Goal: Task Accomplishment & Management: Use online tool/utility

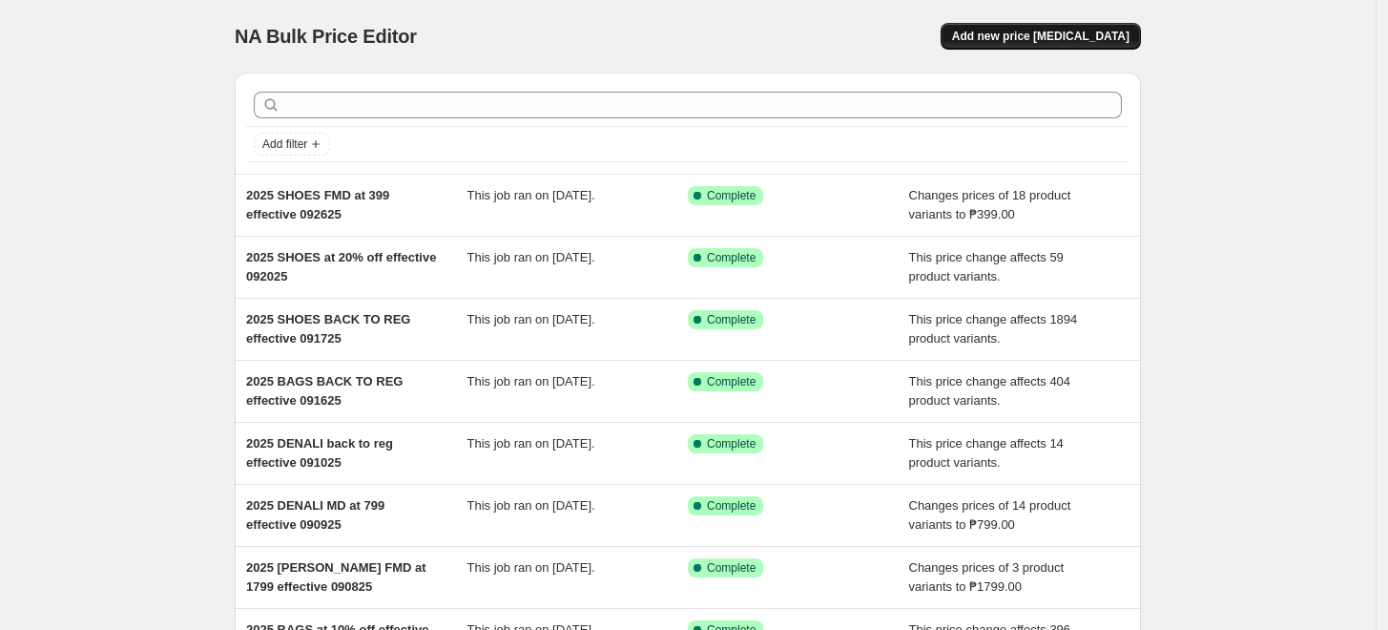
click at [1111, 26] on button "Add new price [MEDICAL_DATA]" at bounding box center [1041, 36] width 200 height 27
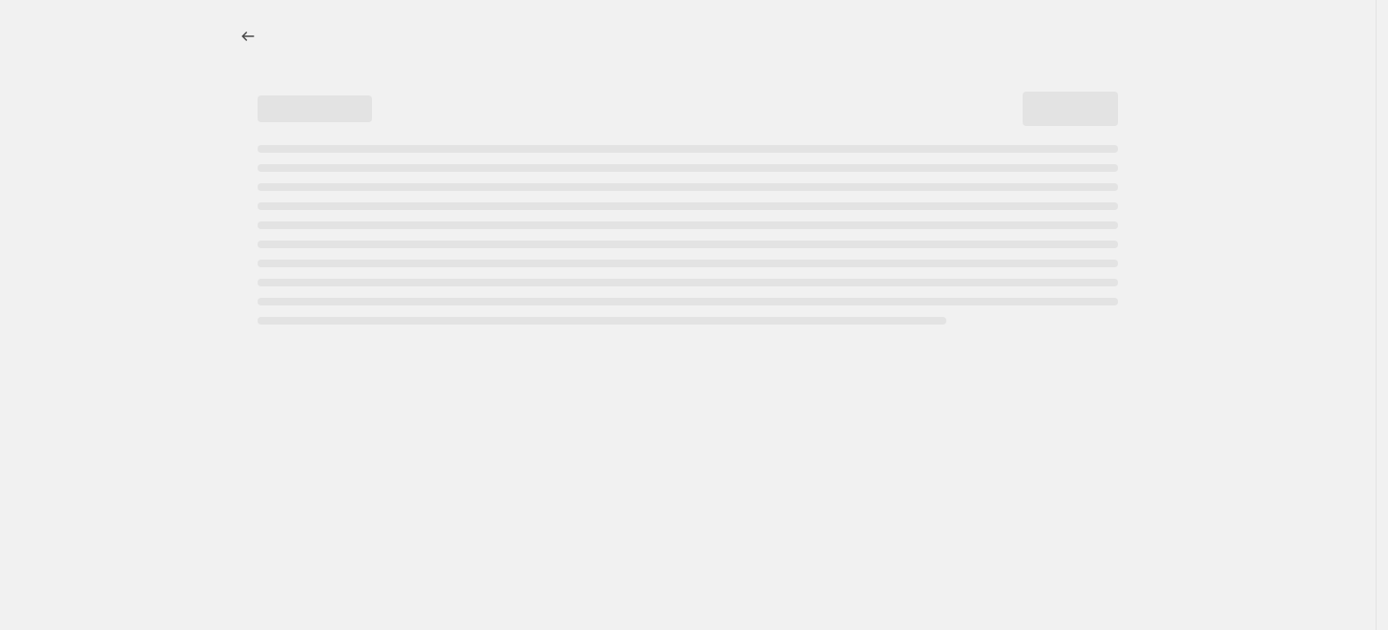
select select "percentage"
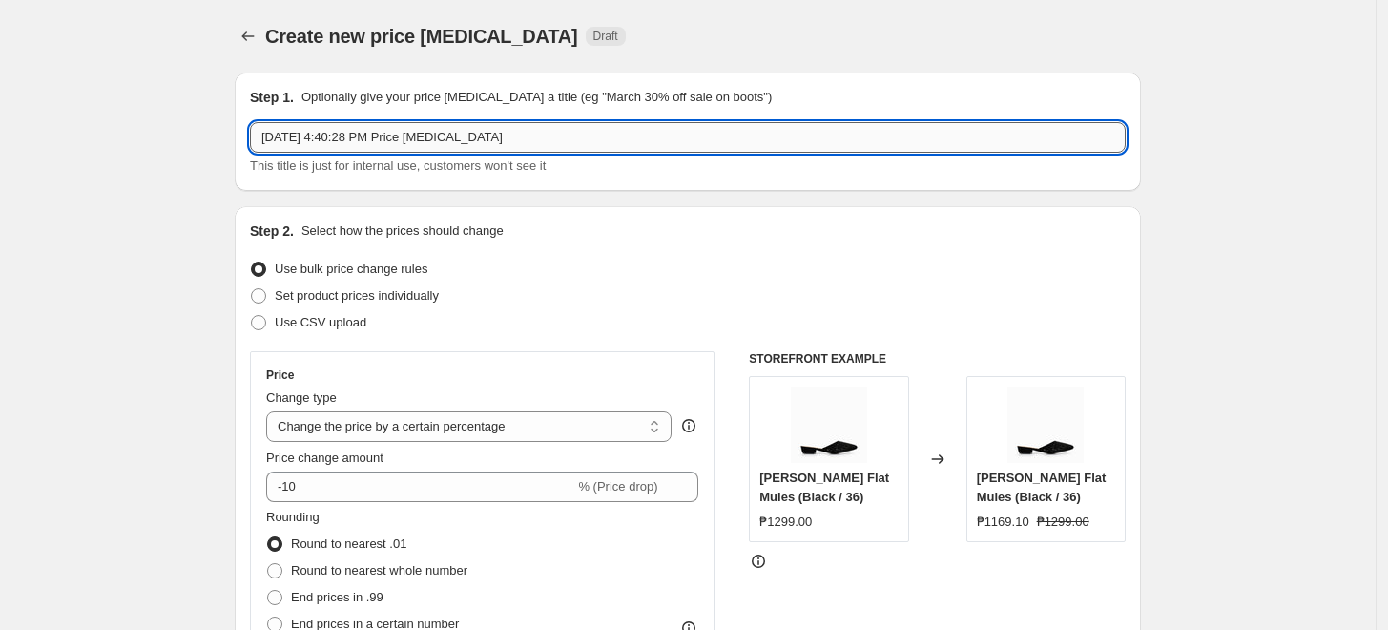
click at [335, 131] on input "[DATE] 4:40:28 PM Price [MEDICAL_DATA]" at bounding box center [688, 137] width 876 height 31
click at [377, 149] on input "2025 SHOES" at bounding box center [688, 137] width 876 height 31
drag, startPoint x: 510, startPoint y: 135, endPoint x: 498, endPoint y: 135, distance: 12.4
click at [498, 135] on input "2025 SHOES BACK TO 10% off effective 052925" at bounding box center [688, 137] width 876 height 31
drag, startPoint x: 341, startPoint y: 136, endPoint x: 368, endPoint y: 140, distance: 27.9
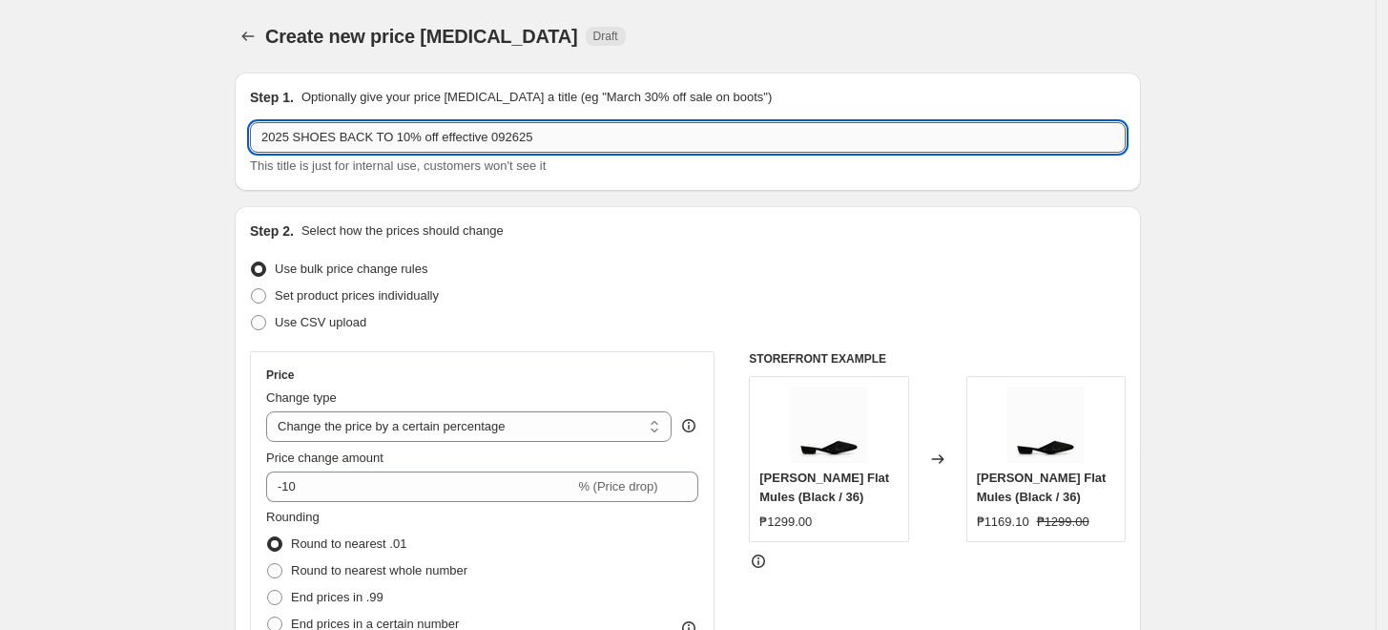
click at [368, 140] on input "2025 SHOES BACK TO 10% off effective 092625" at bounding box center [688, 137] width 876 height 31
type input "2025 SHOES MD TO 10% OFF EFFECTIVE 092625"
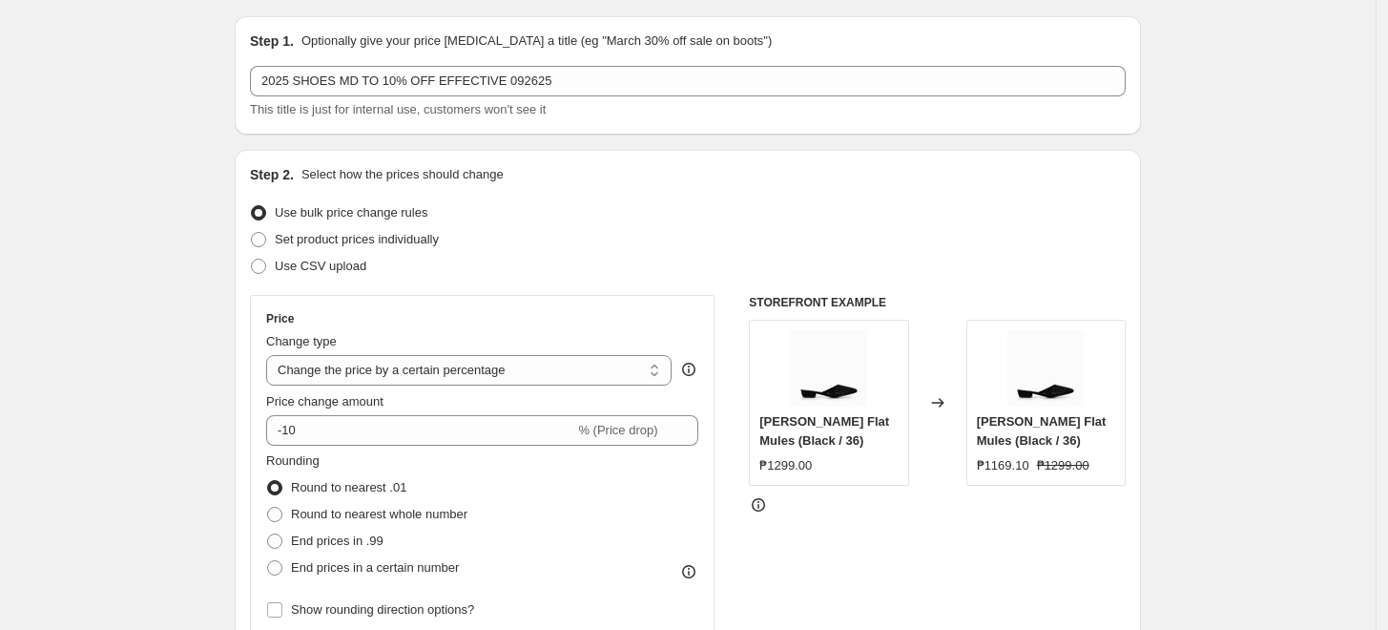
scroll to position [106, 0]
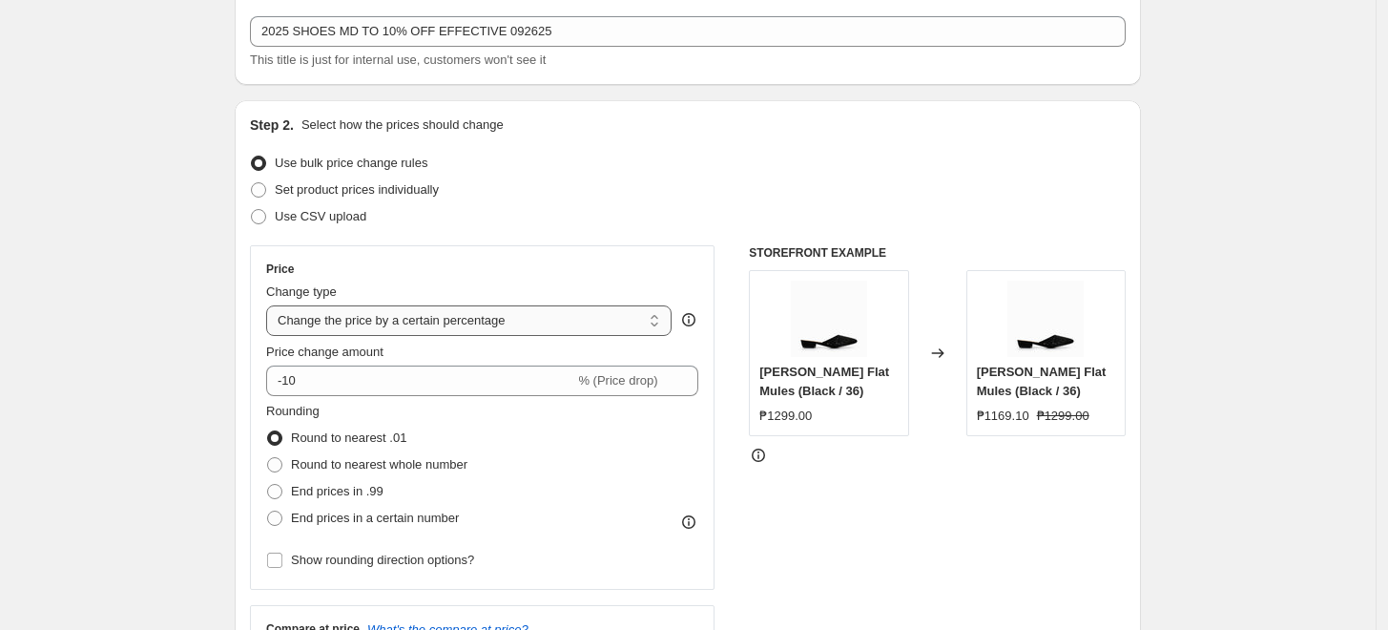
click at [364, 324] on select "Change the price to a certain amount Change the price by a certain amount Chang…" at bounding box center [468, 320] width 405 height 31
select select "pcap"
click at [271, 305] on select "Change the price to a certain amount Change the price by a certain amount Chang…" at bounding box center [468, 320] width 405 height 31
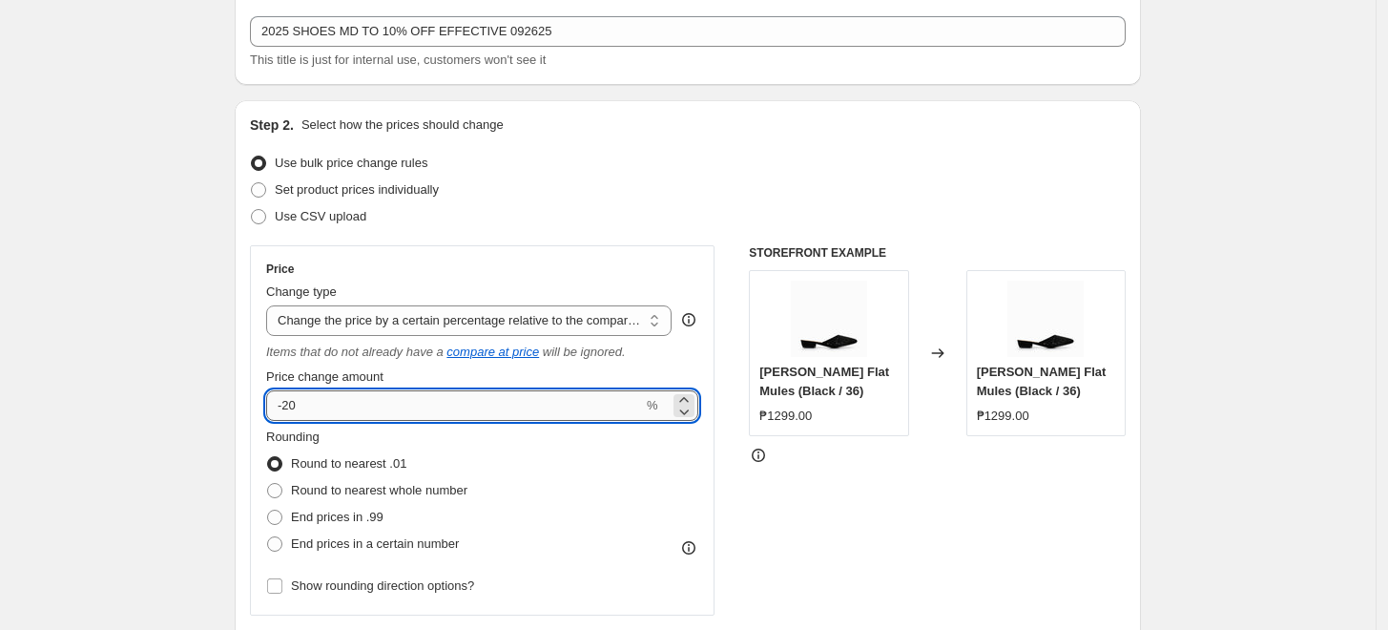
click at [321, 406] on input "-20" at bounding box center [454, 405] width 377 height 31
type input "-2"
type input "-10"
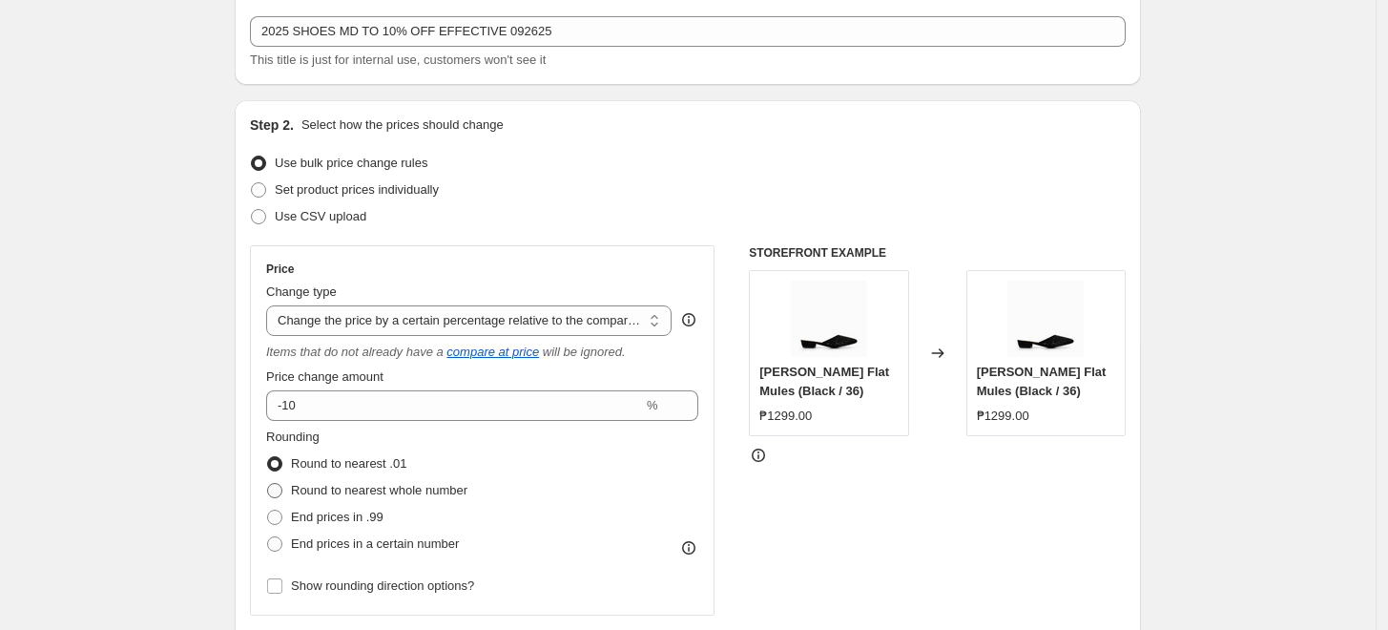
click at [328, 492] on span "Round to nearest whole number" at bounding box center [379, 490] width 177 height 14
click at [268, 484] on input "Round to nearest whole number" at bounding box center [267, 483] width 1 height 1
radio input "true"
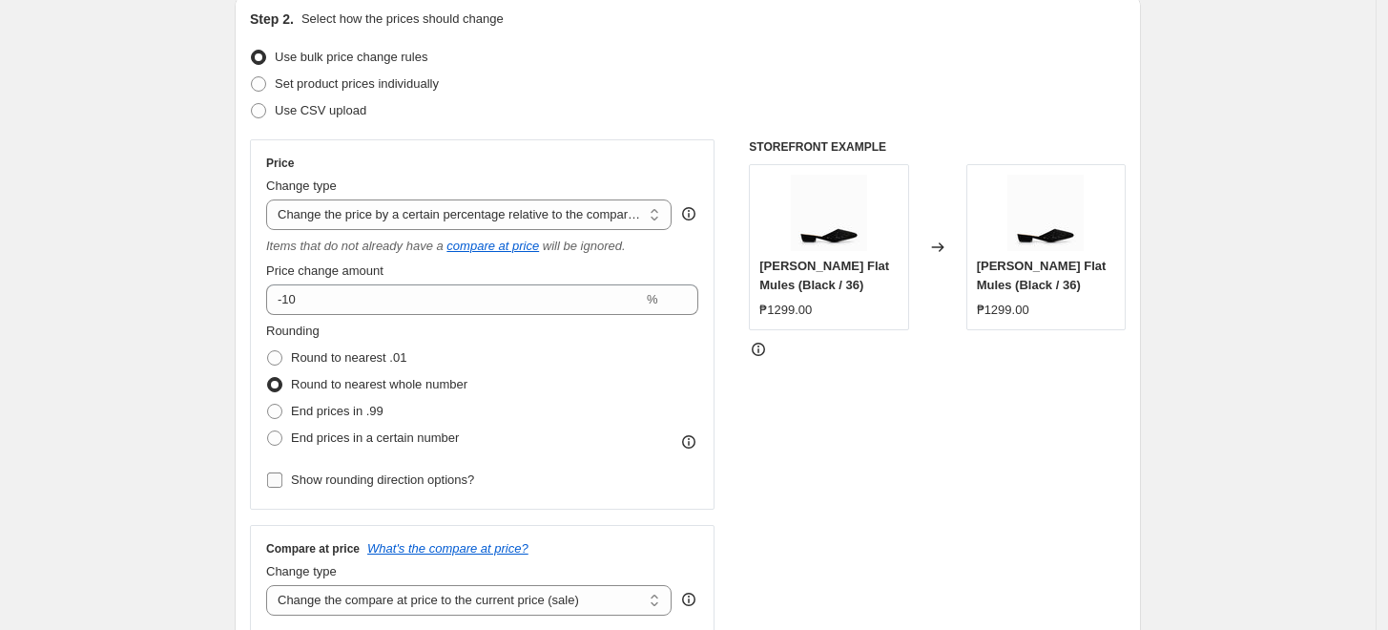
click at [364, 479] on span "Show rounding direction options?" at bounding box center [382, 479] width 183 height 14
click at [282, 479] on input "Show rounding direction options?" at bounding box center [274, 479] width 15 height 15
checkbox input "true"
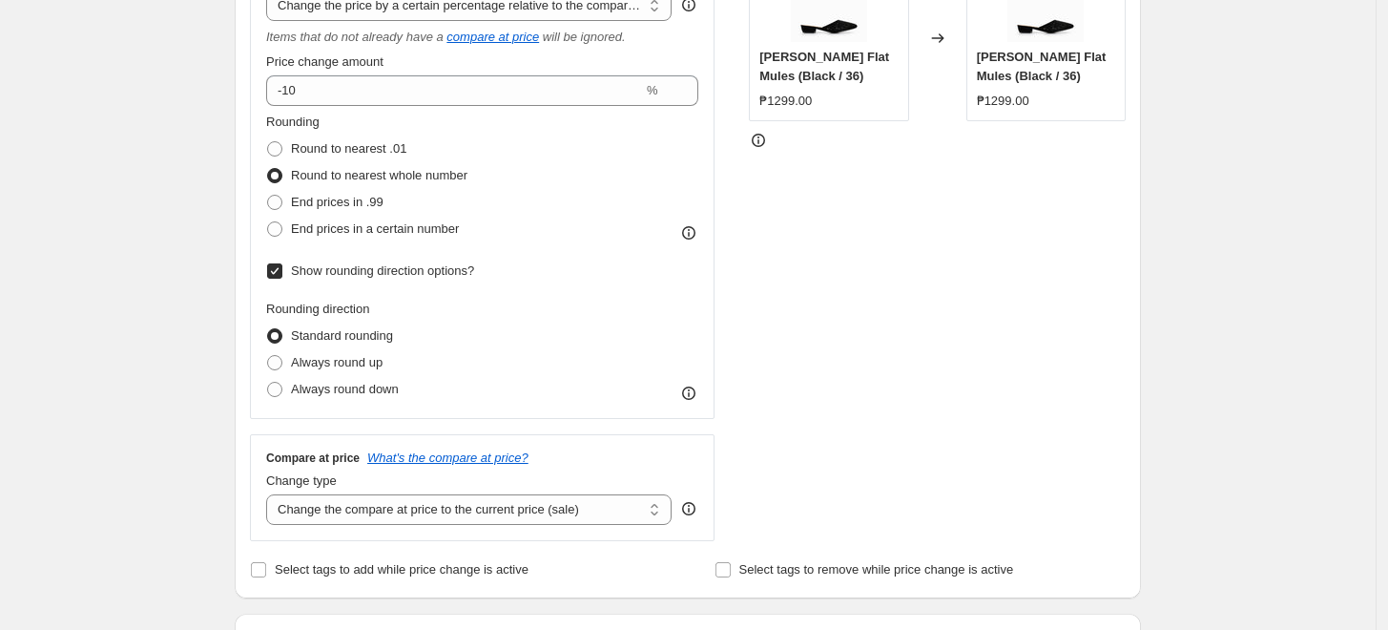
scroll to position [424, 0]
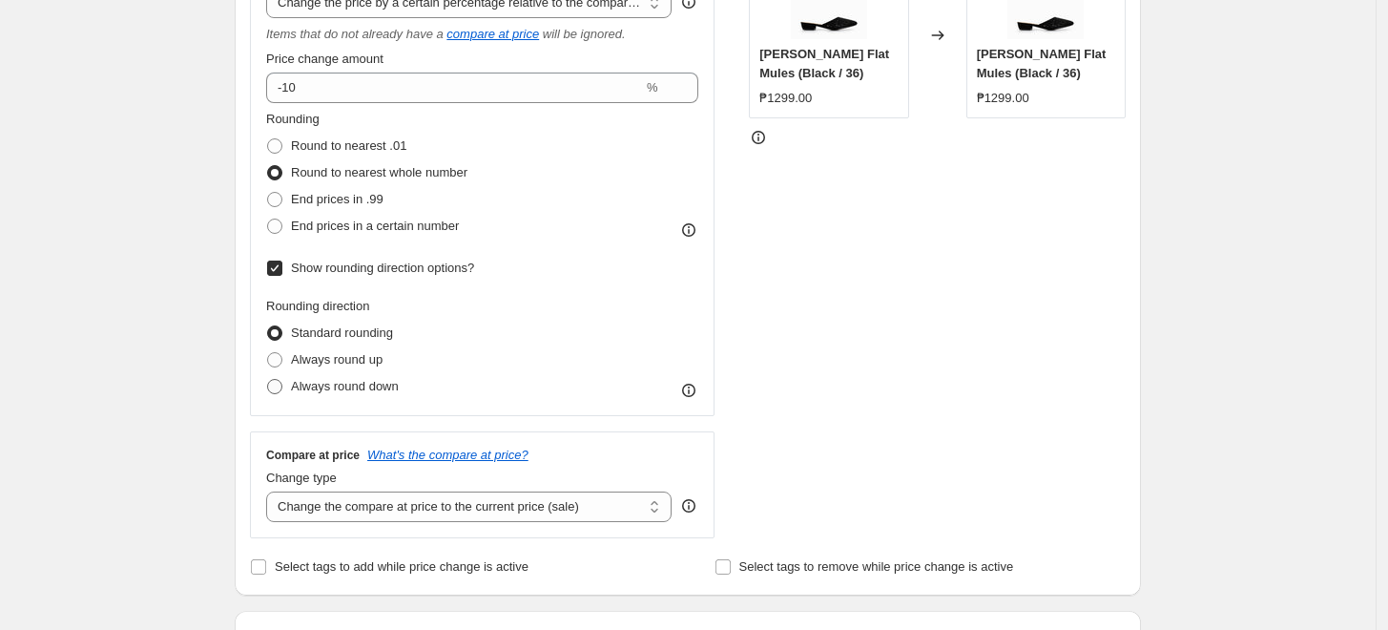
click at [371, 387] on span "Always round down" at bounding box center [345, 386] width 108 height 14
click at [268, 380] on input "Always round down" at bounding box center [267, 379] width 1 height 1
radio input "true"
click at [375, 505] on select "Change the compare at price to the current price (sale) Change the compare at p…" at bounding box center [468, 506] width 405 height 31
select select "no_change"
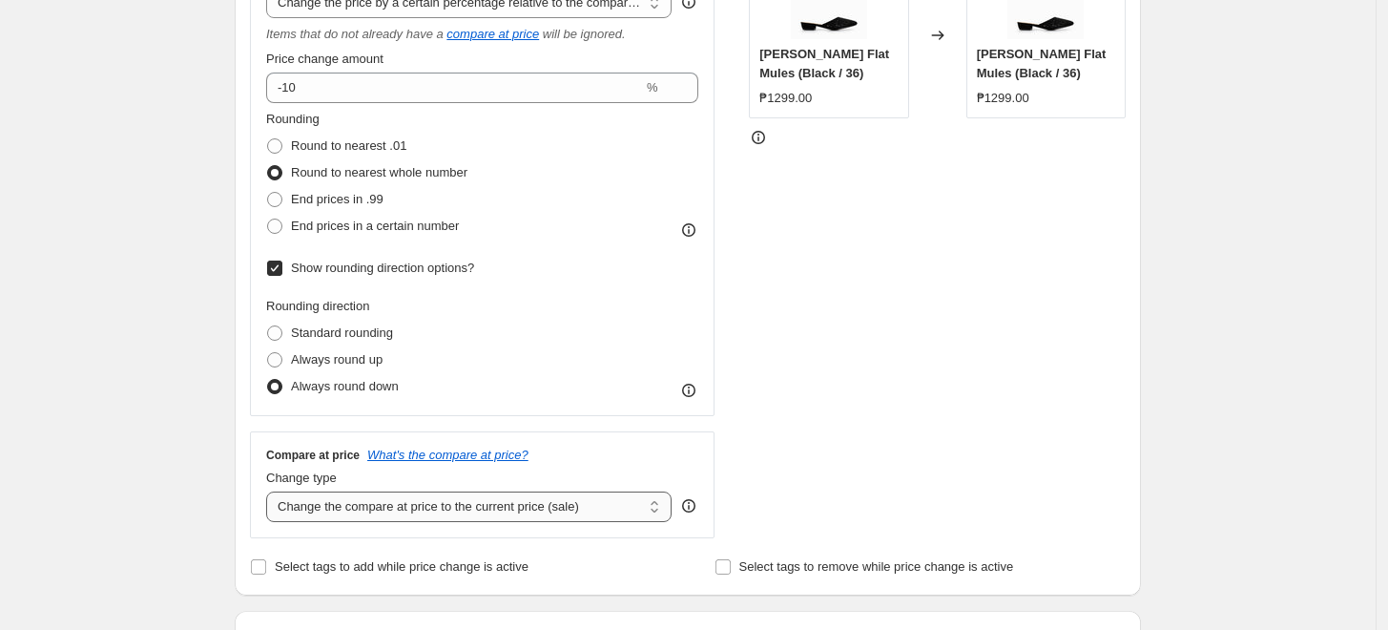
click at [271, 491] on select "Change the compare at price to the current price (sale) Change the compare at p…" at bounding box center [468, 506] width 405 height 31
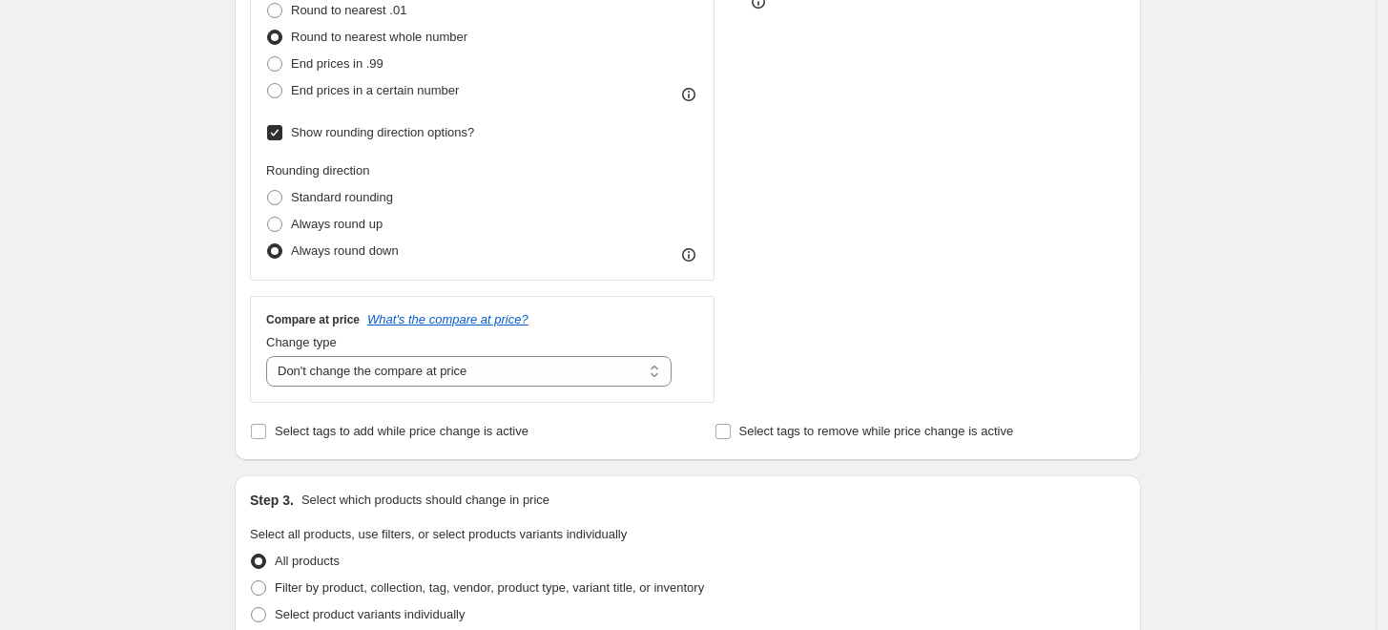
scroll to position [741, 0]
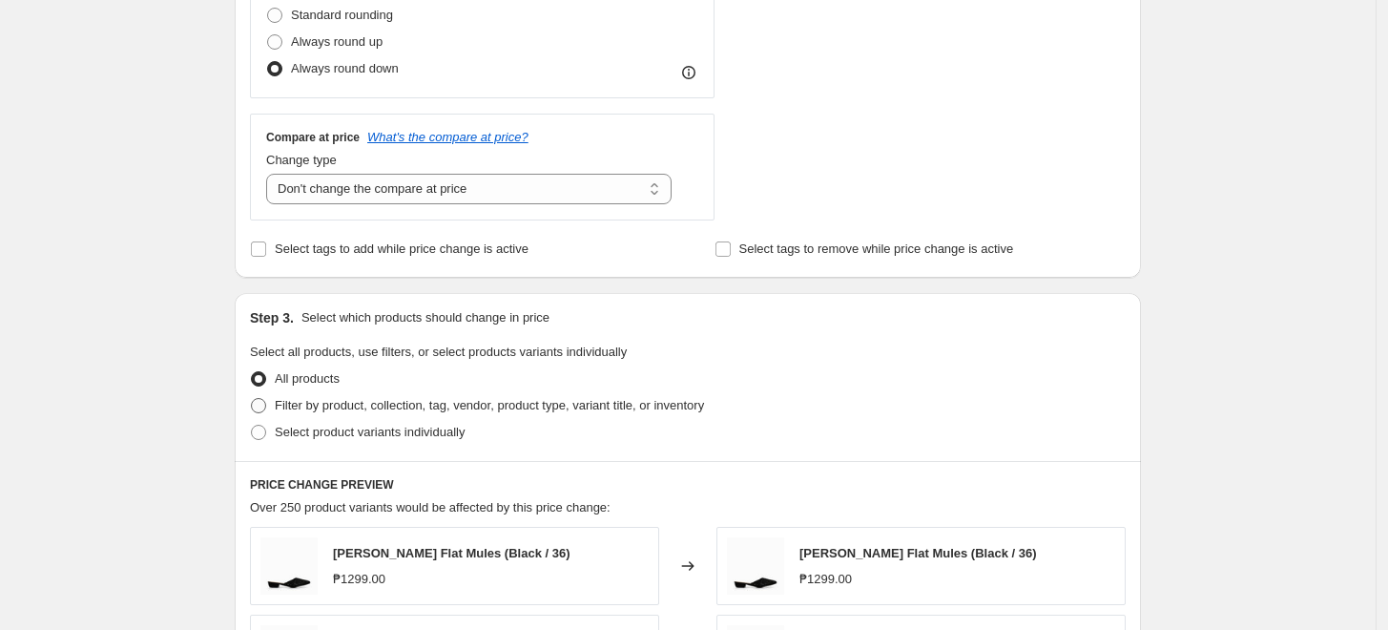
click at [332, 407] on span "Filter by product, collection, tag, vendor, product type, variant title, or inv…" at bounding box center [489, 405] width 429 height 14
click at [252, 399] on input "Filter by product, collection, tag, vendor, product type, variant title, or inv…" at bounding box center [251, 398] width 1 height 1
radio input "true"
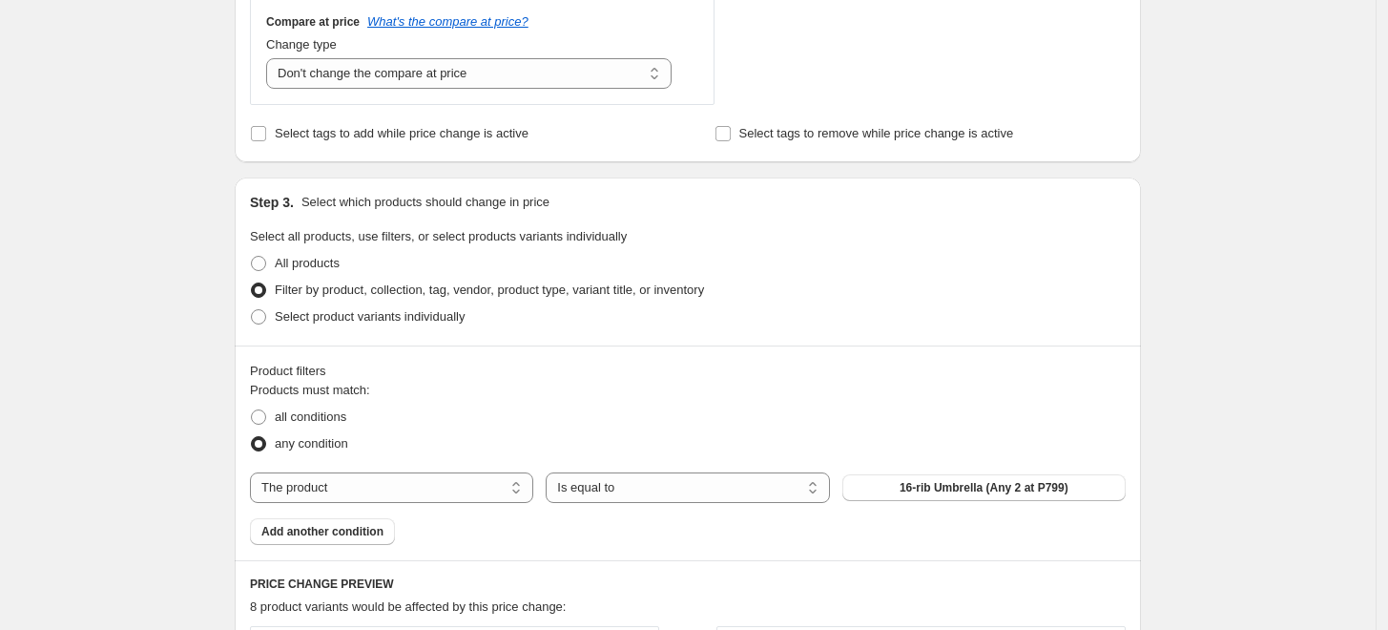
scroll to position [1060, 0]
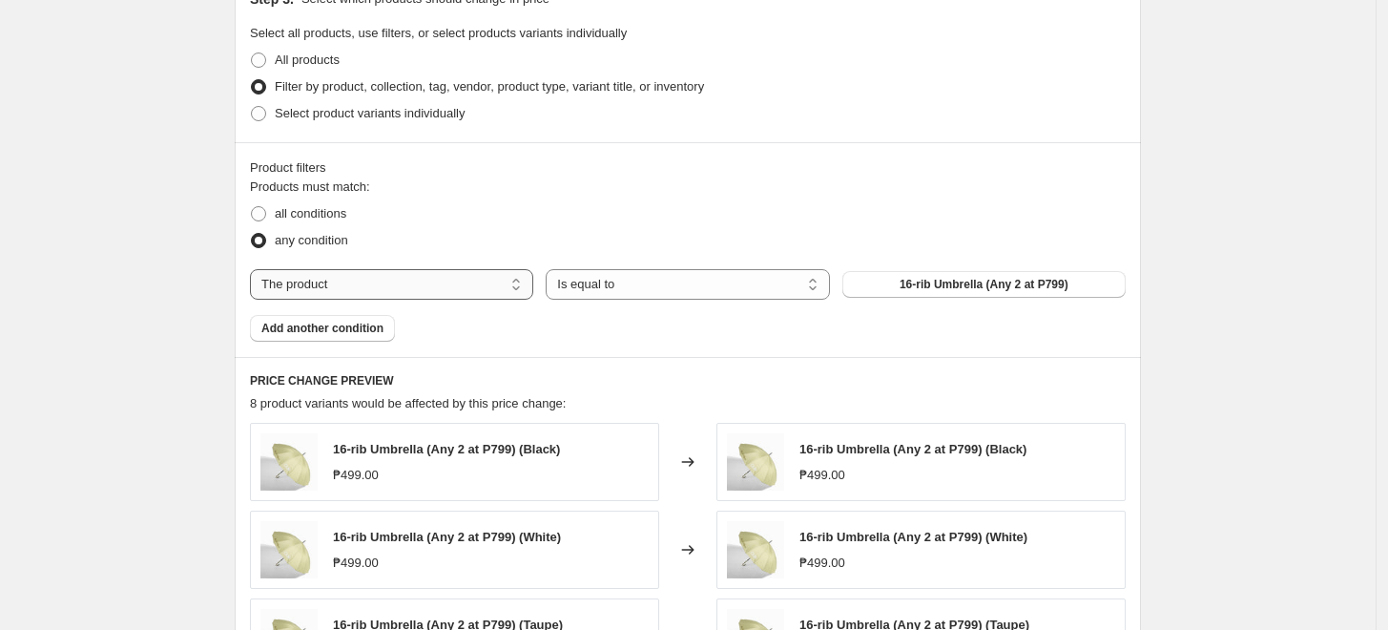
click at [384, 278] on select "The product The product's collection The product's tag The product's vendor The…" at bounding box center [391, 284] width 283 height 31
select select "tag"
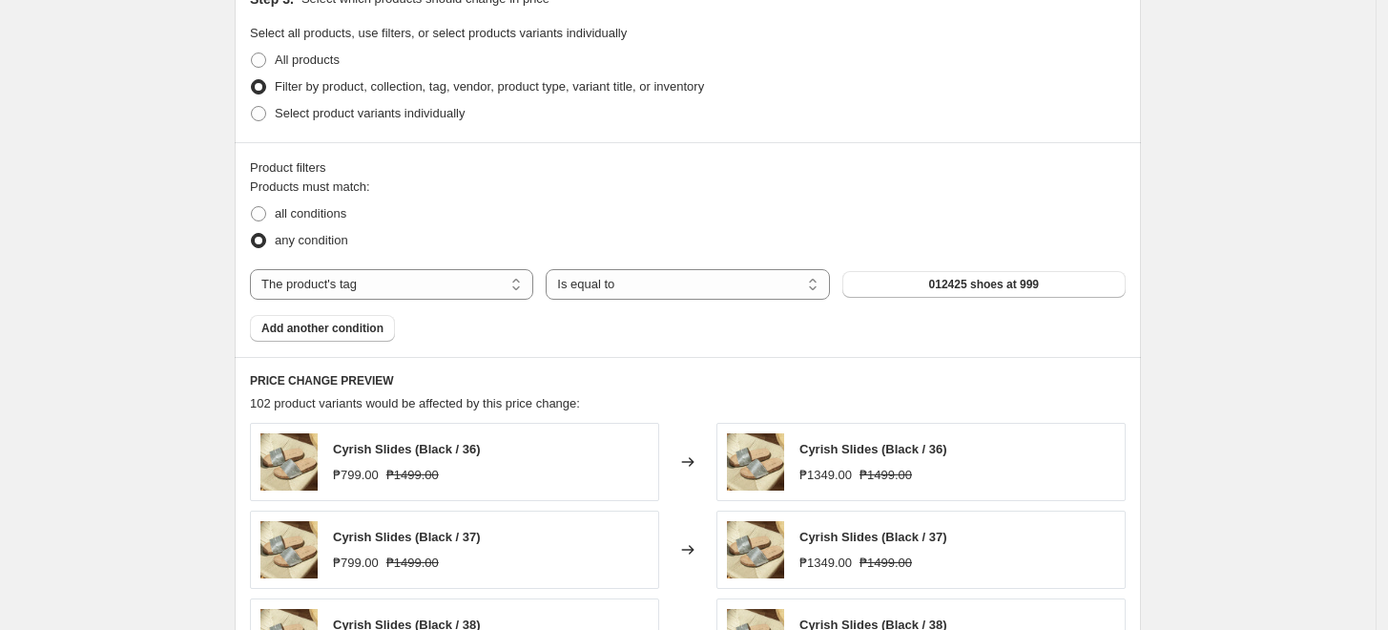
click at [964, 288] on span "012425 shoes at 999" at bounding box center [984, 284] width 110 height 15
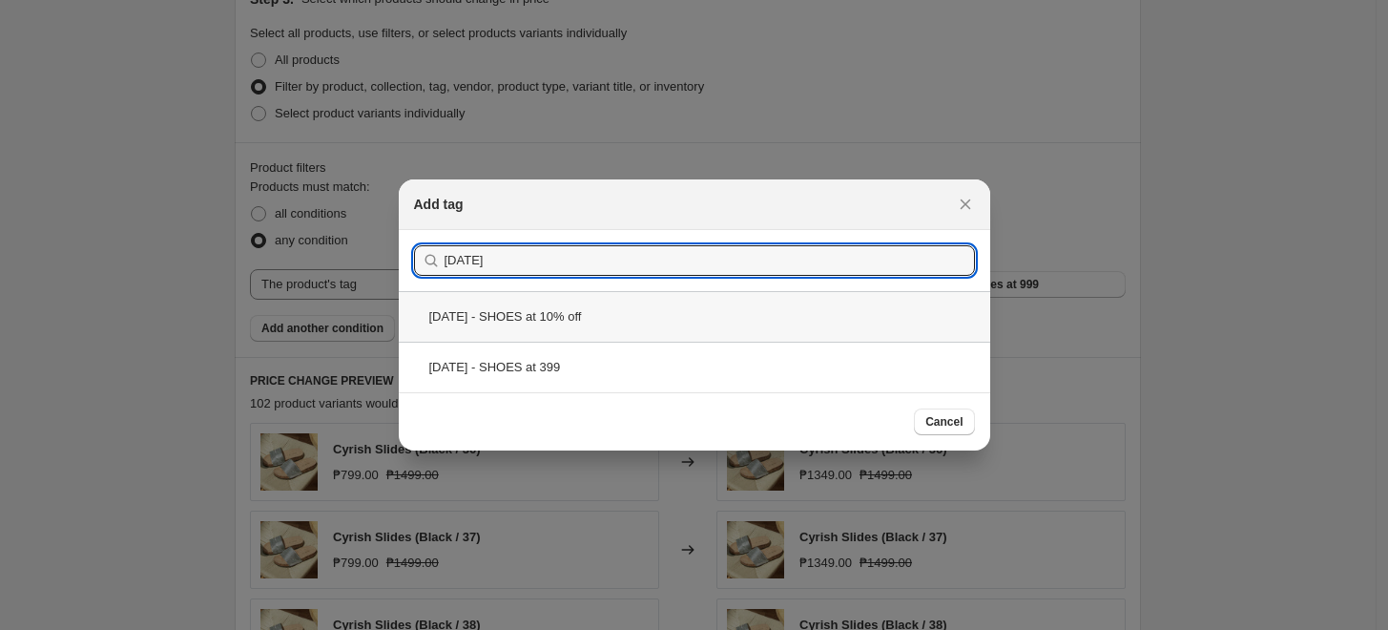
type input "[DATE]"
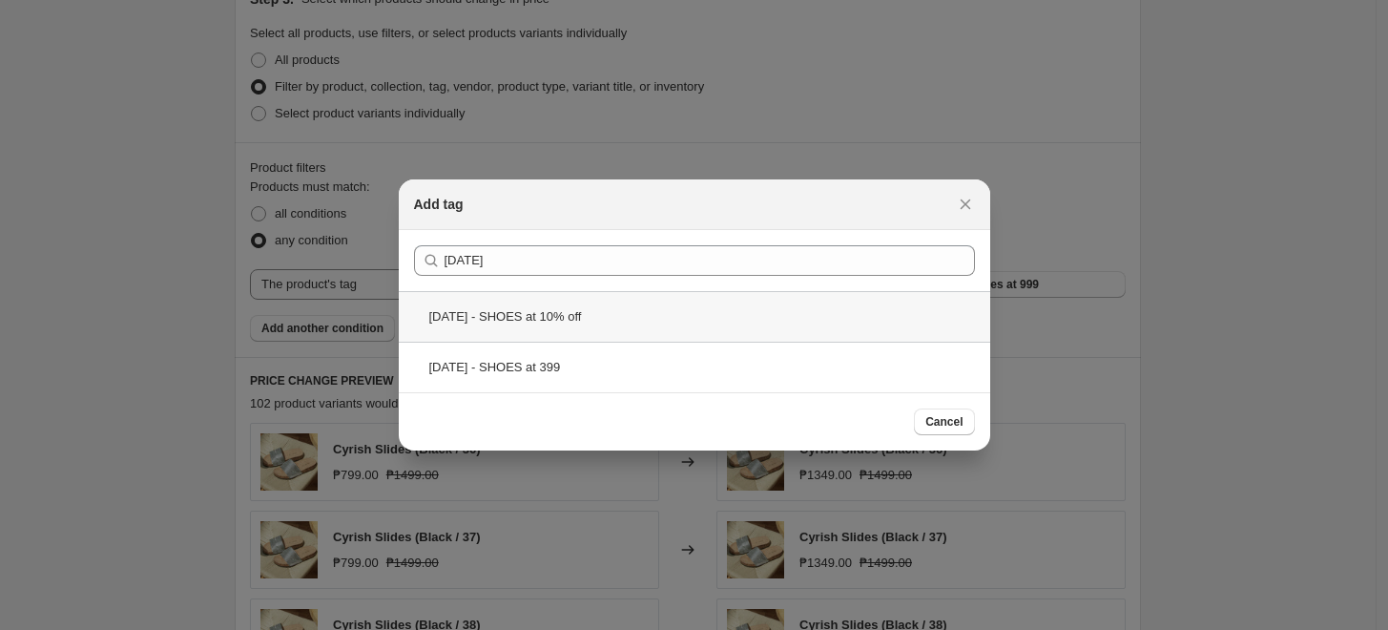
click at [687, 310] on div "[DATE] - SHOES at 10% off" at bounding box center [695, 316] width 592 height 51
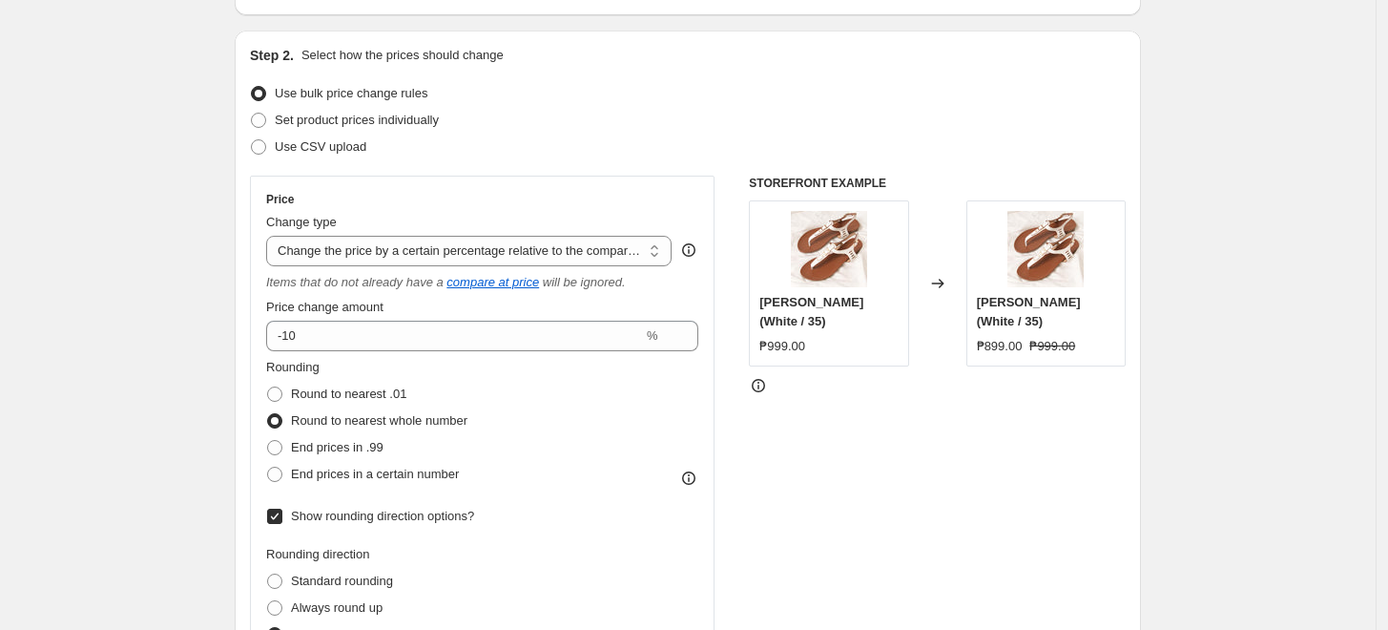
scroll to position [212, 0]
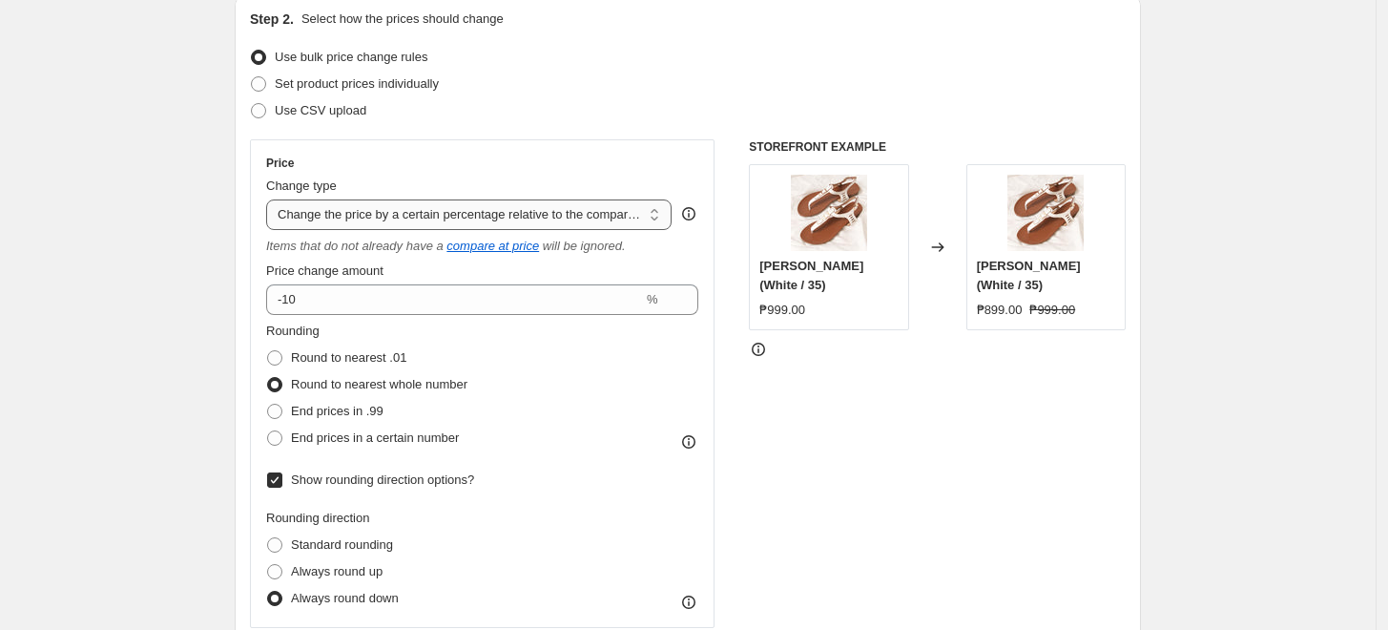
click at [433, 218] on select "Change the price to a certain amount Change the price by a certain amount Chang…" at bounding box center [468, 214] width 405 height 31
click at [271, 199] on select "Change the price to a certain amount Change the price by a certain amount Chang…" at bounding box center [468, 214] width 405 height 31
click at [450, 211] on select "Change the price to a certain amount Change the price by a certain amount Chang…" at bounding box center [468, 214] width 405 height 31
click at [509, 219] on select "Change the price to a certain amount Change the price by a certain amount Chang…" at bounding box center [468, 214] width 405 height 31
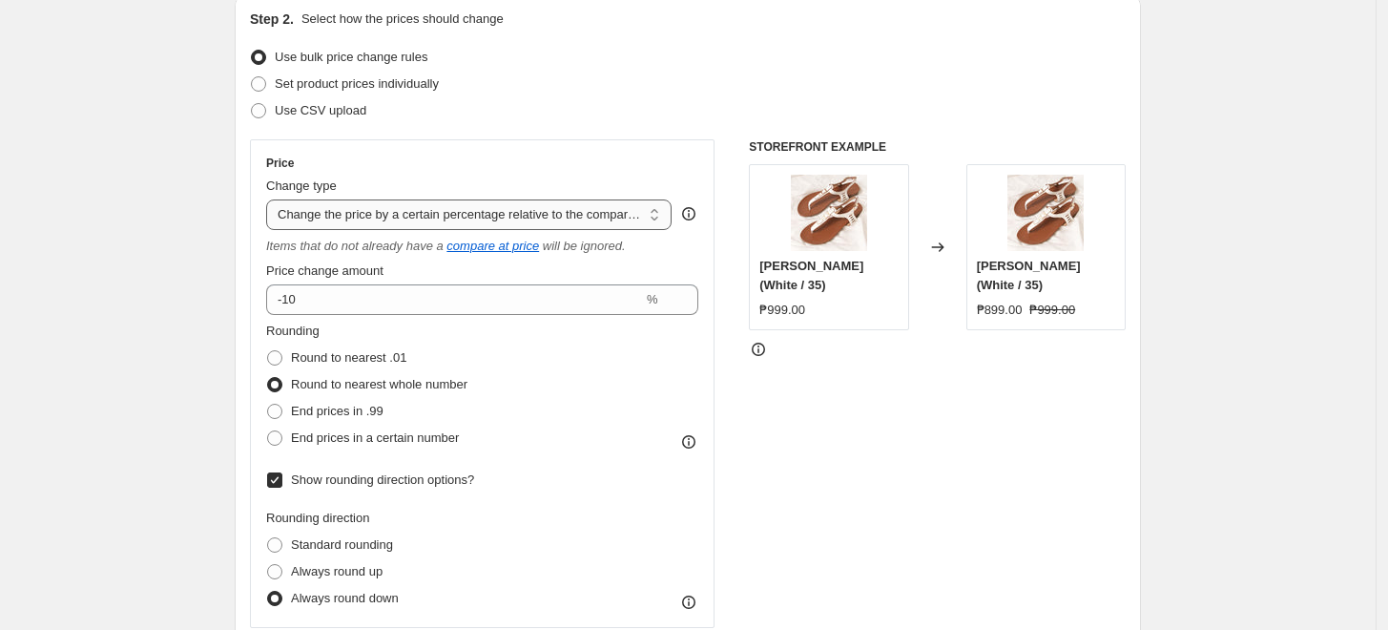
click at [509, 219] on select "Change the price to a certain amount Change the price by a certain amount Chang…" at bounding box center [468, 214] width 405 height 31
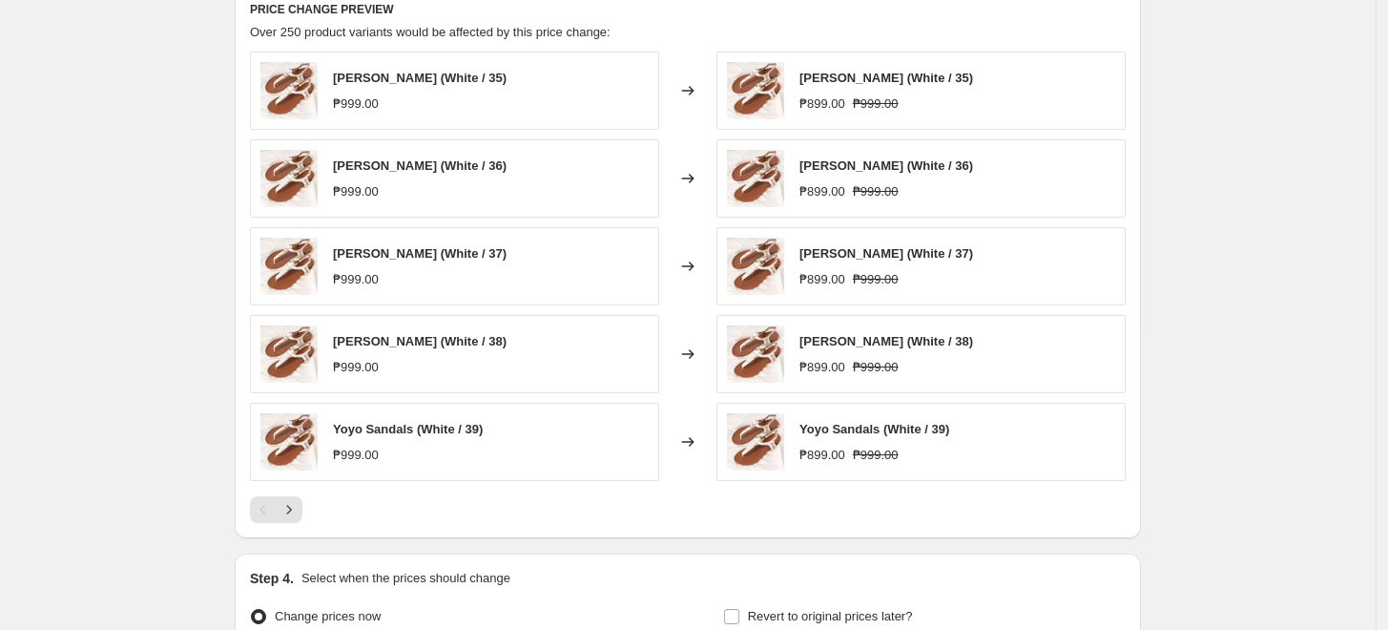
scroll to position [1484, 0]
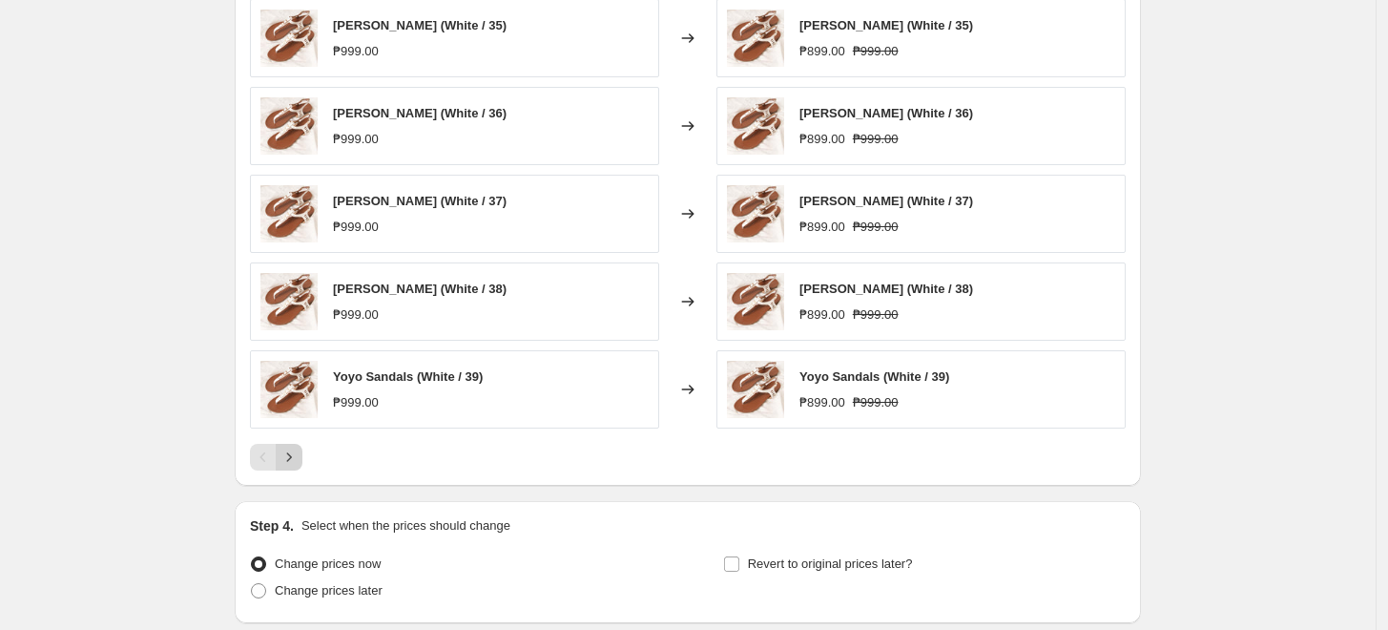
click at [299, 463] on icon "Next" at bounding box center [289, 456] width 19 height 19
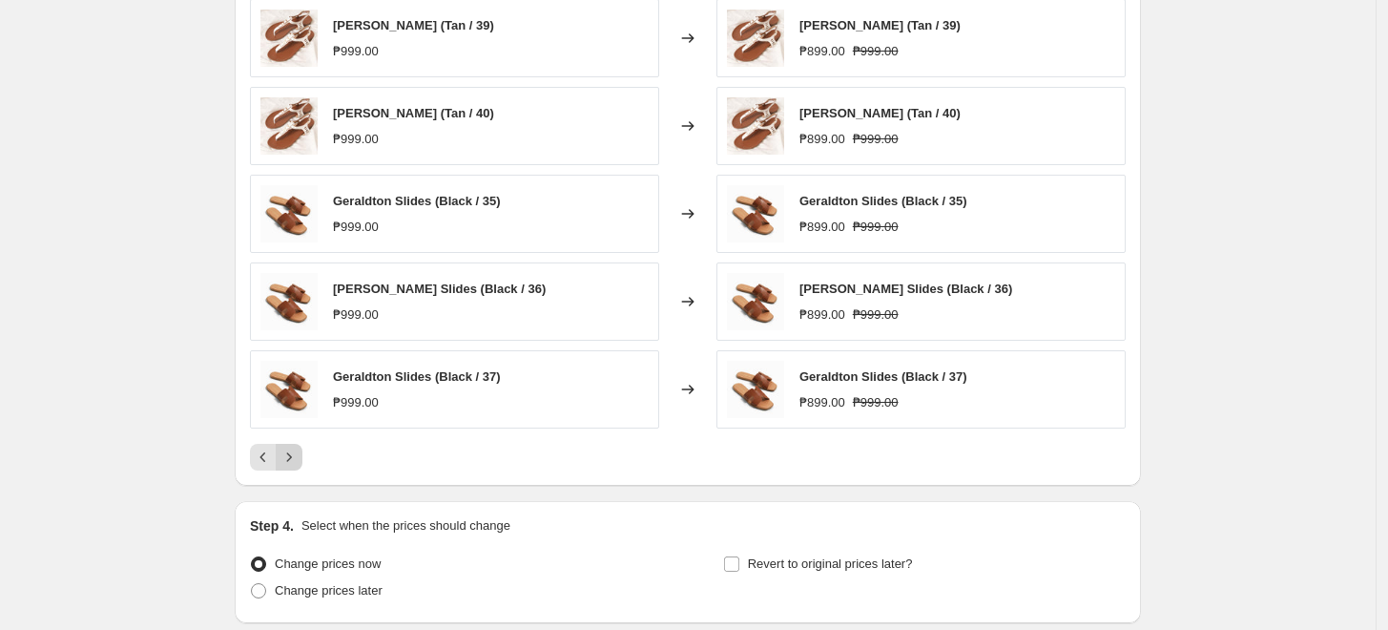
click at [299, 463] on icon "Next" at bounding box center [289, 456] width 19 height 19
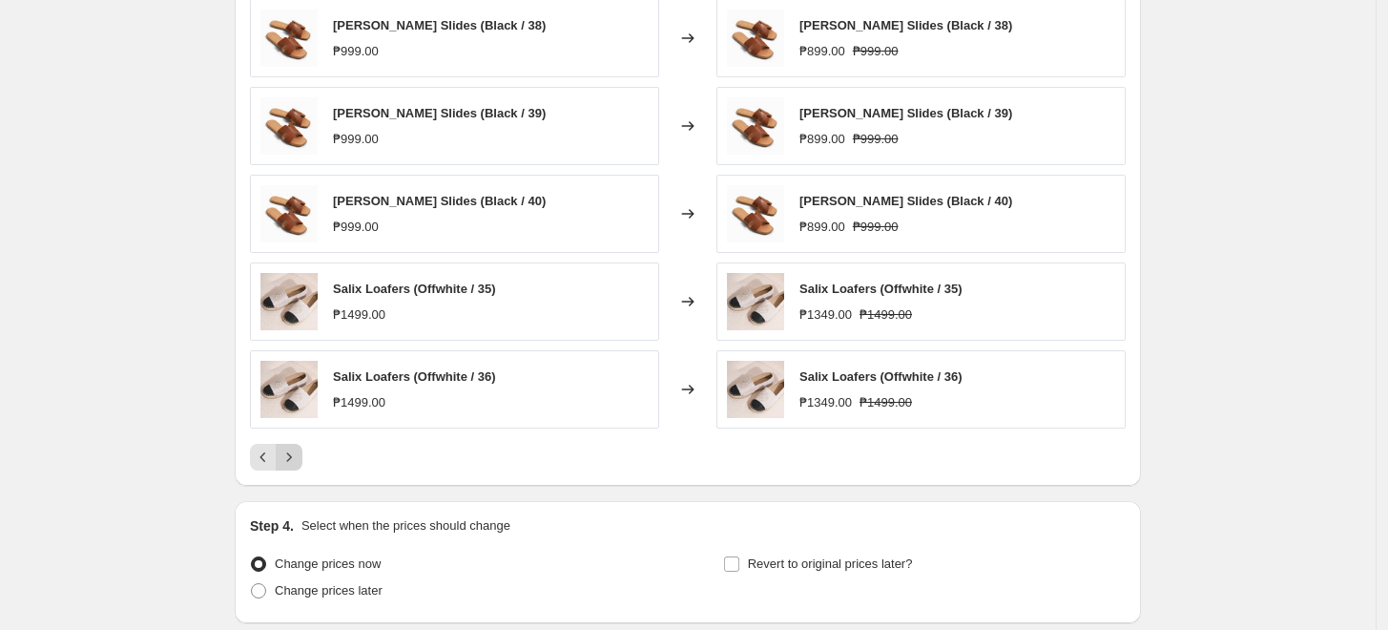
click at [299, 463] on icon "Next" at bounding box center [289, 456] width 19 height 19
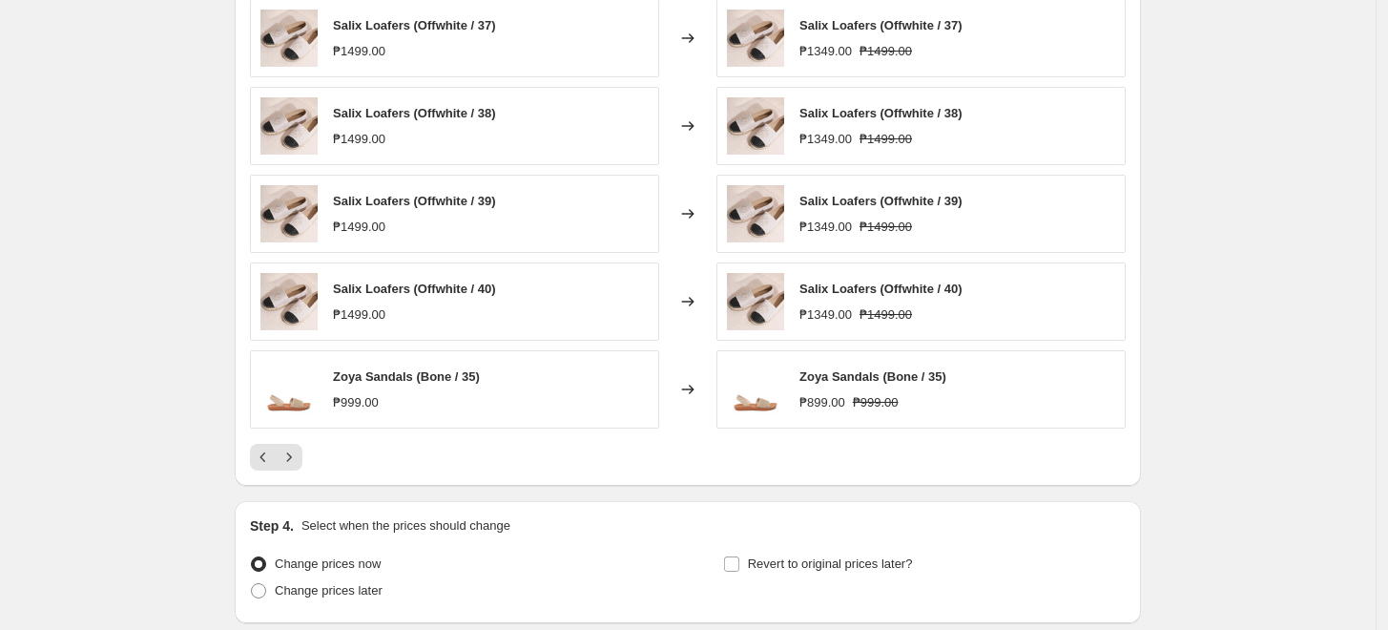
scroll to position [1378, 0]
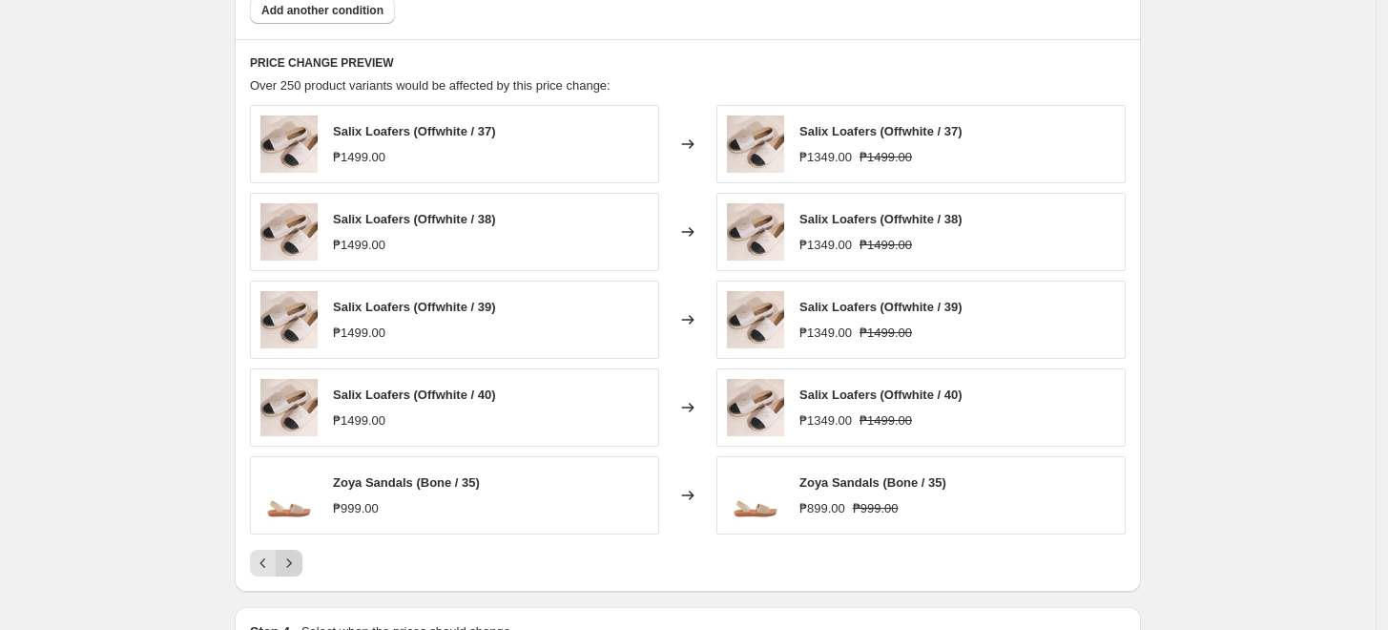
click at [302, 559] on button "Next" at bounding box center [289, 563] width 27 height 27
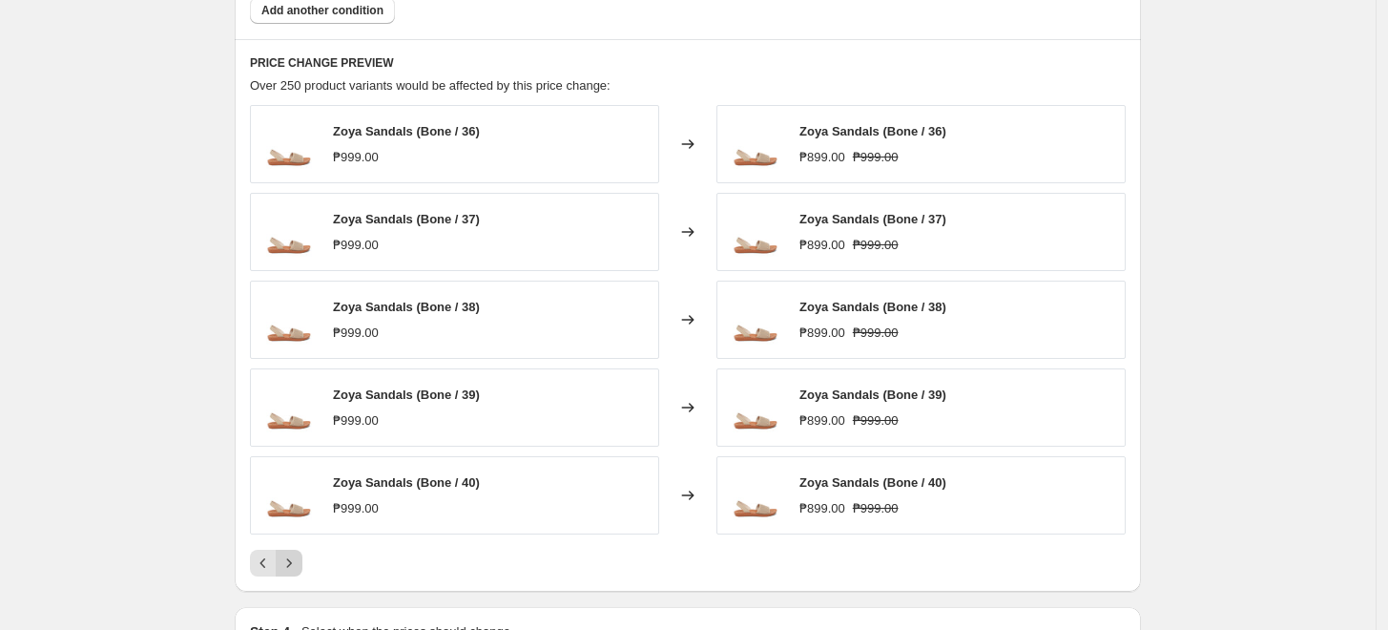
click at [302, 557] on button "Next" at bounding box center [289, 563] width 27 height 27
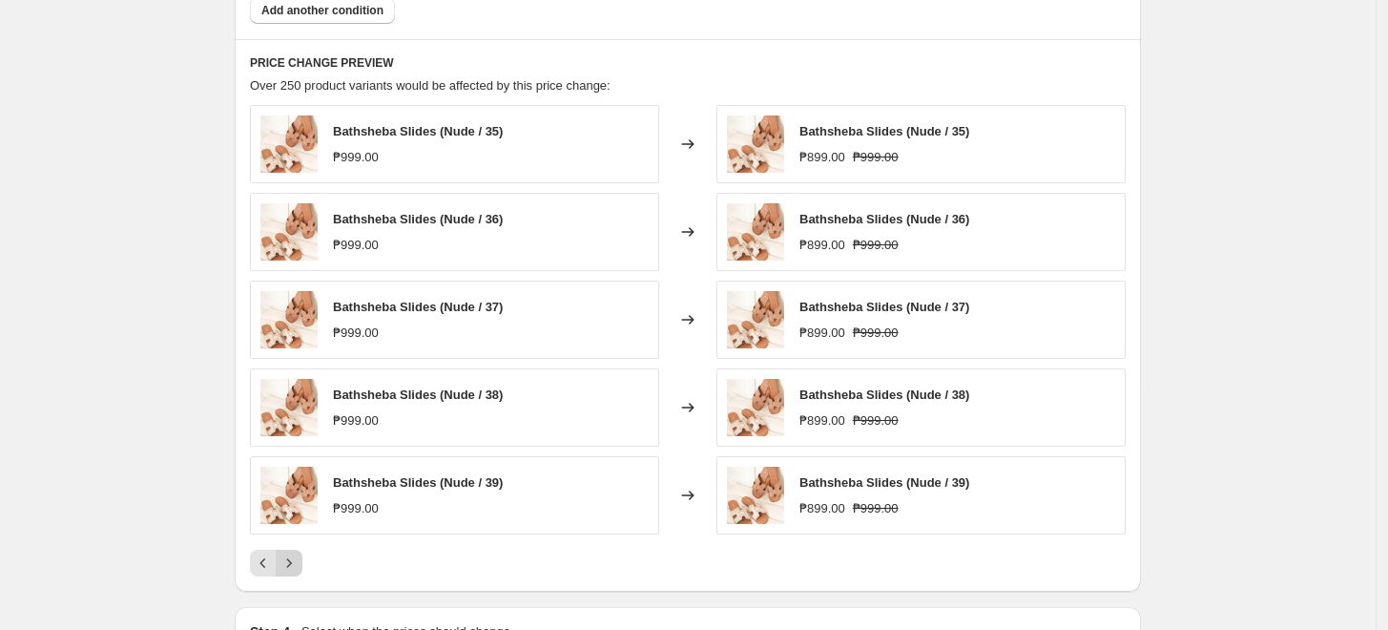
click at [302, 557] on button "Next" at bounding box center [289, 563] width 27 height 27
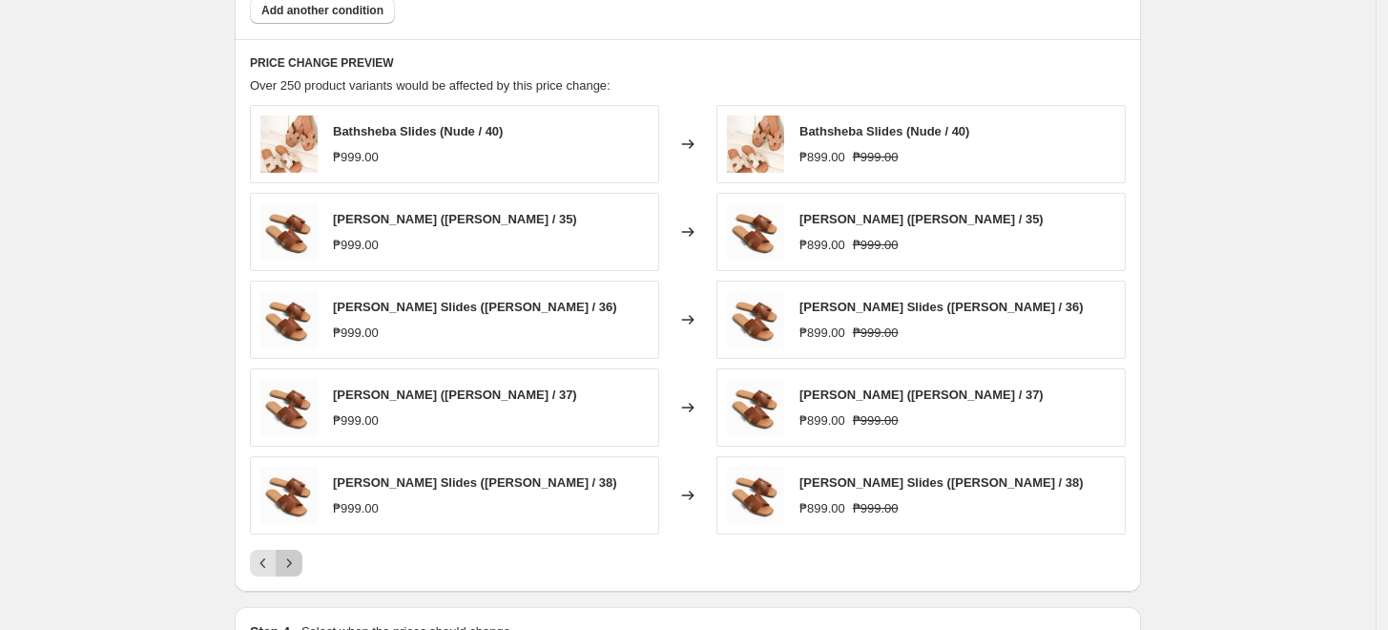
click at [302, 557] on button "Next" at bounding box center [289, 563] width 27 height 27
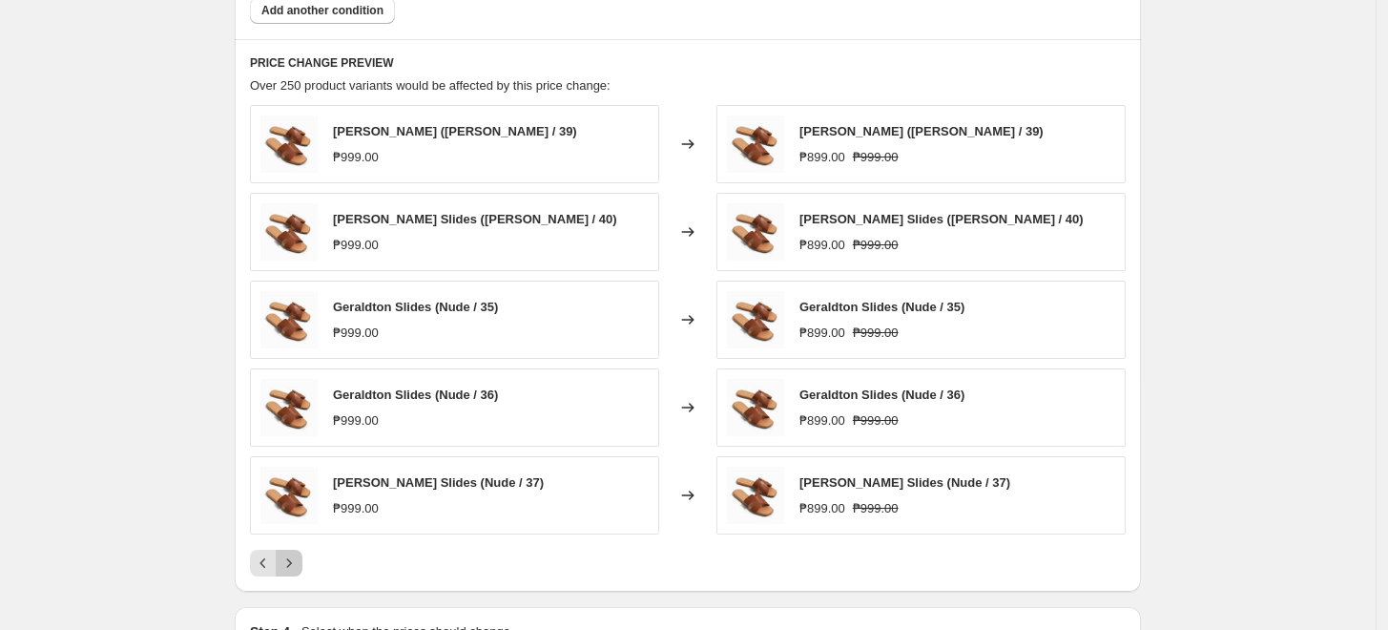
click at [302, 557] on button "Next" at bounding box center [289, 563] width 27 height 27
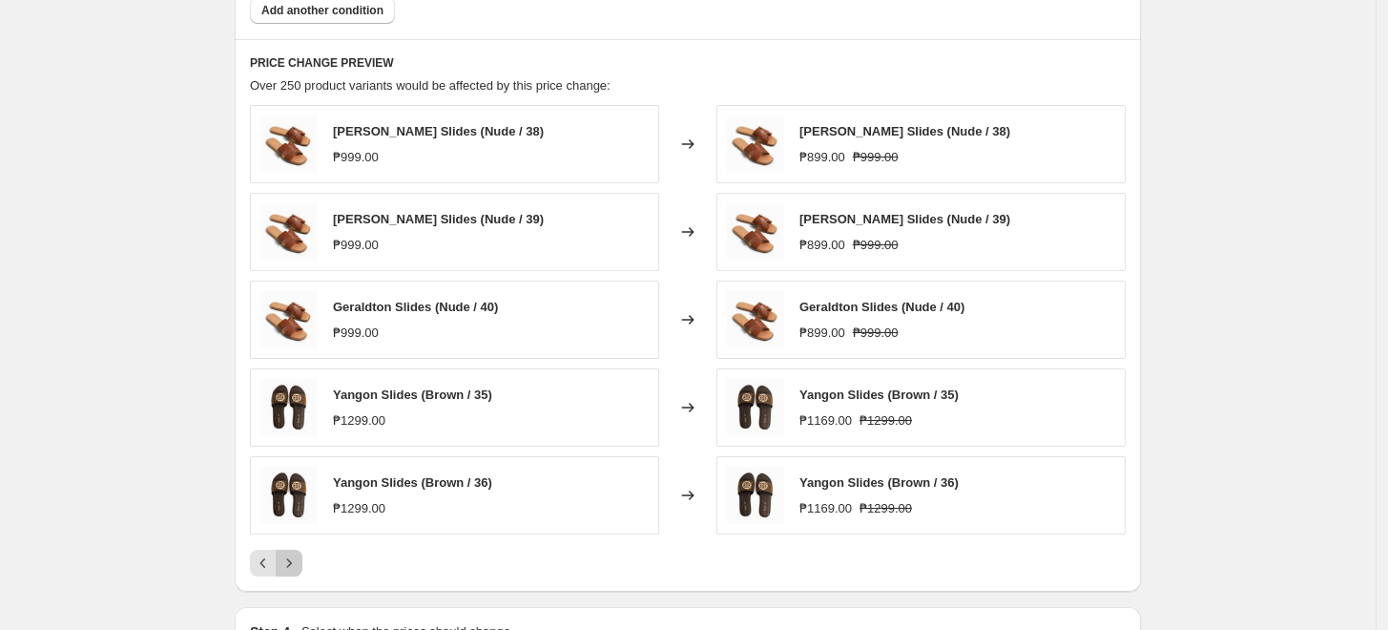
click at [302, 557] on button "Next" at bounding box center [289, 563] width 27 height 27
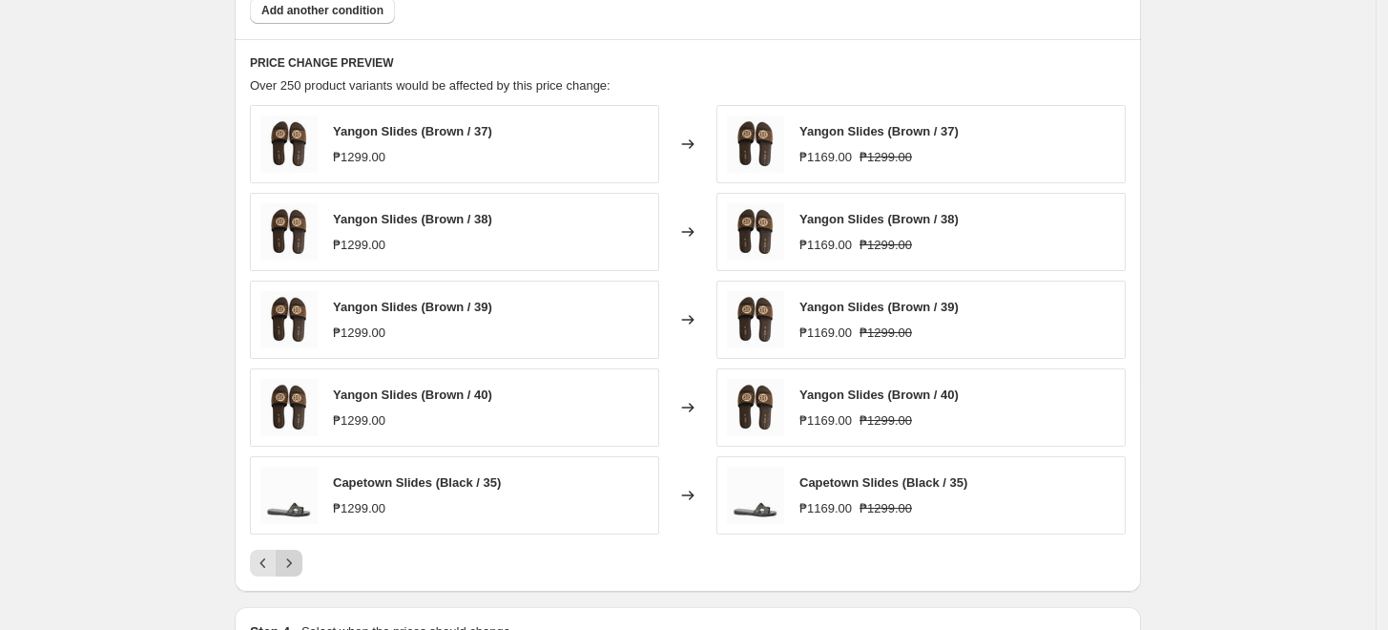
click at [302, 557] on button "Next" at bounding box center [289, 563] width 27 height 27
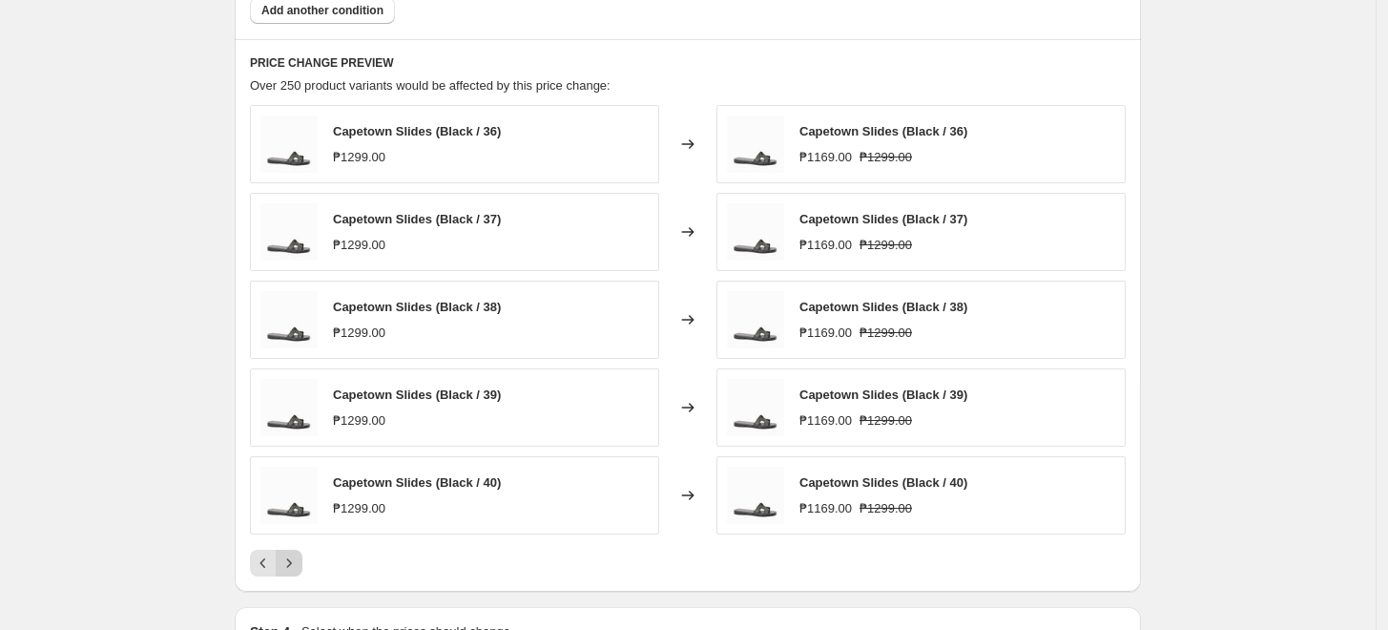
click at [302, 557] on button "Next" at bounding box center [289, 563] width 27 height 27
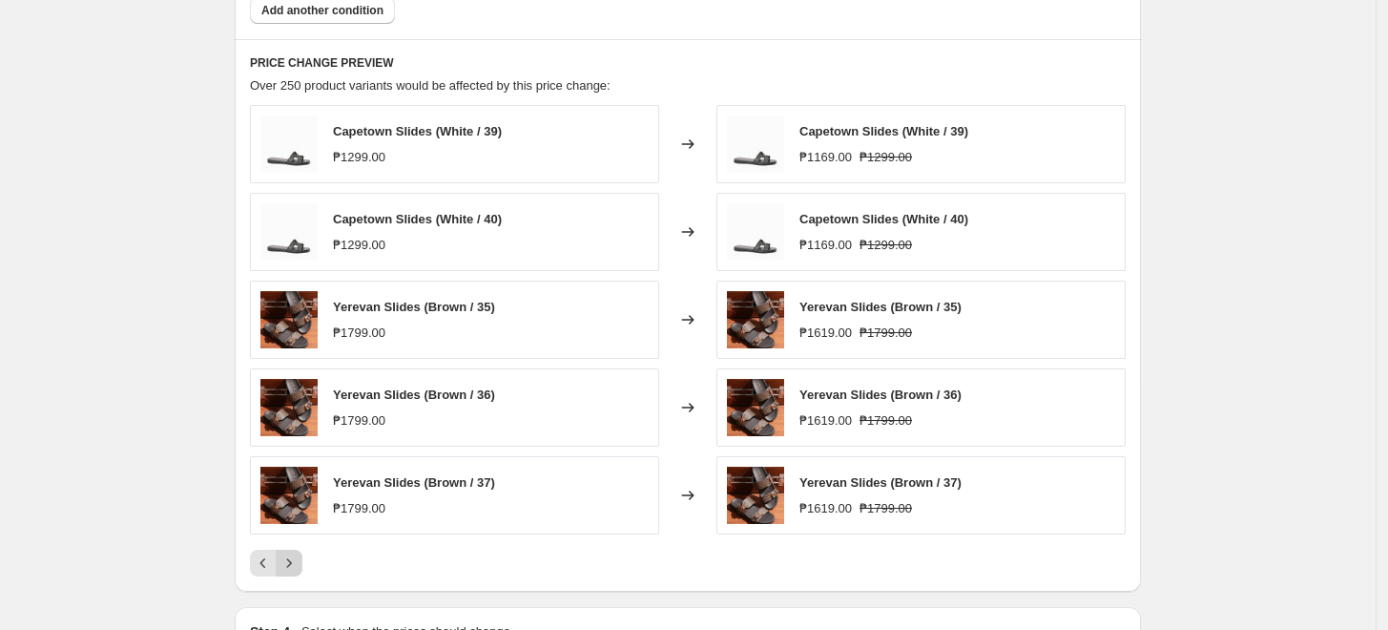
click at [302, 557] on button "Next" at bounding box center [289, 563] width 27 height 27
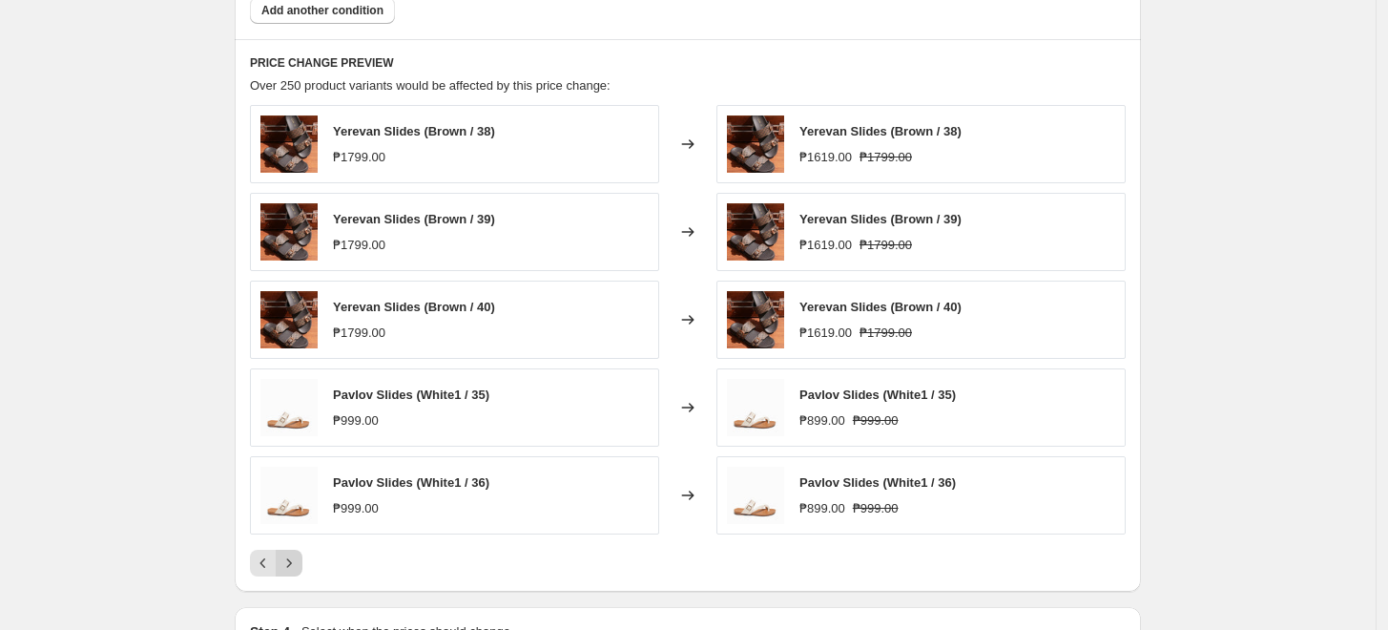
click at [302, 557] on button "Next" at bounding box center [289, 563] width 27 height 27
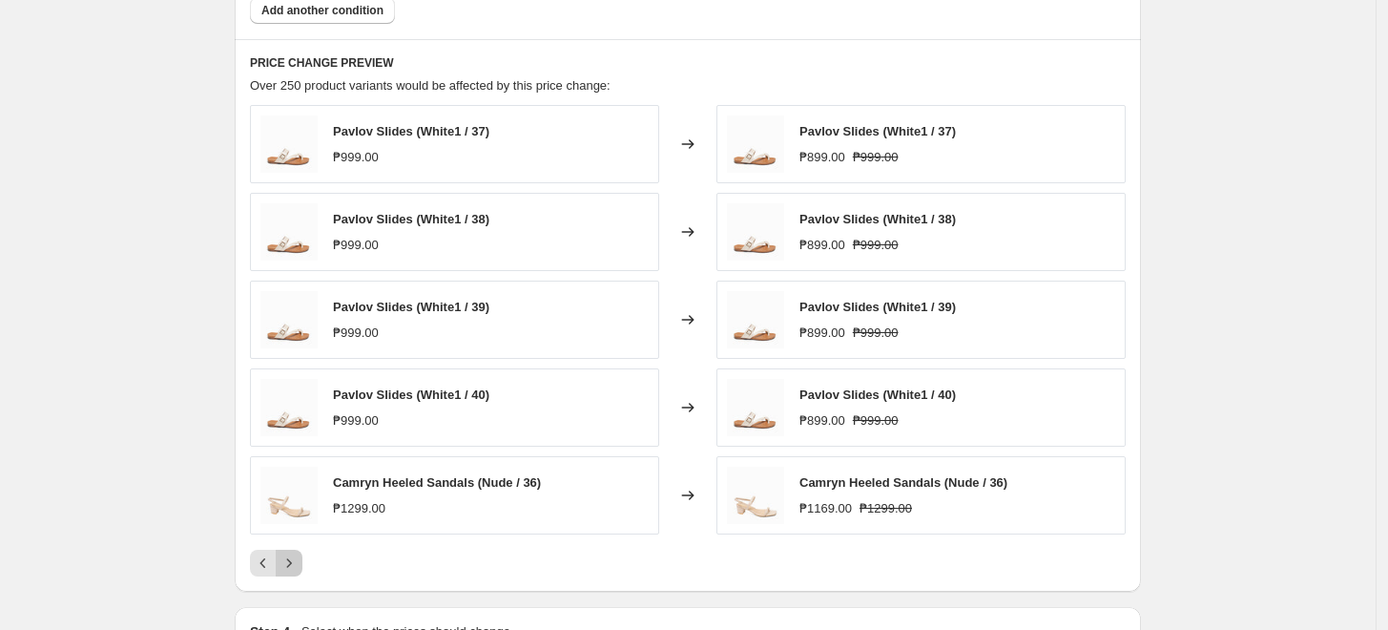
click at [302, 557] on button "Next" at bounding box center [289, 563] width 27 height 27
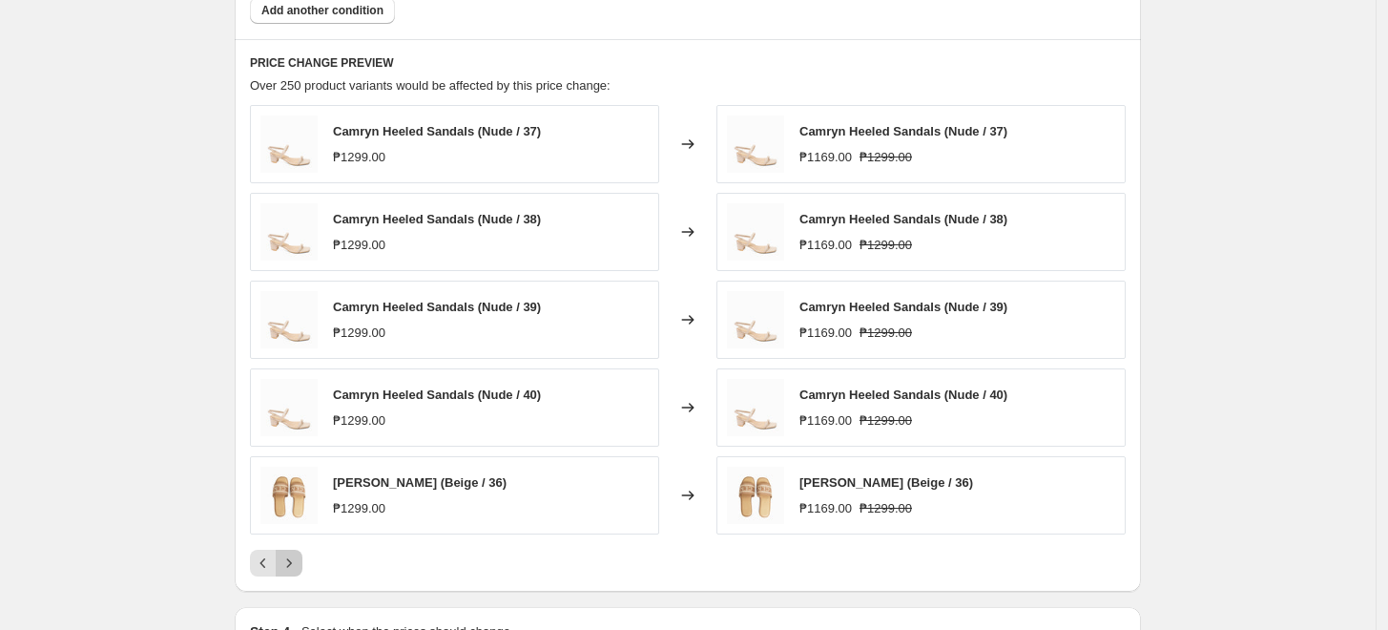
click at [302, 557] on button "Next" at bounding box center [289, 563] width 27 height 27
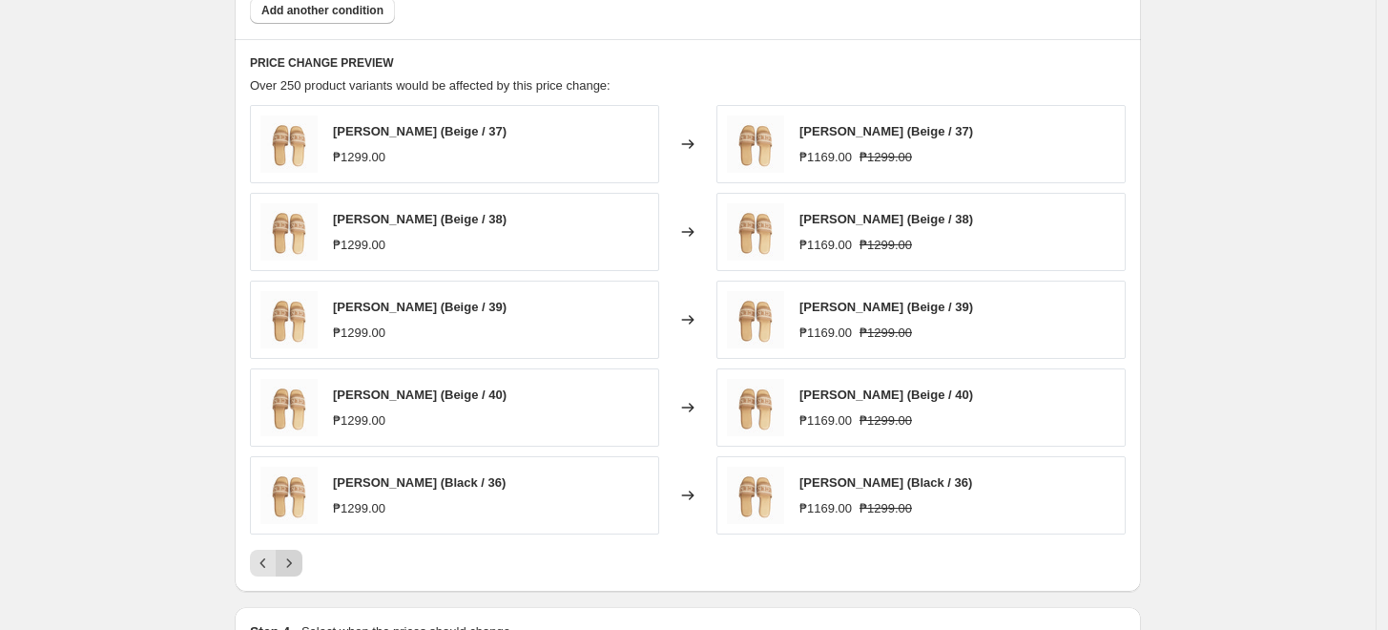
click at [302, 557] on button "Next" at bounding box center [289, 563] width 27 height 27
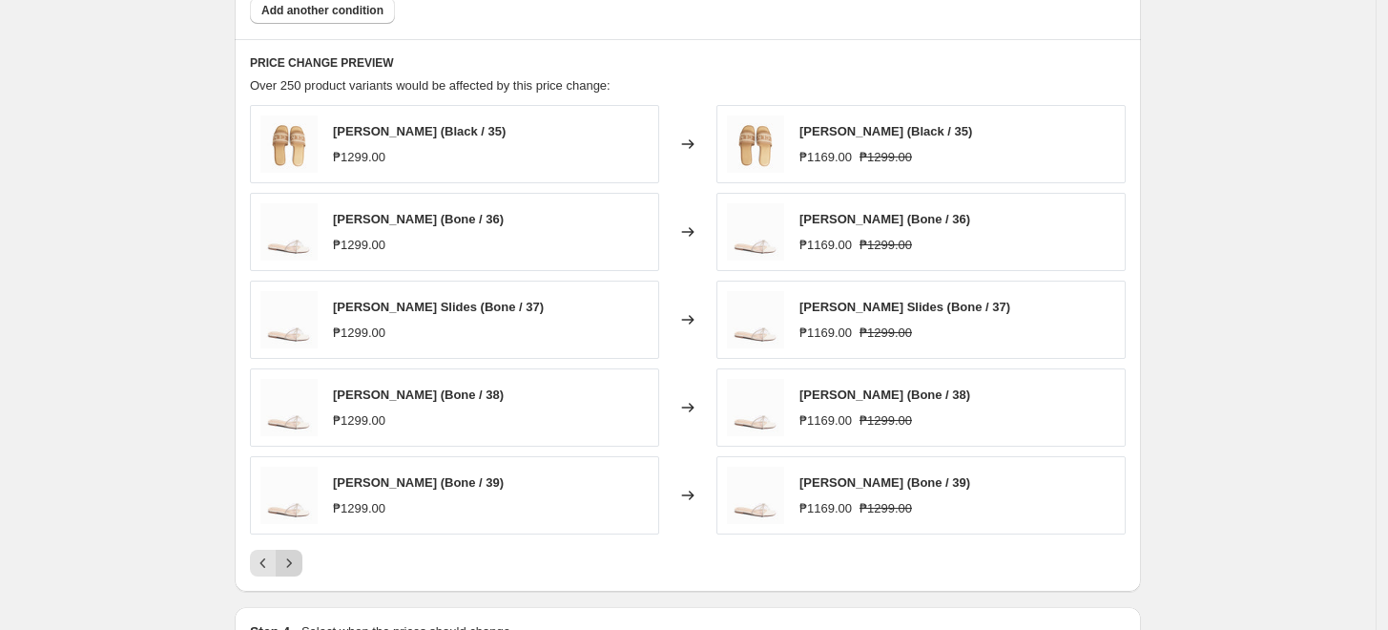
click at [302, 557] on button "Next" at bounding box center [289, 563] width 27 height 27
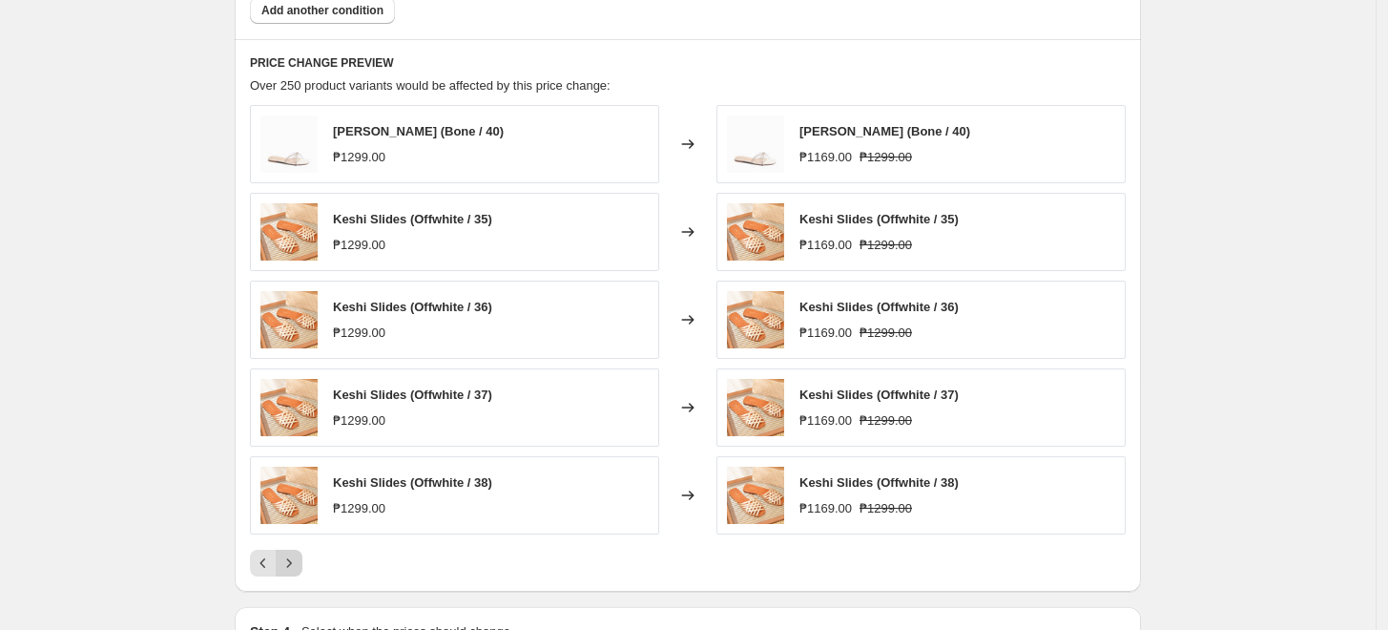
click at [302, 557] on button "Next" at bounding box center [289, 563] width 27 height 27
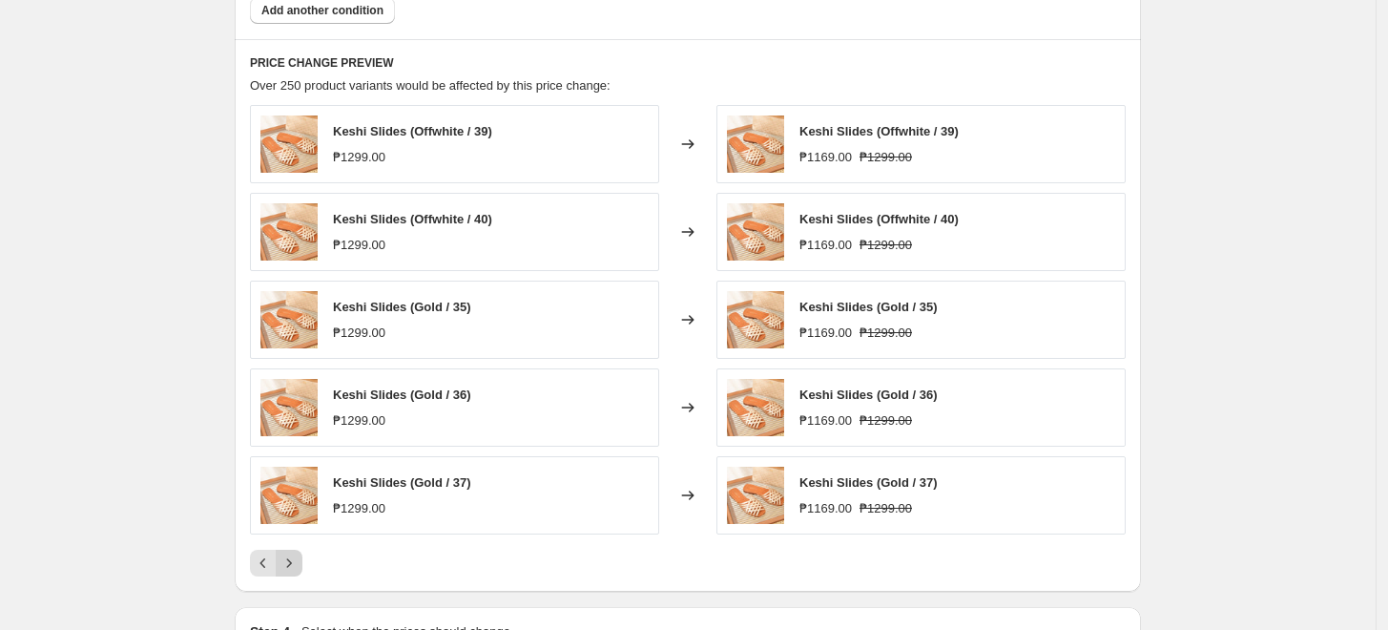
click at [302, 557] on button "Next" at bounding box center [289, 563] width 27 height 27
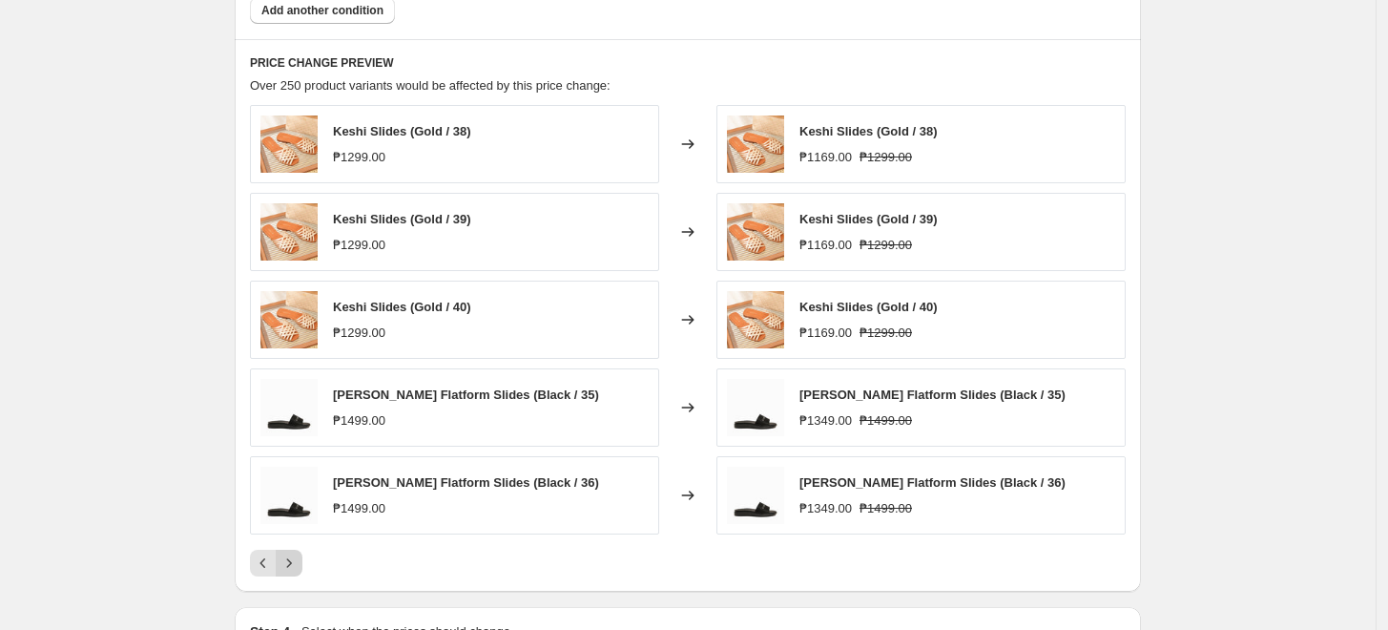
click at [302, 560] on button "Next" at bounding box center [289, 563] width 27 height 27
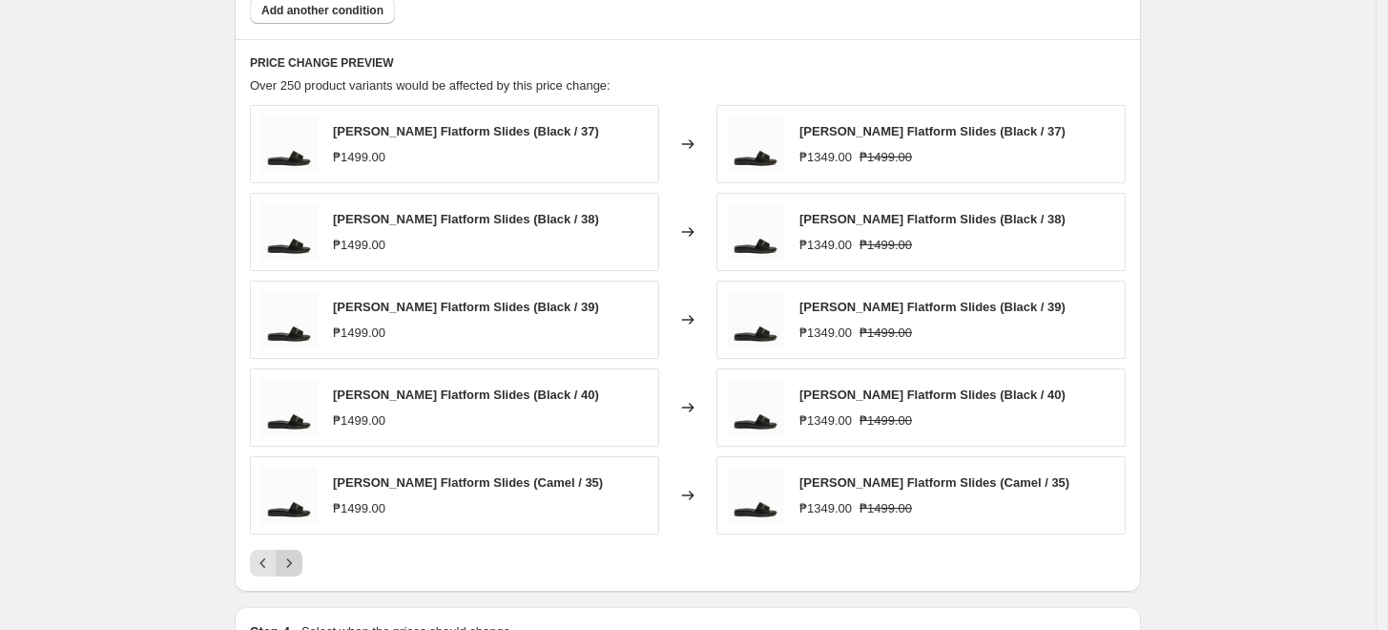
click at [302, 560] on button "Next" at bounding box center [289, 563] width 27 height 27
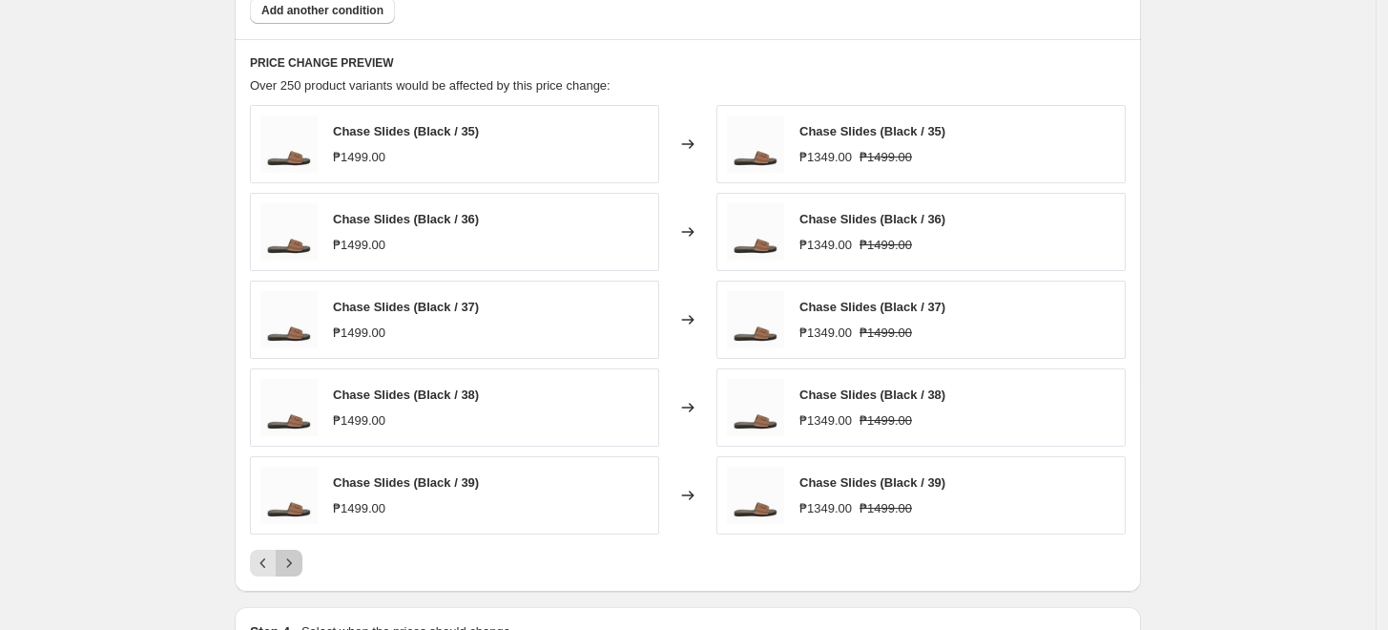
click at [302, 560] on button "Next" at bounding box center [289, 563] width 27 height 27
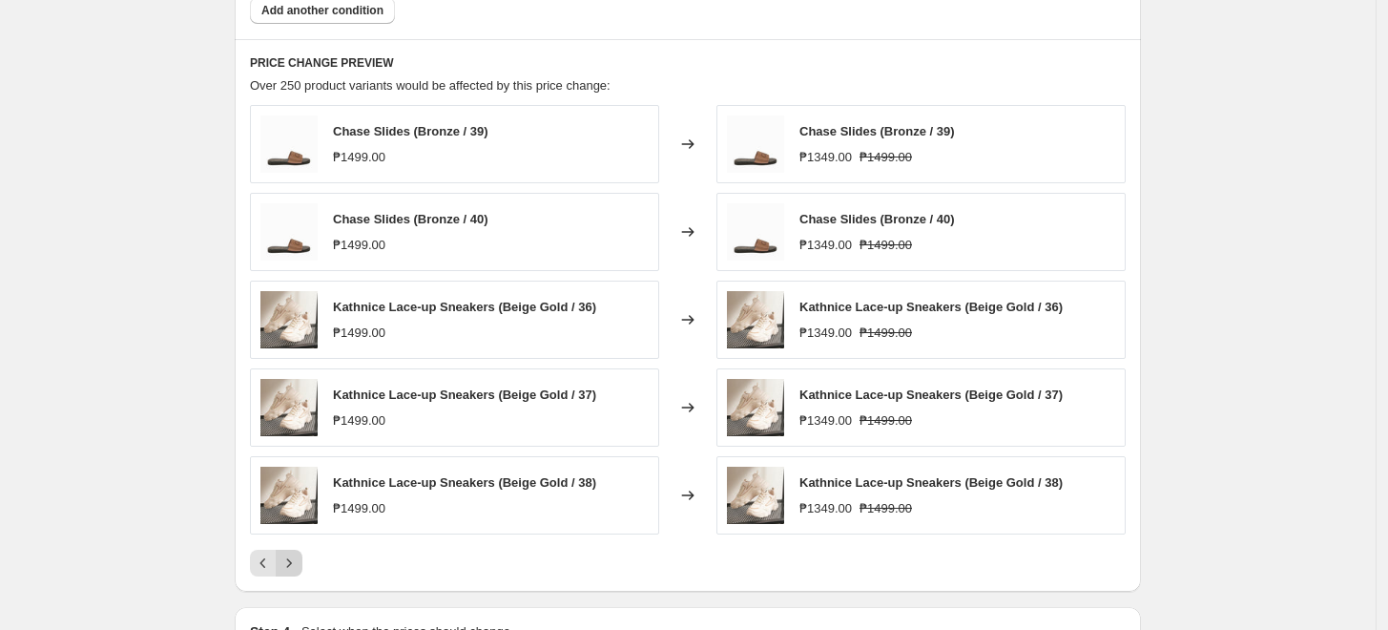
click at [302, 560] on button "Next" at bounding box center [289, 563] width 27 height 27
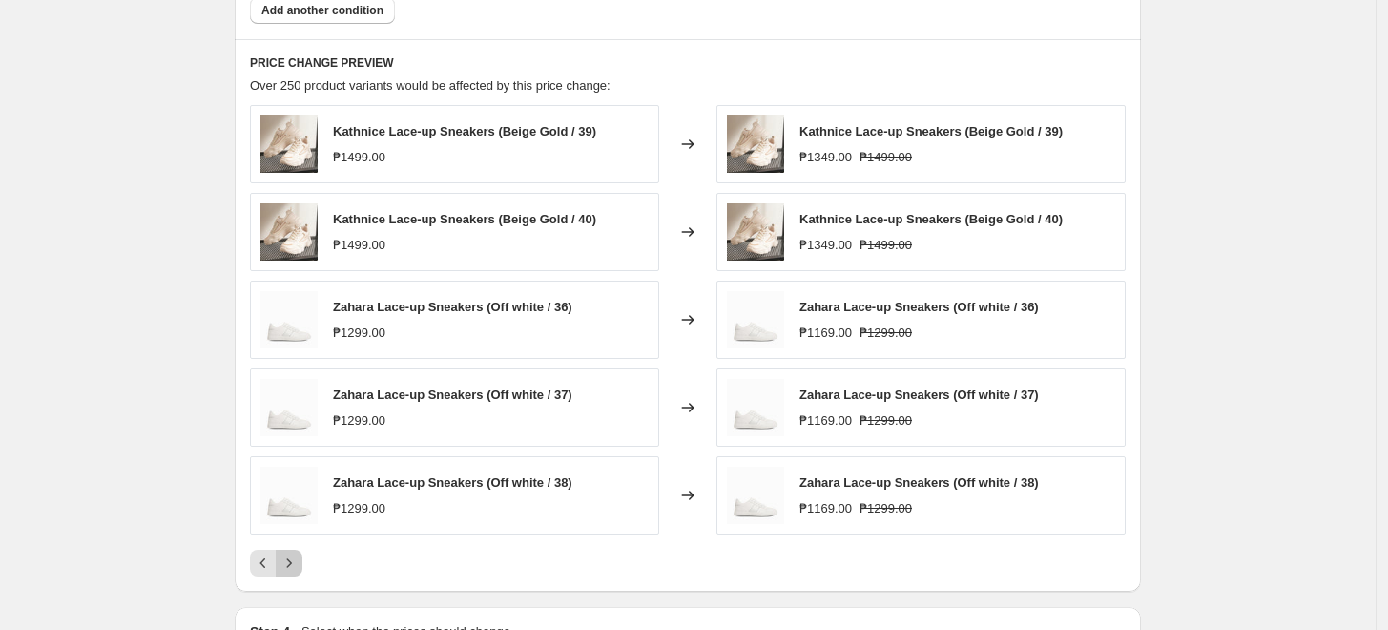
click at [302, 560] on button "Next" at bounding box center [289, 563] width 27 height 27
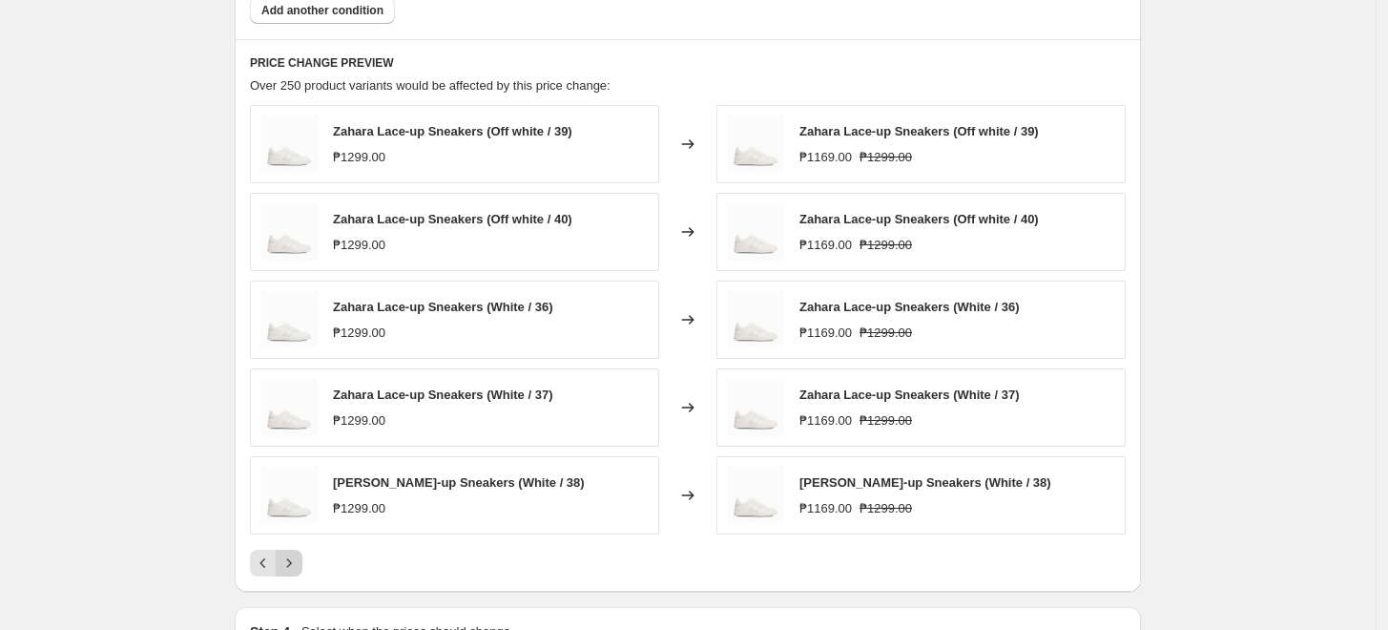
click at [302, 560] on button "Next" at bounding box center [289, 563] width 27 height 27
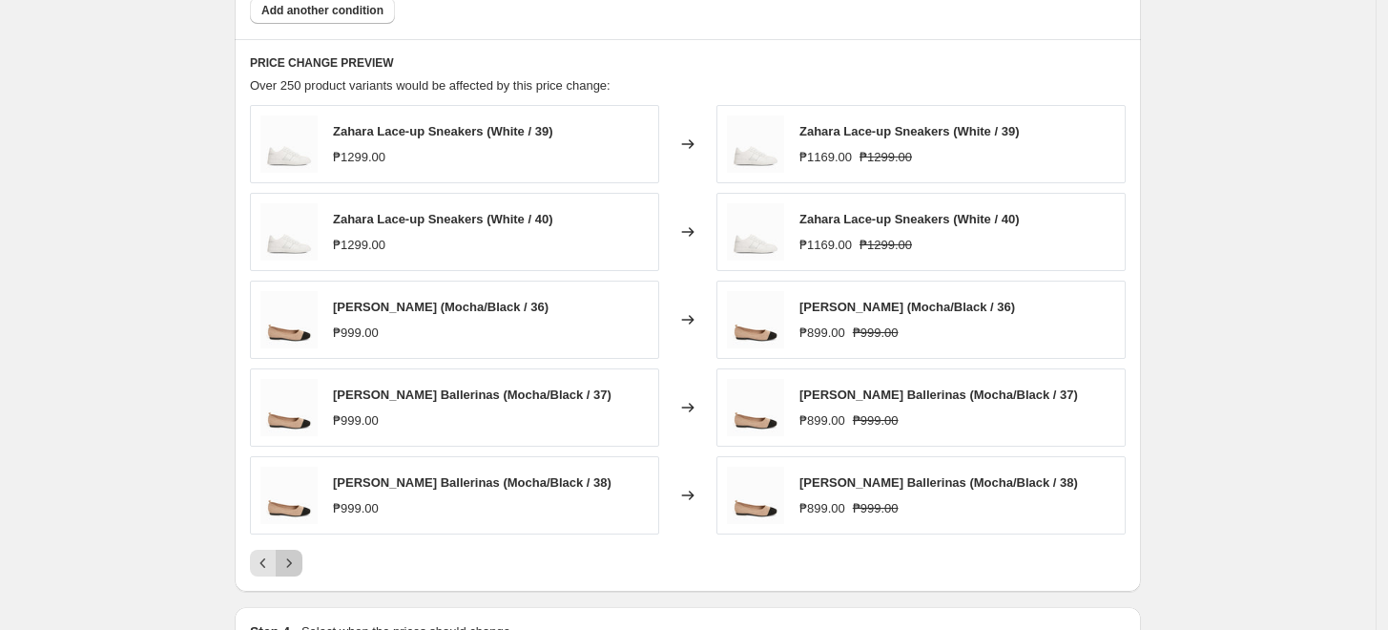
click at [302, 561] on button "Next" at bounding box center [289, 563] width 27 height 27
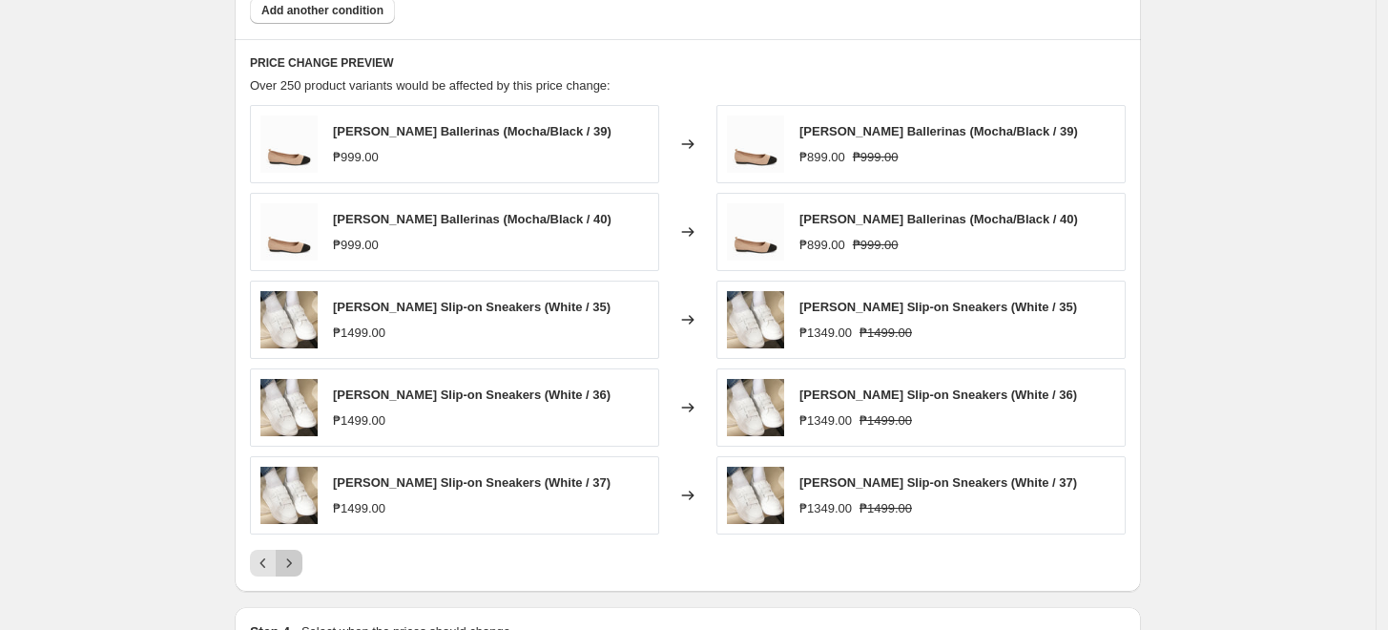
click at [302, 561] on button "Next" at bounding box center [289, 563] width 27 height 27
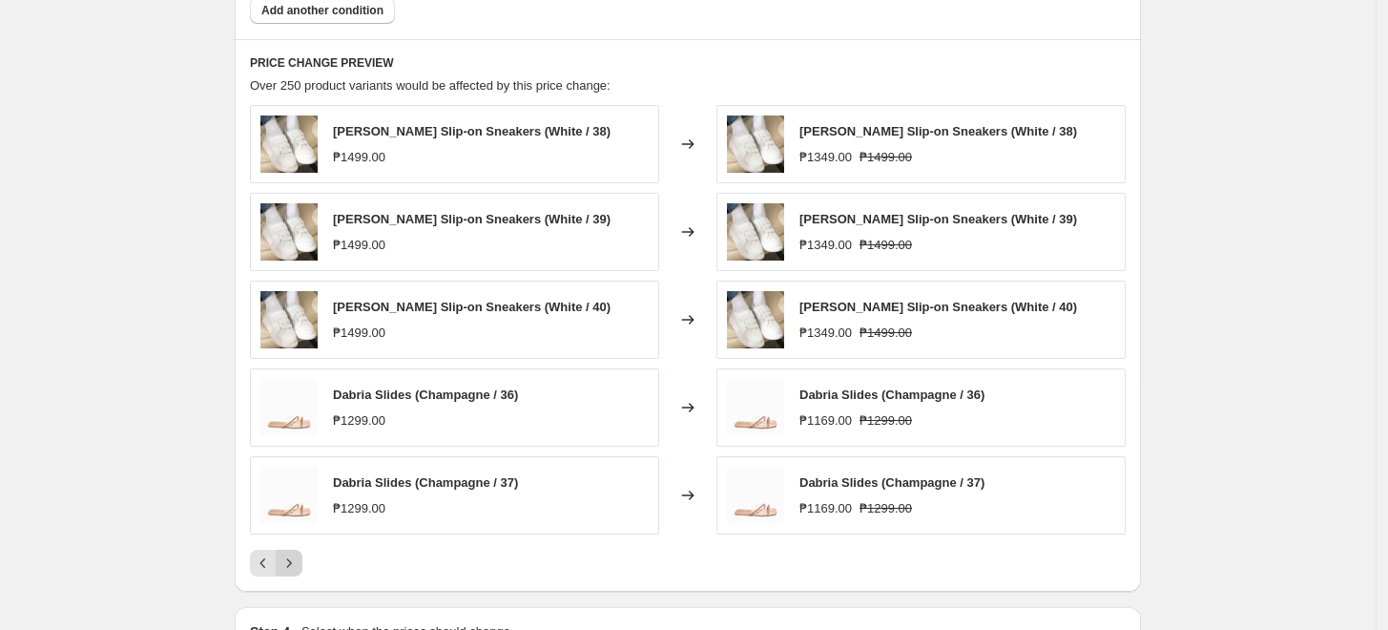
click at [302, 561] on button "Next" at bounding box center [289, 563] width 27 height 27
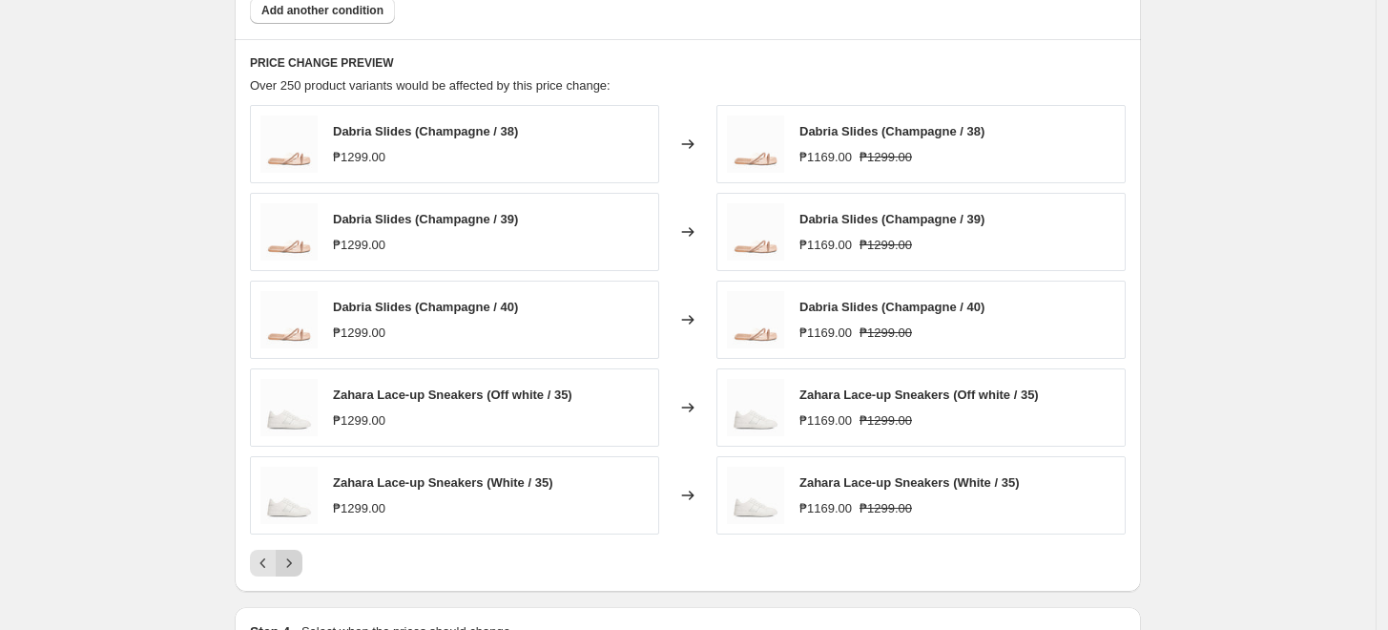
click at [302, 561] on button "Next" at bounding box center [289, 563] width 27 height 27
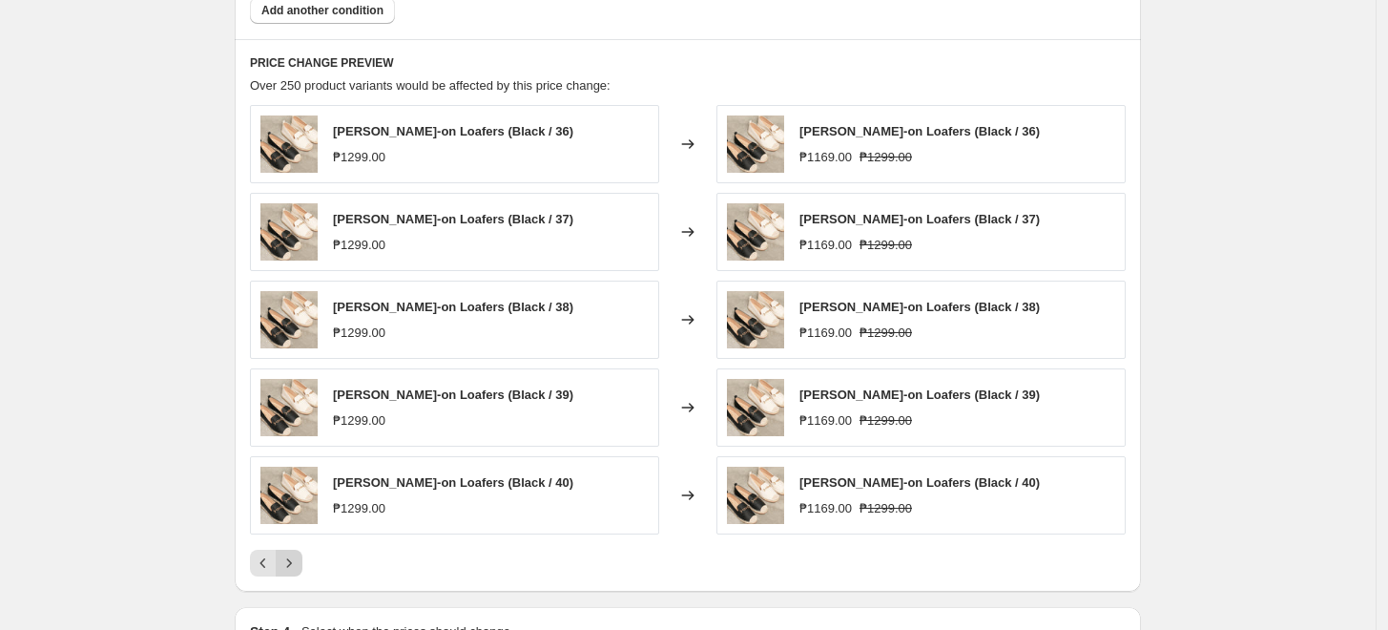
click at [302, 561] on button "Next" at bounding box center [289, 563] width 27 height 27
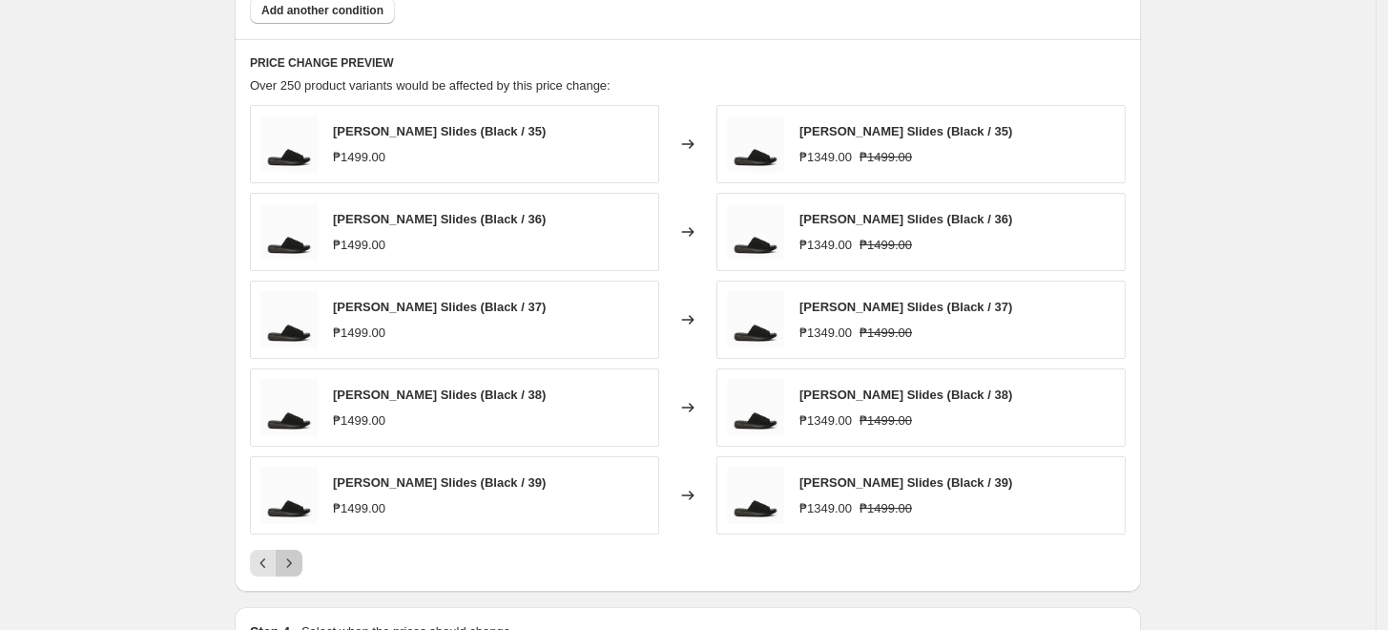
click at [302, 561] on button "Next" at bounding box center [289, 563] width 27 height 27
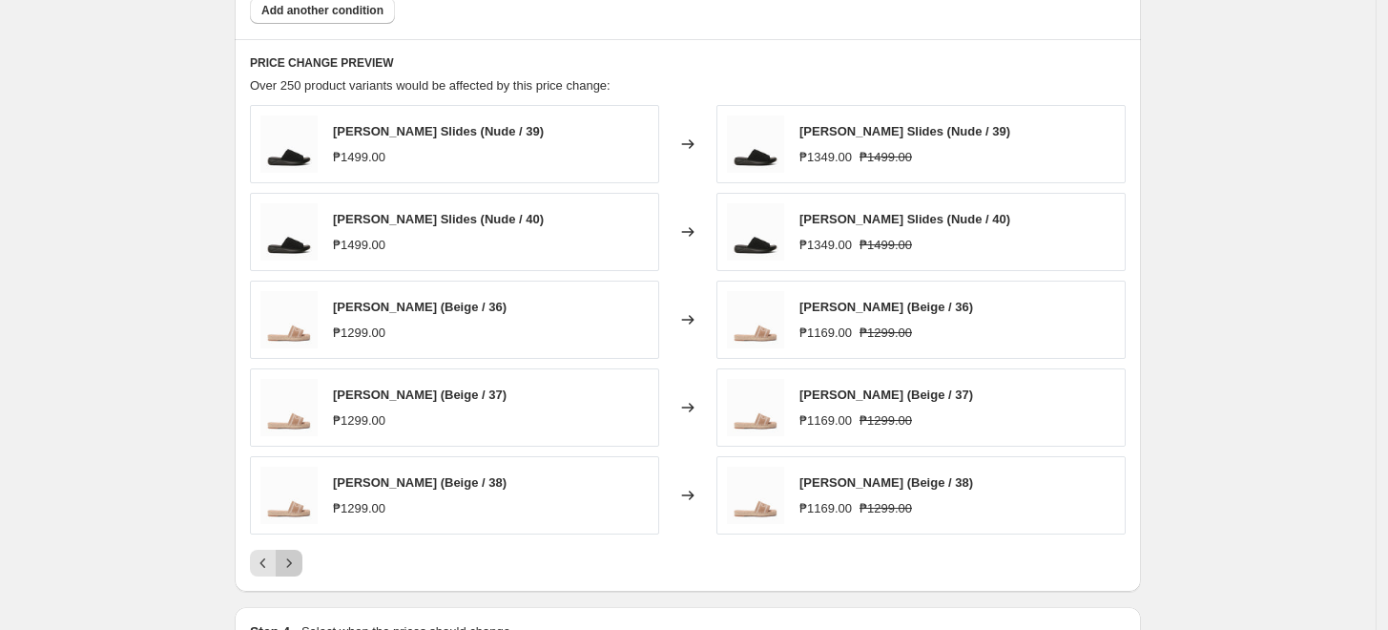
click at [302, 561] on button "Next" at bounding box center [289, 563] width 27 height 27
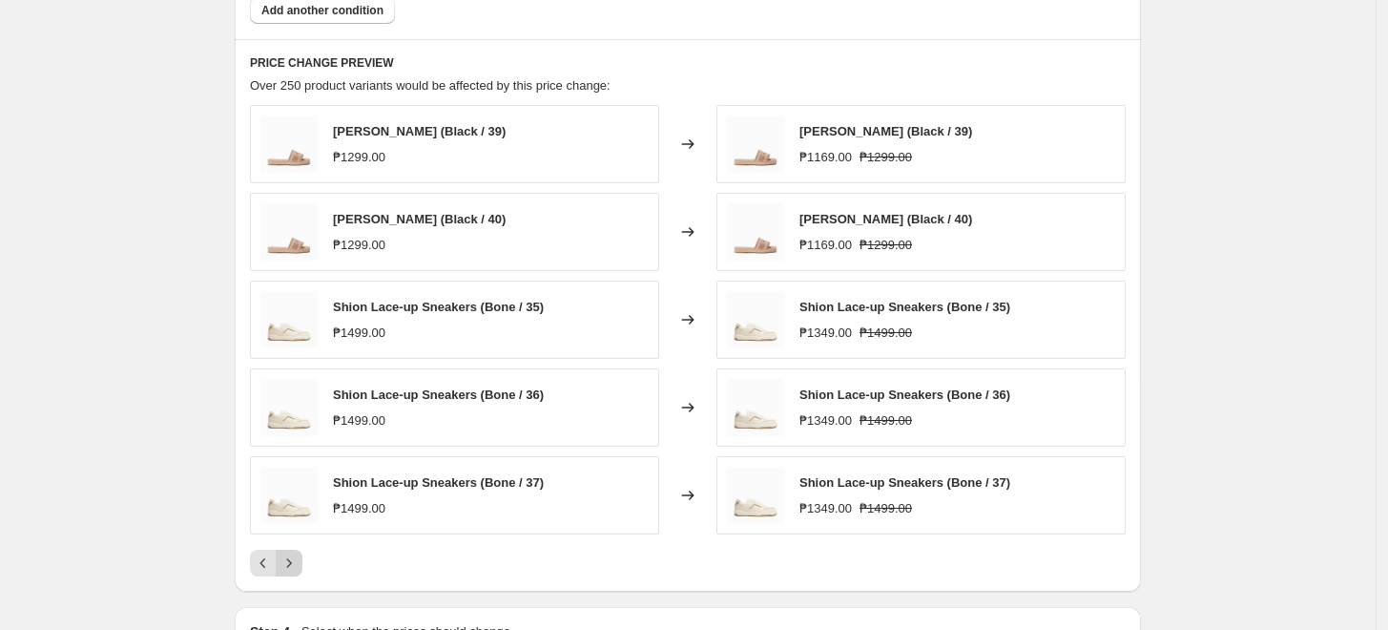
click at [302, 562] on button "Next" at bounding box center [289, 563] width 27 height 27
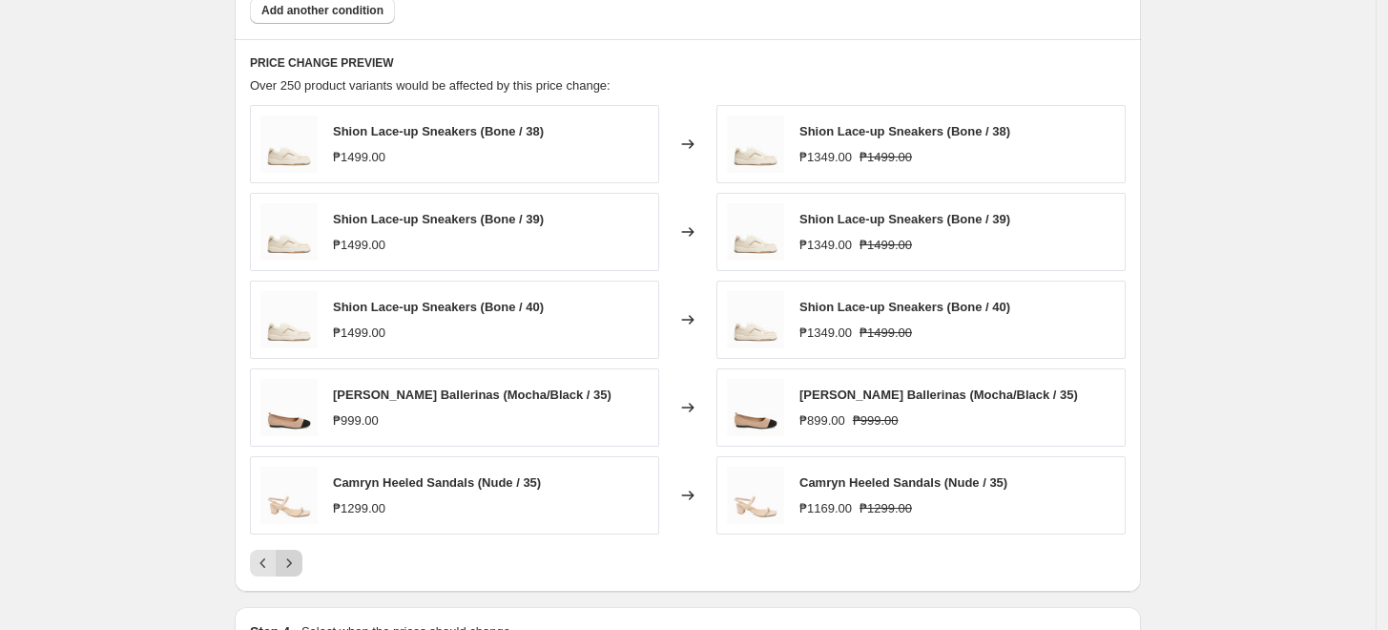
click at [302, 562] on button "Next" at bounding box center [289, 563] width 27 height 27
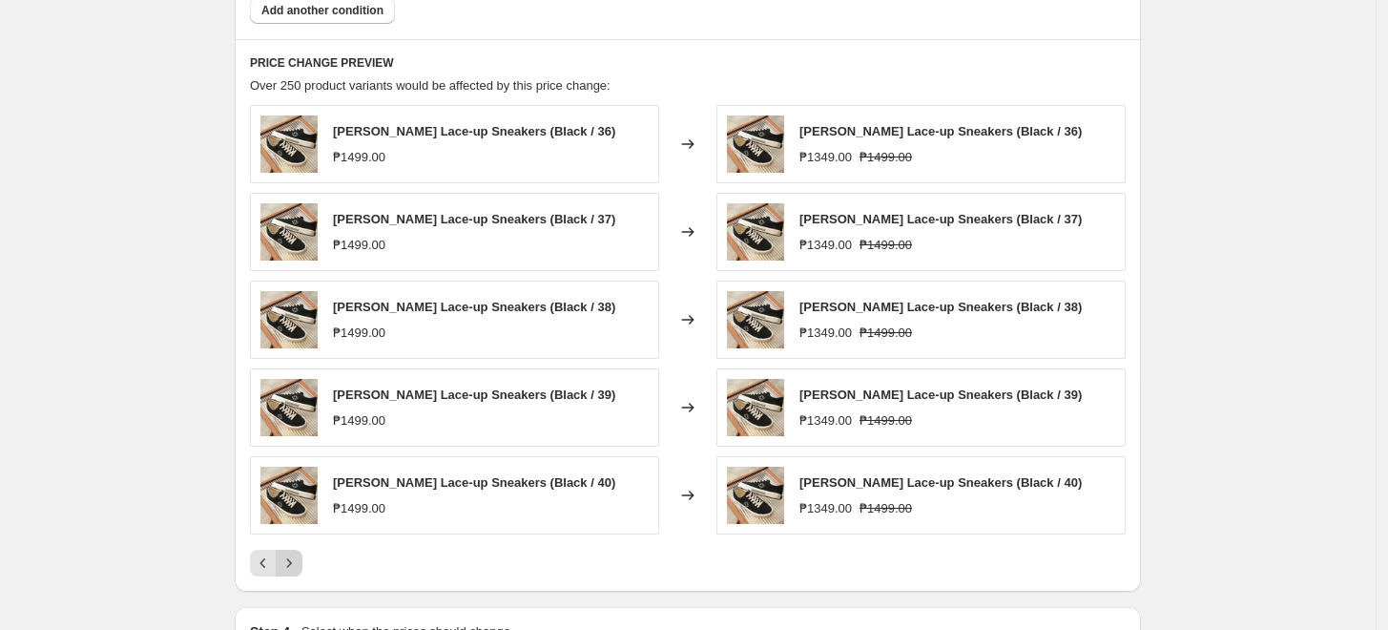
click at [302, 562] on button "Next" at bounding box center [289, 563] width 27 height 27
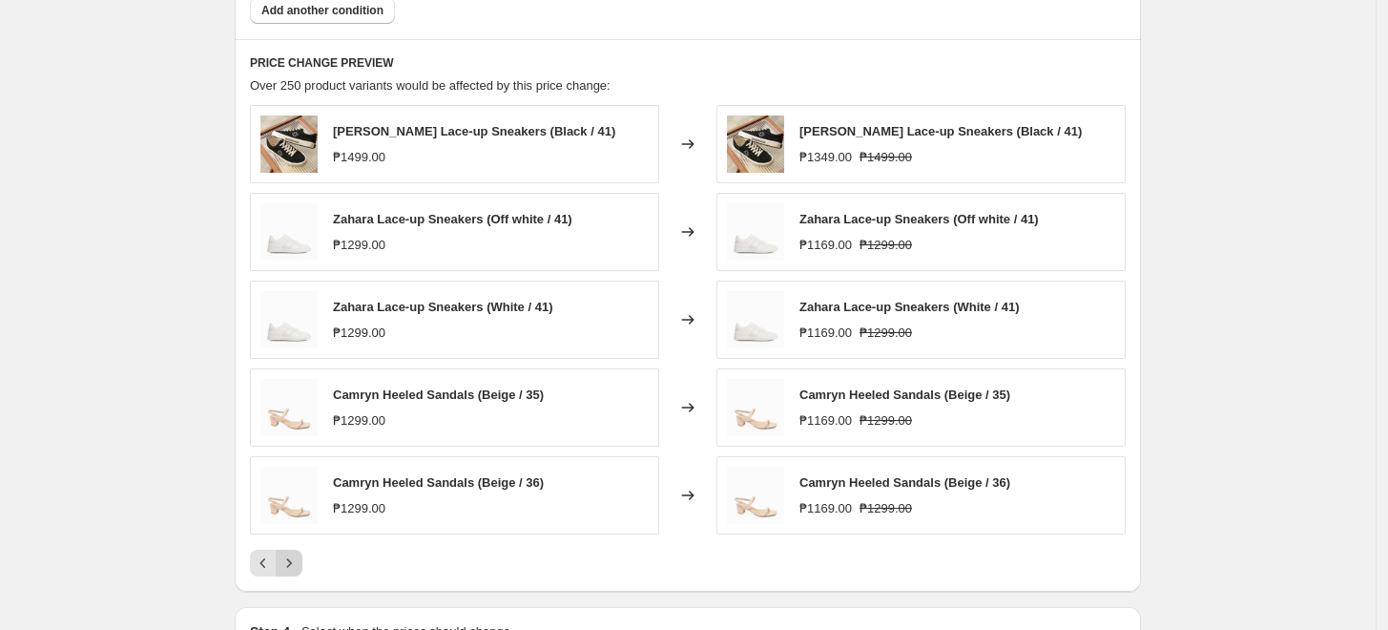
click at [302, 562] on button "Next" at bounding box center [289, 563] width 27 height 27
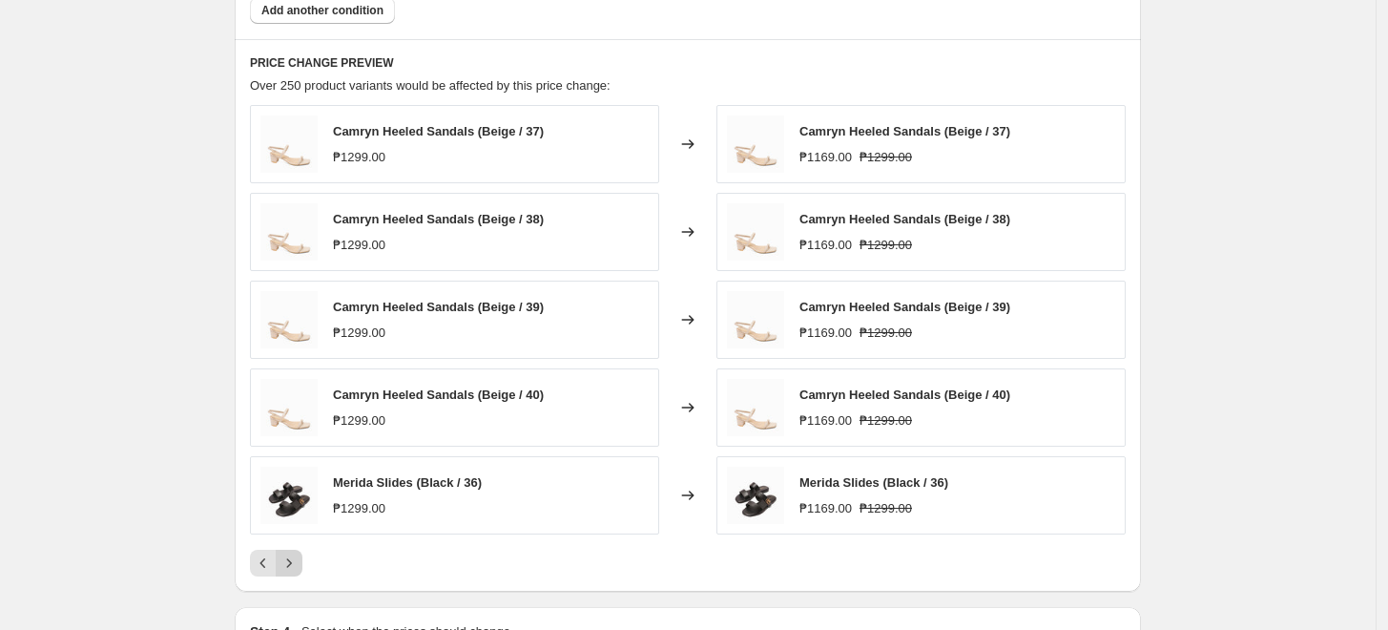
click at [302, 562] on button "Next" at bounding box center [289, 563] width 27 height 27
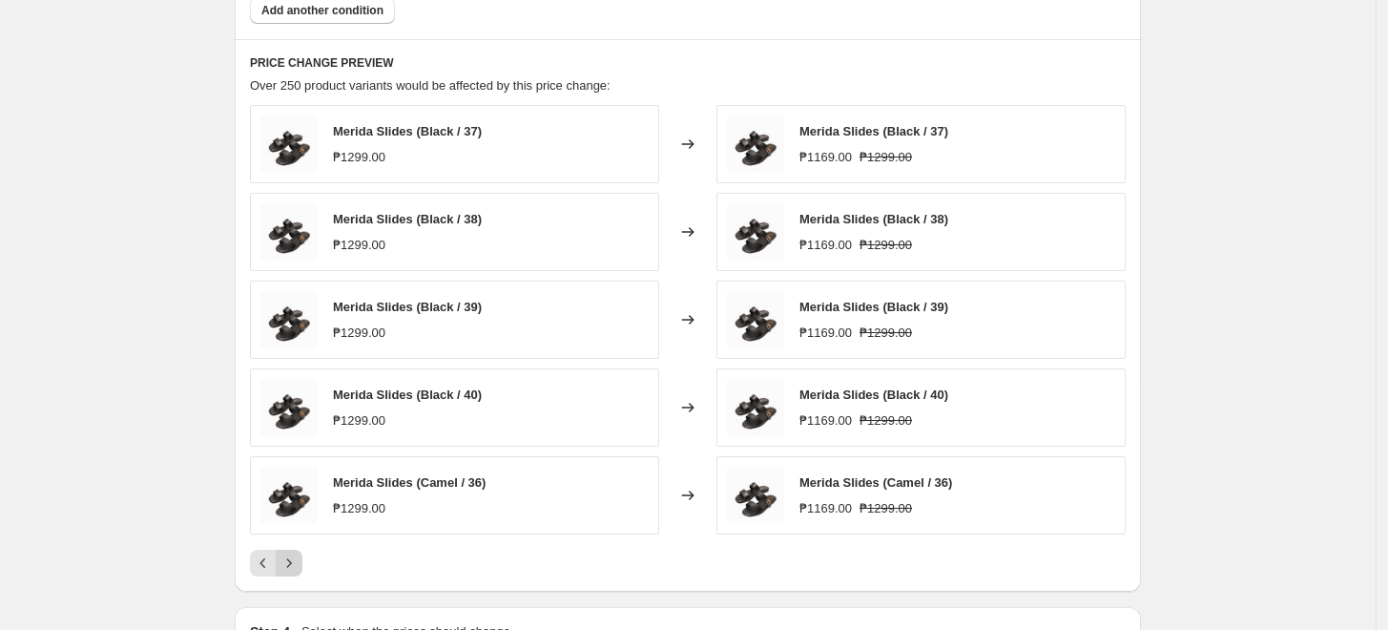
click at [302, 562] on button "Next" at bounding box center [289, 563] width 27 height 27
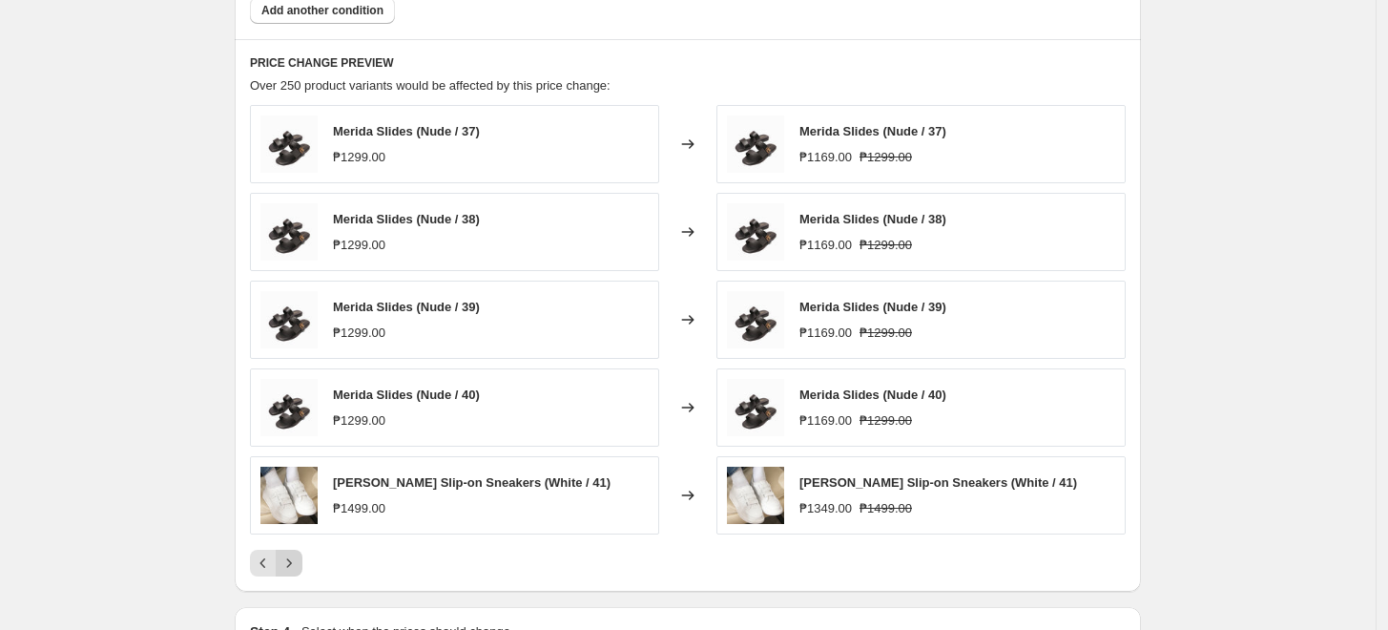
click at [302, 562] on button "Next" at bounding box center [289, 563] width 27 height 27
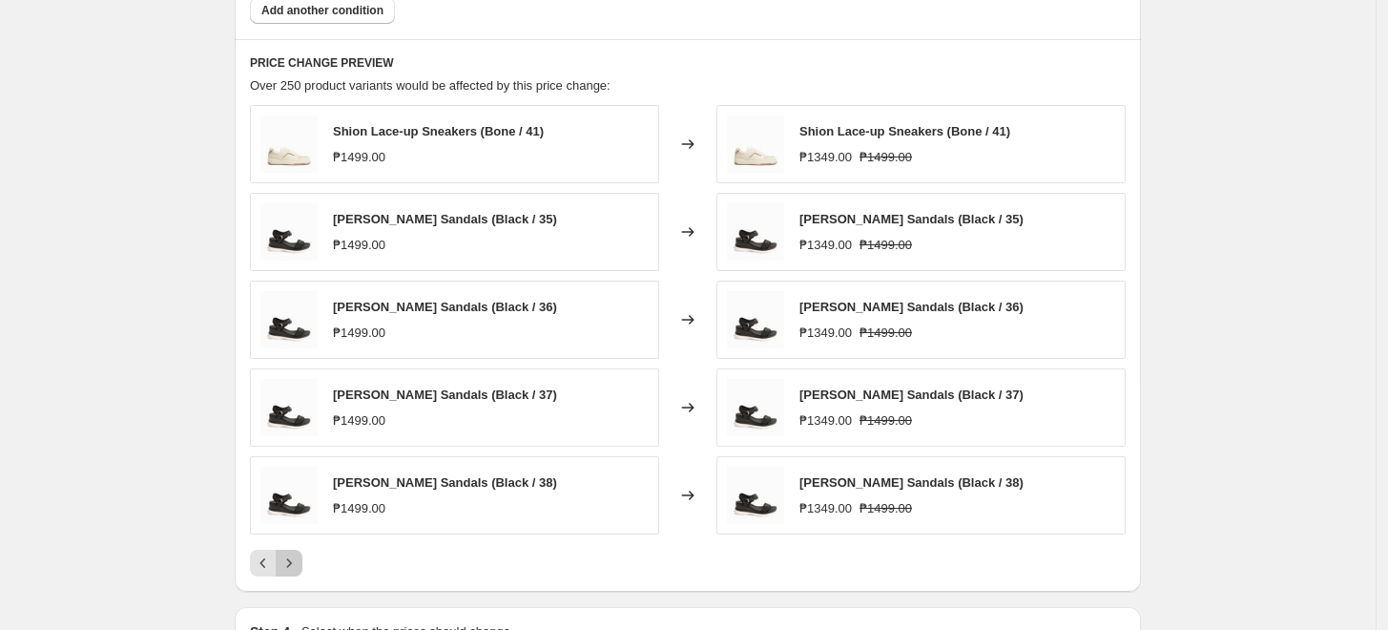
click at [302, 562] on button "Next" at bounding box center [289, 563] width 27 height 27
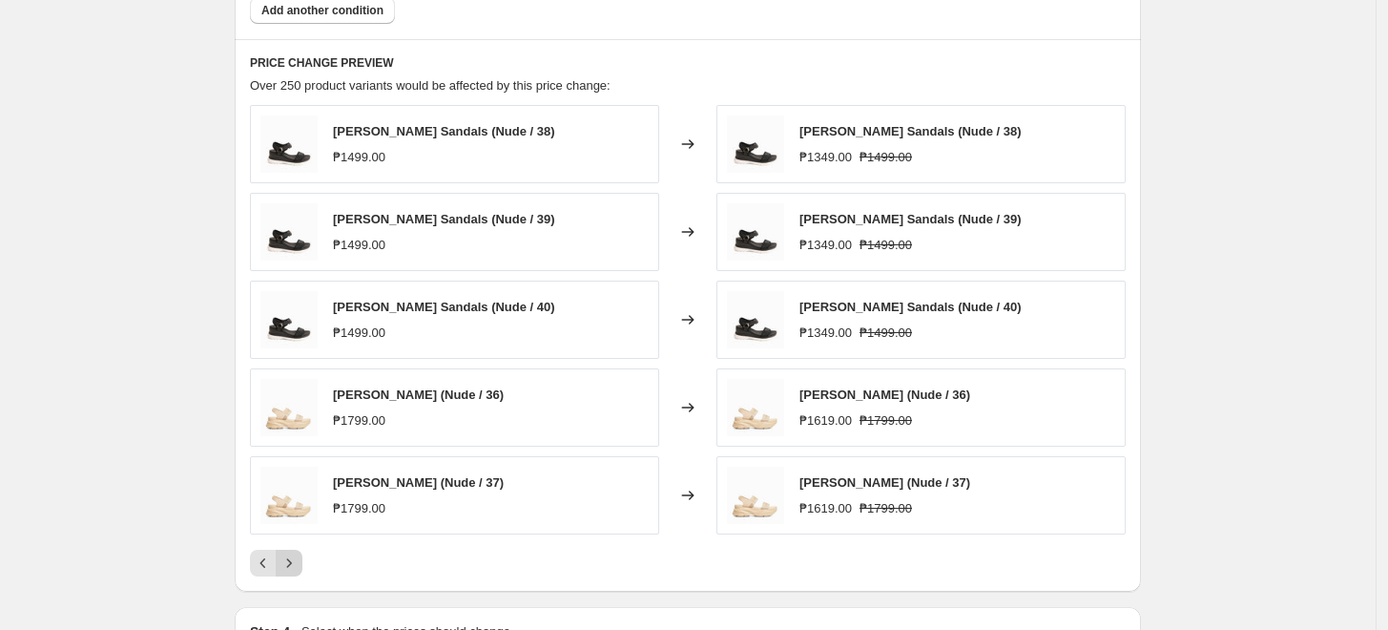
click at [302, 562] on button "Next" at bounding box center [289, 563] width 27 height 27
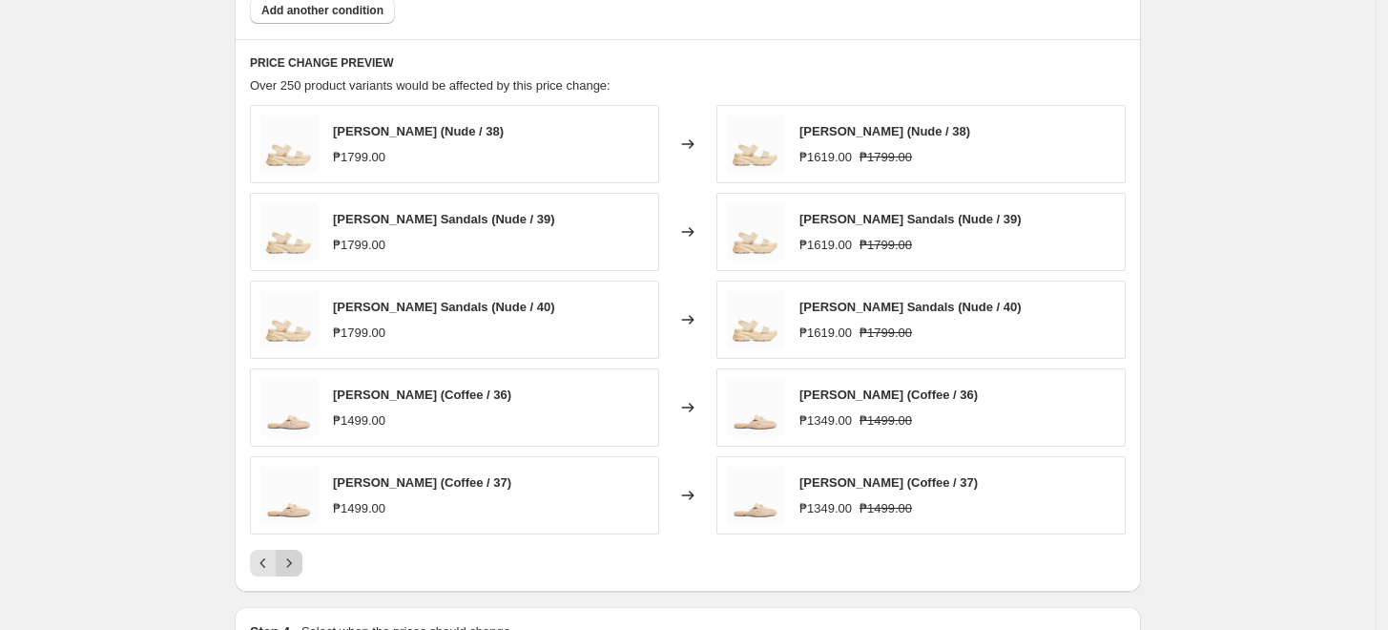
click at [302, 562] on button "Next" at bounding box center [289, 563] width 27 height 27
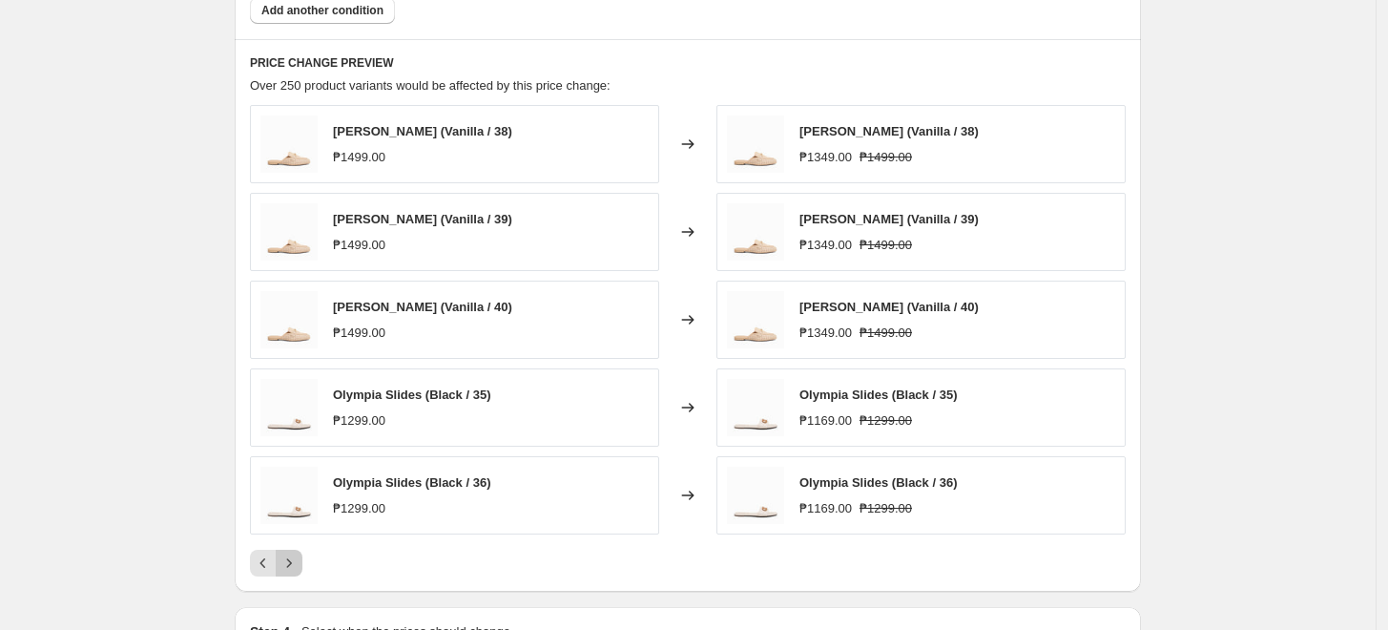
click at [302, 562] on button "Next" at bounding box center [289, 563] width 27 height 27
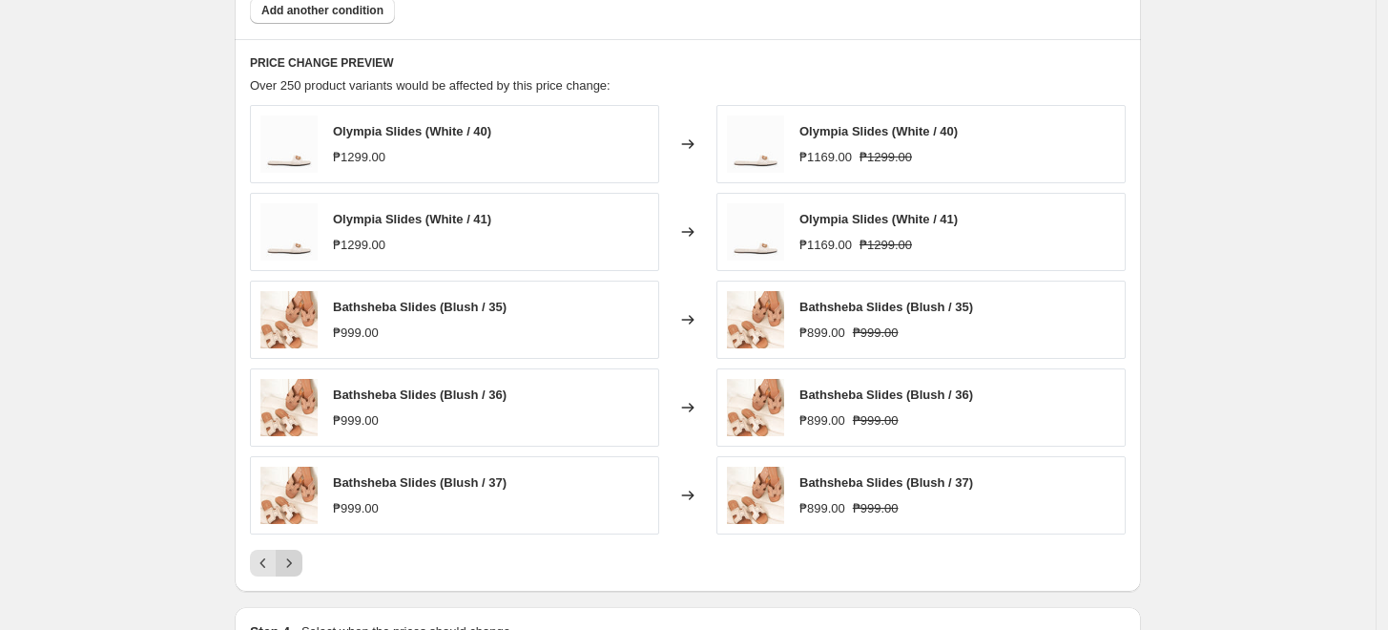
click at [302, 562] on button "Next" at bounding box center [289, 563] width 27 height 27
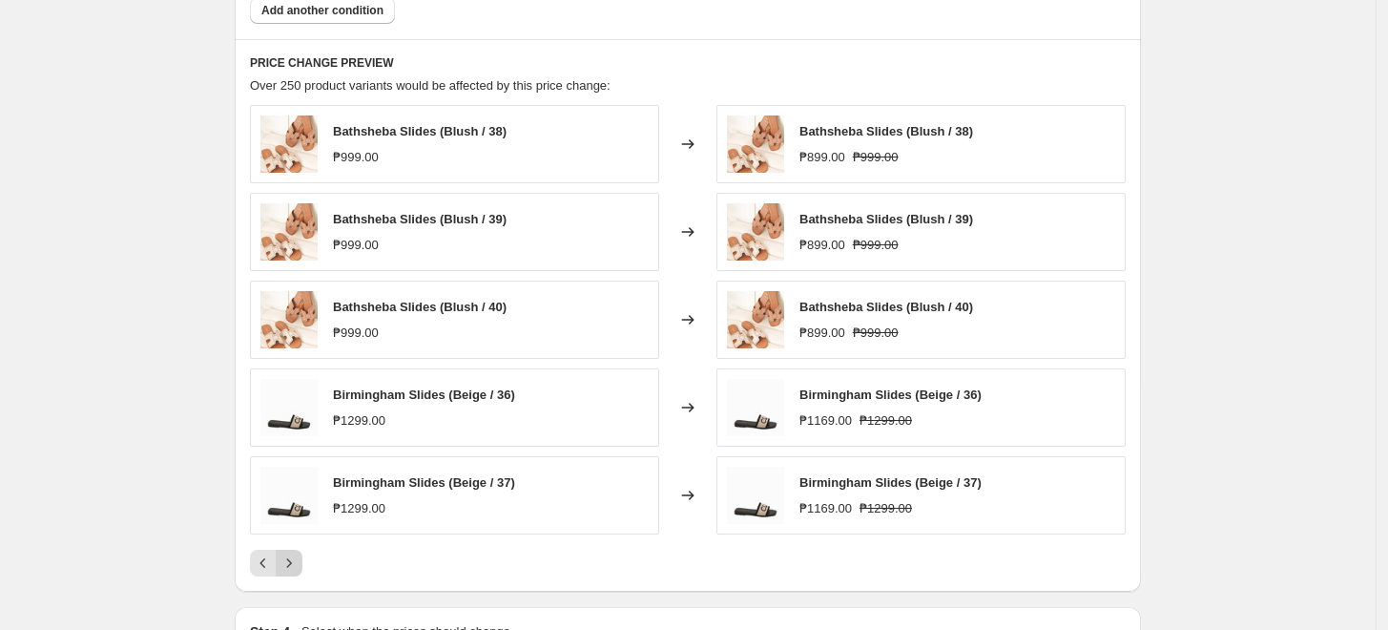
click at [302, 562] on button "Next" at bounding box center [289, 563] width 27 height 27
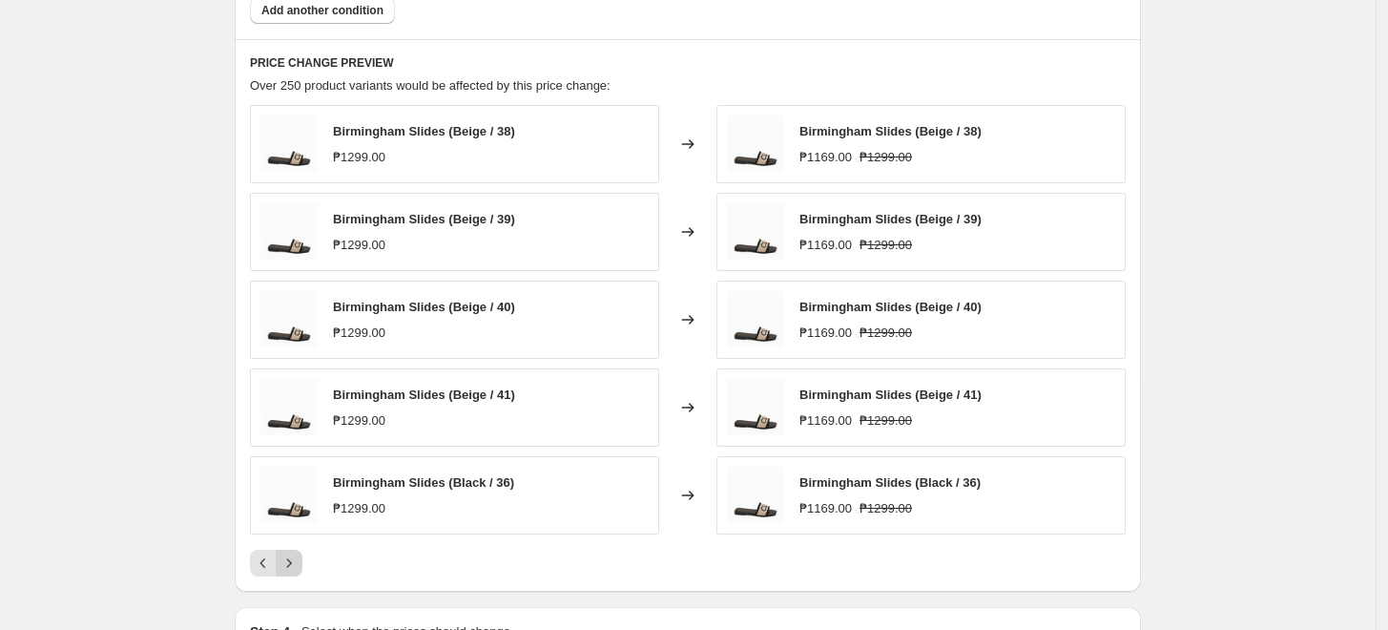
click at [302, 562] on button "Next" at bounding box center [289, 563] width 27 height 27
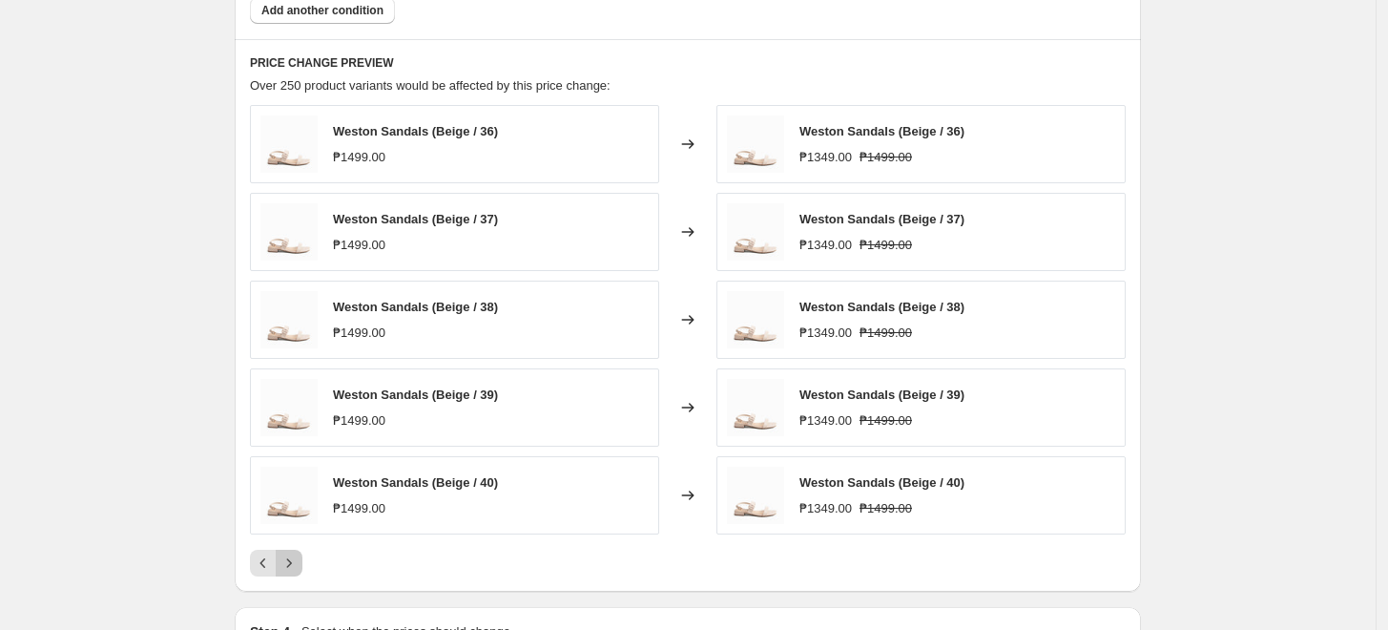
click at [302, 562] on button "Next" at bounding box center [289, 563] width 27 height 27
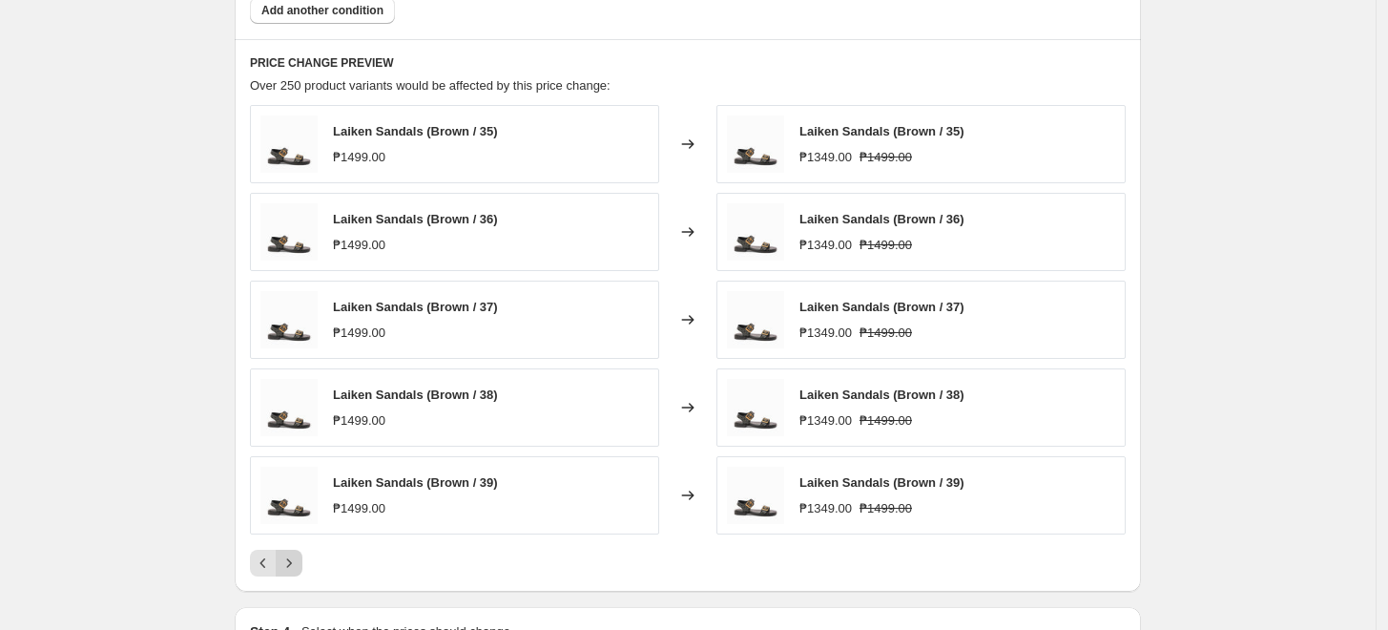
click at [302, 562] on button "Next" at bounding box center [289, 563] width 27 height 27
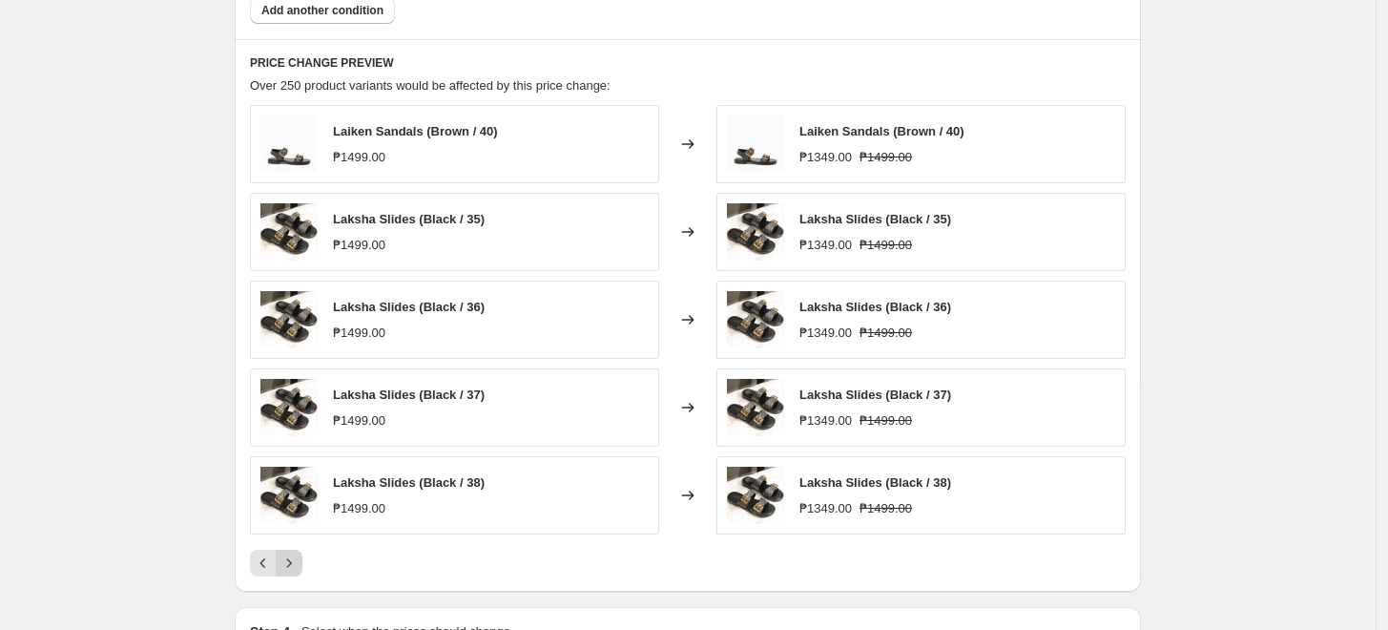
click at [302, 562] on button "Next" at bounding box center [289, 563] width 27 height 27
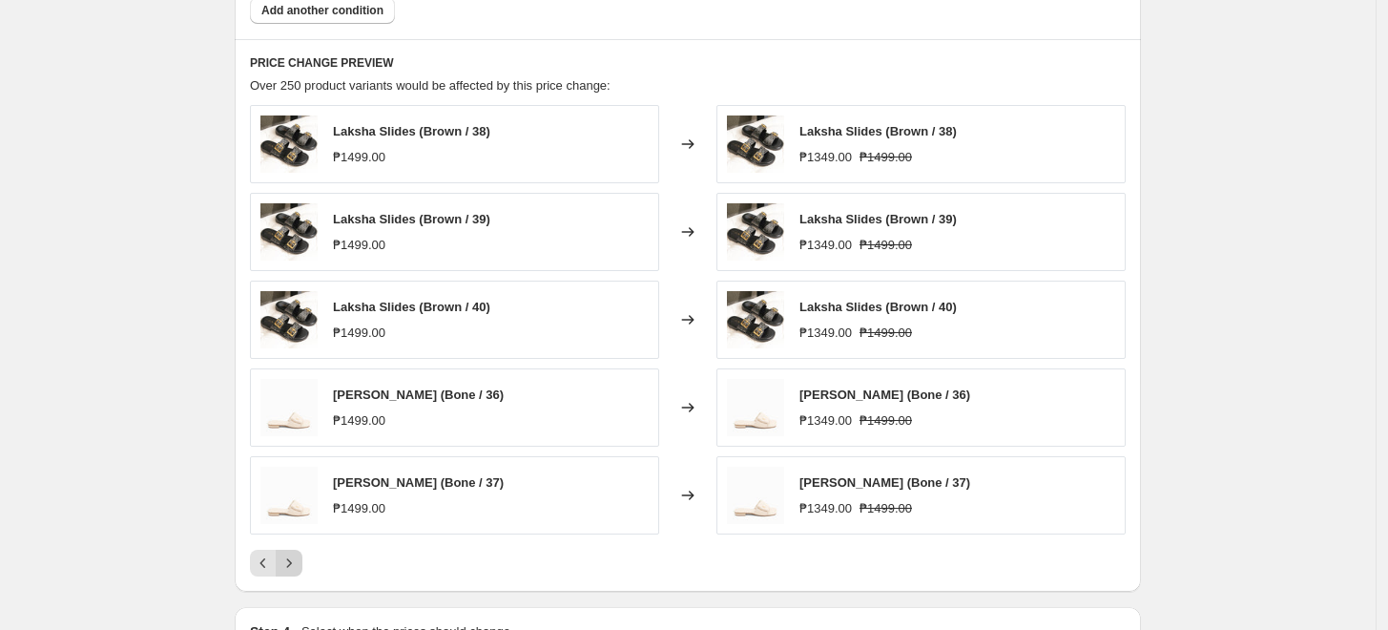
click at [302, 562] on button "Next" at bounding box center [289, 563] width 27 height 27
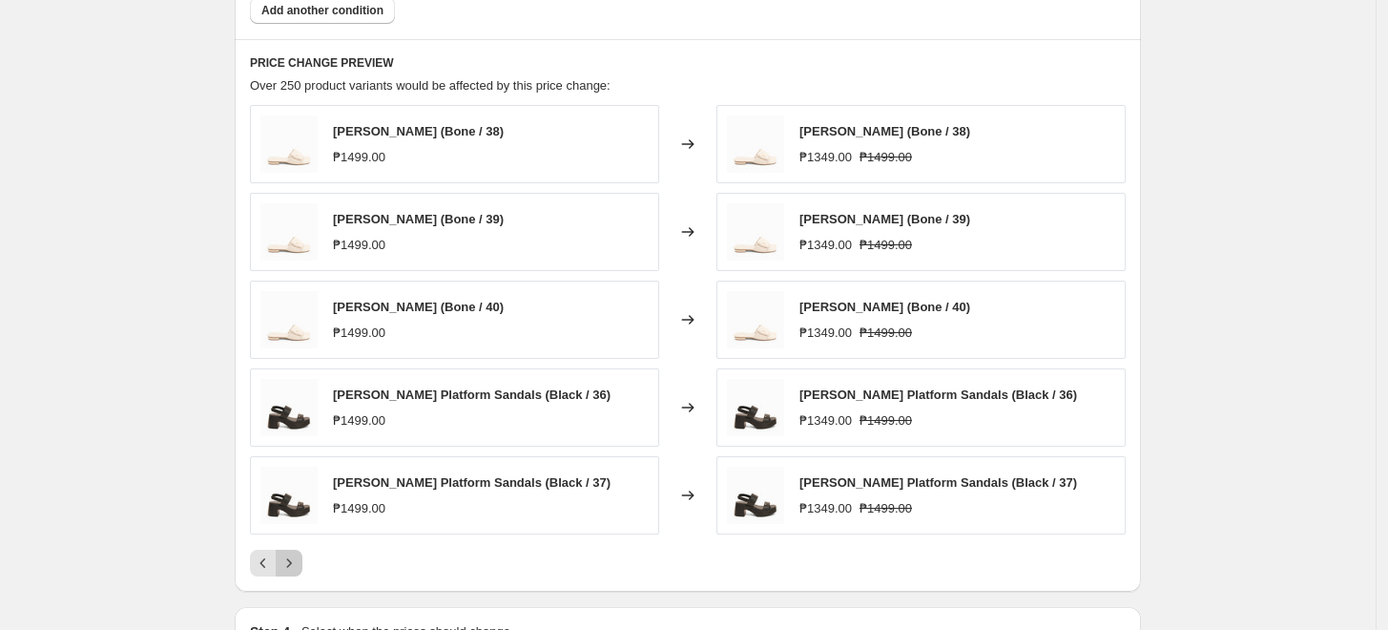
click at [302, 562] on button "Next" at bounding box center [289, 563] width 27 height 27
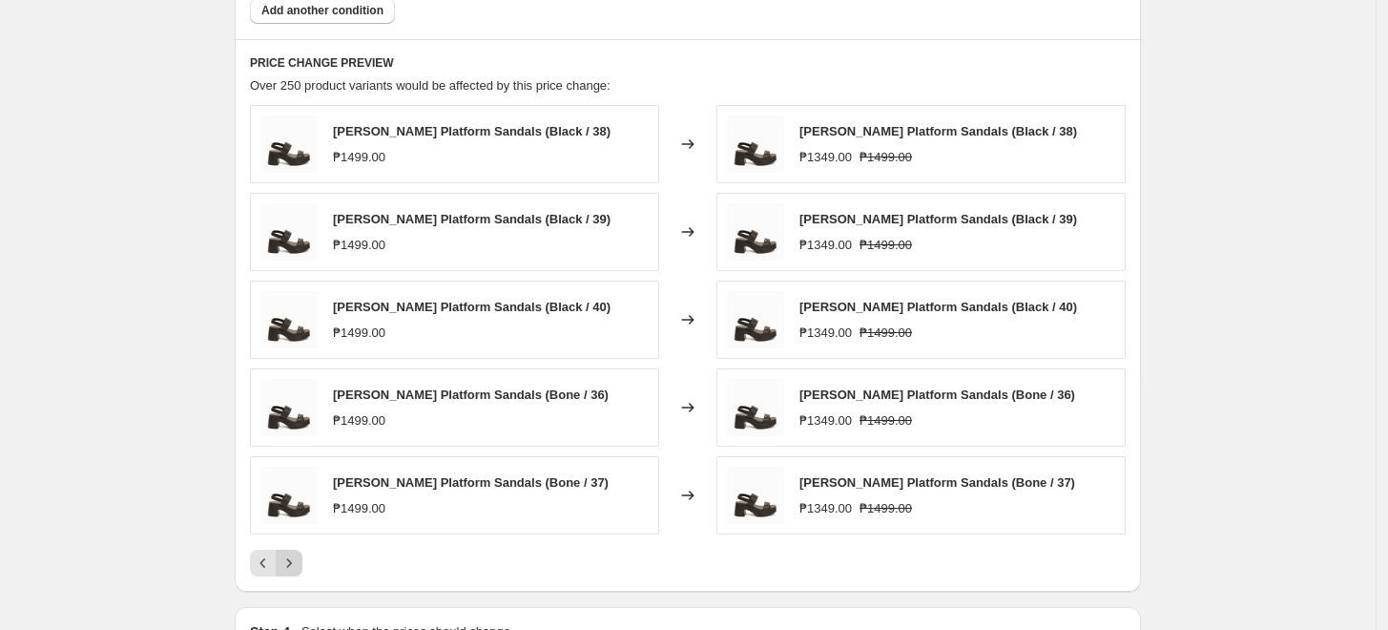
click at [302, 562] on button "Next" at bounding box center [289, 563] width 27 height 27
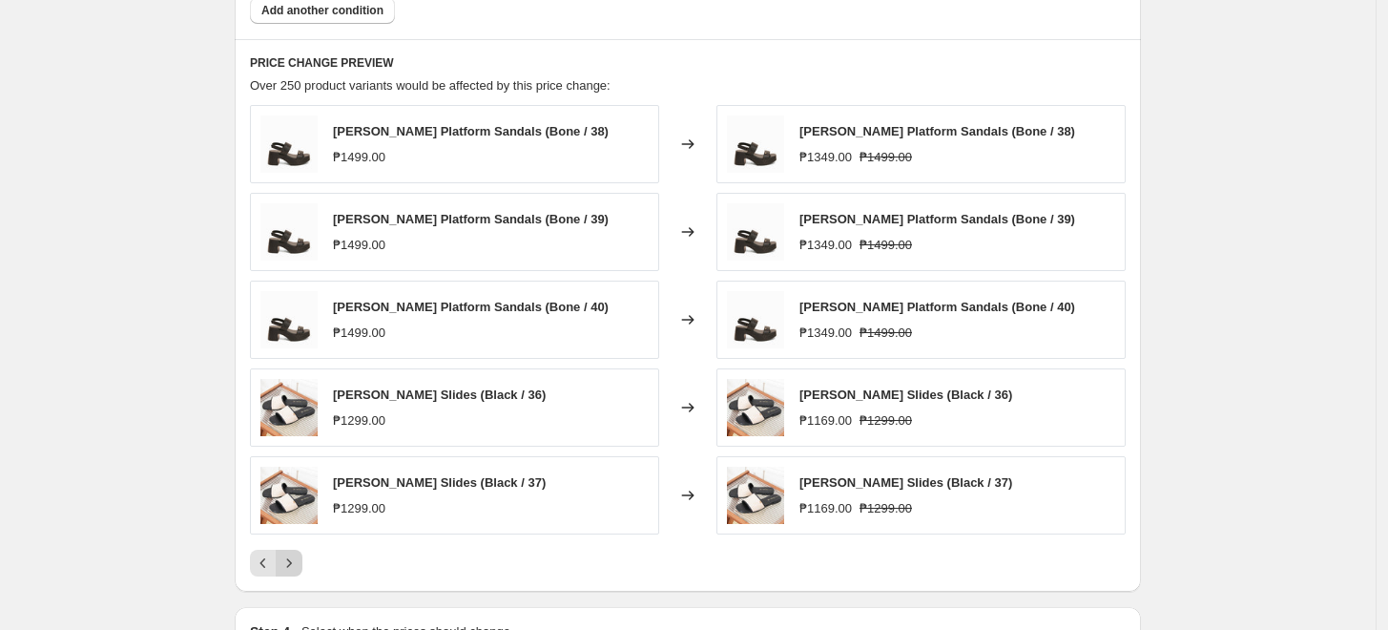
click at [302, 562] on button "Next" at bounding box center [289, 563] width 27 height 27
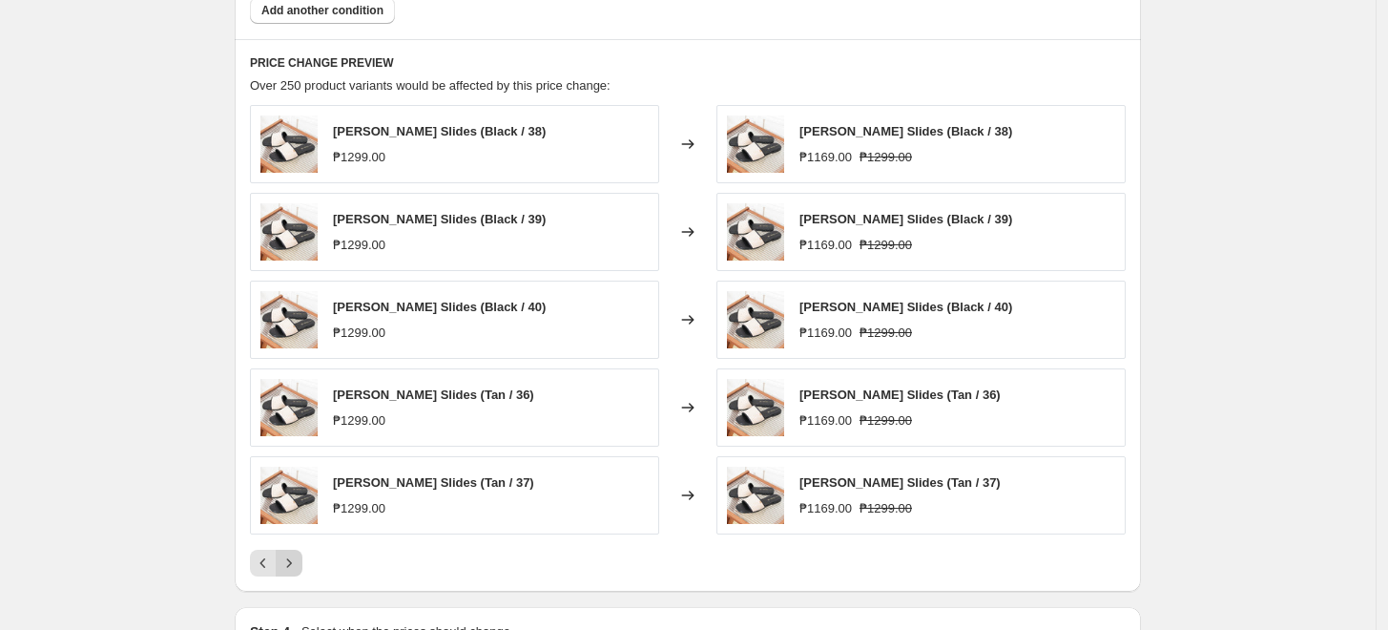
click at [302, 562] on button "Next" at bounding box center [289, 563] width 27 height 27
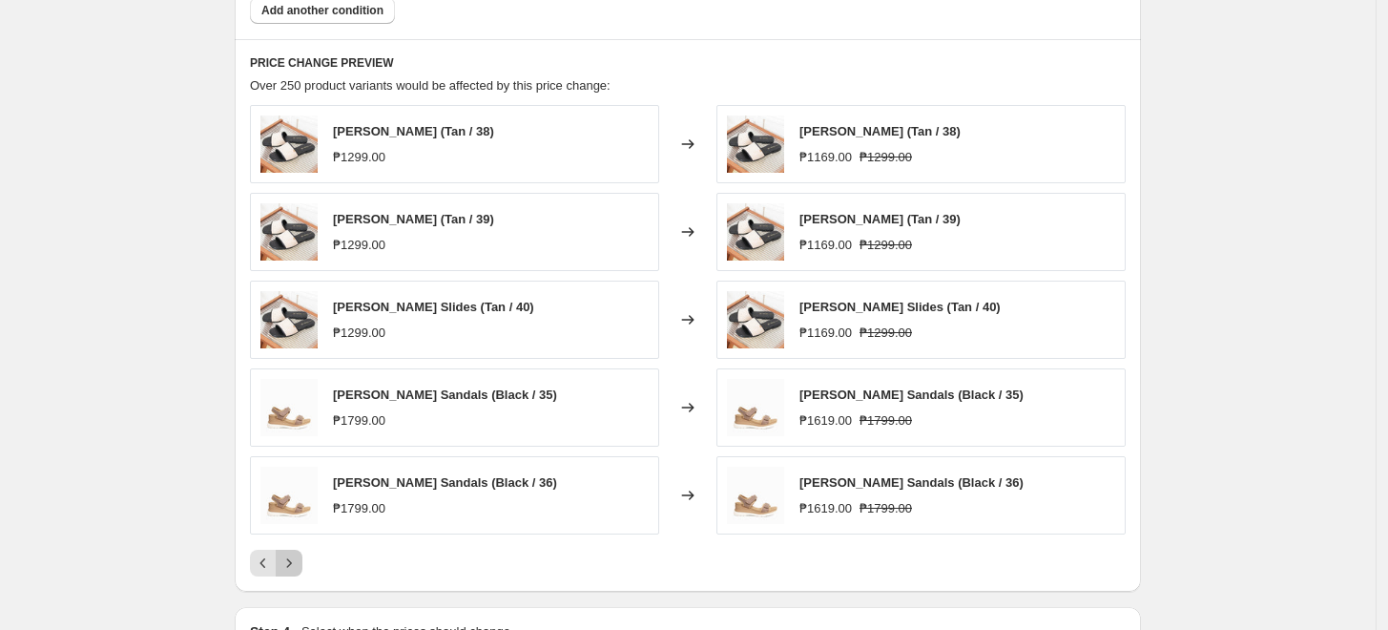
click at [302, 562] on button "Next" at bounding box center [289, 563] width 27 height 27
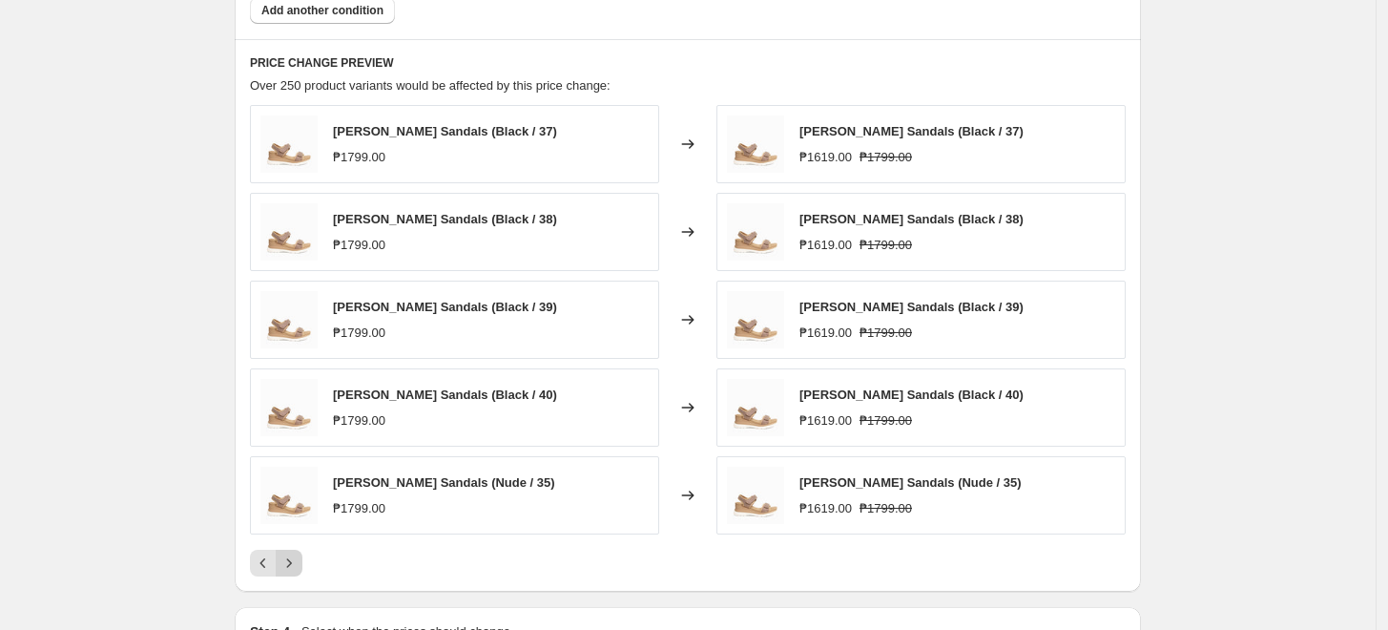
click at [302, 562] on button "Next" at bounding box center [289, 563] width 27 height 27
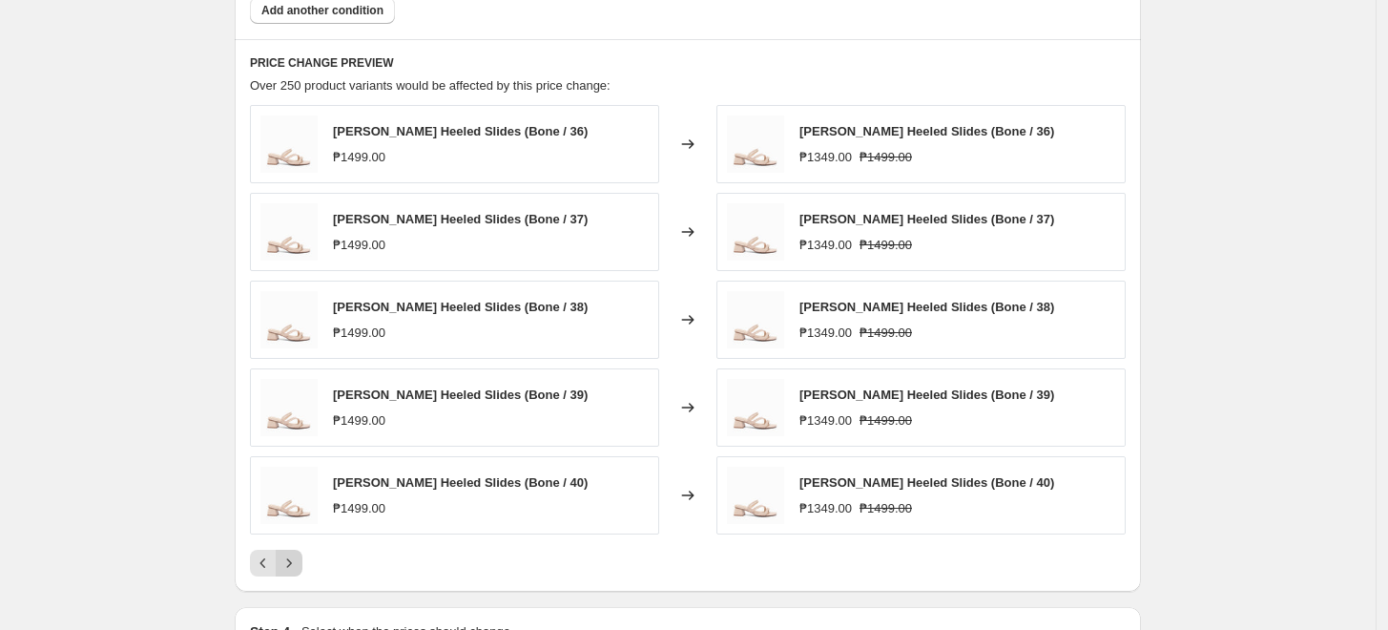
click at [302, 562] on button "Next" at bounding box center [289, 563] width 27 height 27
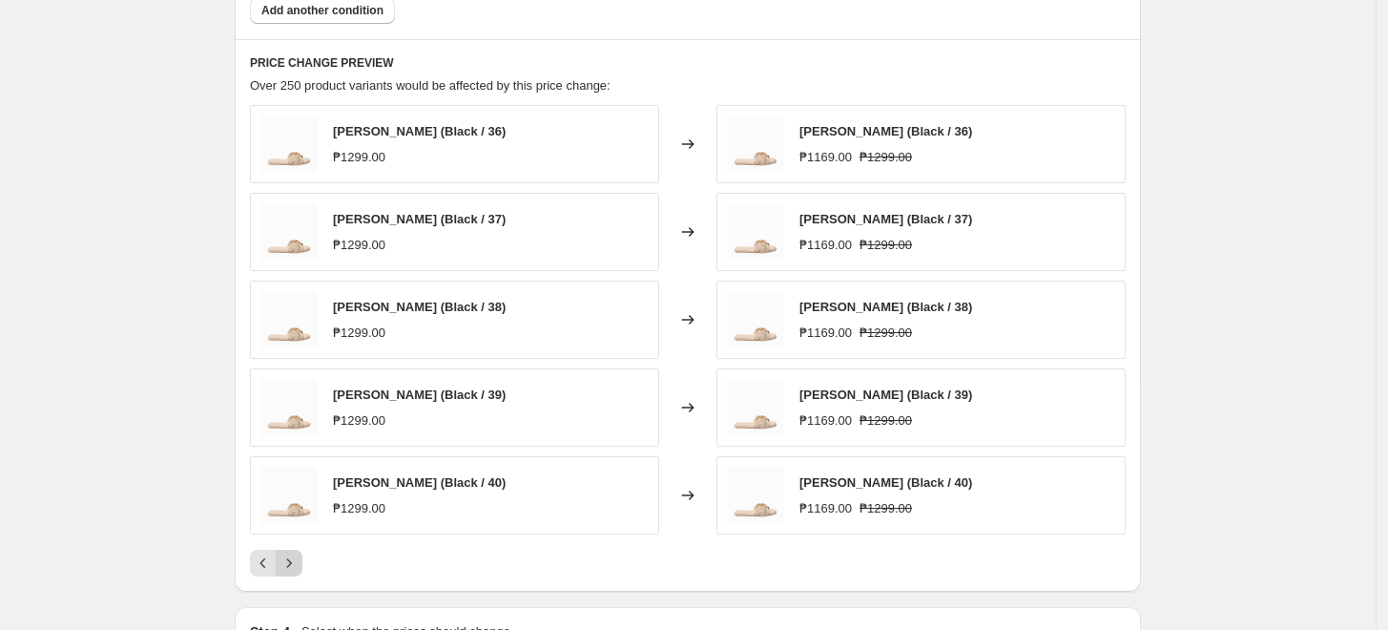
click at [302, 562] on button "Next" at bounding box center [289, 563] width 27 height 27
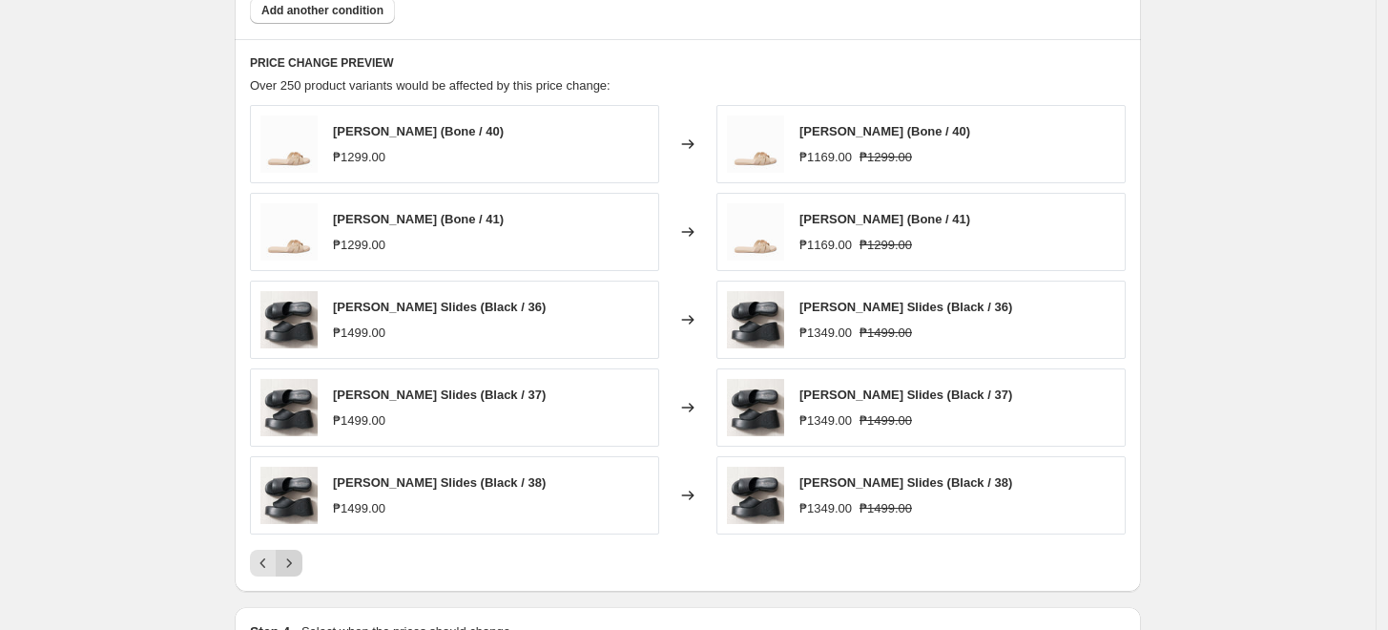
click at [302, 562] on button "Next" at bounding box center [289, 563] width 27 height 27
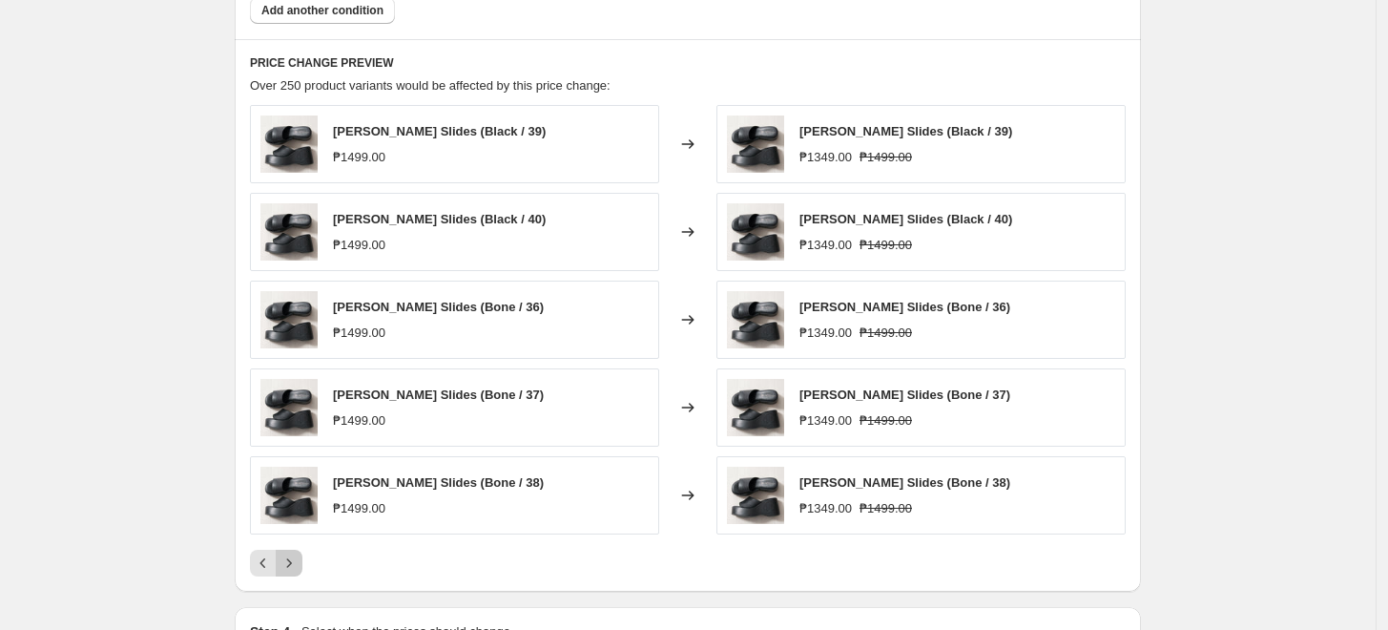
click at [302, 562] on button "Next" at bounding box center [289, 563] width 27 height 27
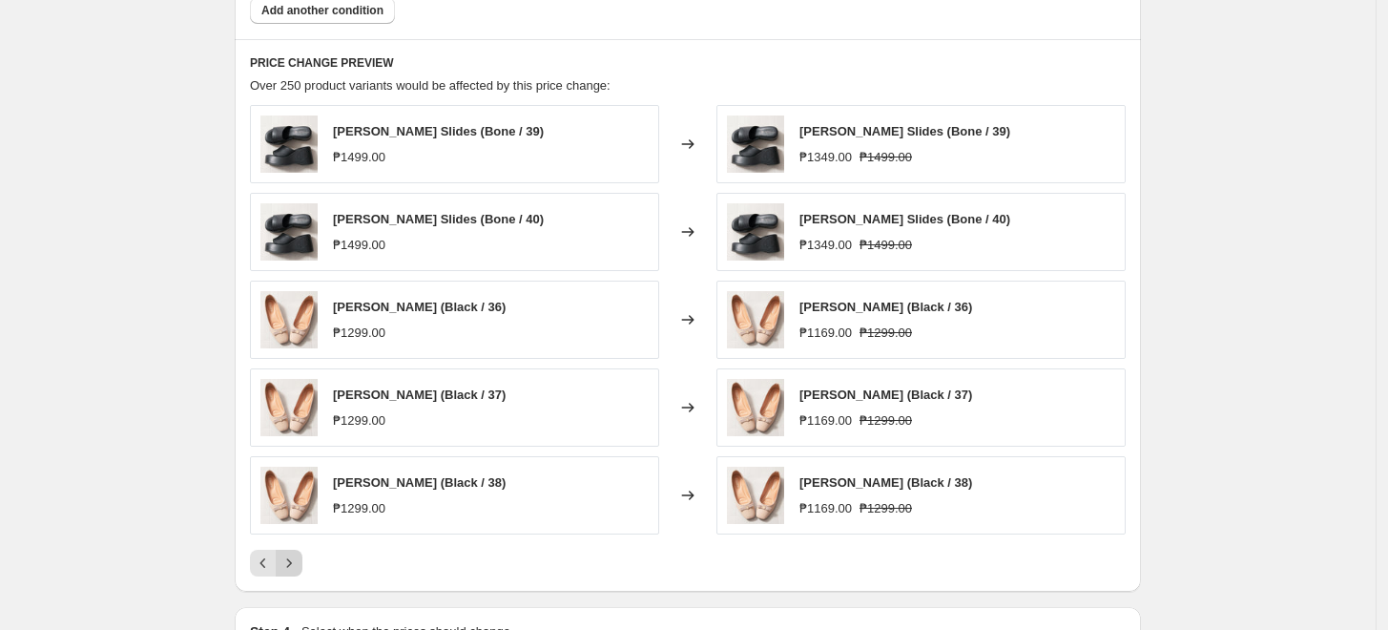
click at [302, 562] on button "Next" at bounding box center [289, 563] width 27 height 27
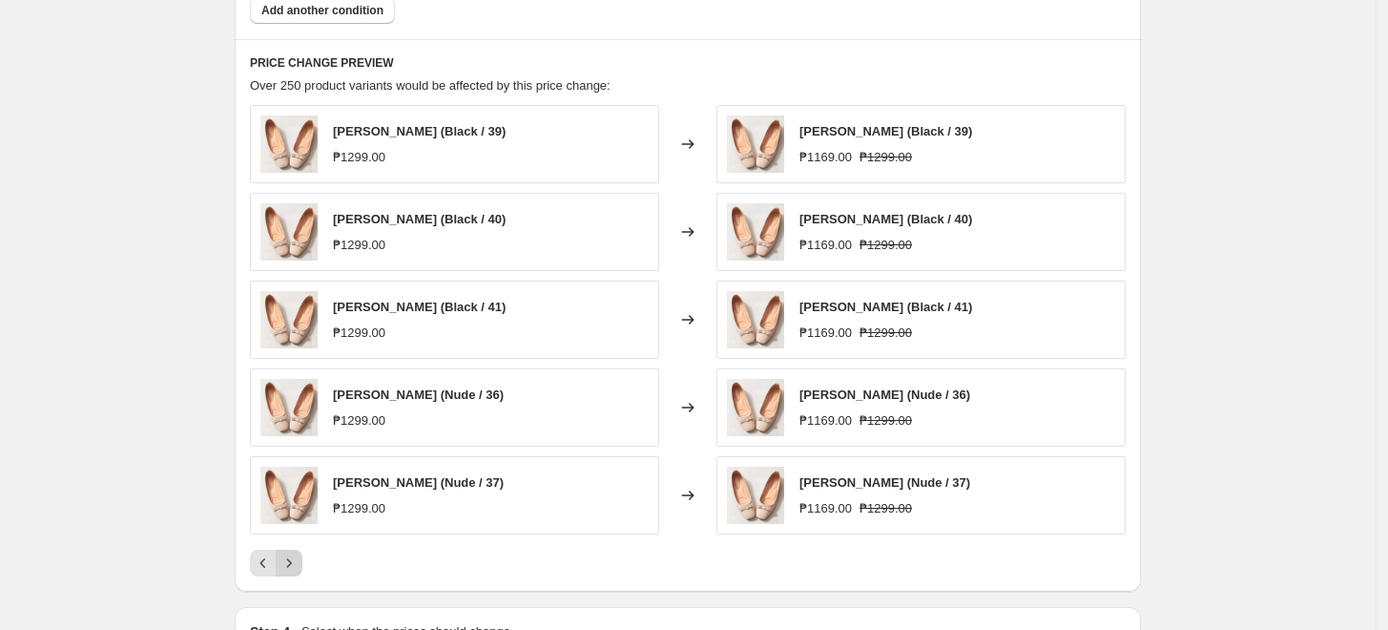
click at [302, 562] on button "Next" at bounding box center [289, 563] width 27 height 27
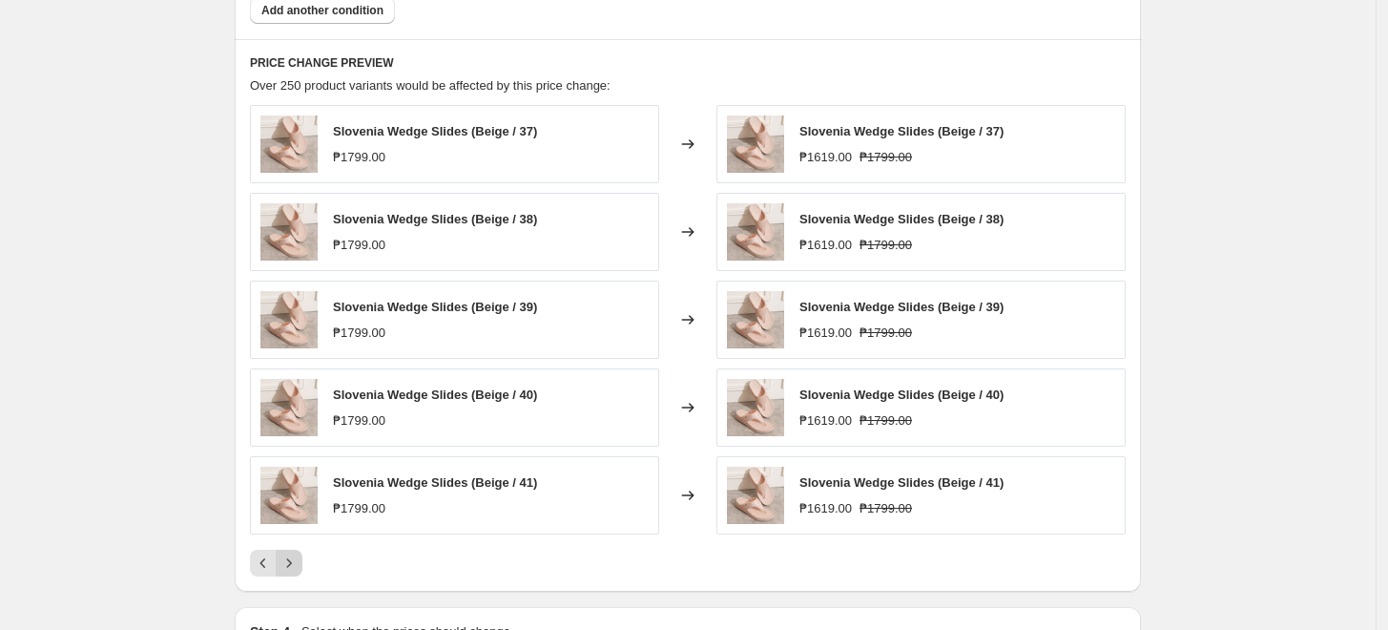
click at [302, 562] on button "Next" at bounding box center [289, 563] width 27 height 27
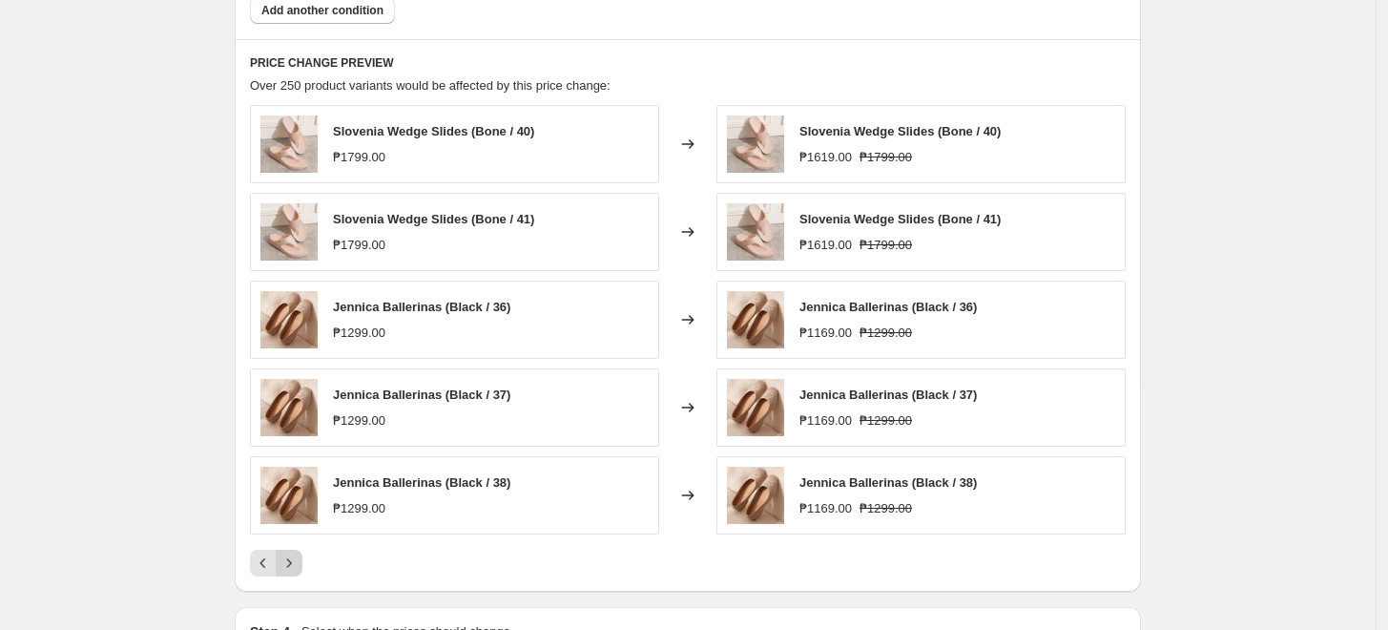
click at [302, 562] on button "Next" at bounding box center [289, 563] width 27 height 27
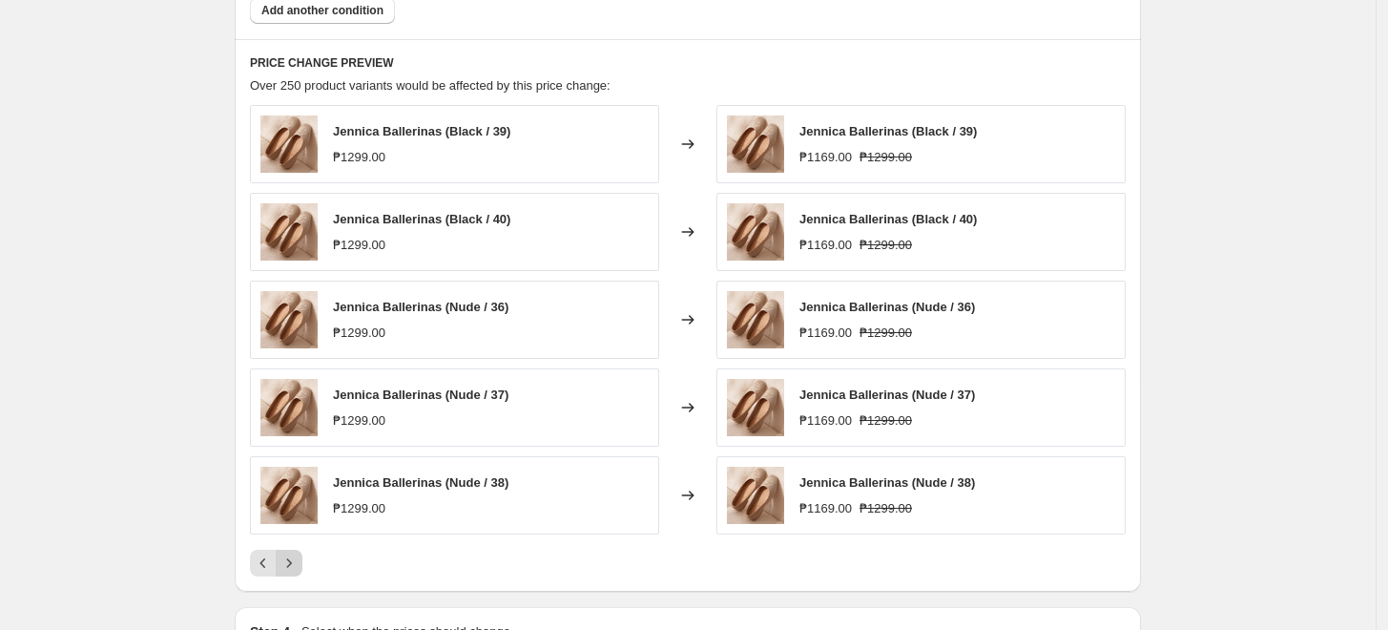
click at [302, 562] on button "Next" at bounding box center [289, 563] width 27 height 27
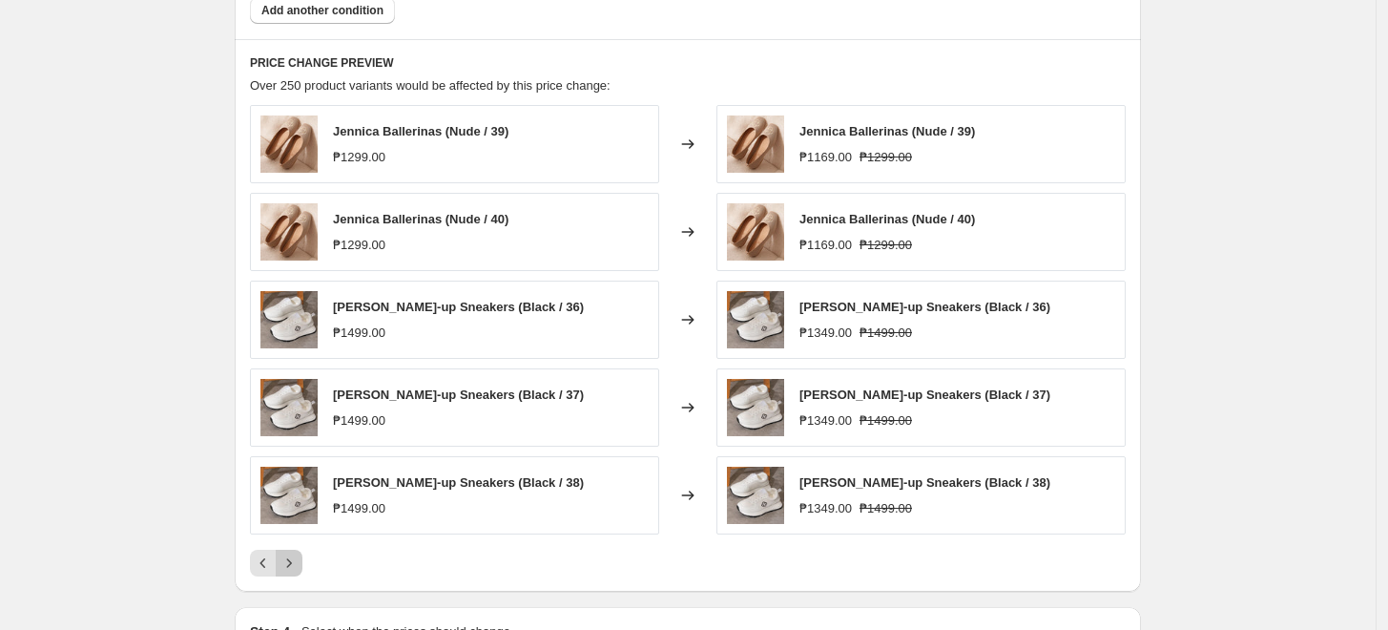
click at [302, 562] on button "Next" at bounding box center [289, 563] width 27 height 27
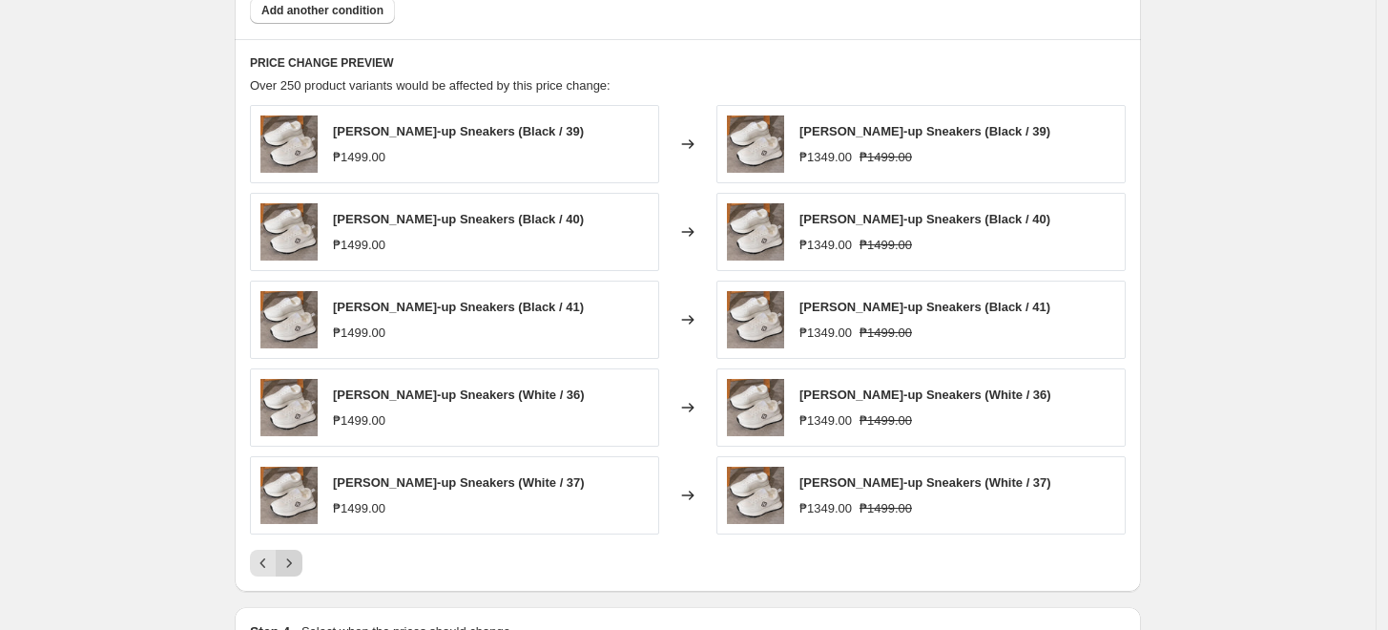
click at [302, 562] on button "Next" at bounding box center [289, 563] width 27 height 27
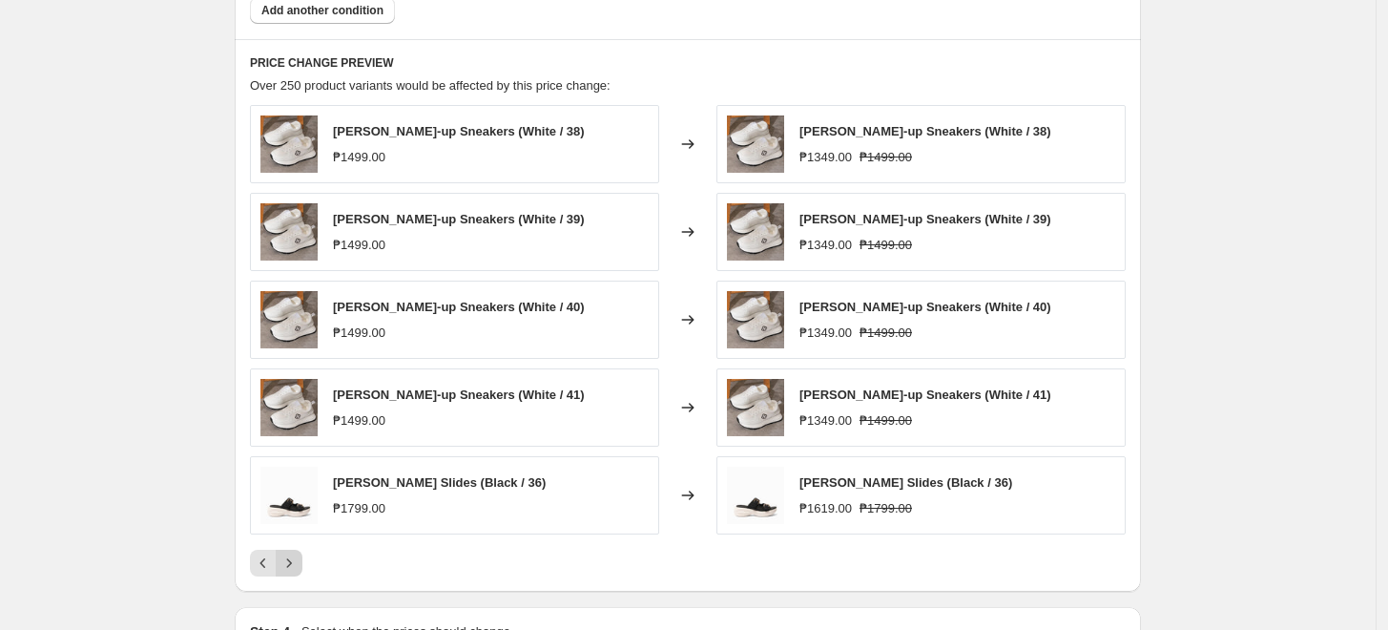
click at [302, 562] on button "Next" at bounding box center [289, 563] width 27 height 27
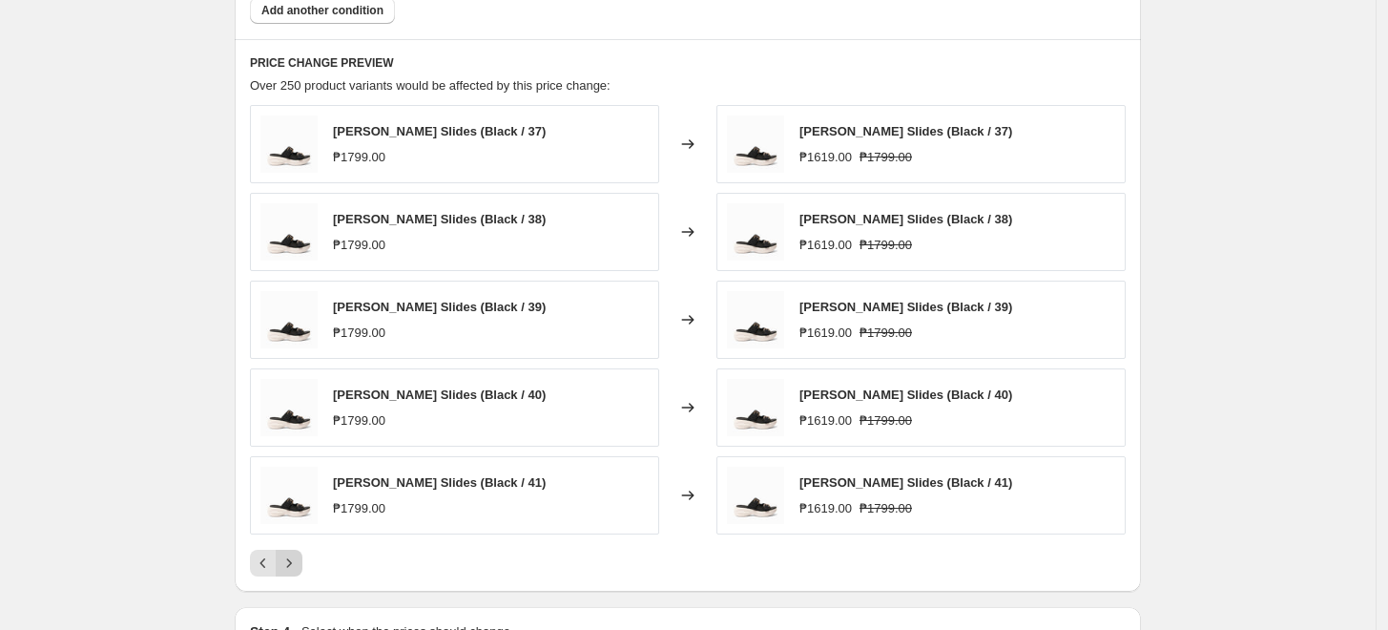
click at [302, 562] on button "Next" at bounding box center [289, 563] width 27 height 27
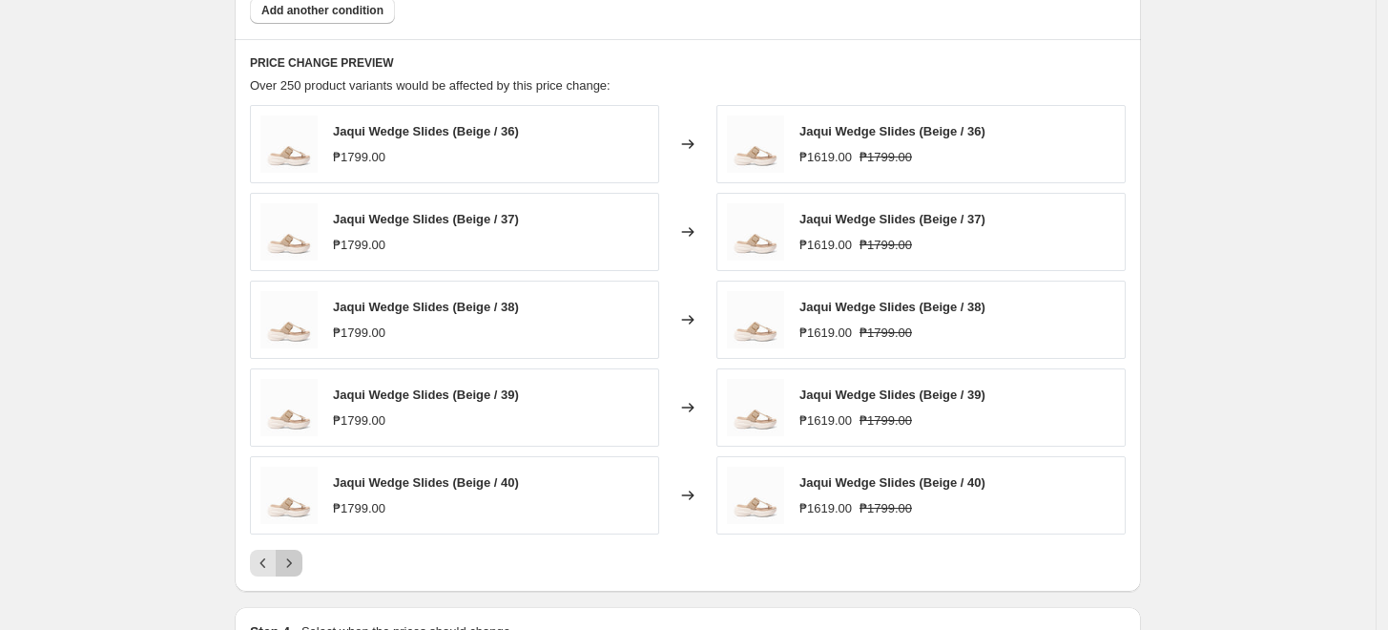
click at [302, 562] on button "Next" at bounding box center [289, 563] width 27 height 27
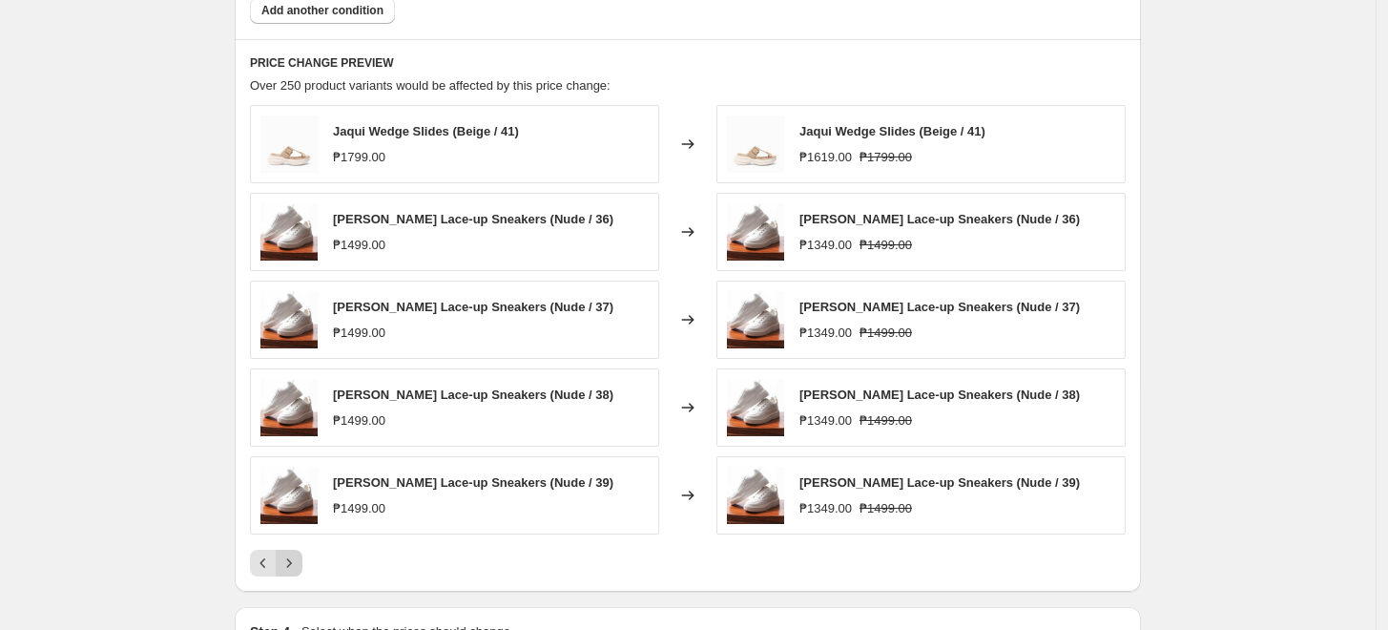
click at [302, 562] on button "Next" at bounding box center [289, 563] width 27 height 27
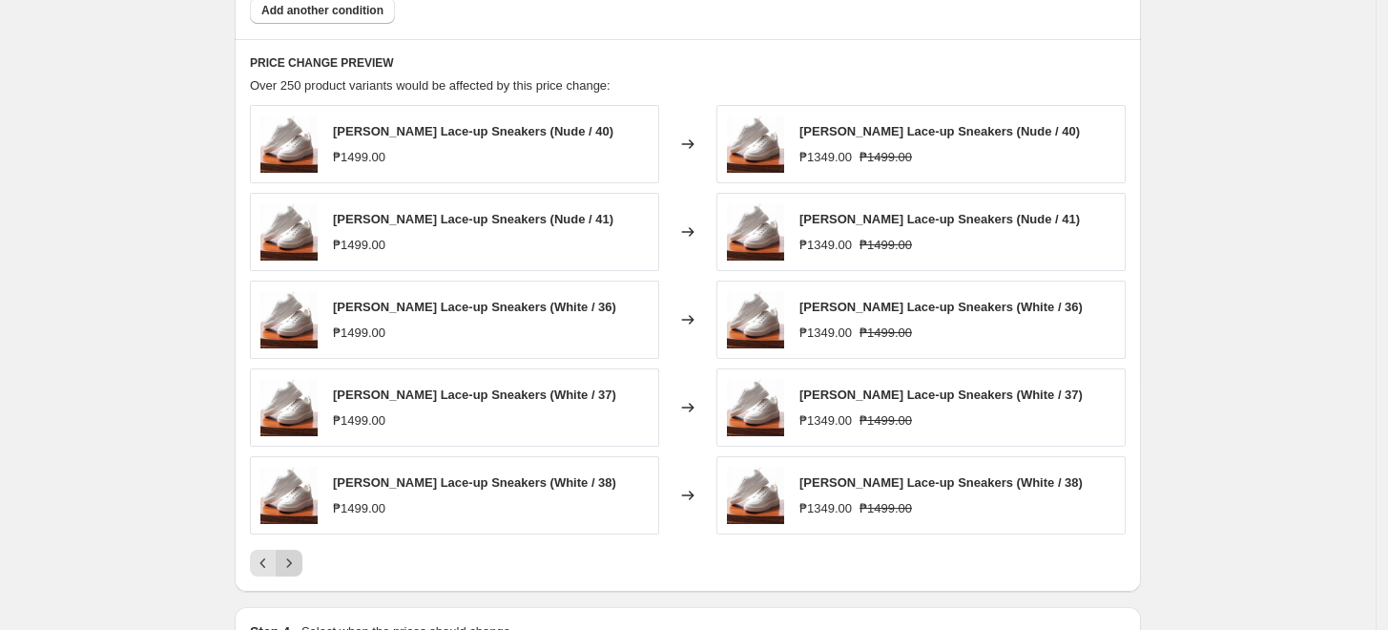
click at [302, 562] on button "Next" at bounding box center [289, 563] width 27 height 27
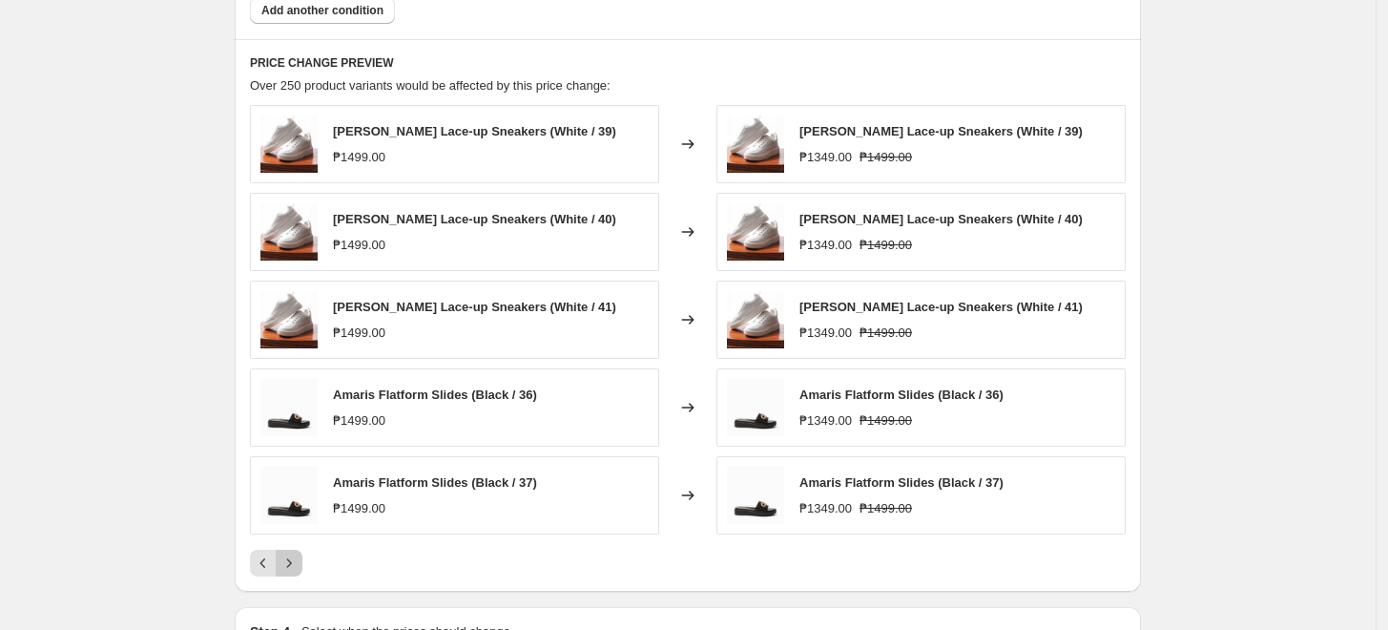
click at [302, 562] on button "Next" at bounding box center [289, 563] width 27 height 27
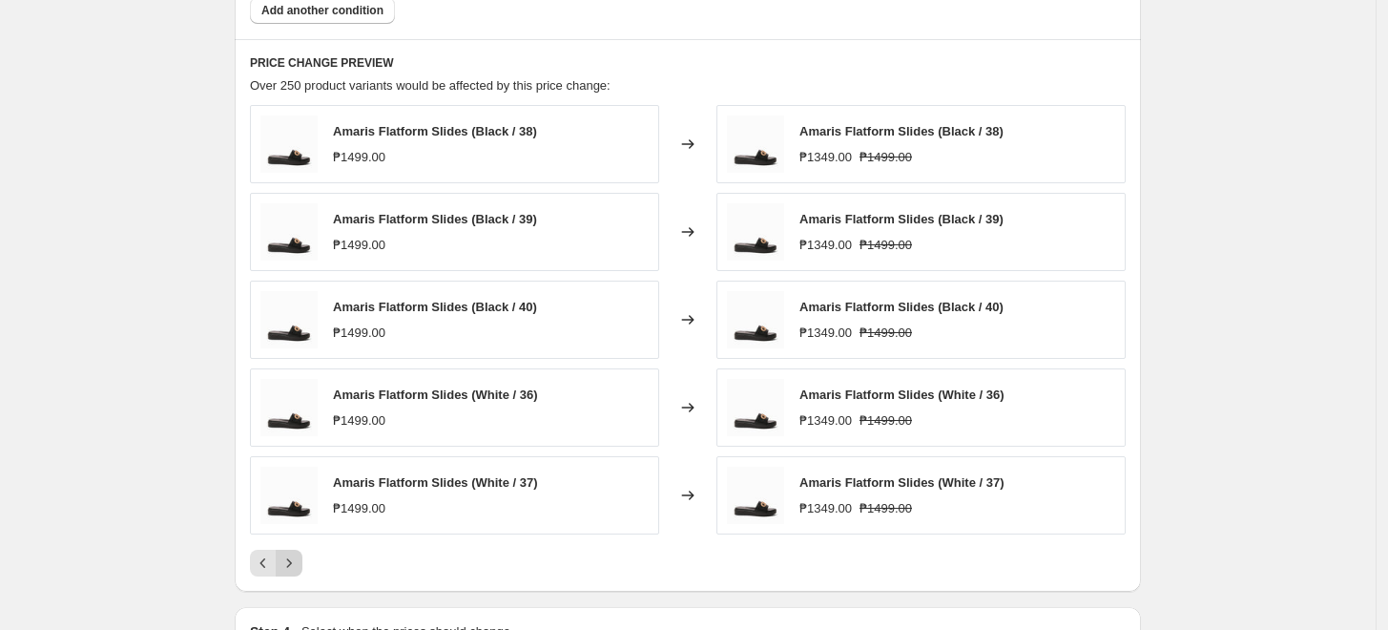
click at [302, 562] on button "Next" at bounding box center [289, 563] width 27 height 27
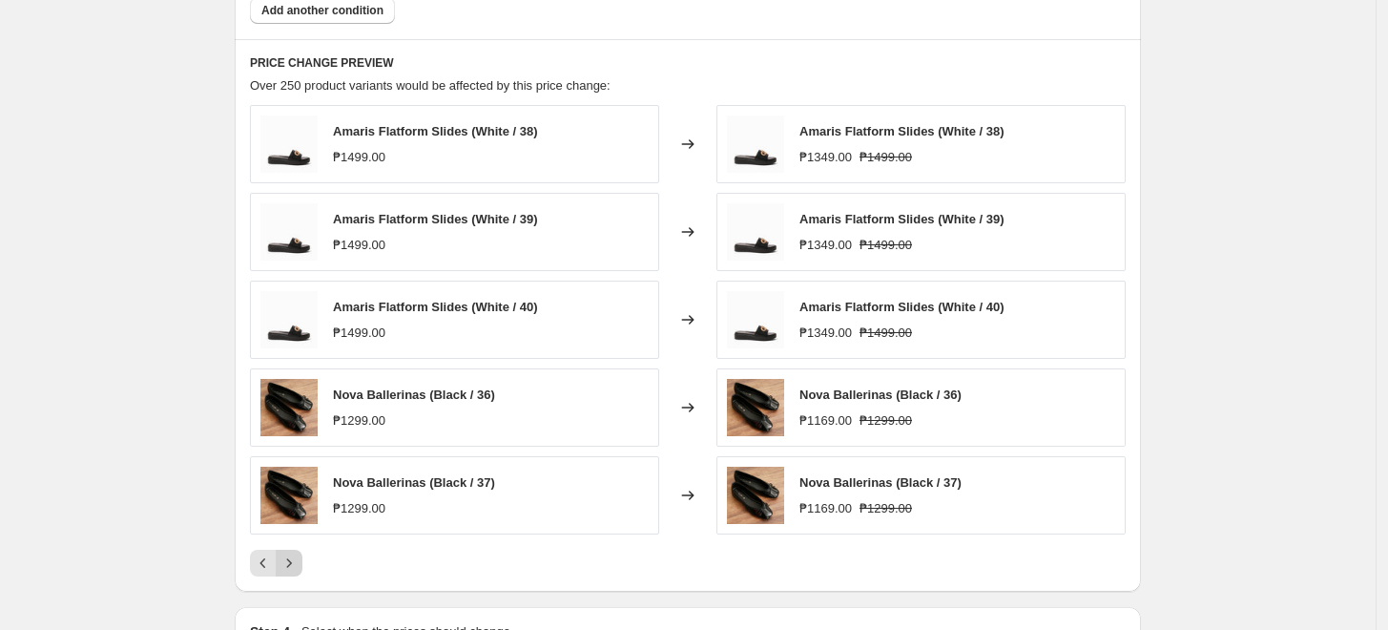
click at [291, 559] on icon "Next" at bounding box center [289, 562] width 19 height 19
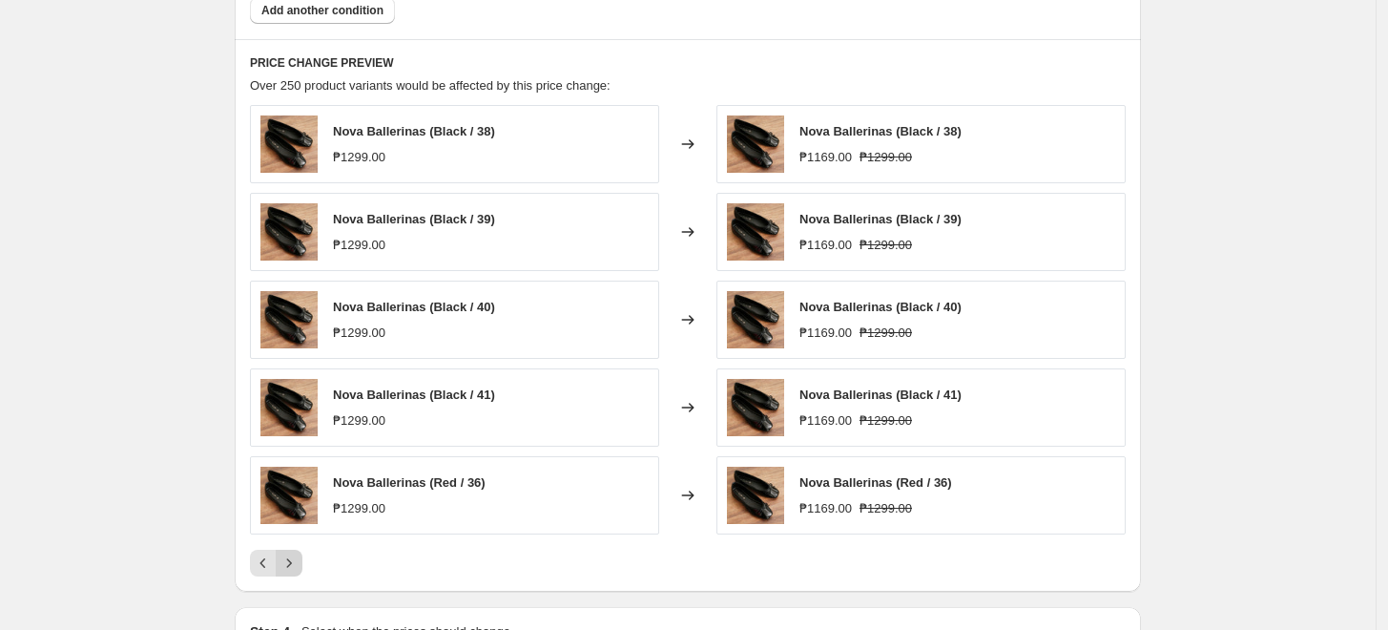
click at [292, 565] on icon "Next" at bounding box center [289, 563] width 5 height 9
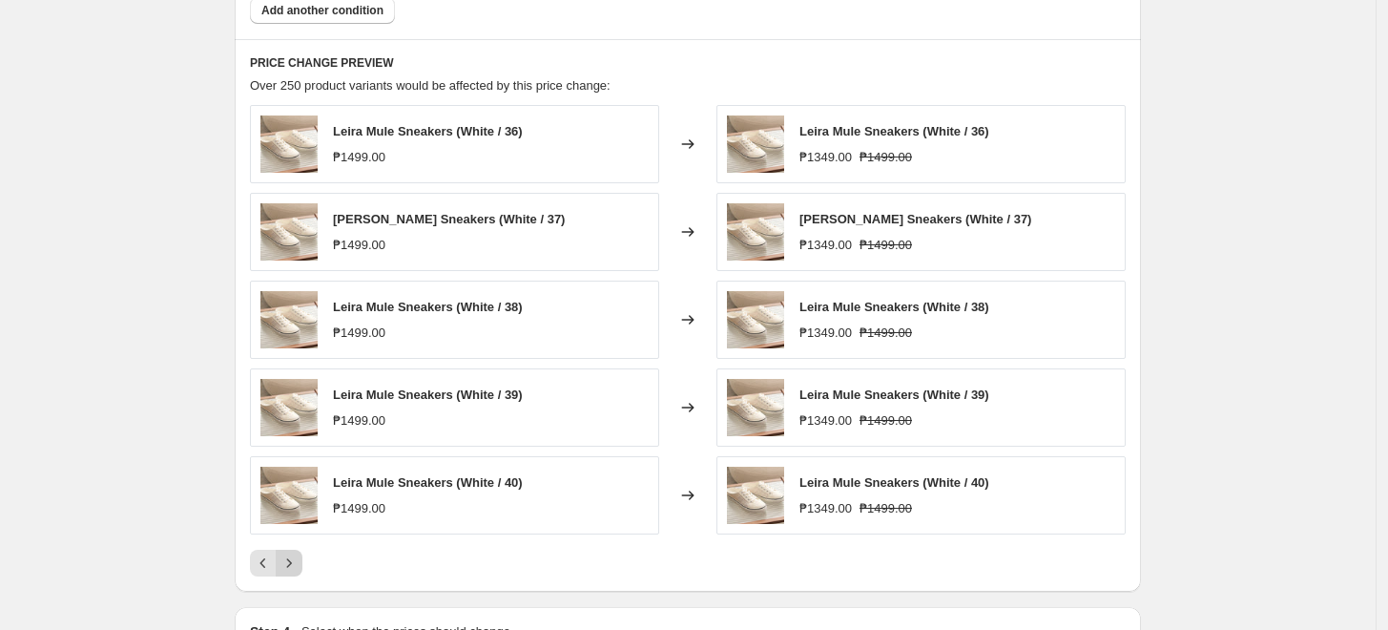
click at [292, 565] on icon "Next" at bounding box center [289, 563] width 5 height 9
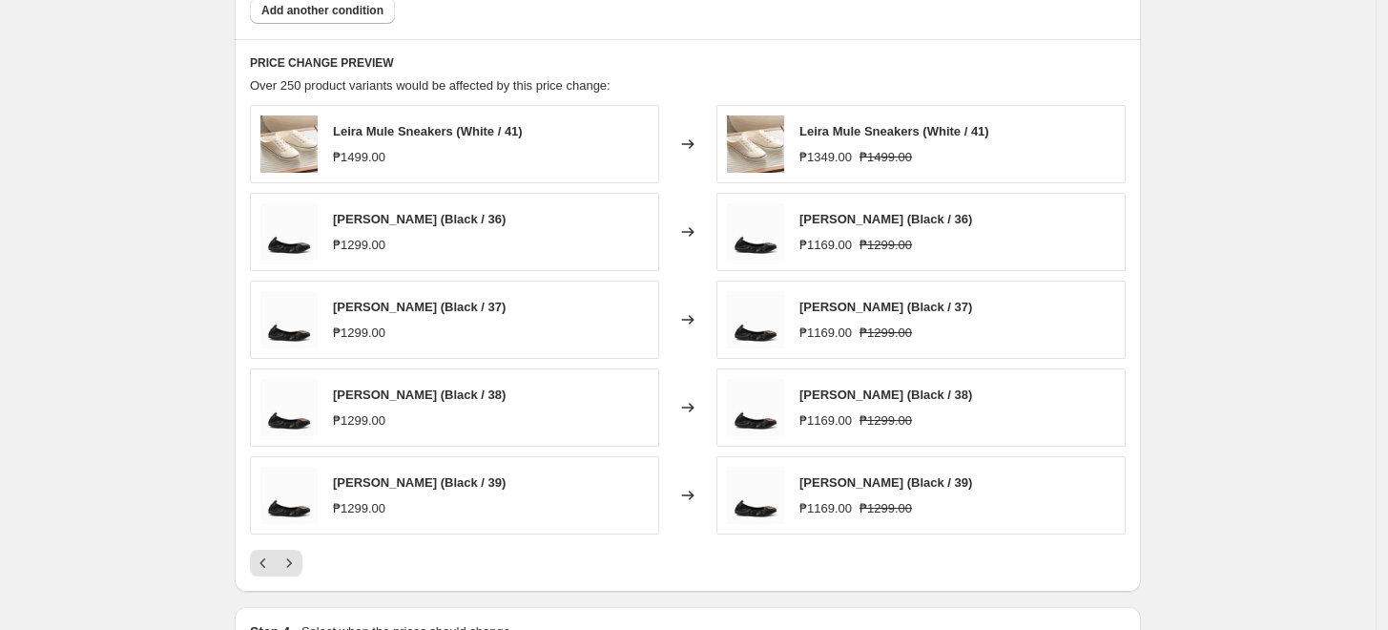
click at [293, 586] on div "PRICE CHANGE PREVIEW Over 250 product variants would be affected by this price …" at bounding box center [688, 315] width 906 height 552
click at [299, 556] on icon "Next" at bounding box center [289, 562] width 19 height 19
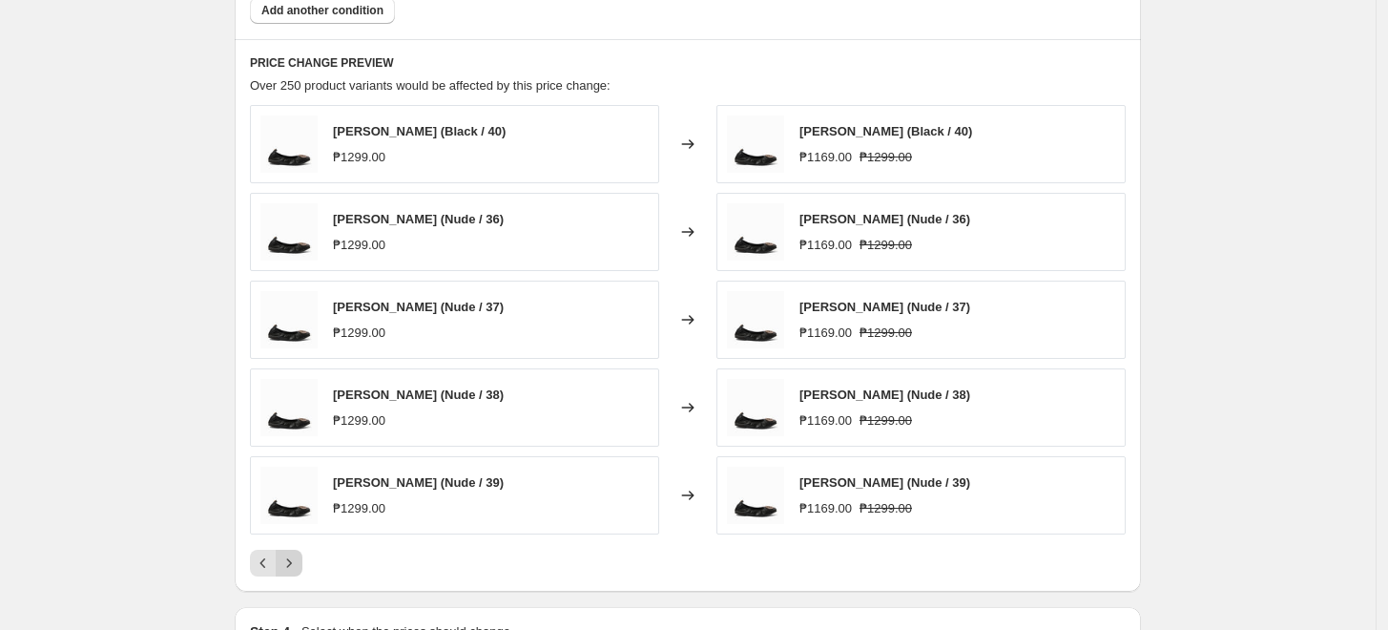
click at [299, 555] on icon "Next" at bounding box center [289, 562] width 19 height 19
click at [299, 553] on icon "Next" at bounding box center [289, 562] width 19 height 19
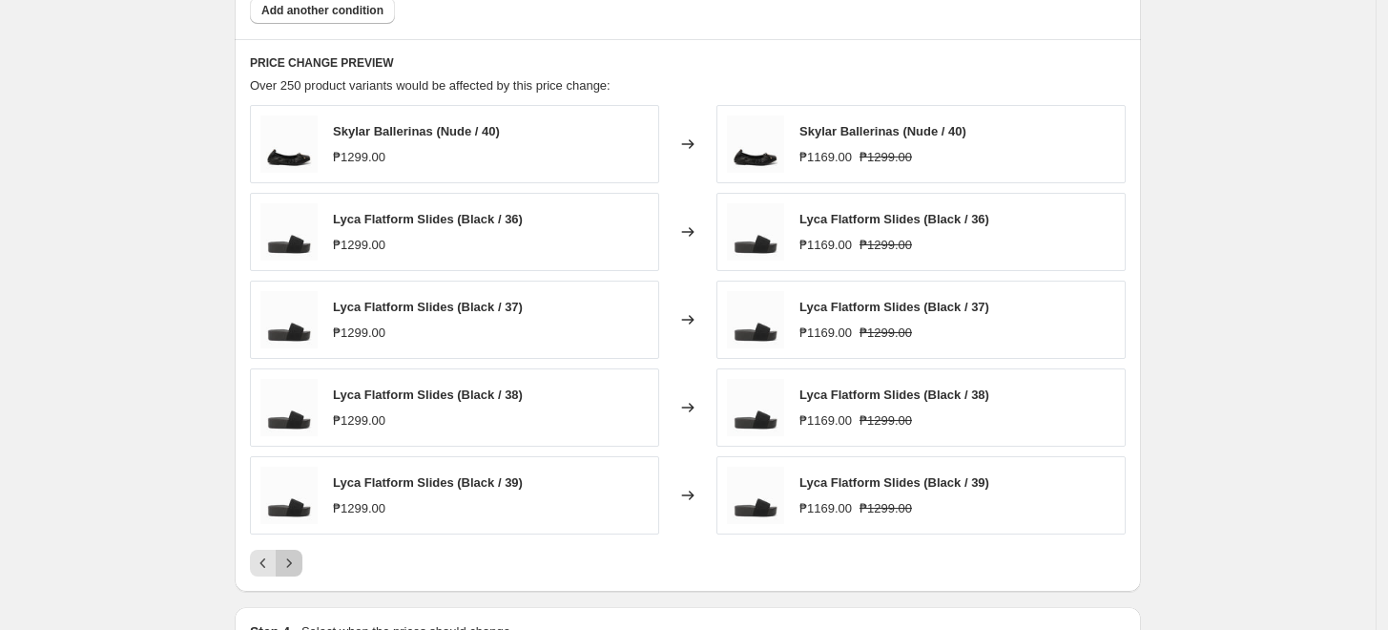
click at [302, 565] on button "Next" at bounding box center [289, 563] width 27 height 27
click at [288, 559] on icon "Next" at bounding box center [289, 562] width 19 height 19
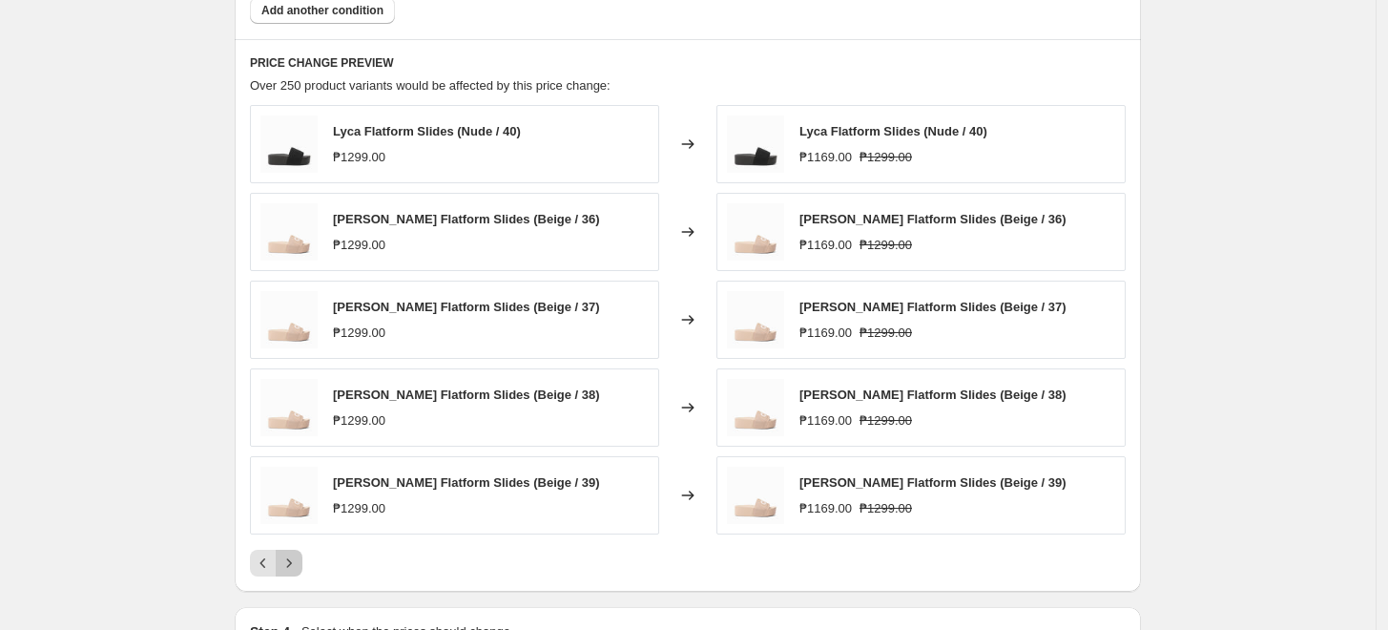
click at [290, 561] on icon "Next" at bounding box center [289, 562] width 19 height 19
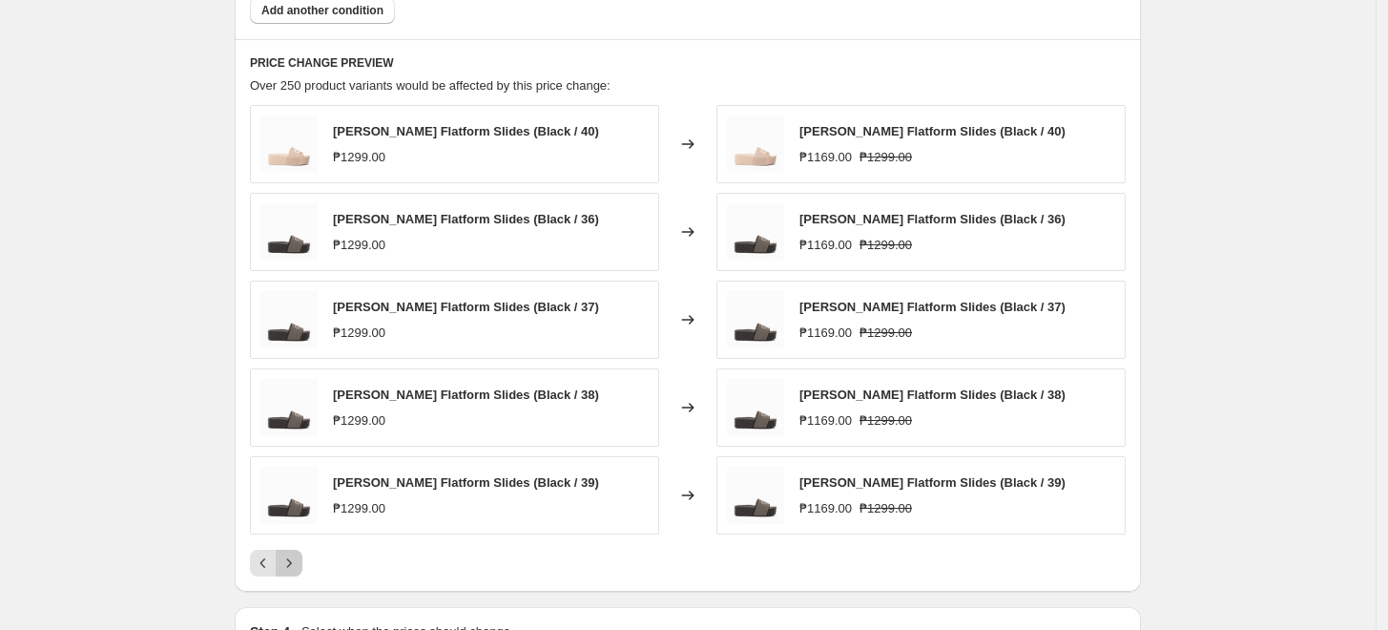
click at [290, 561] on icon "Next" at bounding box center [289, 562] width 19 height 19
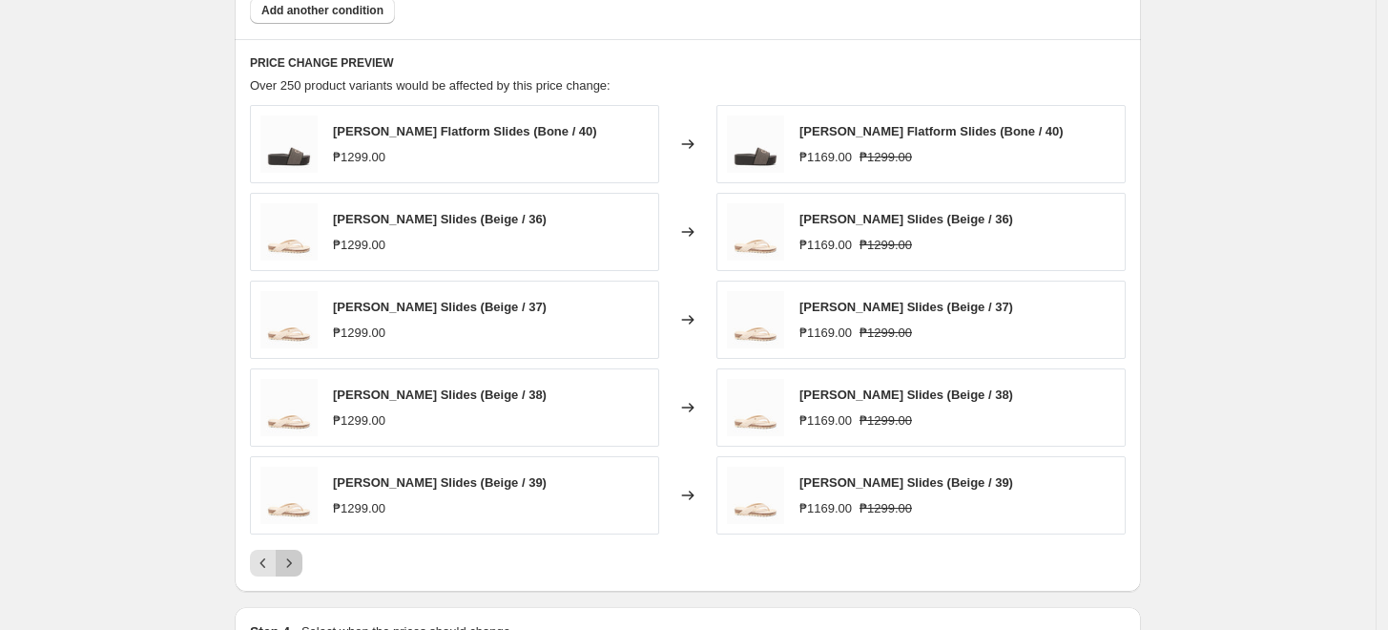
click at [290, 561] on icon "Next" at bounding box center [289, 562] width 19 height 19
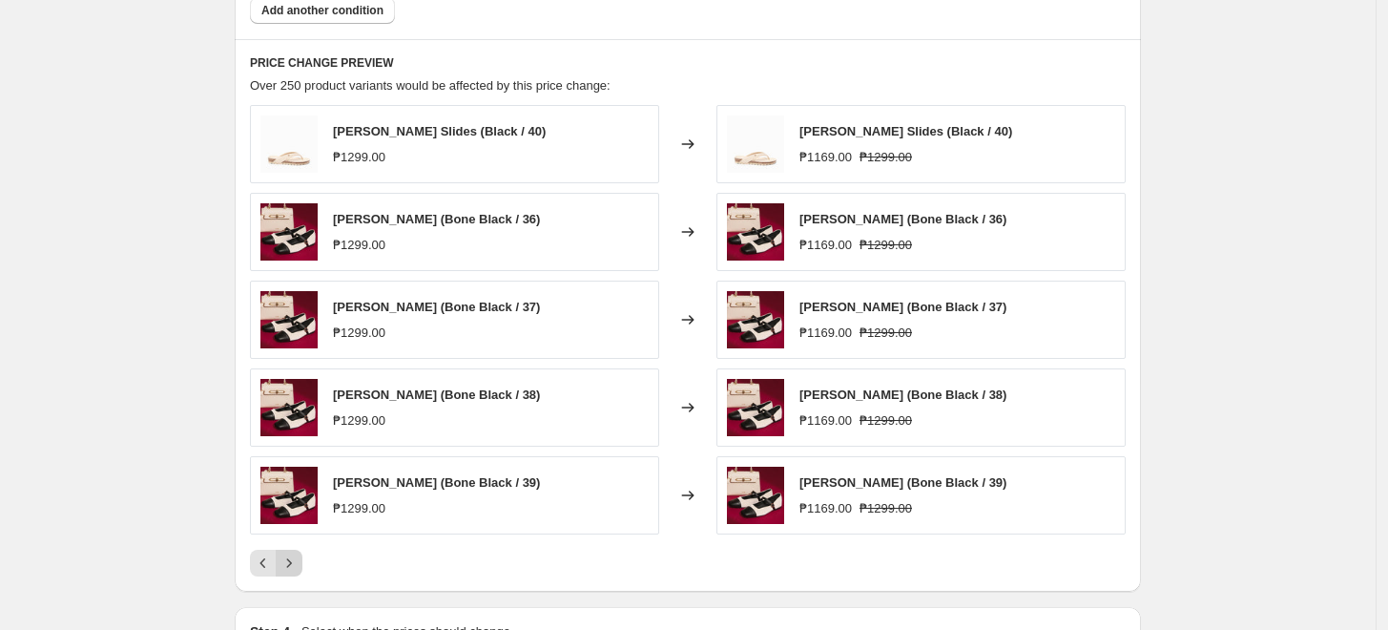
click at [290, 561] on icon "Next" at bounding box center [289, 562] width 19 height 19
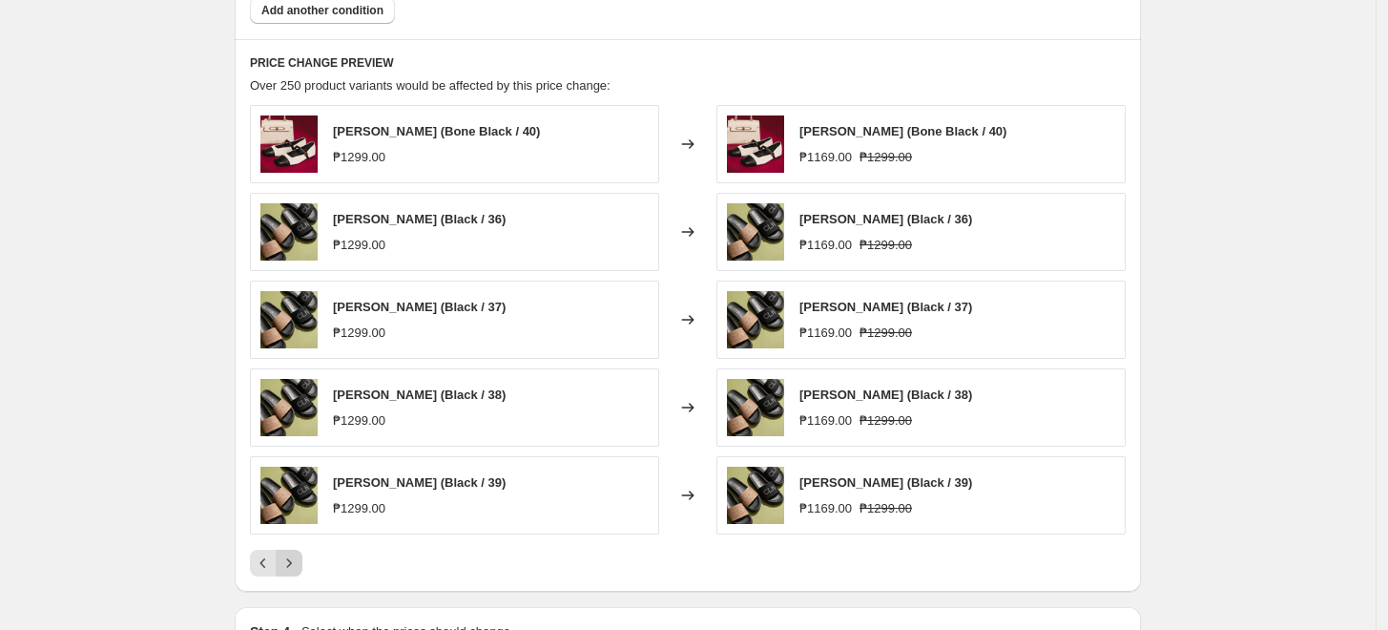
click at [290, 561] on icon "Next" at bounding box center [289, 562] width 19 height 19
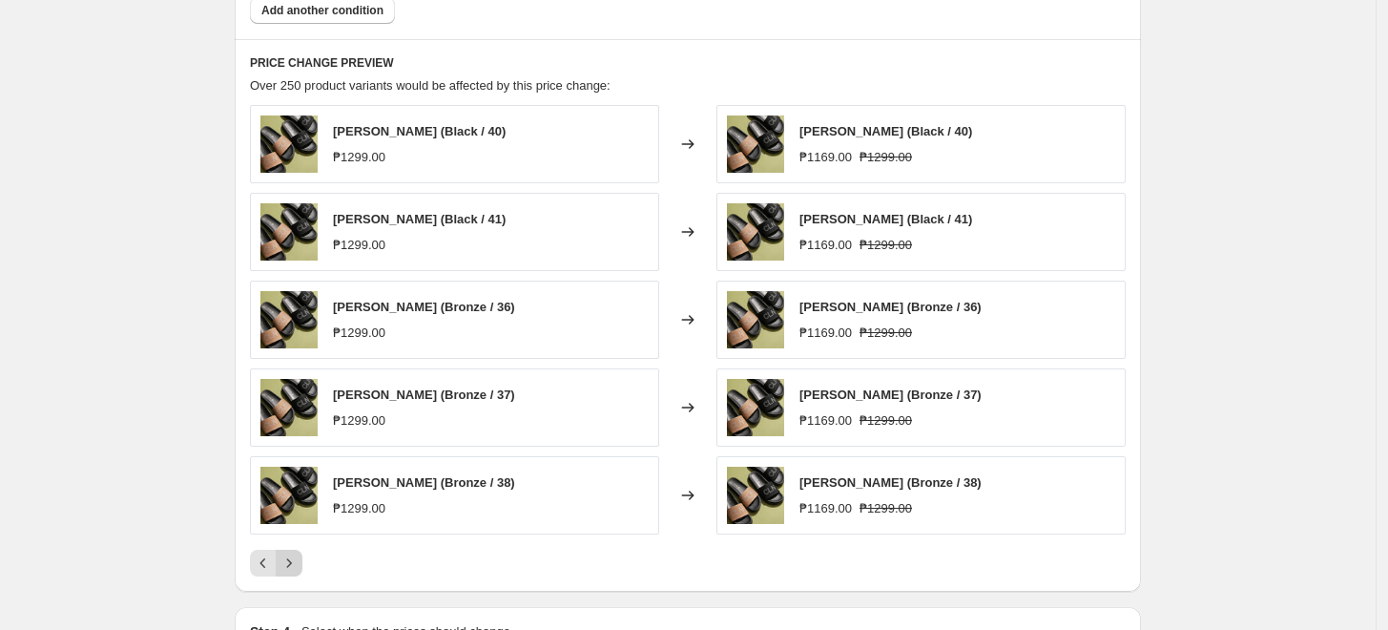
click at [290, 561] on icon "Next" at bounding box center [289, 562] width 19 height 19
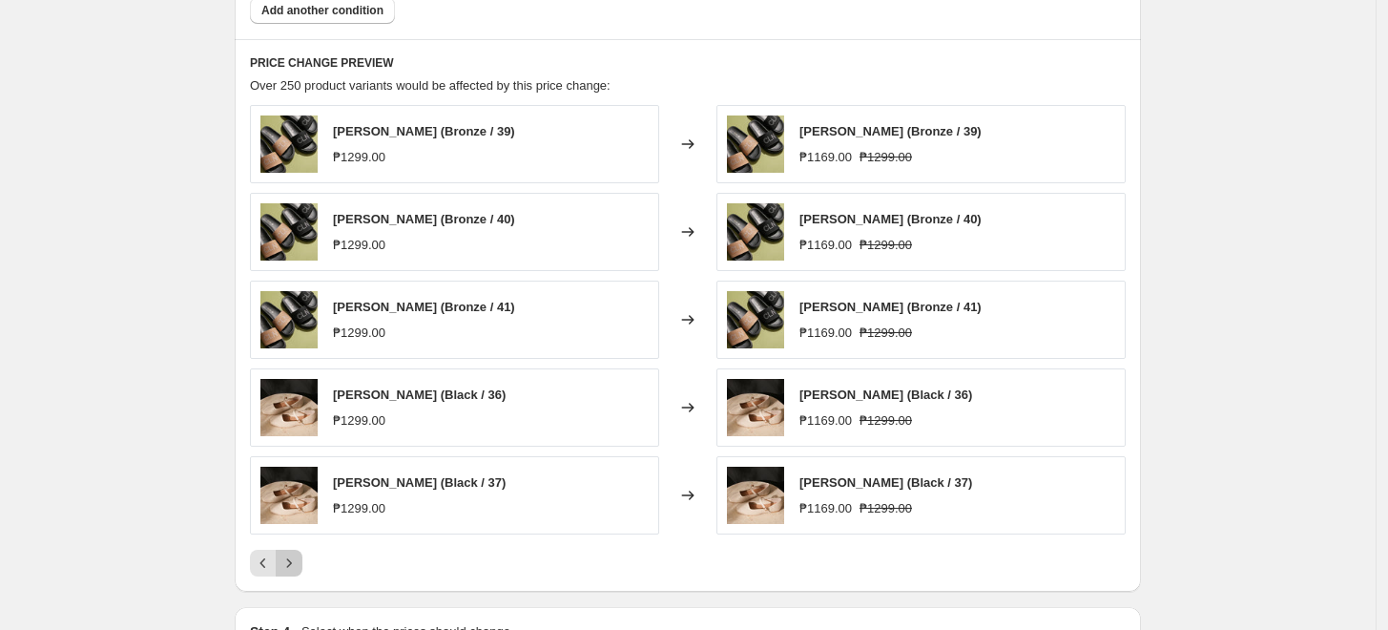
click at [290, 561] on icon "Next" at bounding box center [289, 562] width 19 height 19
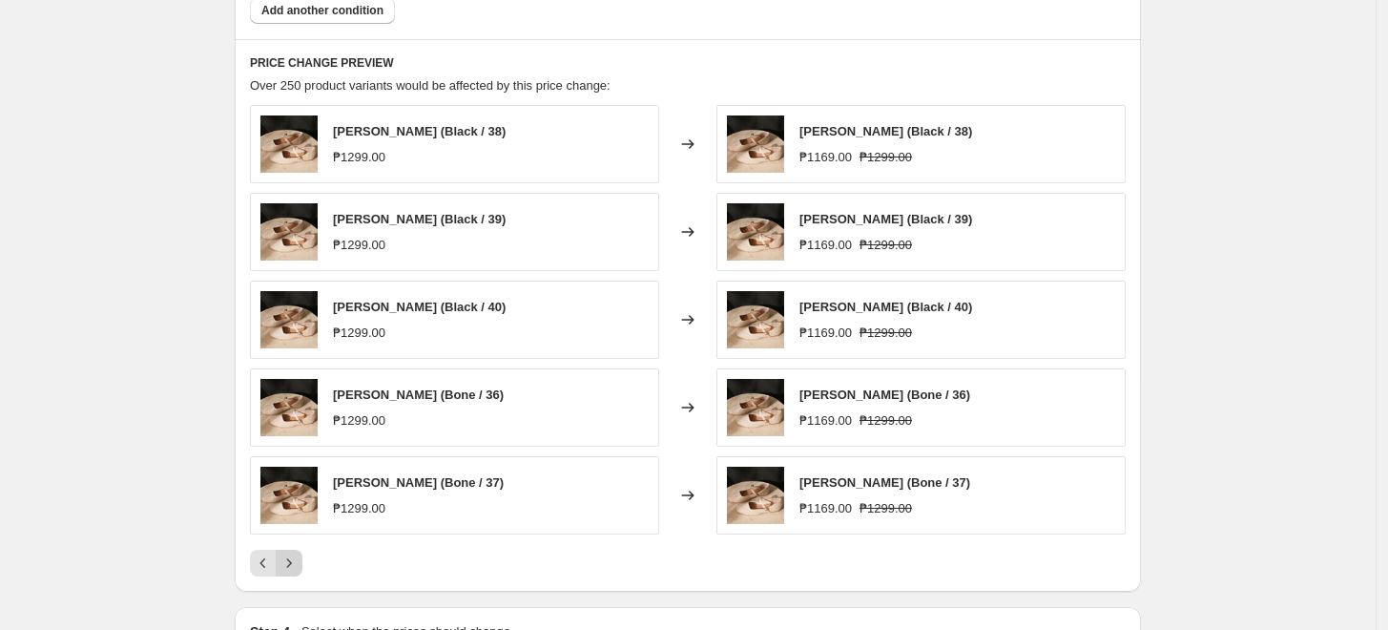
click at [290, 561] on icon "Next" at bounding box center [289, 562] width 19 height 19
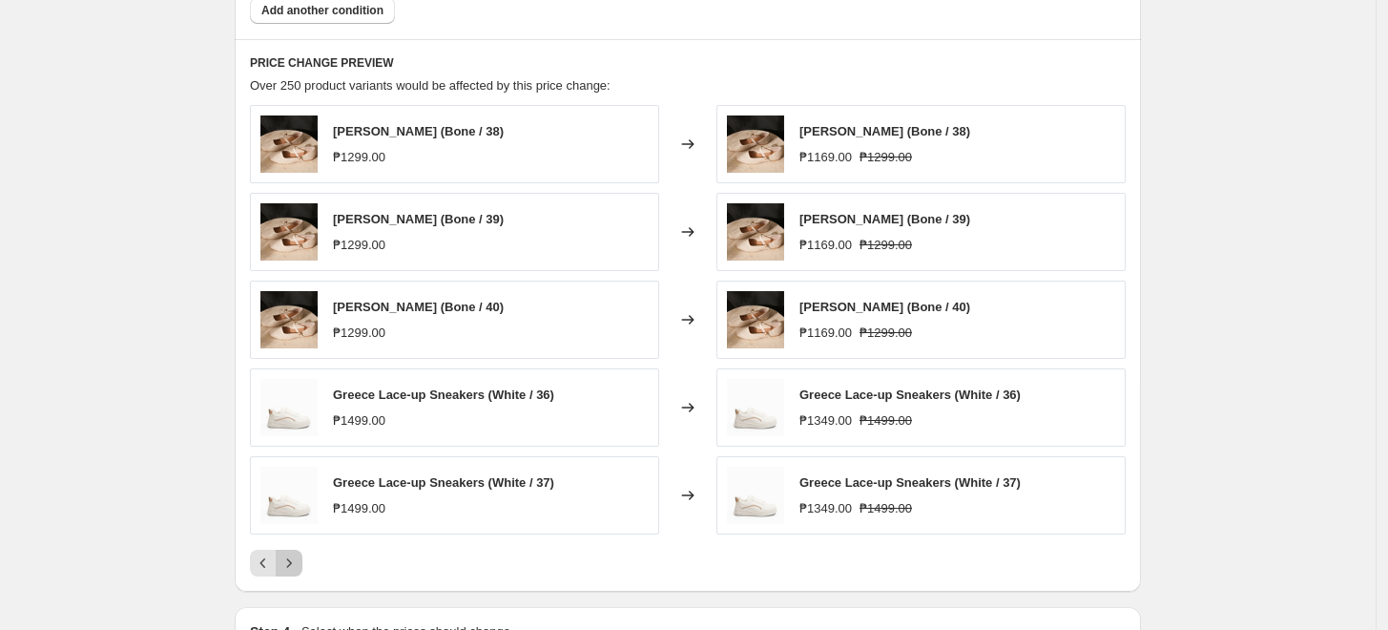
click at [290, 561] on icon "Next" at bounding box center [289, 562] width 19 height 19
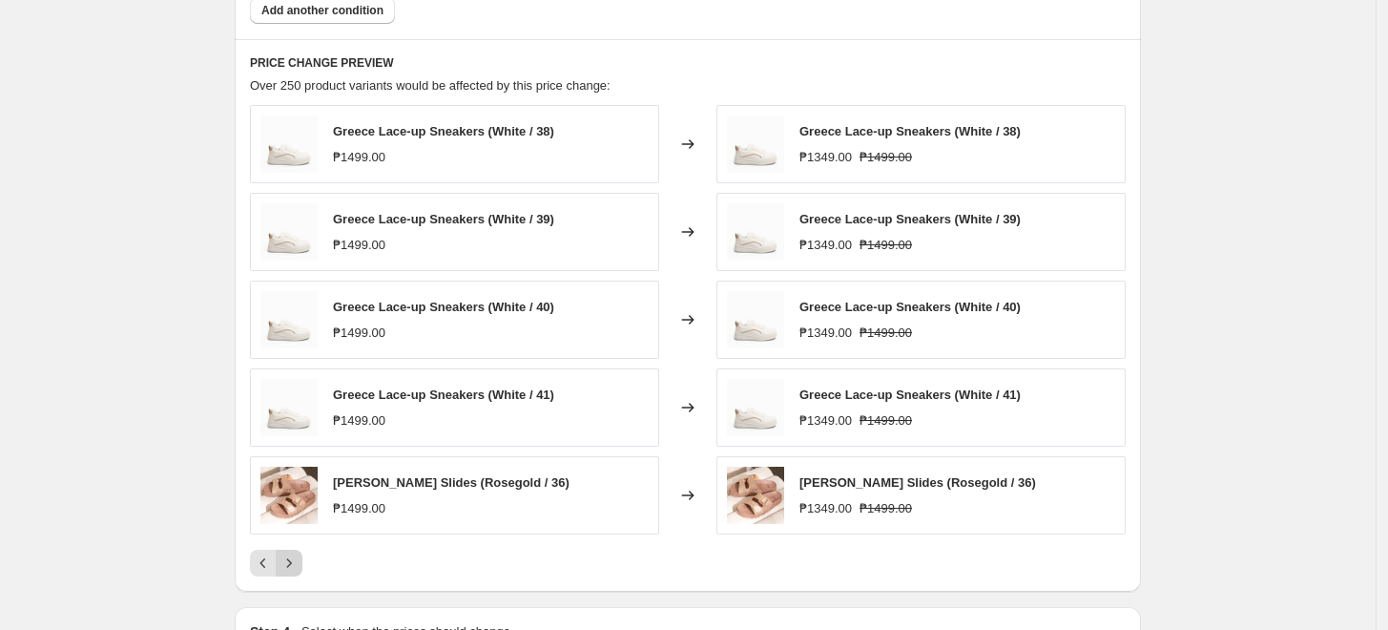
click at [290, 561] on icon "Next" at bounding box center [289, 562] width 19 height 19
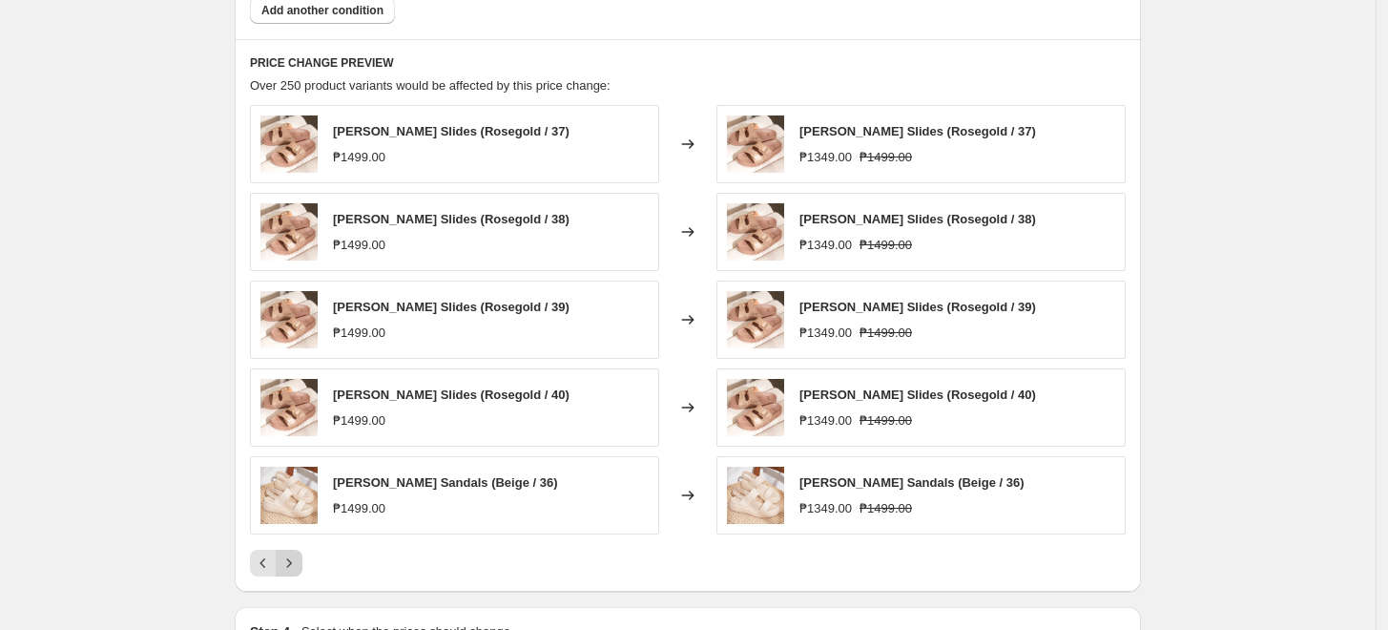
click at [290, 561] on icon "Next" at bounding box center [289, 562] width 19 height 19
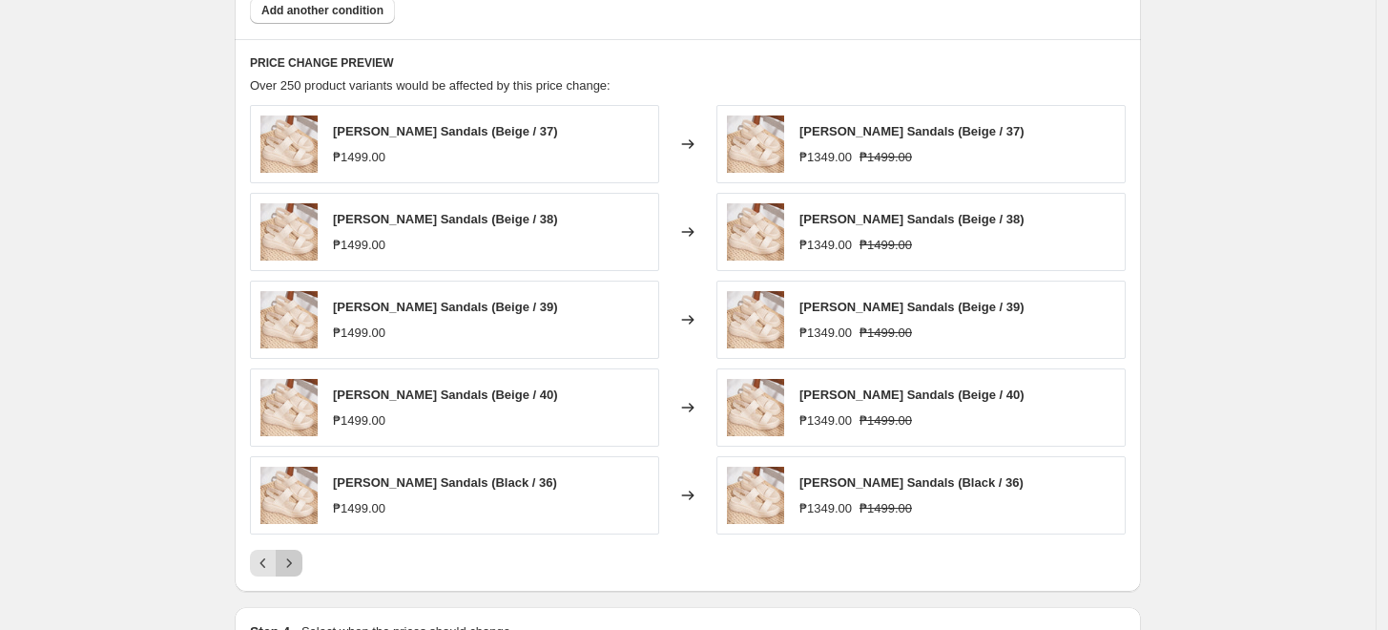
click at [290, 561] on icon "Next" at bounding box center [289, 562] width 19 height 19
click at [290, 563] on icon "Next" at bounding box center [289, 562] width 19 height 19
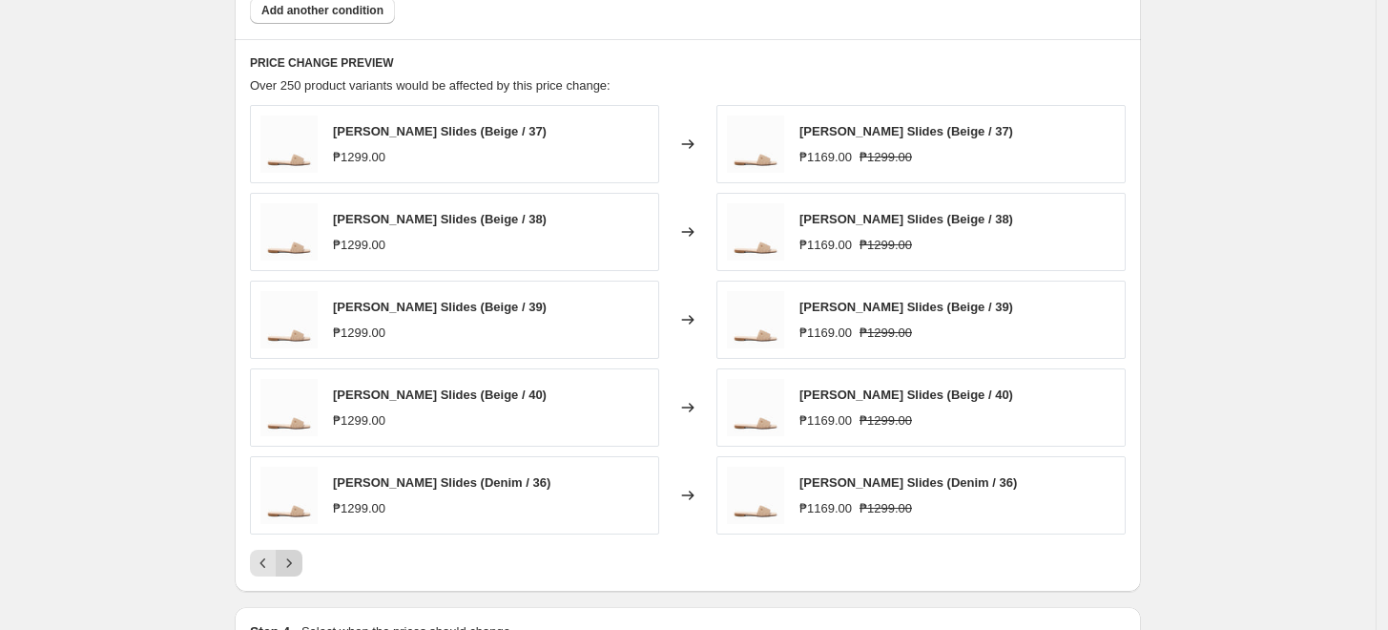
click at [290, 563] on icon "Next" at bounding box center [289, 562] width 19 height 19
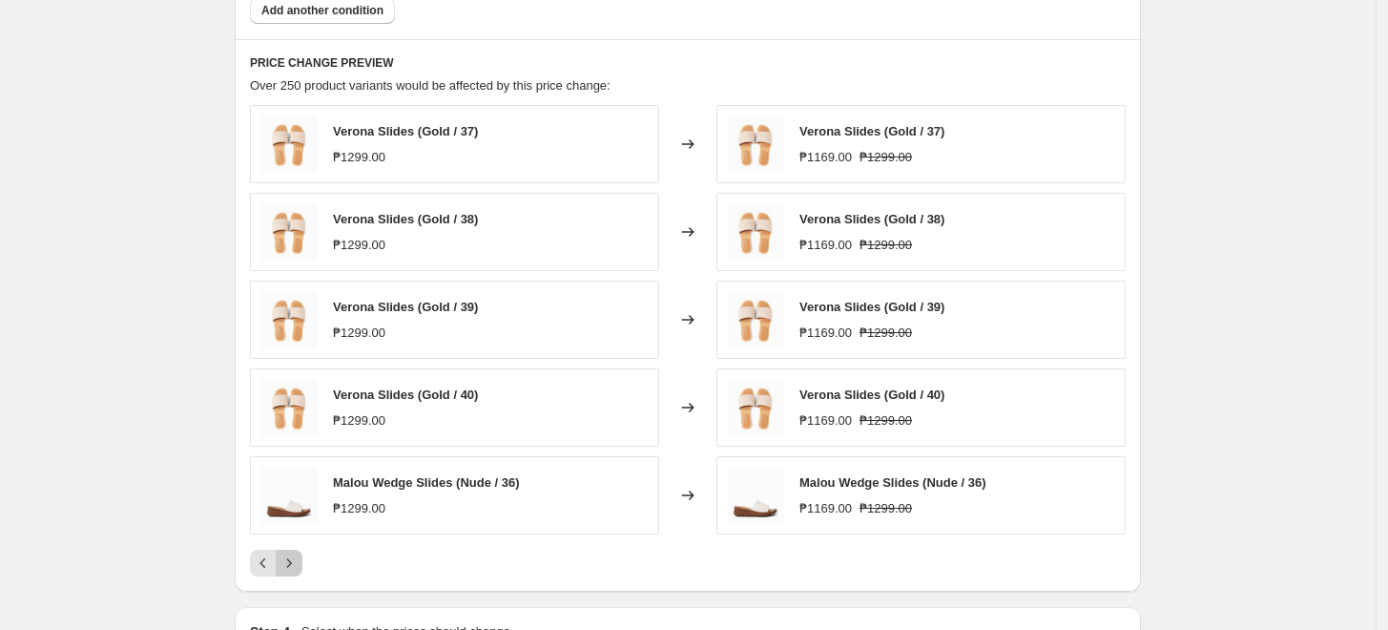
click at [290, 563] on icon "Next" at bounding box center [289, 562] width 19 height 19
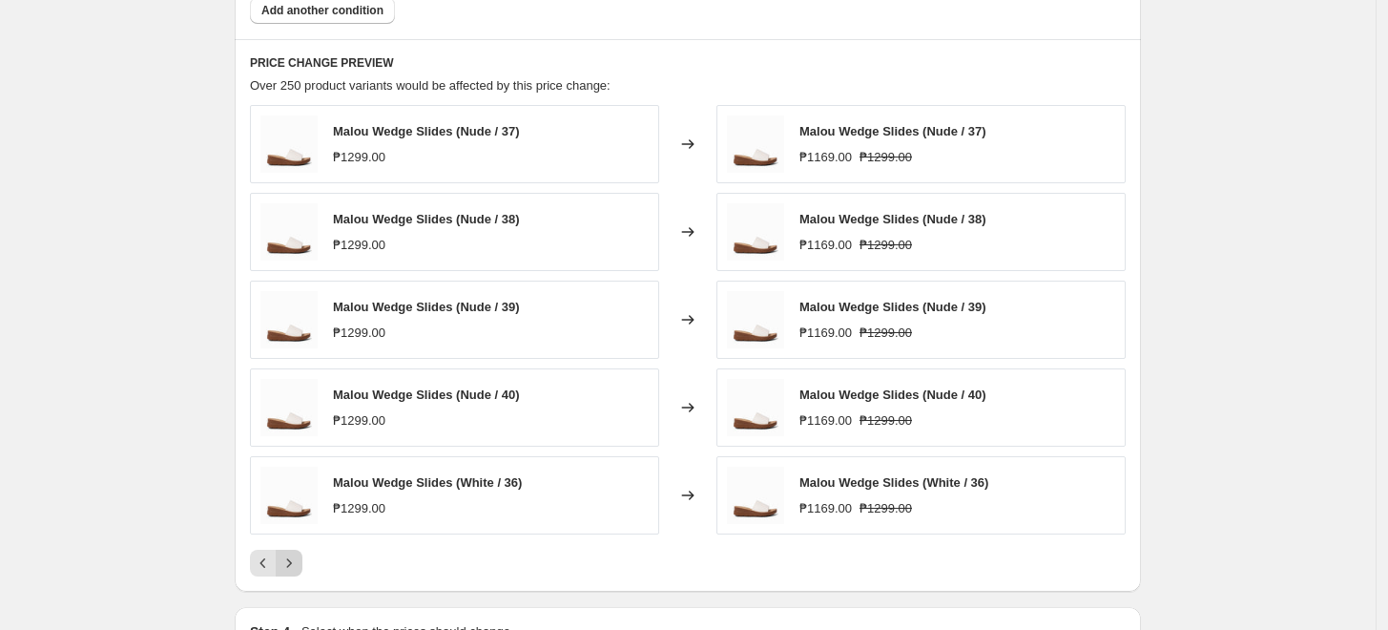
click at [290, 563] on icon "Next" at bounding box center [289, 562] width 19 height 19
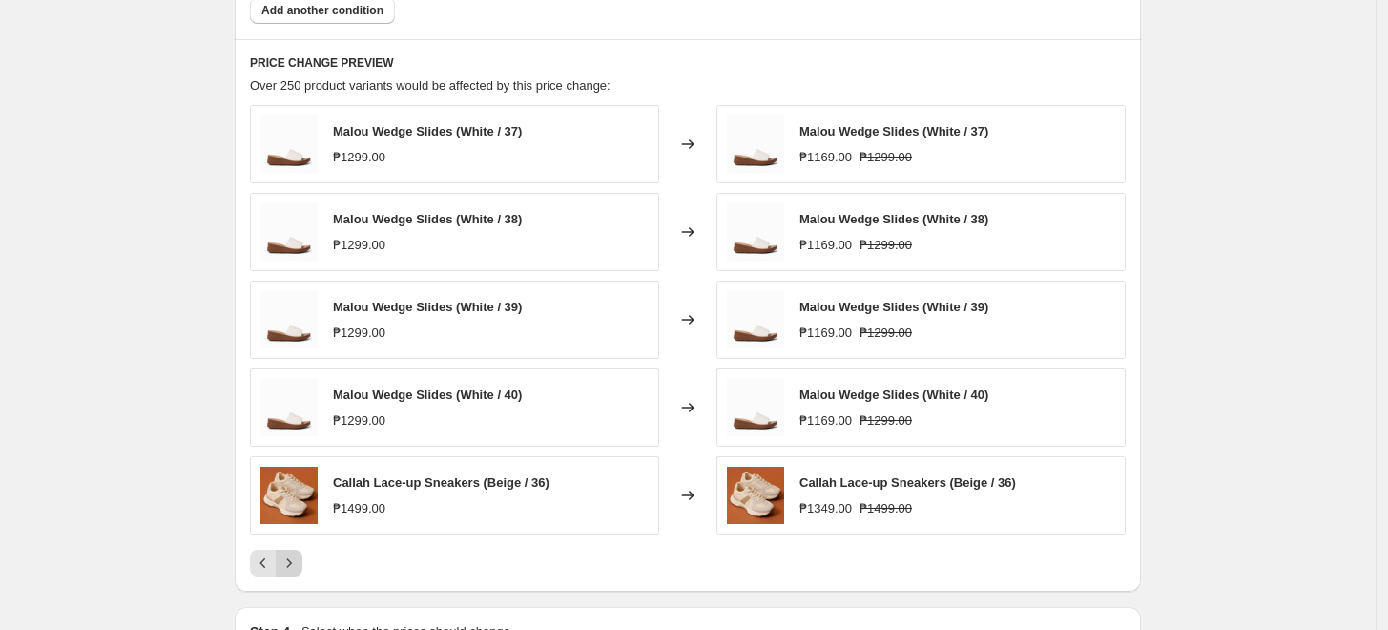
click at [290, 563] on icon "Next" at bounding box center [289, 562] width 19 height 19
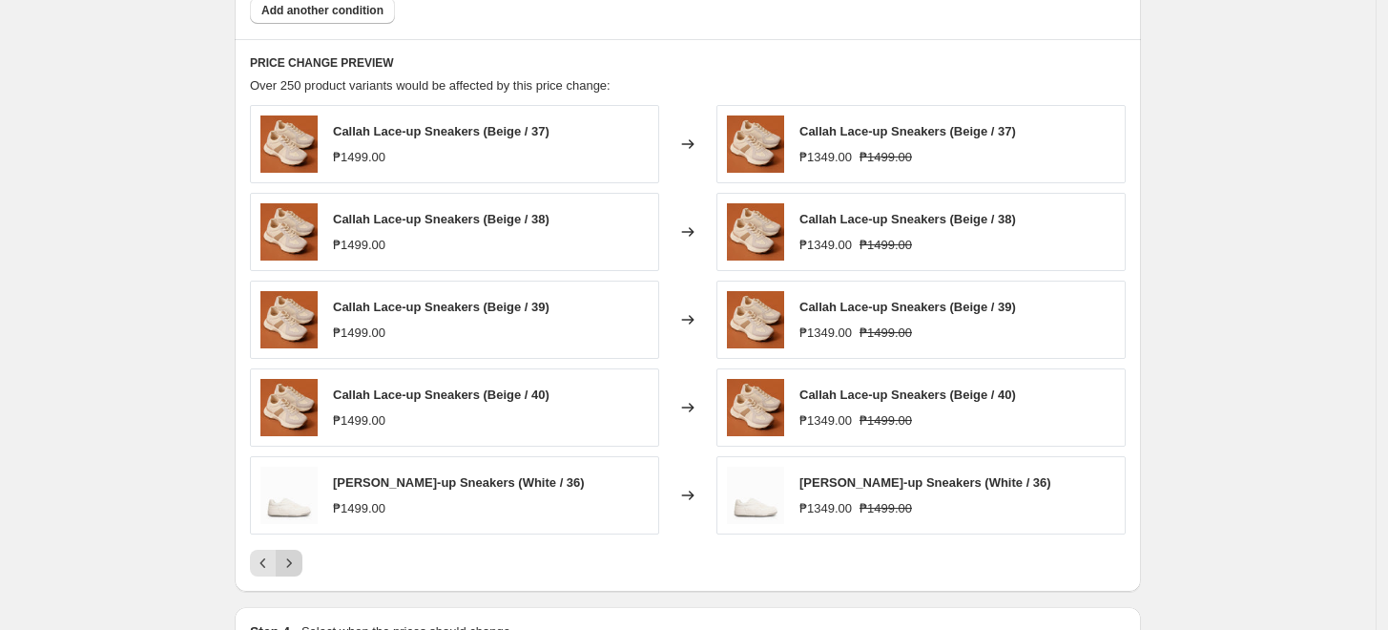
click at [290, 563] on icon "Next" at bounding box center [289, 562] width 19 height 19
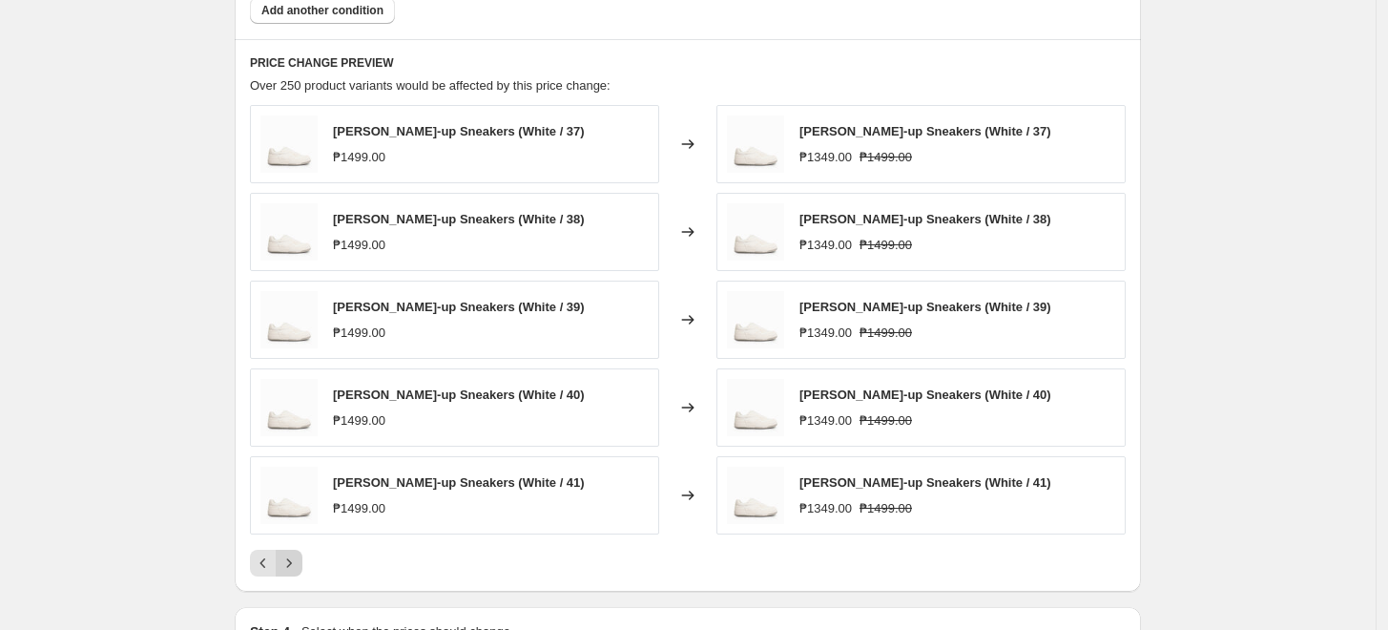
click at [290, 563] on icon "Next" at bounding box center [289, 562] width 19 height 19
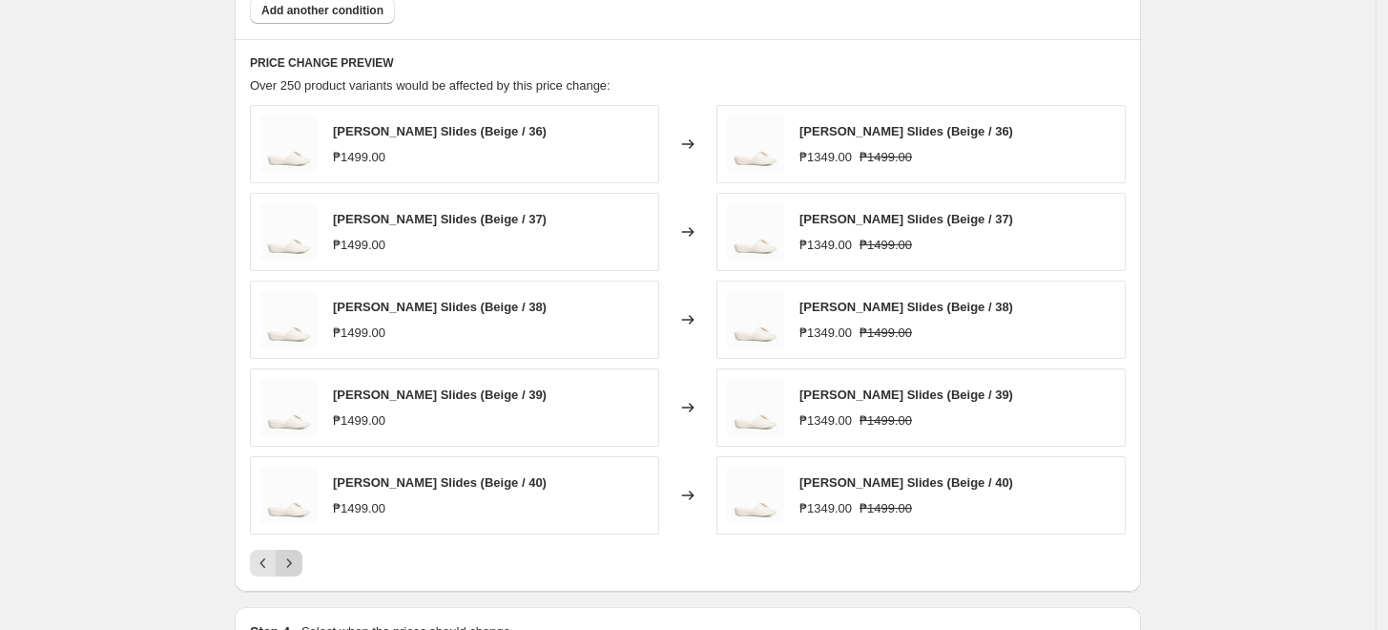
click at [290, 563] on icon "Next" at bounding box center [289, 562] width 19 height 19
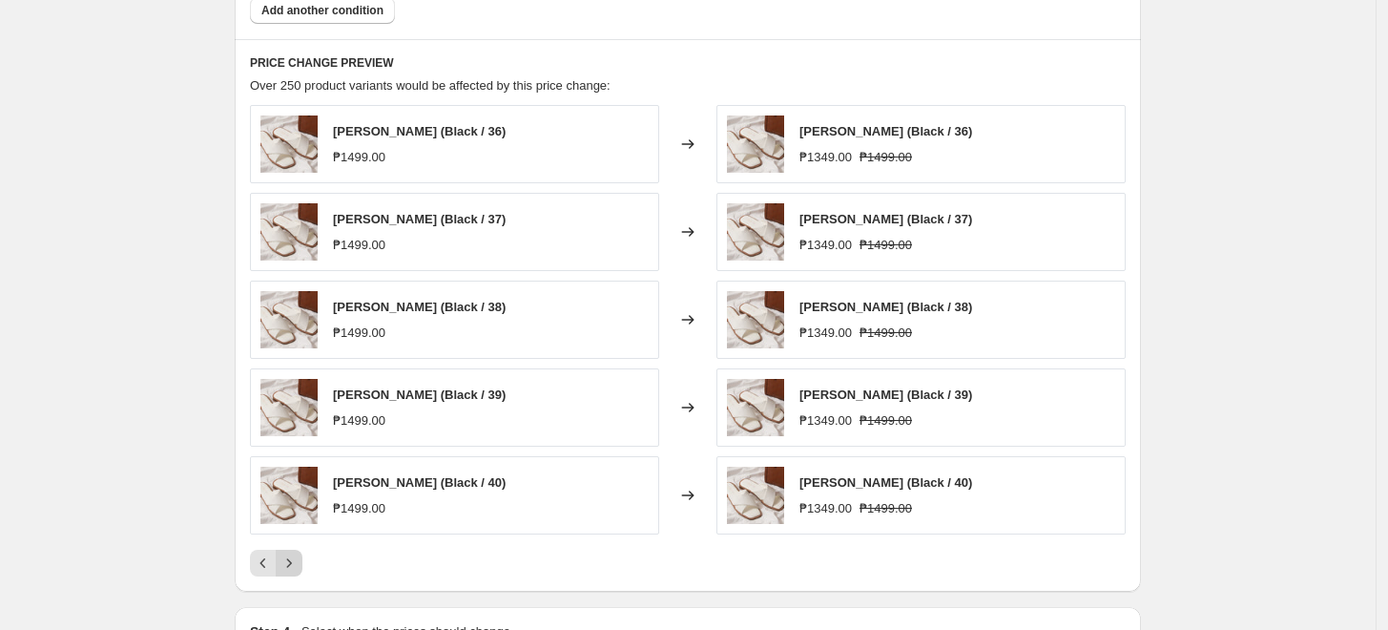
click at [290, 563] on icon "Next" at bounding box center [289, 562] width 19 height 19
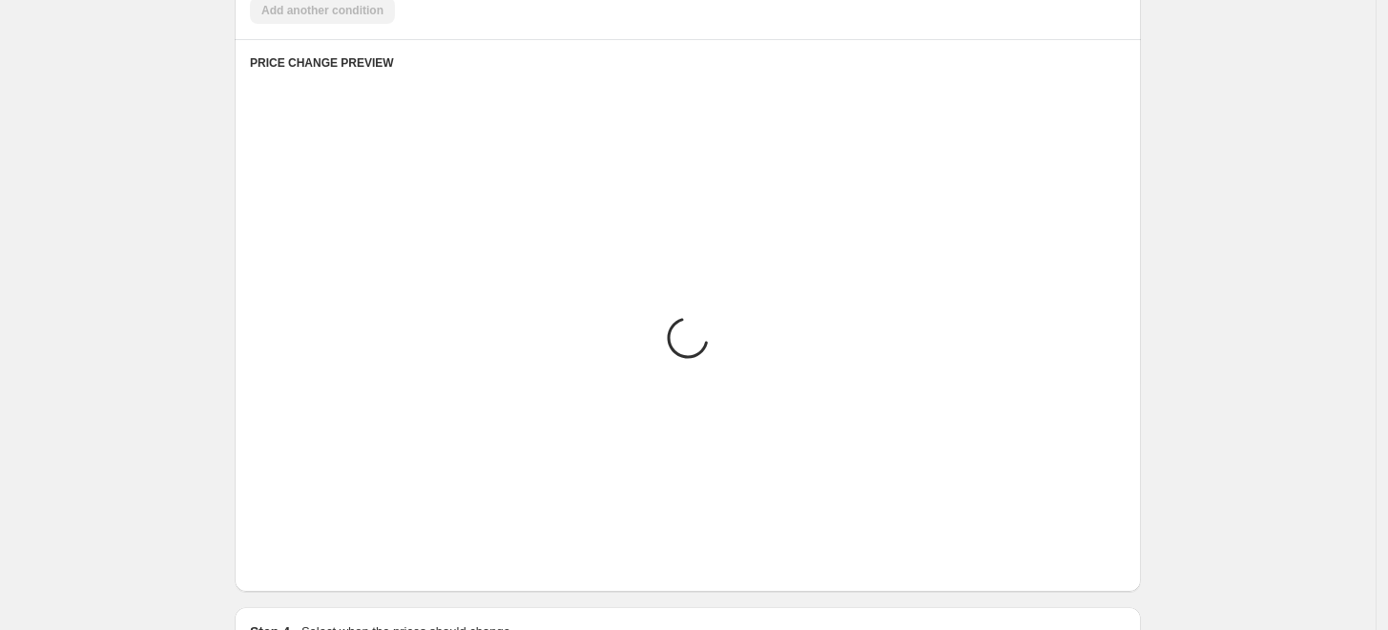
click at [290, 563] on icon "Next" at bounding box center [289, 562] width 19 height 19
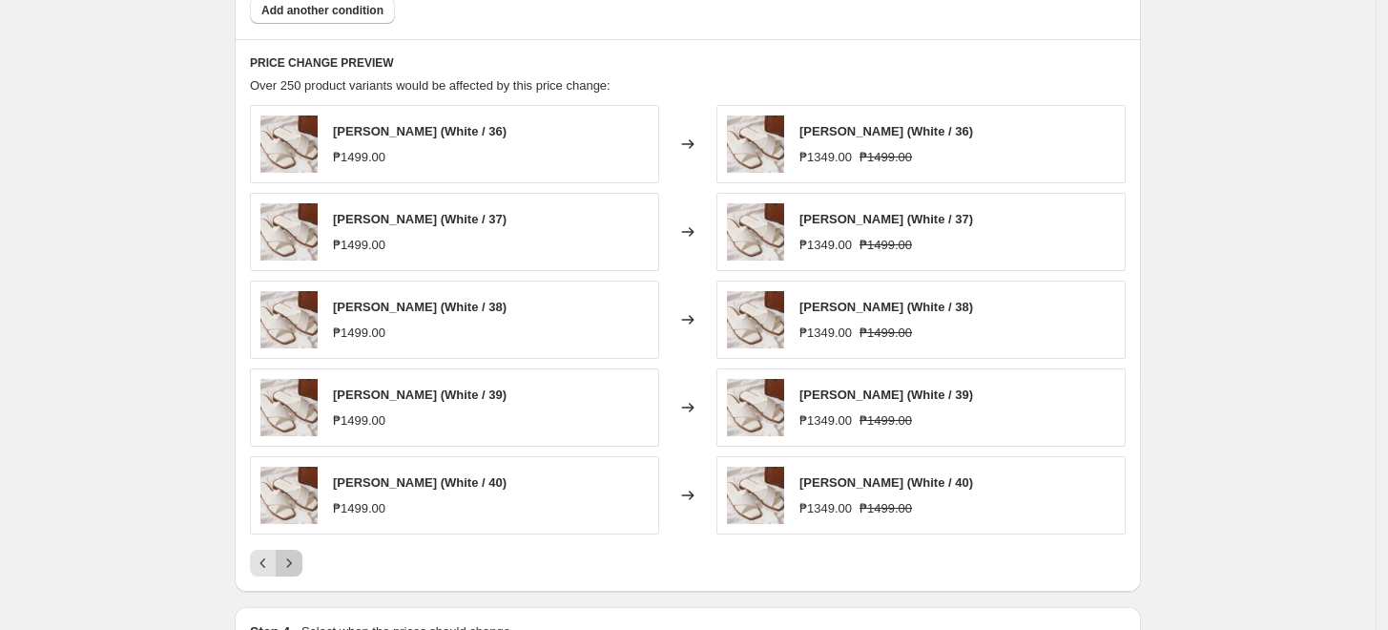
click at [290, 563] on icon "Next" at bounding box center [289, 562] width 19 height 19
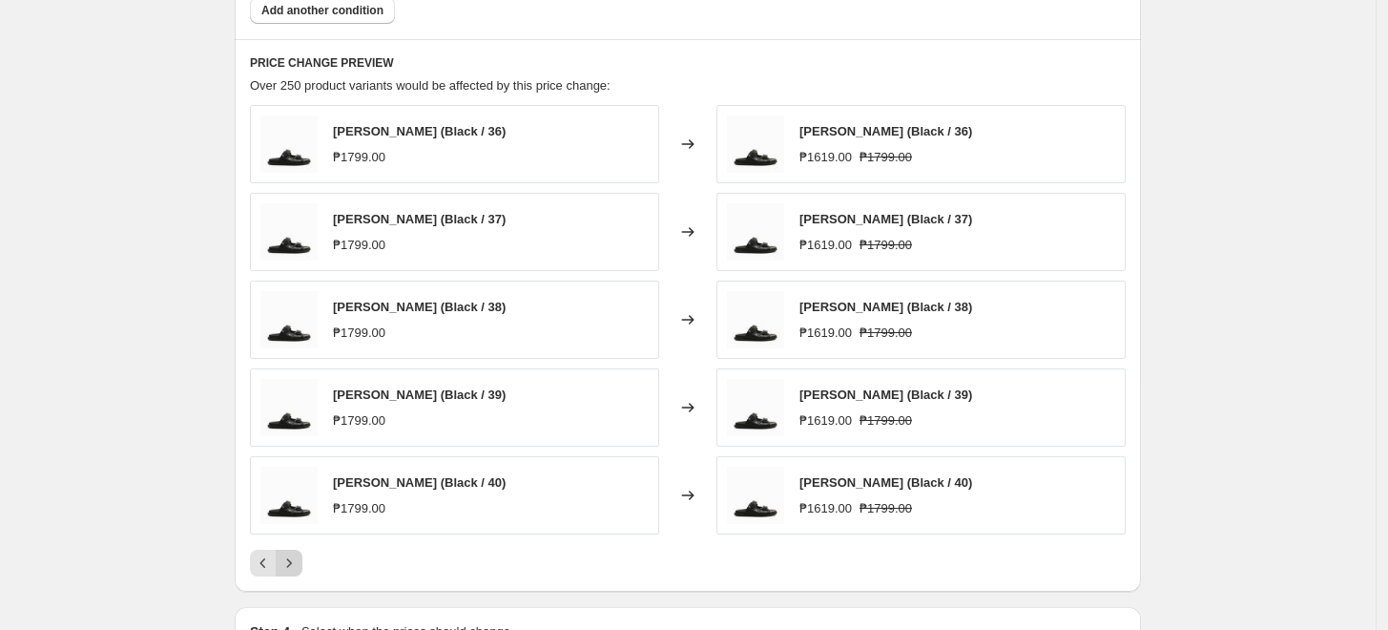
click at [290, 563] on icon "Next" at bounding box center [289, 562] width 19 height 19
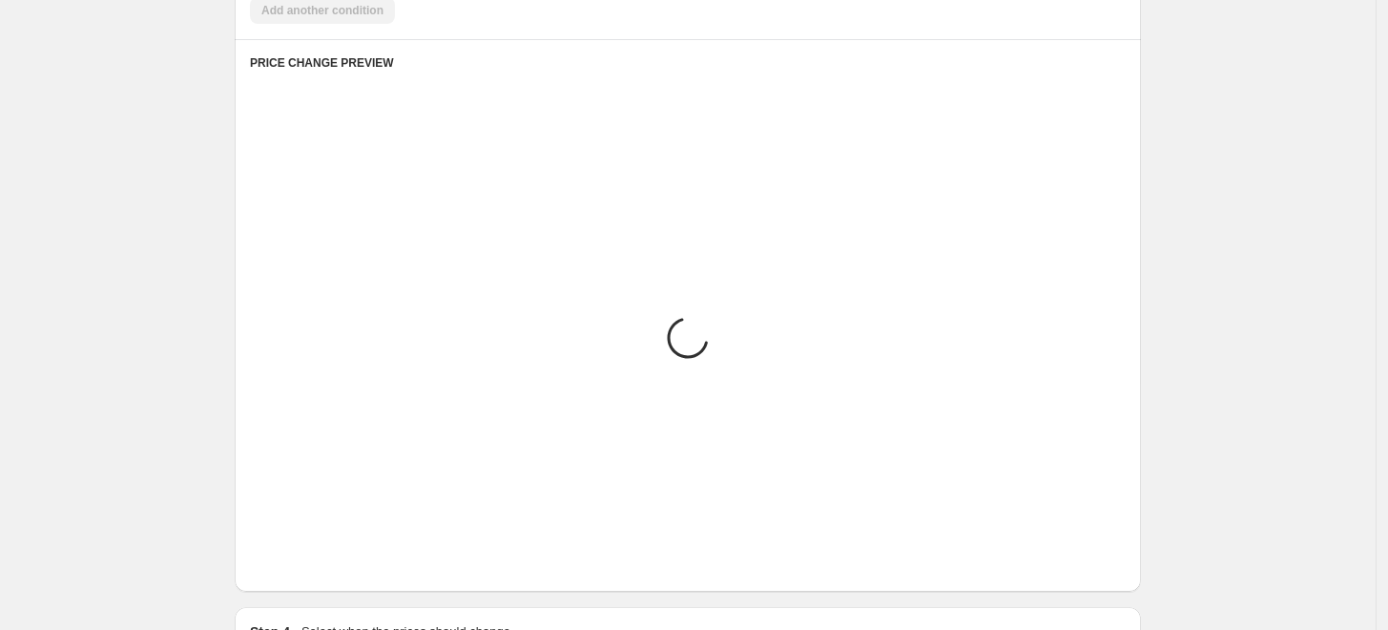
click at [290, 563] on icon "Next" at bounding box center [289, 562] width 19 height 19
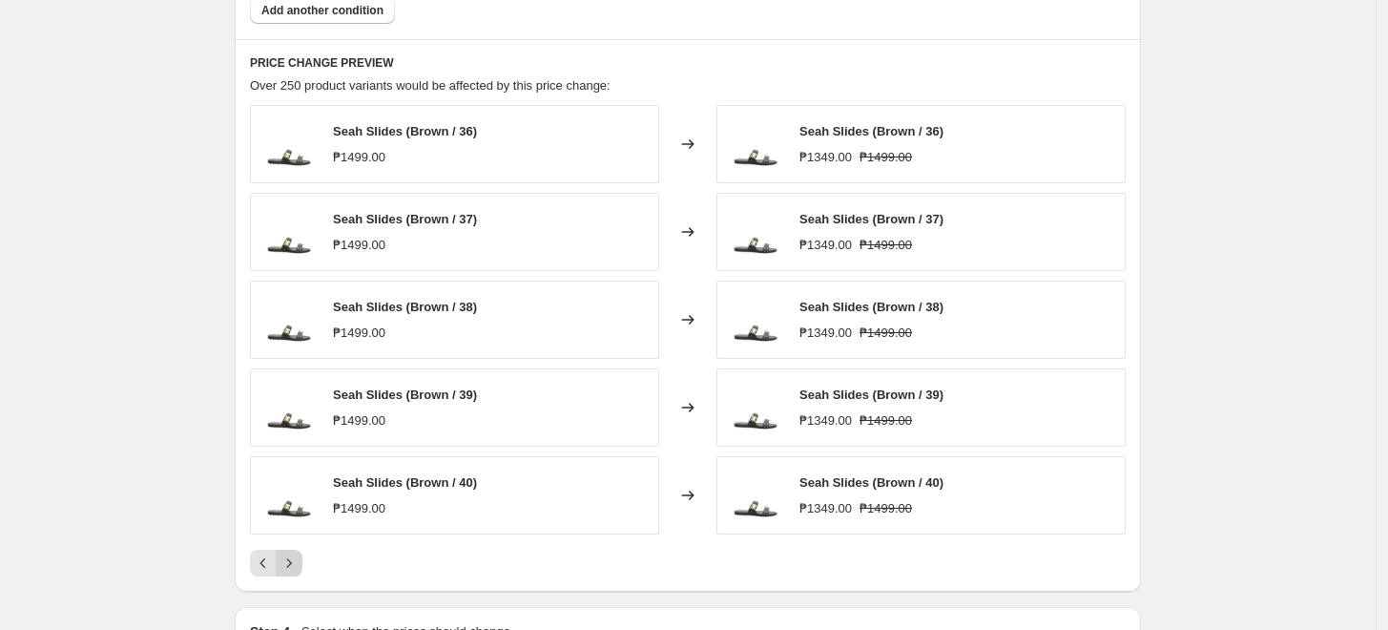
click at [290, 563] on icon "Next" at bounding box center [289, 562] width 19 height 19
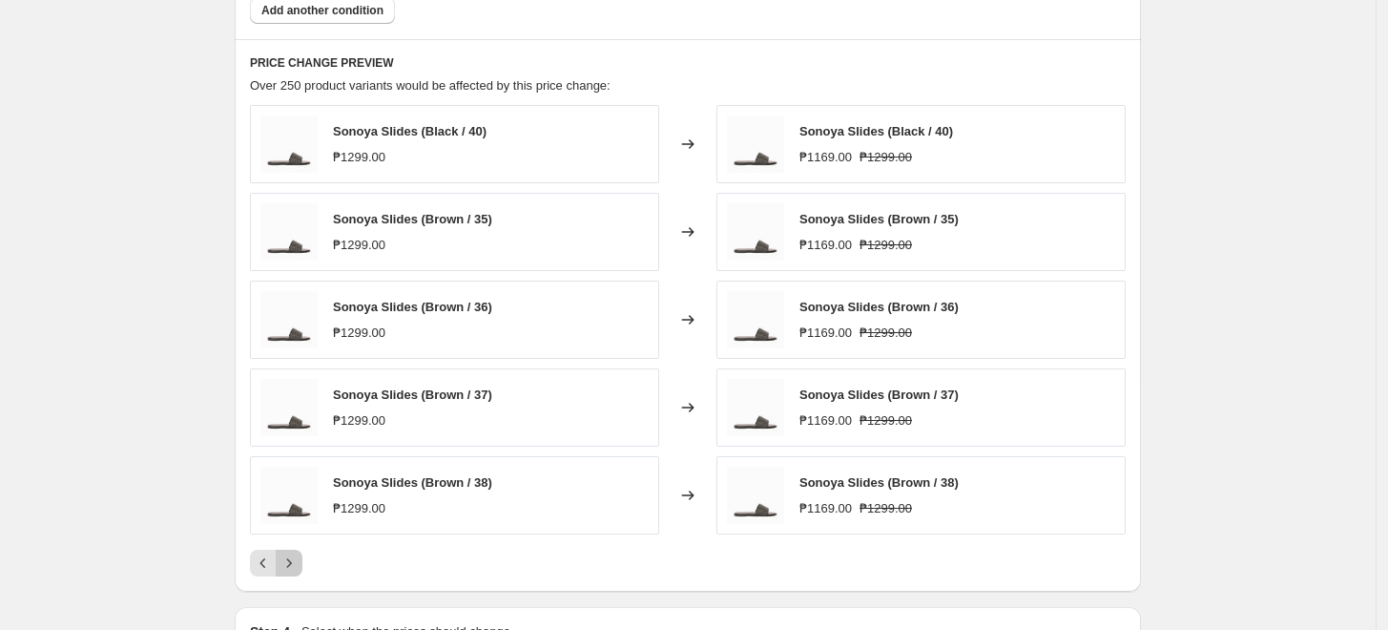
click at [290, 563] on icon "Next" at bounding box center [289, 562] width 19 height 19
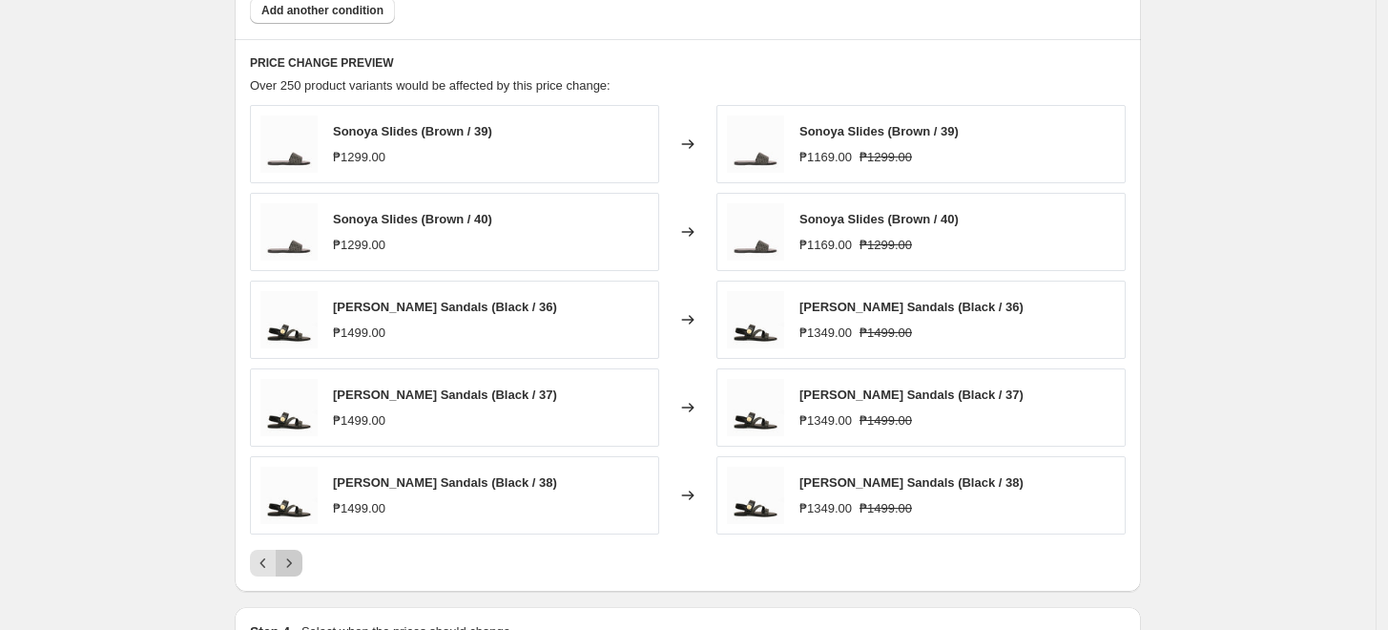
click at [290, 563] on icon "Next" at bounding box center [289, 562] width 19 height 19
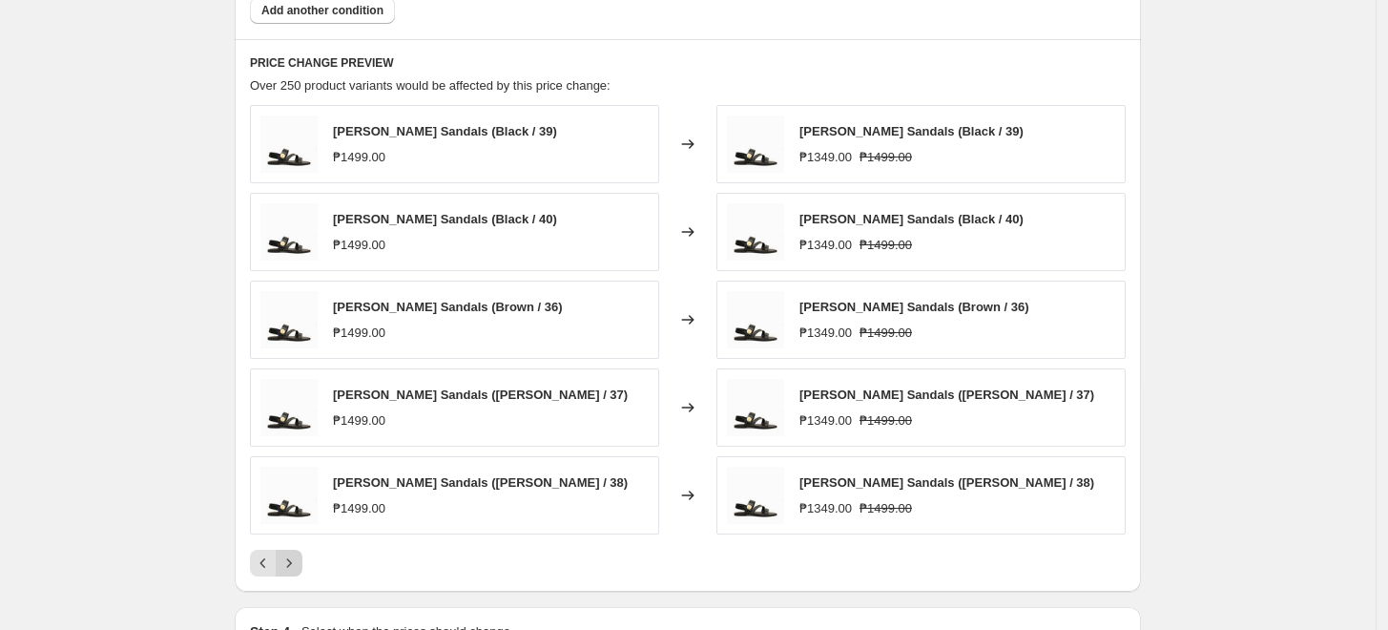
click at [290, 563] on icon "Next" at bounding box center [289, 562] width 19 height 19
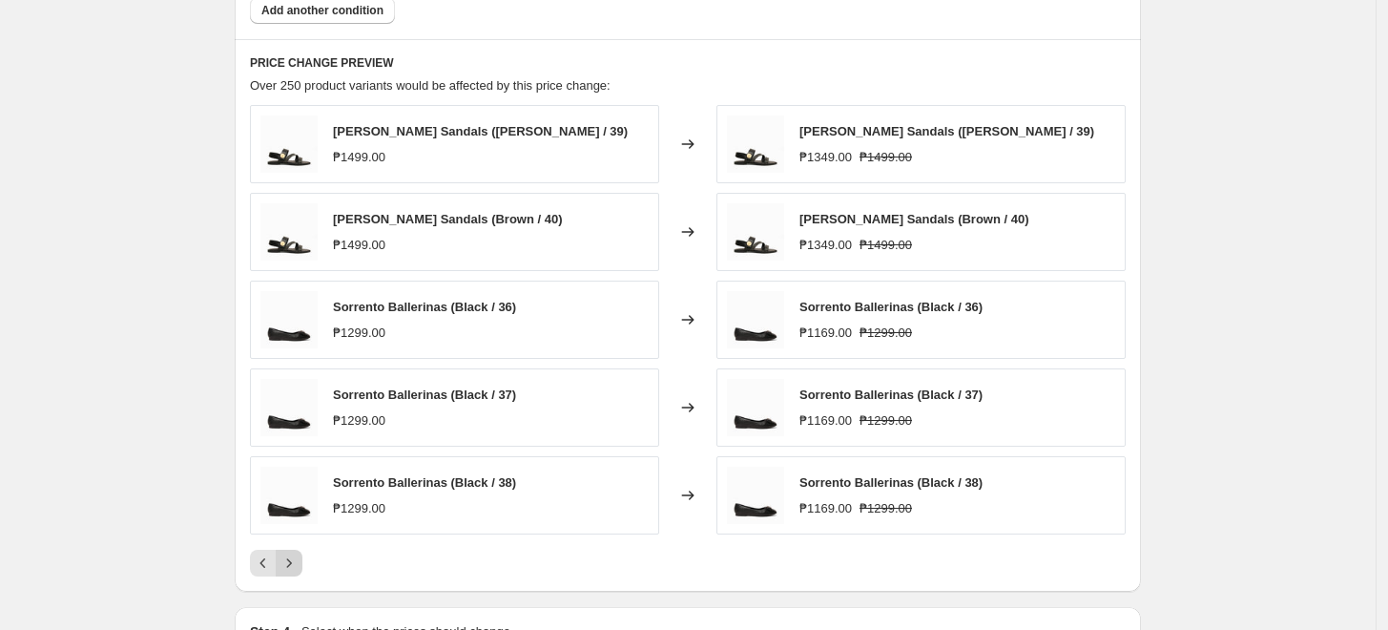
click at [290, 563] on icon "Next" at bounding box center [289, 562] width 19 height 19
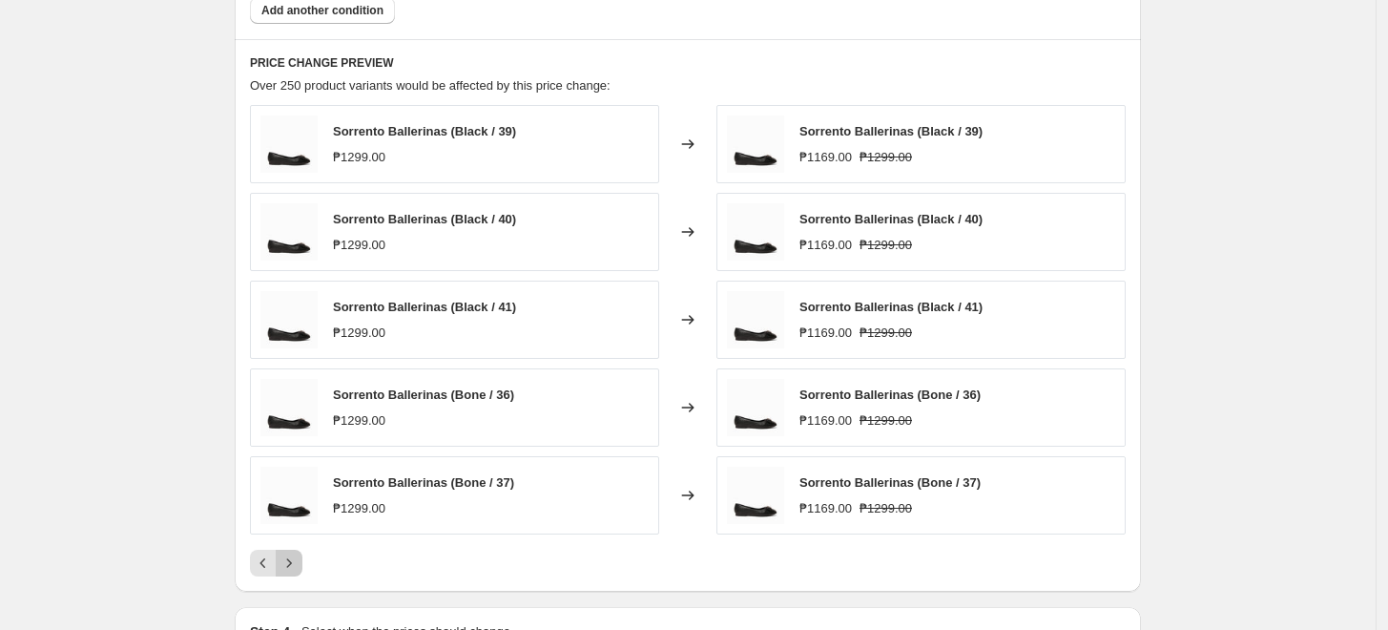
click at [290, 563] on icon "Next" at bounding box center [289, 562] width 19 height 19
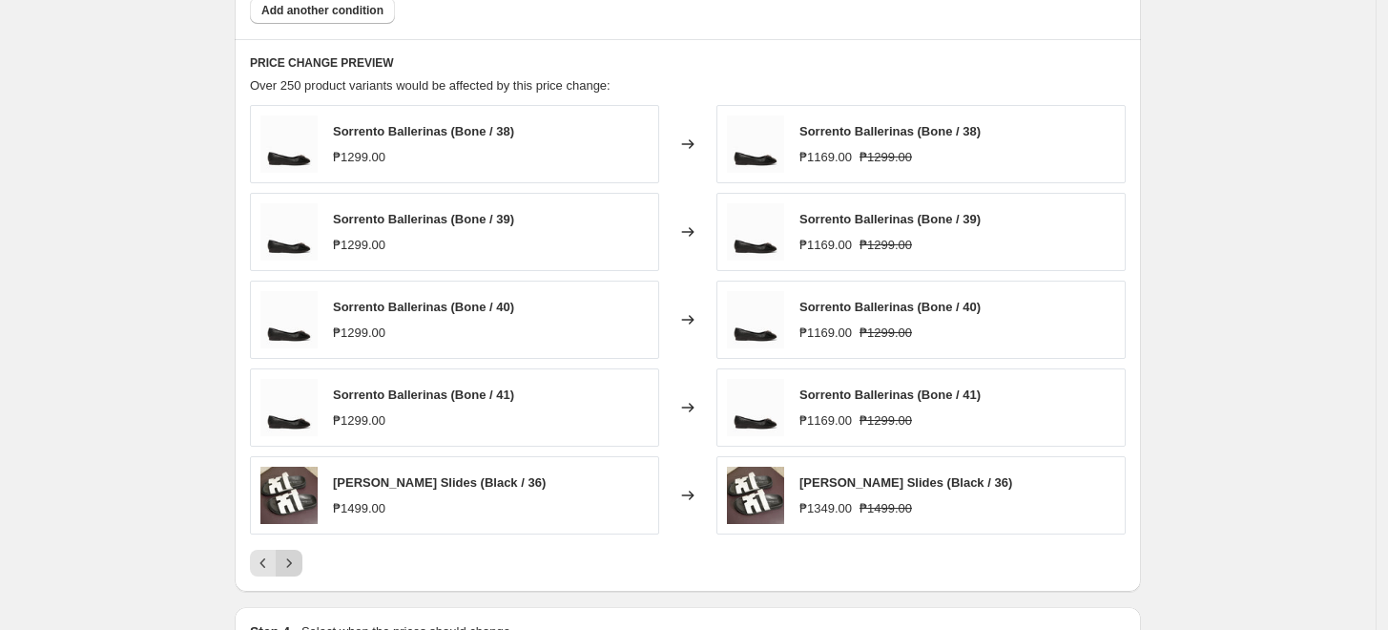
click at [290, 563] on icon "Next" at bounding box center [289, 562] width 19 height 19
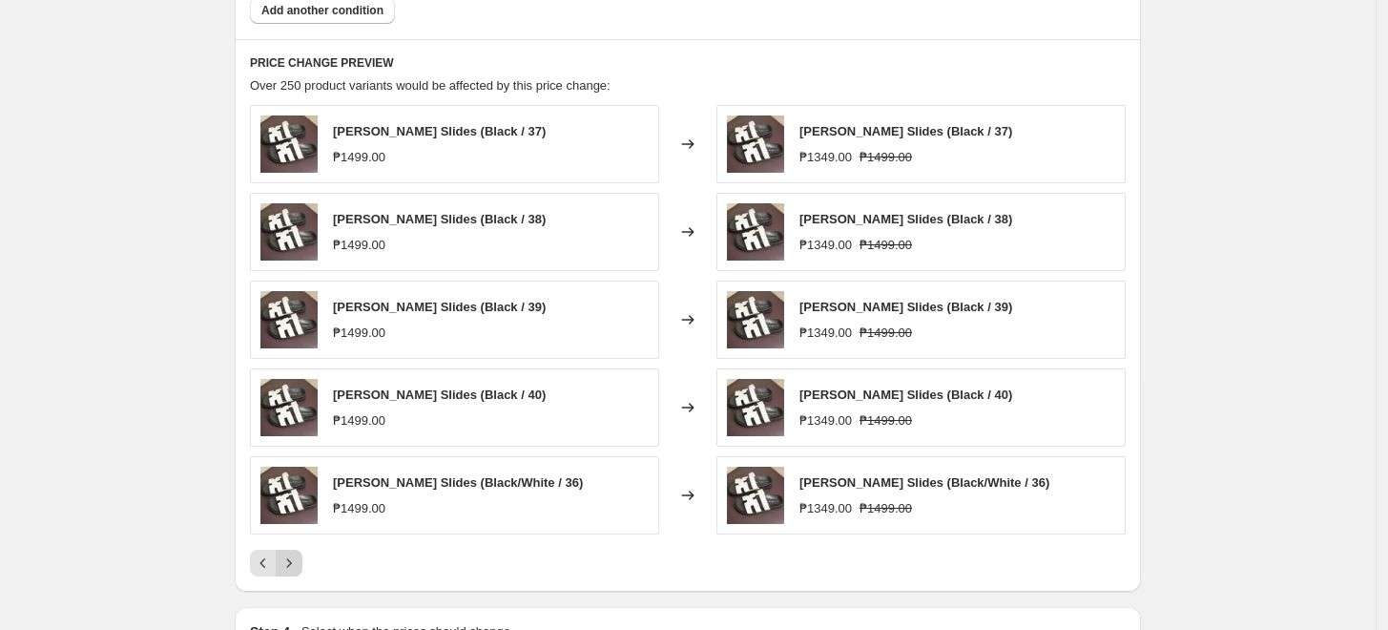
click at [290, 563] on icon "Next" at bounding box center [289, 562] width 19 height 19
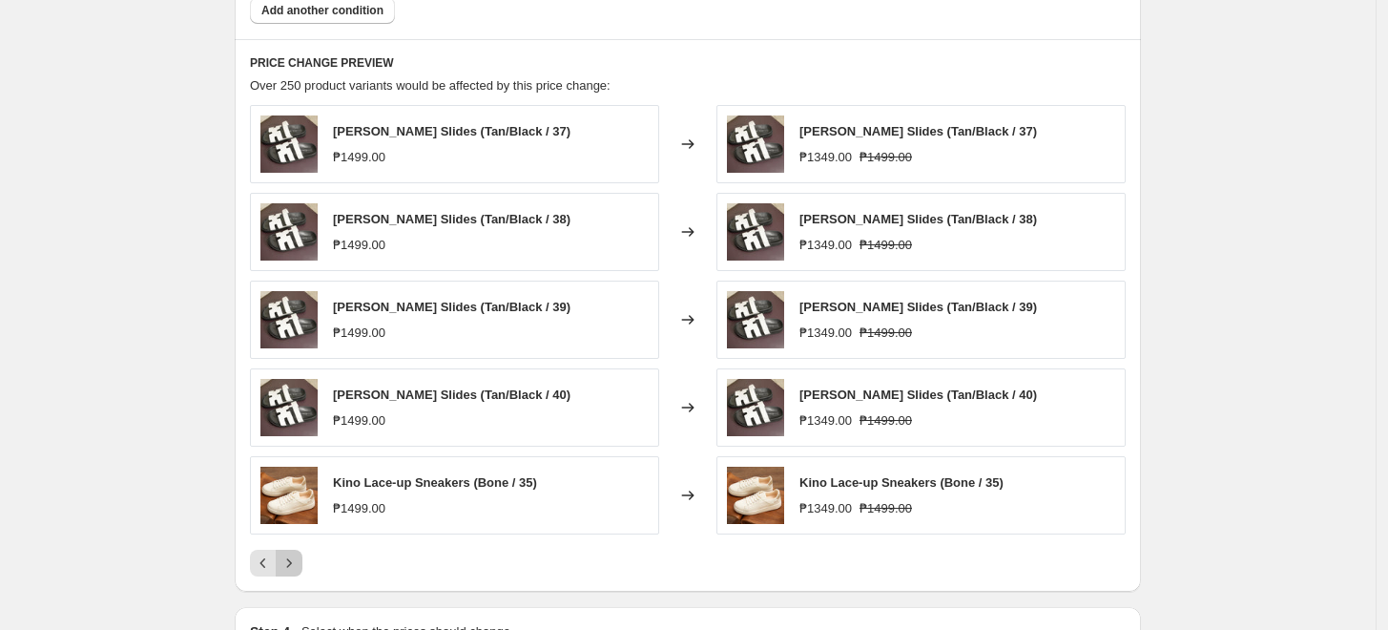
click at [290, 563] on icon "Next" at bounding box center [289, 562] width 19 height 19
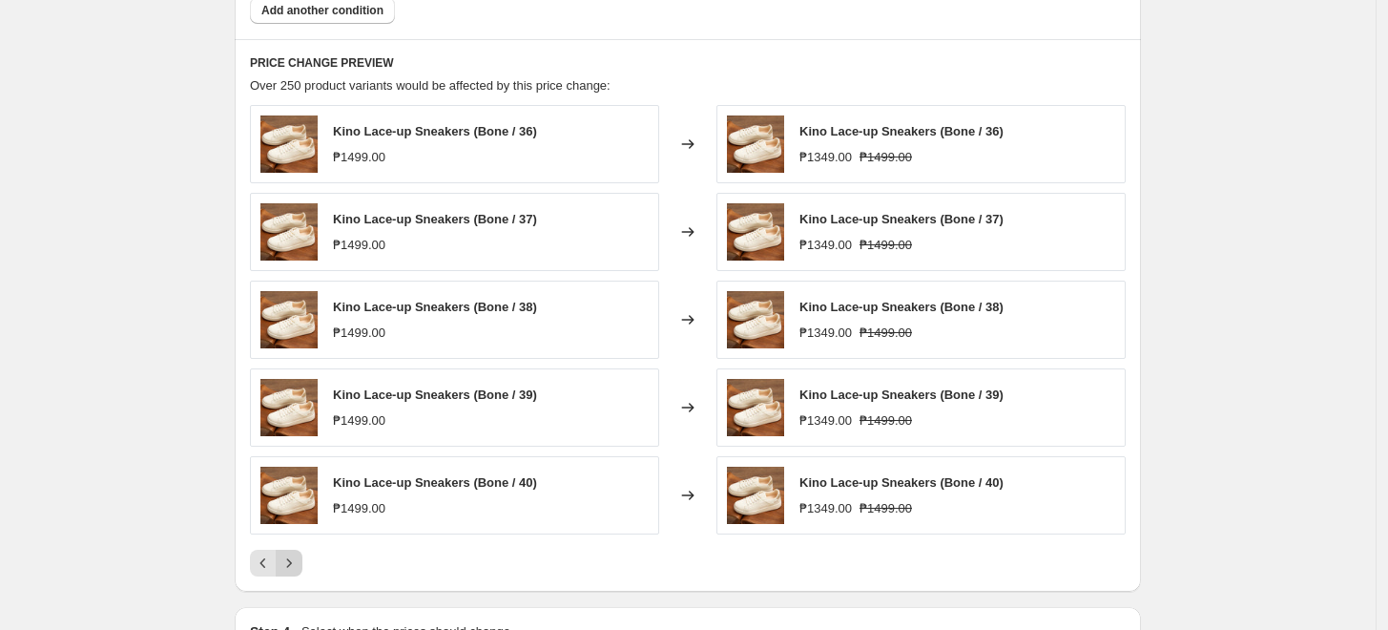
click at [290, 563] on icon "Next" at bounding box center [289, 562] width 19 height 19
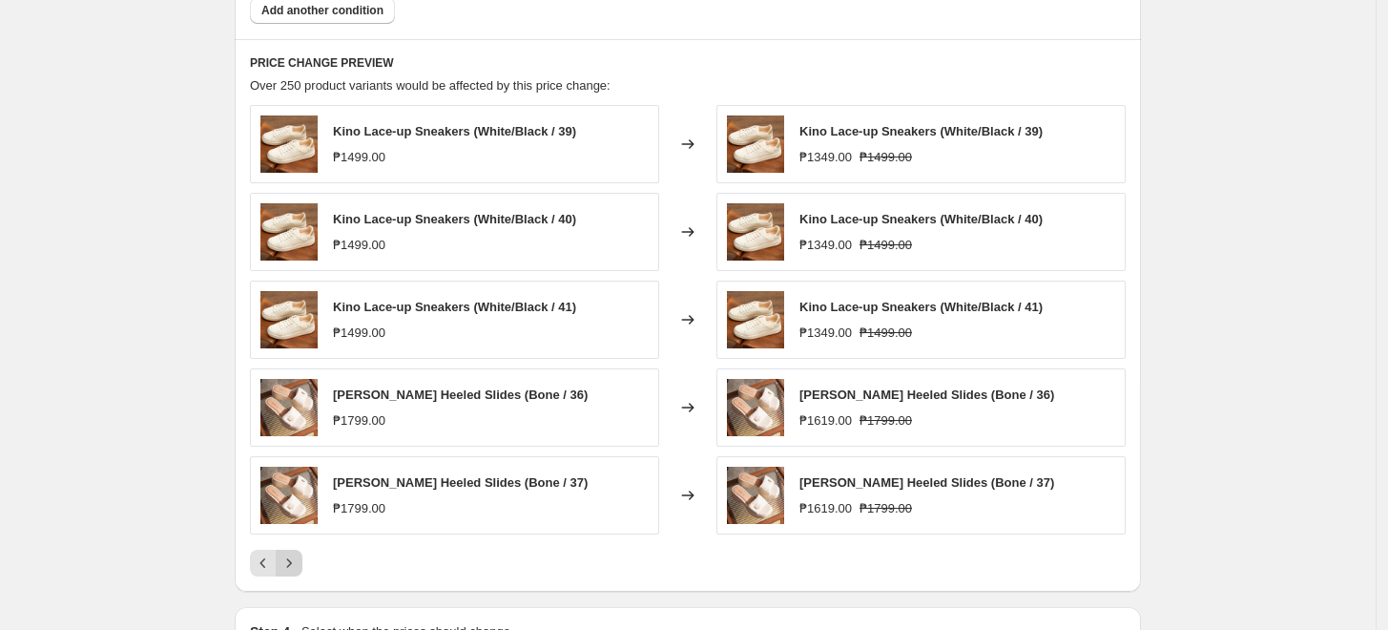
click at [290, 563] on icon "Next" at bounding box center [289, 562] width 19 height 19
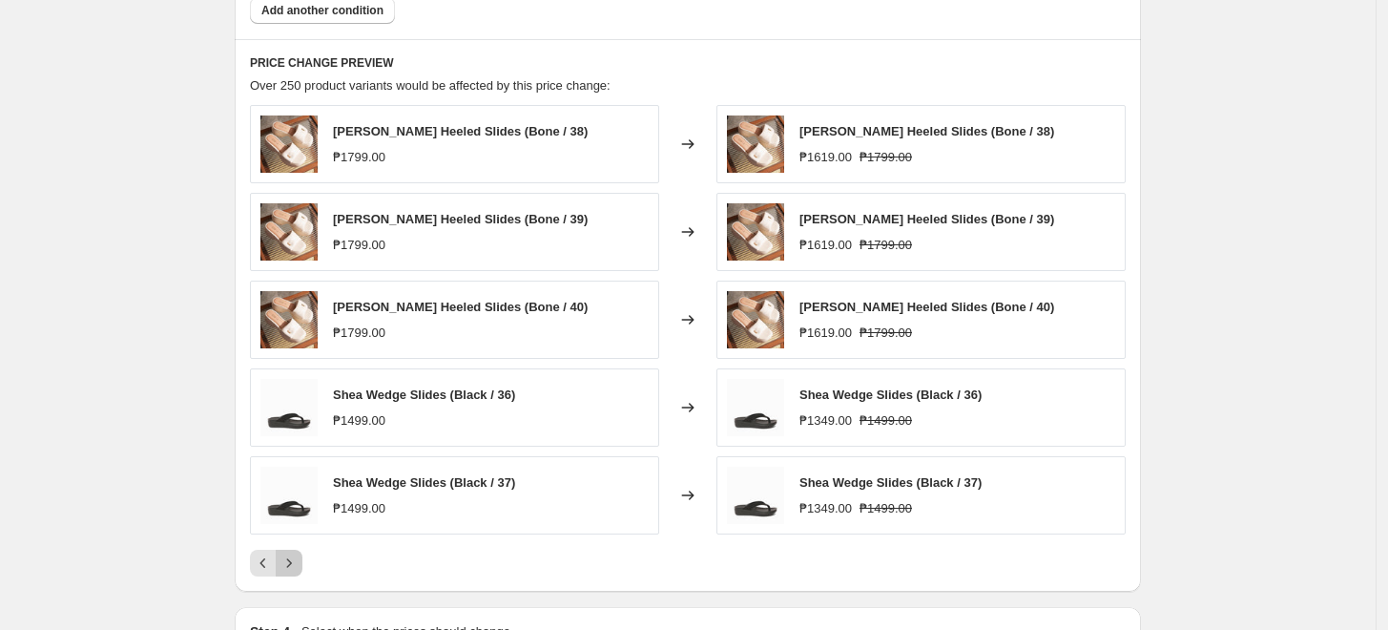
click at [290, 563] on icon "Next" at bounding box center [289, 562] width 19 height 19
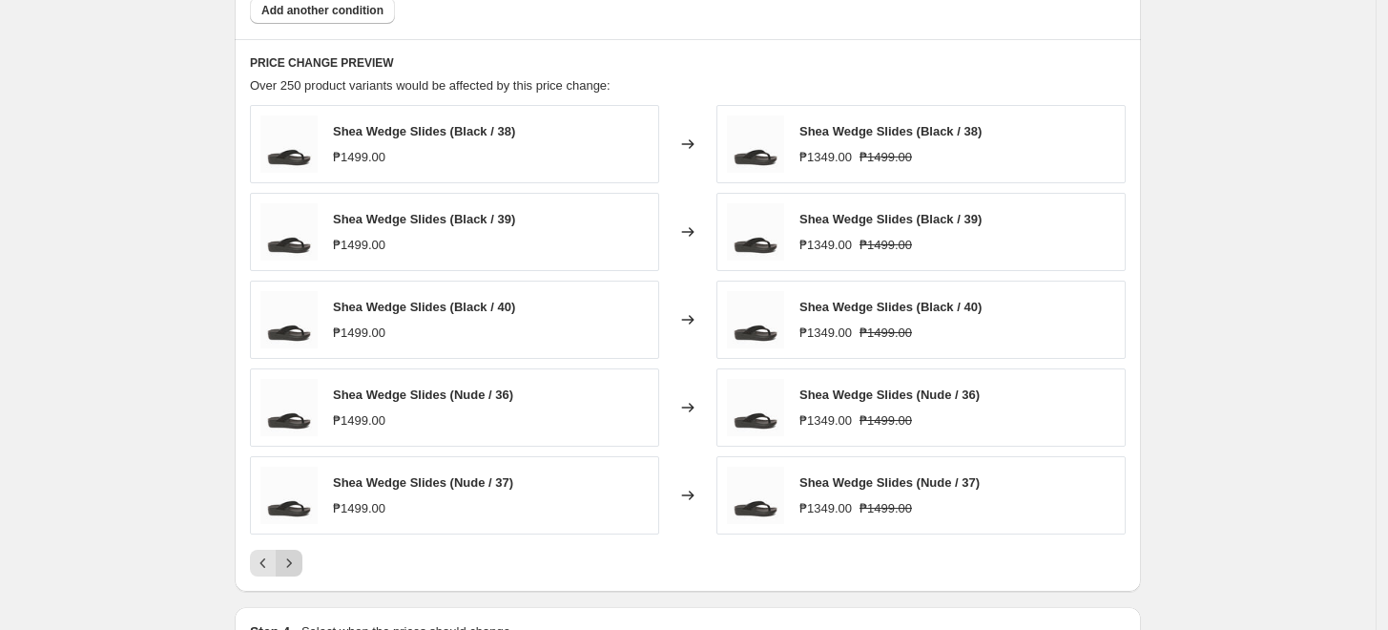
click at [290, 563] on icon "Next" at bounding box center [289, 562] width 19 height 19
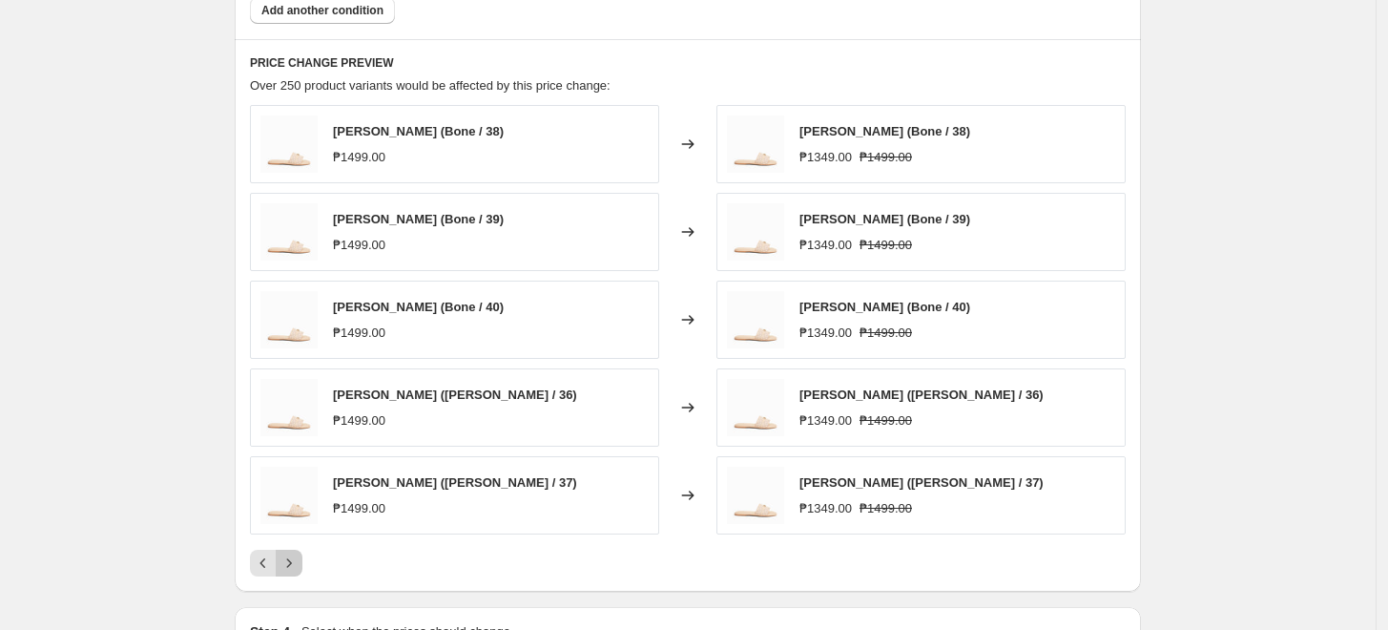
click at [290, 563] on icon "Next" at bounding box center [289, 562] width 19 height 19
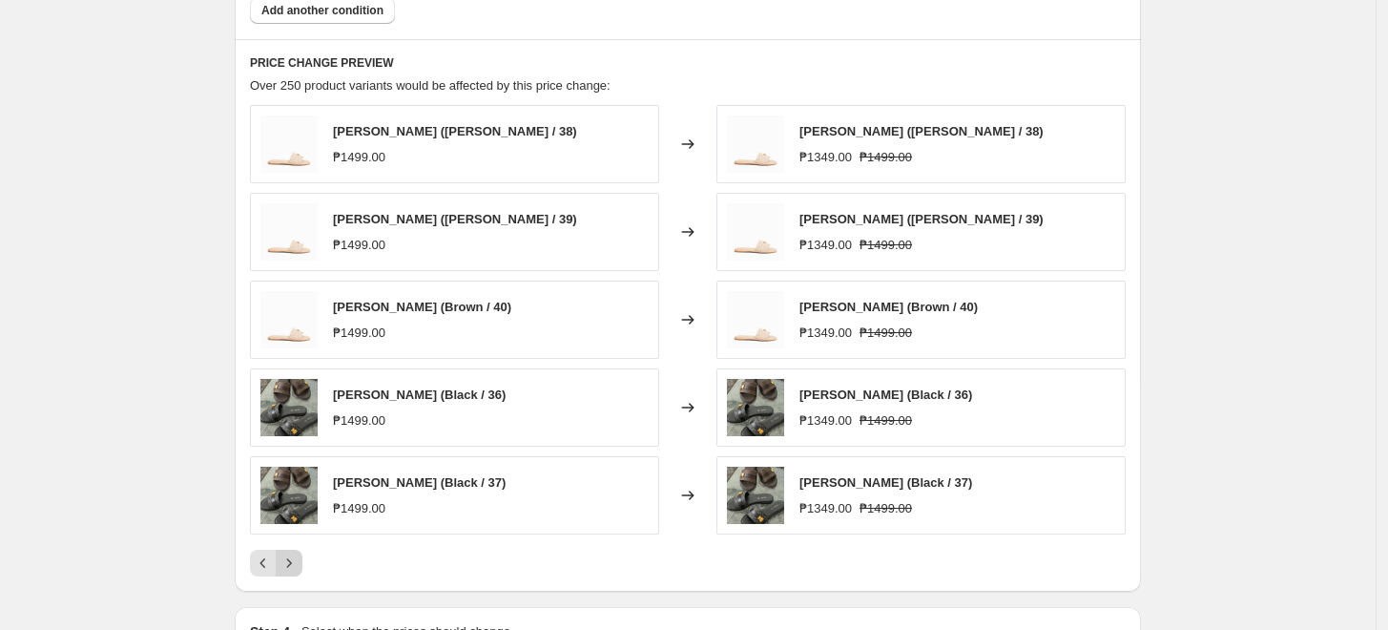
click at [290, 563] on icon "Next" at bounding box center [289, 562] width 19 height 19
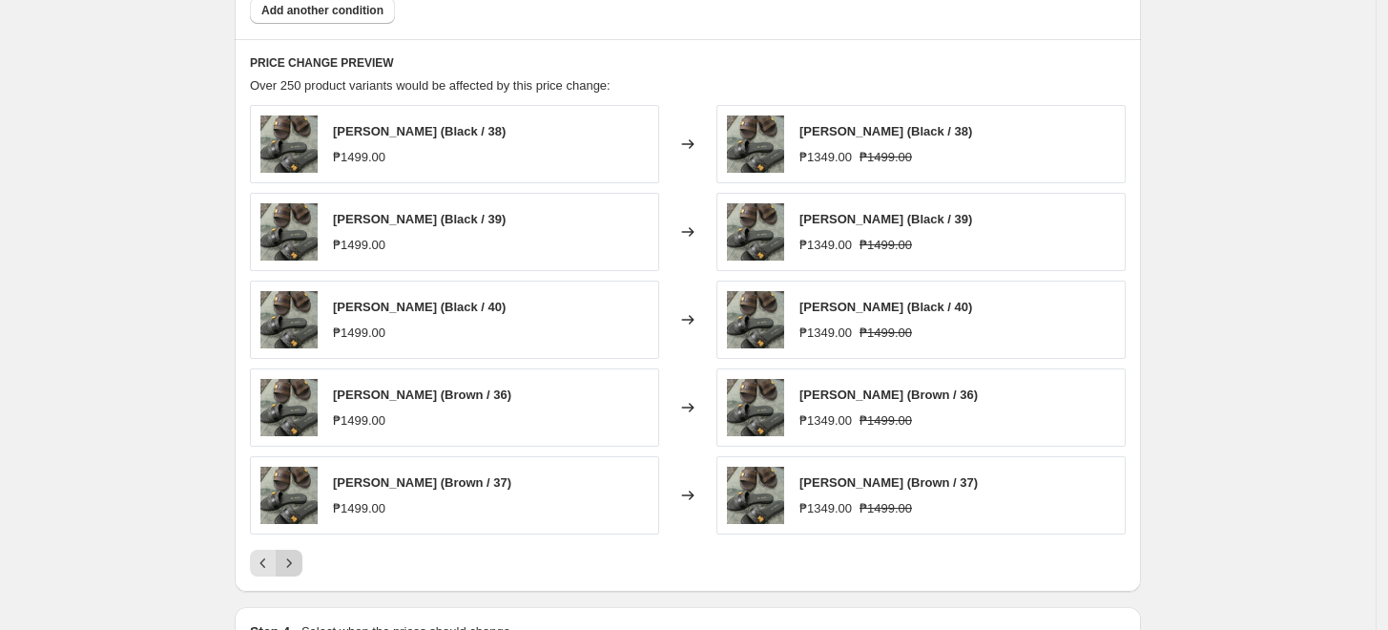
click at [290, 563] on icon "Next" at bounding box center [289, 562] width 19 height 19
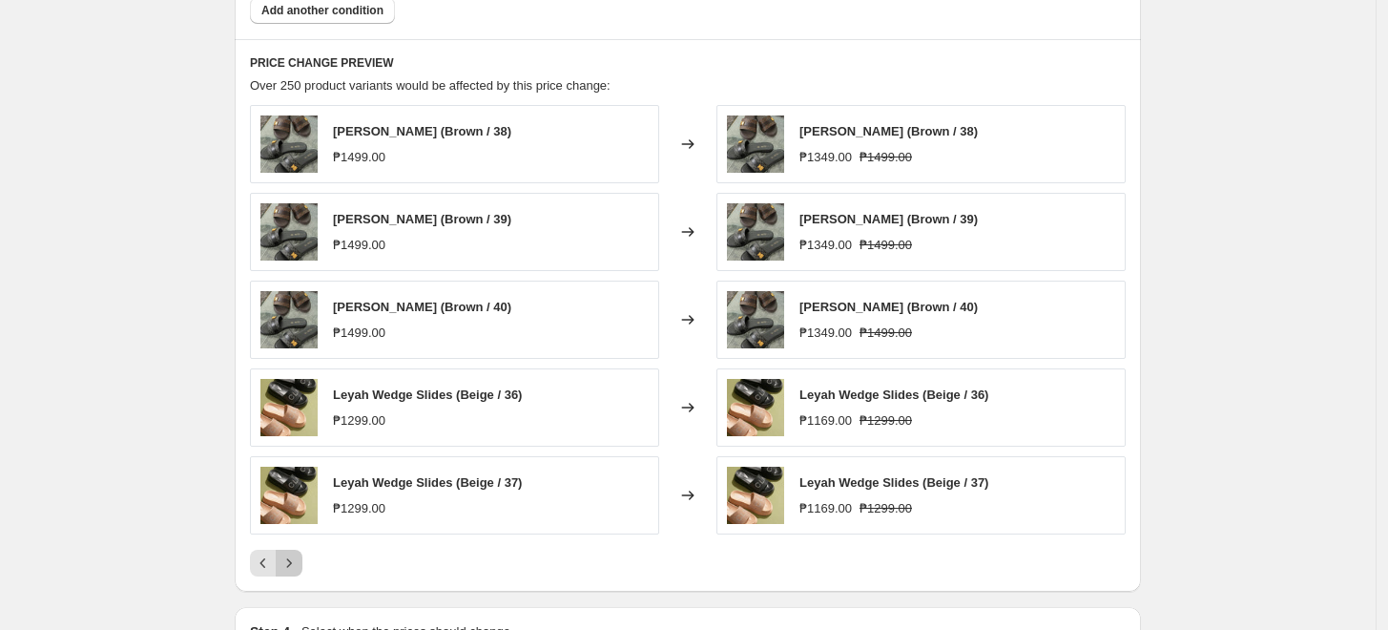
click at [290, 563] on icon "Next" at bounding box center [289, 562] width 19 height 19
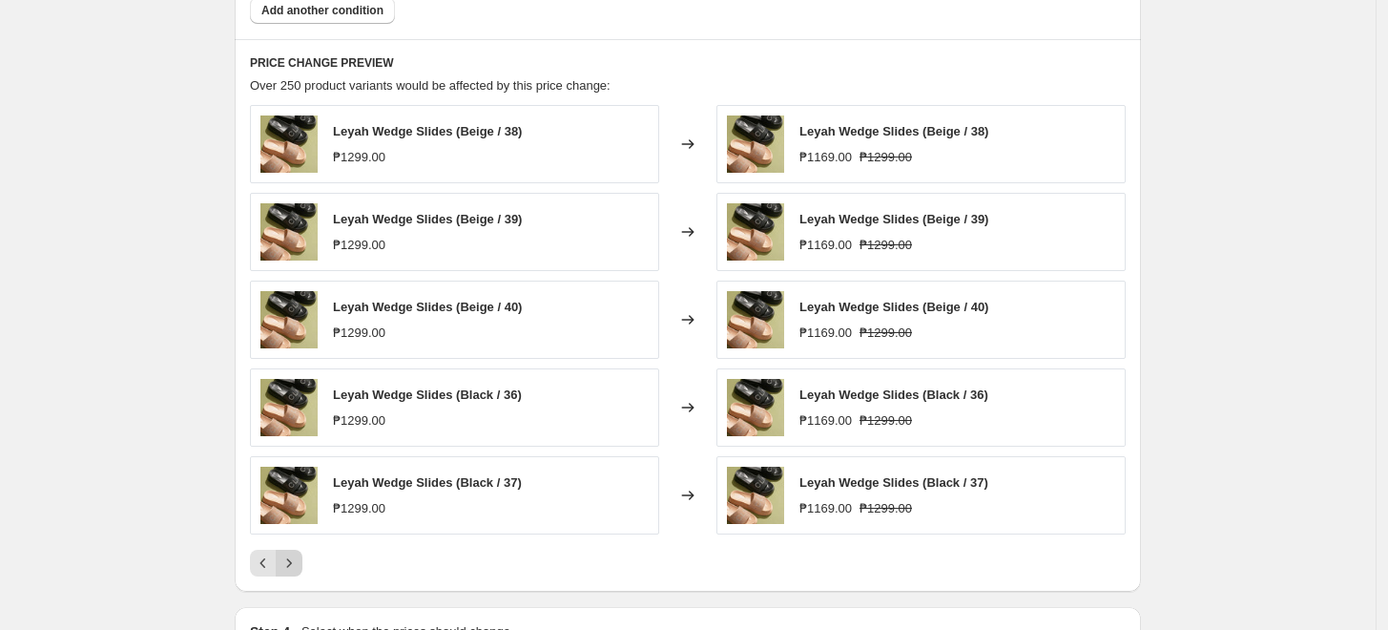
click at [290, 563] on icon "Next" at bounding box center [289, 562] width 19 height 19
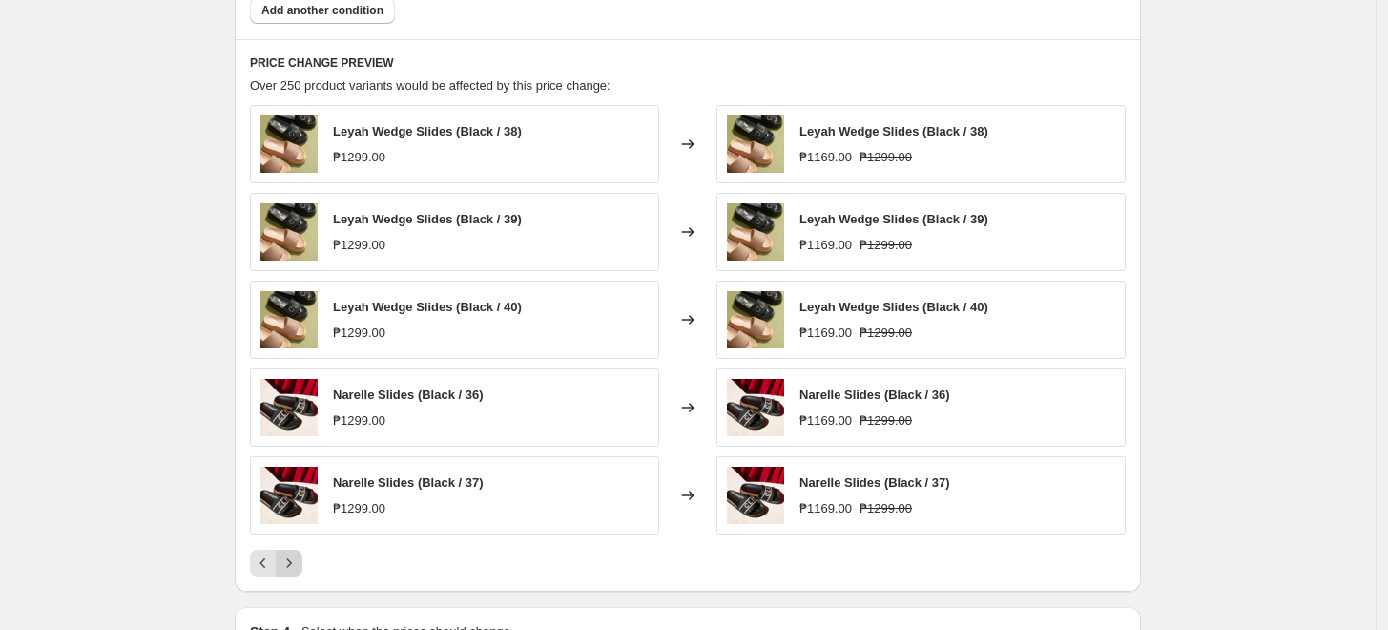
click at [290, 563] on icon "Next" at bounding box center [289, 562] width 19 height 19
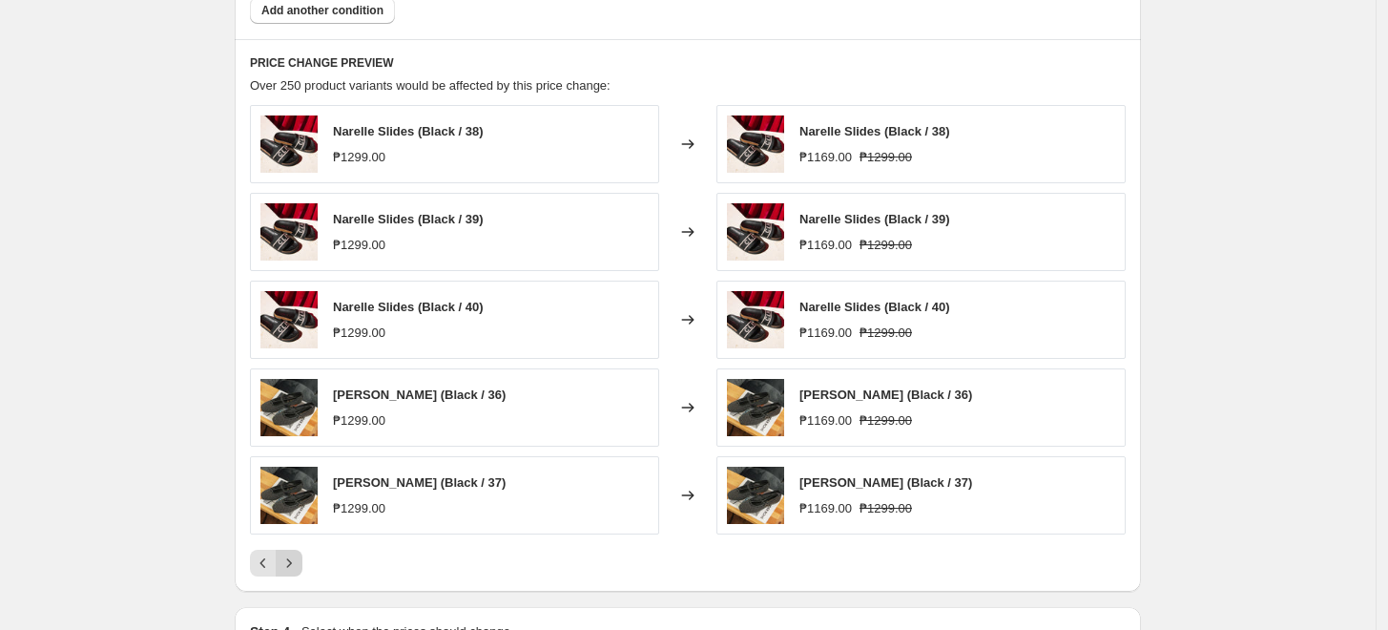
click at [290, 563] on icon "Next" at bounding box center [289, 562] width 19 height 19
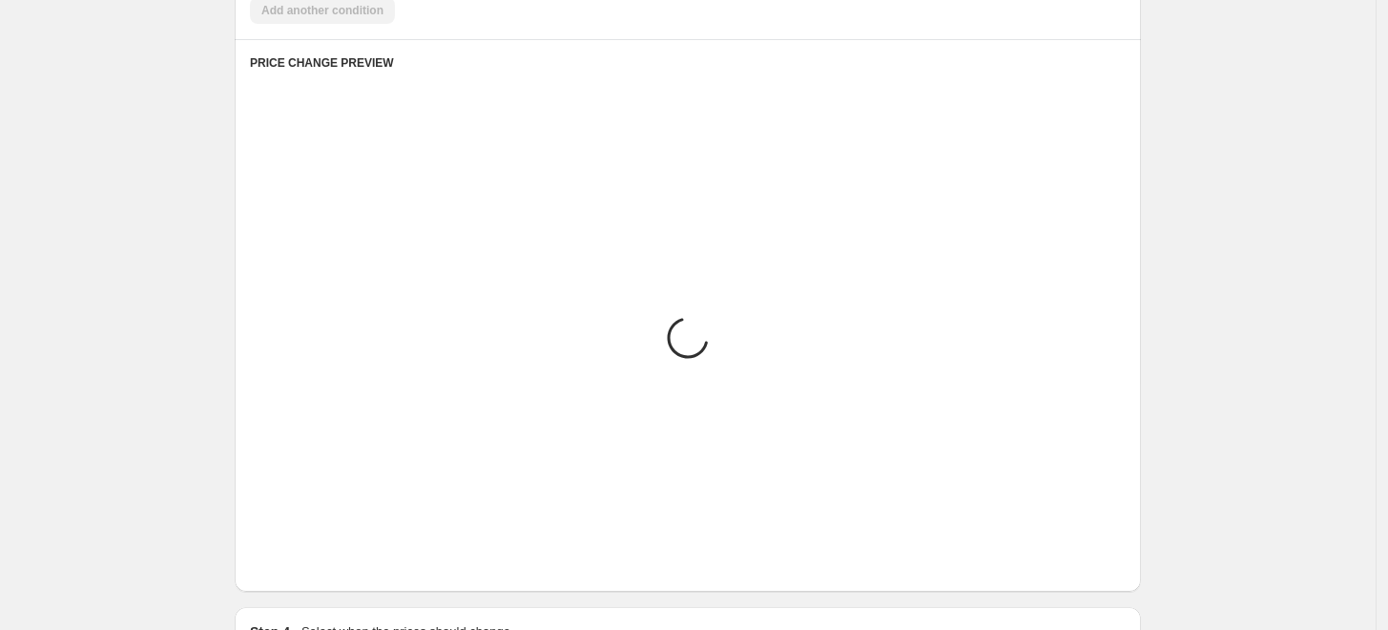
click at [290, 563] on icon "Next" at bounding box center [289, 562] width 19 height 19
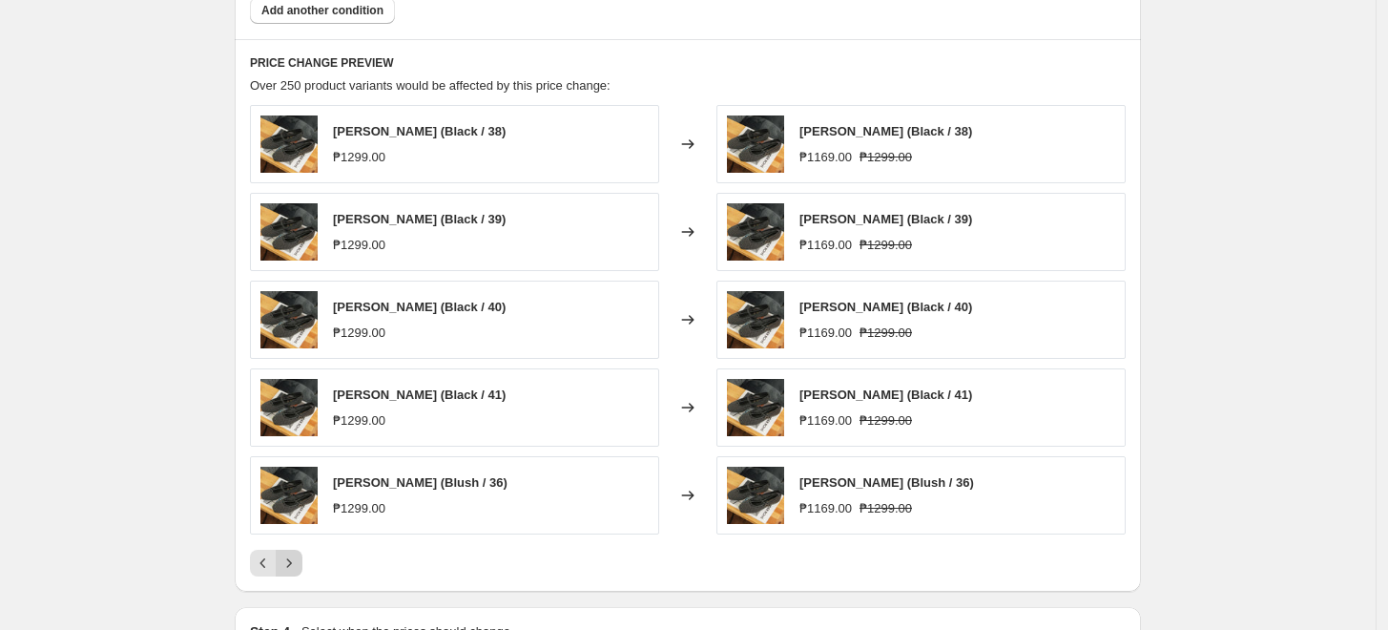
click at [290, 563] on icon "Next" at bounding box center [289, 562] width 19 height 19
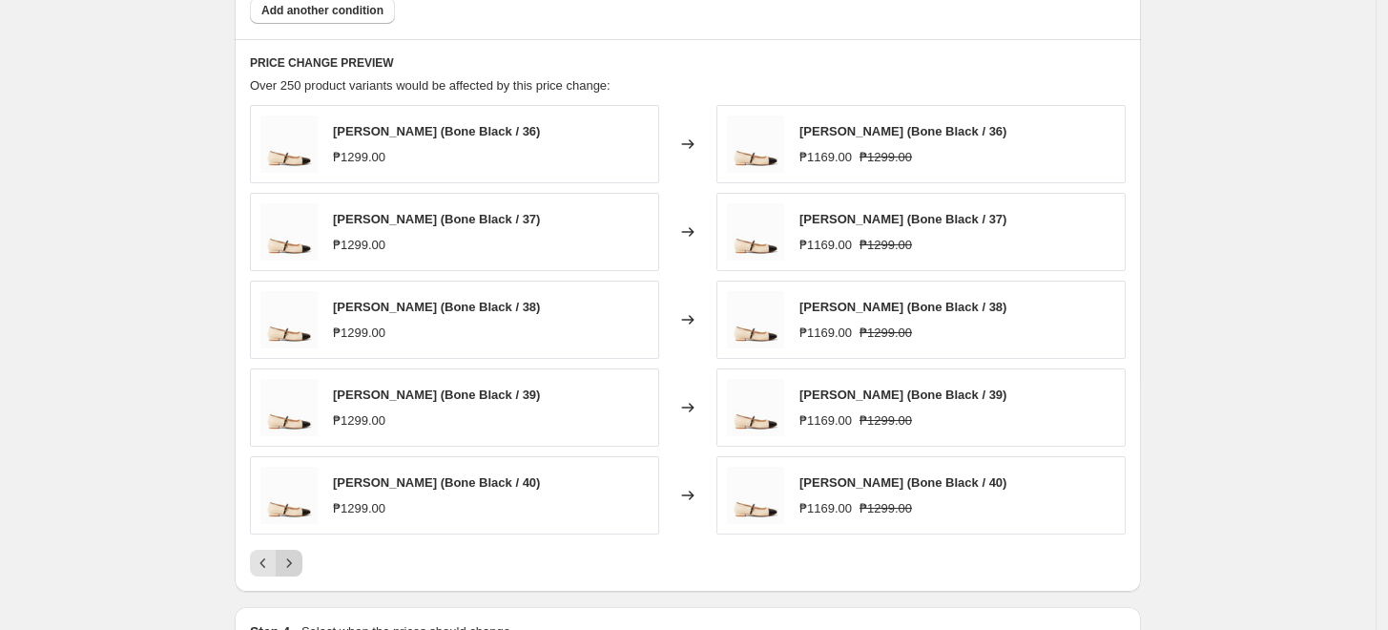
click at [290, 563] on icon "Next" at bounding box center [289, 562] width 19 height 19
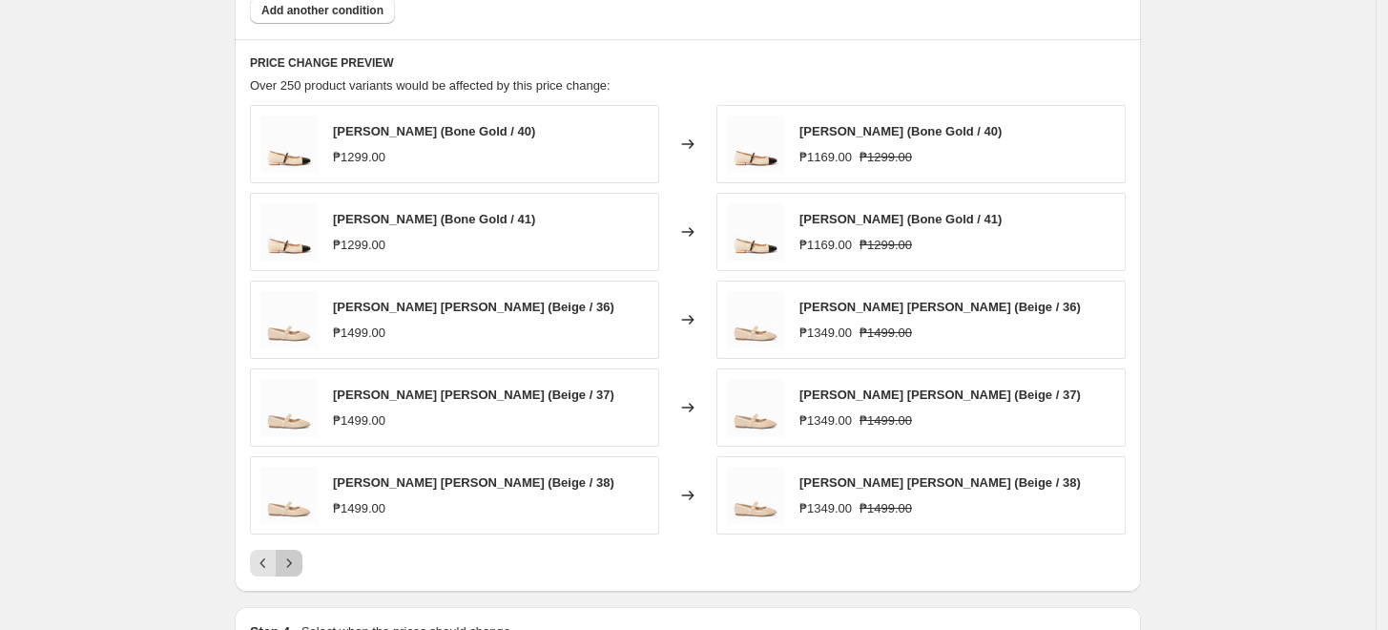
click at [290, 563] on icon "Next" at bounding box center [289, 562] width 19 height 19
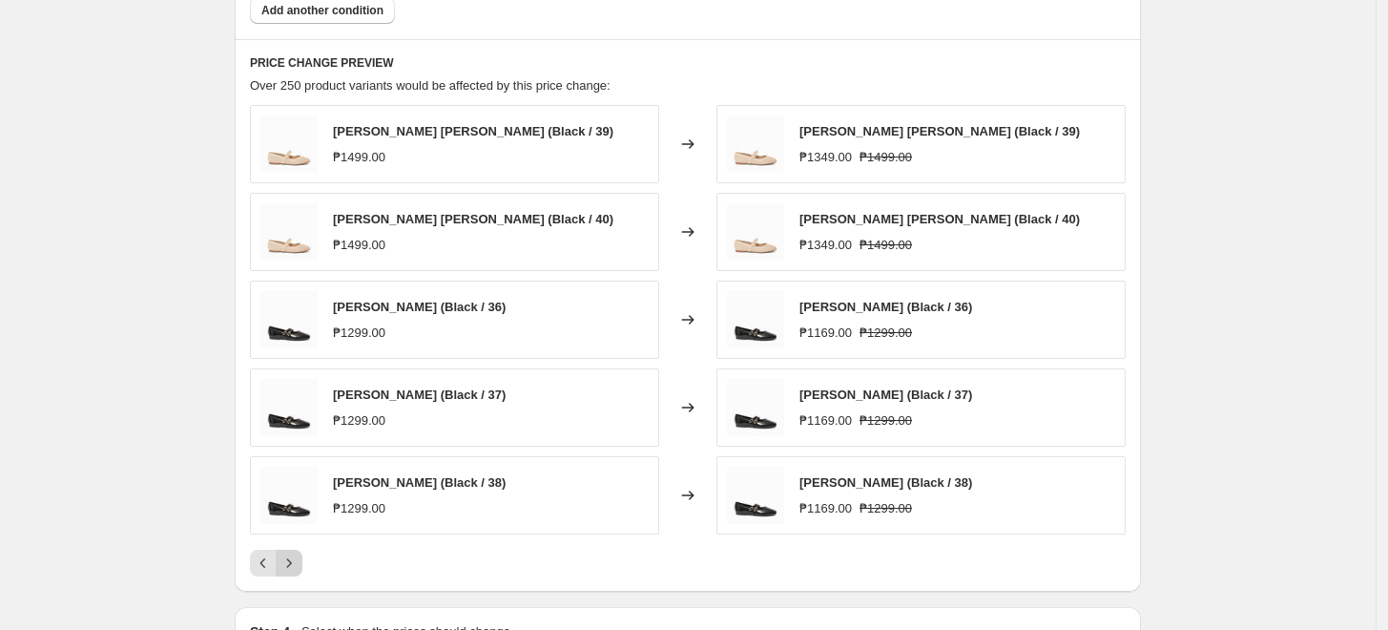
click at [290, 563] on icon "Next" at bounding box center [289, 562] width 19 height 19
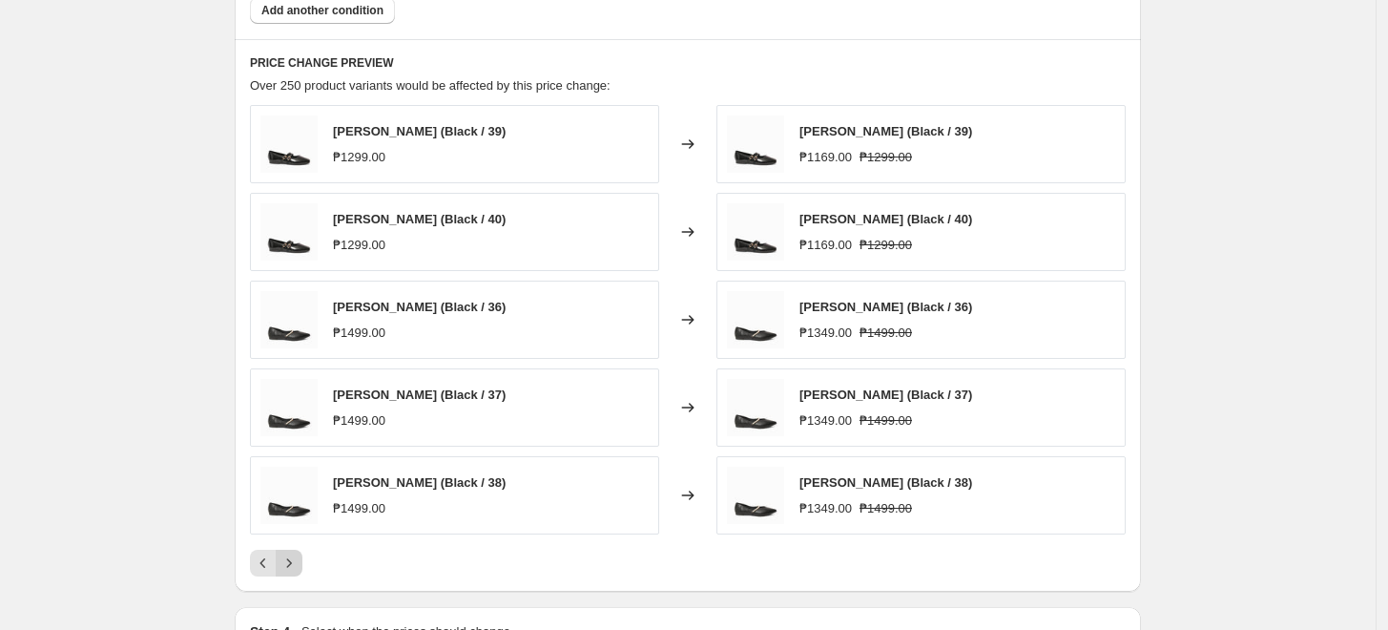
click at [290, 563] on icon "Next" at bounding box center [289, 562] width 19 height 19
click at [290, 565] on icon "Next" at bounding box center [289, 562] width 19 height 19
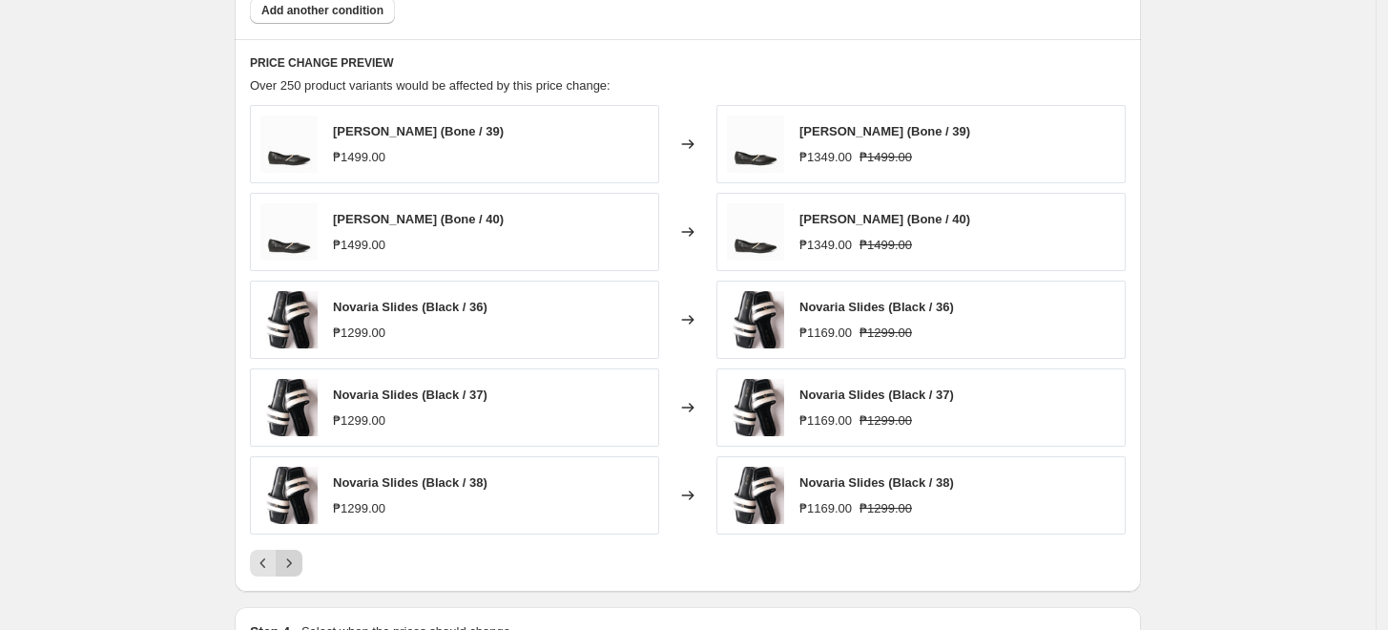
click at [290, 565] on icon "Next" at bounding box center [289, 562] width 19 height 19
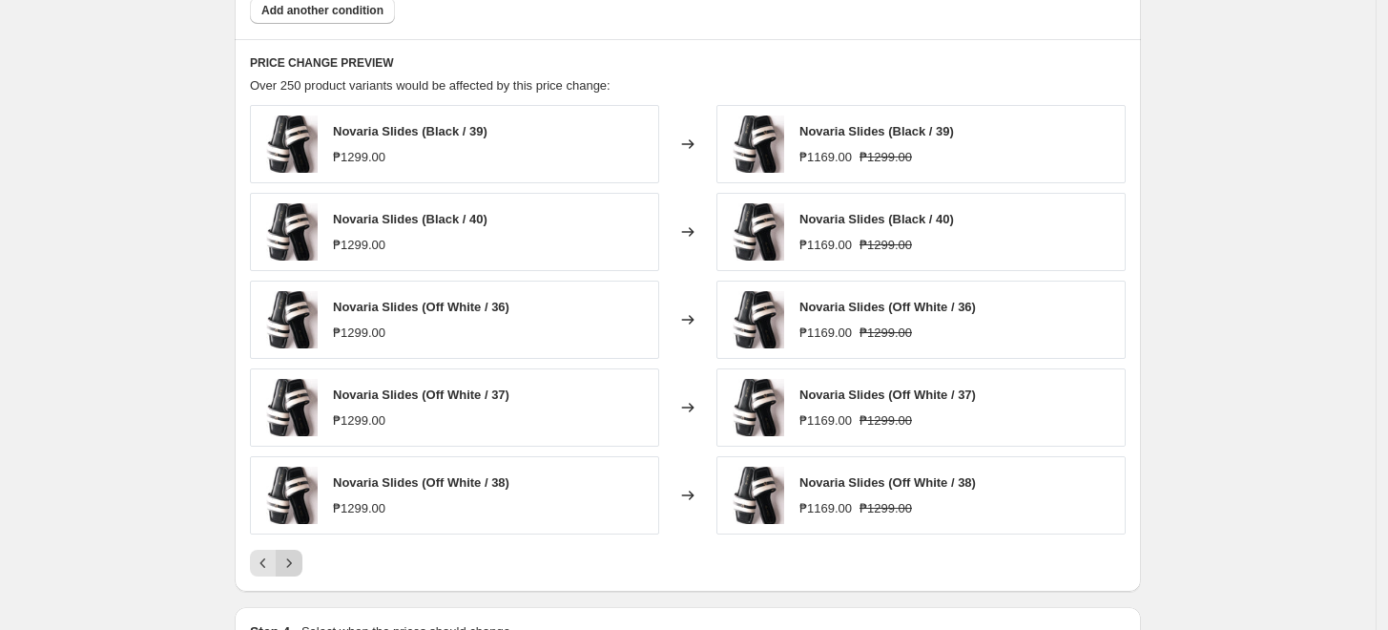
click at [290, 565] on icon "Next" at bounding box center [289, 562] width 19 height 19
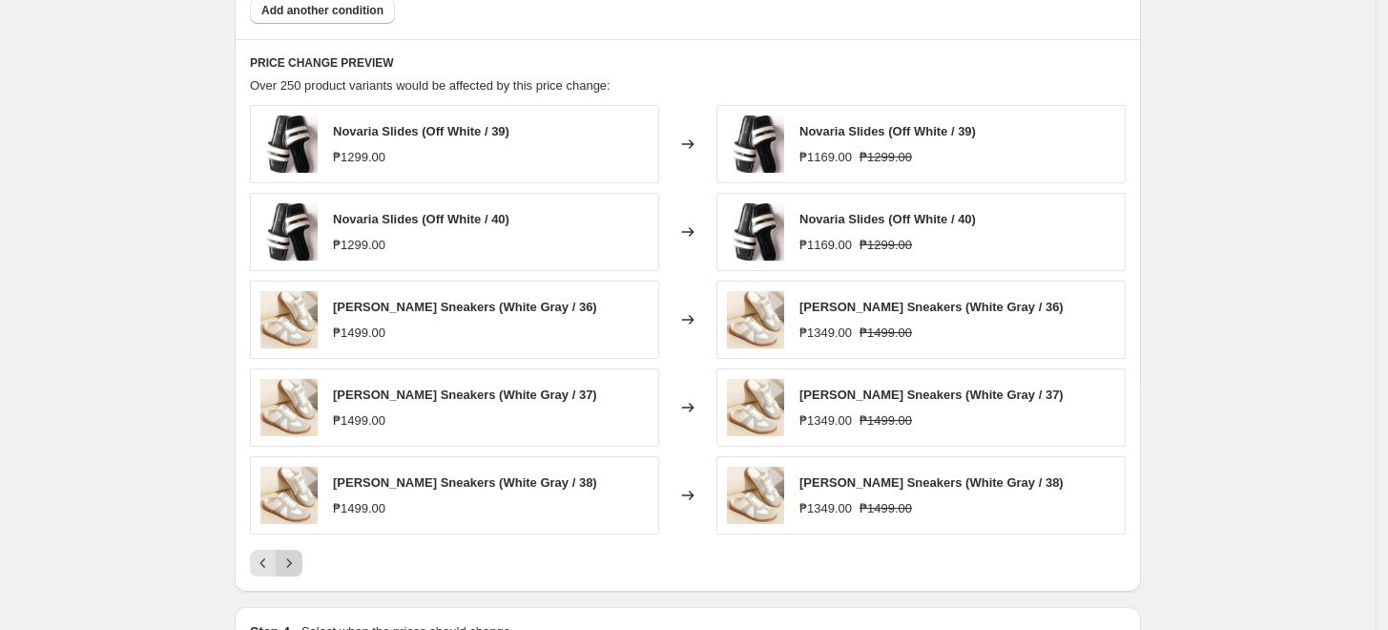
click at [290, 565] on icon "Next" at bounding box center [289, 562] width 19 height 19
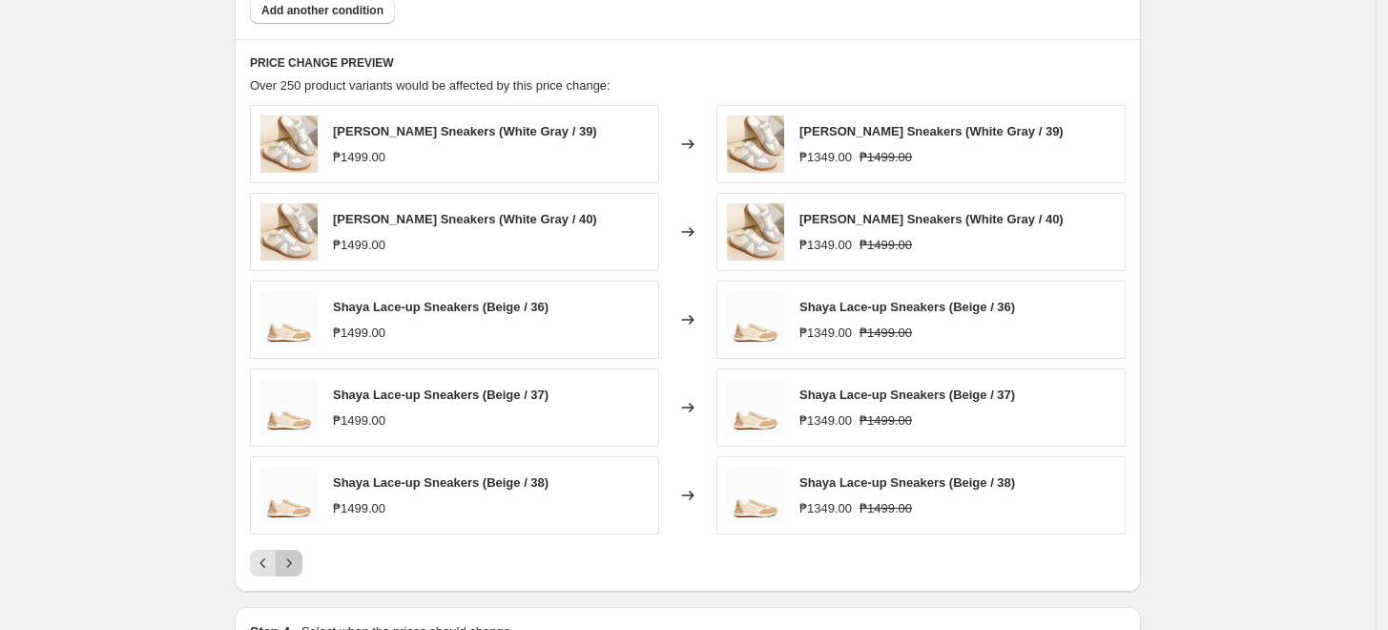
click at [290, 565] on icon "Next" at bounding box center [289, 562] width 19 height 19
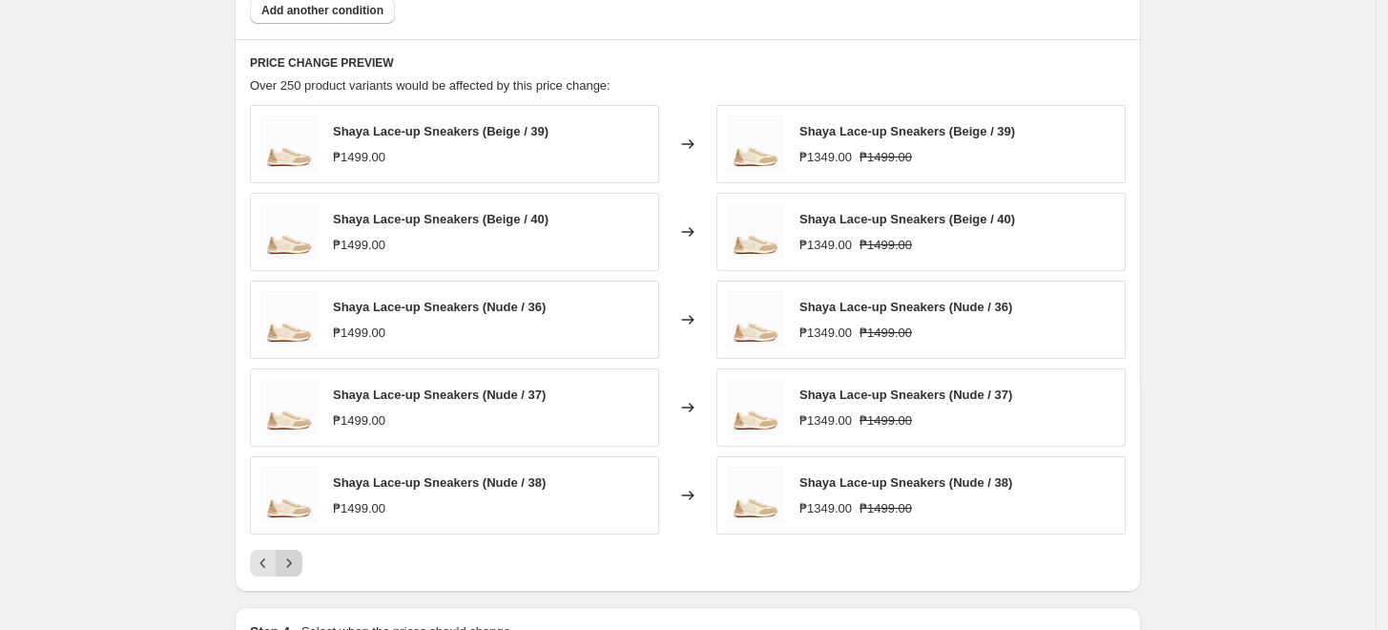
click at [290, 565] on icon "Next" at bounding box center [289, 562] width 19 height 19
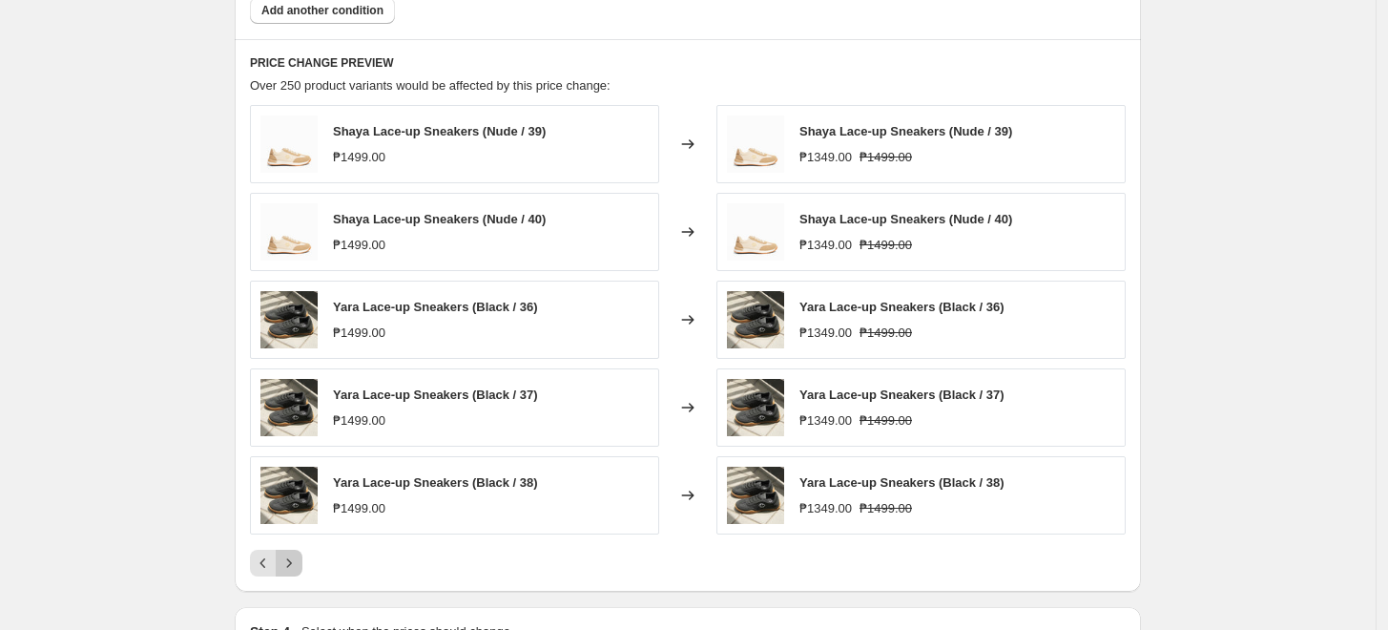
click at [290, 565] on icon "Next" at bounding box center [289, 562] width 19 height 19
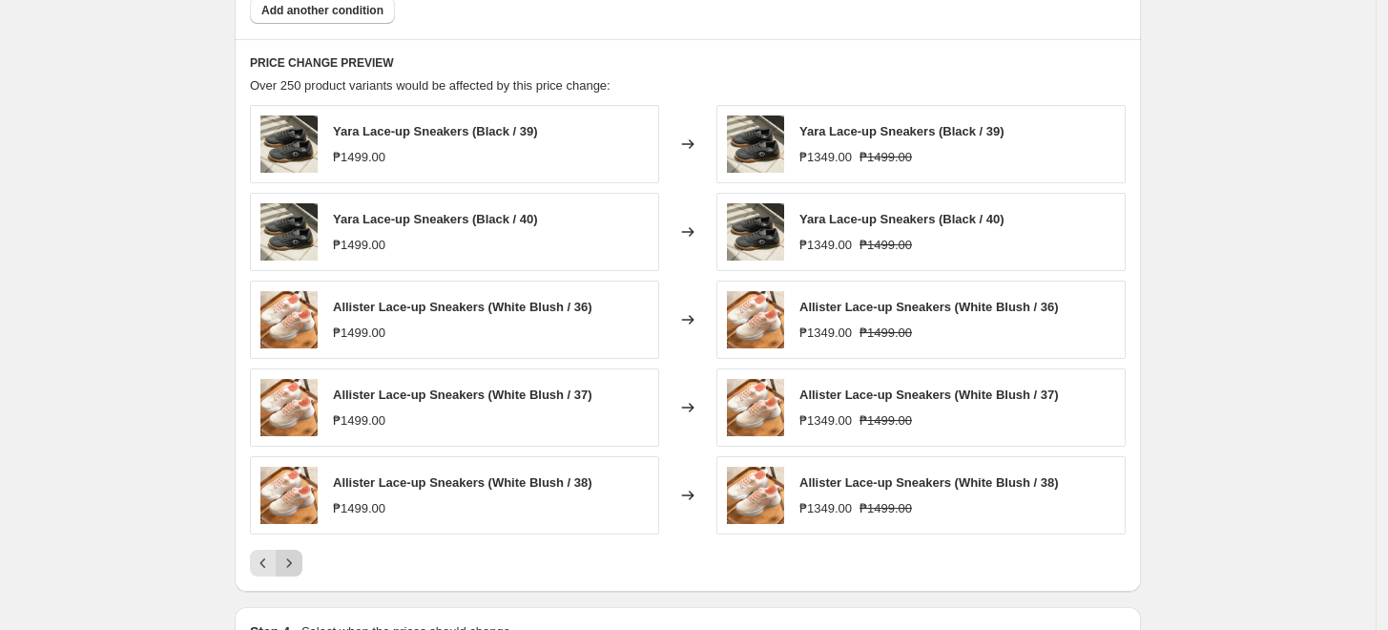
click at [290, 565] on icon "Next" at bounding box center [289, 562] width 19 height 19
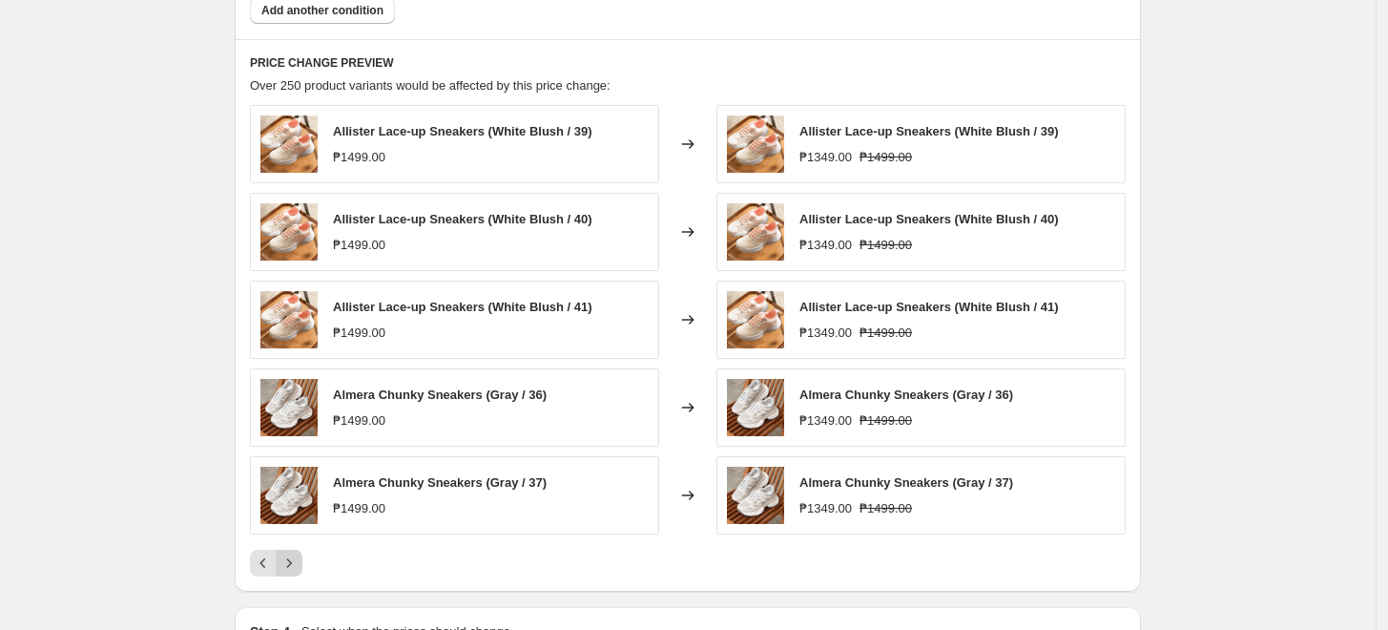
click at [290, 565] on icon "Next" at bounding box center [289, 562] width 19 height 19
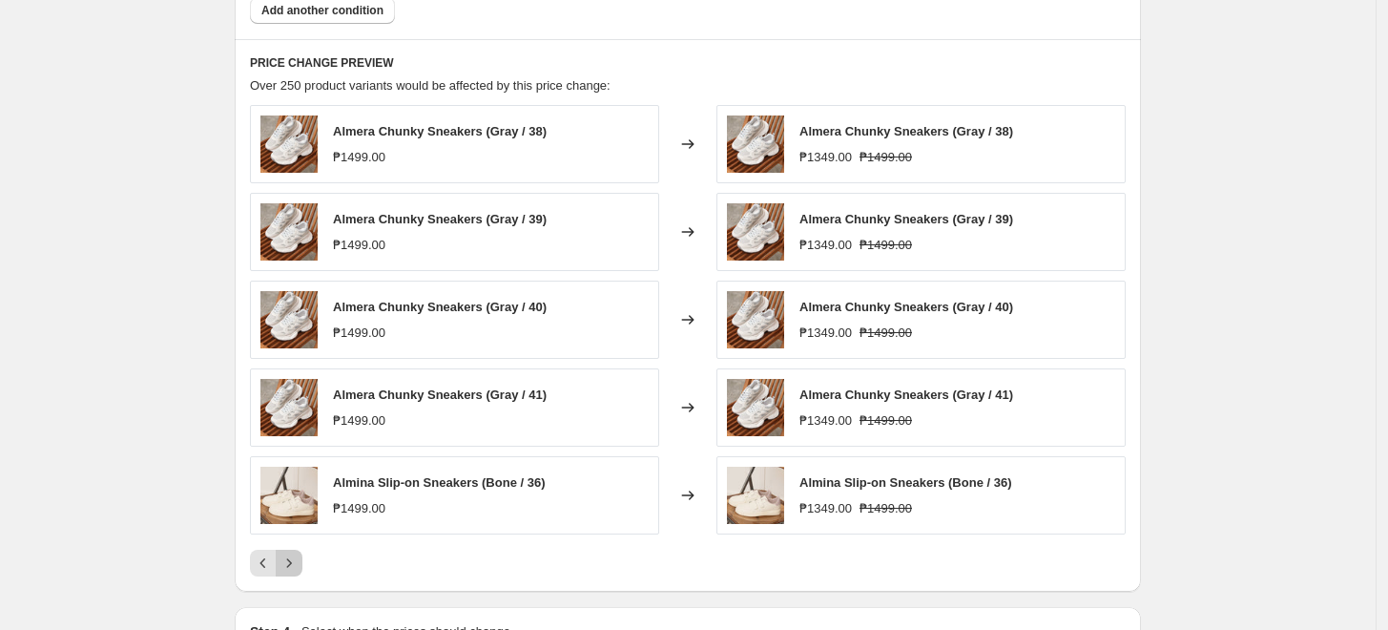
click at [290, 565] on icon "Next" at bounding box center [289, 562] width 19 height 19
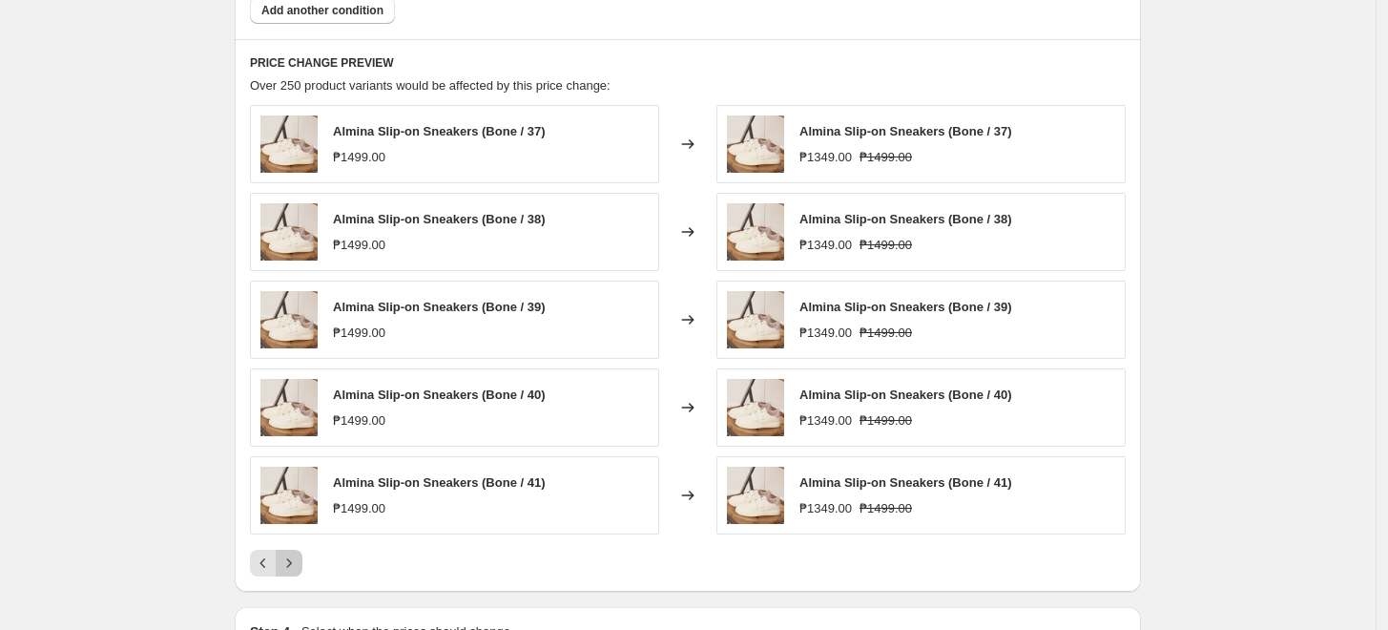
click at [290, 565] on icon "Next" at bounding box center [289, 562] width 19 height 19
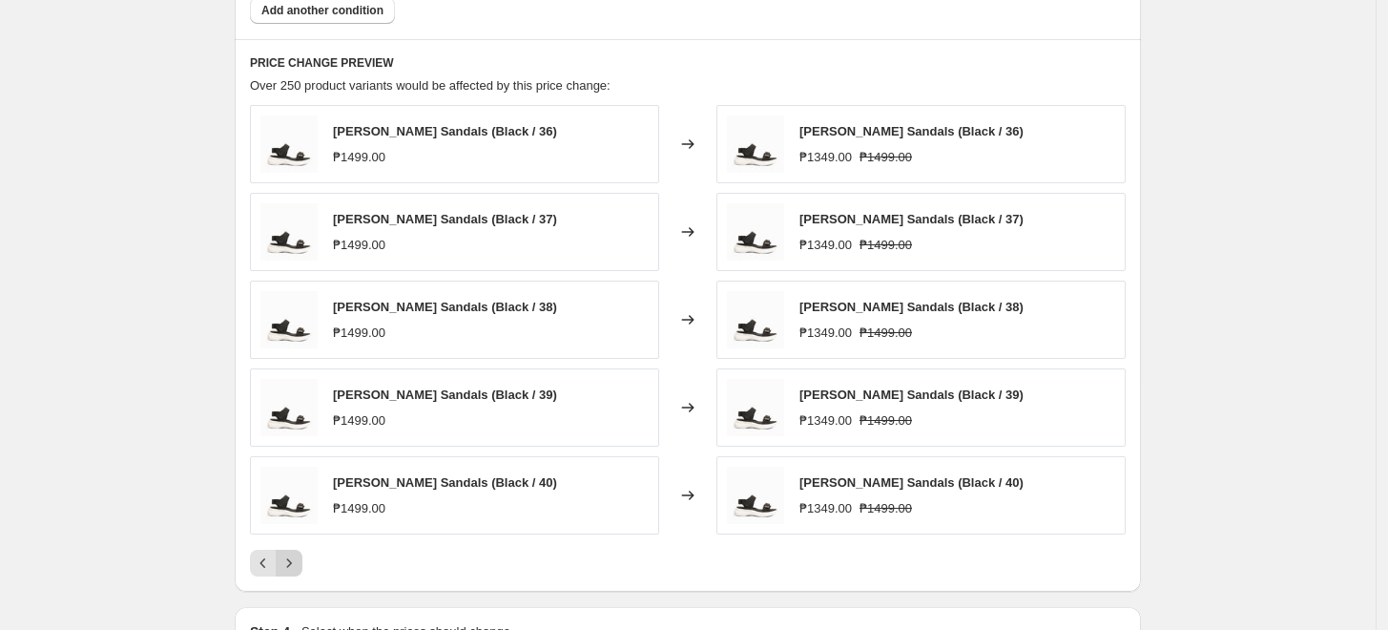
click at [290, 565] on icon "Next" at bounding box center [289, 562] width 19 height 19
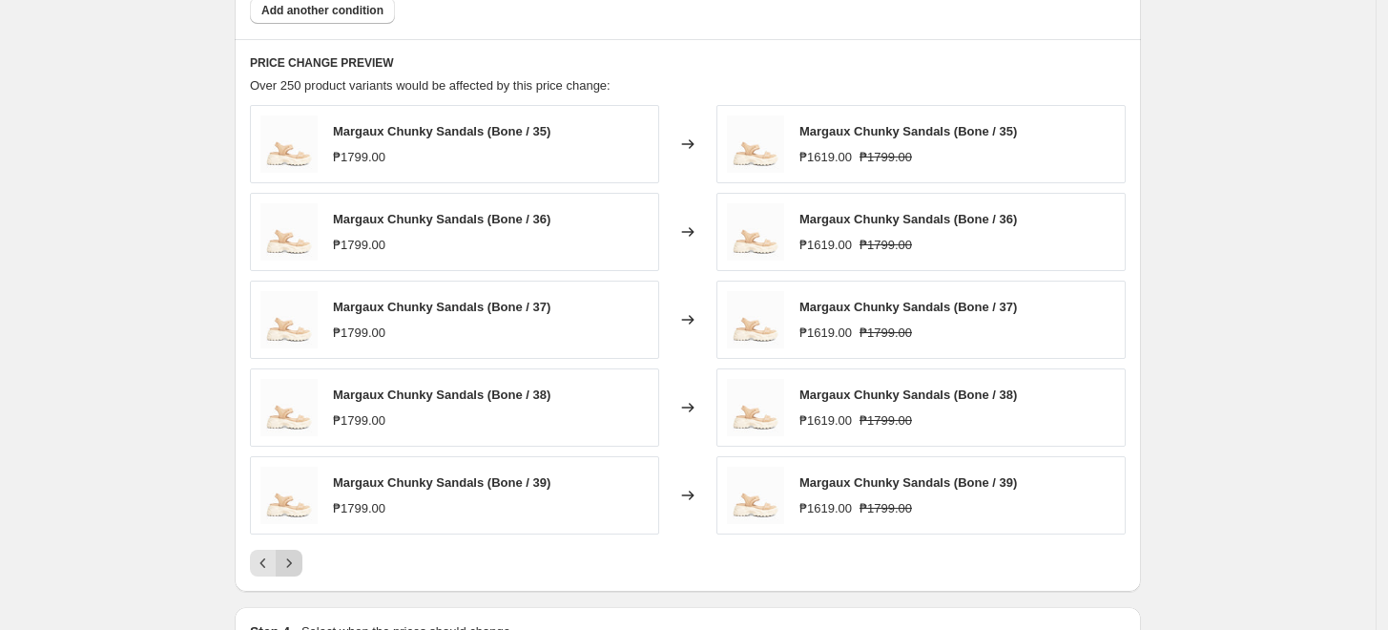
click at [290, 565] on icon "Next" at bounding box center [289, 562] width 19 height 19
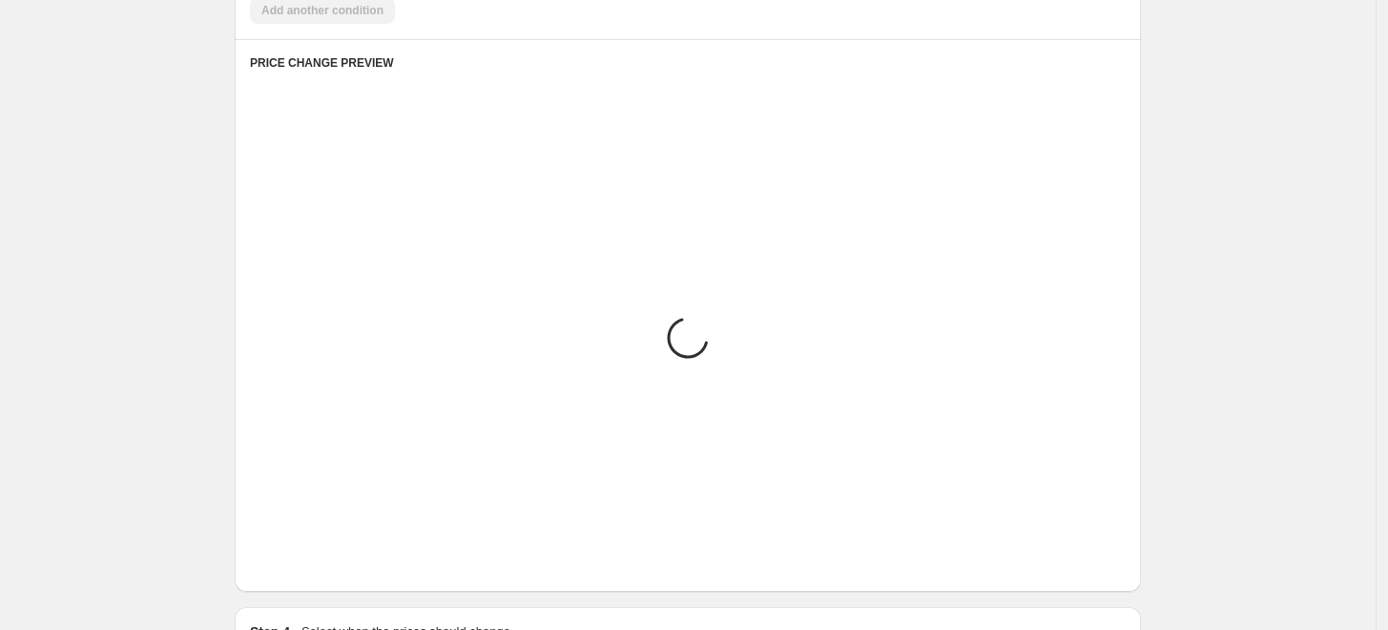
click at [290, 565] on icon "Next" at bounding box center [289, 562] width 19 height 19
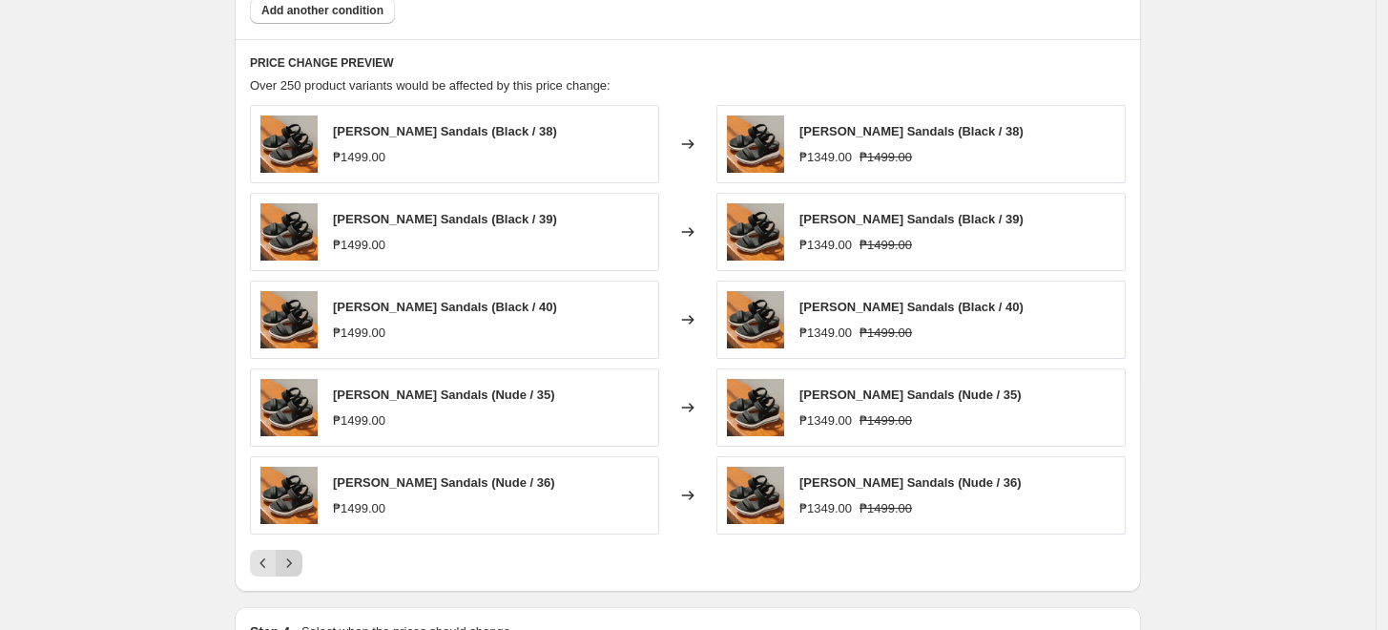
click at [290, 565] on icon "Next" at bounding box center [289, 562] width 19 height 19
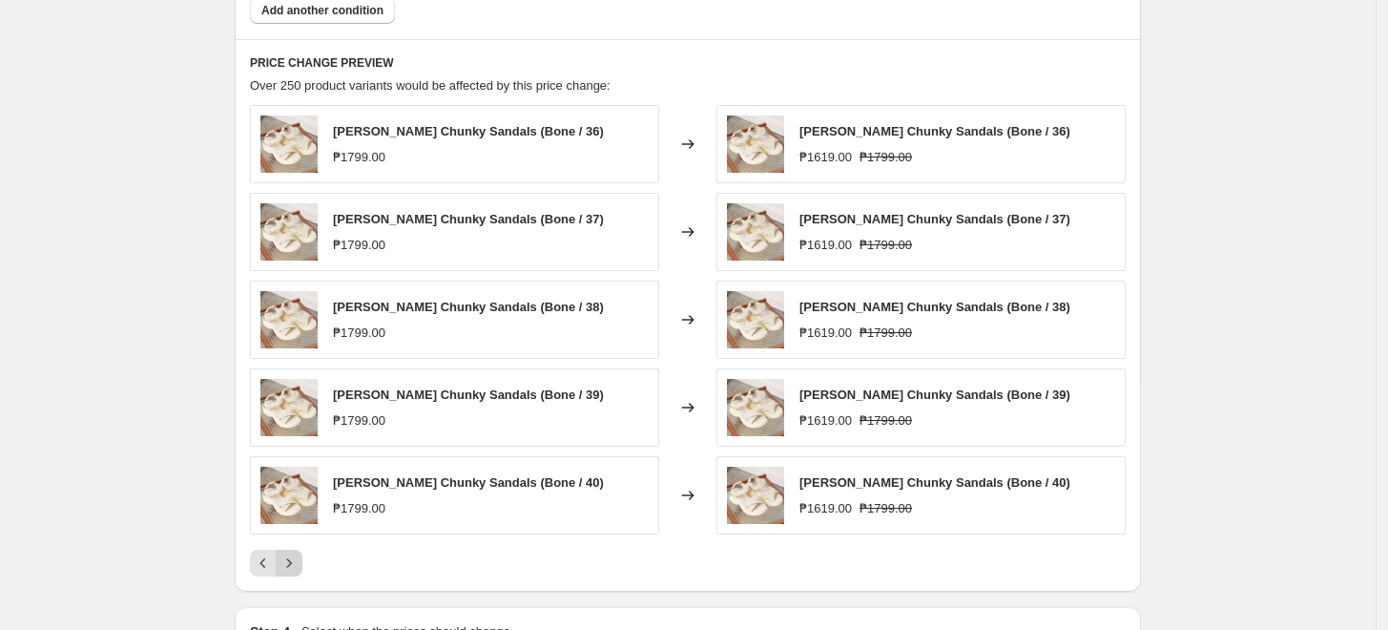
click at [290, 565] on icon "Next" at bounding box center [289, 562] width 19 height 19
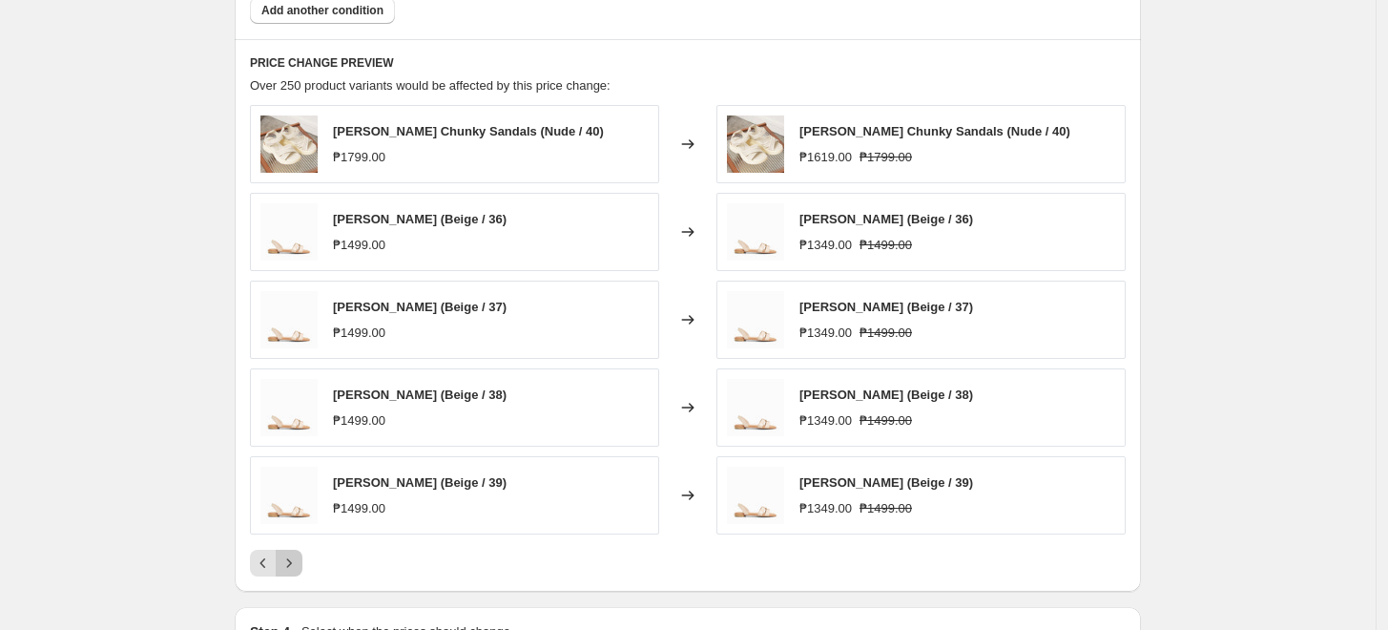
click at [290, 565] on icon "Next" at bounding box center [289, 562] width 19 height 19
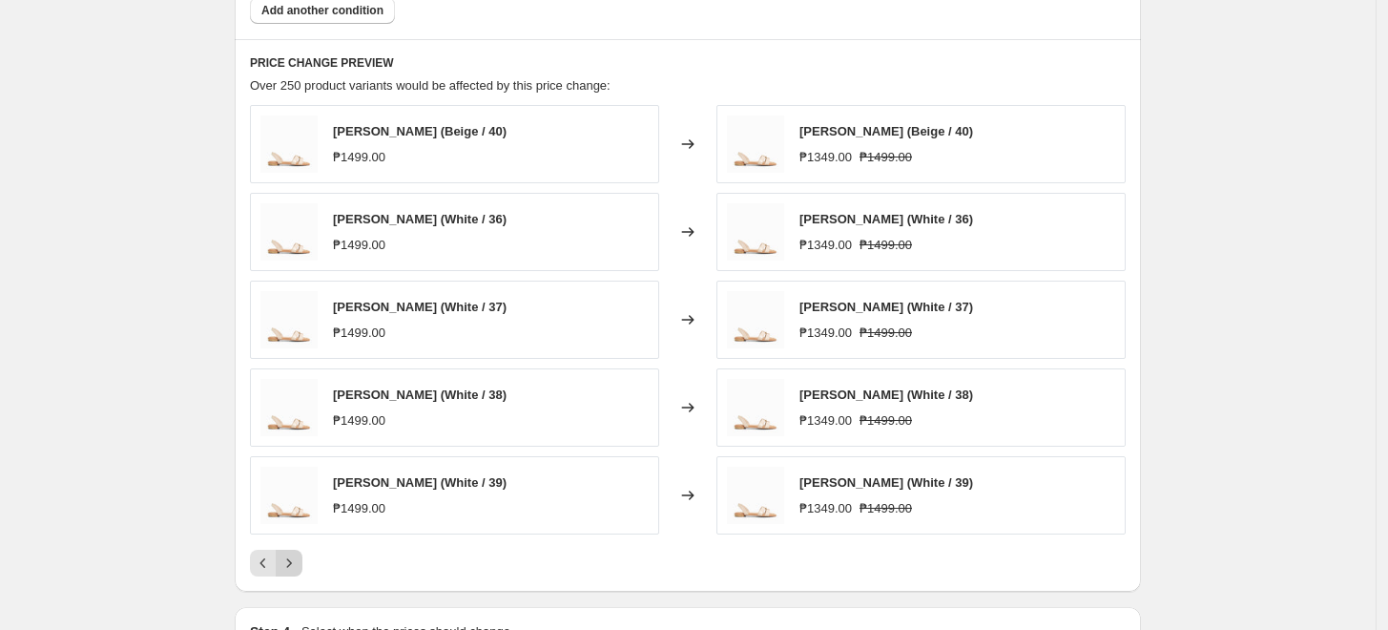
click at [290, 565] on icon "Next" at bounding box center [289, 562] width 19 height 19
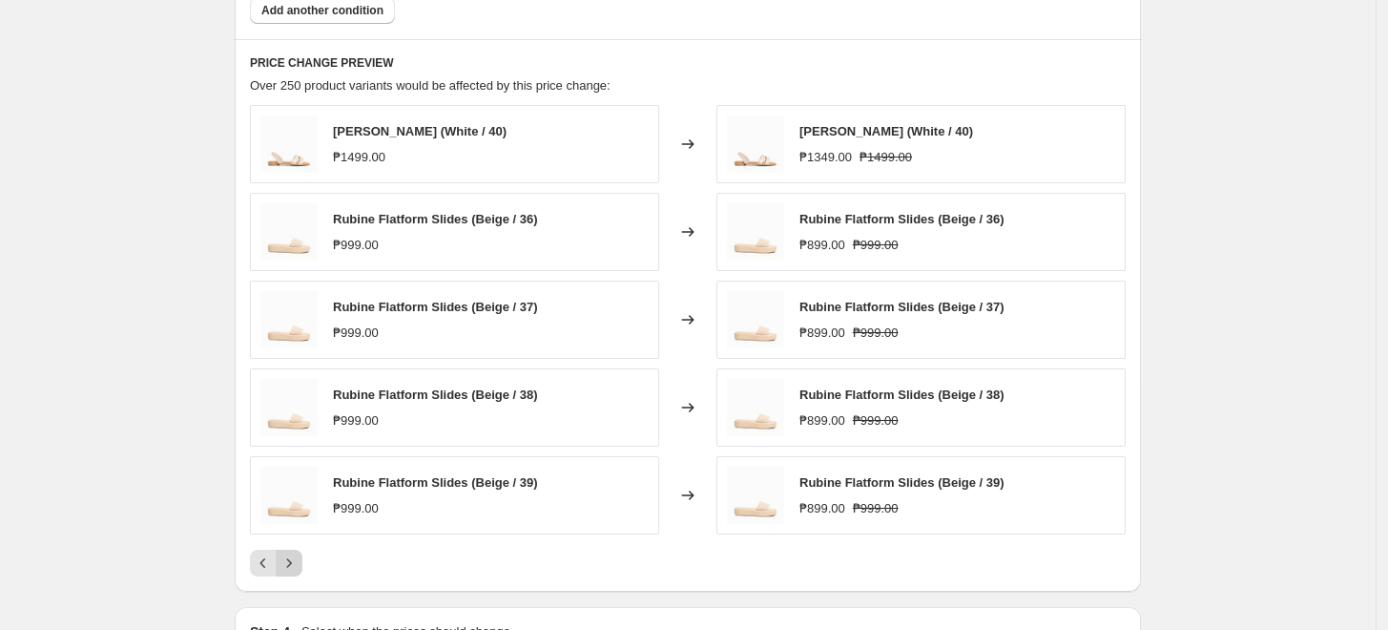
click at [290, 565] on icon "Next" at bounding box center [289, 562] width 19 height 19
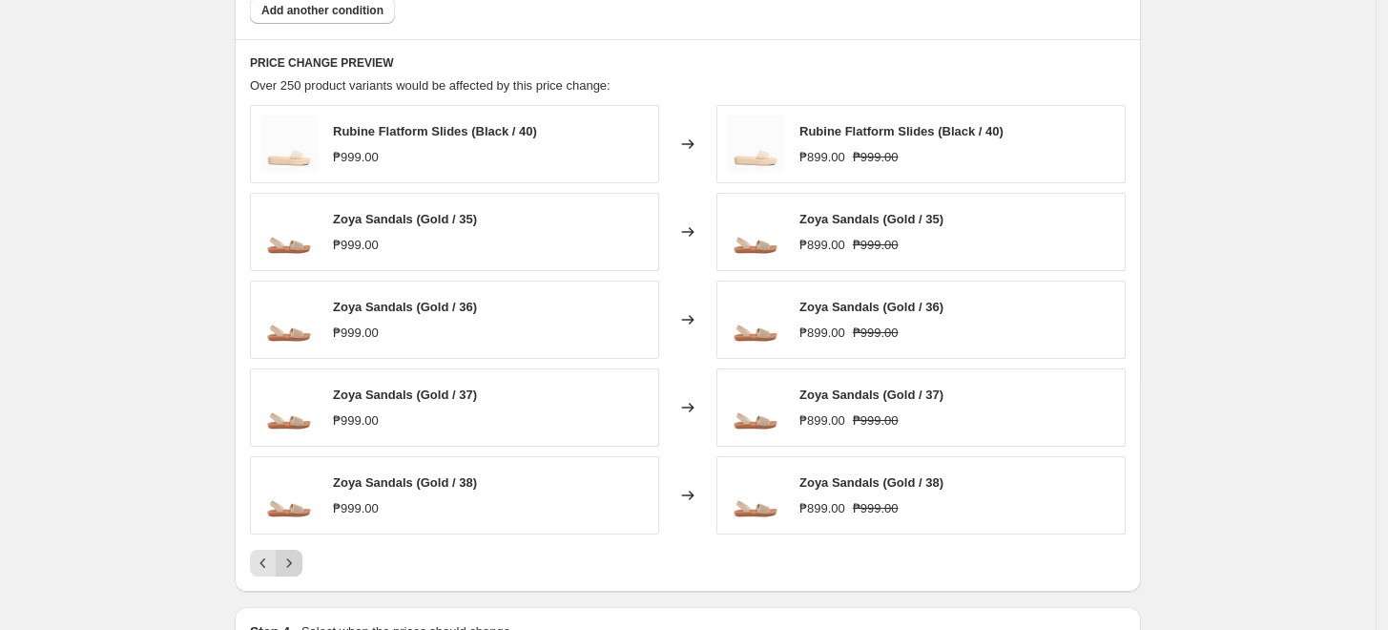
click at [290, 565] on icon "Next" at bounding box center [289, 562] width 19 height 19
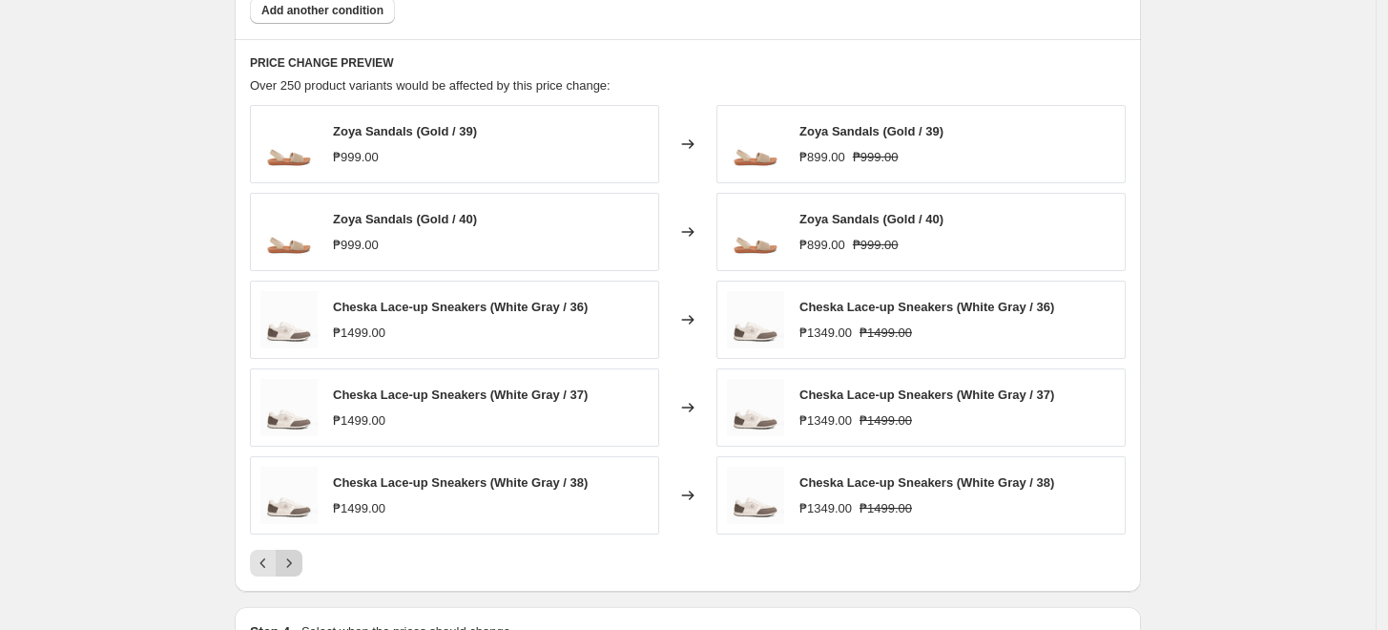
click at [290, 565] on icon "Next" at bounding box center [289, 562] width 19 height 19
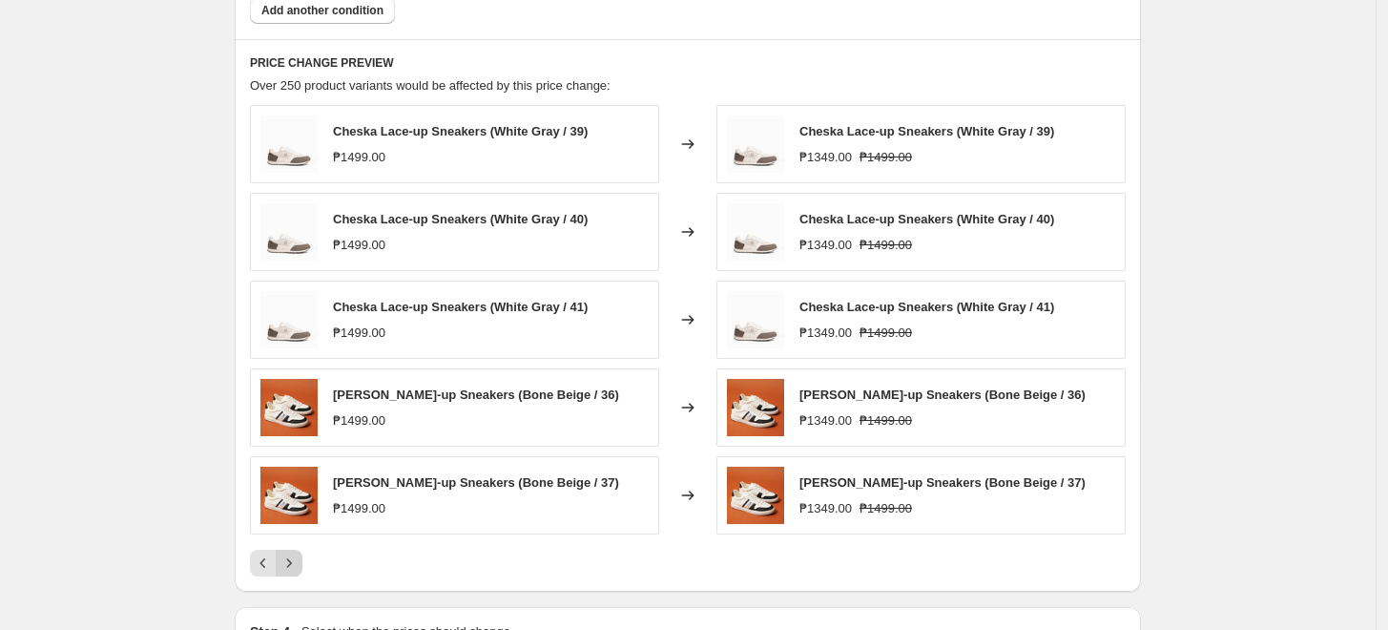
click at [290, 565] on icon "Next" at bounding box center [289, 562] width 19 height 19
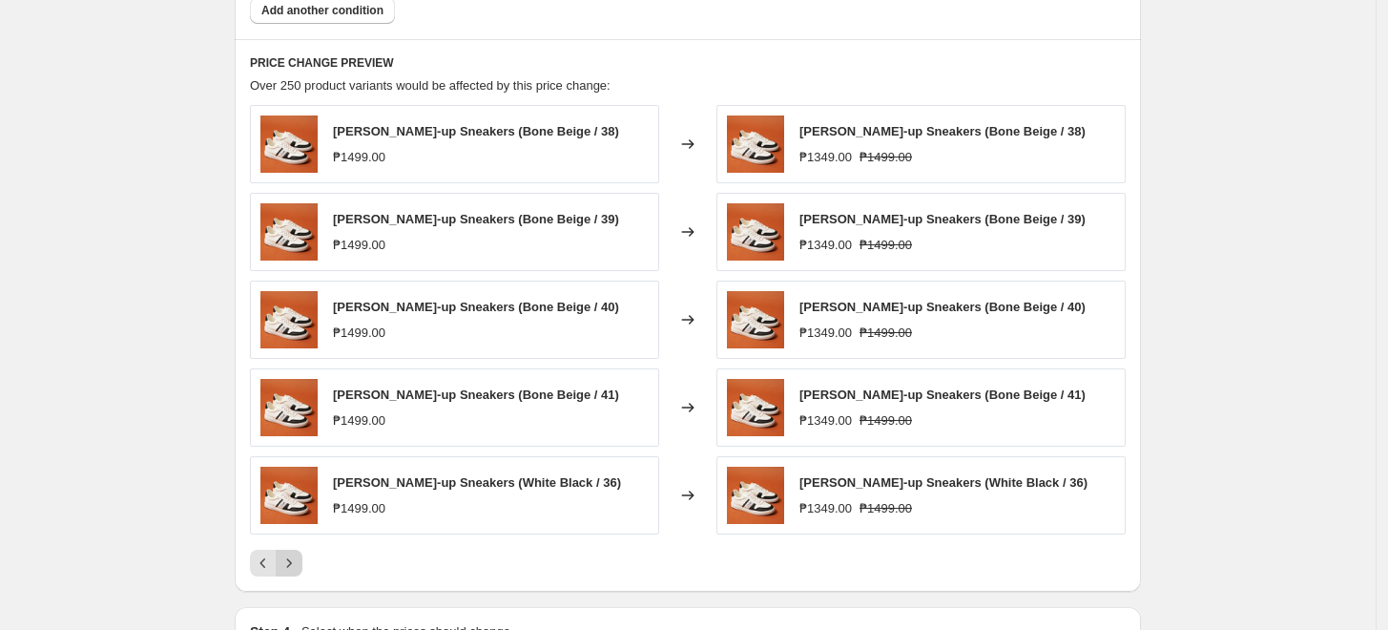
click at [290, 565] on icon "Next" at bounding box center [289, 562] width 19 height 19
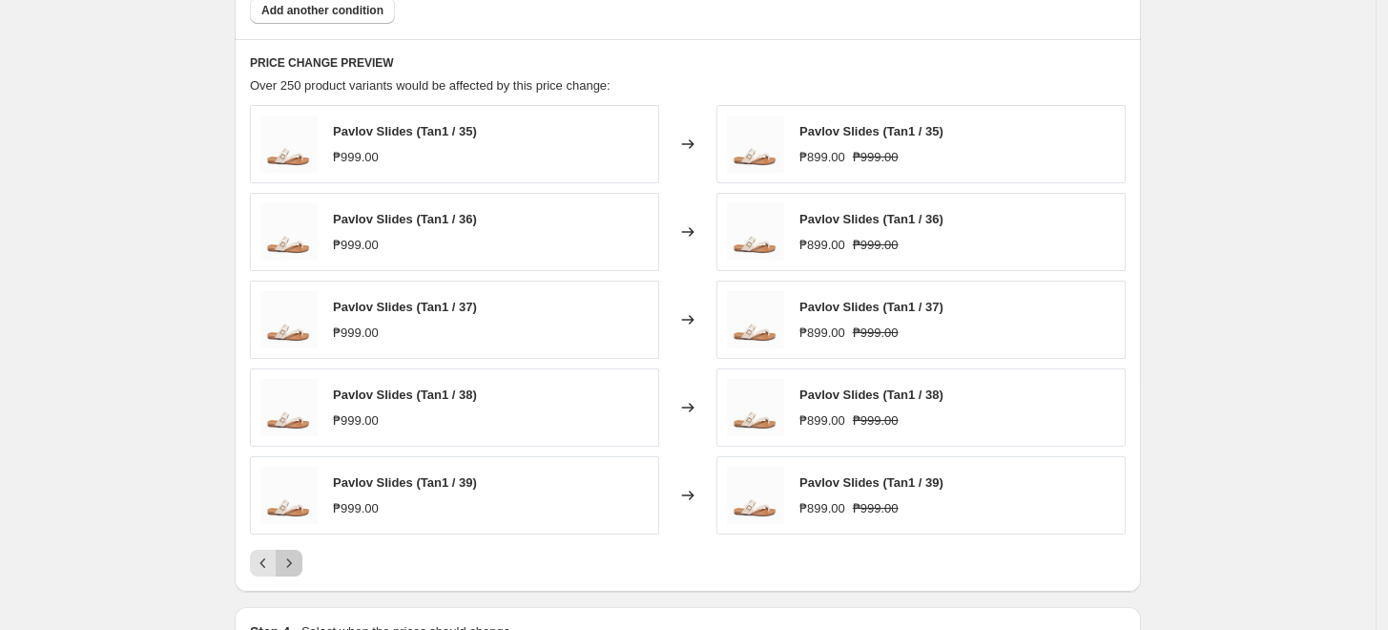
click at [290, 565] on icon "Next" at bounding box center [289, 562] width 19 height 19
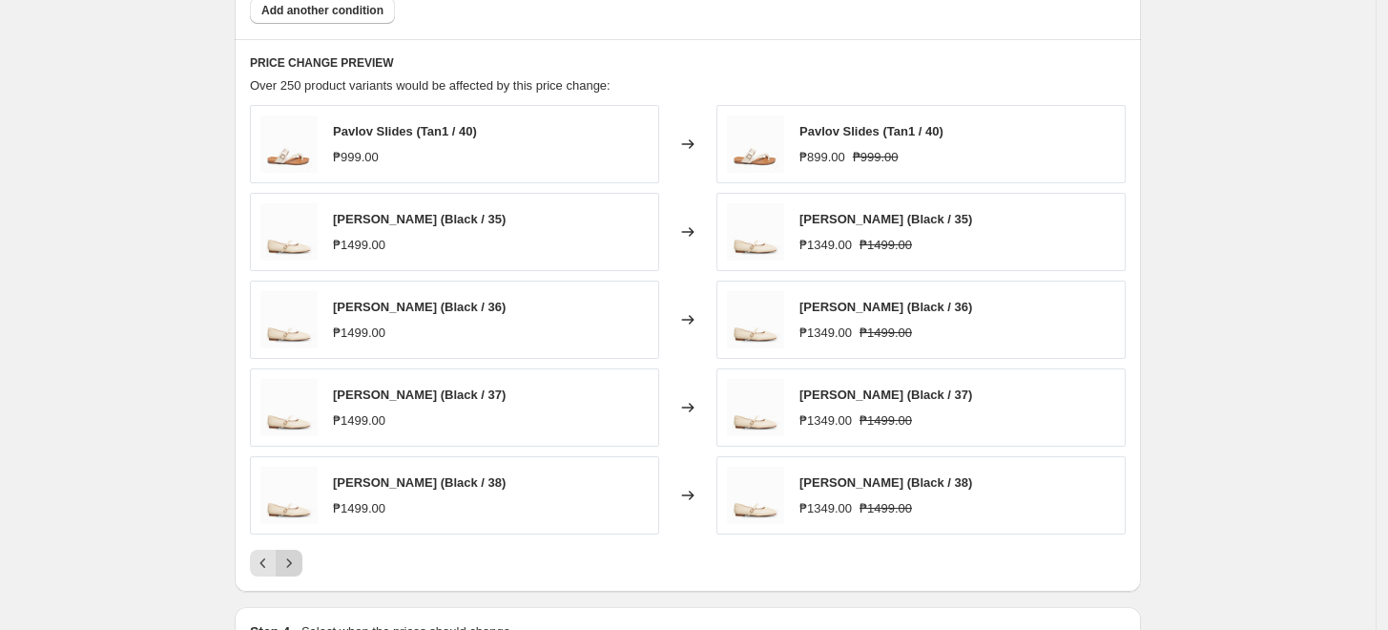
click at [290, 565] on icon "Next" at bounding box center [289, 562] width 19 height 19
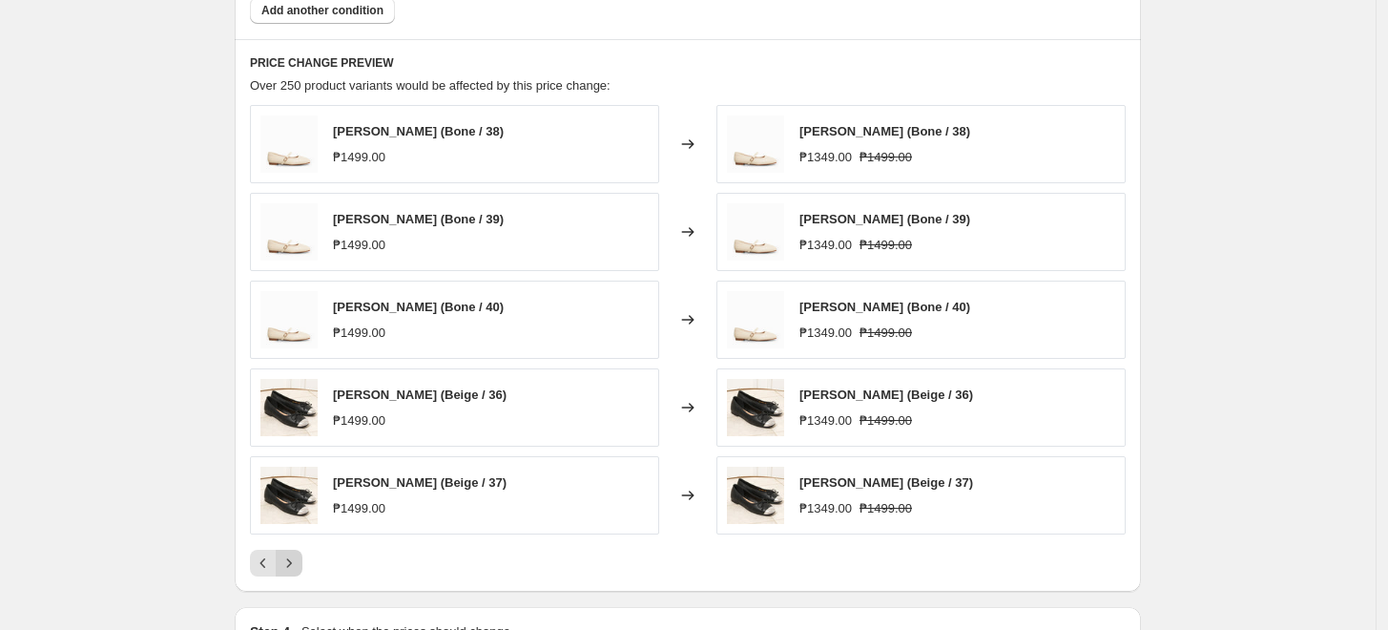
click at [290, 565] on icon "Next" at bounding box center [289, 562] width 19 height 19
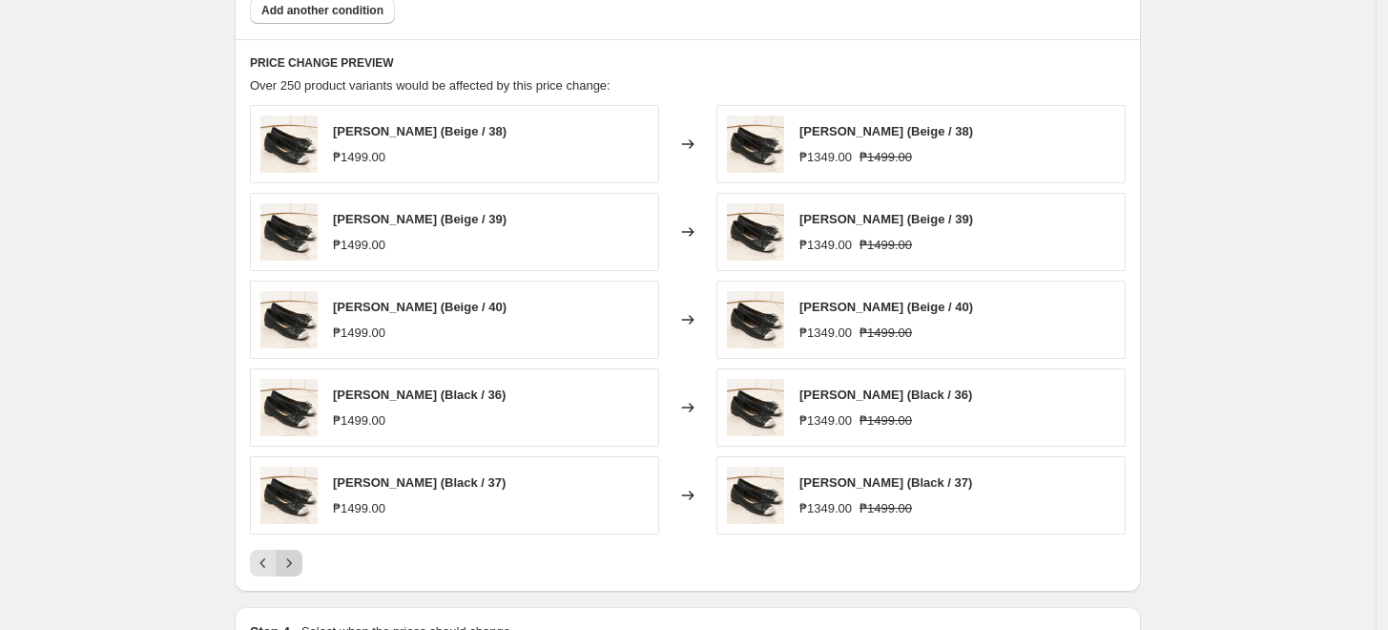
click at [290, 565] on icon "Next" at bounding box center [289, 562] width 19 height 19
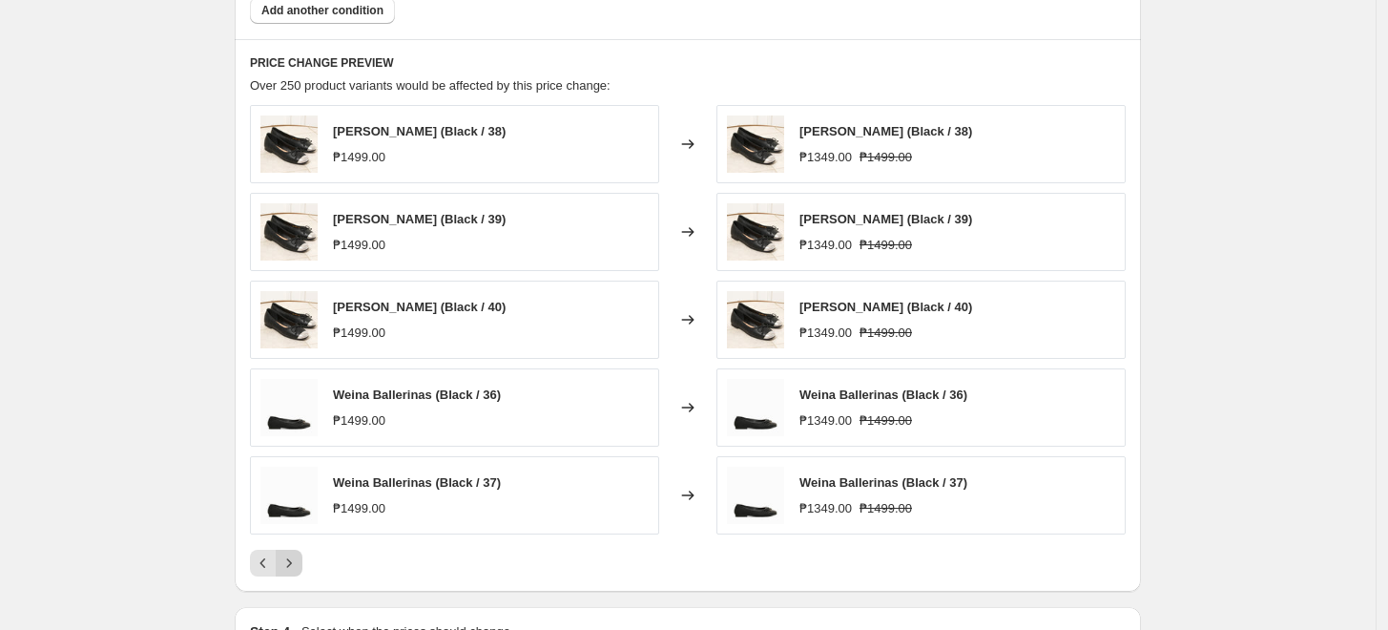
click at [290, 565] on icon "Next" at bounding box center [289, 562] width 19 height 19
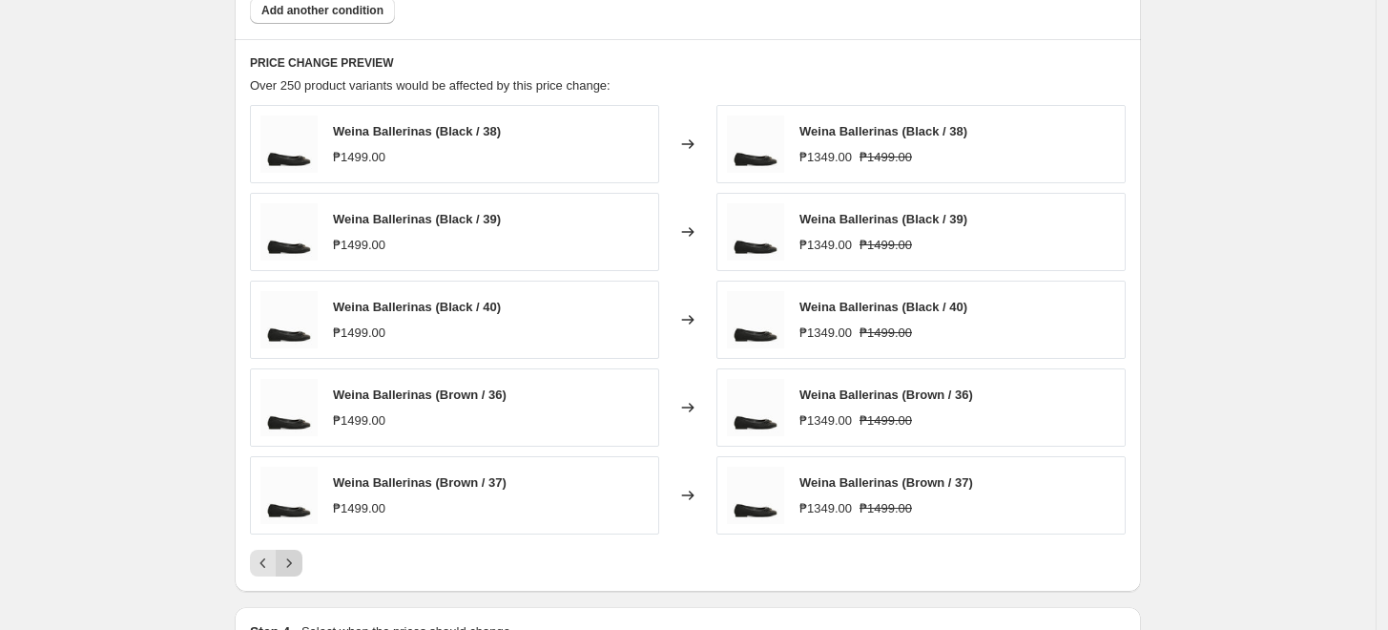
click at [290, 565] on icon "Next" at bounding box center [289, 562] width 19 height 19
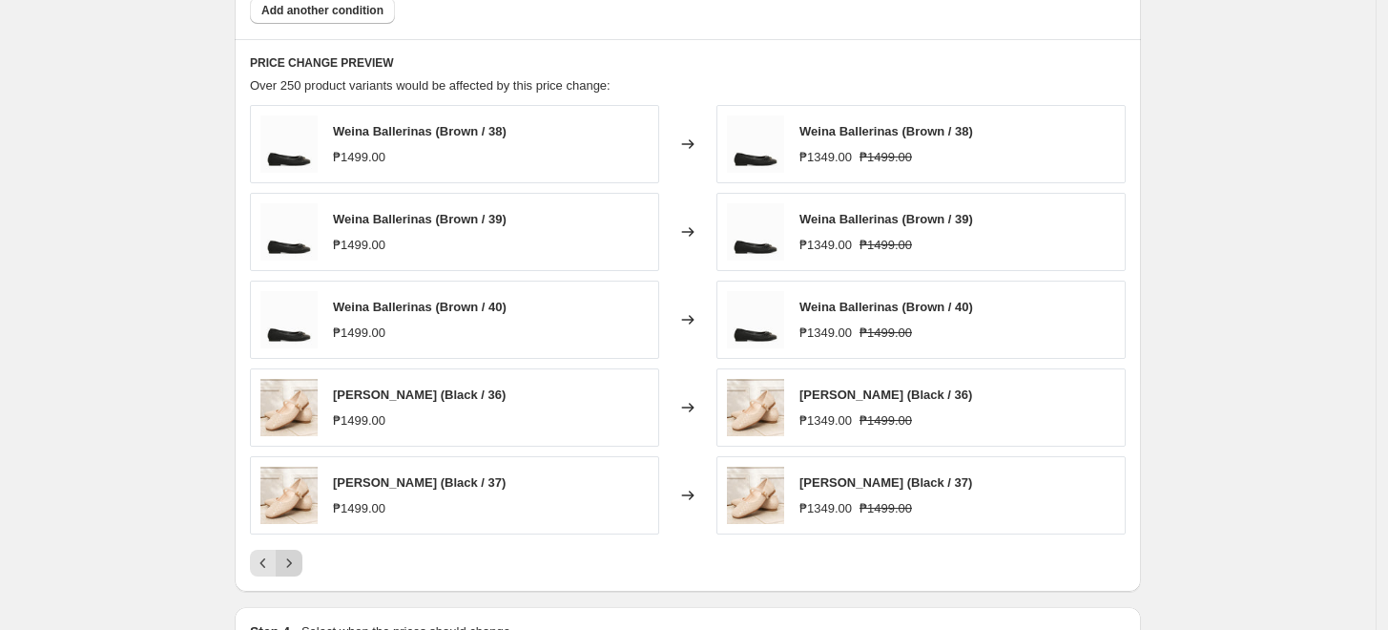
click at [290, 565] on icon "Next" at bounding box center [289, 562] width 19 height 19
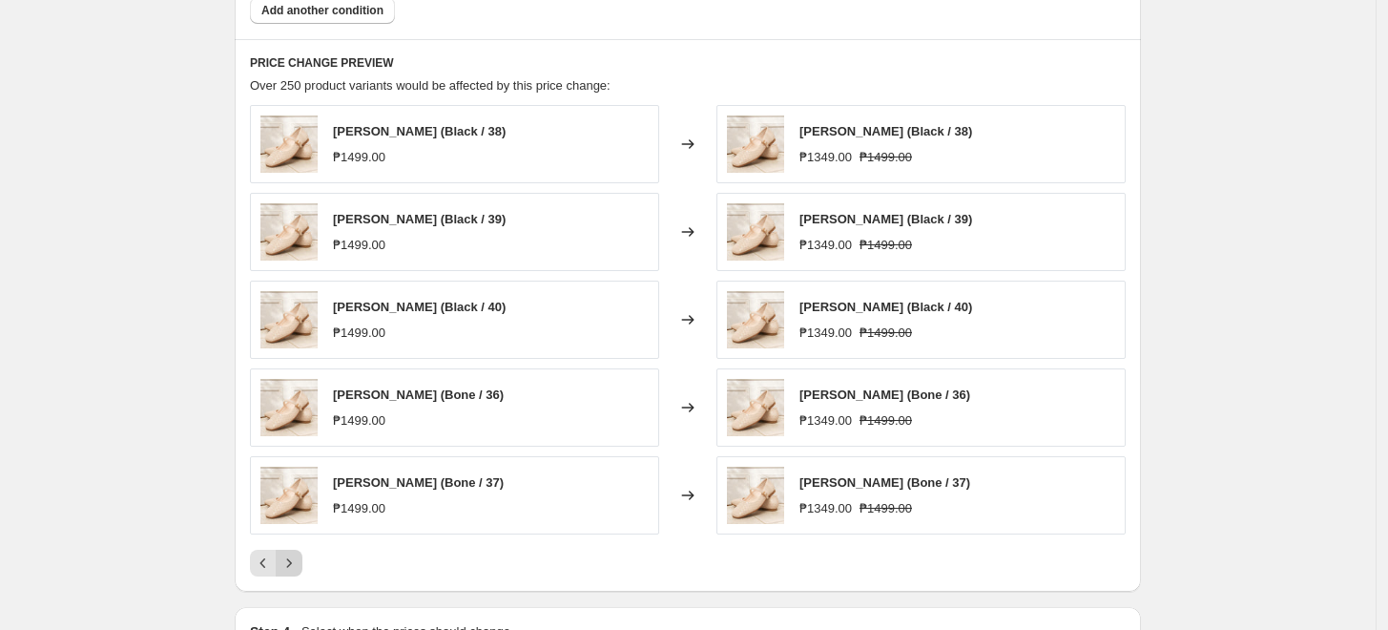
click at [290, 565] on icon "Next" at bounding box center [289, 562] width 19 height 19
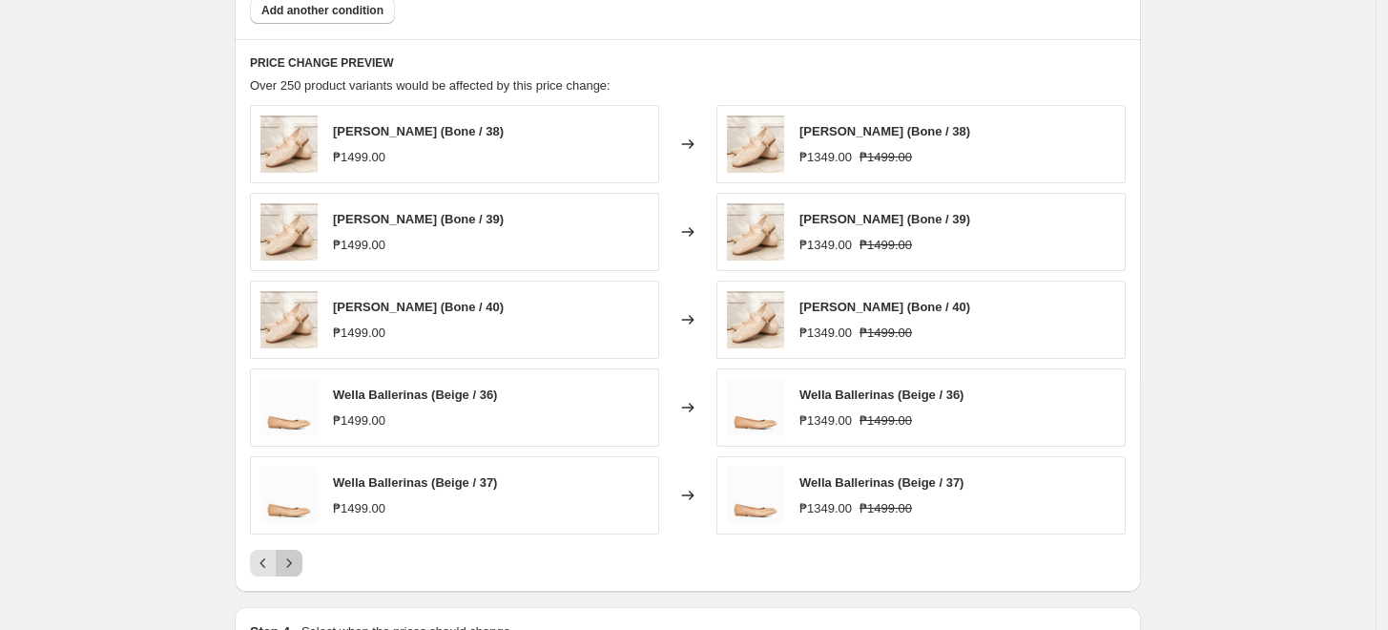
click at [290, 565] on icon "Next" at bounding box center [289, 562] width 19 height 19
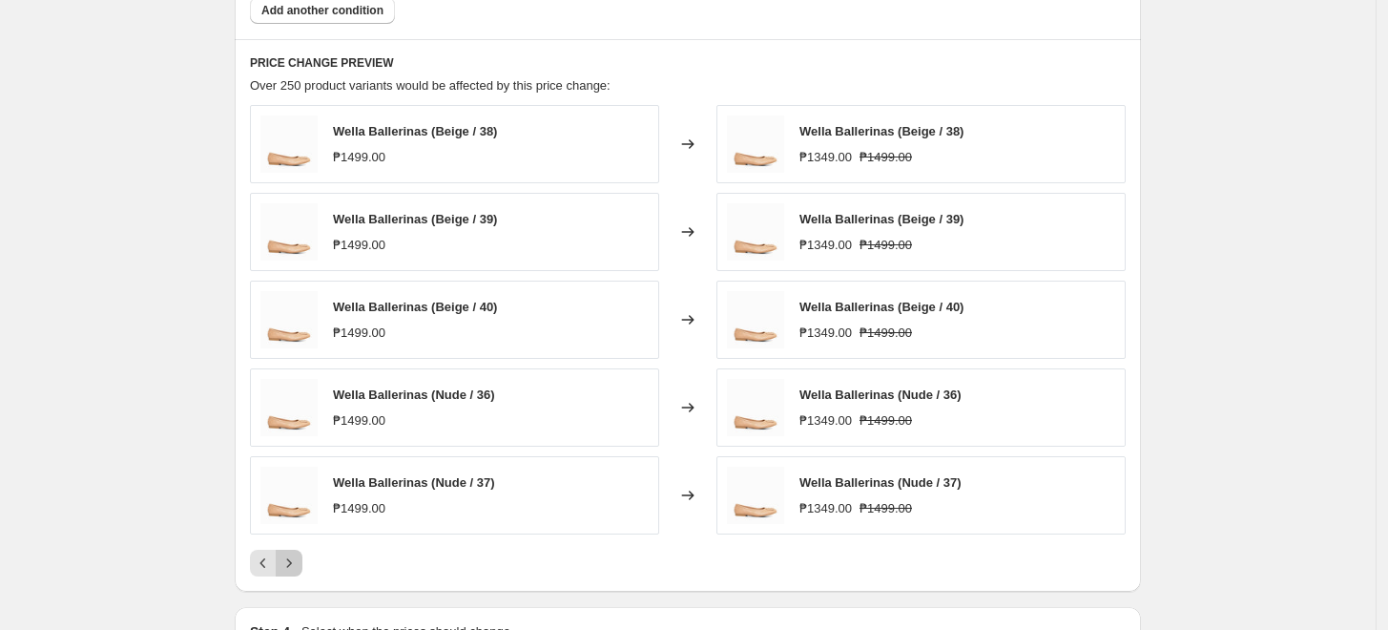
click at [290, 565] on icon "Next" at bounding box center [289, 562] width 19 height 19
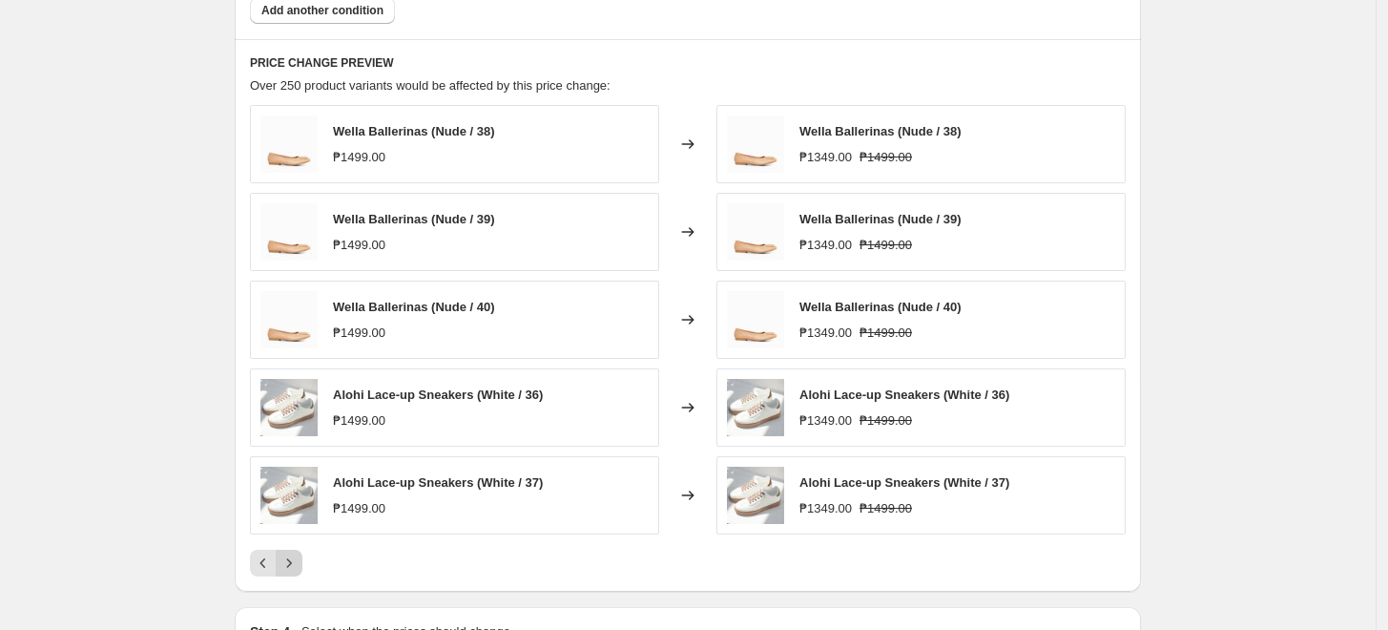
click at [290, 565] on icon "Next" at bounding box center [289, 562] width 19 height 19
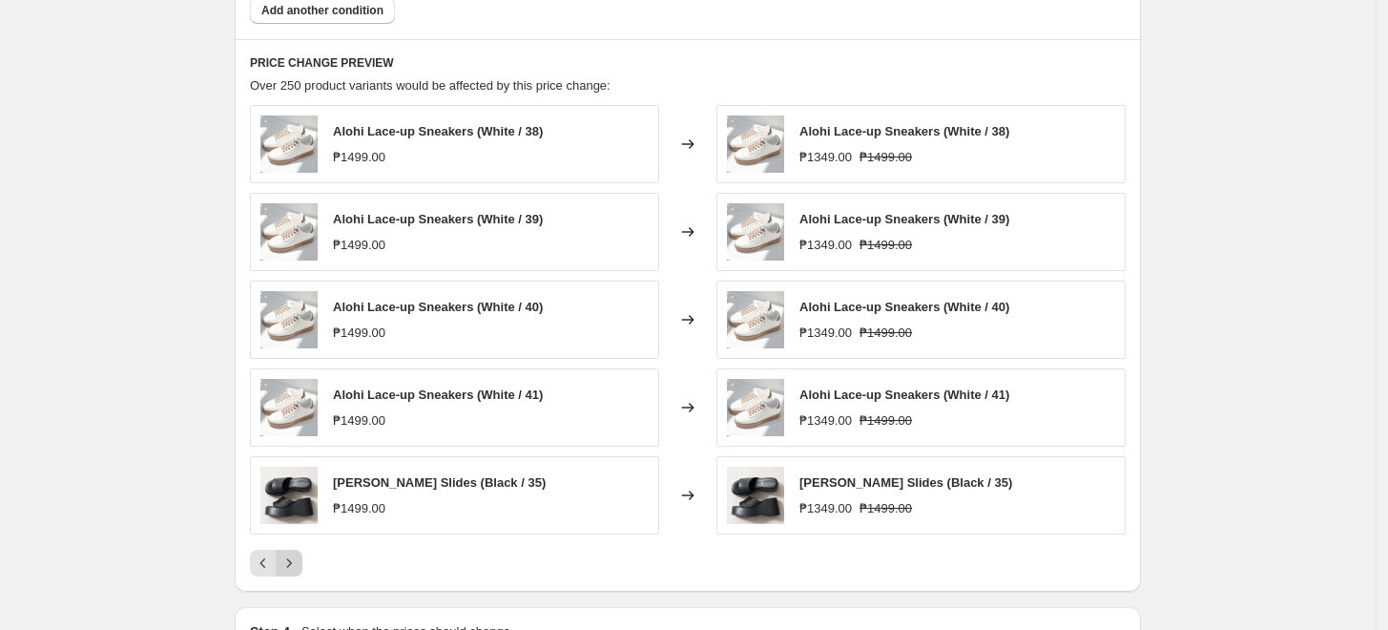
click at [290, 565] on icon "Next" at bounding box center [289, 562] width 19 height 19
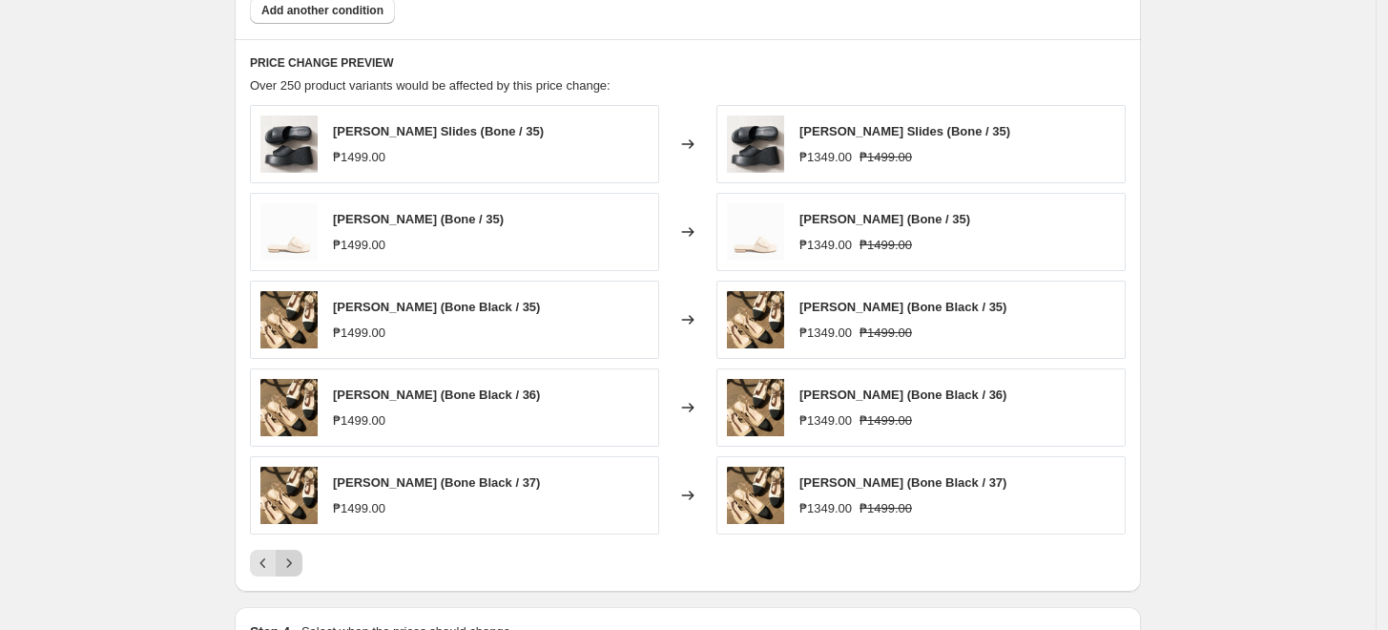
click at [290, 565] on icon "Next" at bounding box center [289, 562] width 19 height 19
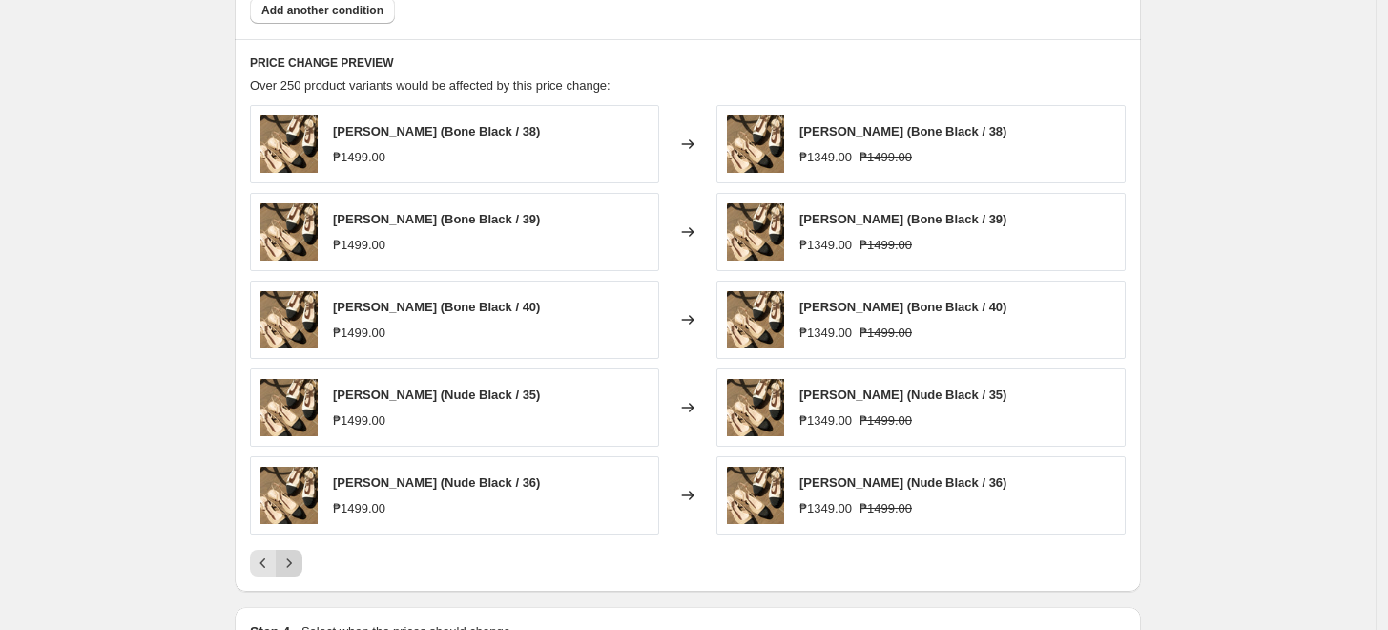
click at [290, 565] on icon "Next" at bounding box center [289, 562] width 19 height 19
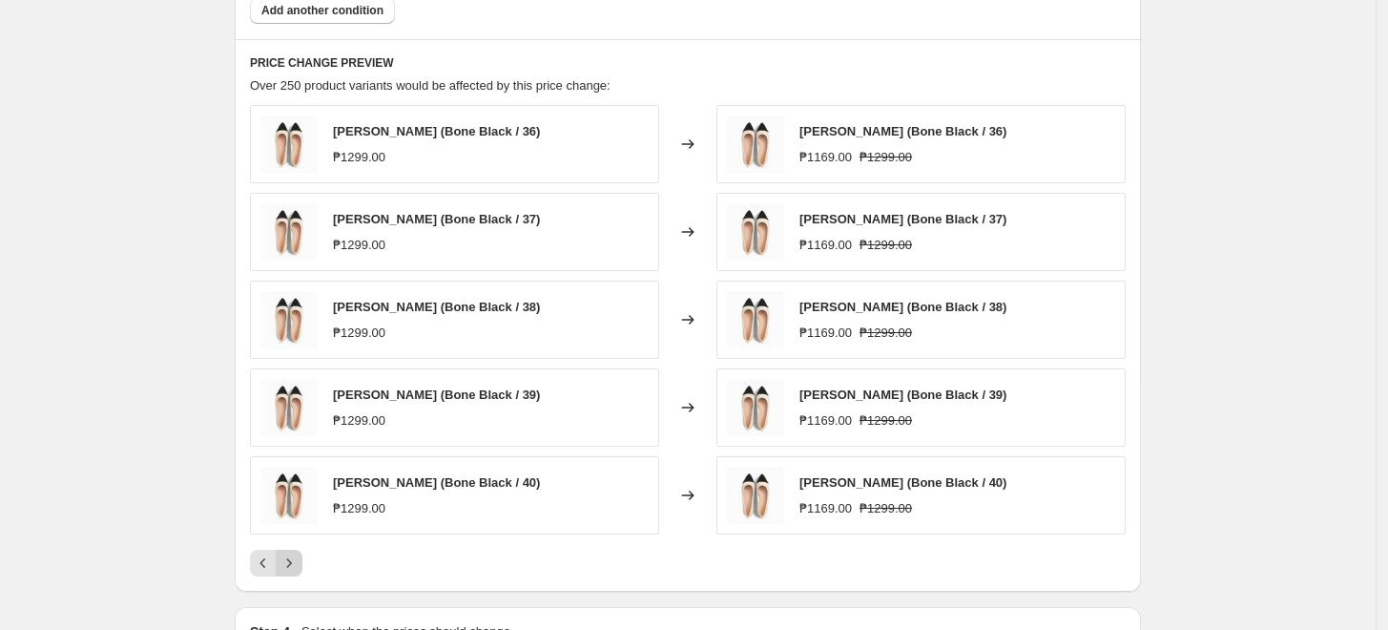
click at [290, 565] on icon "Next" at bounding box center [289, 562] width 19 height 19
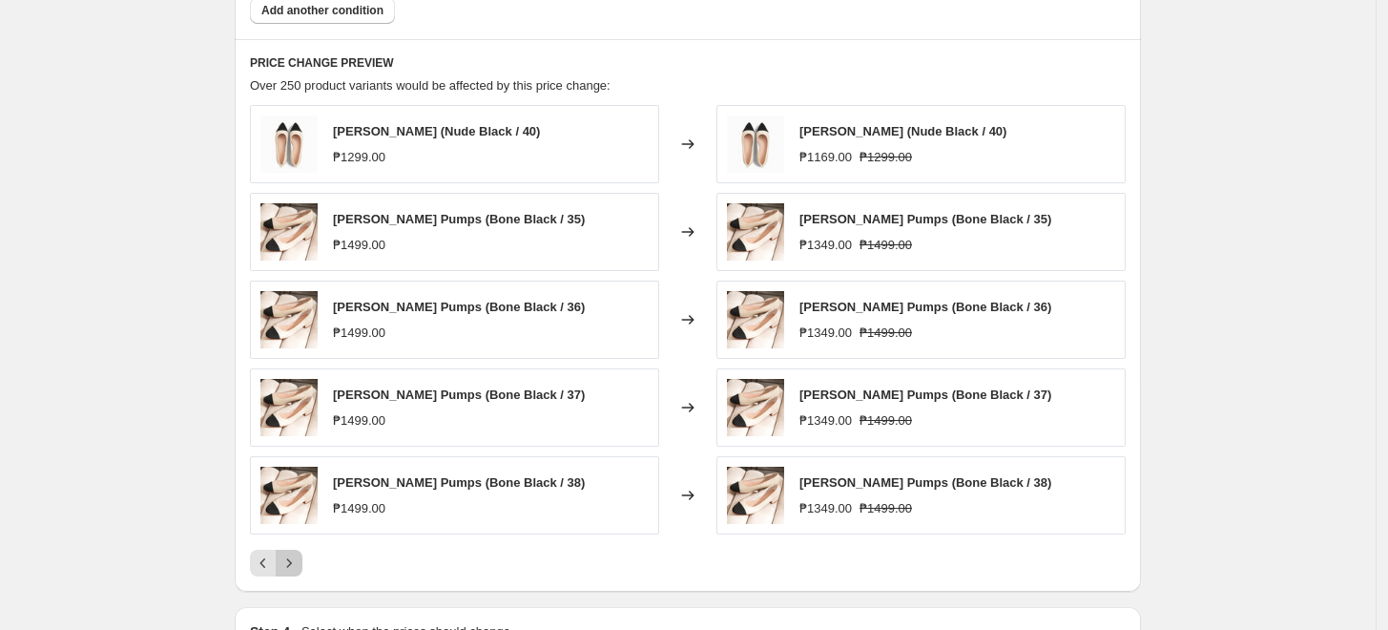
click at [290, 565] on icon "Next" at bounding box center [289, 562] width 19 height 19
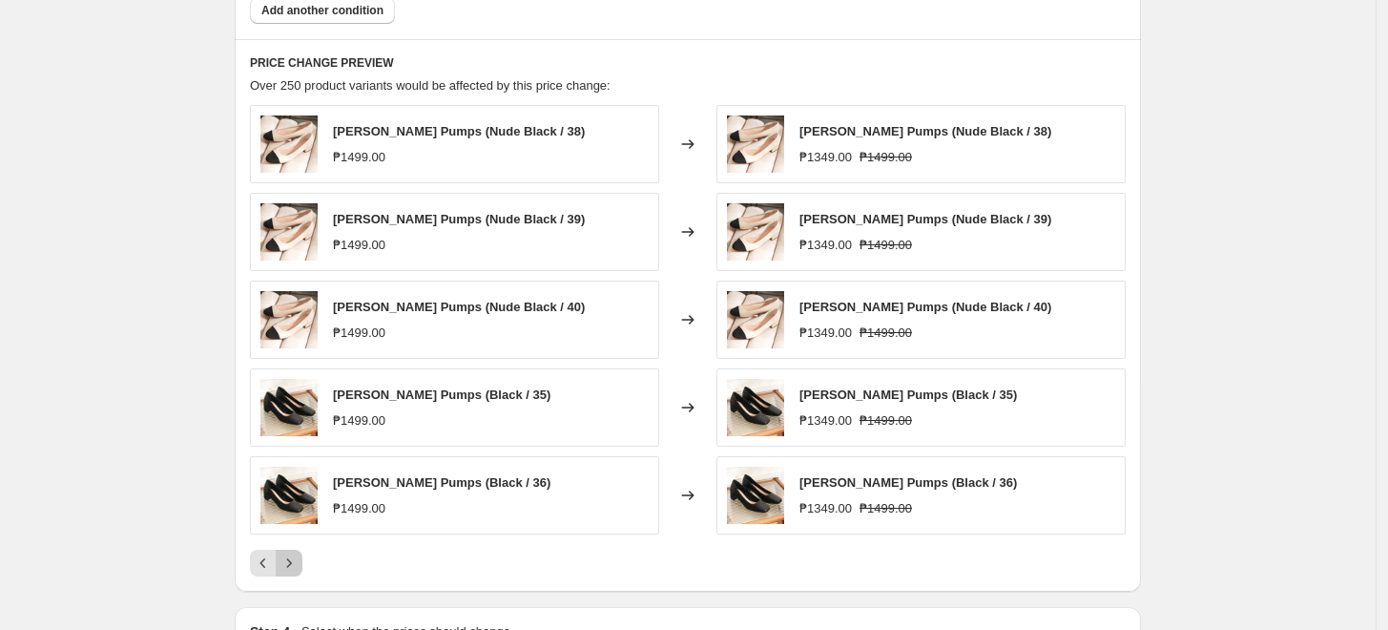
click at [290, 565] on icon "Next" at bounding box center [289, 562] width 19 height 19
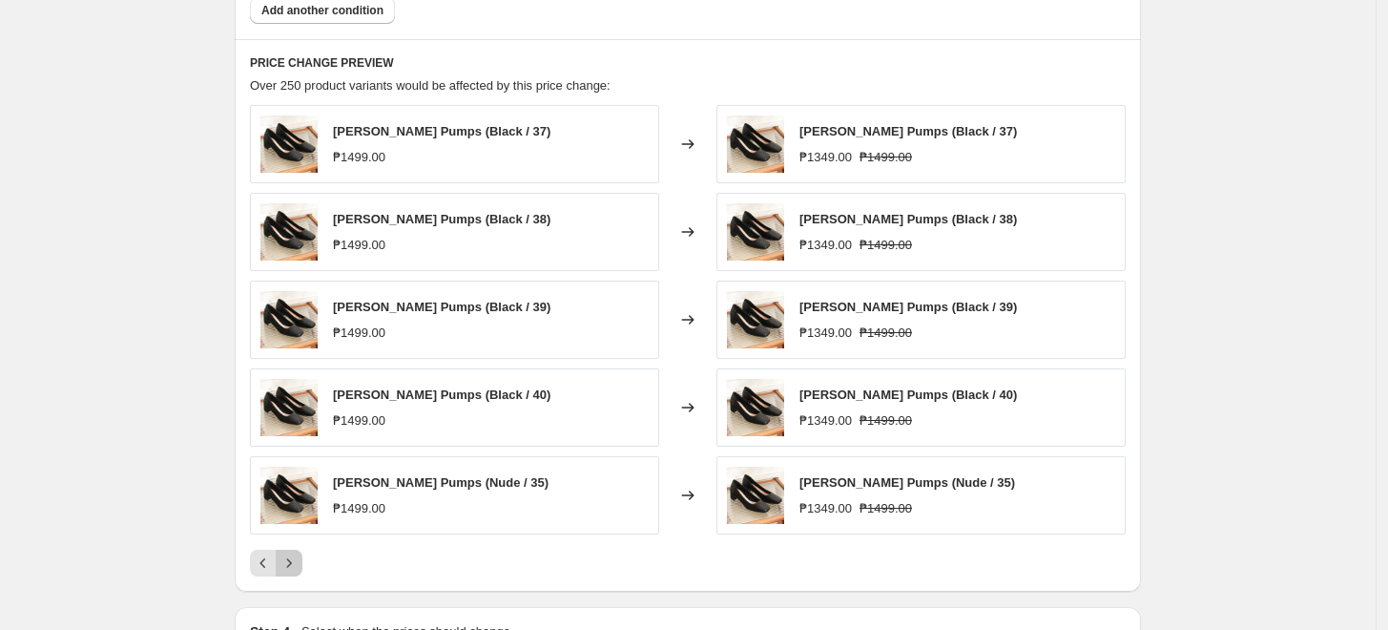
click at [288, 562] on icon "Next" at bounding box center [289, 562] width 19 height 19
click at [287, 563] on icon "Next" at bounding box center [289, 562] width 19 height 19
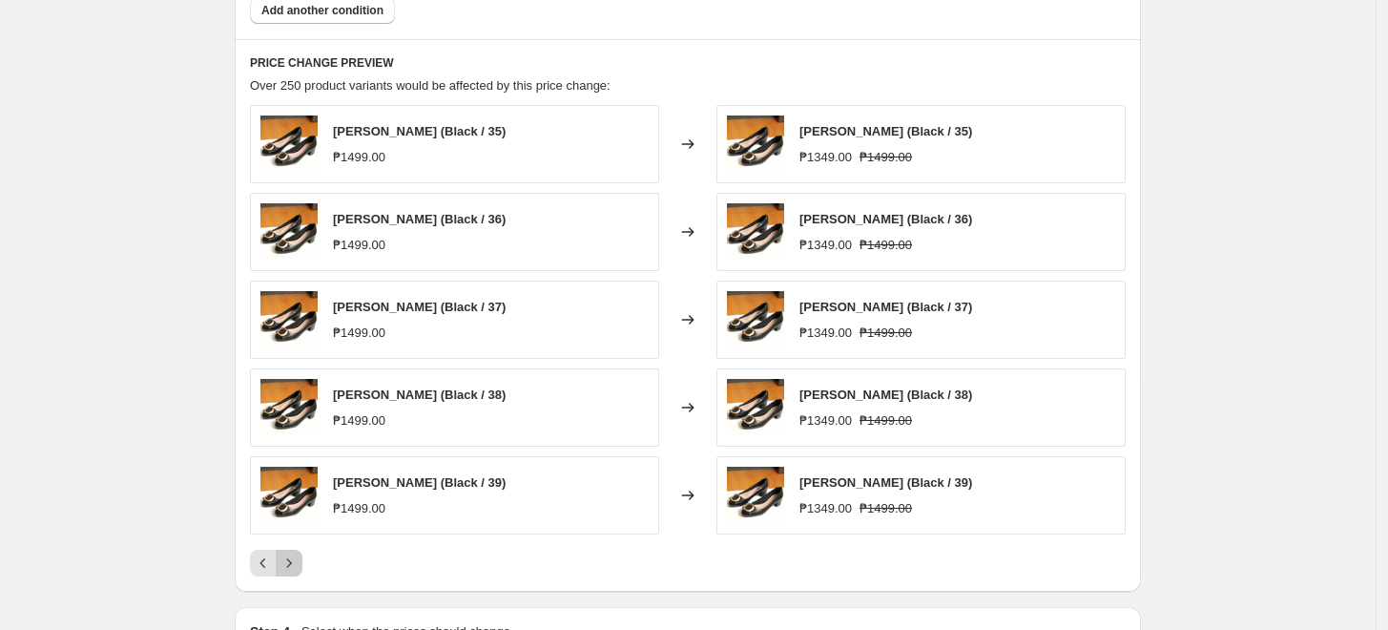
click at [287, 563] on icon "Next" at bounding box center [289, 562] width 19 height 19
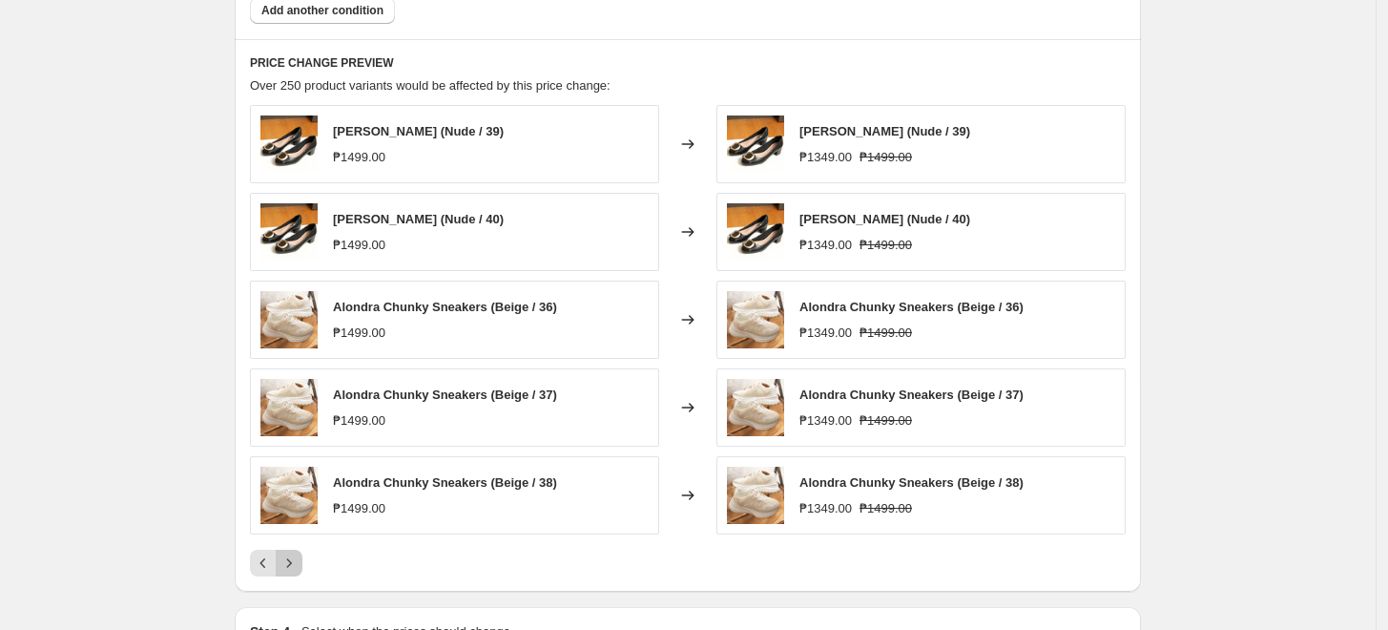
click at [287, 563] on icon "Next" at bounding box center [289, 562] width 19 height 19
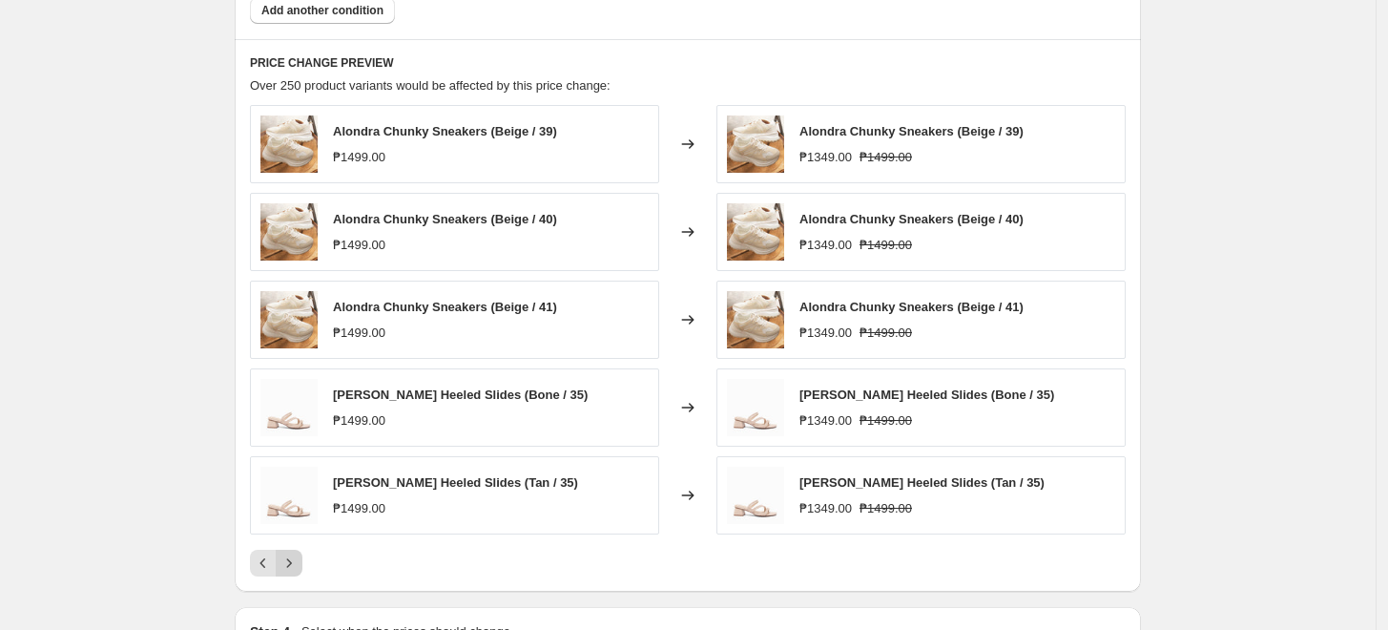
click at [287, 563] on icon "Next" at bounding box center [289, 562] width 19 height 19
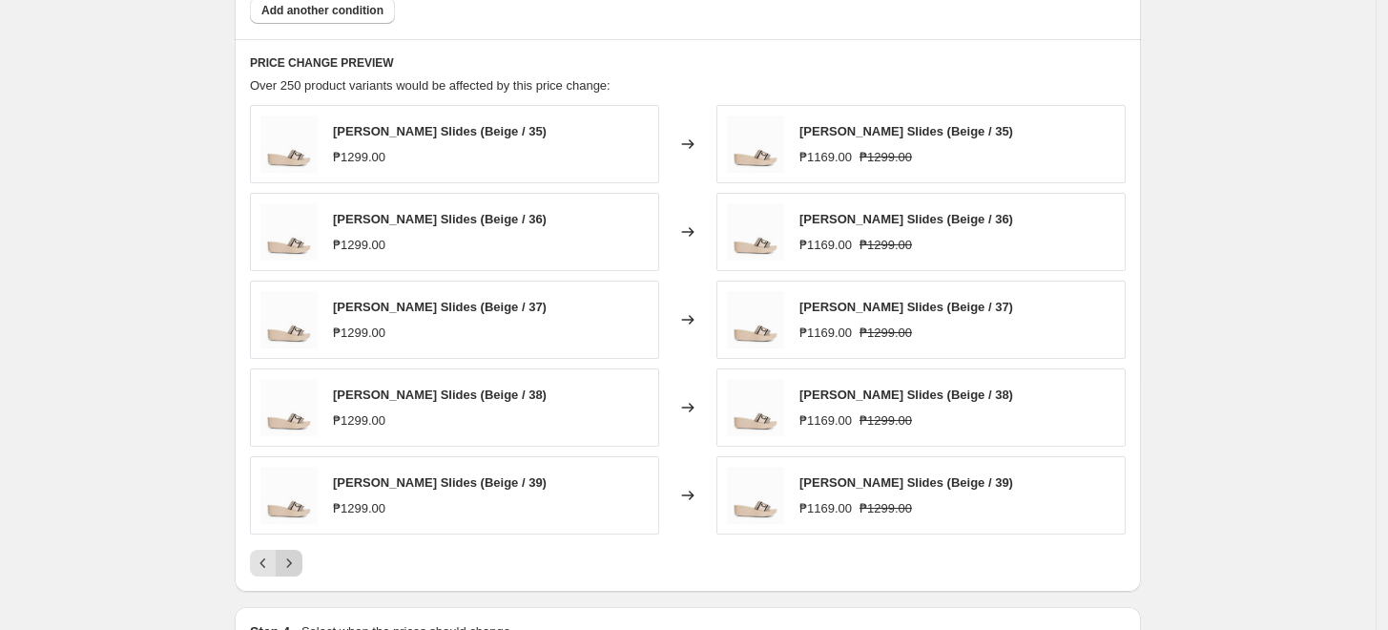
click at [287, 563] on icon "Next" at bounding box center [289, 562] width 19 height 19
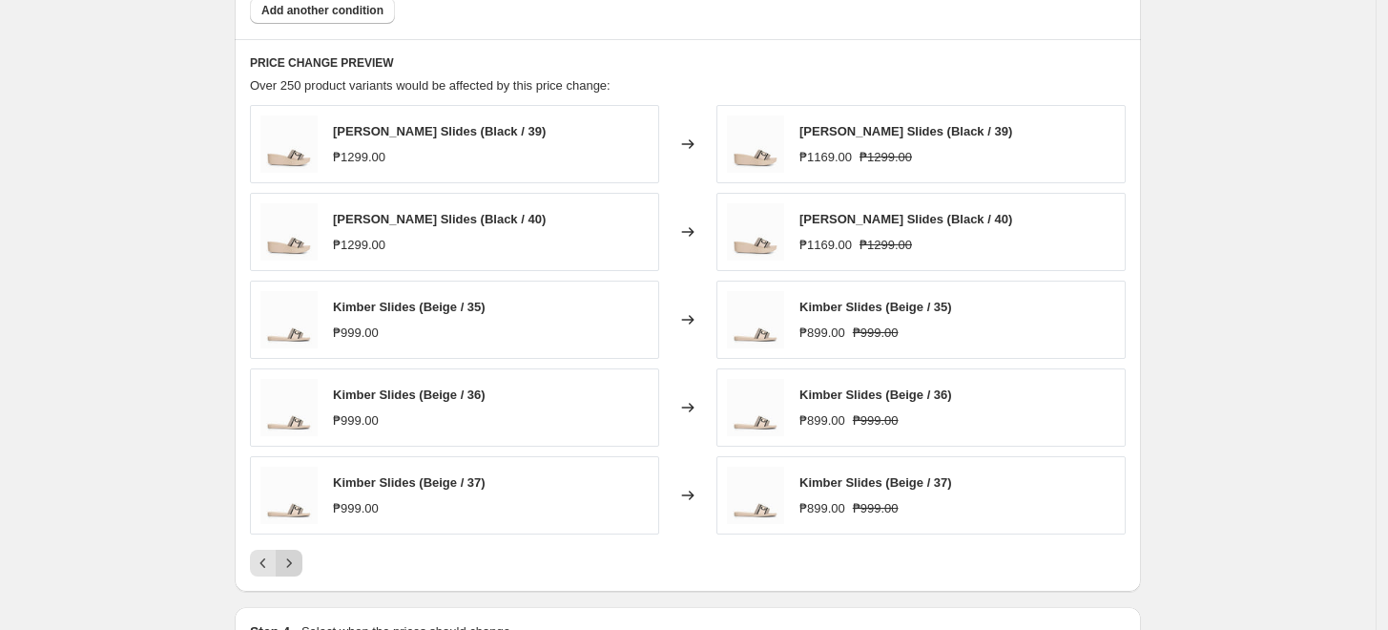
click at [287, 563] on icon "Next" at bounding box center [289, 562] width 19 height 19
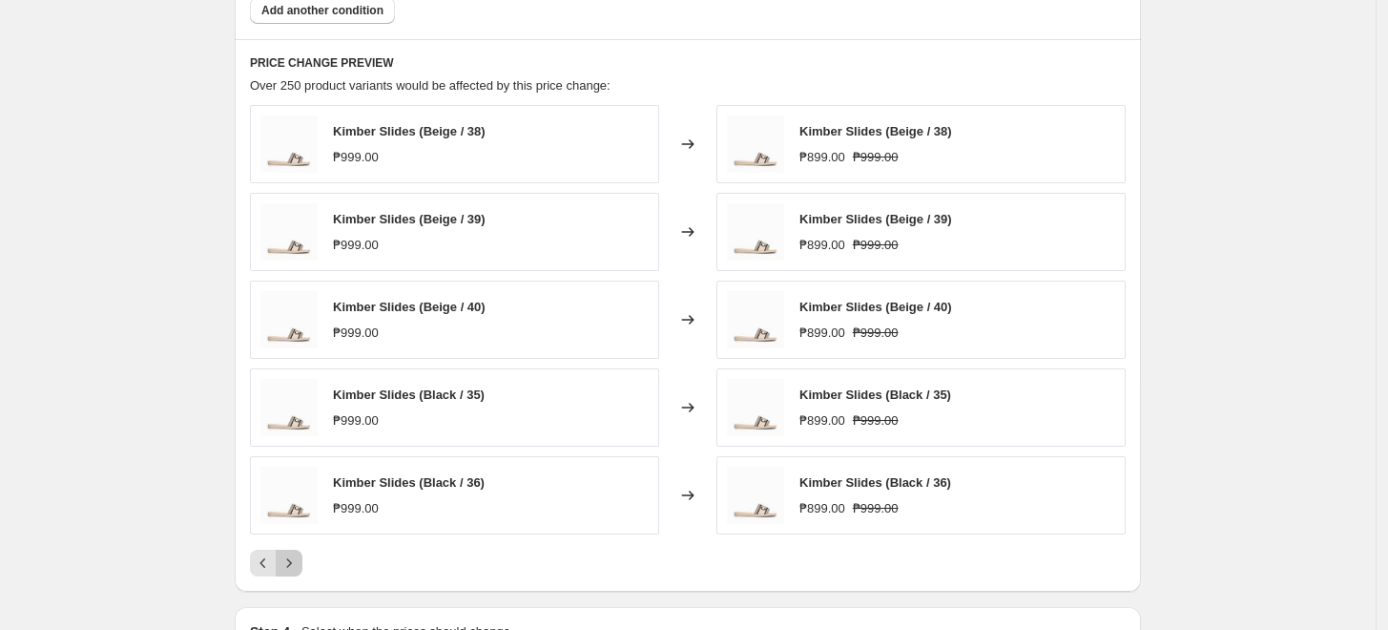
click at [287, 563] on icon "Next" at bounding box center [289, 562] width 19 height 19
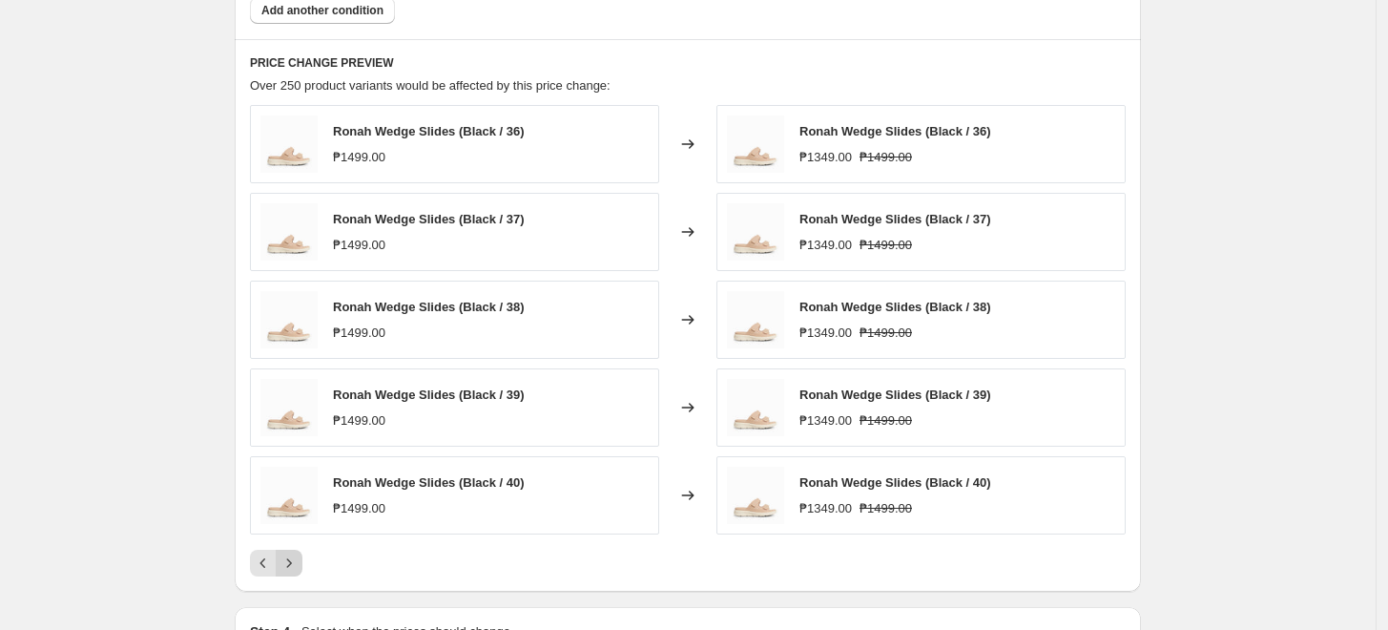
click at [287, 563] on icon "Next" at bounding box center [289, 562] width 19 height 19
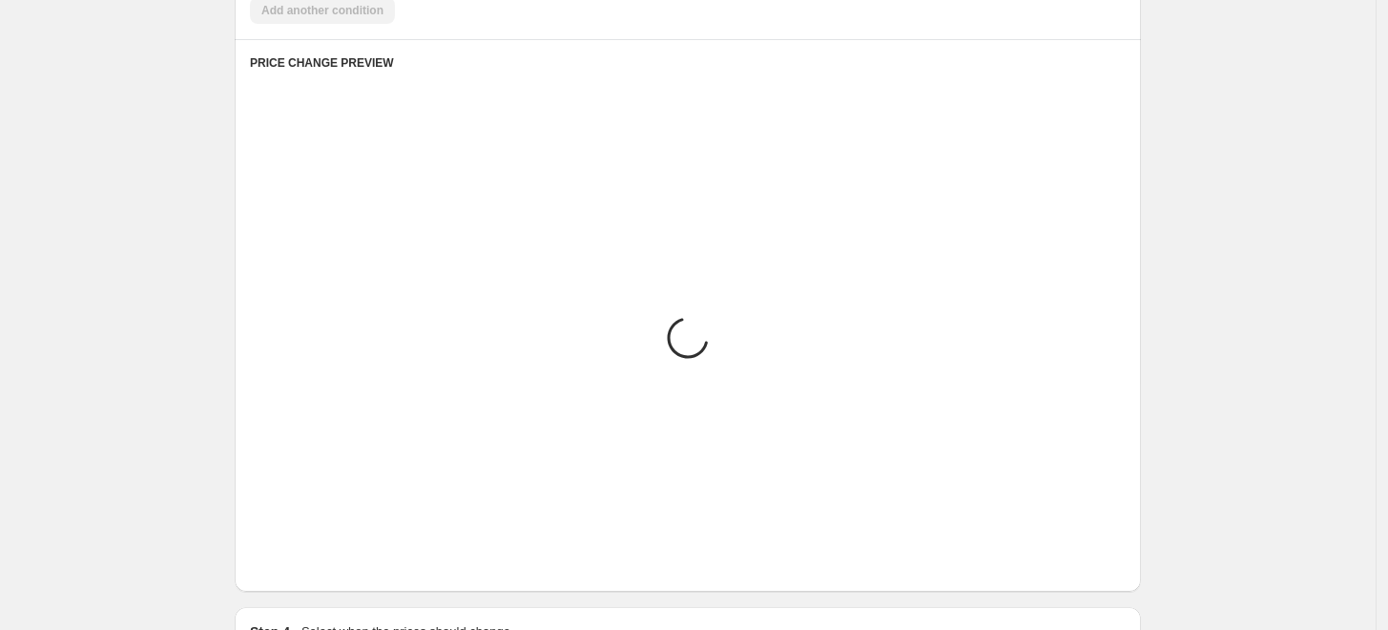
click at [287, 563] on icon "Next" at bounding box center [289, 562] width 19 height 19
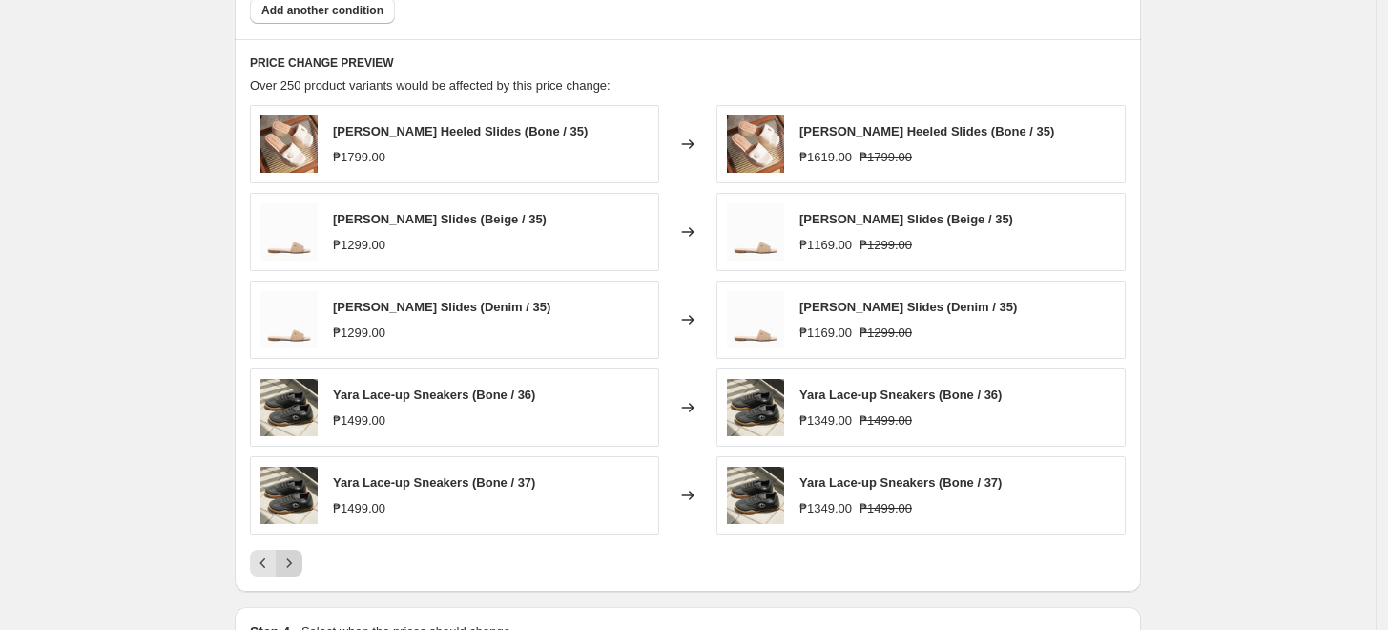
click at [287, 563] on icon "Next" at bounding box center [289, 562] width 19 height 19
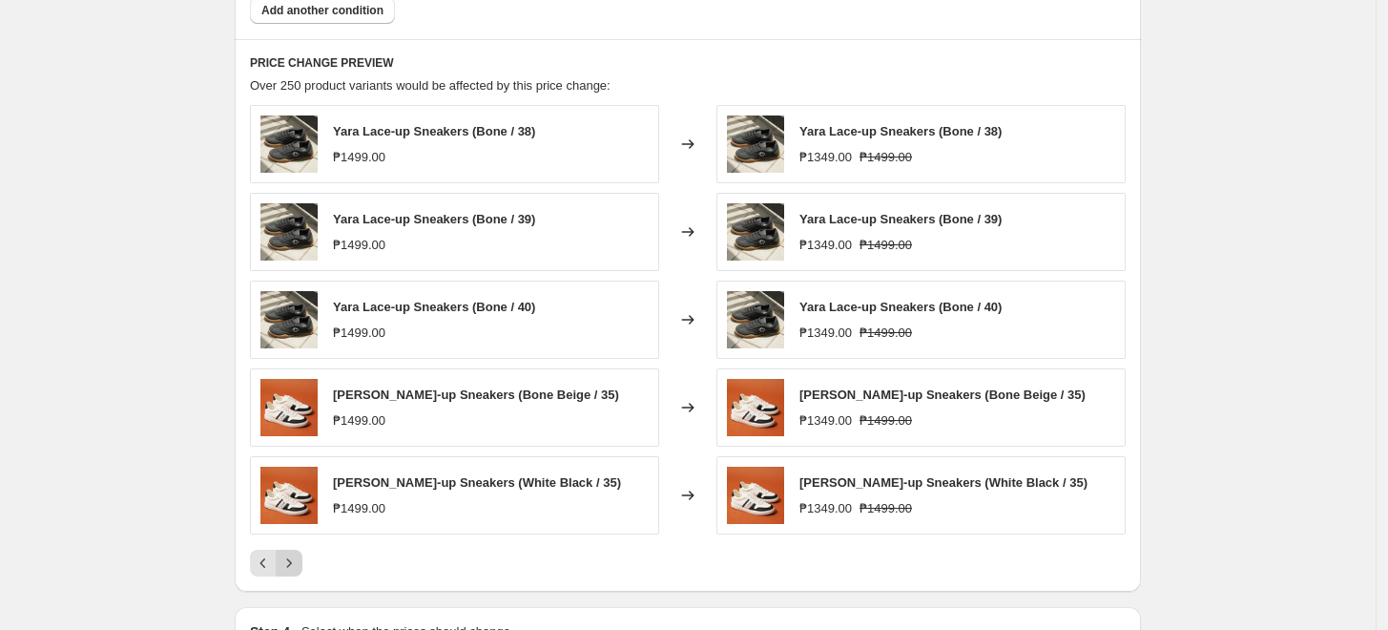
click at [285, 563] on icon "Next" at bounding box center [289, 562] width 19 height 19
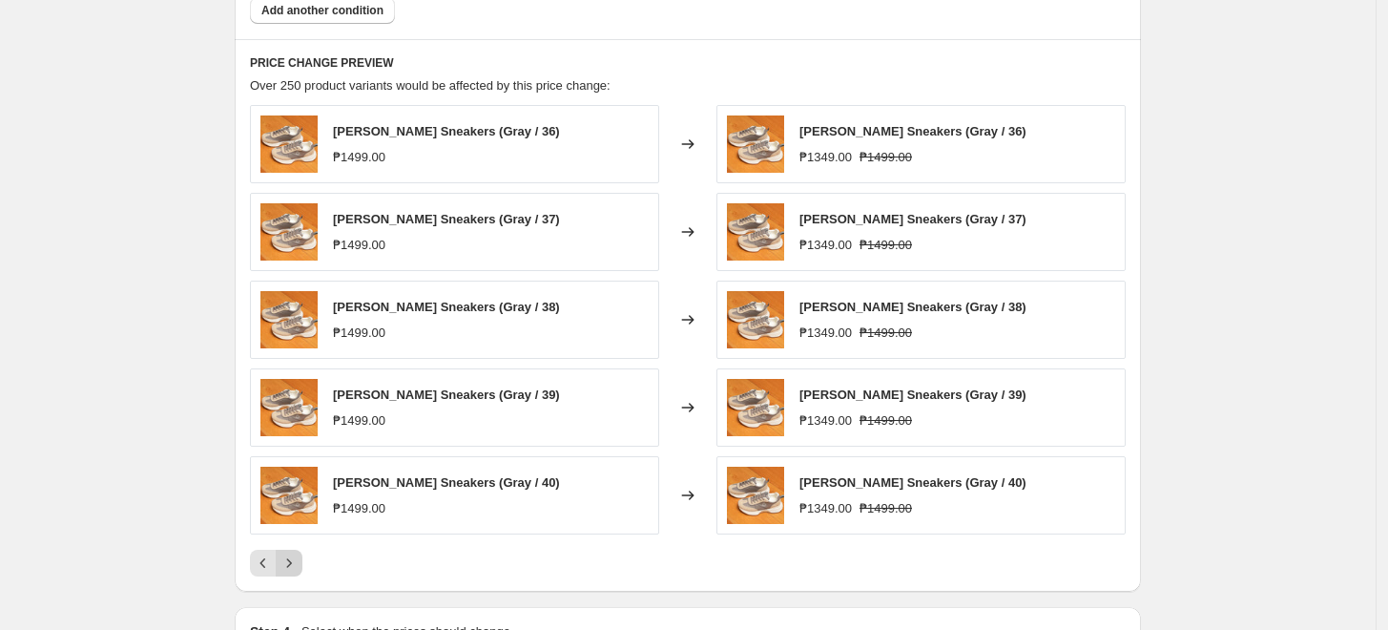
click at [285, 563] on icon "Next" at bounding box center [289, 562] width 19 height 19
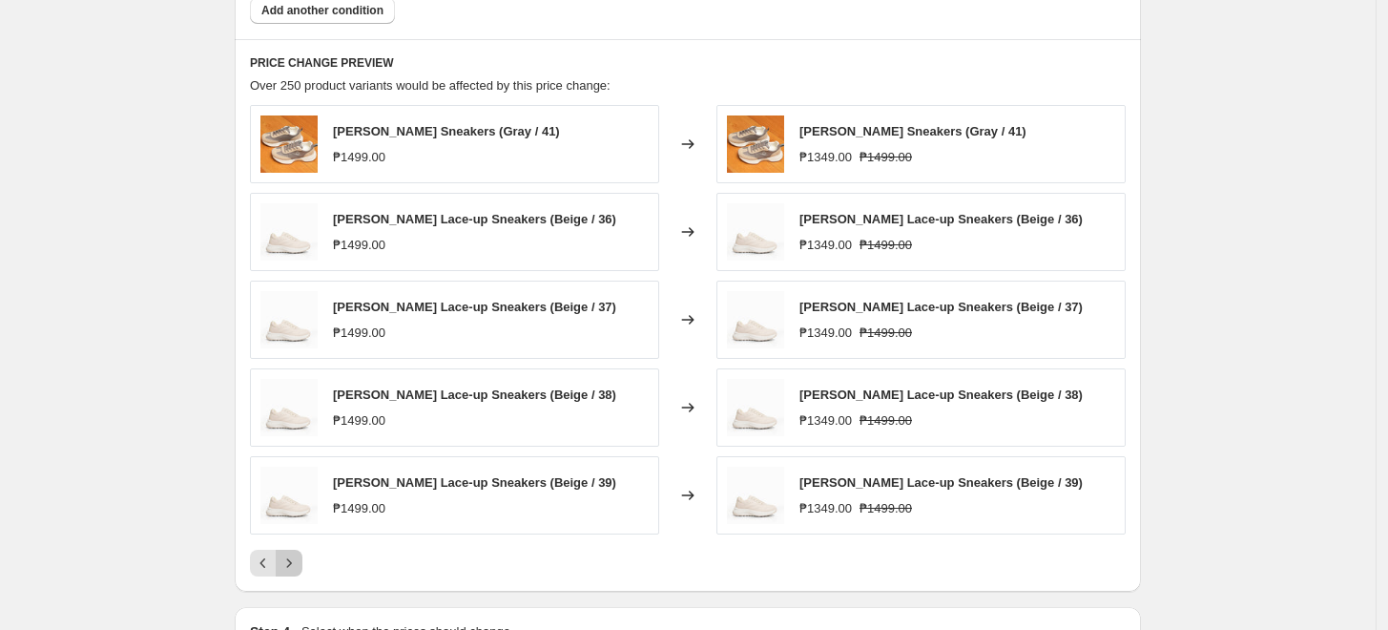
click at [285, 563] on icon "Next" at bounding box center [289, 562] width 19 height 19
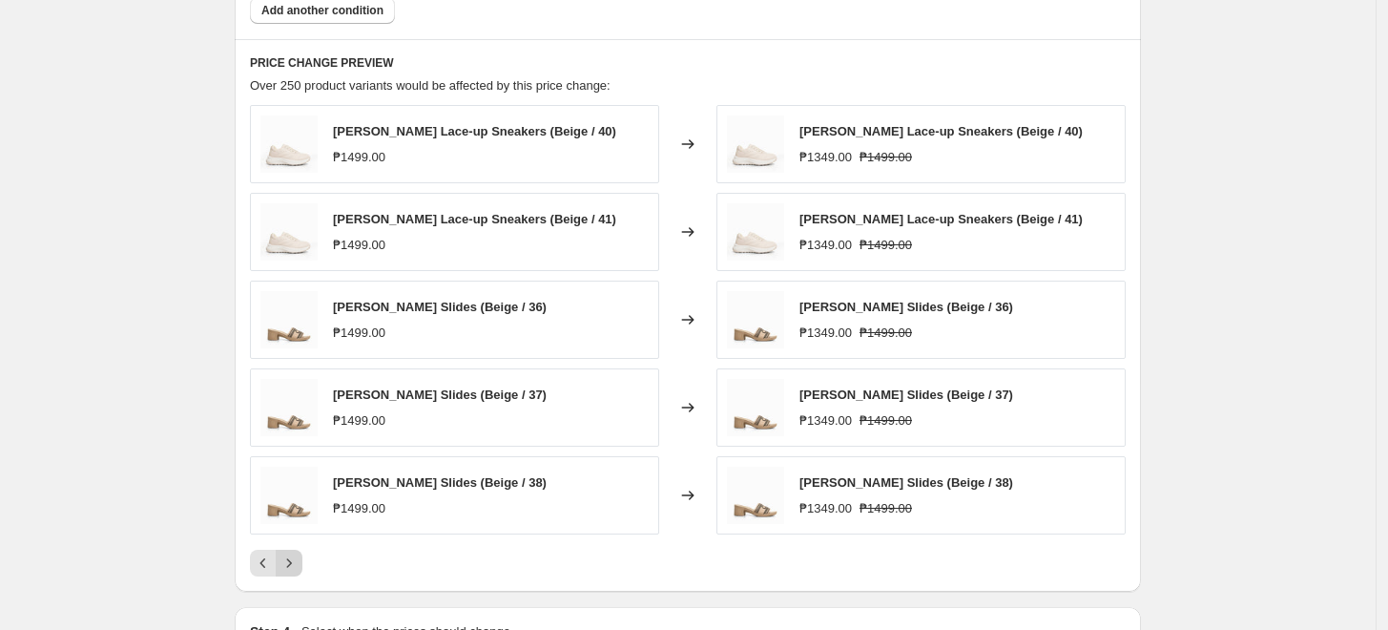
click at [285, 563] on icon "Next" at bounding box center [289, 562] width 19 height 19
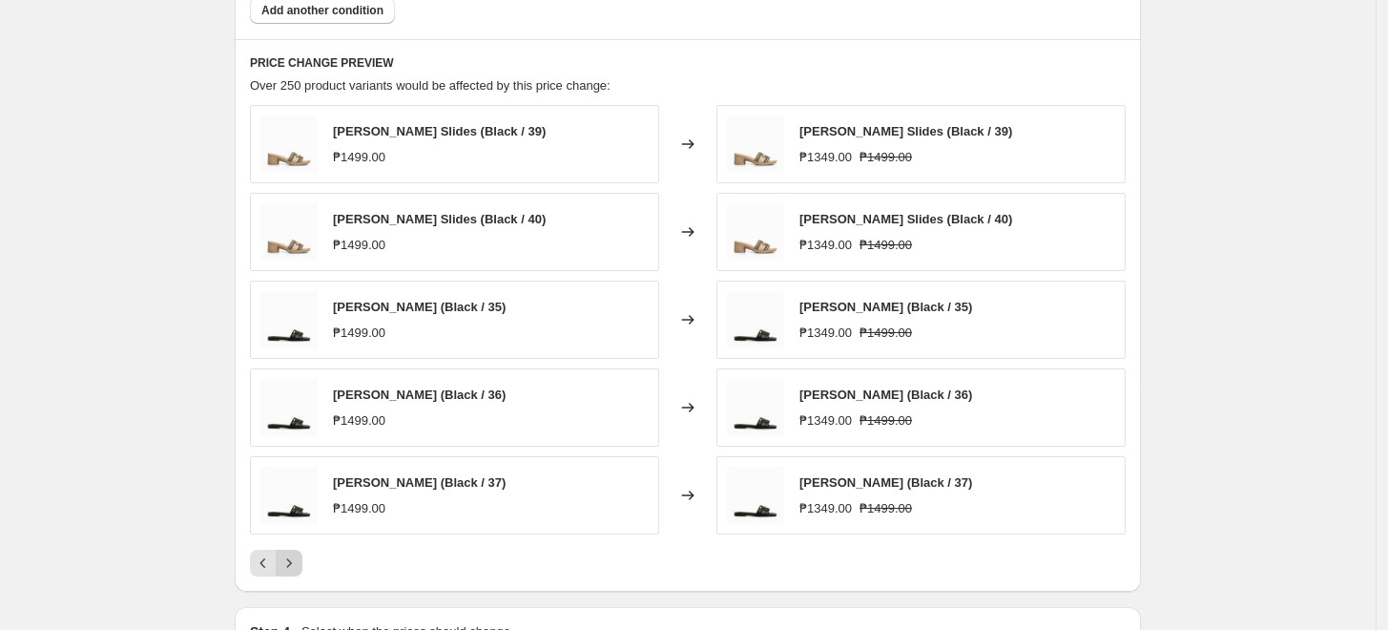
click at [285, 563] on icon "Next" at bounding box center [289, 562] width 19 height 19
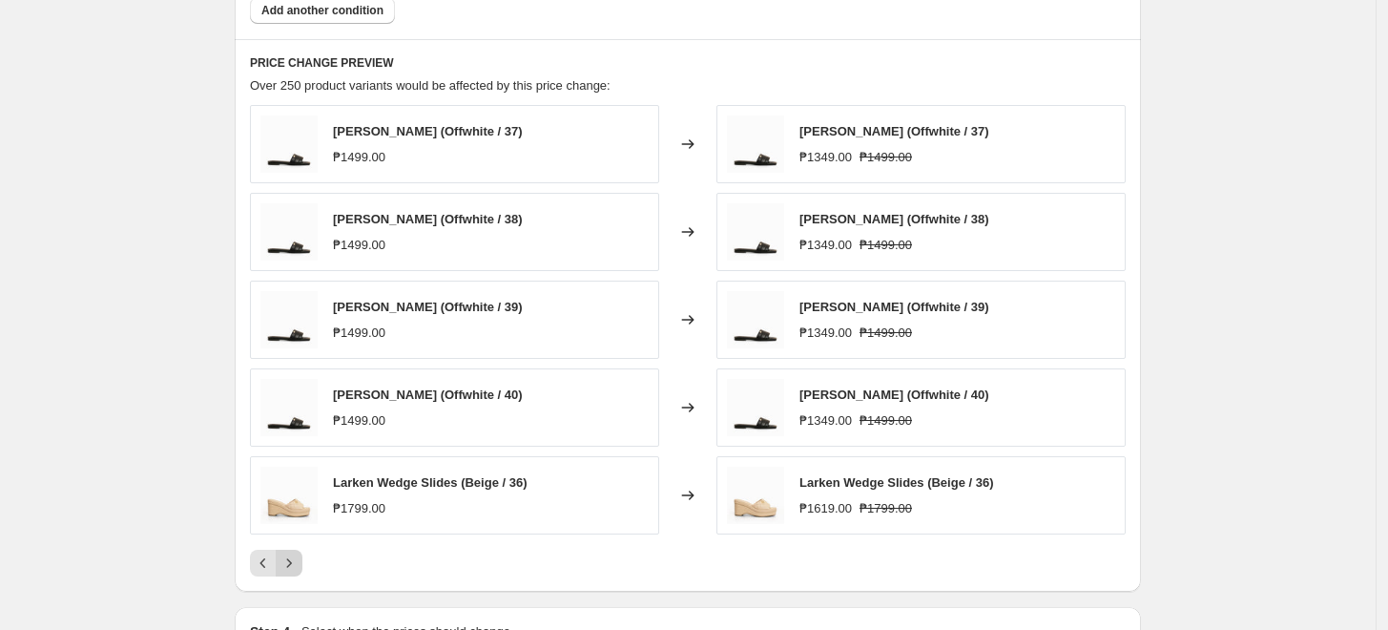
click at [285, 563] on icon "Next" at bounding box center [289, 562] width 19 height 19
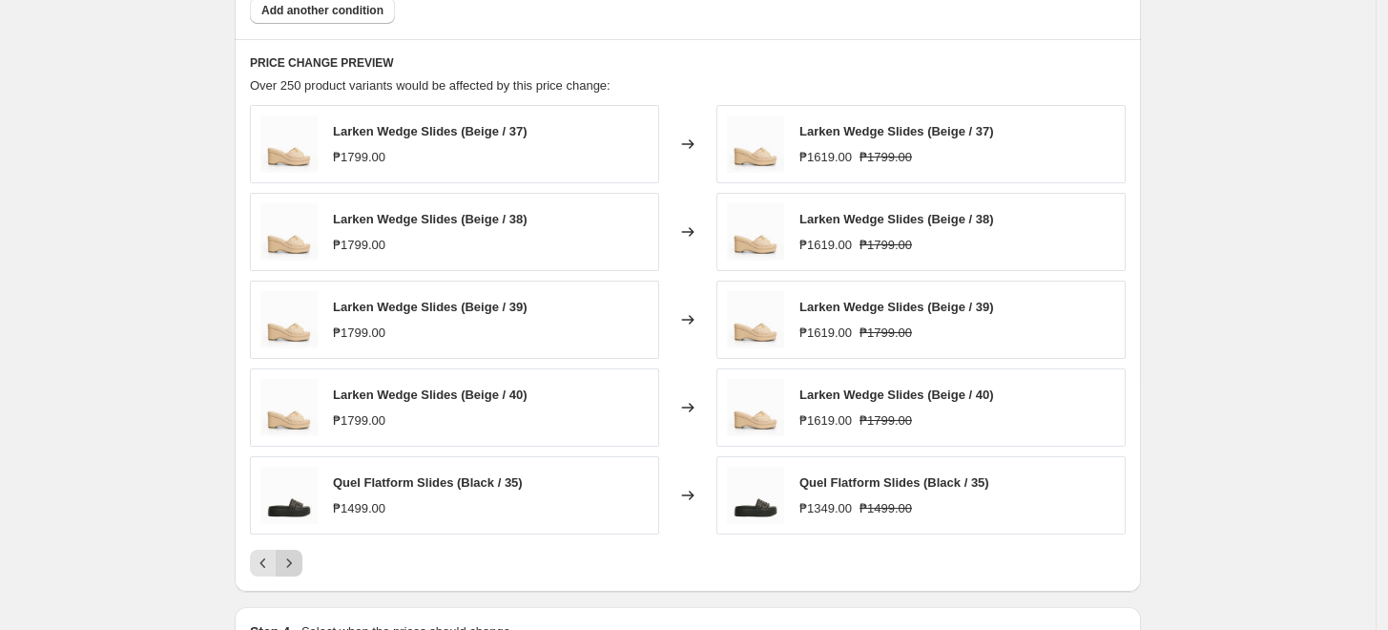
click at [285, 563] on icon "Next" at bounding box center [289, 562] width 19 height 19
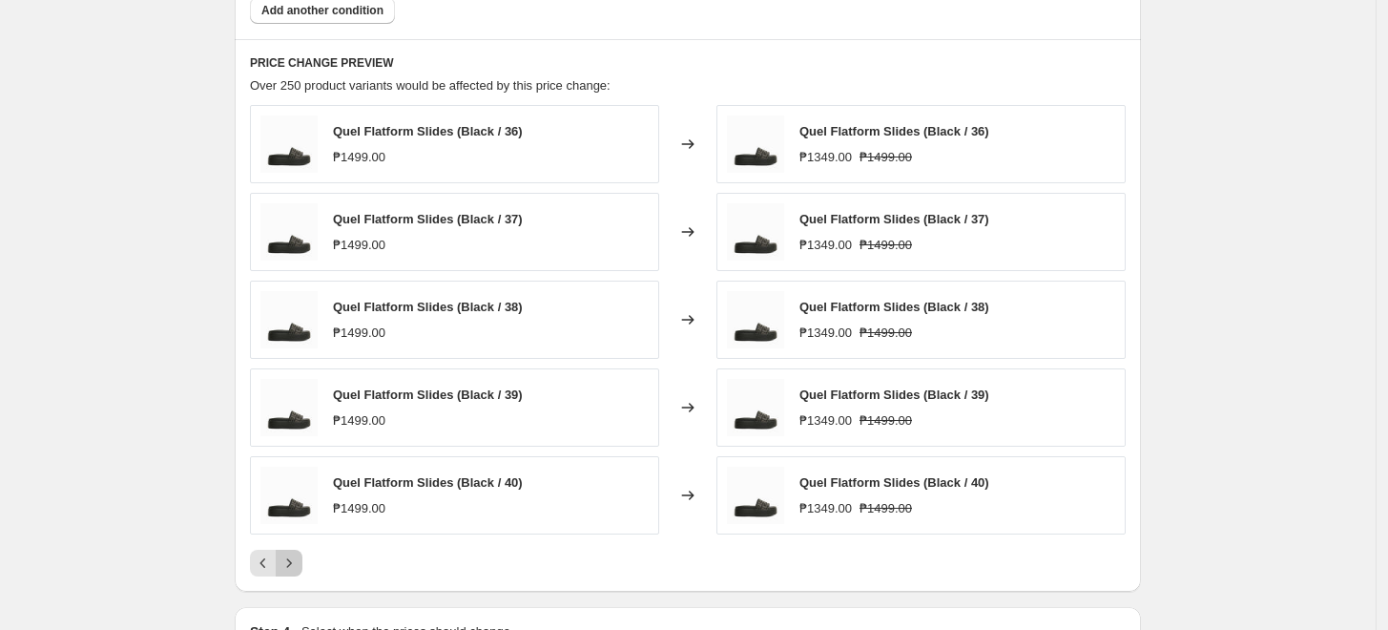
click at [285, 563] on icon "Next" at bounding box center [289, 562] width 19 height 19
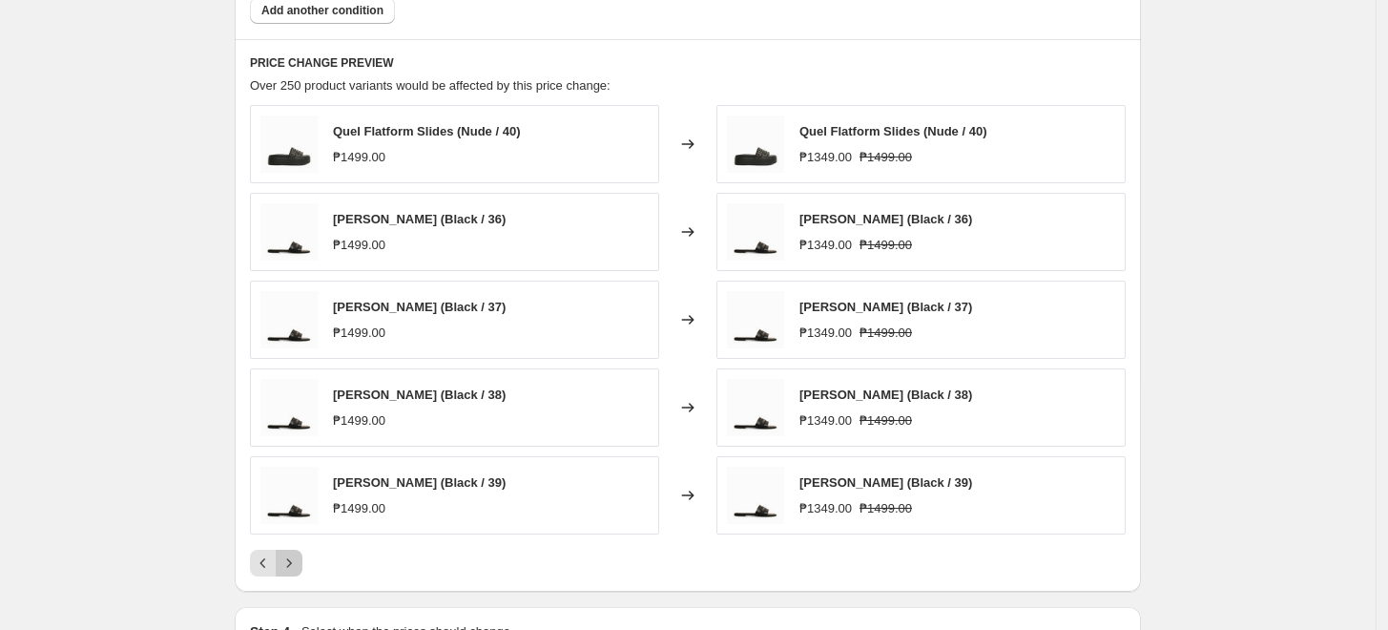
click at [285, 563] on icon "Next" at bounding box center [289, 562] width 19 height 19
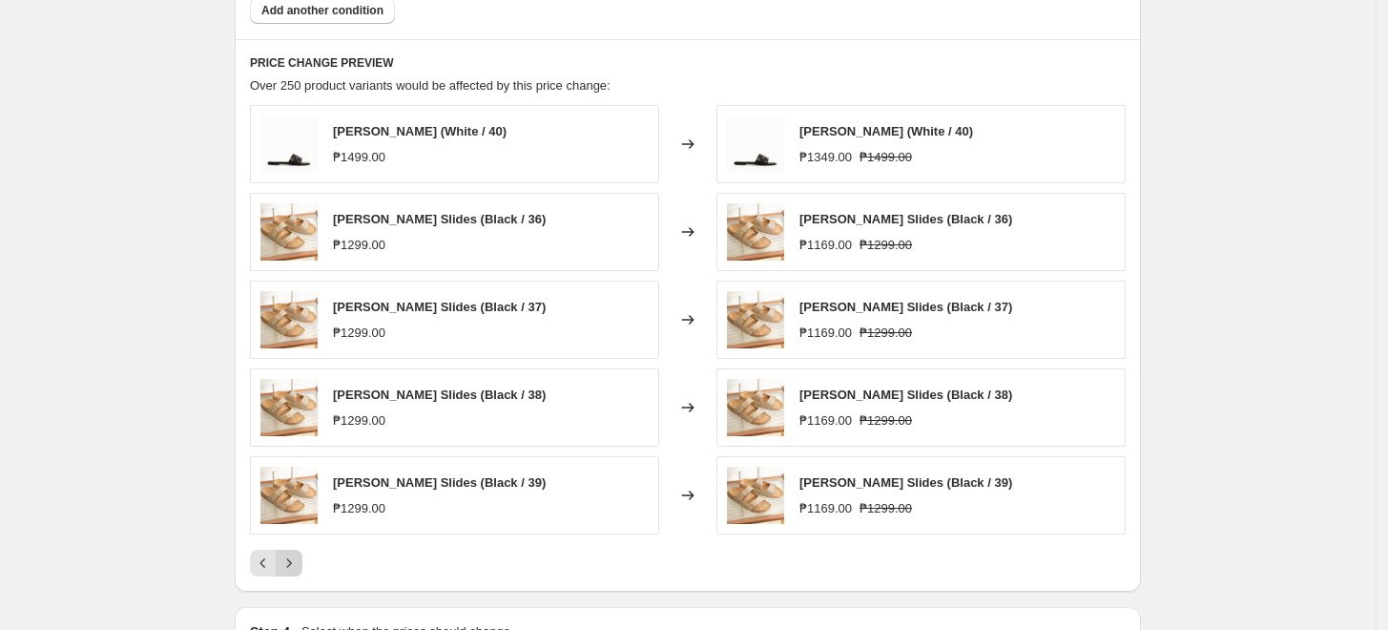
click at [285, 563] on icon "Next" at bounding box center [289, 562] width 19 height 19
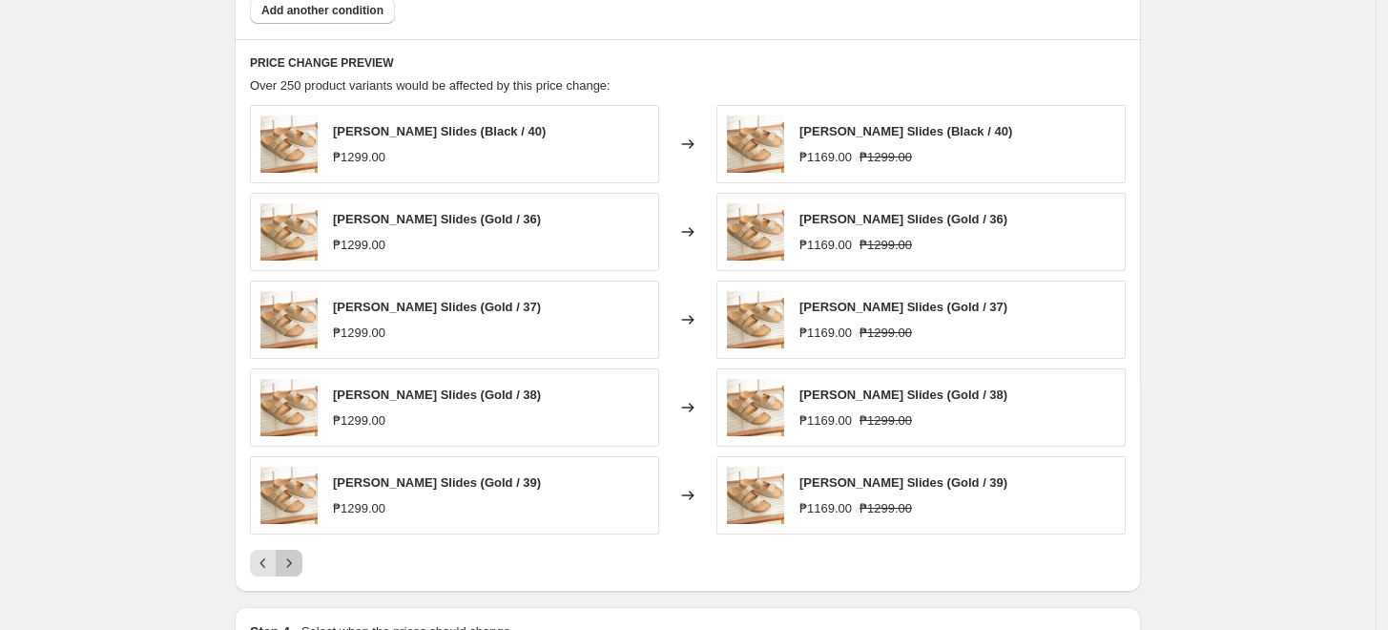
click at [285, 563] on icon "Next" at bounding box center [289, 562] width 19 height 19
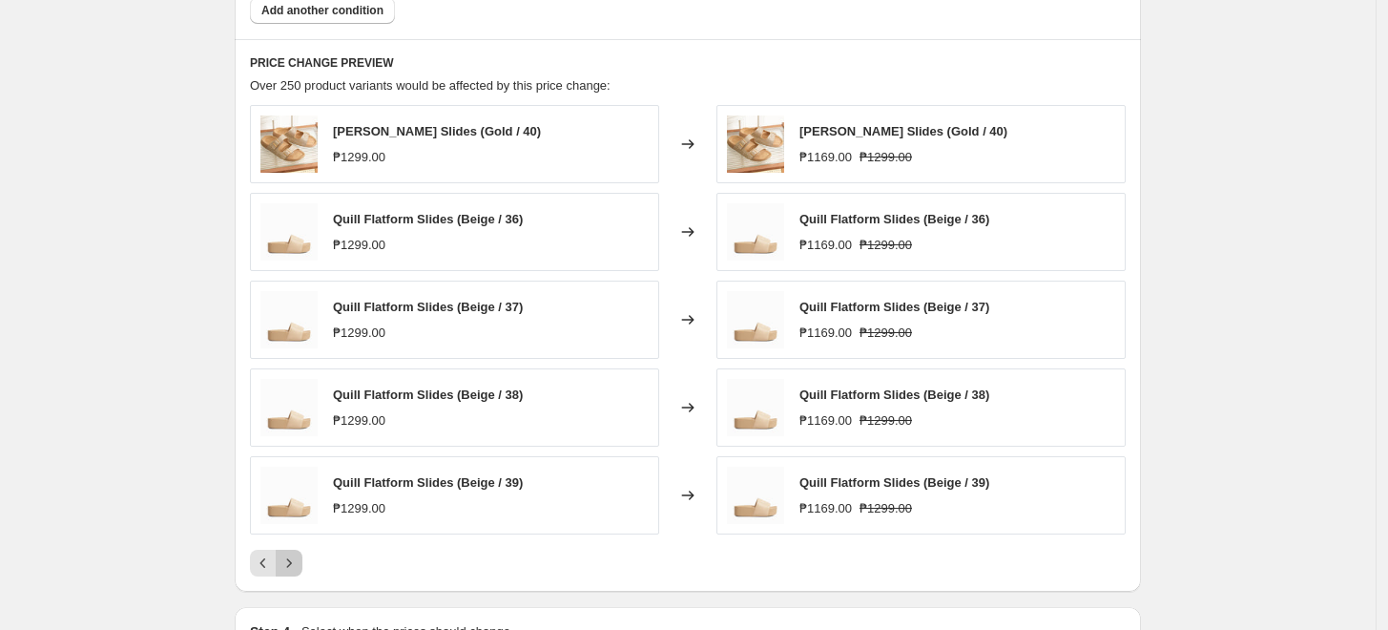
click at [299, 555] on icon "Next" at bounding box center [289, 562] width 19 height 19
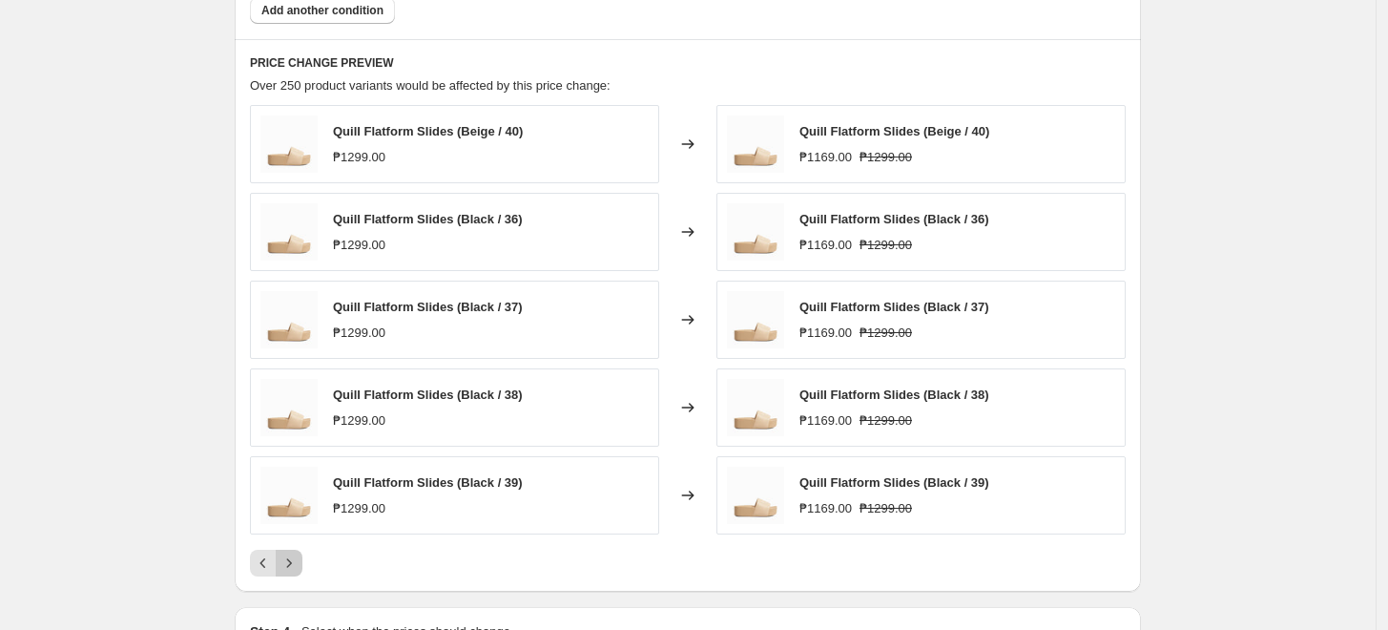
click at [299, 555] on icon "Next" at bounding box center [289, 562] width 19 height 19
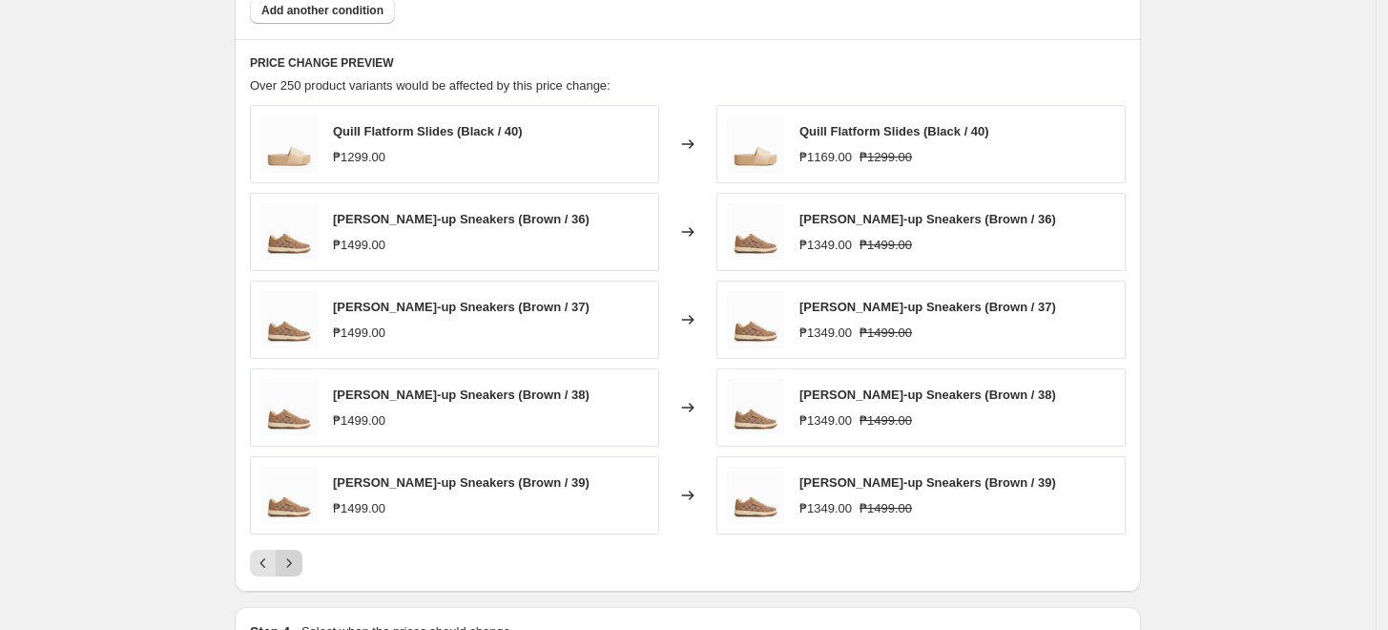
click at [299, 555] on icon "Next" at bounding box center [289, 562] width 19 height 19
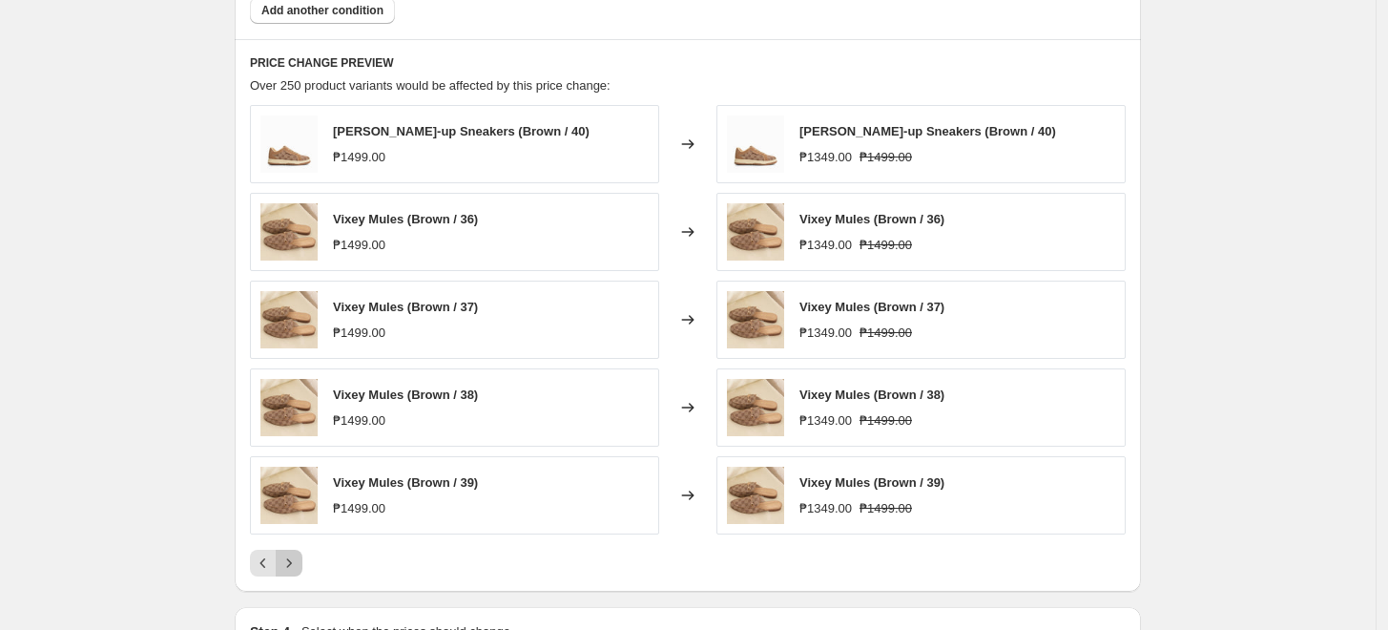
click at [299, 556] on icon "Next" at bounding box center [289, 562] width 19 height 19
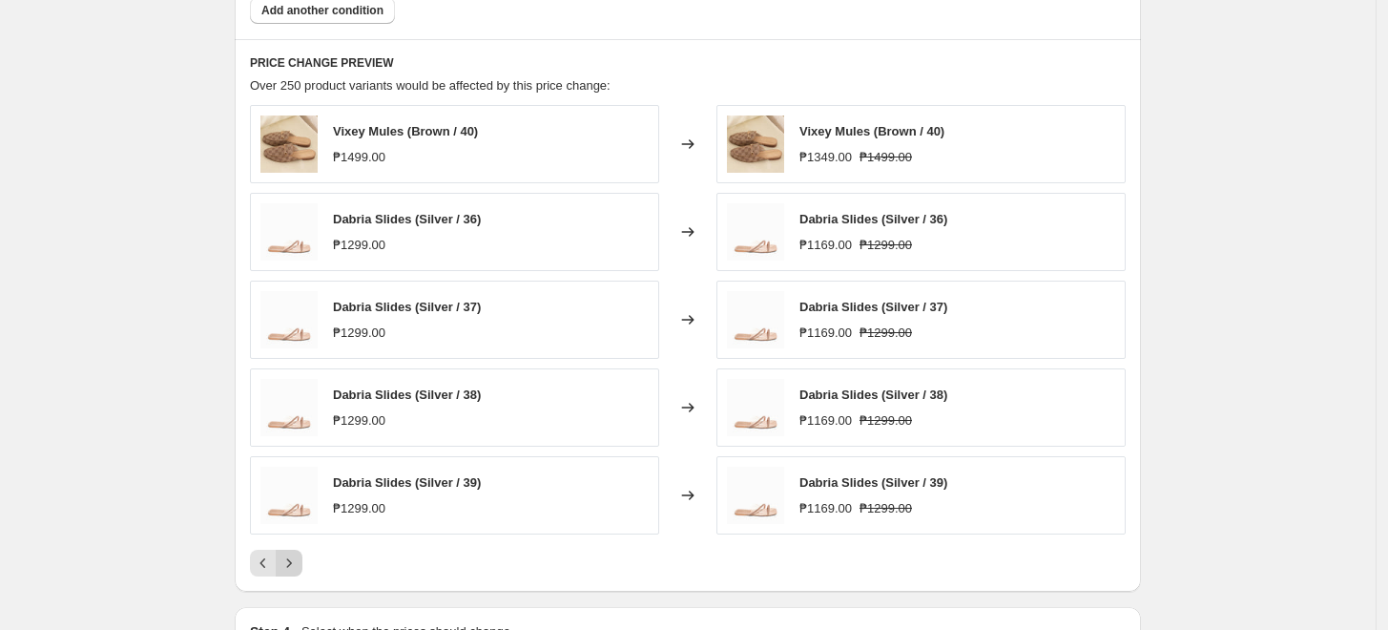
click at [299, 556] on icon "Next" at bounding box center [289, 562] width 19 height 19
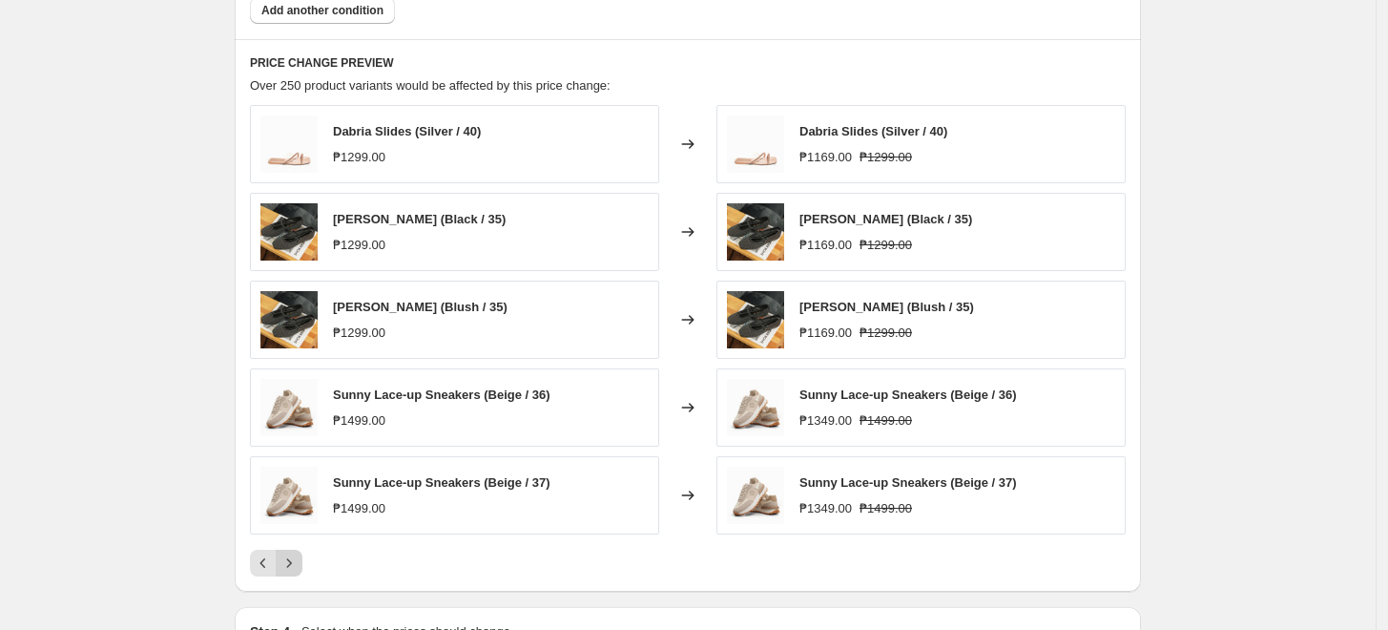
click at [299, 556] on icon "Next" at bounding box center [289, 562] width 19 height 19
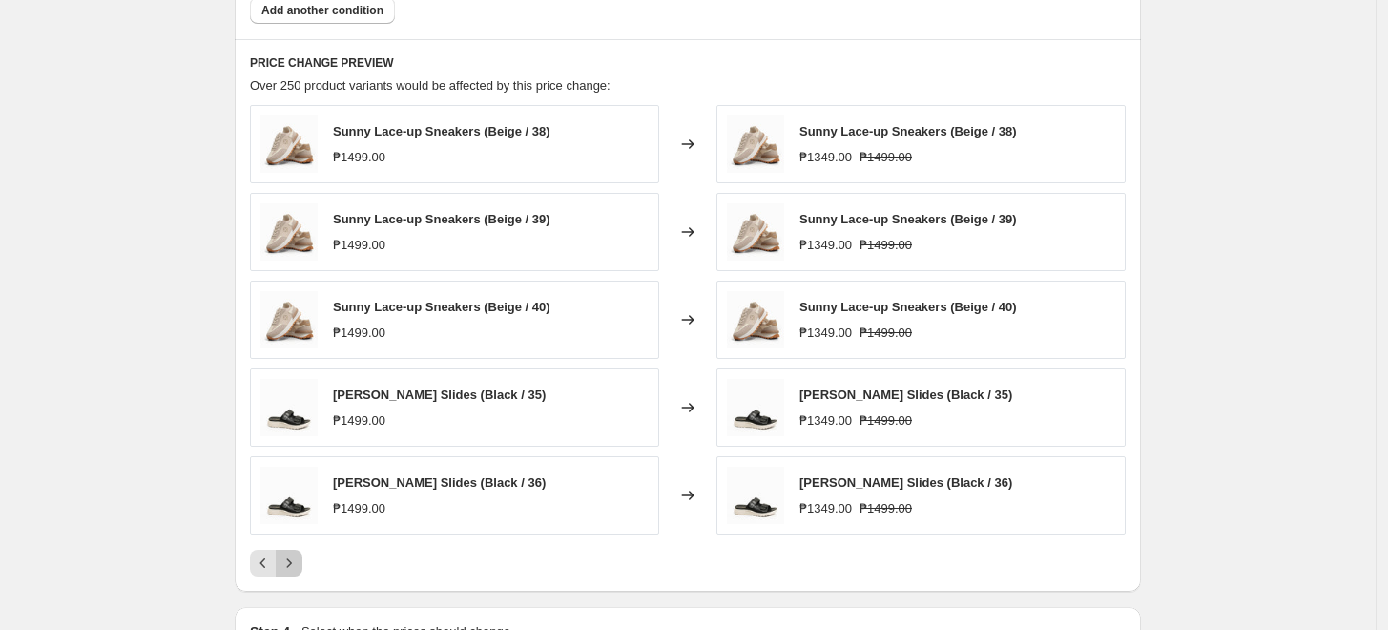
click at [299, 556] on icon "Next" at bounding box center [289, 562] width 19 height 19
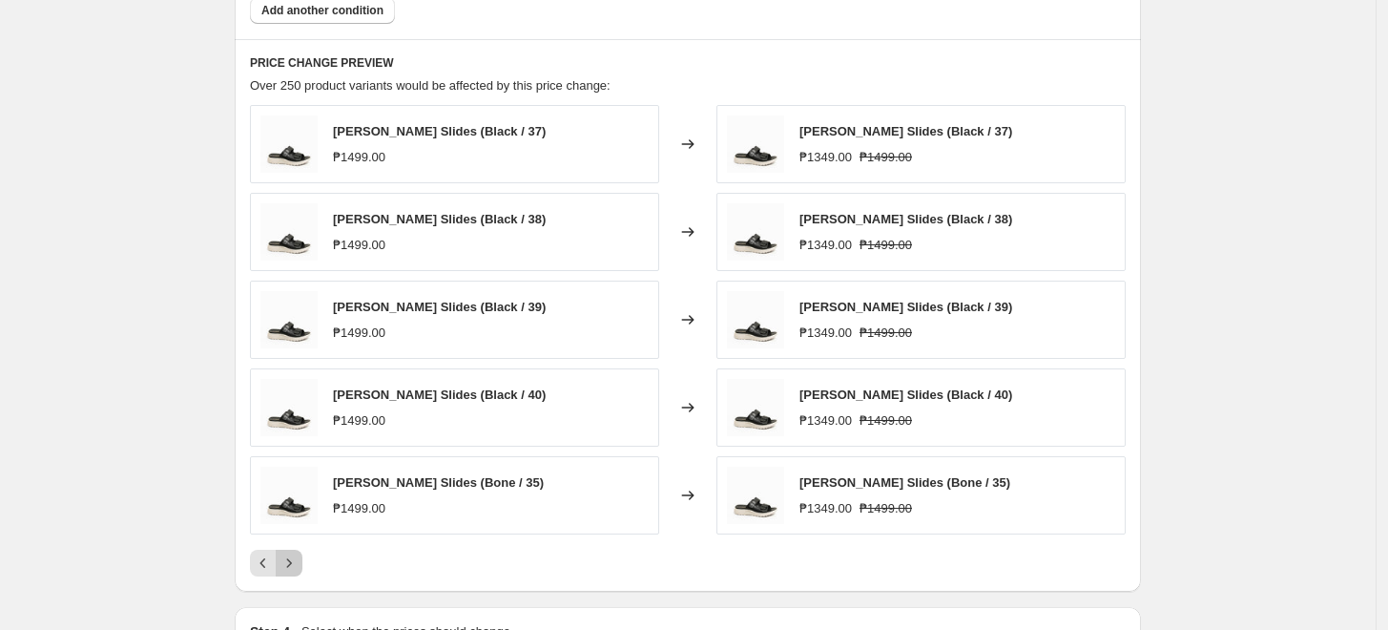
click at [299, 556] on icon "Next" at bounding box center [289, 562] width 19 height 19
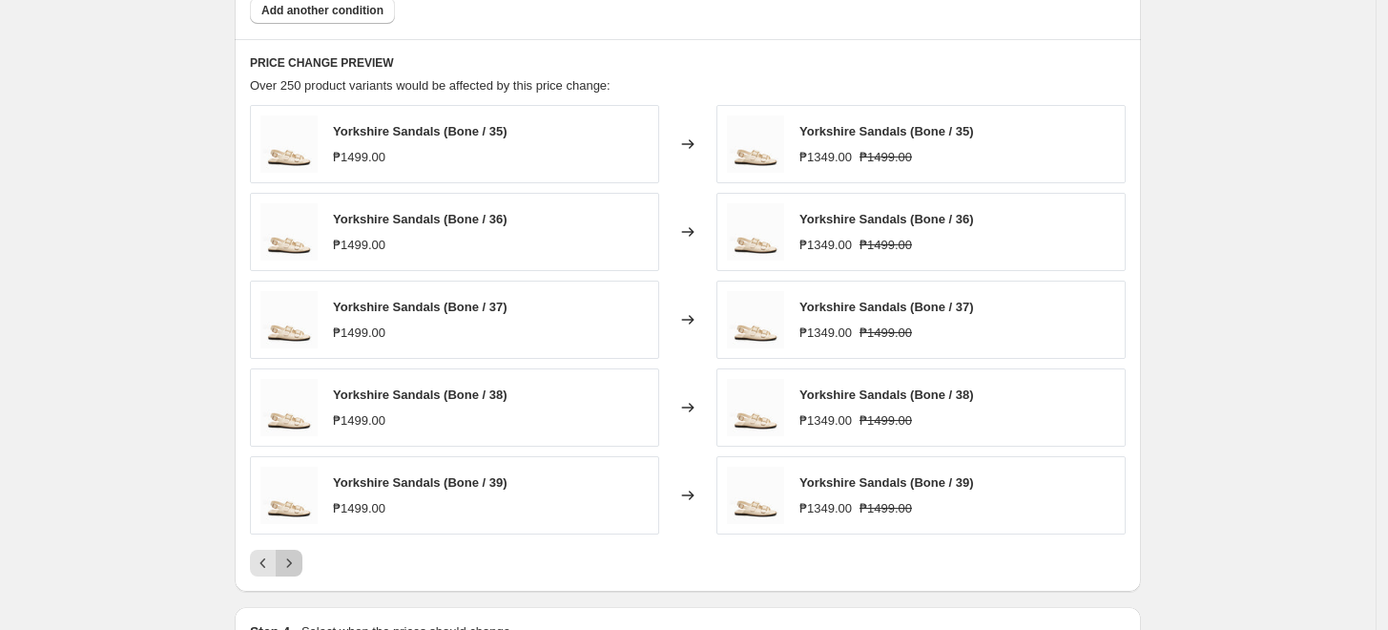
click at [299, 556] on icon "Next" at bounding box center [289, 562] width 19 height 19
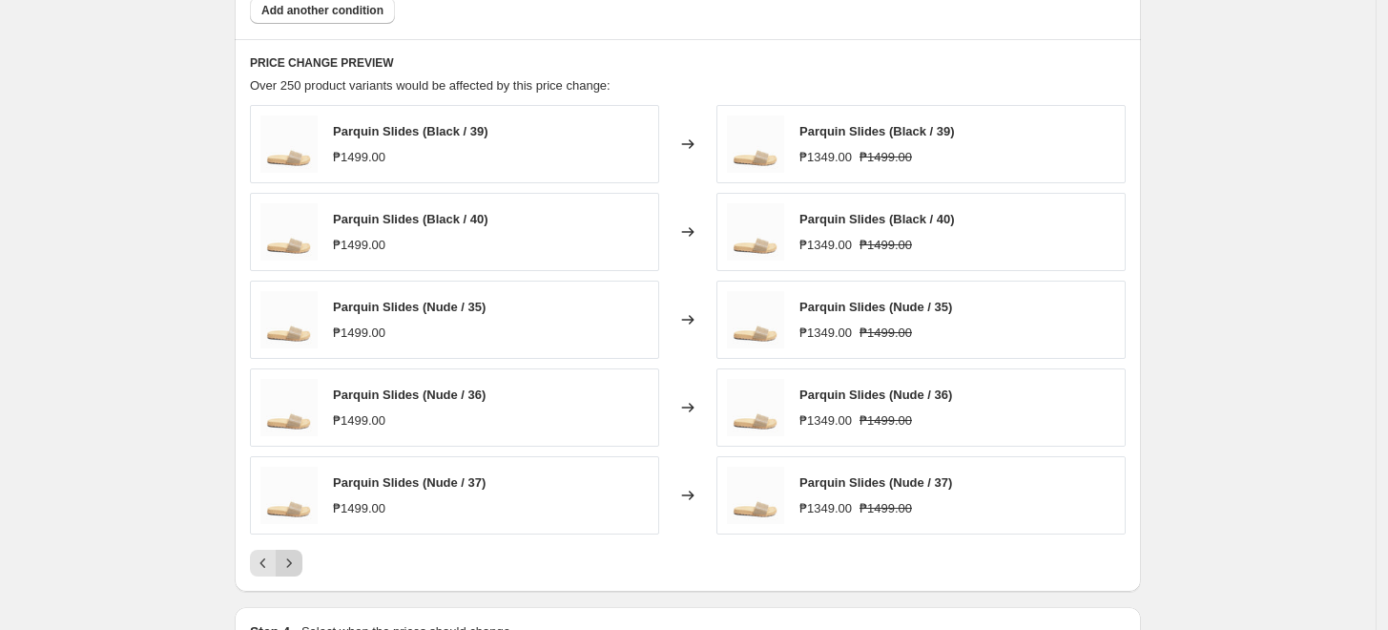
click at [299, 556] on icon "Next" at bounding box center [289, 562] width 19 height 19
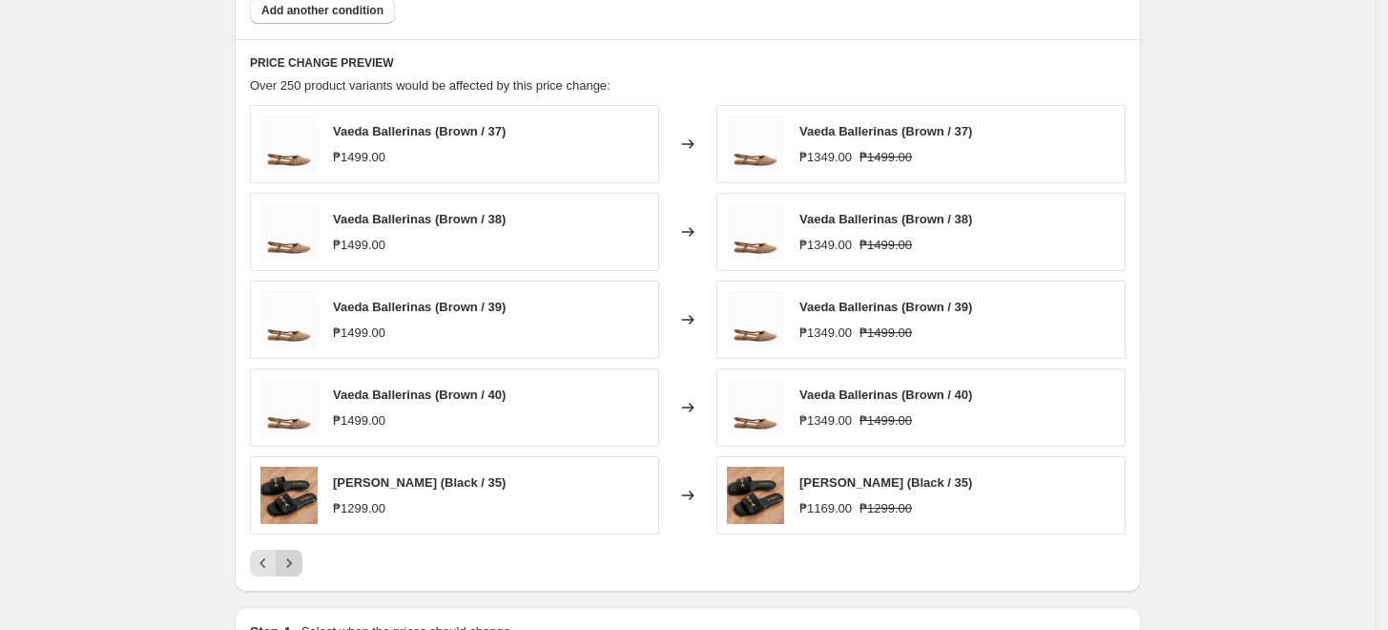
click at [299, 556] on icon "Next" at bounding box center [289, 562] width 19 height 19
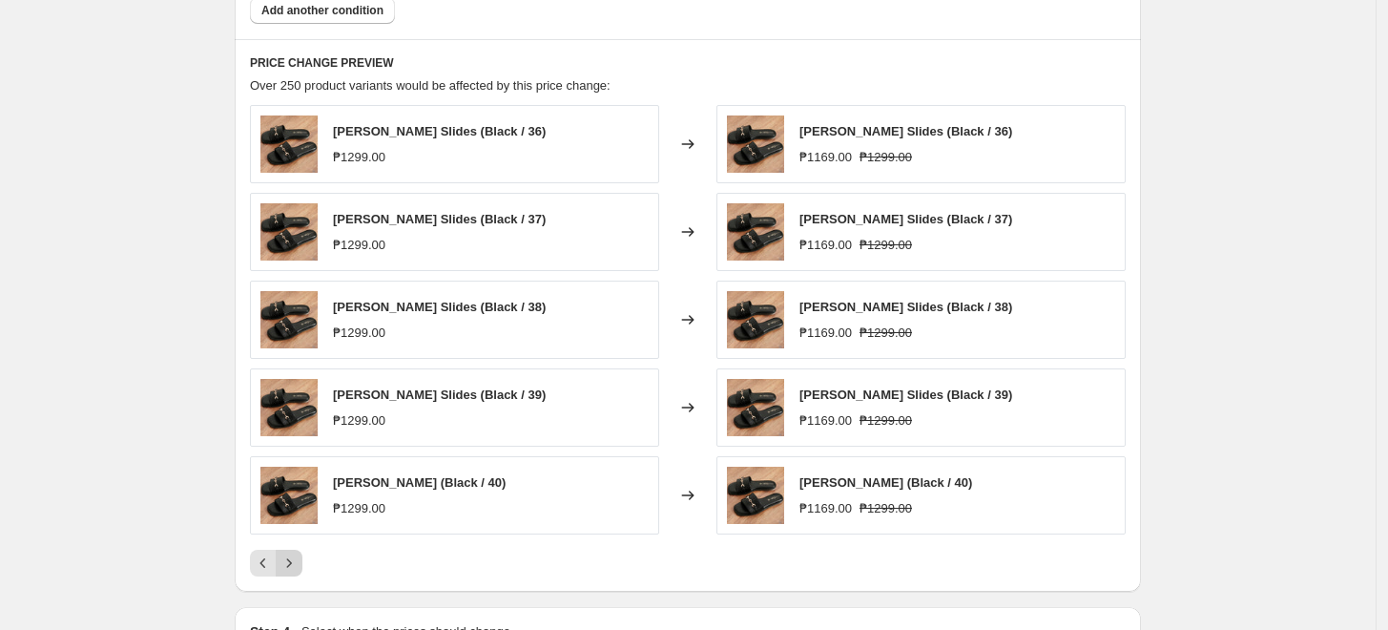
click at [299, 556] on icon "Next" at bounding box center [289, 562] width 19 height 19
click at [297, 557] on icon "Next" at bounding box center [289, 562] width 19 height 19
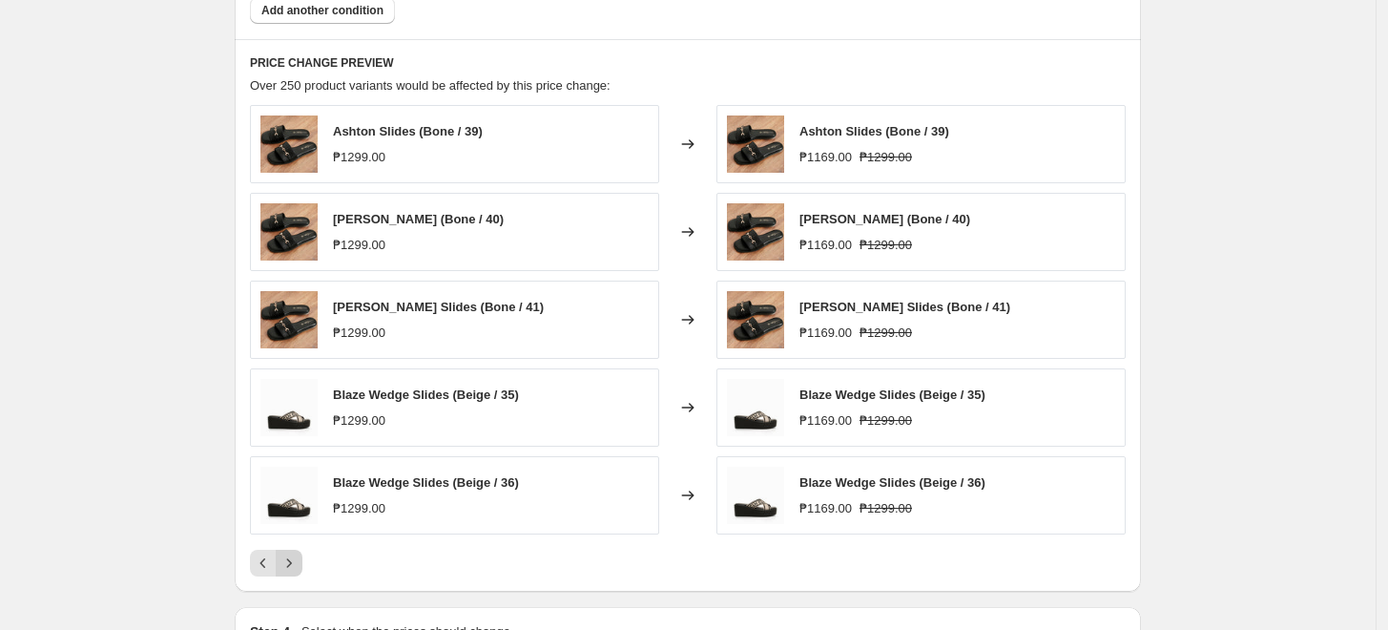
click at [297, 557] on icon "Next" at bounding box center [289, 562] width 19 height 19
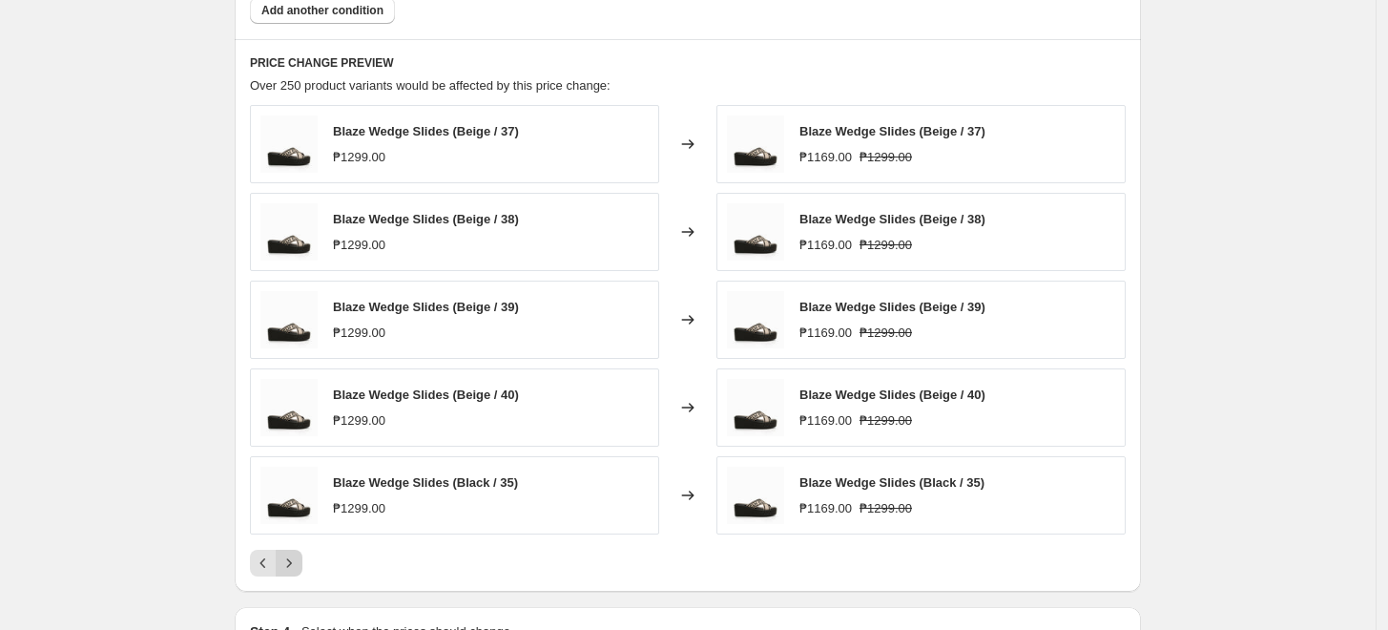
click at [297, 557] on icon "Next" at bounding box center [289, 562] width 19 height 19
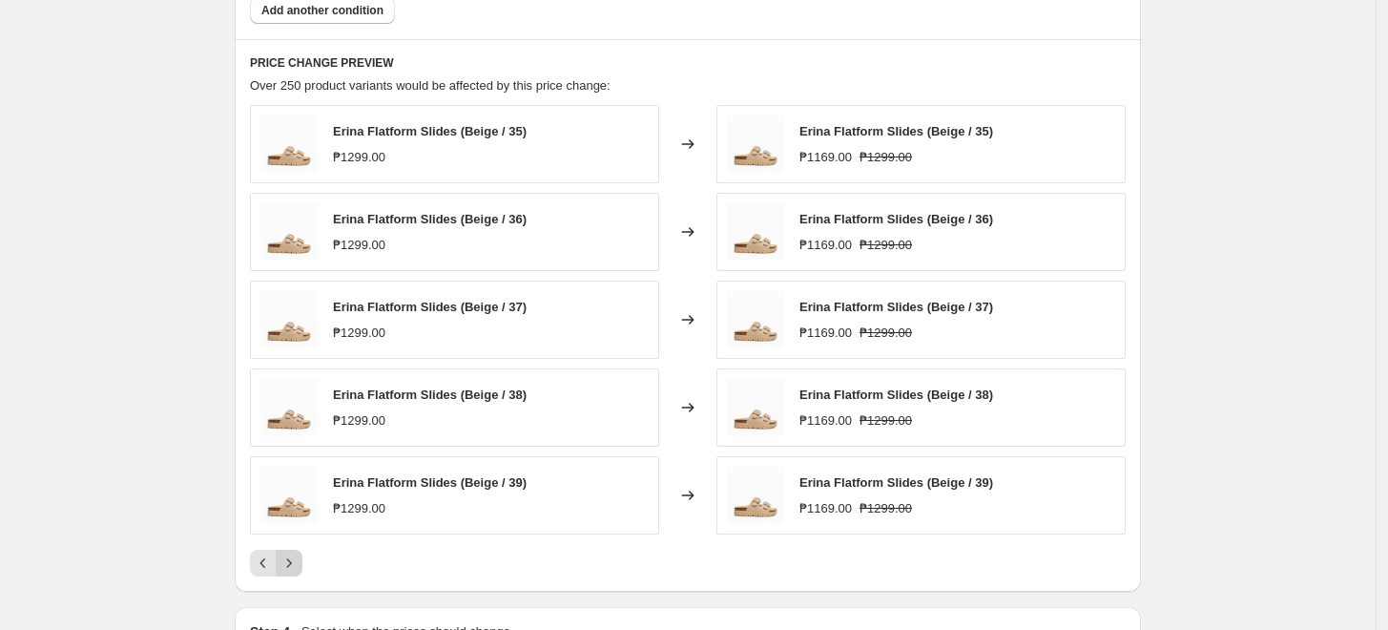
click at [297, 557] on icon "Next" at bounding box center [289, 562] width 19 height 19
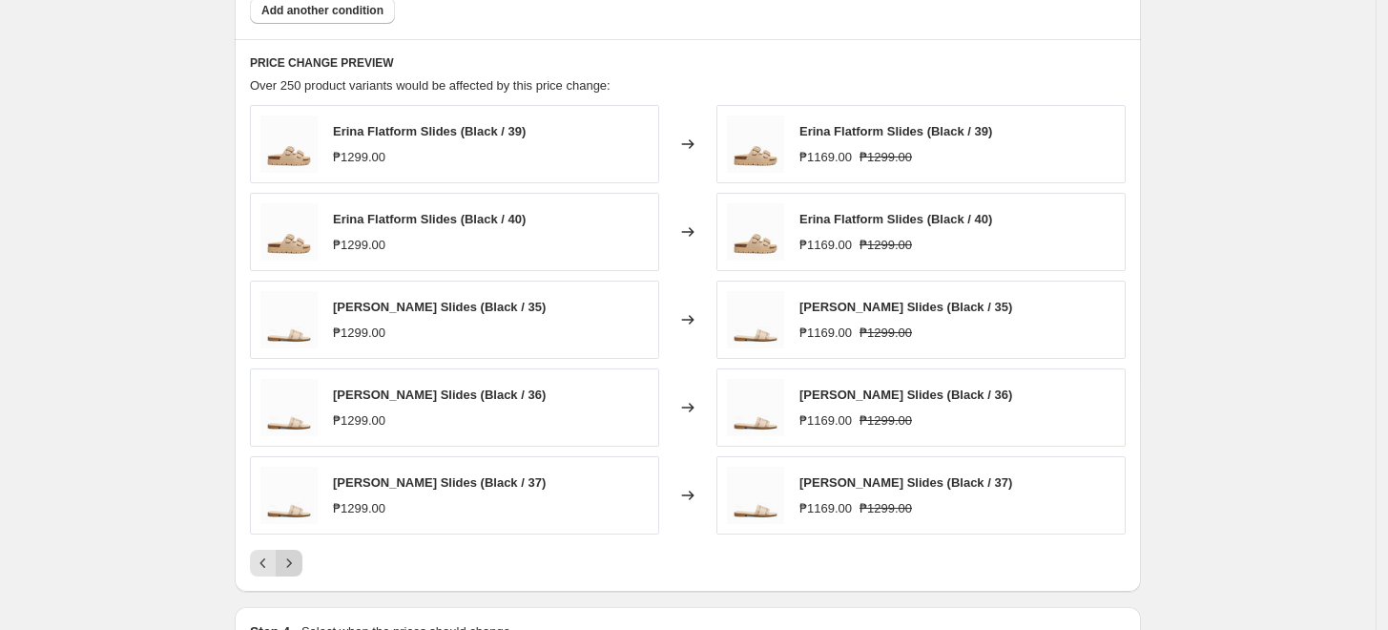
click at [297, 557] on icon "Next" at bounding box center [289, 562] width 19 height 19
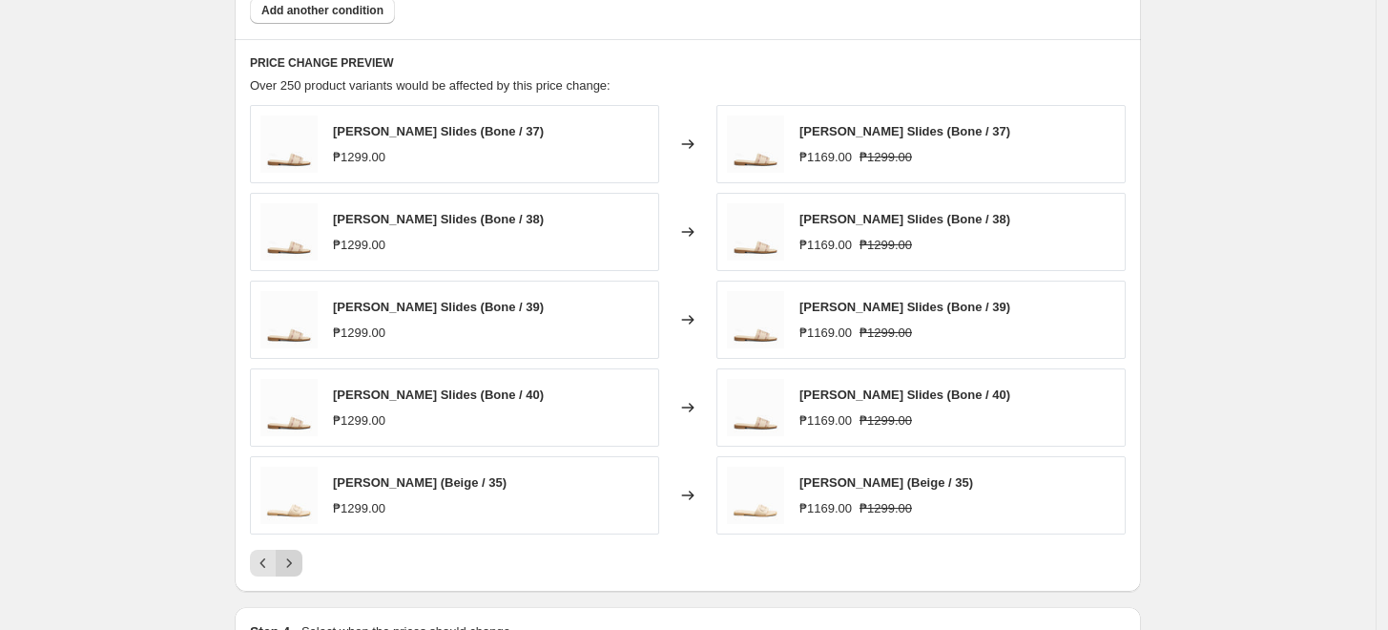
click at [297, 557] on icon "Next" at bounding box center [289, 562] width 19 height 19
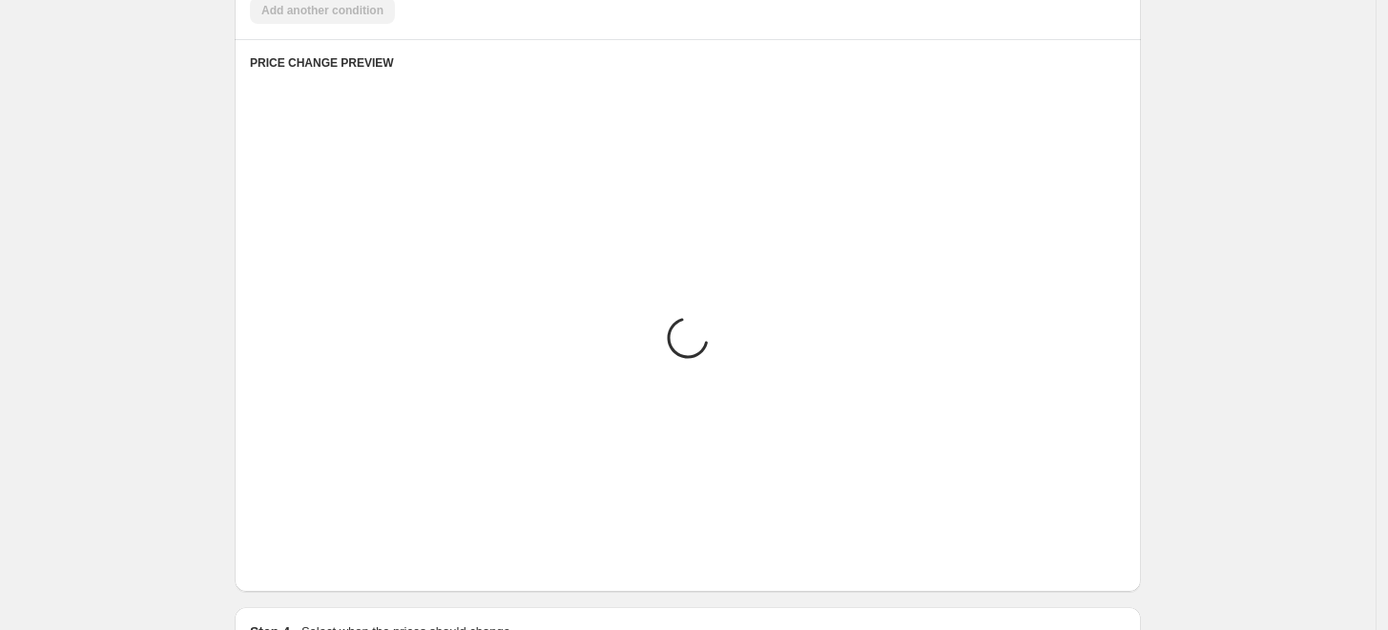
click at [297, 557] on icon "Next" at bounding box center [289, 562] width 19 height 19
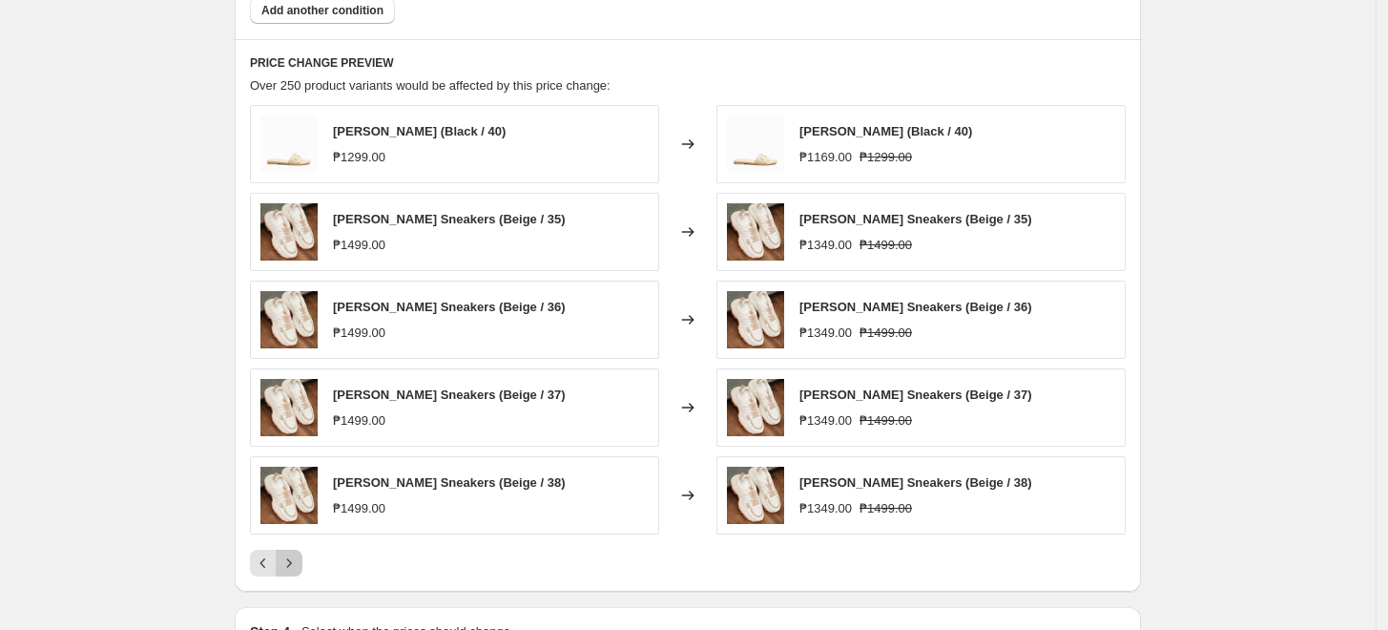
click at [297, 557] on icon "Next" at bounding box center [289, 562] width 19 height 19
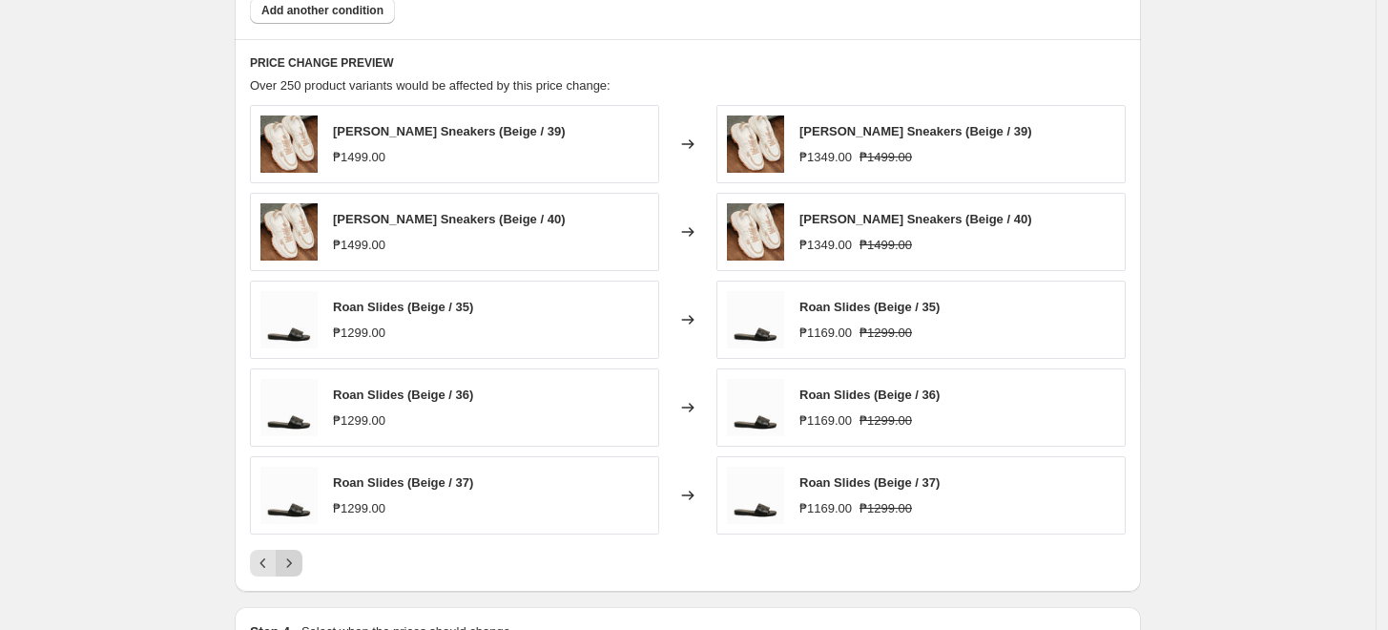
click at [297, 557] on icon "Next" at bounding box center [289, 562] width 19 height 19
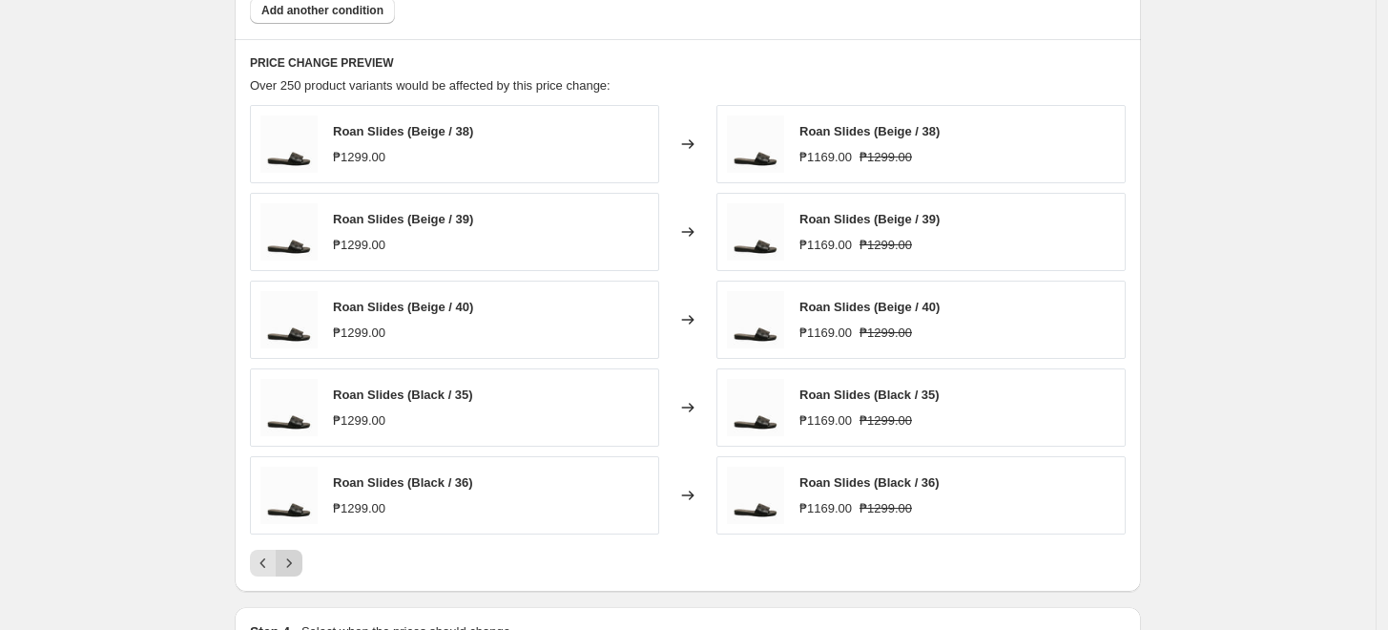
click at [297, 557] on icon "Next" at bounding box center [289, 562] width 19 height 19
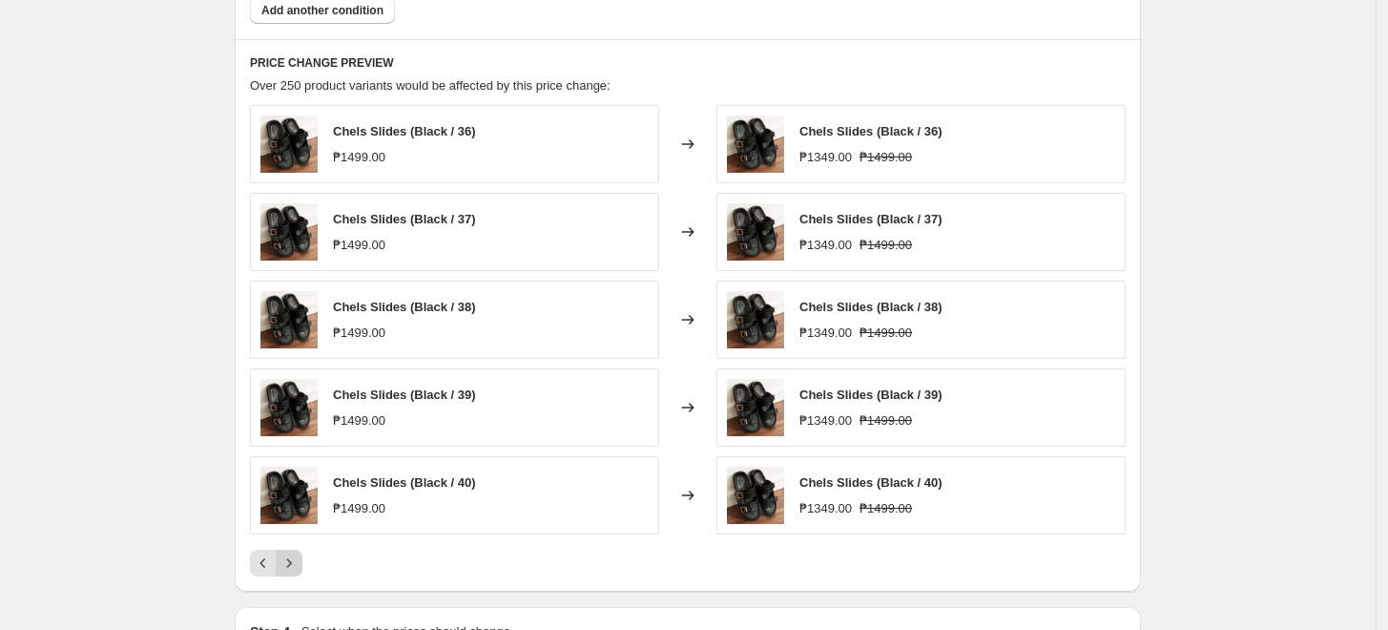
click at [297, 557] on icon "Next" at bounding box center [289, 562] width 19 height 19
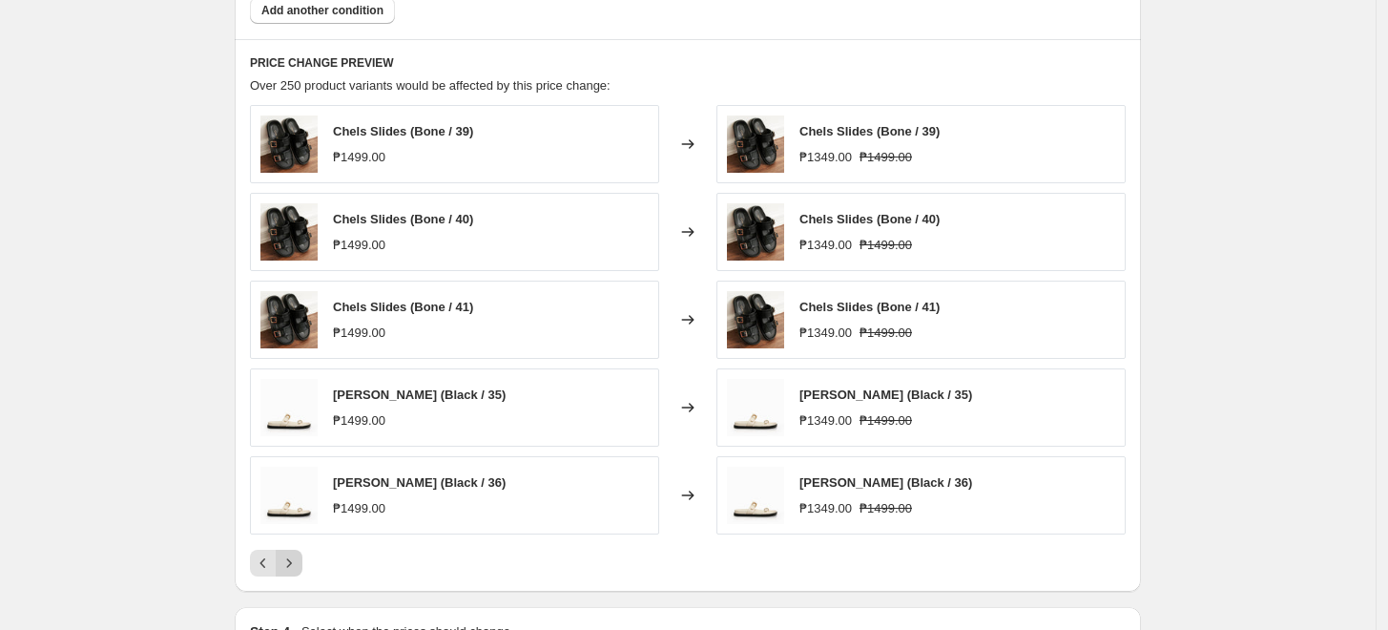
click at [297, 557] on icon "Next" at bounding box center [289, 562] width 19 height 19
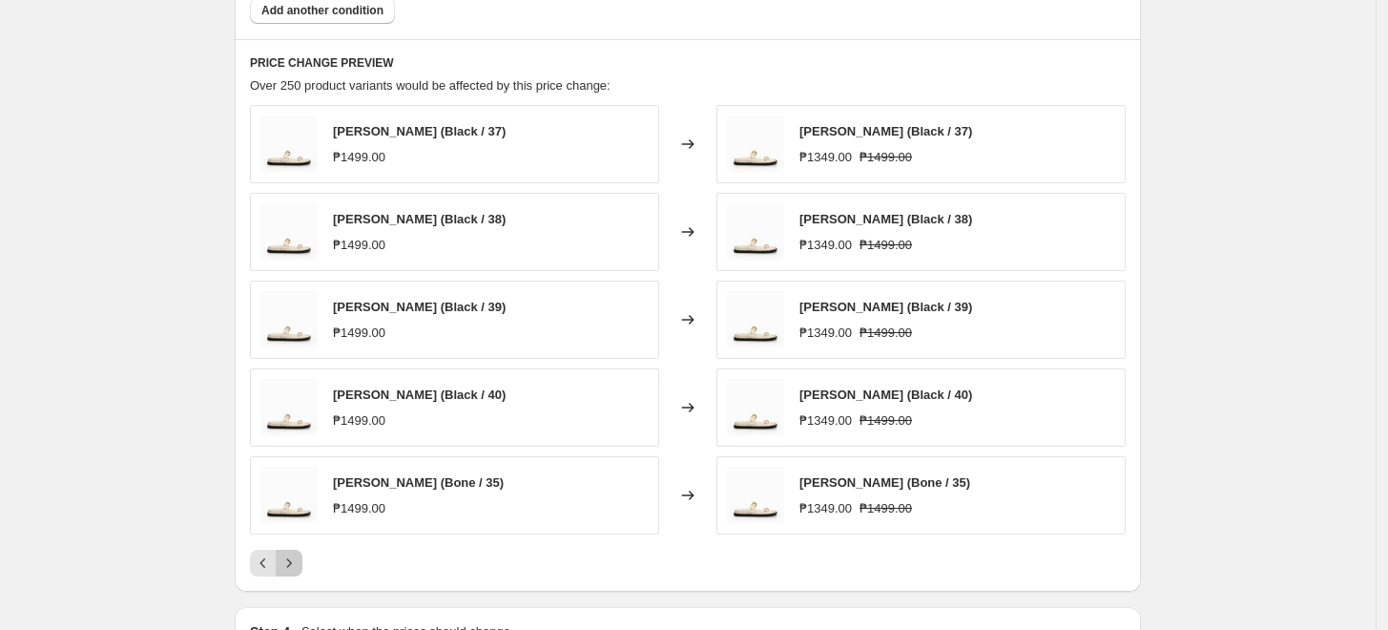
click at [297, 557] on icon "Next" at bounding box center [289, 562] width 19 height 19
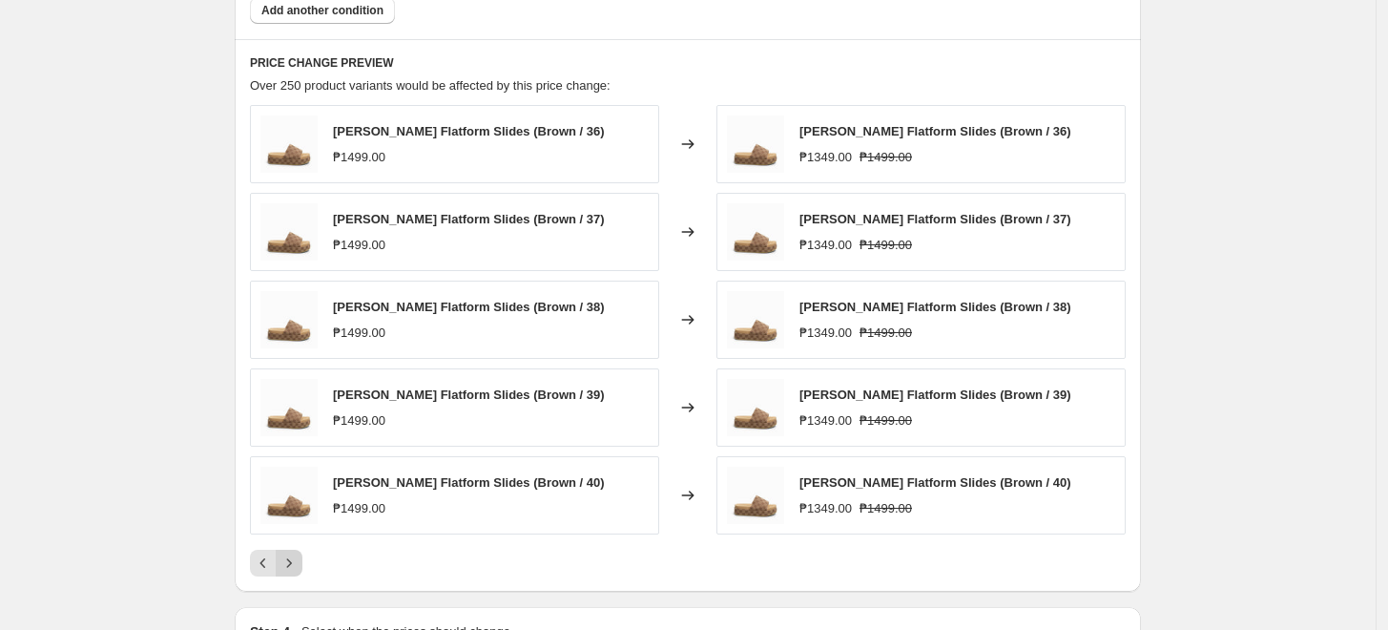
click at [297, 557] on icon "Next" at bounding box center [289, 562] width 19 height 19
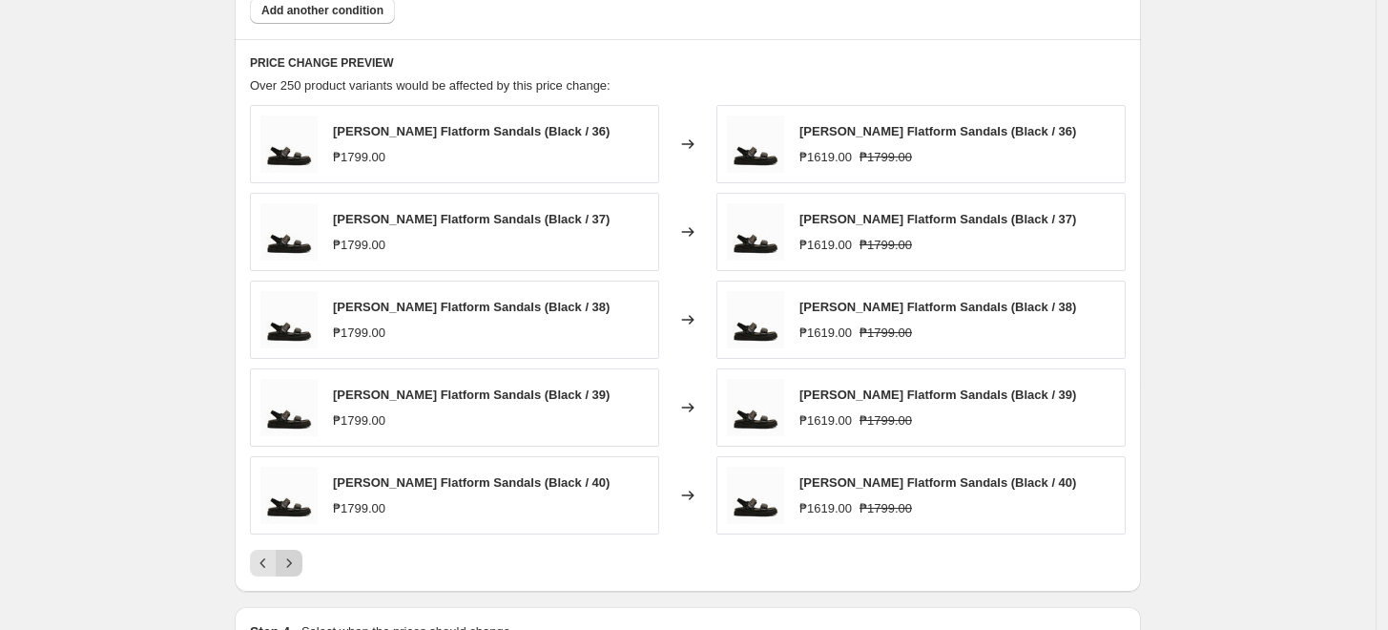
click at [297, 557] on icon "Next" at bounding box center [289, 562] width 19 height 19
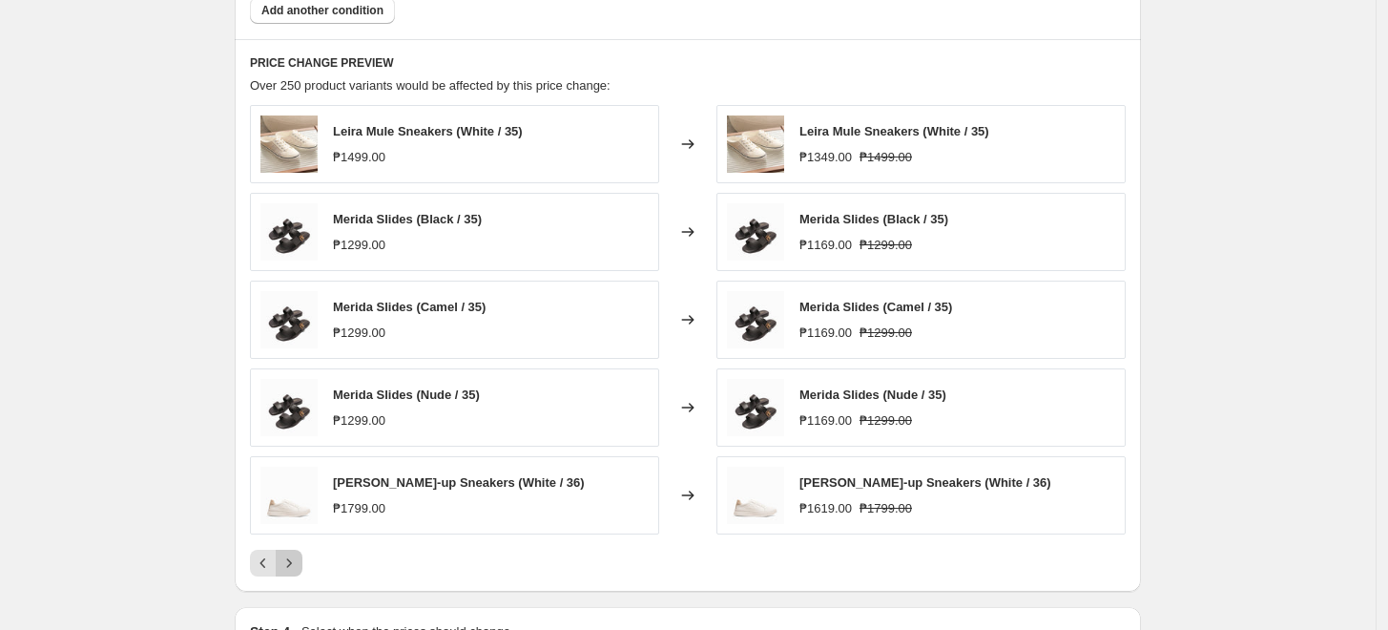
click at [297, 557] on icon "Next" at bounding box center [289, 562] width 19 height 19
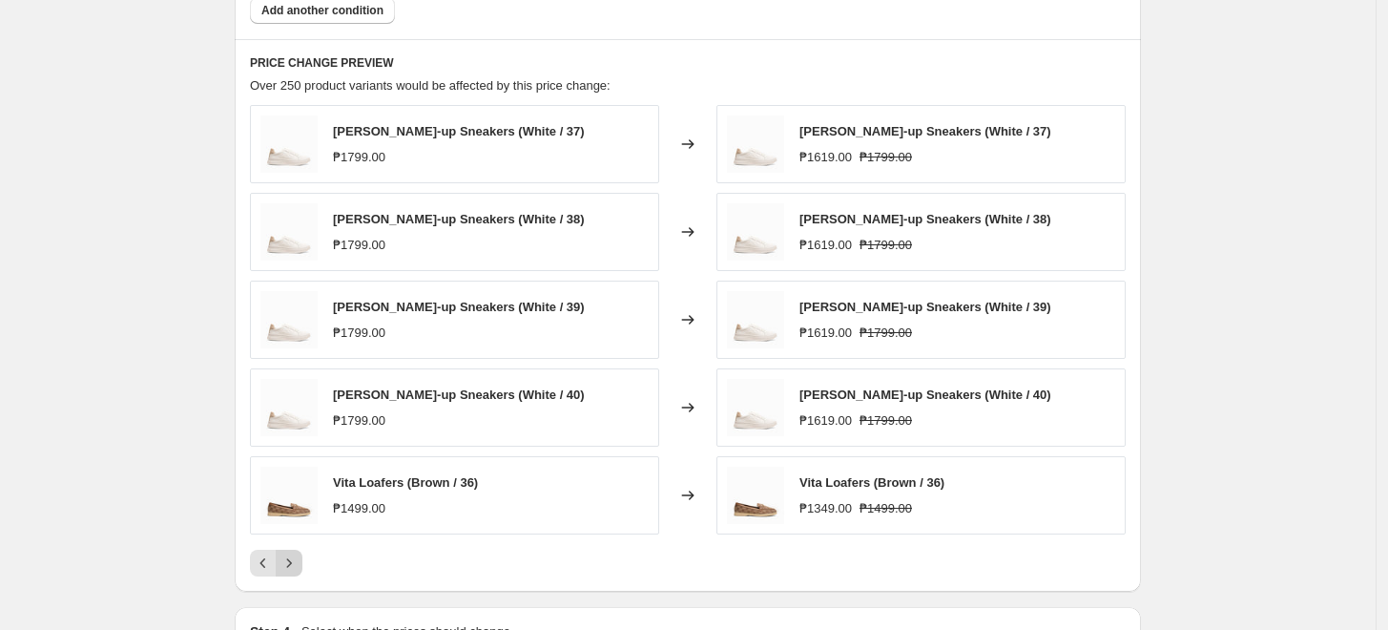
click at [297, 557] on icon "Next" at bounding box center [289, 562] width 19 height 19
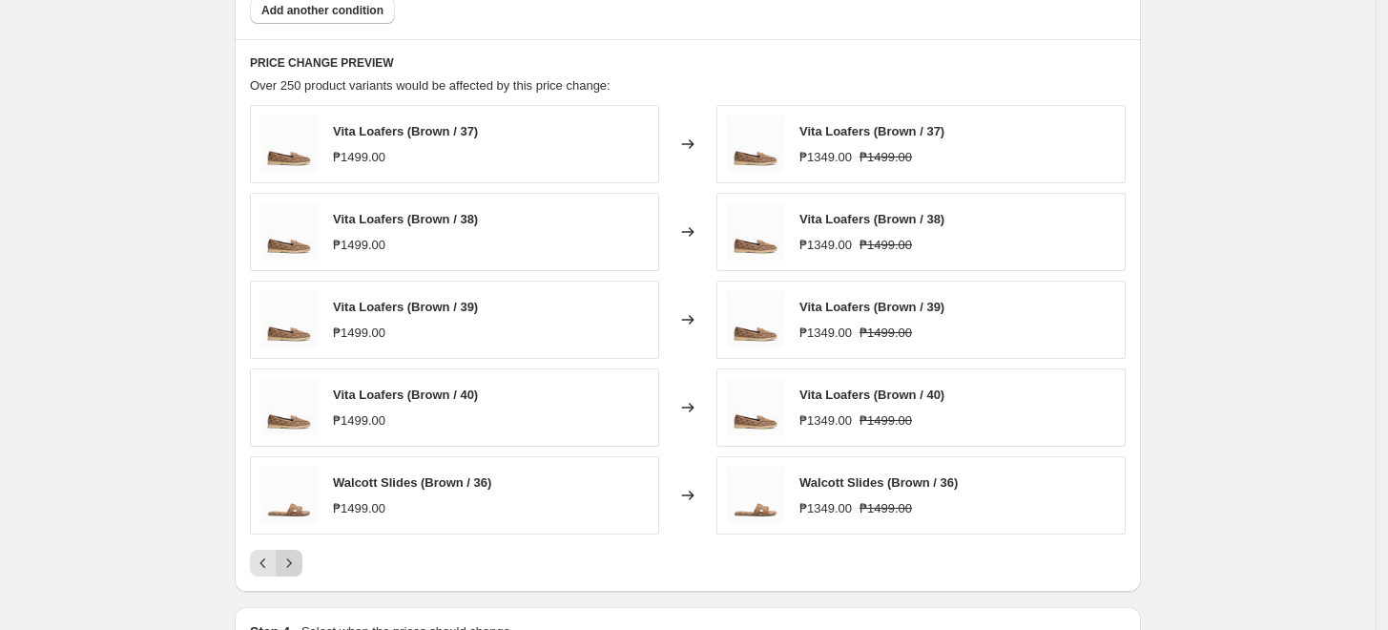
click at [297, 557] on icon "Next" at bounding box center [289, 562] width 19 height 19
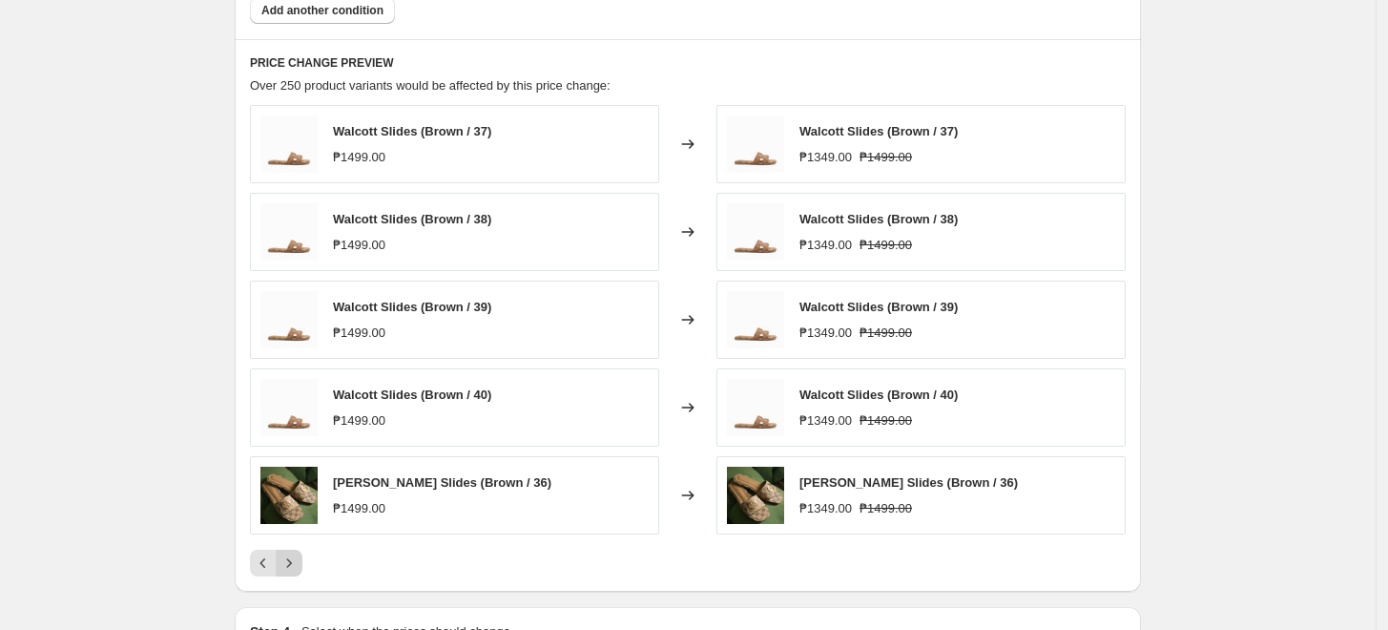
click at [297, 557] on icon "Next" at bounding box center [289, 562] width 19 height 19
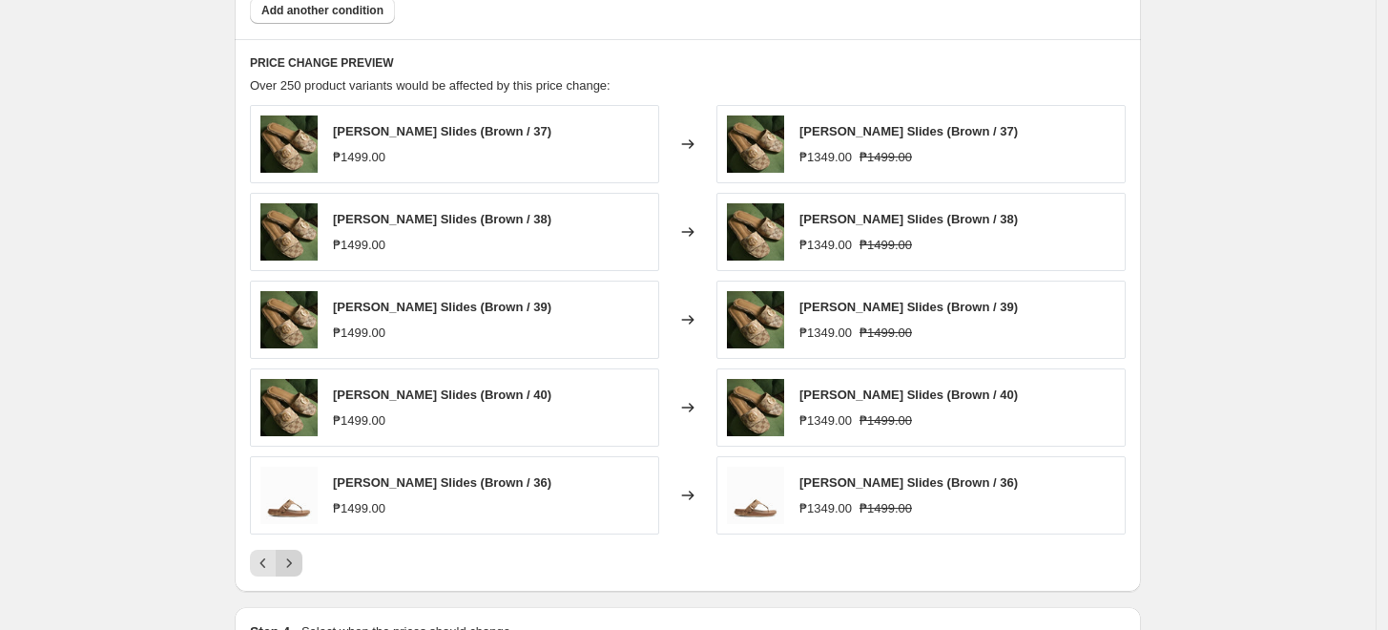
click at [297, 557] on icon "Next" at bounding box center [289, 562] width 19 height 19
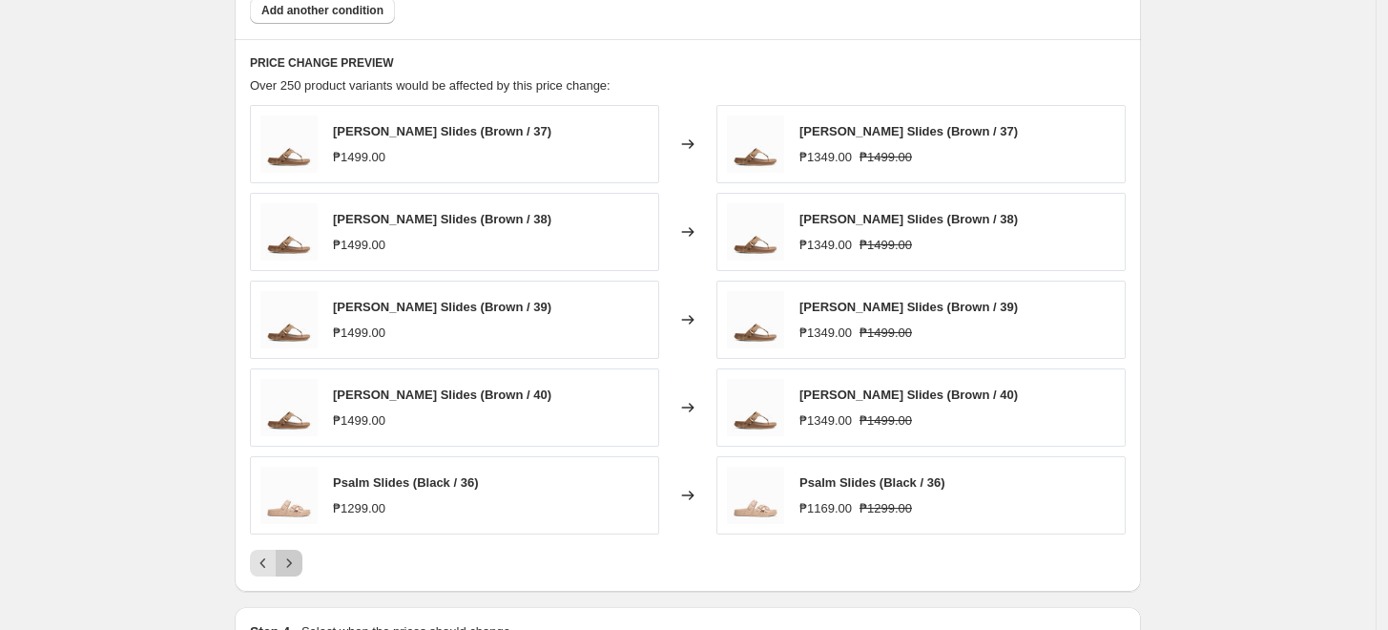
click at [297, 557] on icon "Next" at bounding box center [289, 562] width 19 height 19
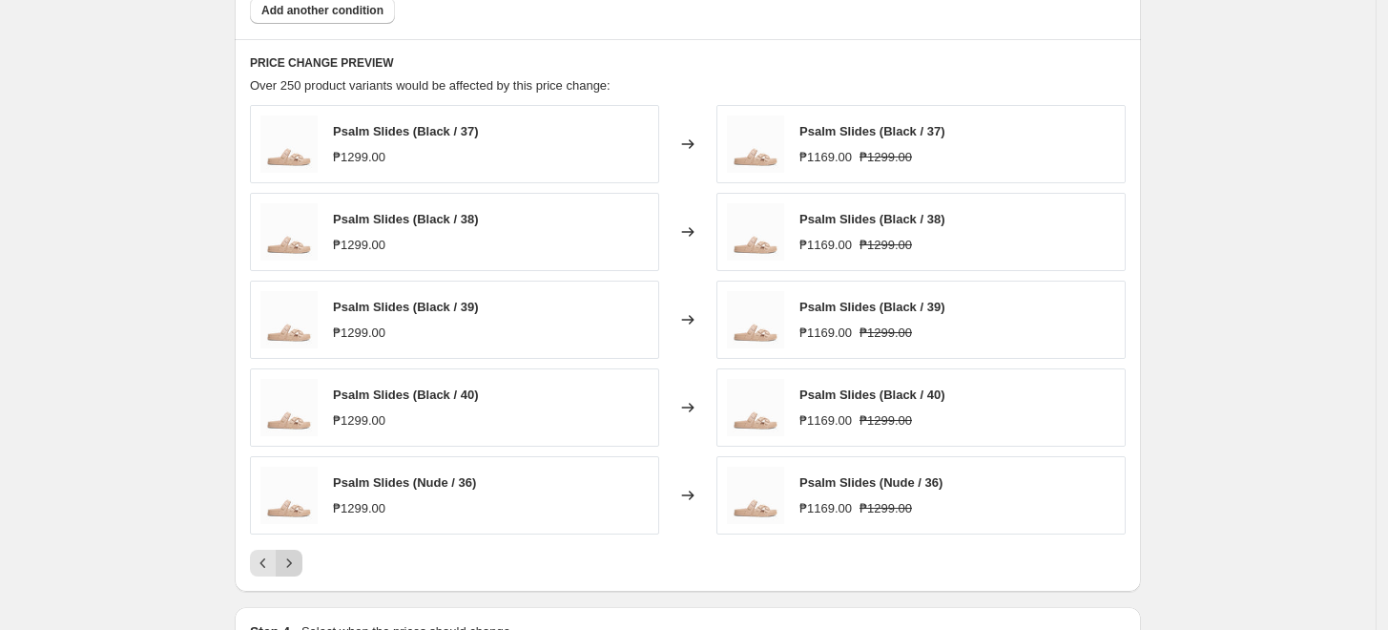
click at [297, 557] on icon "Next" at bounding box center [289, 562] width 19 height 19
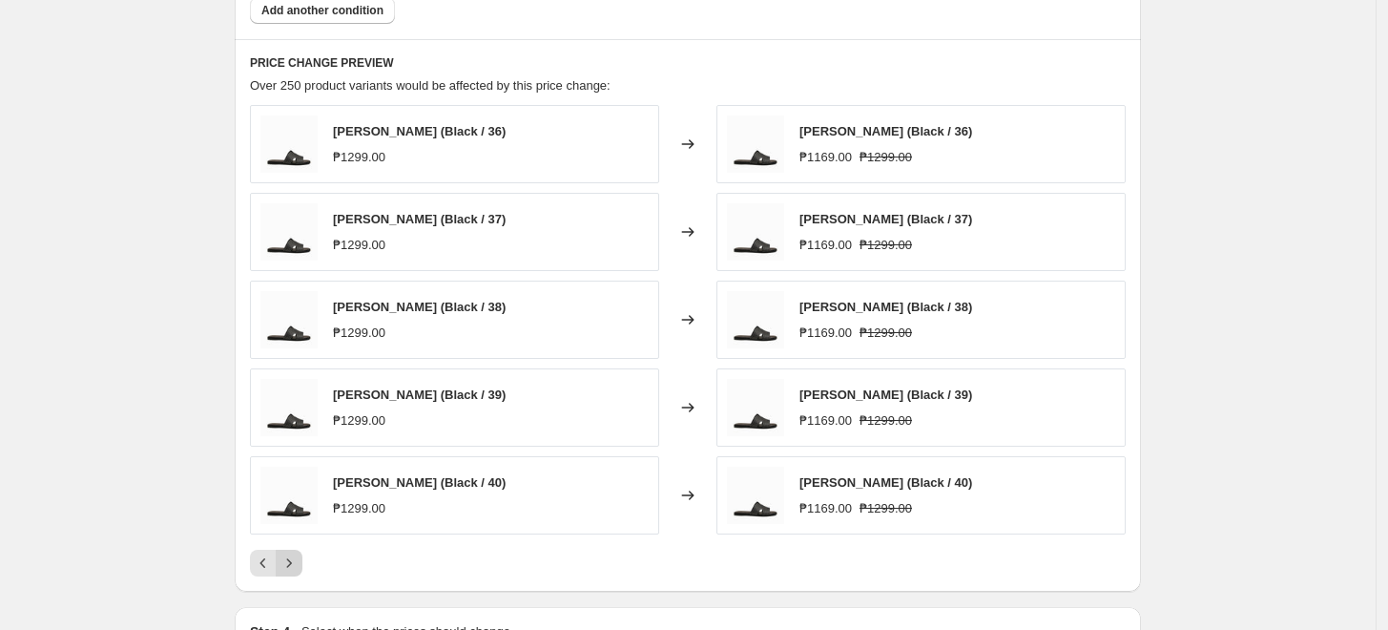
click at [297, 557] on icon "Next" at bounding box center [289, 562] width 19 height 19
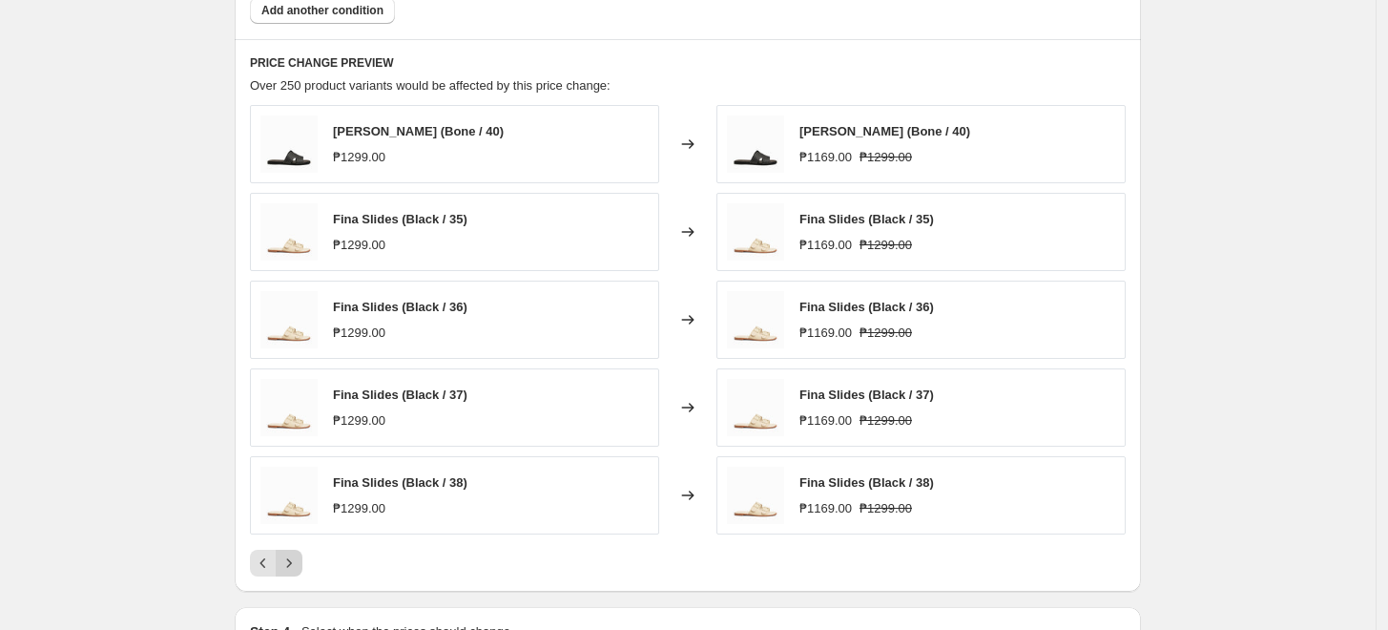
click at [297, 557] on icon "Next" at bounding box center [289, 562] width 19 height 19
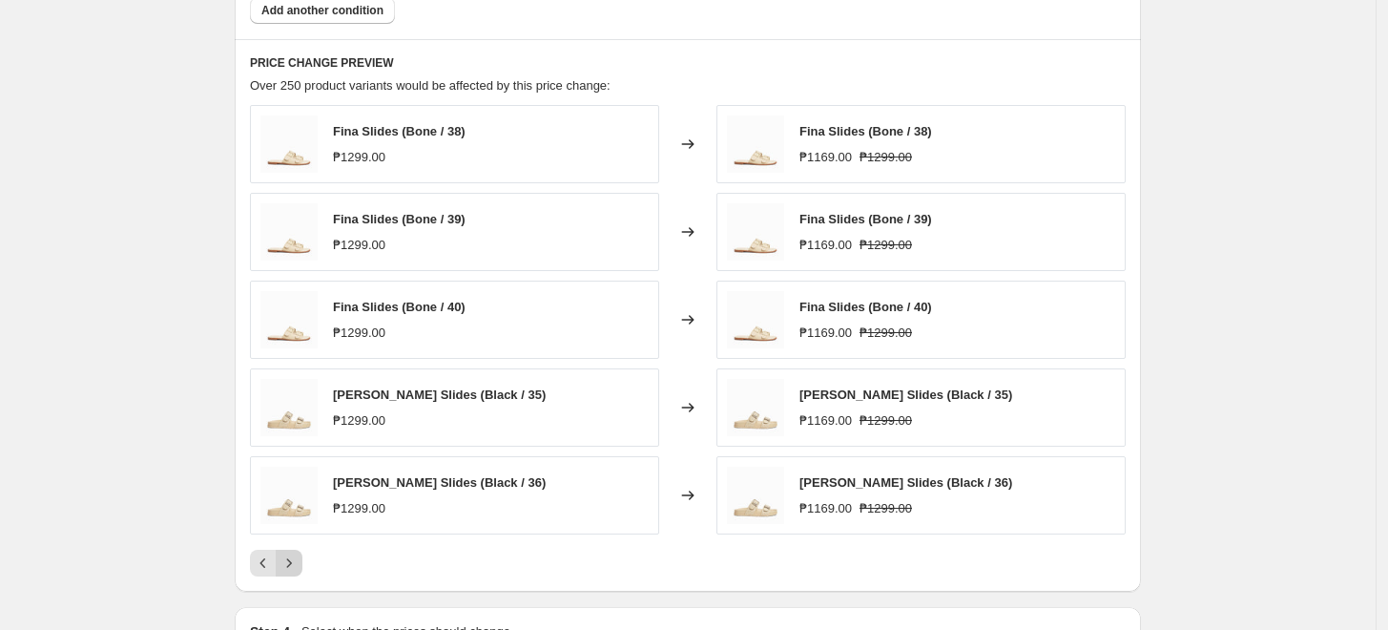
click at [297, 557] on icon "Next" at bounding box center [289, 562] width 19 height 19
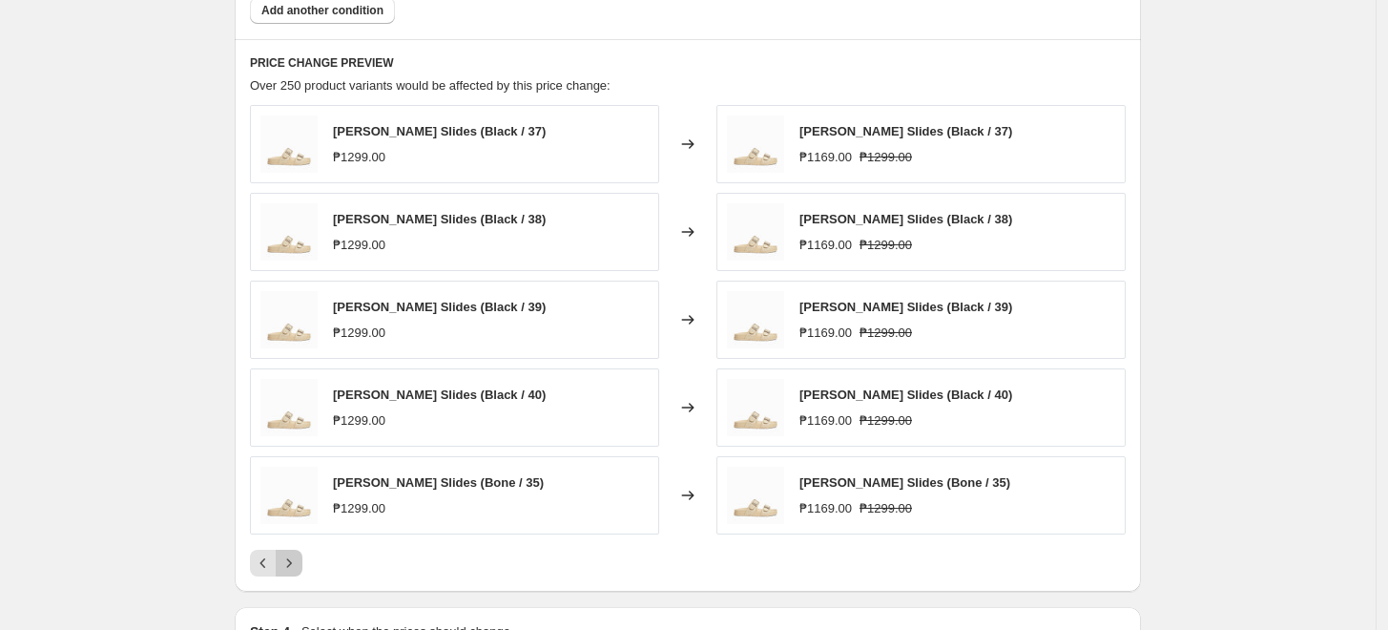
click at [297, 557] on icon "Next" at bounding box center [289, 562] width 19 height 19
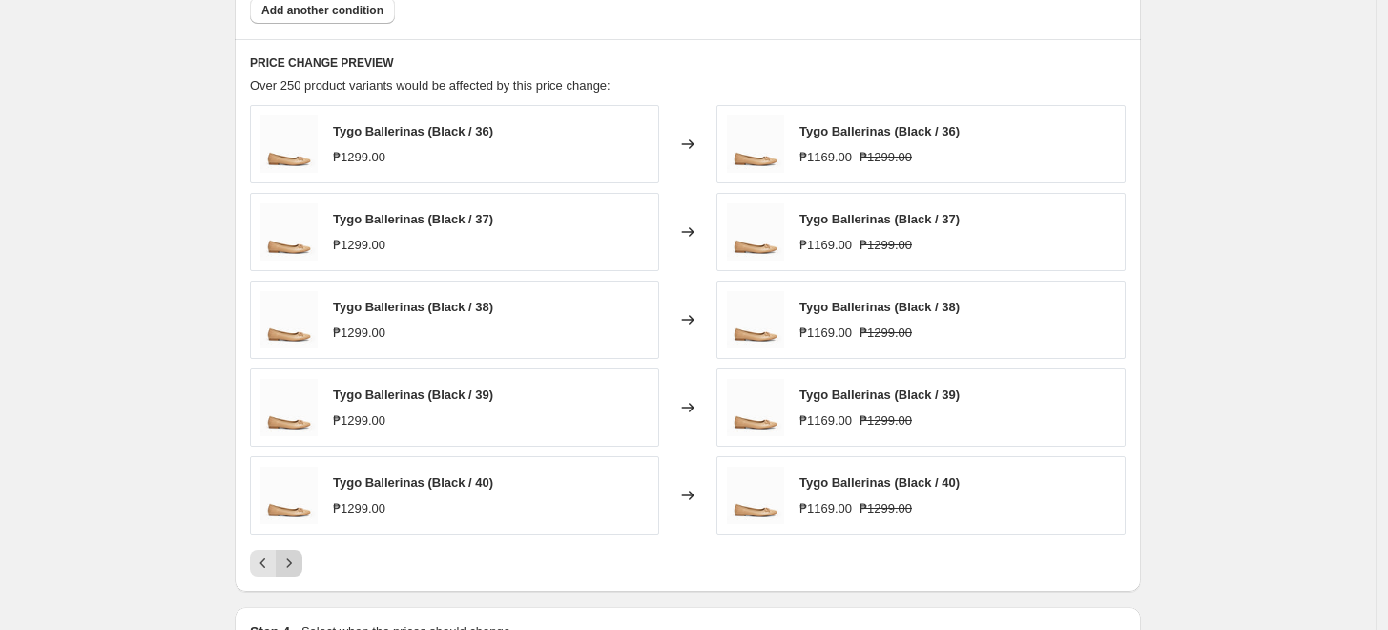
click at [297, 557] on icon "Next" at bounding box center [289, 562] width 19 height 19
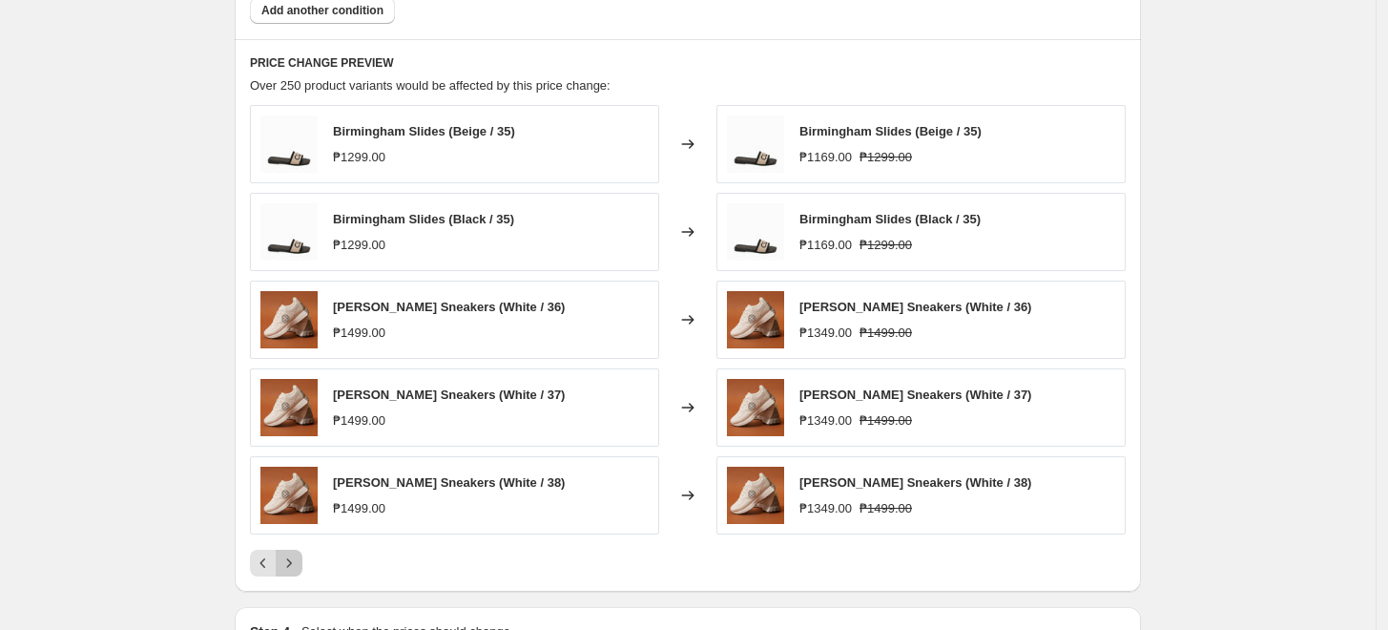
click at [297, 557] on icon "Next" at bounding box center [289, 562] width 19 height 19
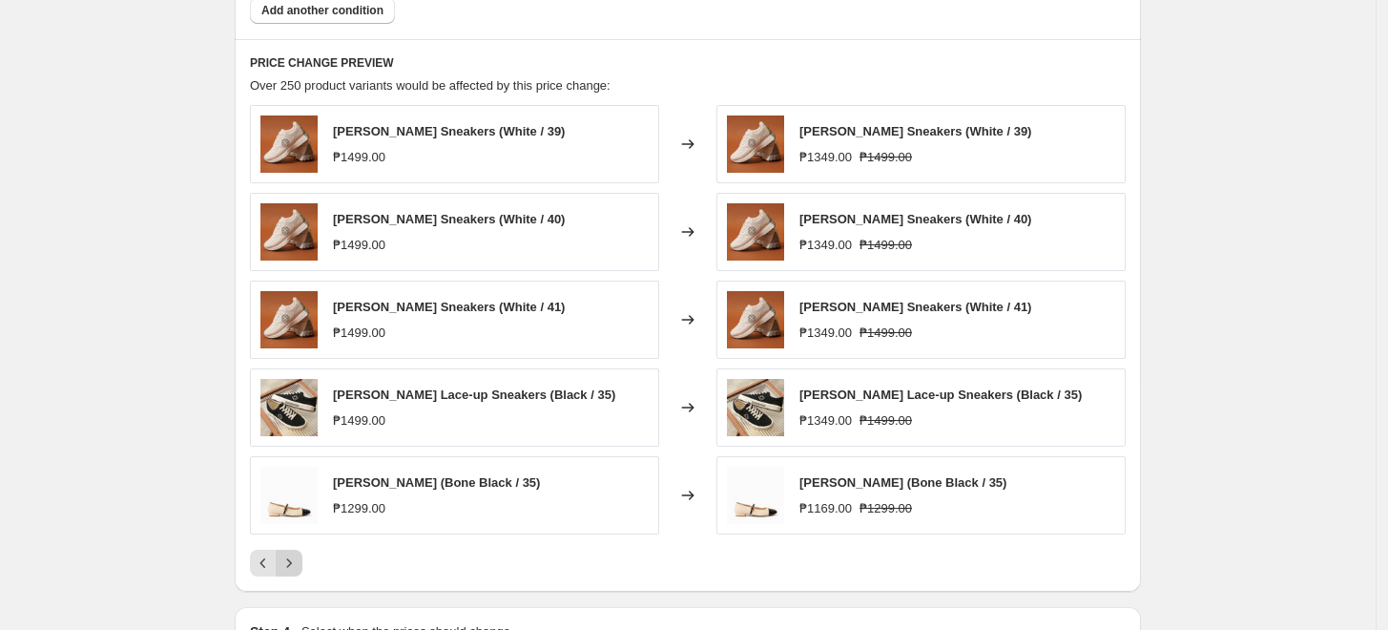
click at [297, 557] on icon "Next" at bounding box center [289, 562] width 19 height 19
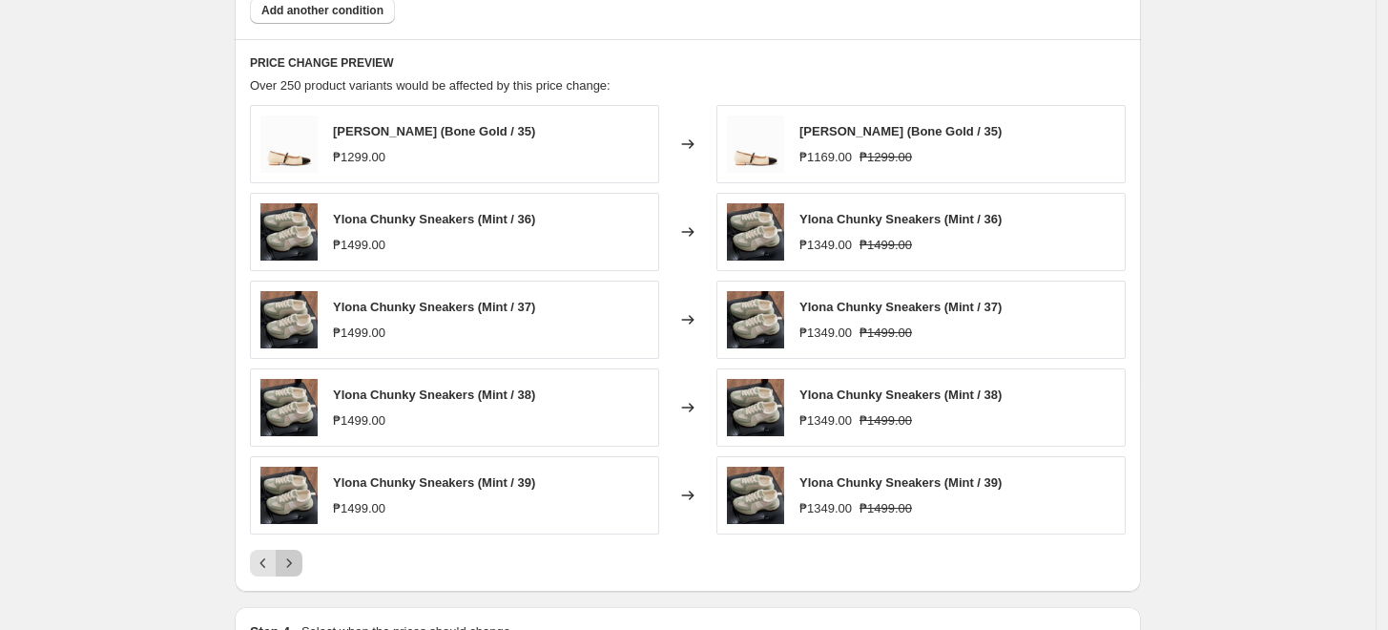
click at [297, 557] on icon "Next" at bounding box center [289, 562] width 19 height 19
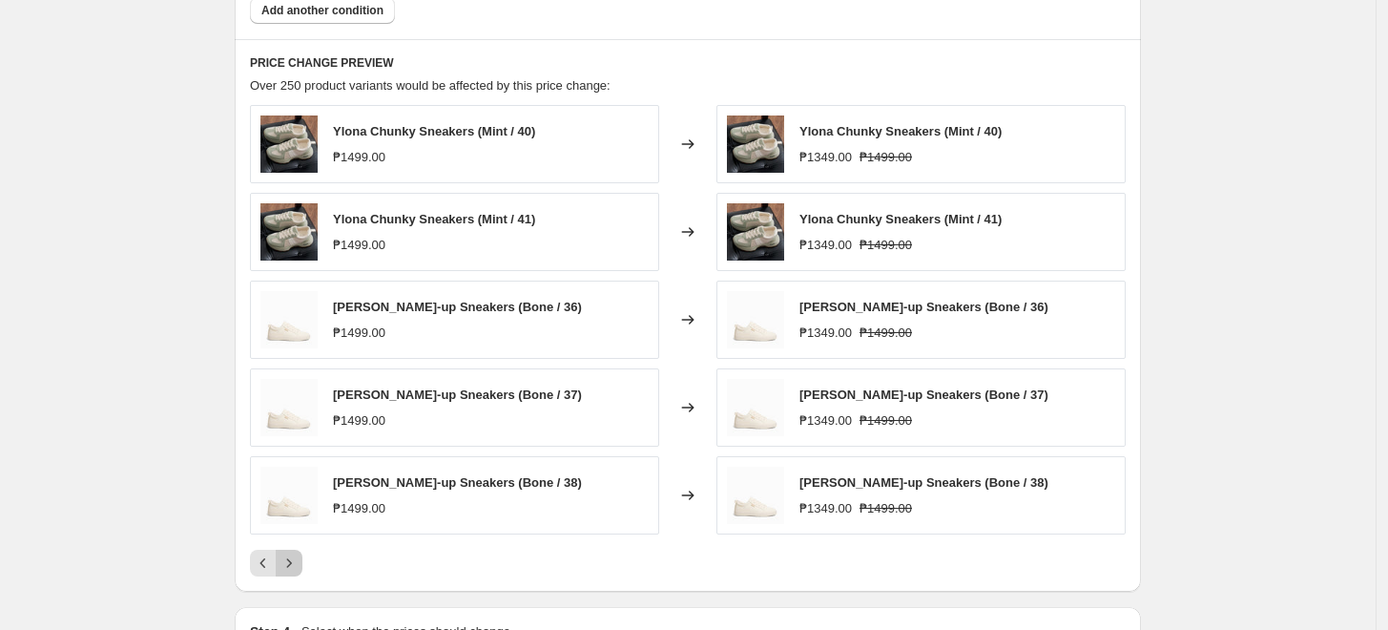
click at [297, 557] on icon "Next" at bounding box center [289, 562] width 19 height 19
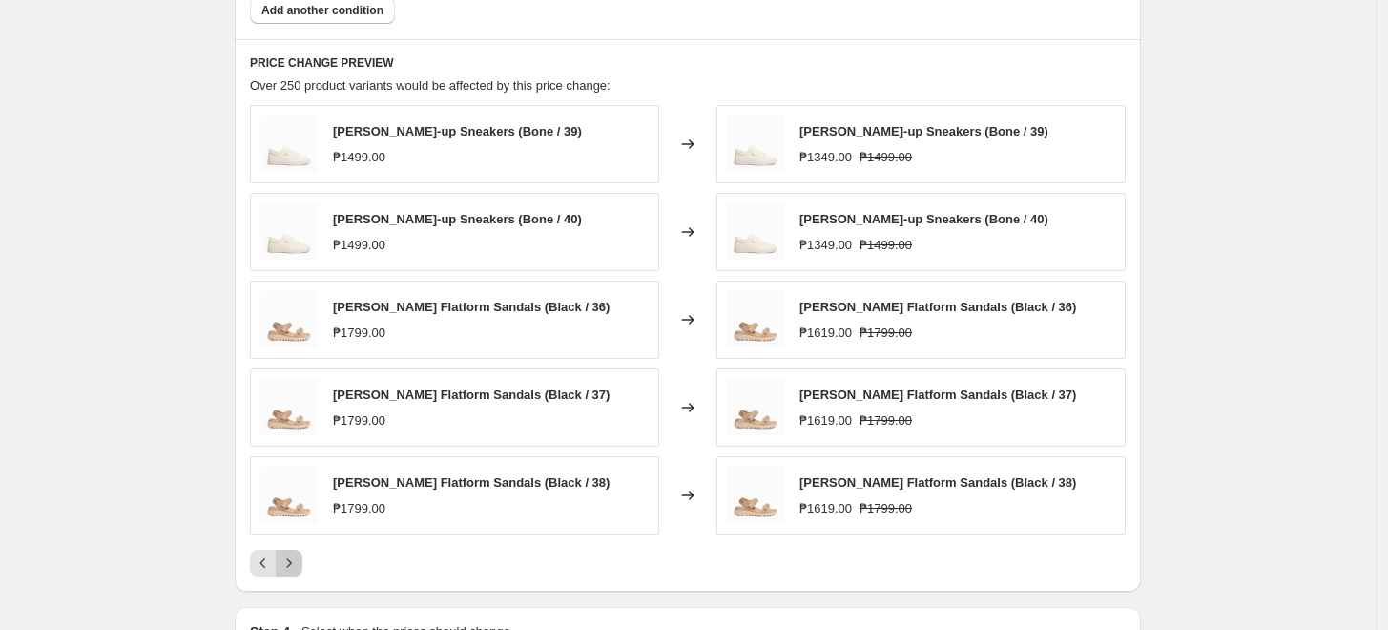
click at [297, 557] on icon "Next" at bounding box center [289, 562] width 19 height 19
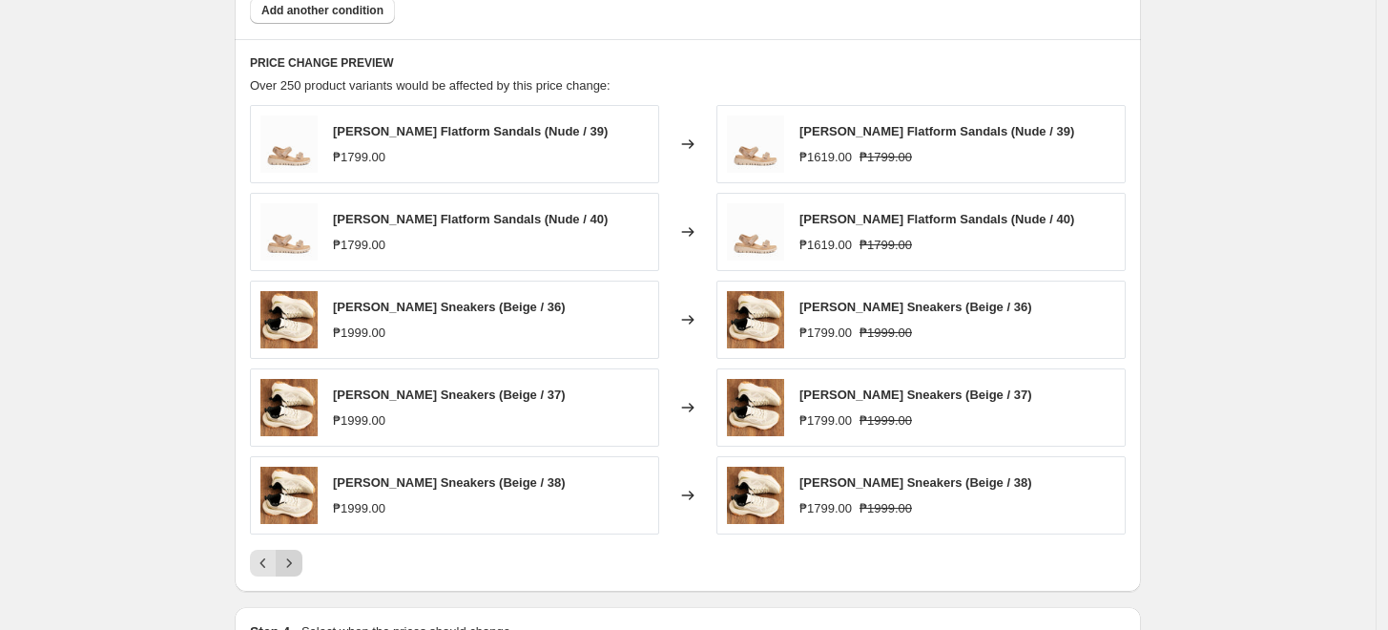
click at [297, 557] on icon "Next" at bounding box center [289, 562] width 19 height 19
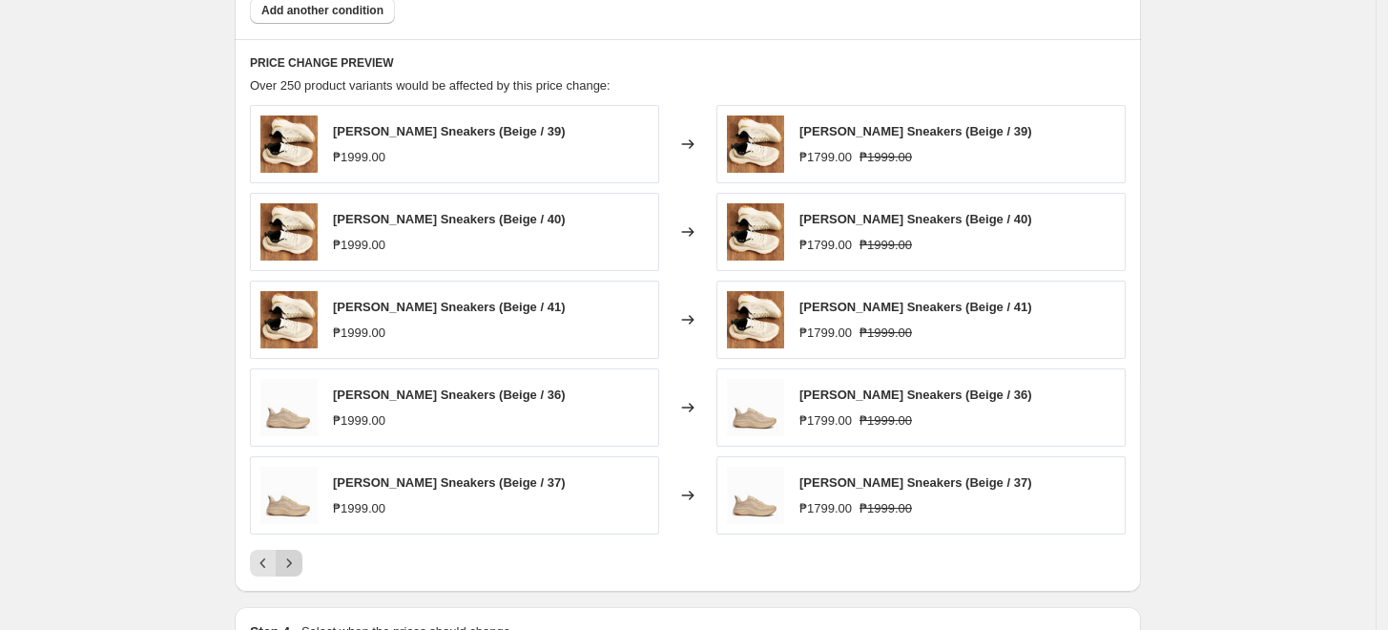
click at [297, 557] on icon "Next" at bounding box center [289, 562] width 19 height 19
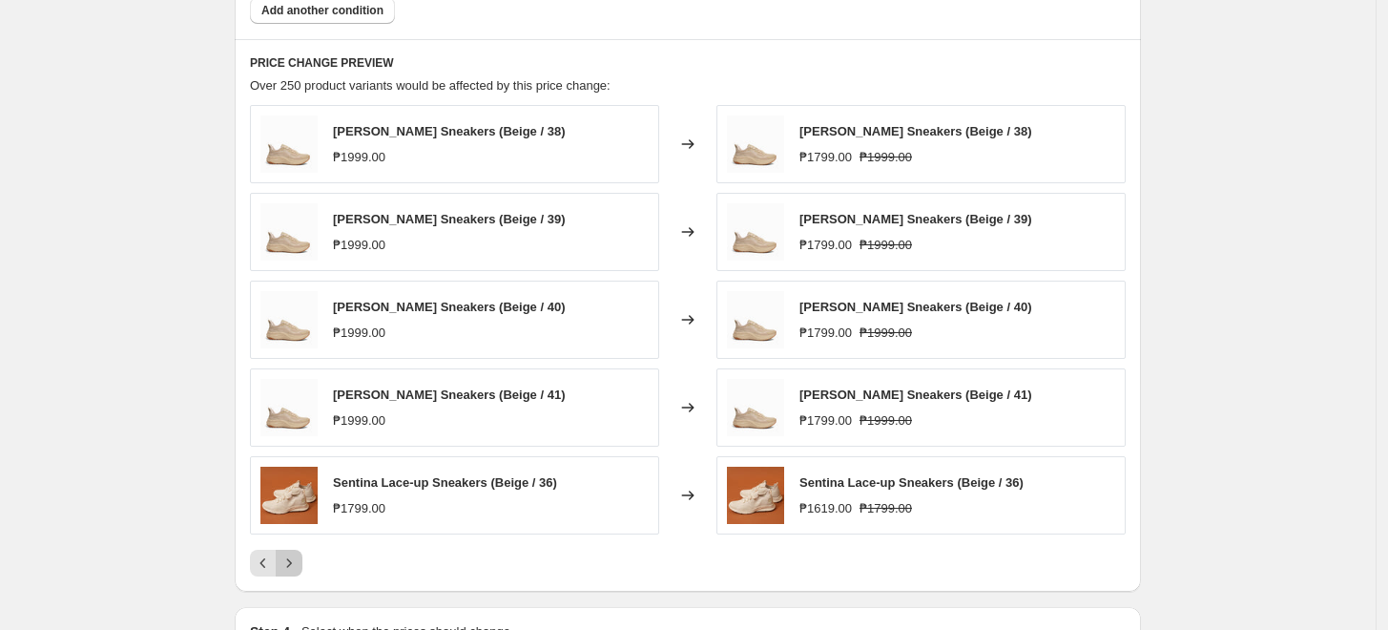
click at [297, 557] on icon "Next" at bounding box center [289, 562] width 19 height 19
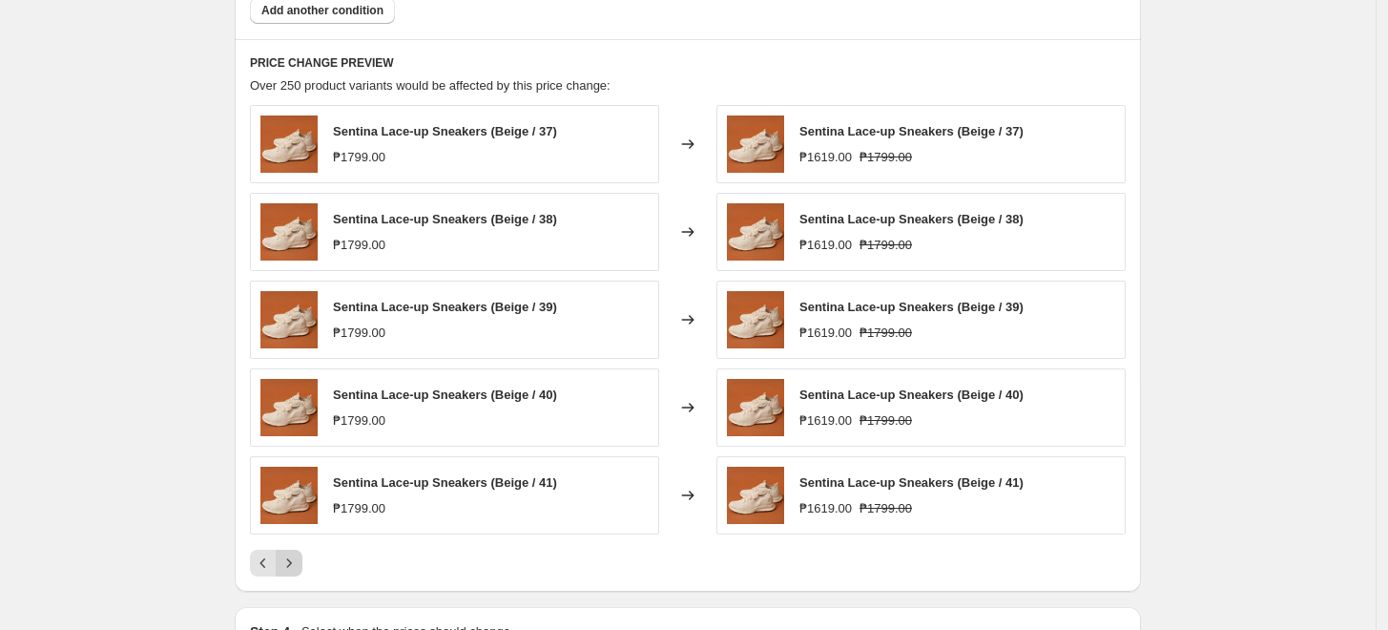
click at [297, 557] on icon "Next" at bounding box center [289, 562] width 19 height 19
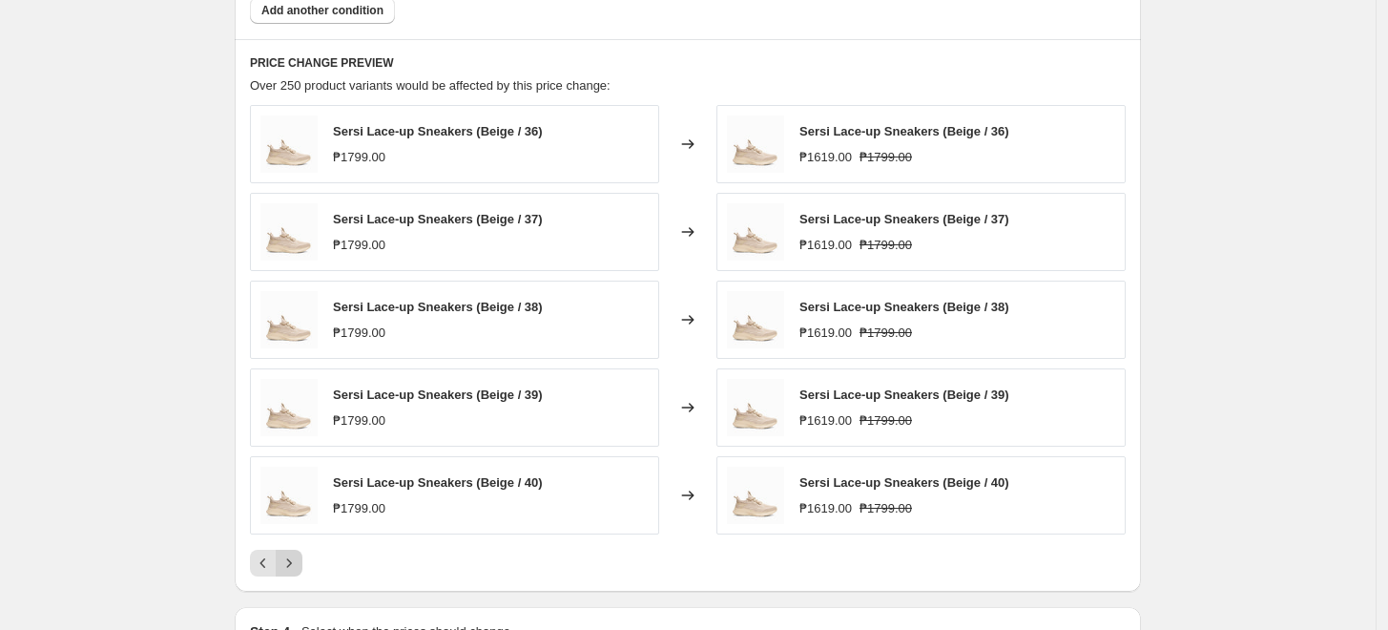
click at [297, 557] on icon "Next" at bounding box center [289, 562] width 19 height 19
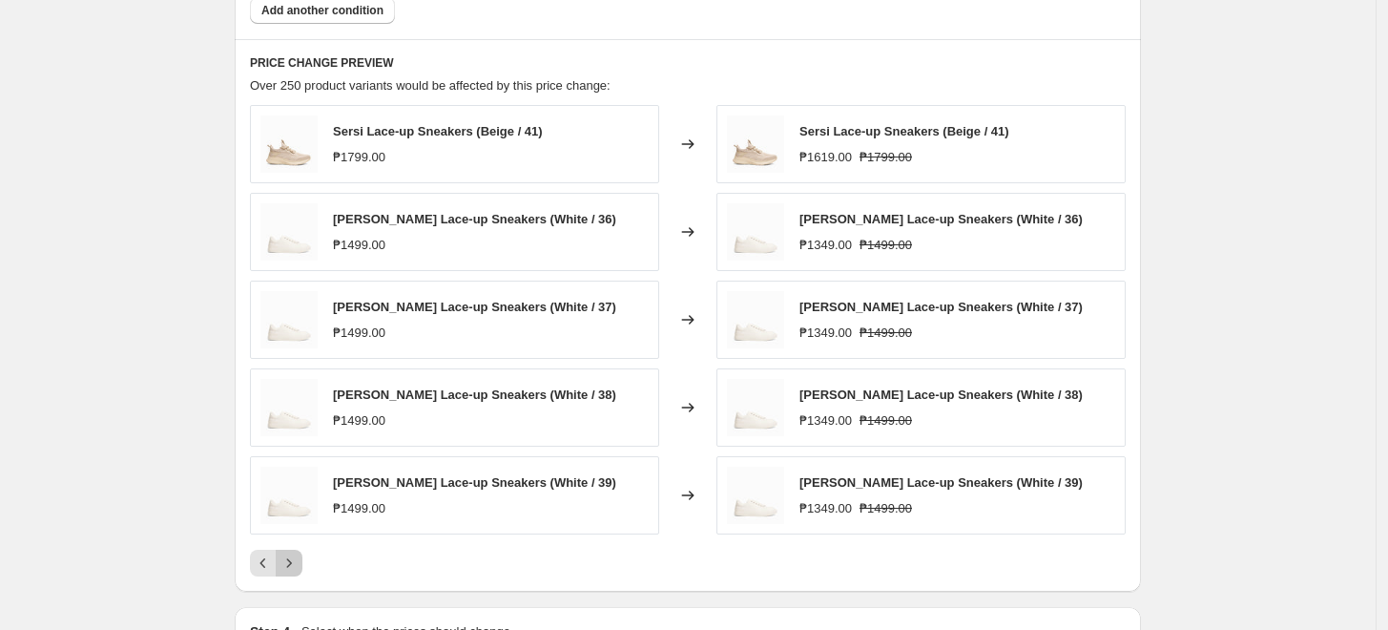
click at [296, 557] on icon "Next" at bounding box center [289, 562] width 19 height 19
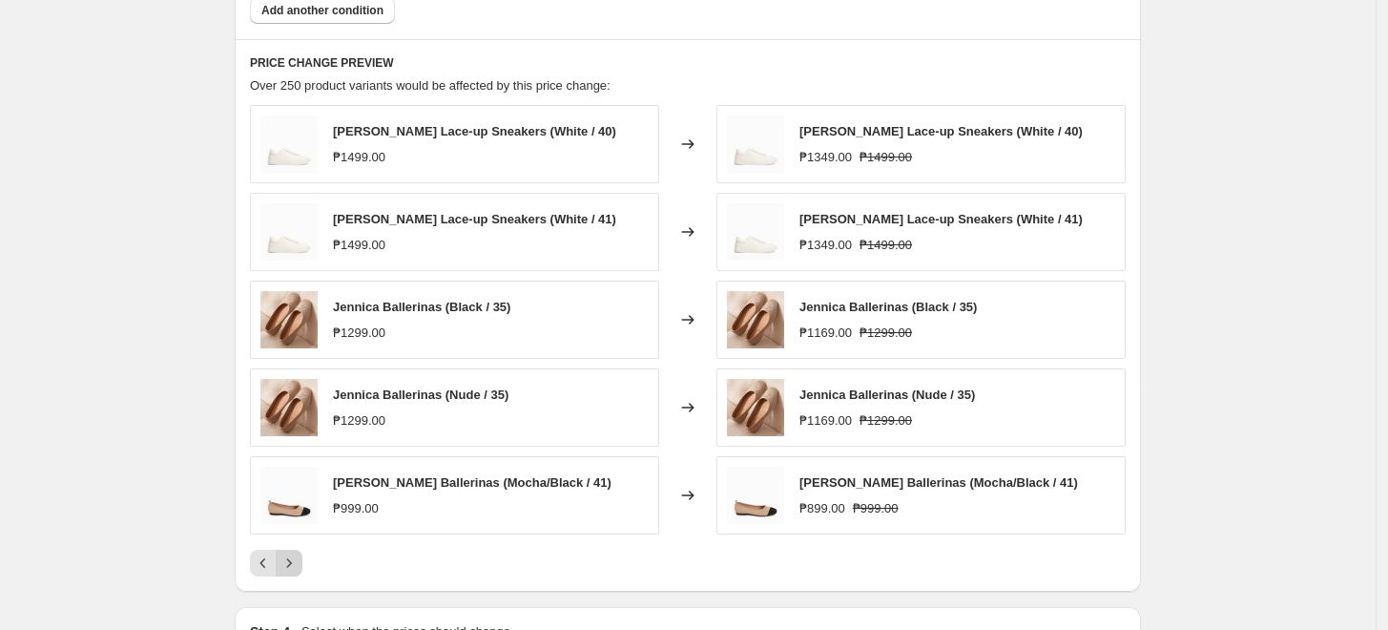
click at [296, 557] on icon "Next" at bounding box center [289, 562] width 19 height 19
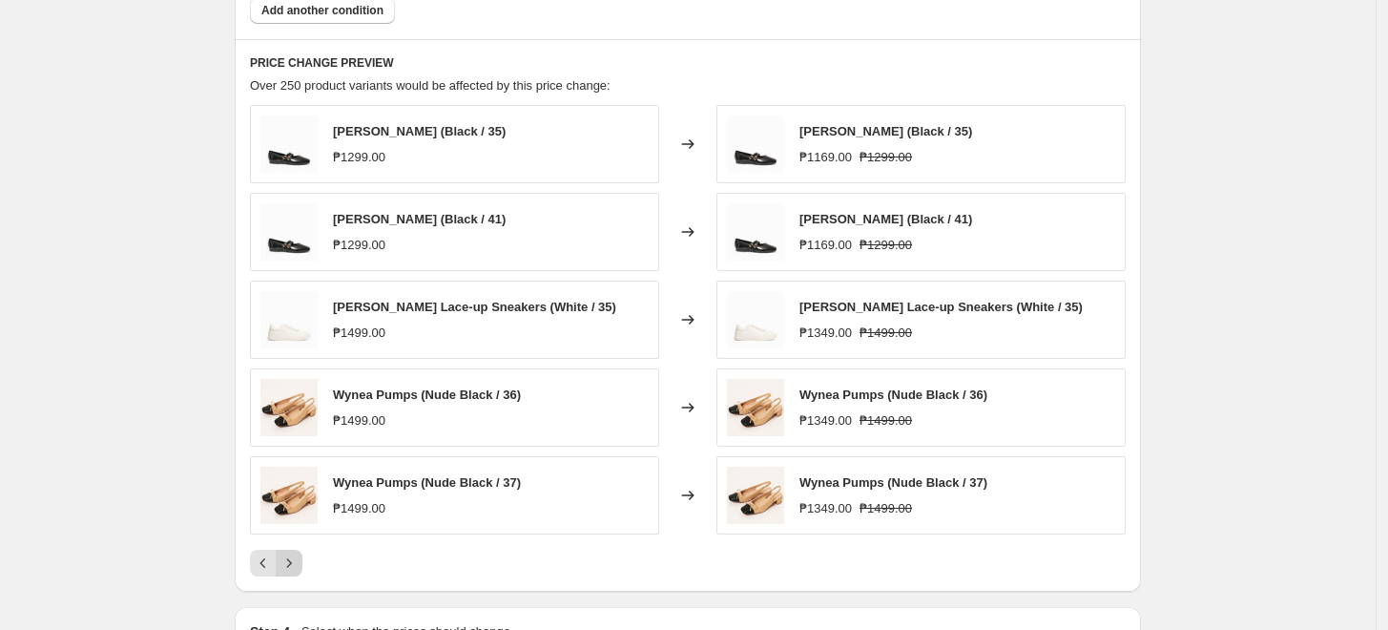
click at [296, 557] on icon "Next" at bounding box center [289, 562] width 19 height 19
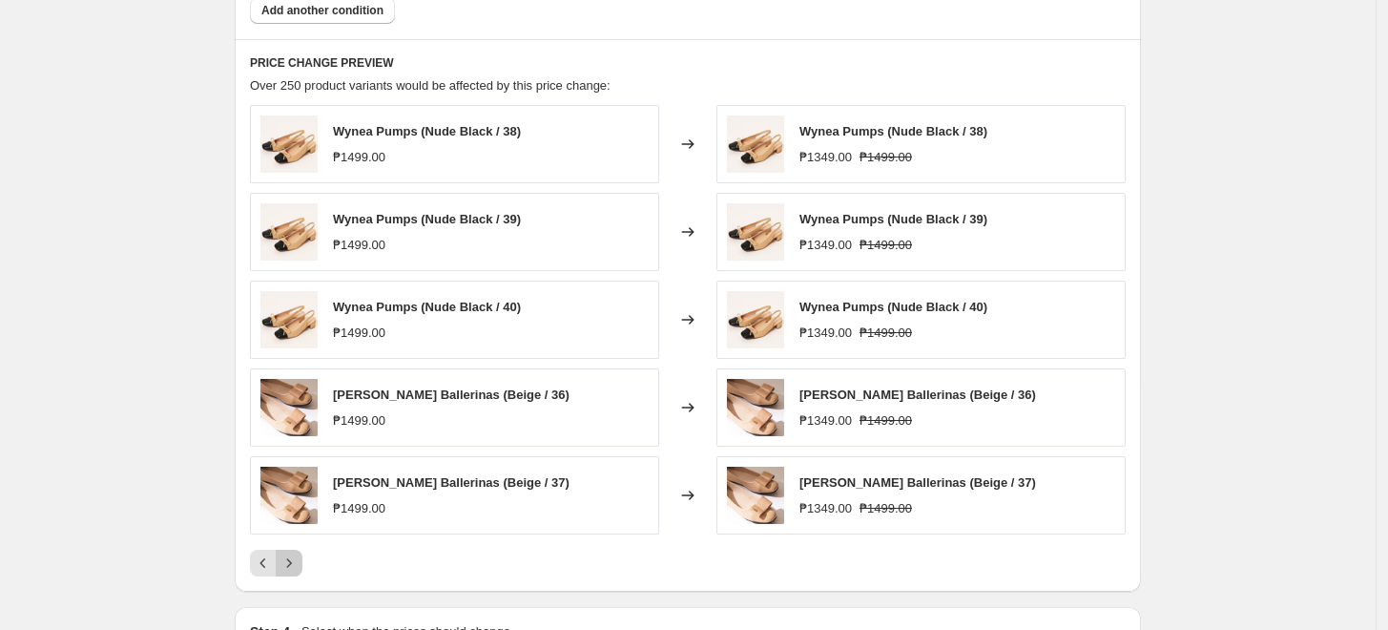
click at [296, 557] on icon "Next" at bounding box center [289, 562] width 19 height 19
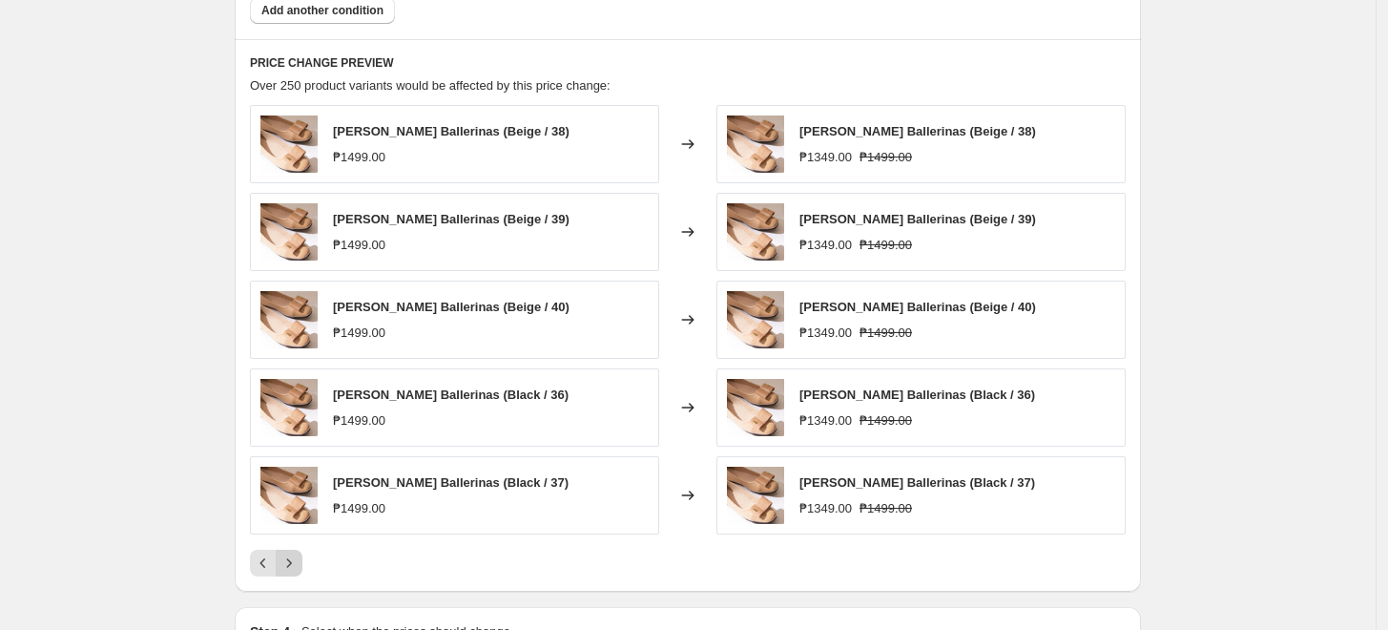
click at [296, 557] on icon "Next" at bounding box center [289, 562] width 19 height 19
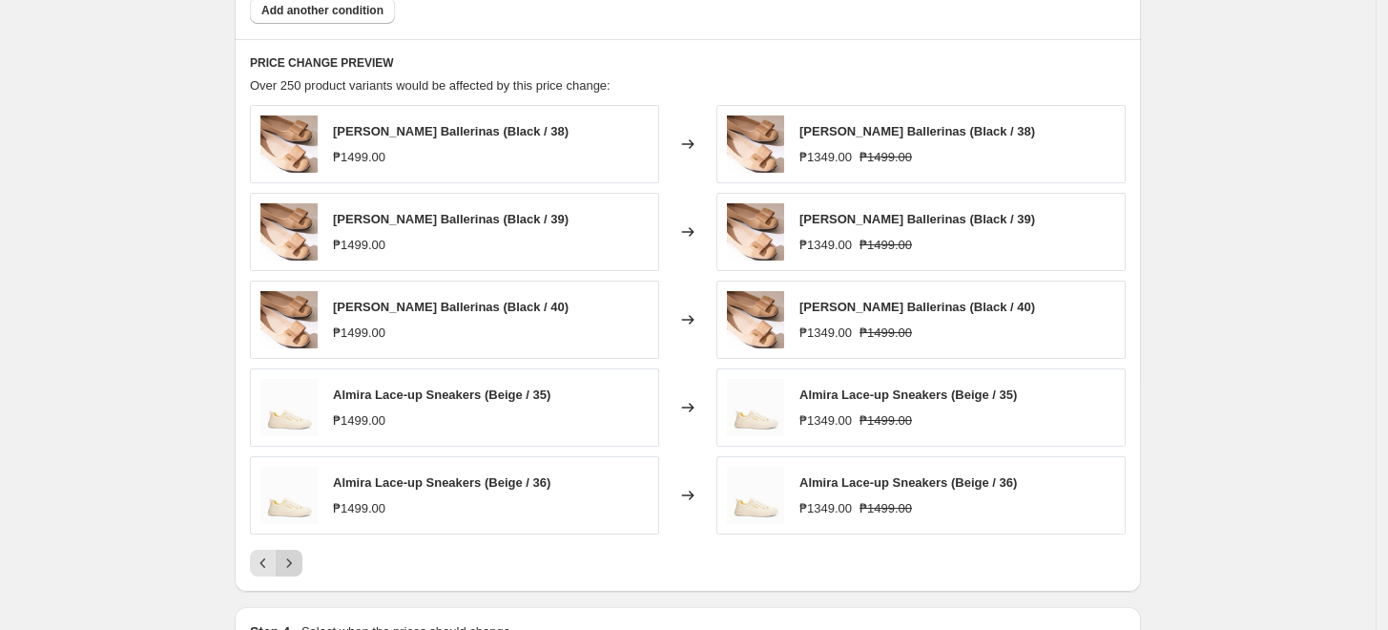
click at [296, 557] on icon "Next" at bounding box center [289, 562] width 19 height 19
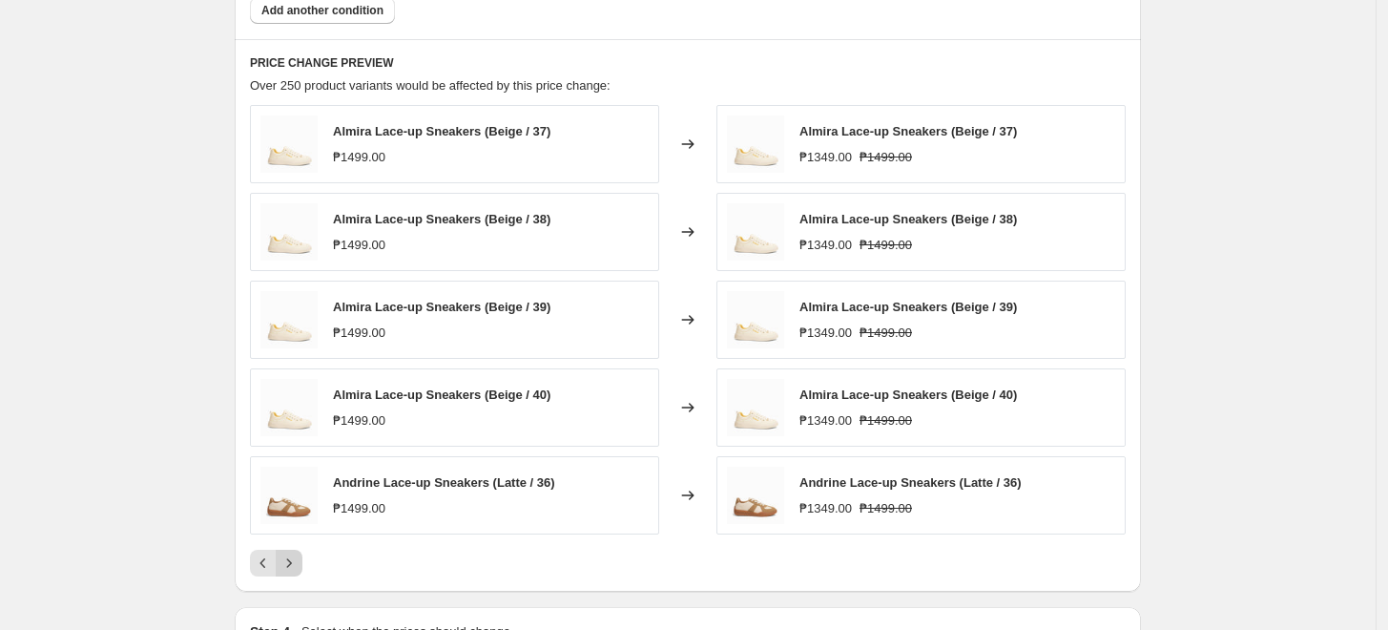
click at [296, 557] on icon "Next" at bounding box center [289, 562] width 19 height 19
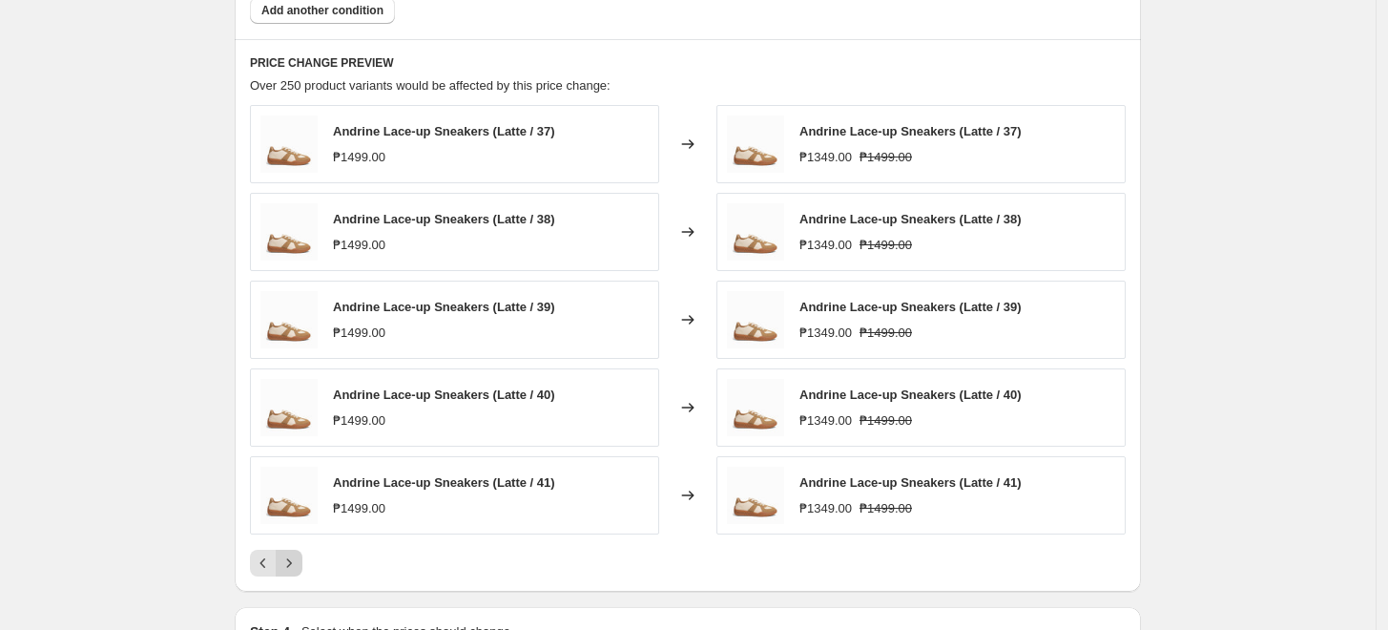
click at [296, 557] on icon "Next" at bounding box center [289, 562] width 19 height 19
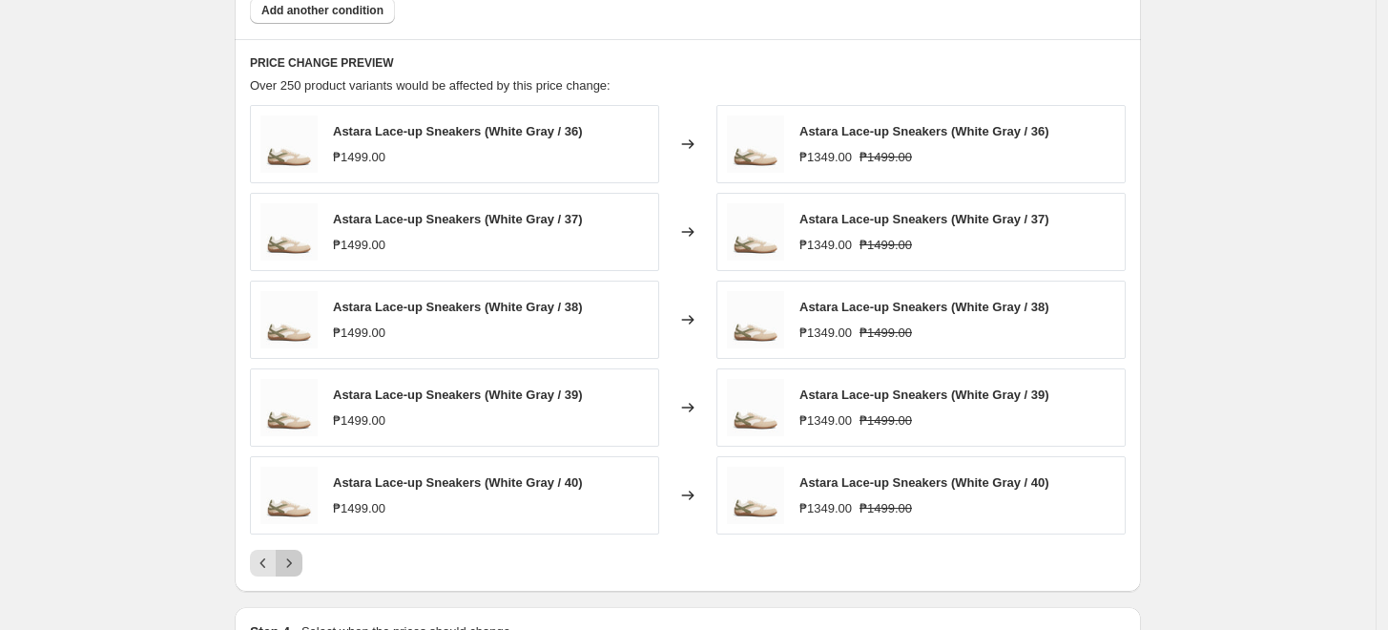
click at [296, 557] on icon "Next" at bounding box center [289, 562] width 19 height 19
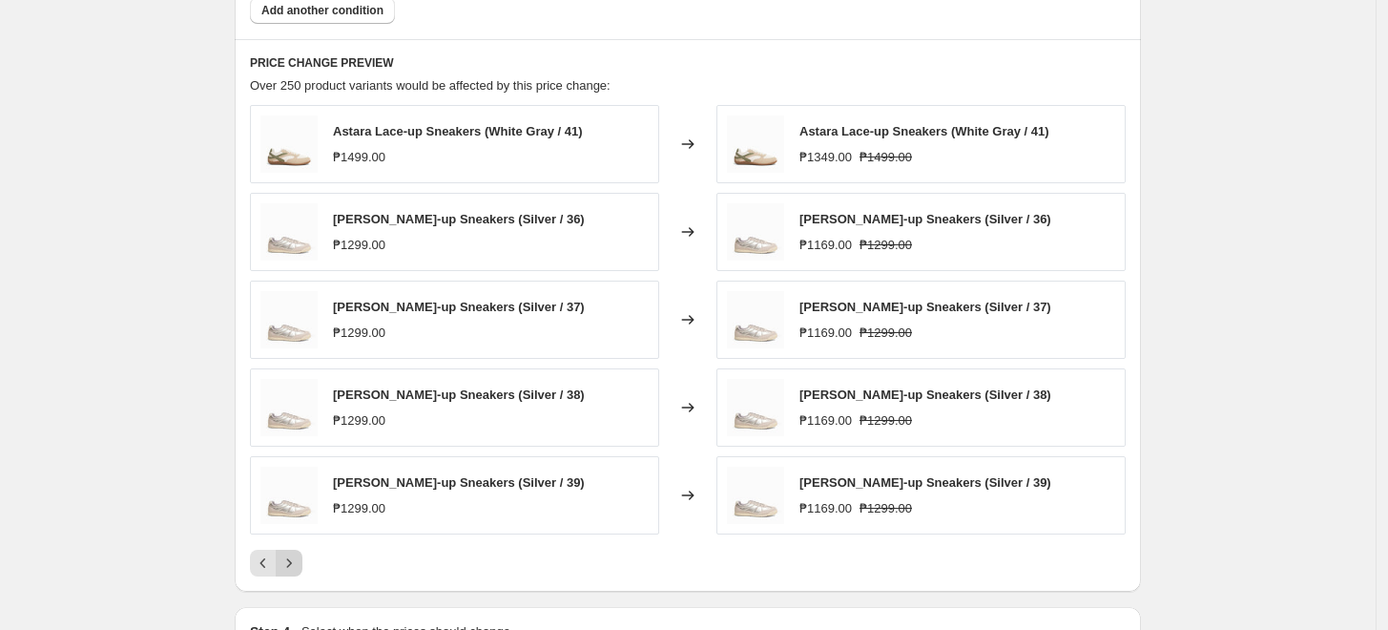
click at [296, 557] on icon "Next" at bounding box center [289, 562] width 19 height 19
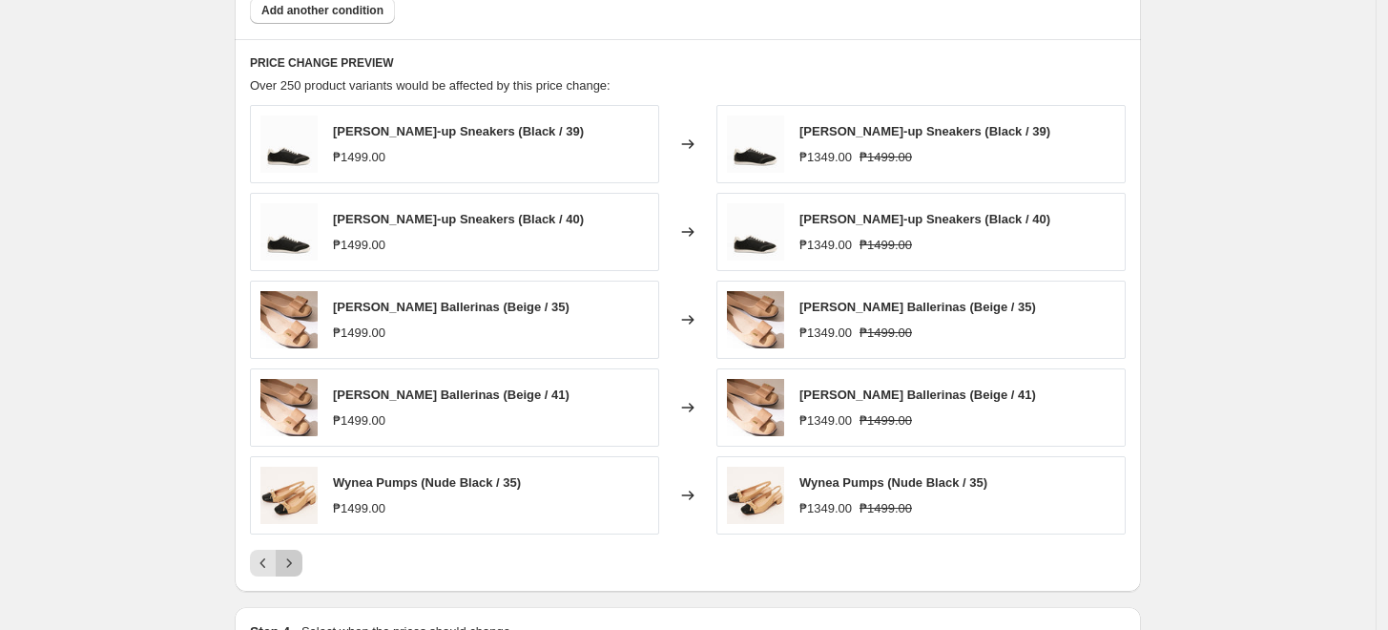
click at [296, 557] on icon "Next" at bounding box center [289, 562] width 19 height 19
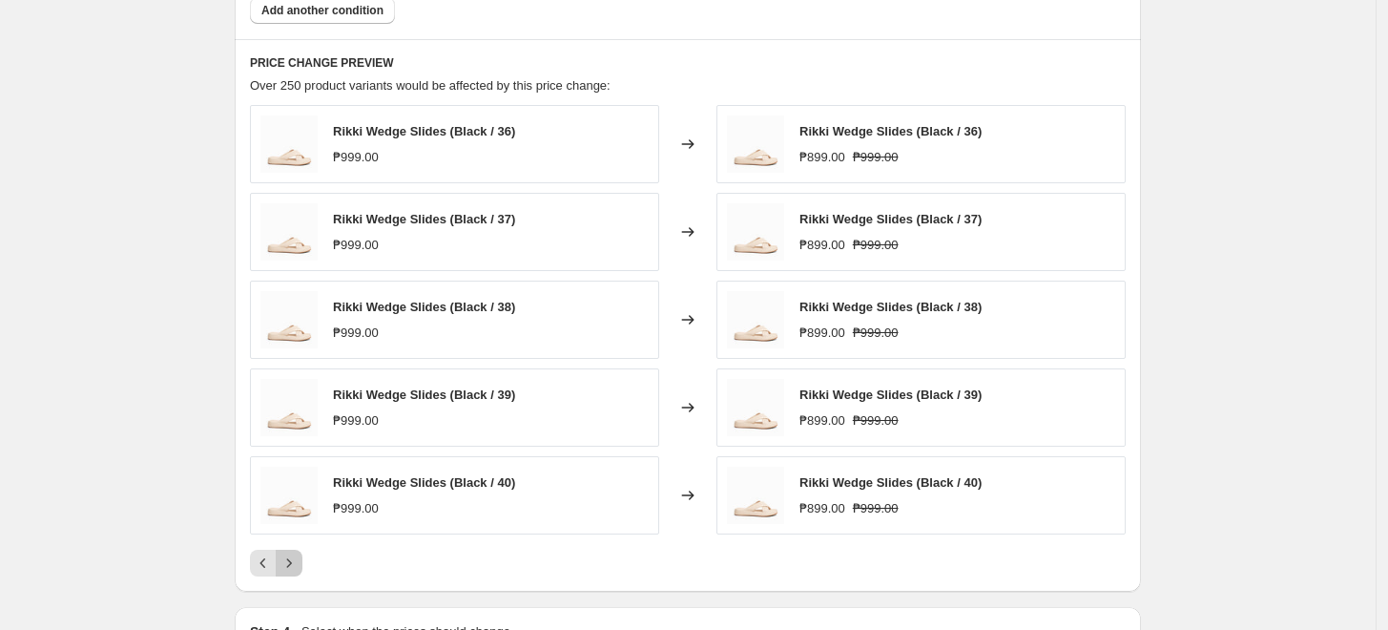
click at [296, 557] on icon "Next" at bounding box center [289, 562] width 19 height 19
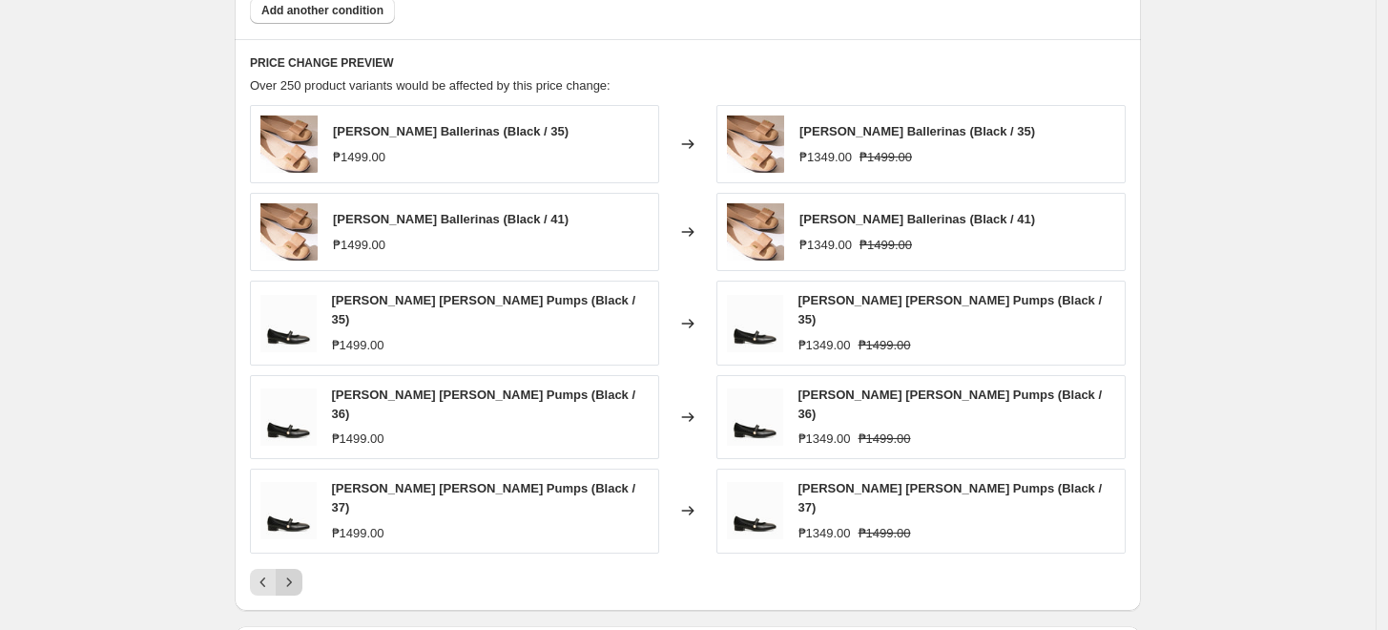
click at [296, 572] on icon "Next" at bounding box center [289, 581] width 19 height 19
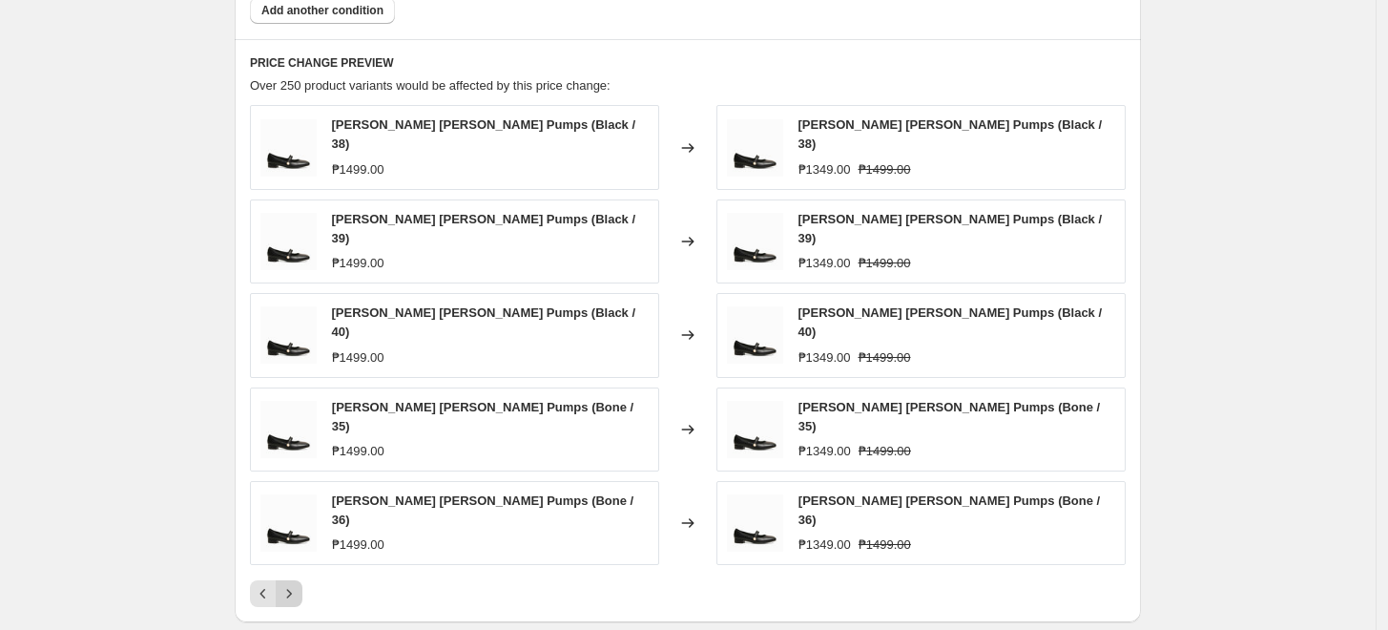
click at [296, 584] on icon "Next" at bounding box center [289, 593] width 19 height 19
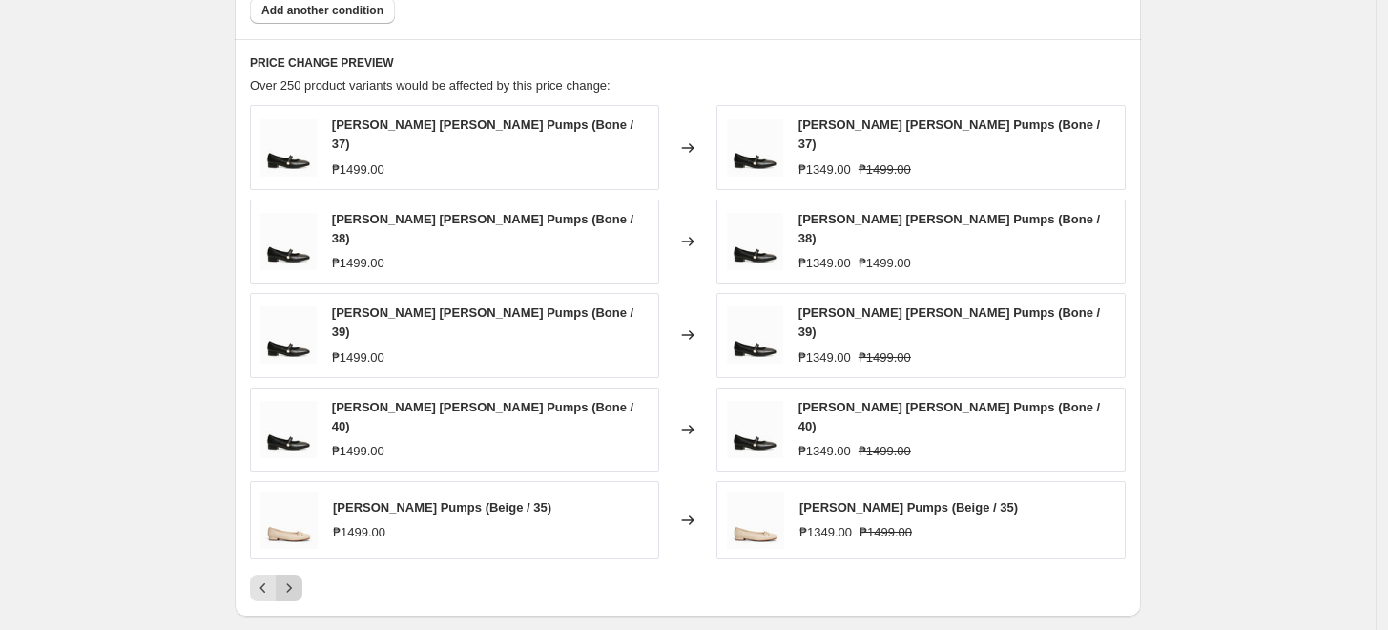
click at [296, 578] on icon "Next" at bounding box center [289, 587] width 19 height 19
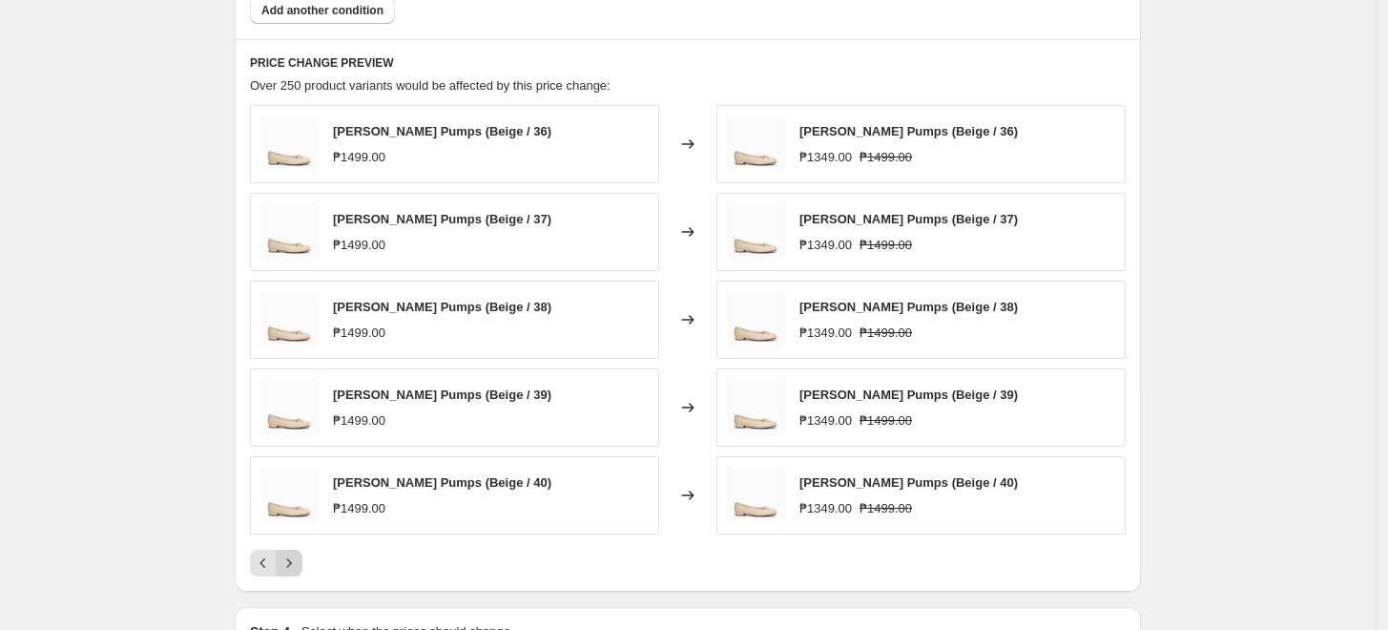
click at [296, 557] on icon "Next" at bounding box center [289, 562] width 19 height 19
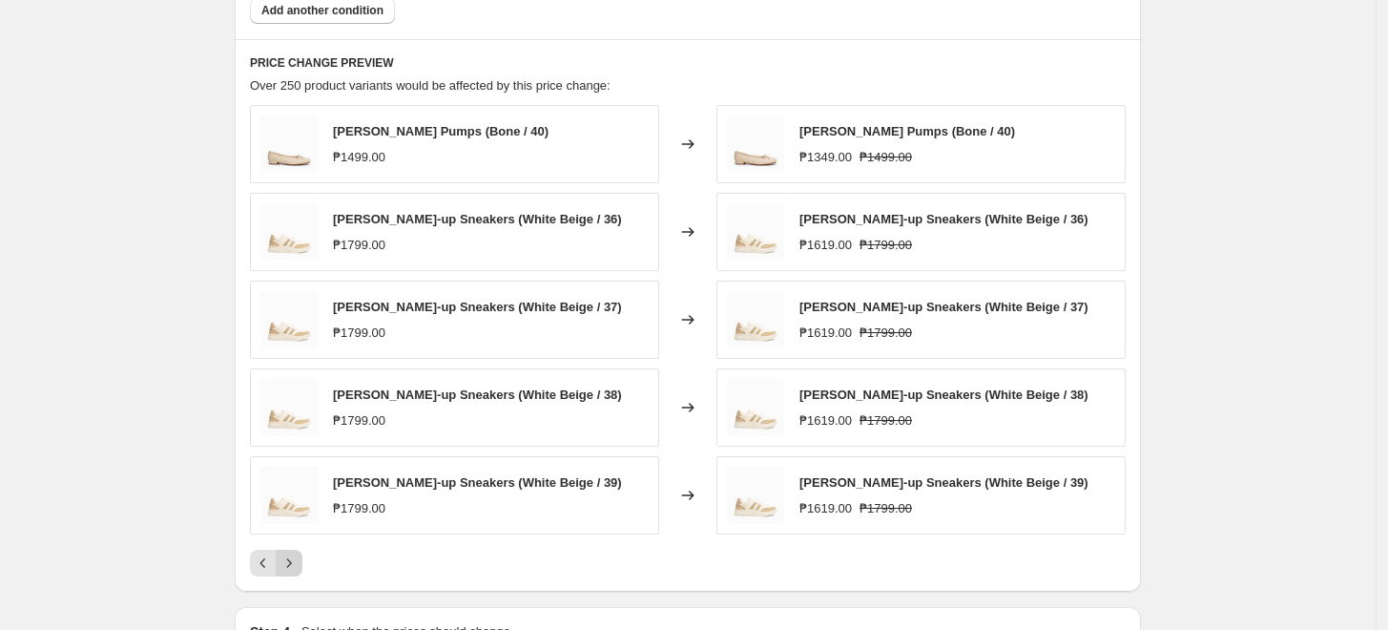
click at [296, 557] on icon "Next" at bounding box center [289, 562] width 19 height 19
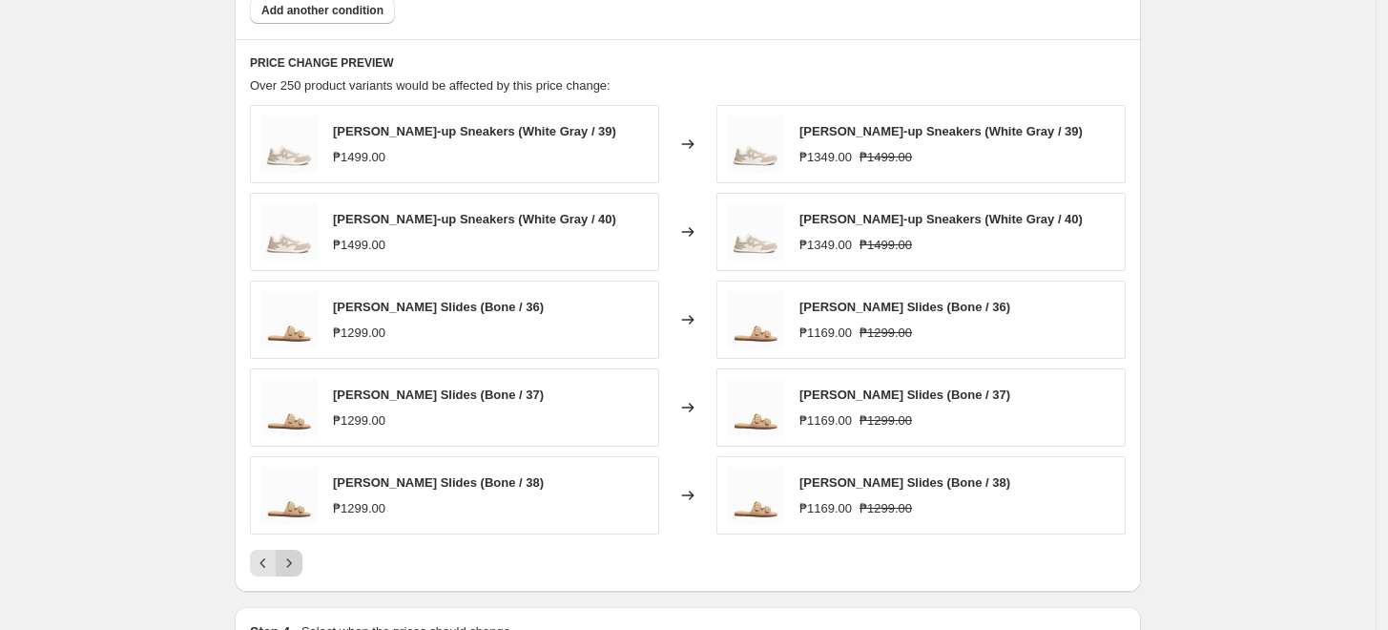
click at [296, 557] on icon "Next" at bounding box center [289, 562] width 19 height 19
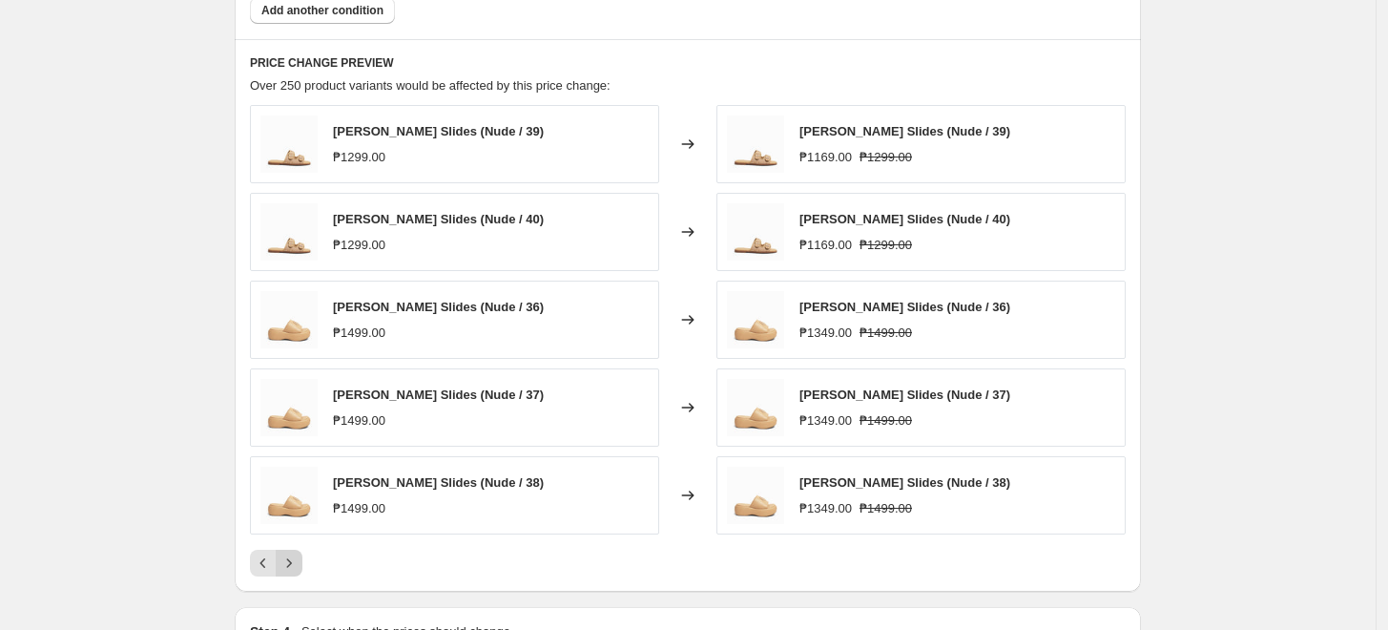
click at [296, 557] on icon "Next" at bounding box center [289, 562] width 19 height 19
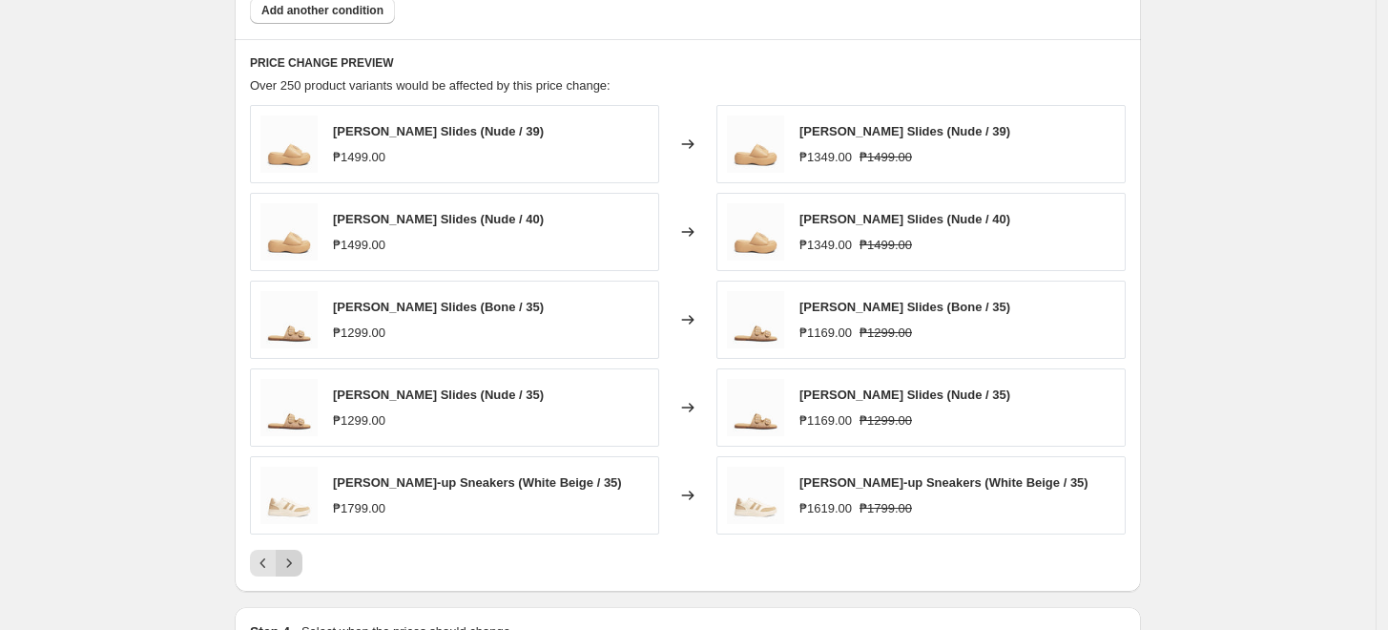
click at [296, 557] on icon "Next" at bounding box center [289, 562] width 19 height 19
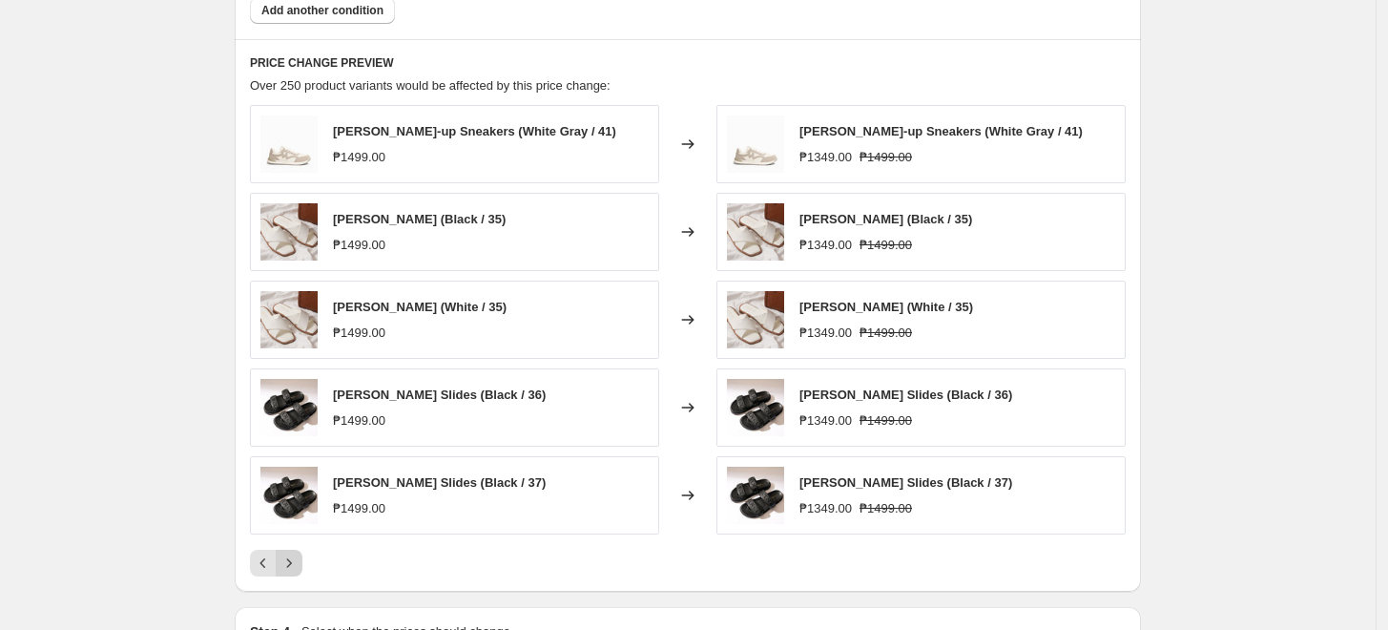
click at [296, 557] on icon "Next" at bounding box center [289, 562] width 19 height 19
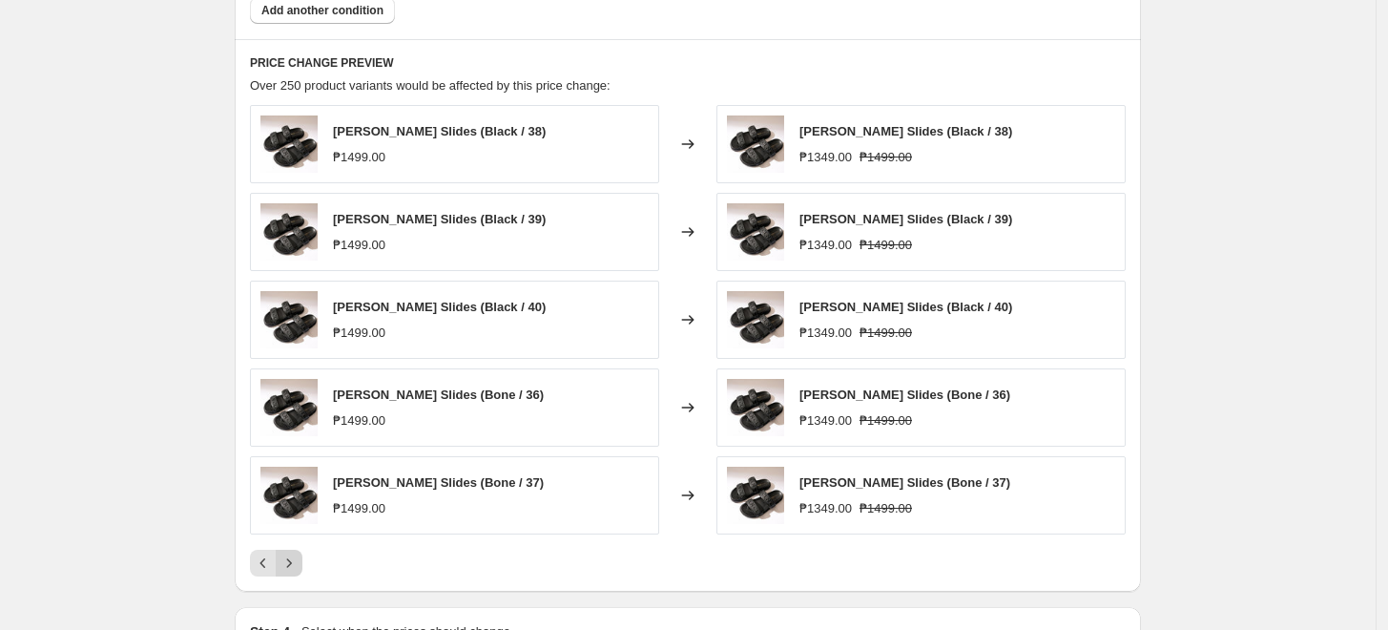
click at [296, 557] on icon "Next" at bounding box center [289, 562] width 19 height 19
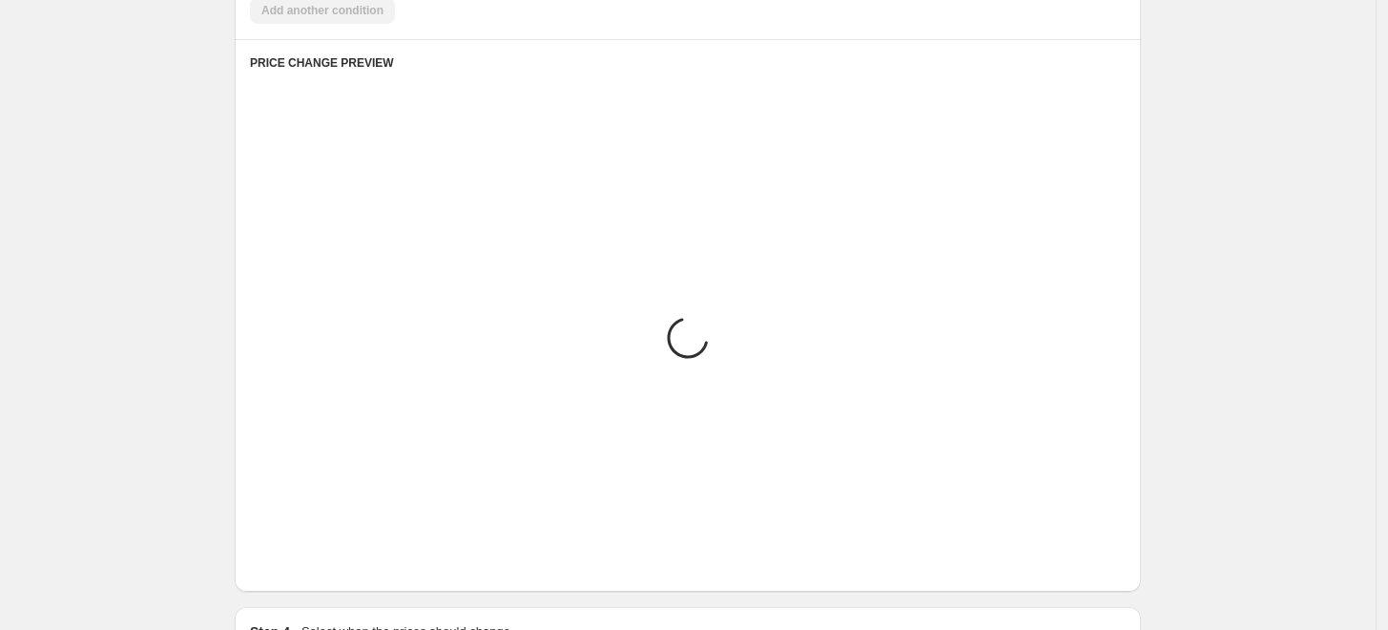
click at [296, 557] on icon "Next" at bounding box center [289, 562] width 19 height 19
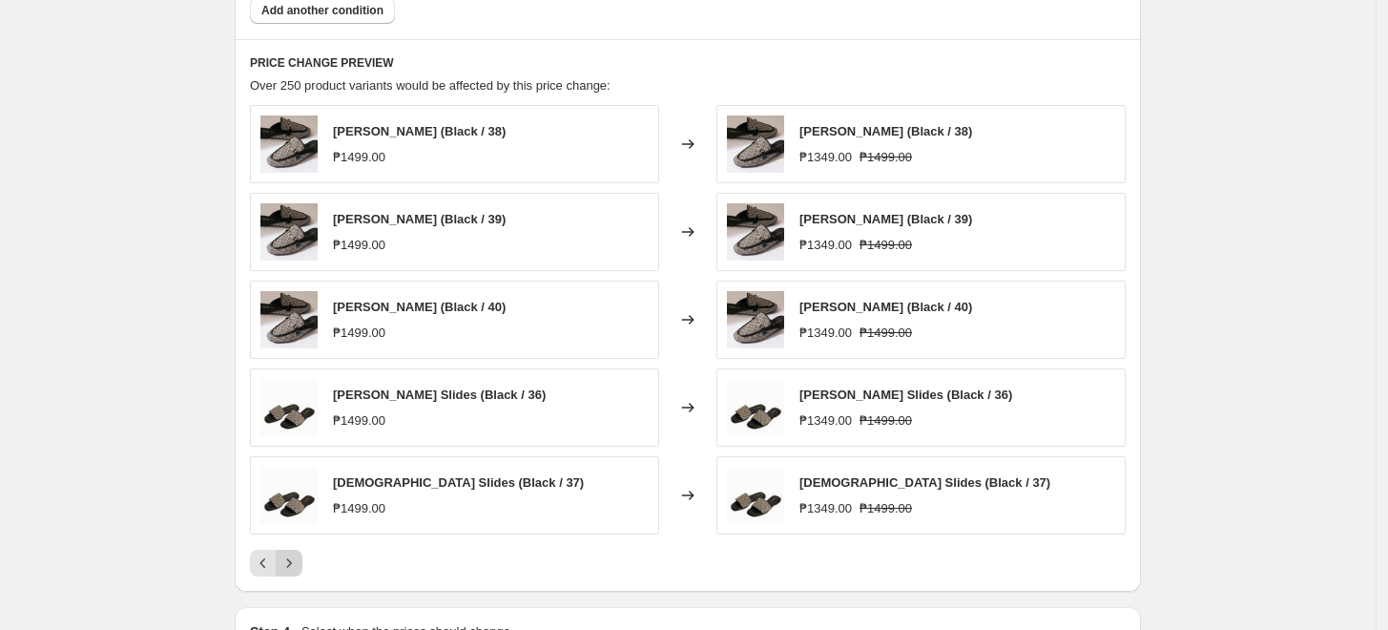
click at [296, 557] on icon "Next" at bounding box center [289, 562] width 19 height 19
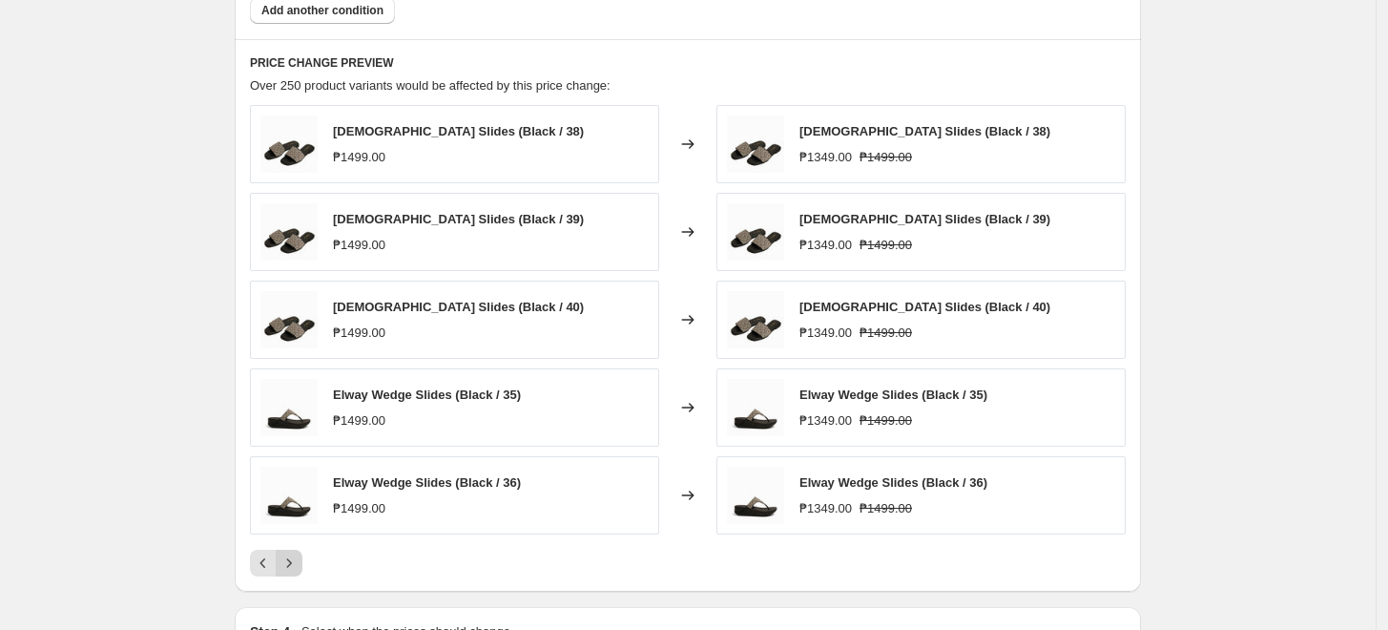
click at [296, 557] on icon "Next" at bounding box center [289, 562] width 19 height 19
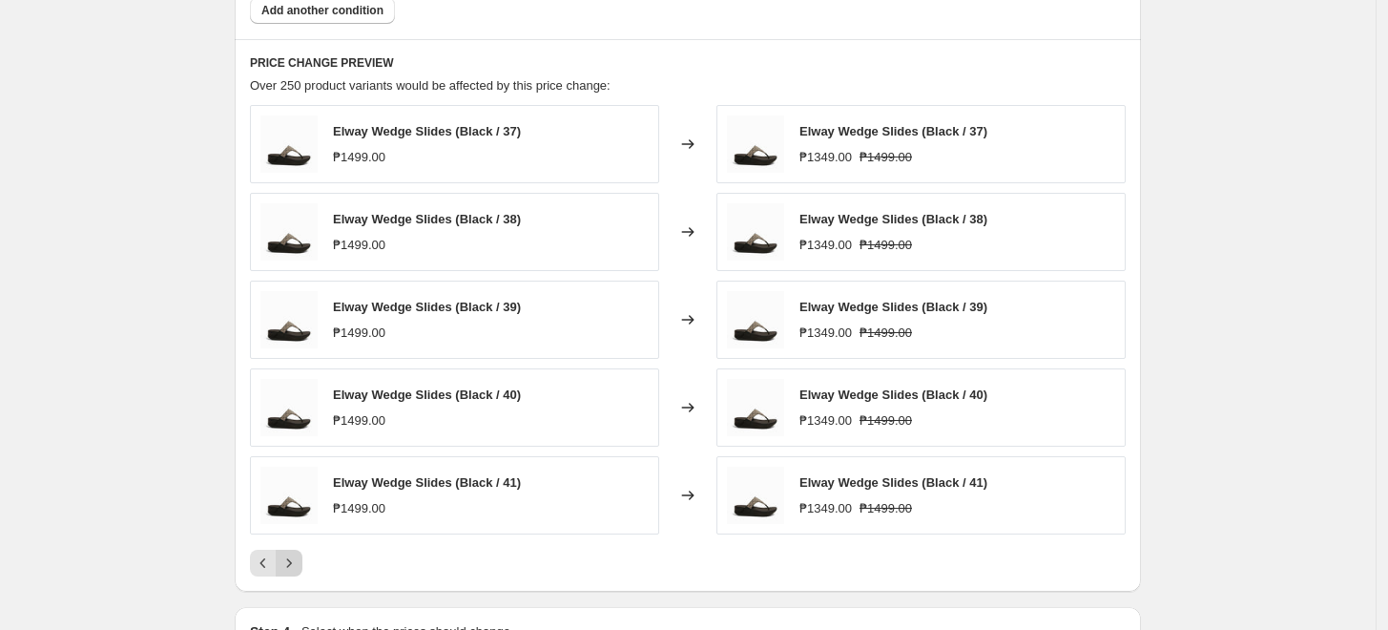
click at [296, 557] on icon "Next" at bounding box center [289, 562] width 19 height 19
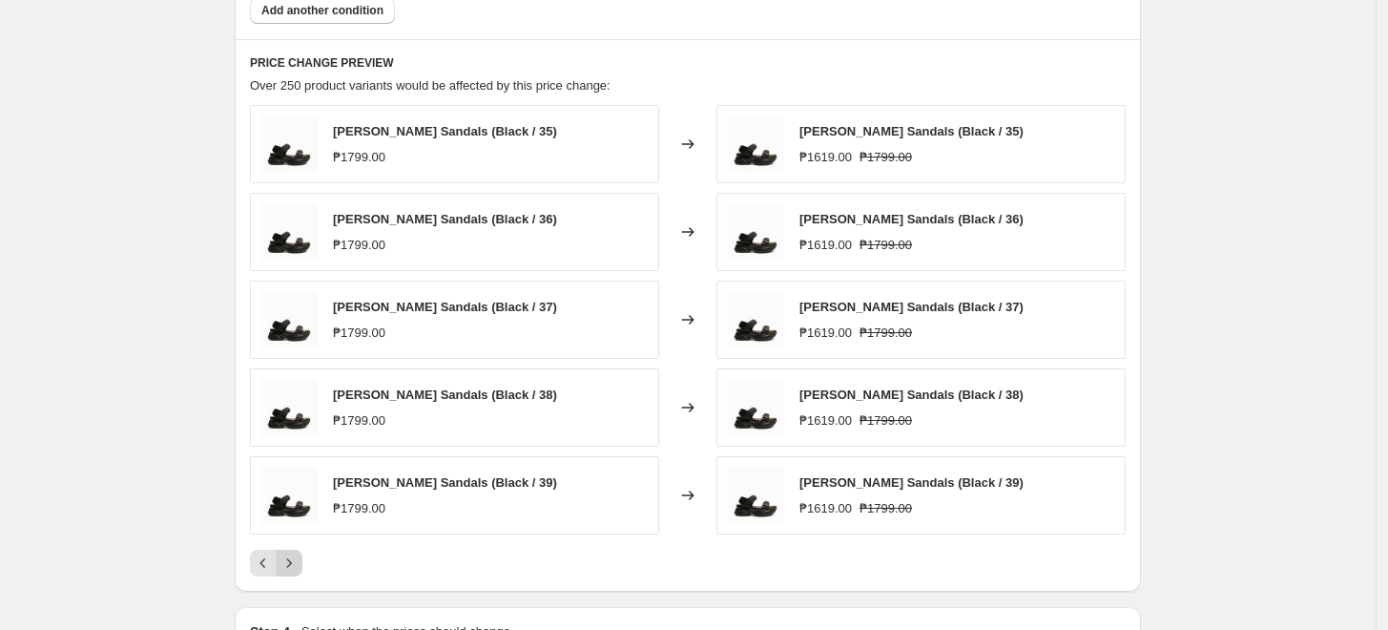
click at [296, 557] on icon "Next" at bounding box center [289, 562] width 19 height 19
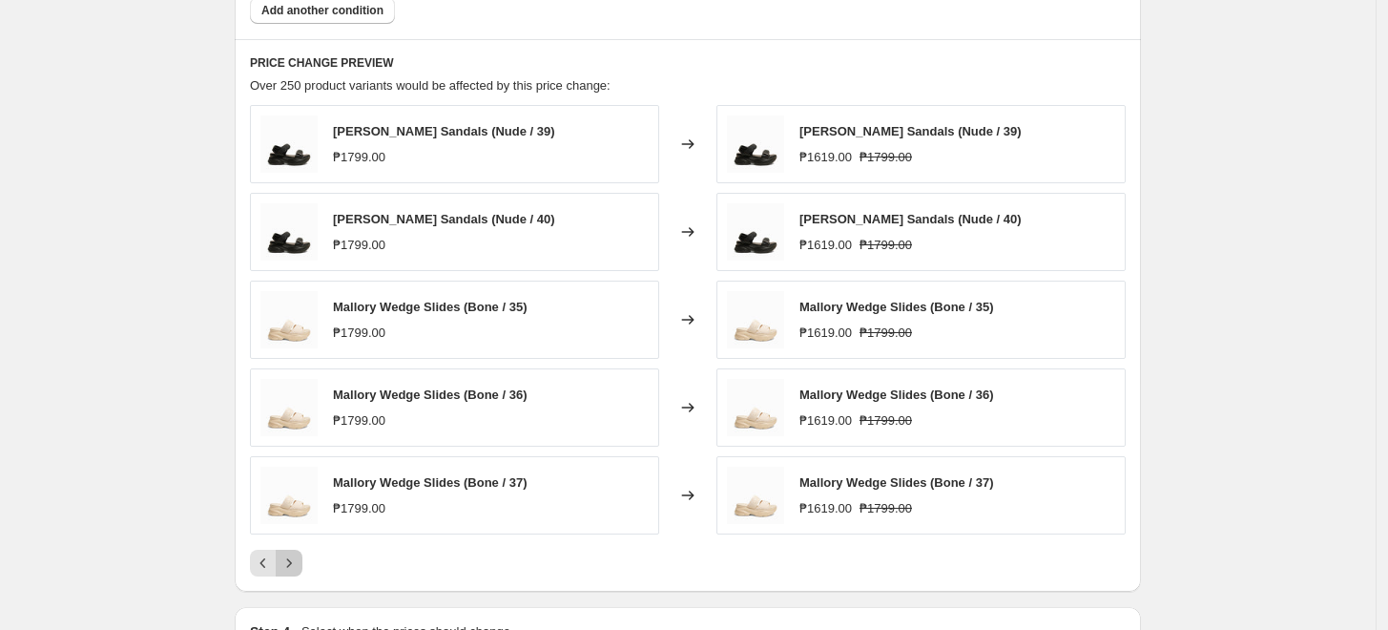
click at [296, 557] on icon "Next" at bounding box center [289, 562] width 19 height 19
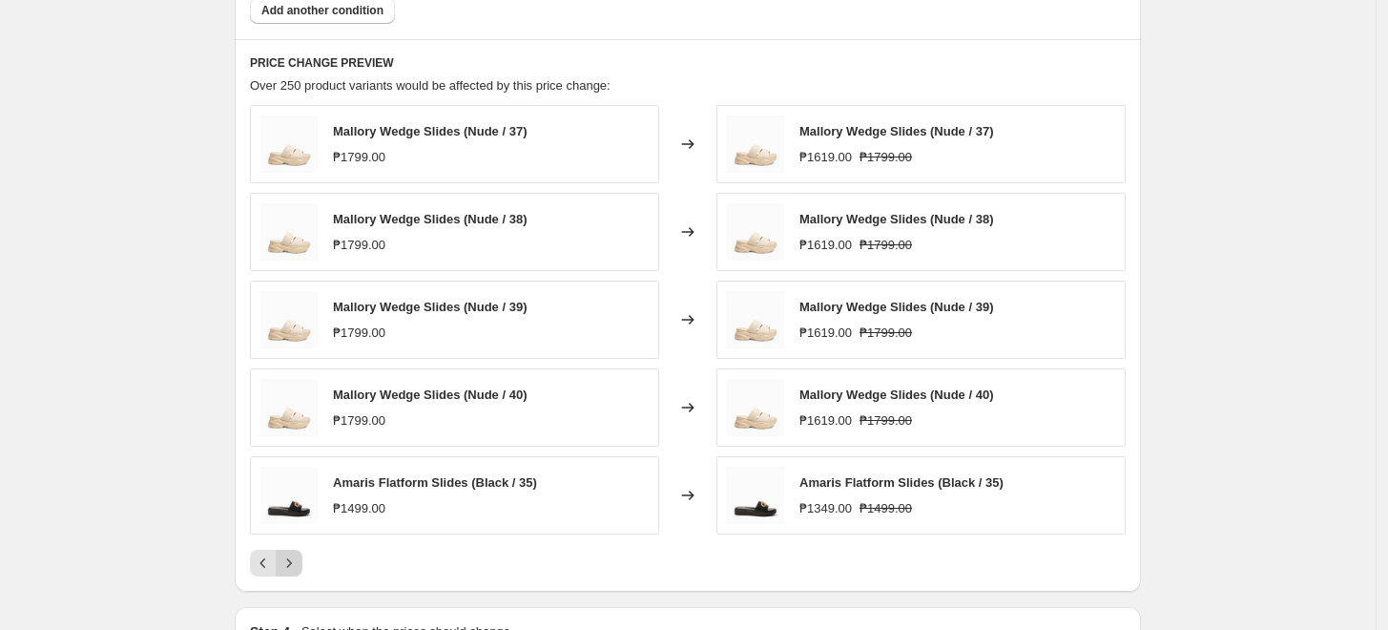
click at [296, 557] on icon "Next" at bounding box center [289, 562] width 19 height 19
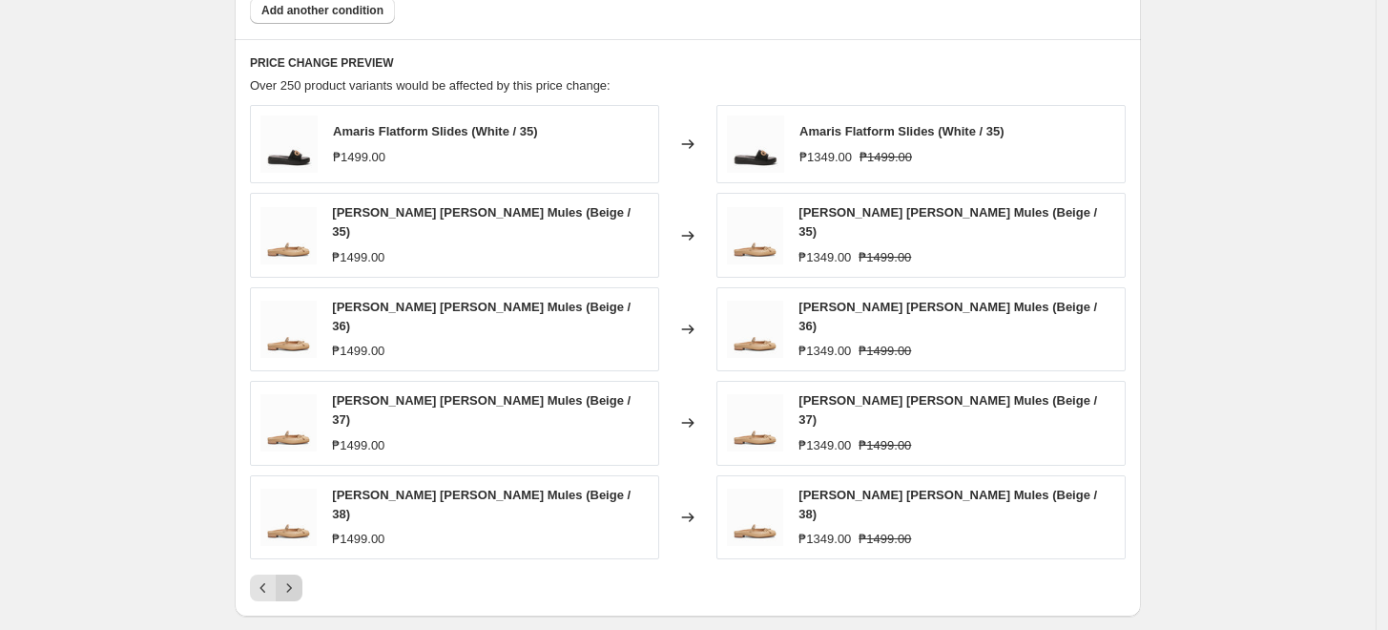
click at [296, 578] on icon "Next" at bounding box center [289, 587] width 19 height 19
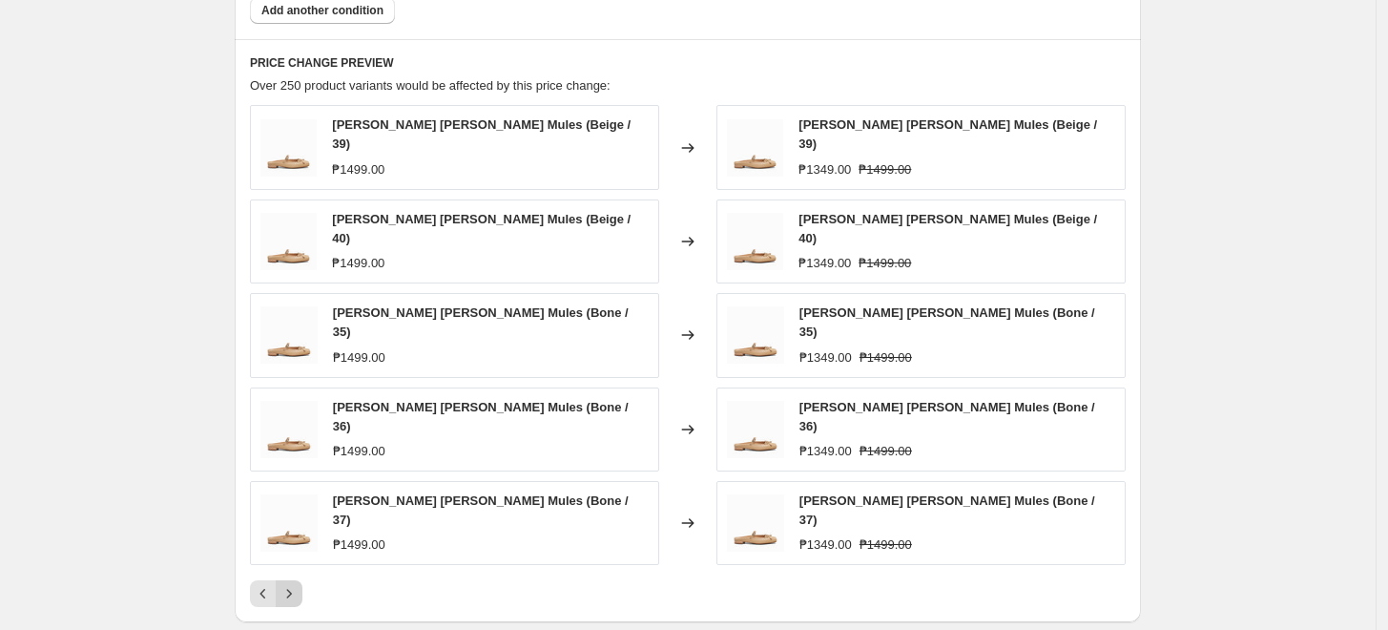
click at [296, 584] on icon "Next" at bounding box center [289, 593] width 19 height 19
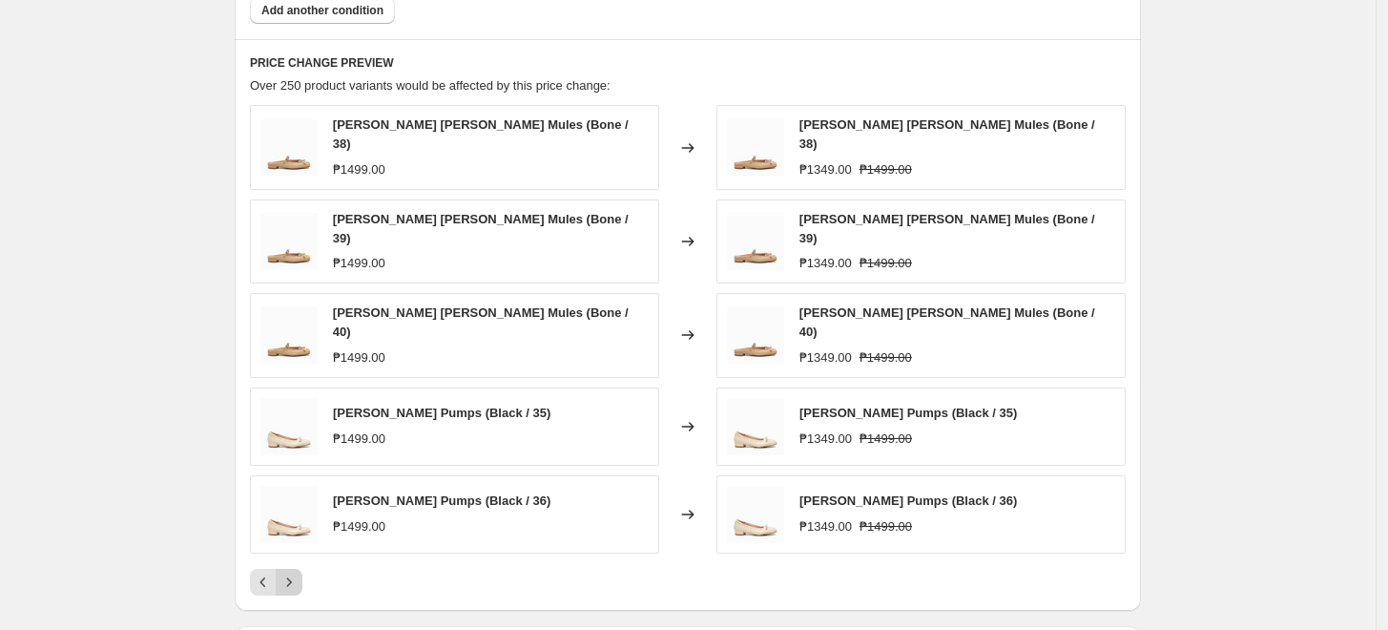
click at [296, 572] on icon "Next" at bounding box center [289, 581] width 19 height 19
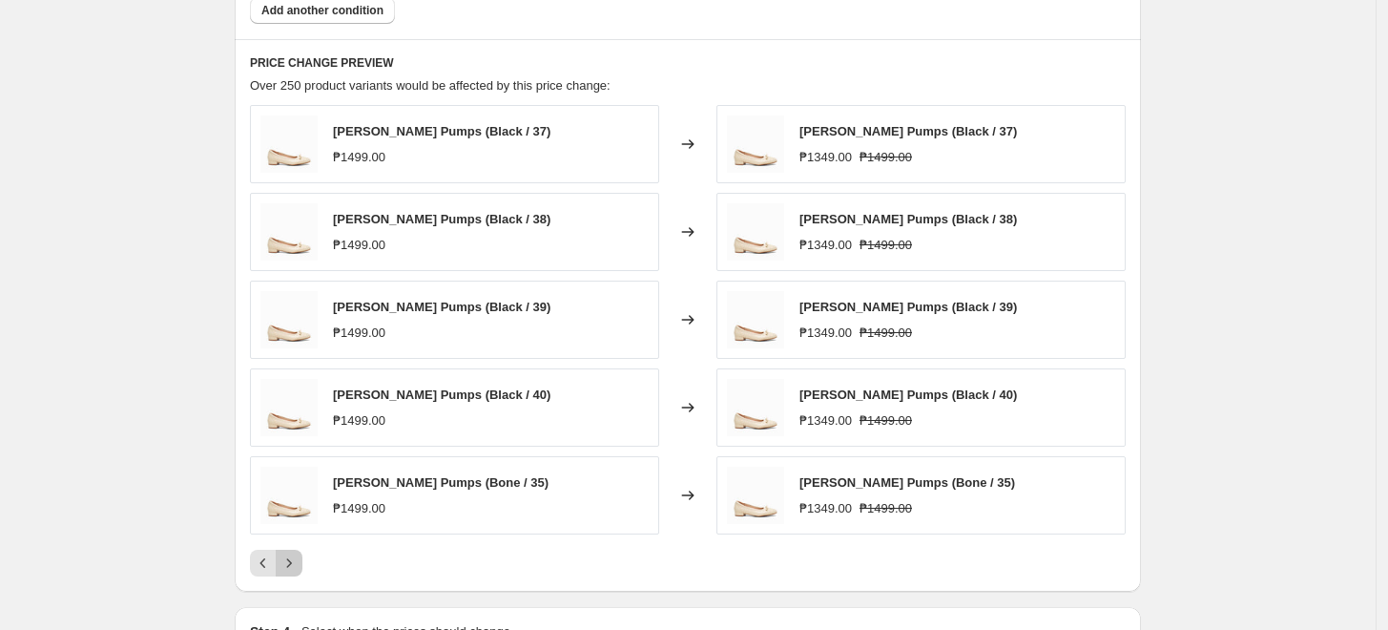
click at [296, 557] on icon "Next" at bounding box center [289, 562] width 19 height 19
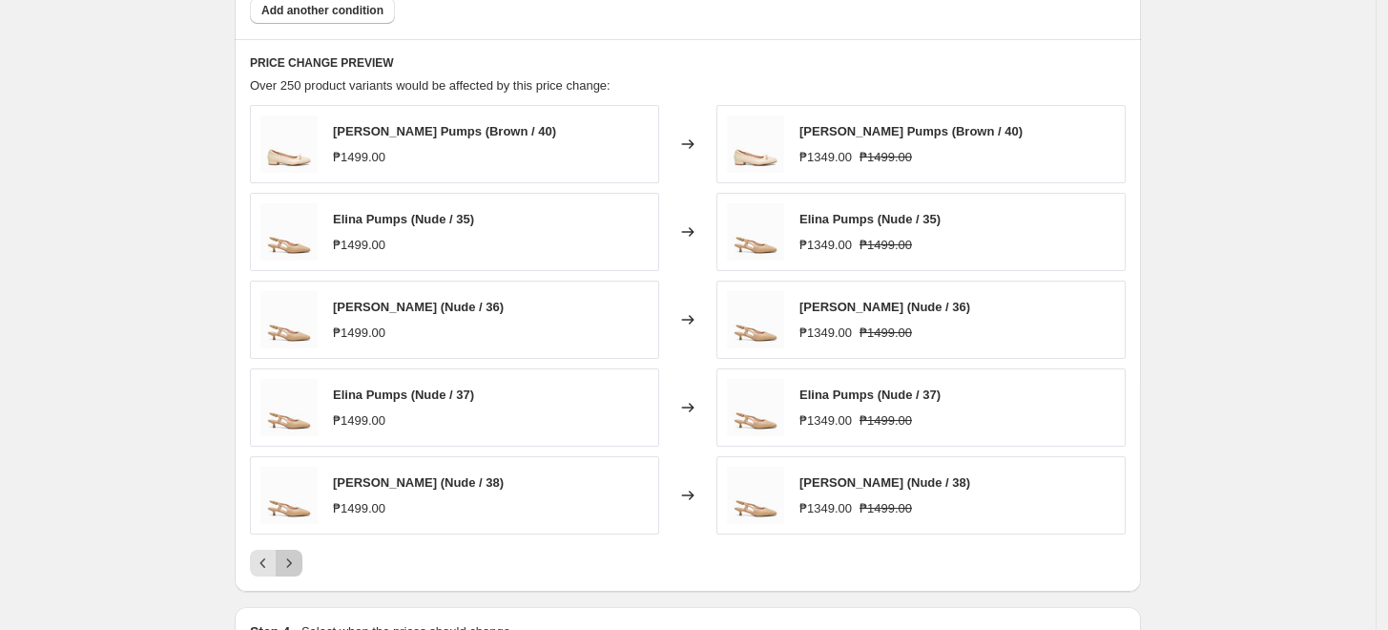
click at [296, 557] on icon "Next" at bounding box center [289, 562] width 19 height 19
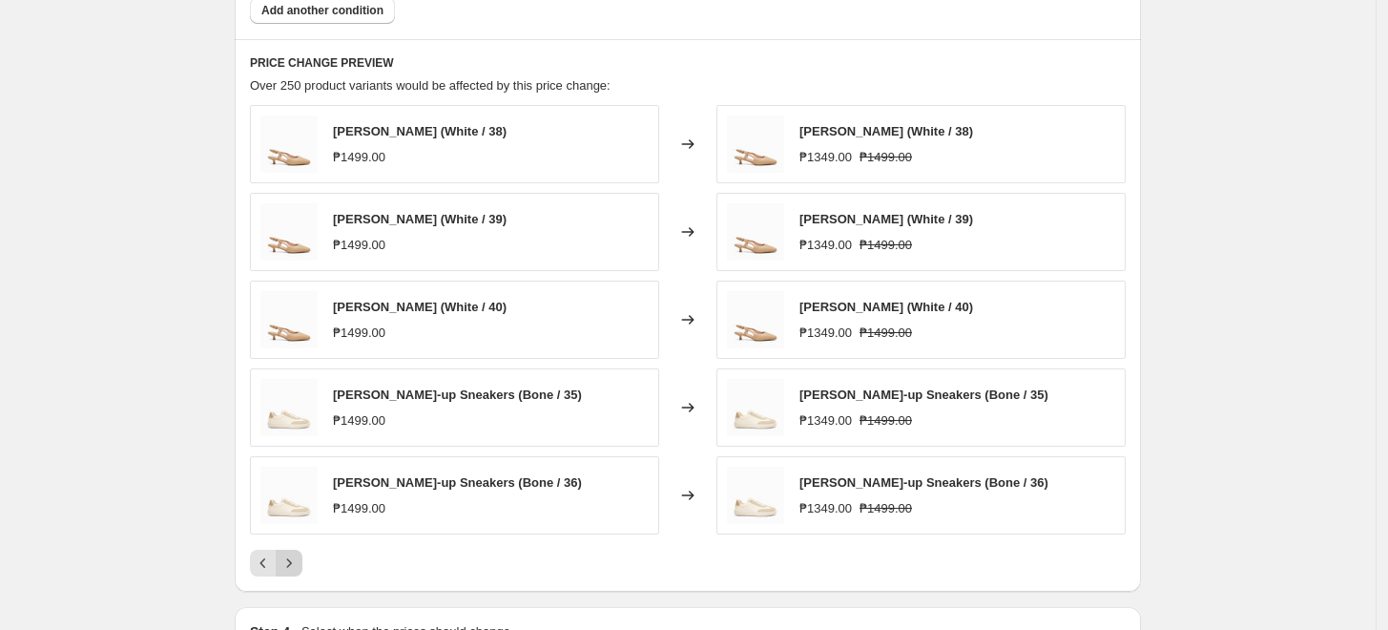
click at [296, 557] on icon "Next" at bounding box center [289, 562] width 19 height 19
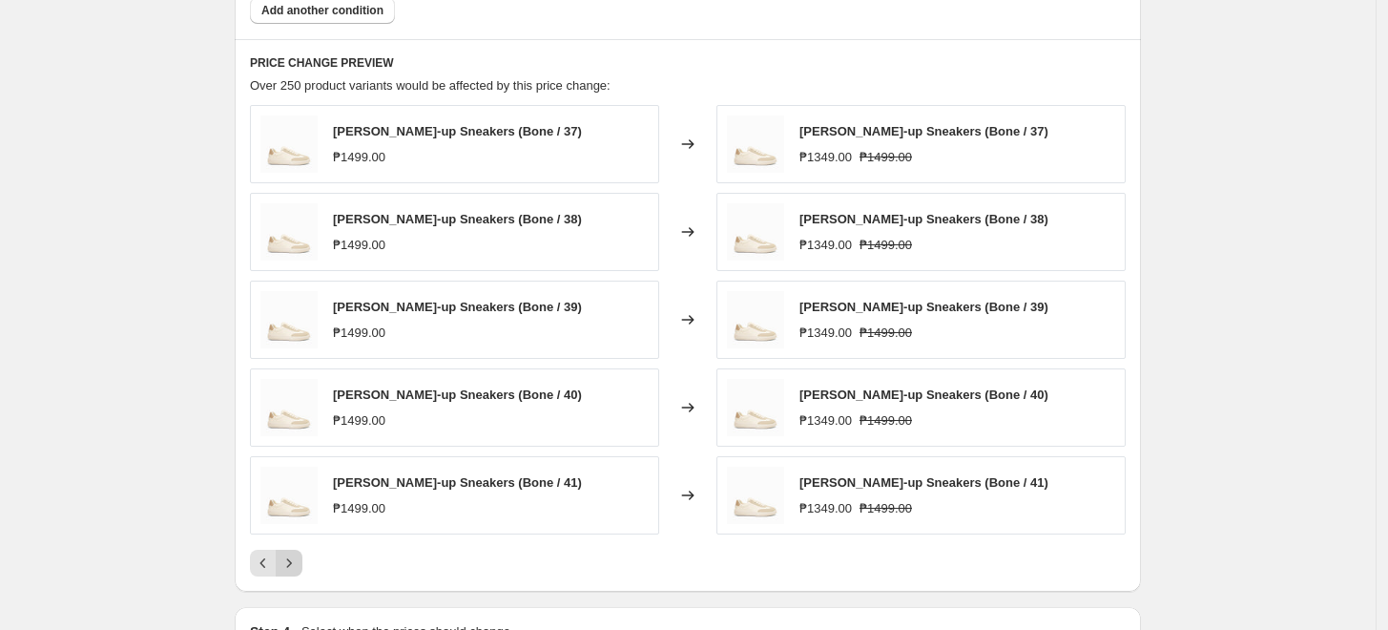
click at [296, 557] on icon "Next" at bounding box center [289, 562] width 19 height 19
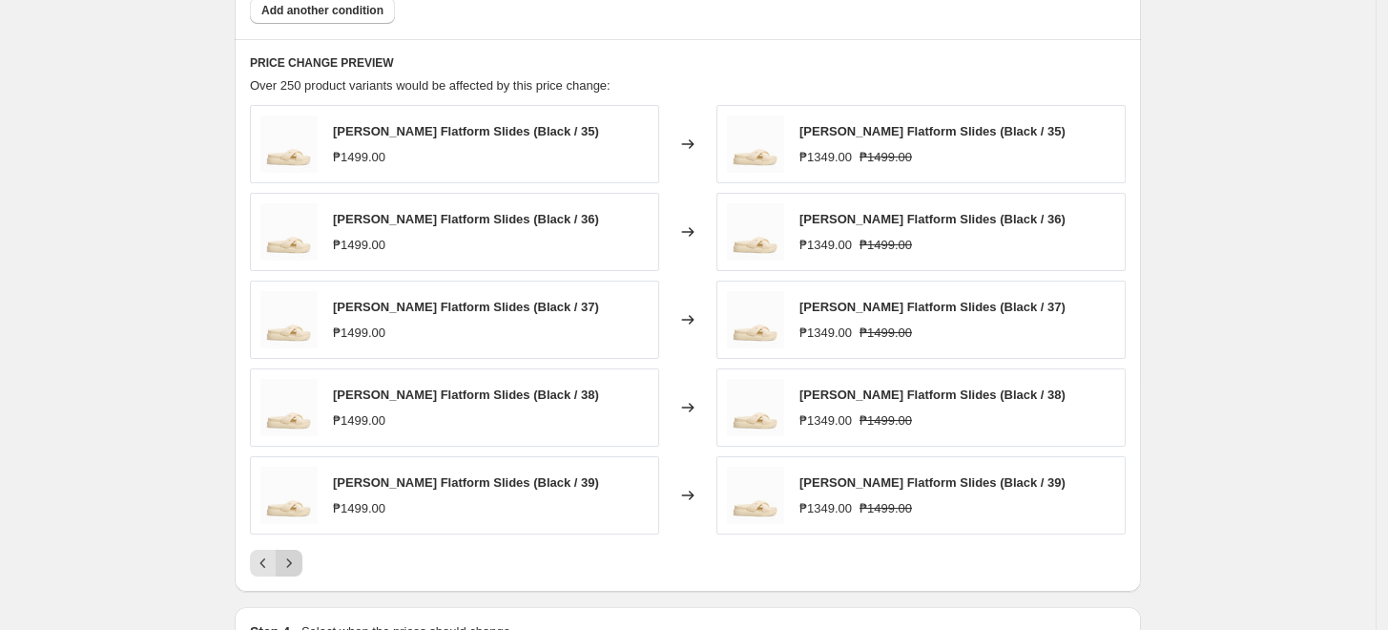
click at [286, 559] on icon "Next" at bounding box center [289, 562] width 19 height 19
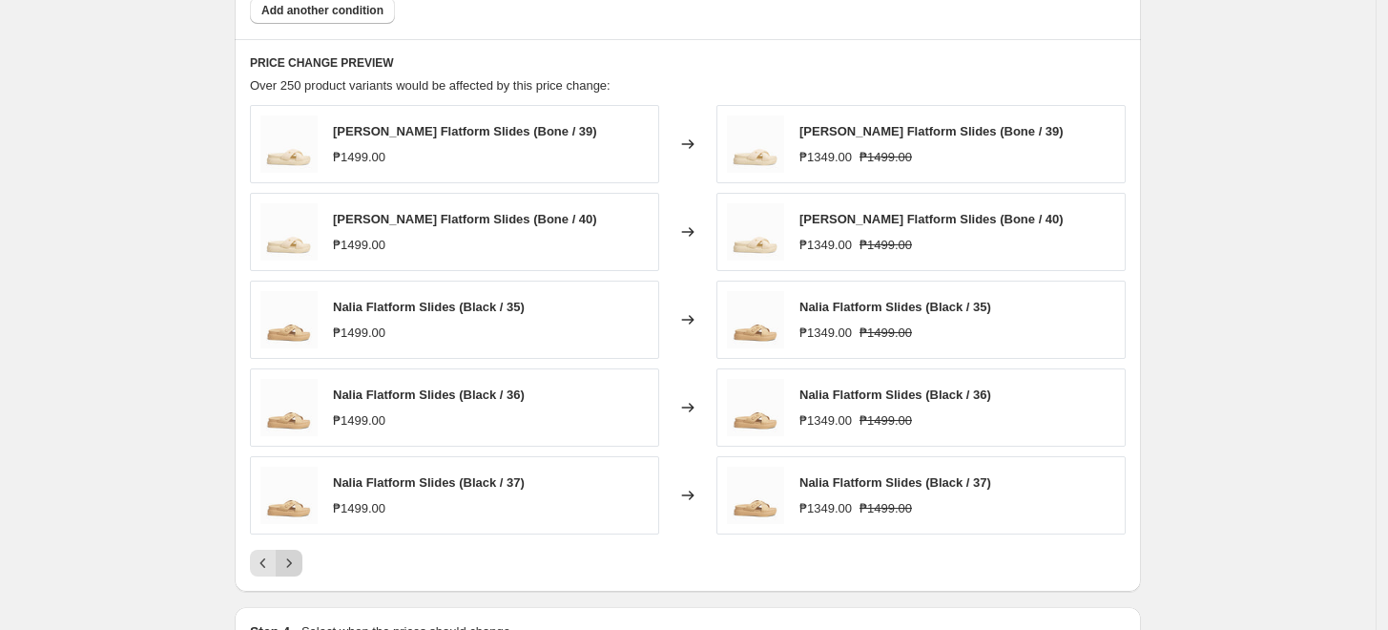
click at [286, 559] on icon "Next" at bounding box center [289, 562] width 19 height 19
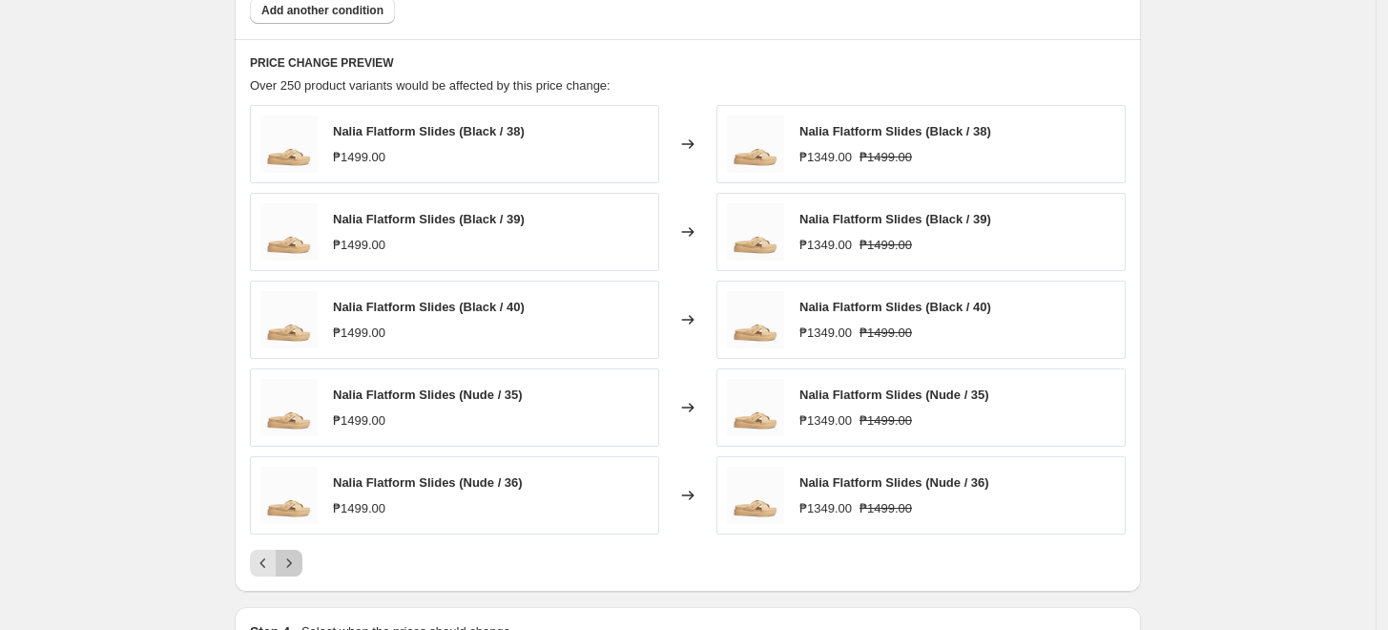
click at [286, 559] on icon "Next" at bounding box center [289, 562] width 19 height 19
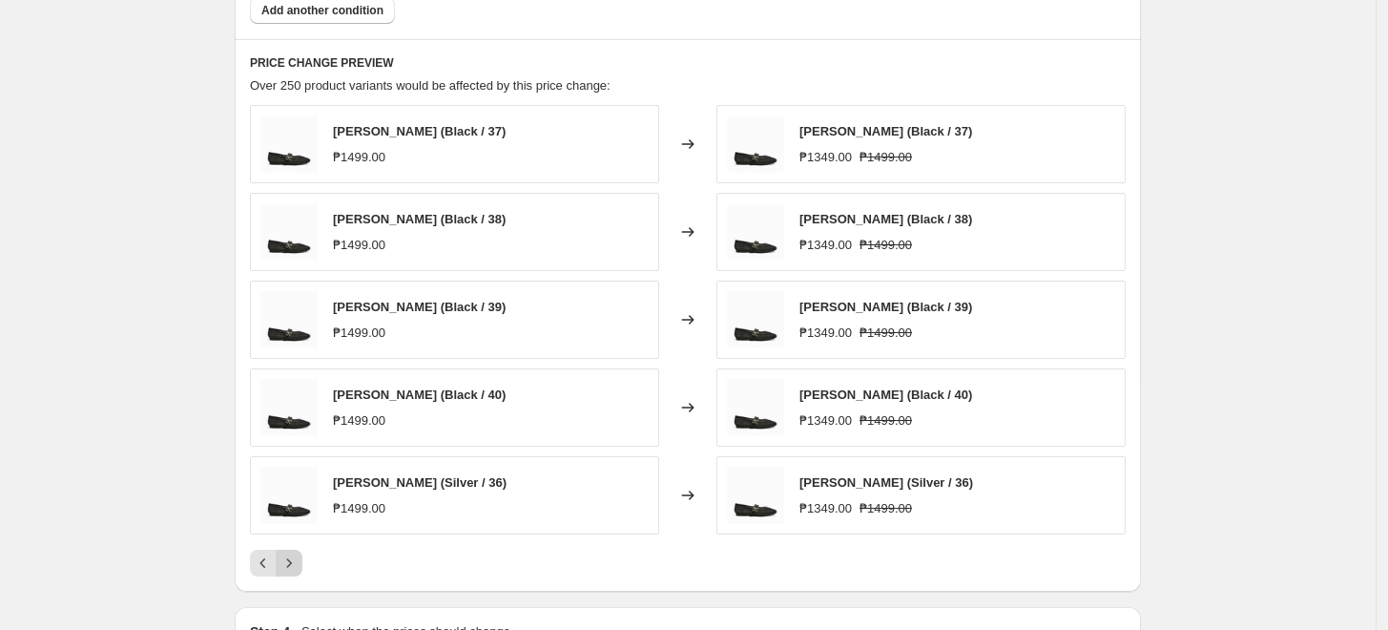
click at [286, 559] on icon "Next" at bounding box center [289, 562] width 19 height 19
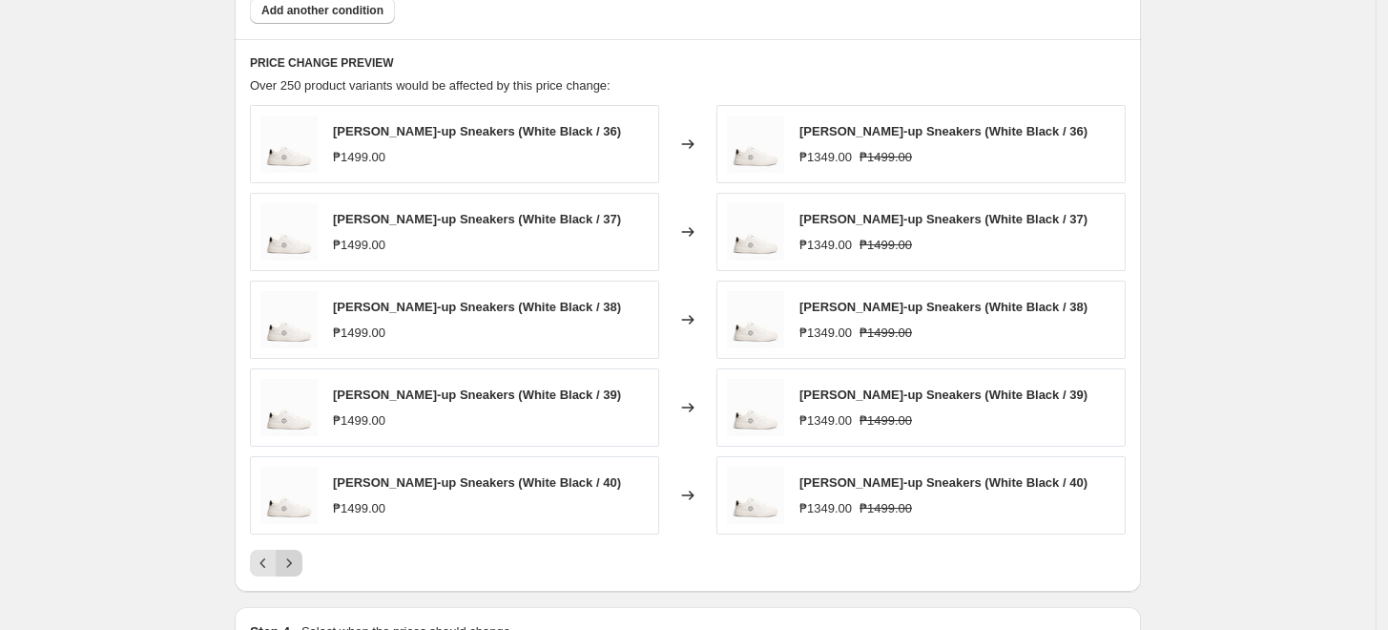
click at [286, 559] on icon "Next" at bounding box center [289, 562] width 19 height 19
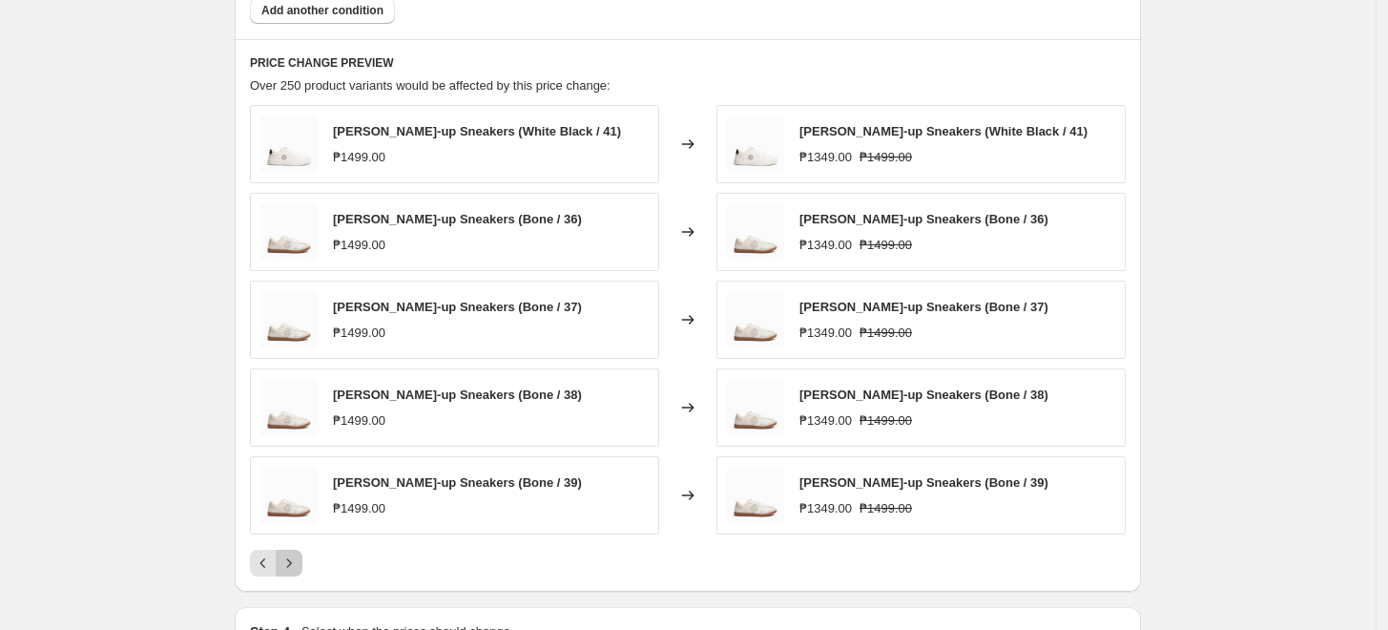
click at [290, 560] on icon "Next" at bounding box center [289, 562] width 19 height 19
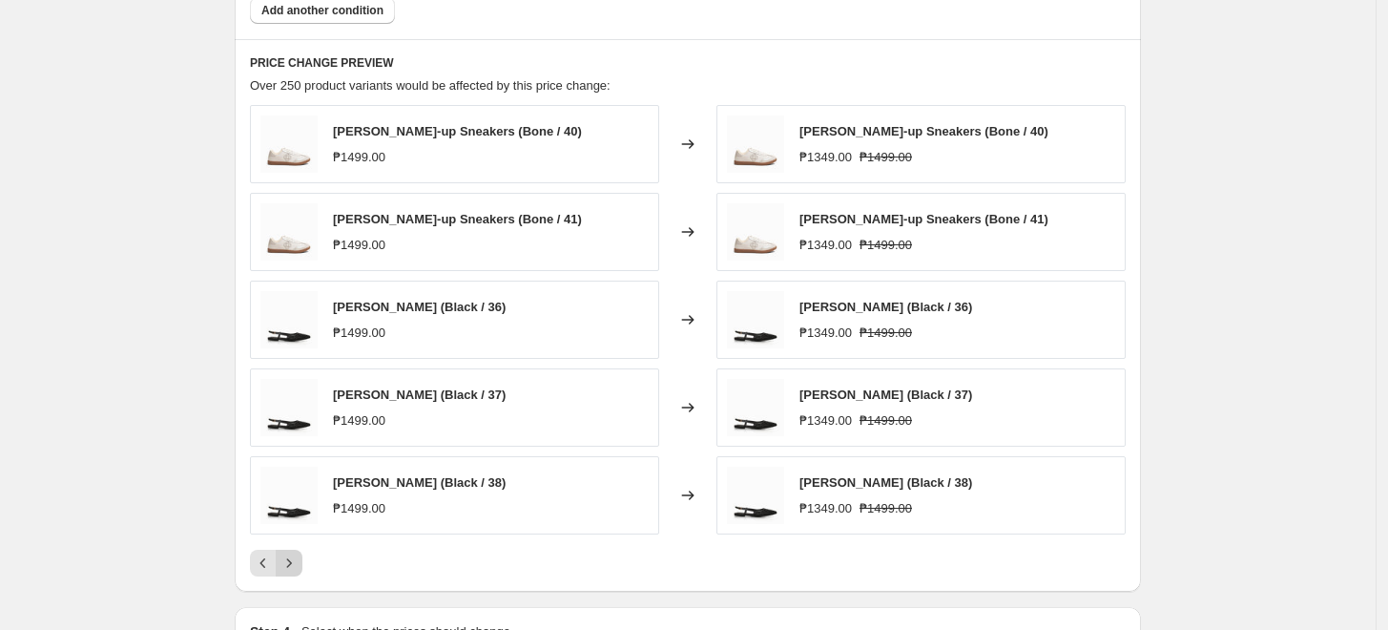
click at [290, 560] on icon "Next" at bounding box center [289, 562] width 19 height 19
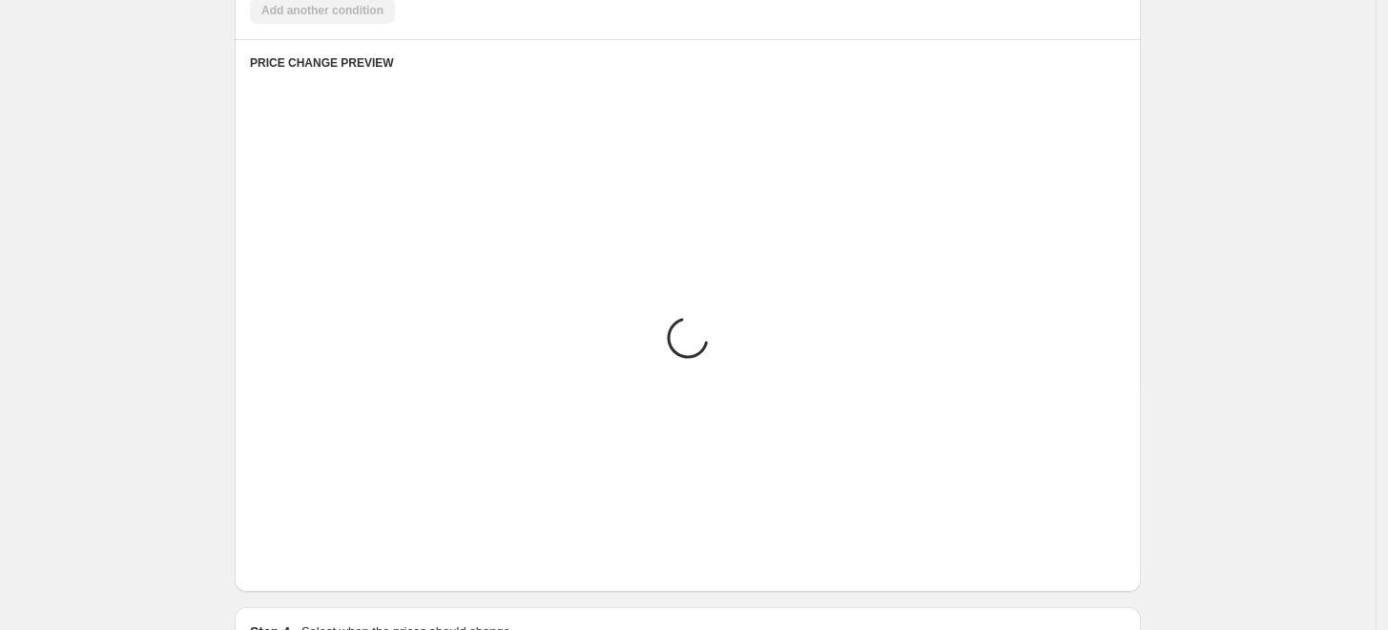
click at [290, 560] on icon "Next" at bounding box center [289, 562] width 19 height 19
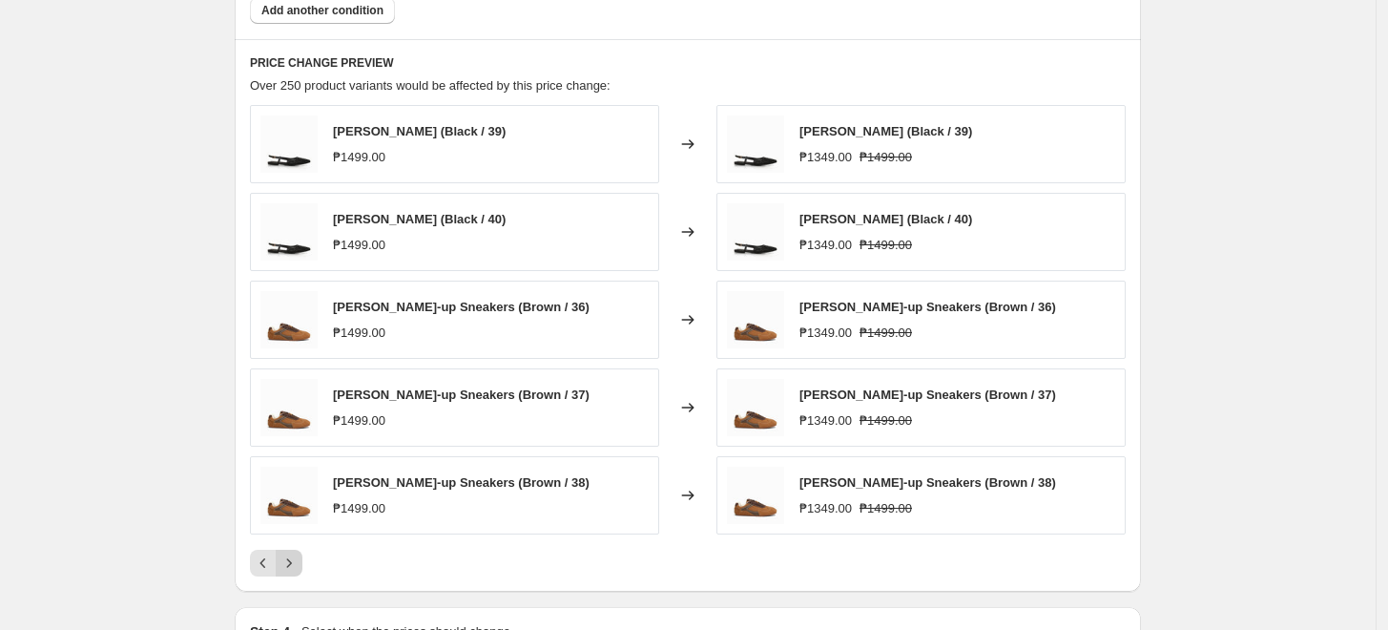
click at [290, 560] on icon "Next" at bounding box center [289, 562] width 19 height 19
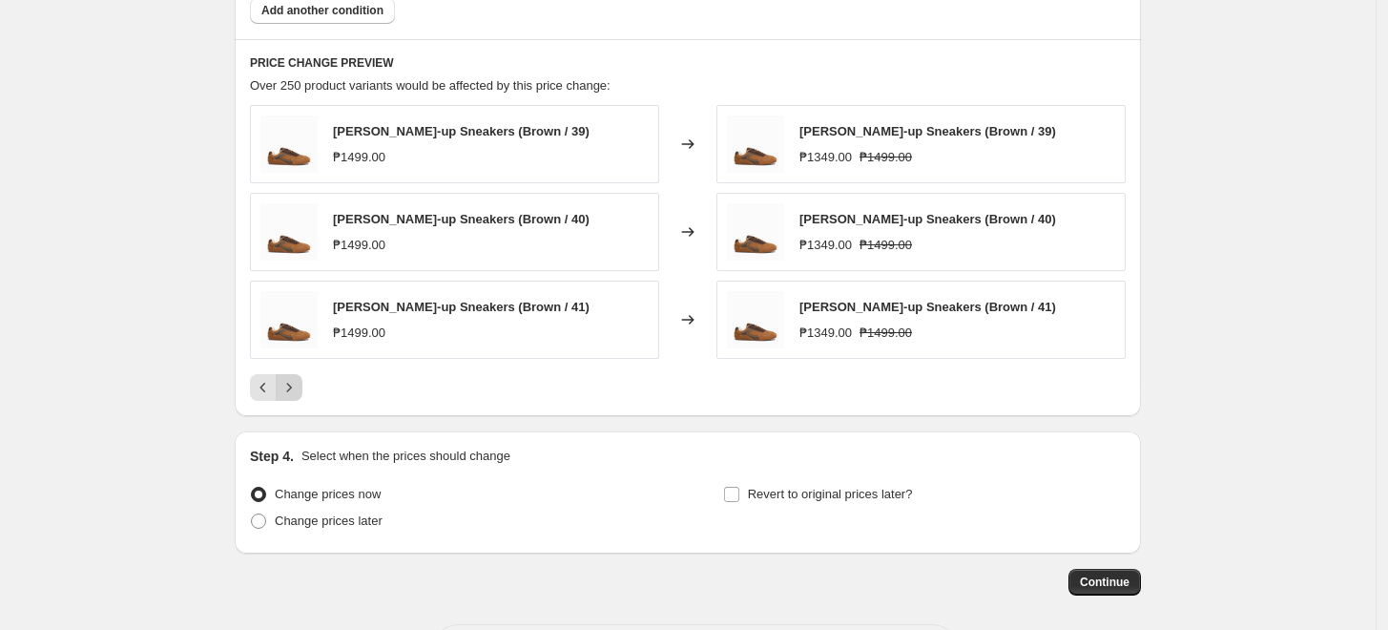
click at [290, 526] on span "Change prices later" at bounding box center [329, 520] width 108 height 14
click at [252, 514] on input "Change prices later" at bounding box center [251, 513] width 1 height 1
radio input "true"
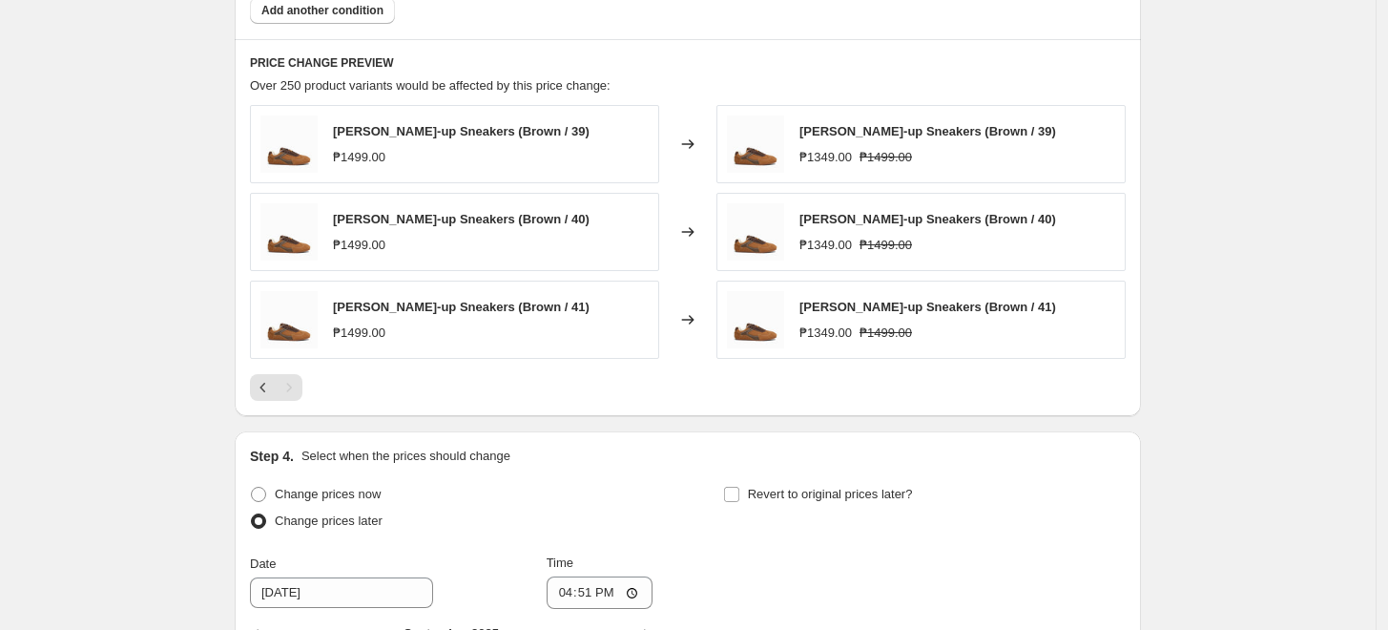
scroll to position [1590, 0]
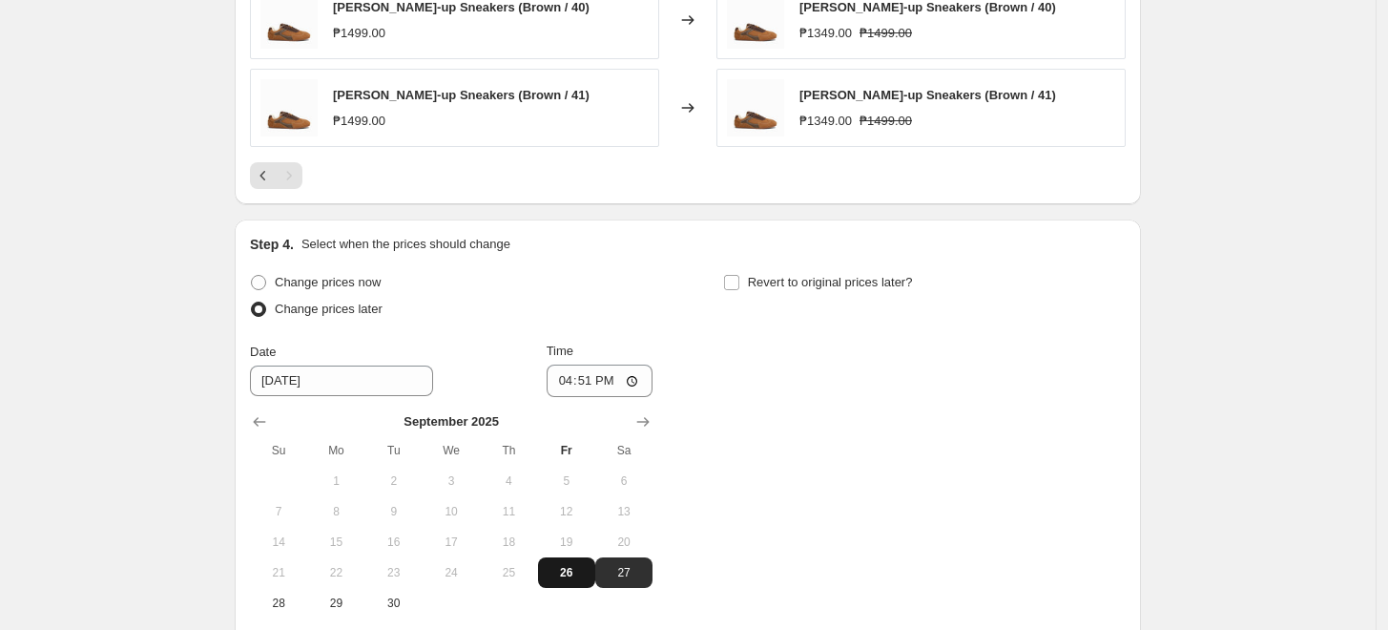
click at [557, 567] on span "26" at bounding box center [567, 572] width 42 height 15
type input "[DATE]"
click at [564, 379] on input "16:51" at bounding box center [600, 380] width 107 height 32
type input "17:00"
click at [828, 412] on div "Change prices now Change prices later Date [DATE] Time 17:00 [DATE] Su Mo Tu We…" at bounding box center [688, 443] width 876 height 349
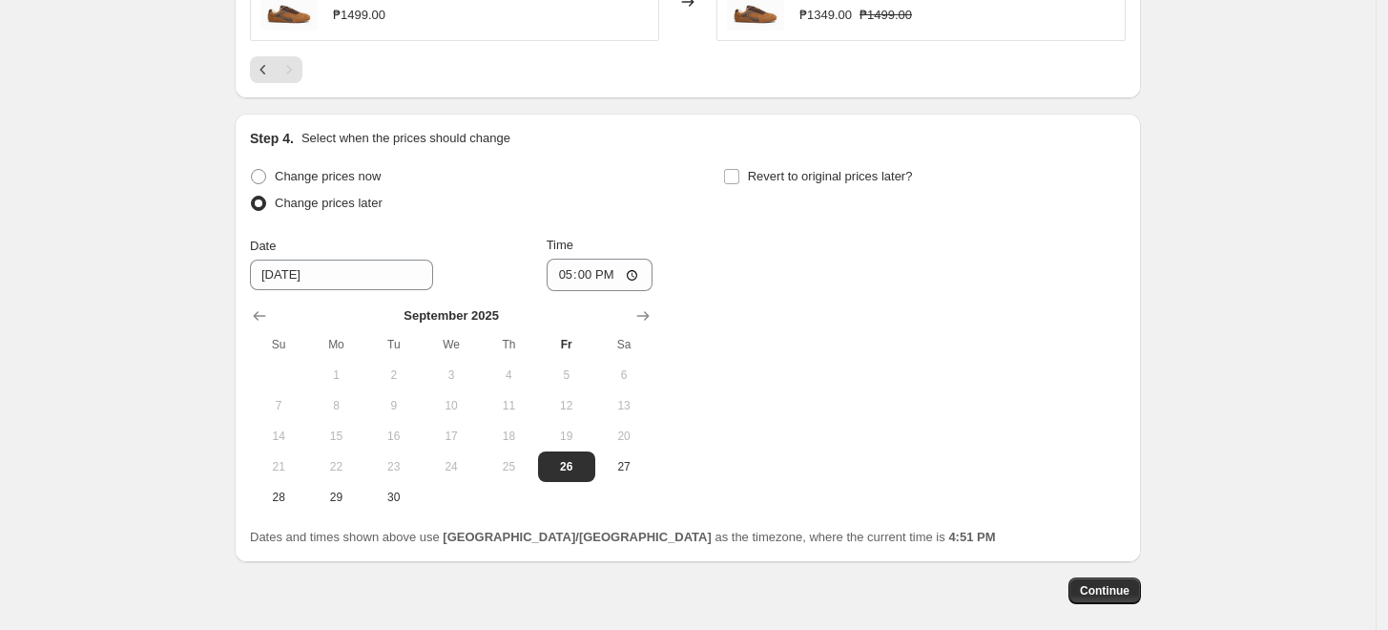
scroll to position [1786, 0]
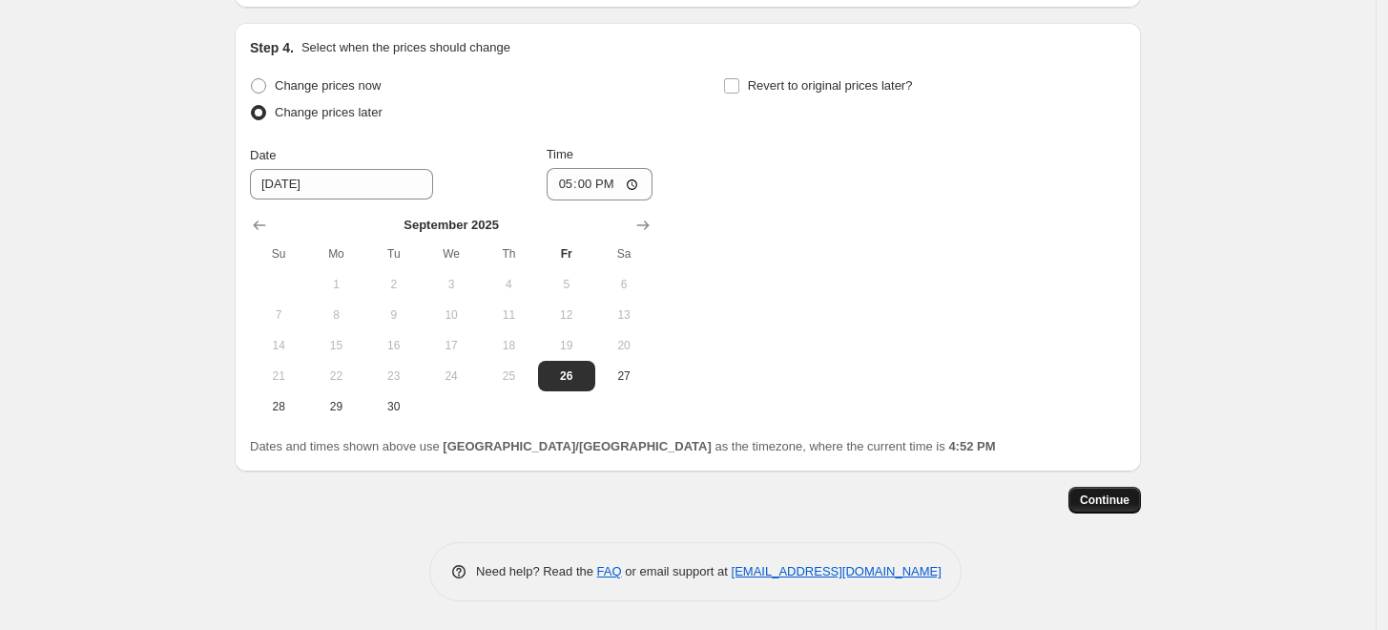
click at [1117, 502] on span "Continue" at bounding box center [1105, 499] width 50 height 15
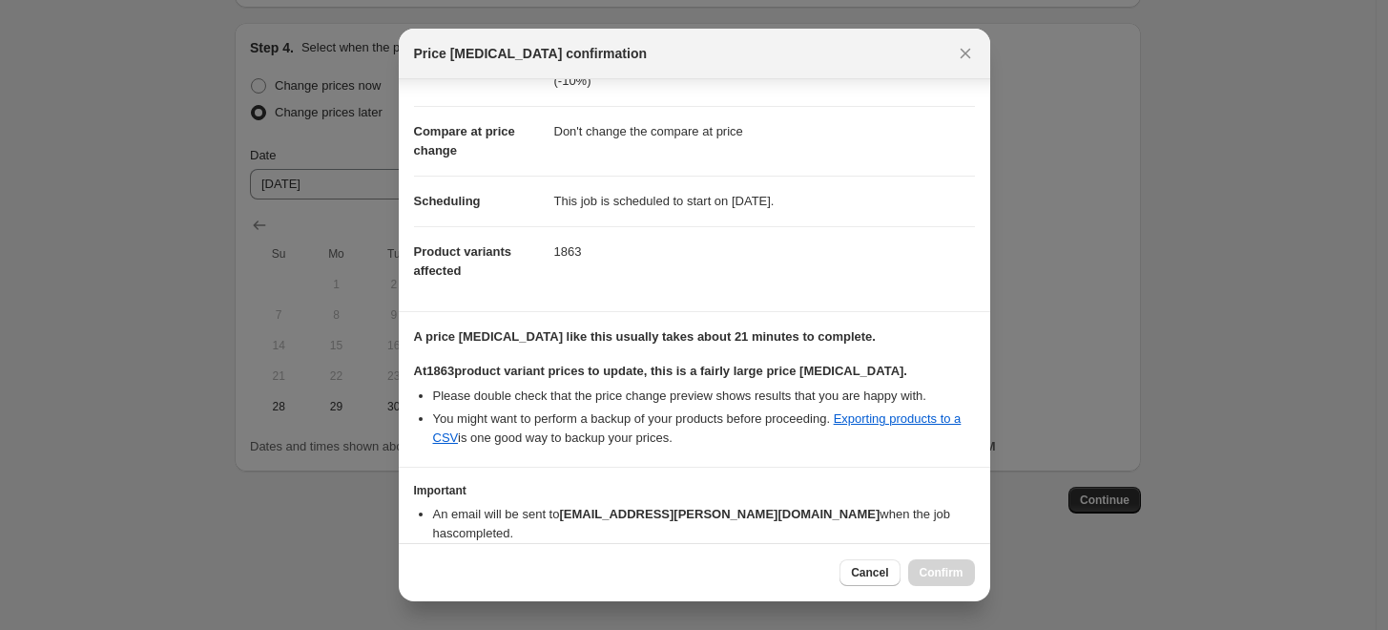
scroll to position [155, 0]
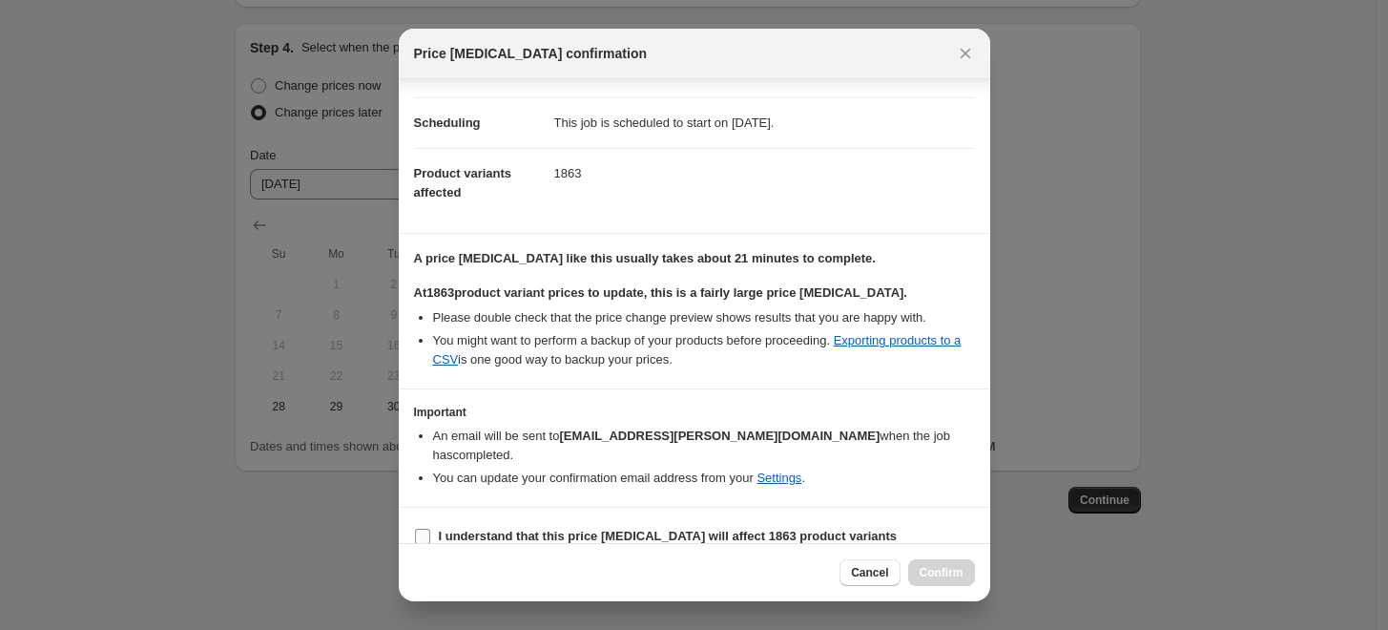
click at [426, 529] on input "I understand that this price [MEDICAL_DATA] will affect 1863 product variants" at bounding box center [422, 536] width 15 height 15
checkbox input "true"
click at [943, 567] on span "Confirm" at bounding box center [942, 572] width 44 height 15
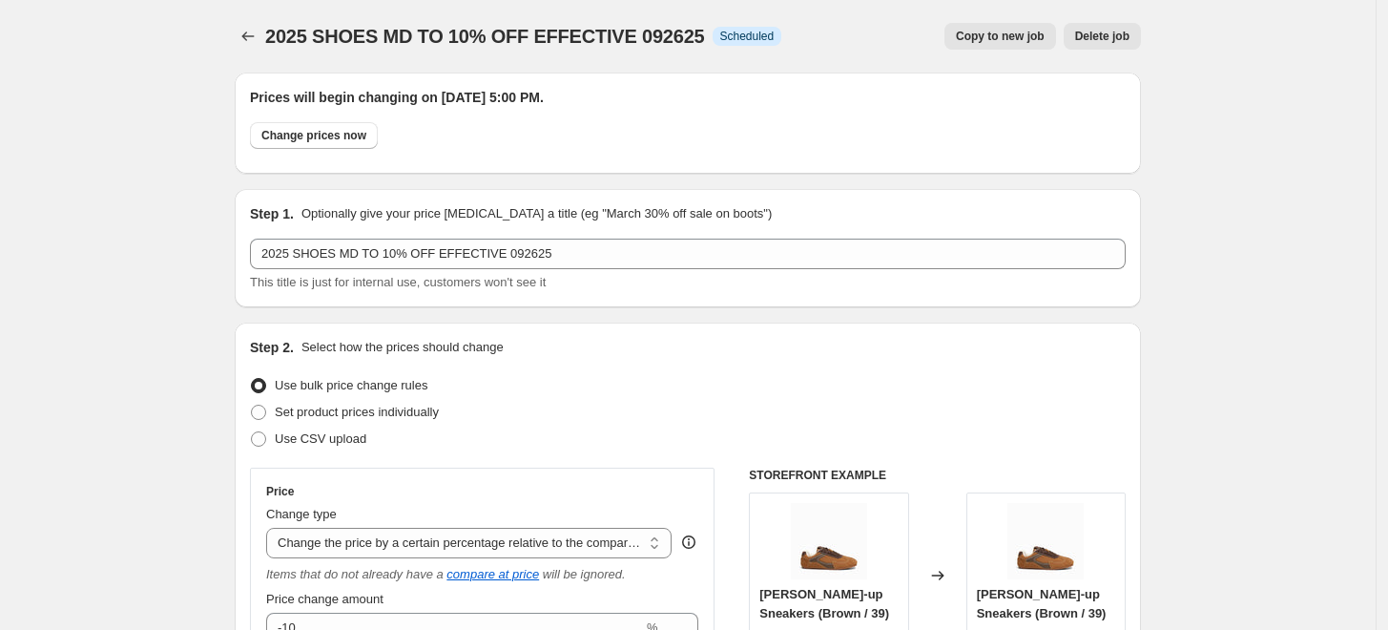
click at [256, 33] on icon "Price change jobs" at bounding box center [248, 36] width 19 height 19
